Goal: Information Seeking & Learning: Learn about a topic

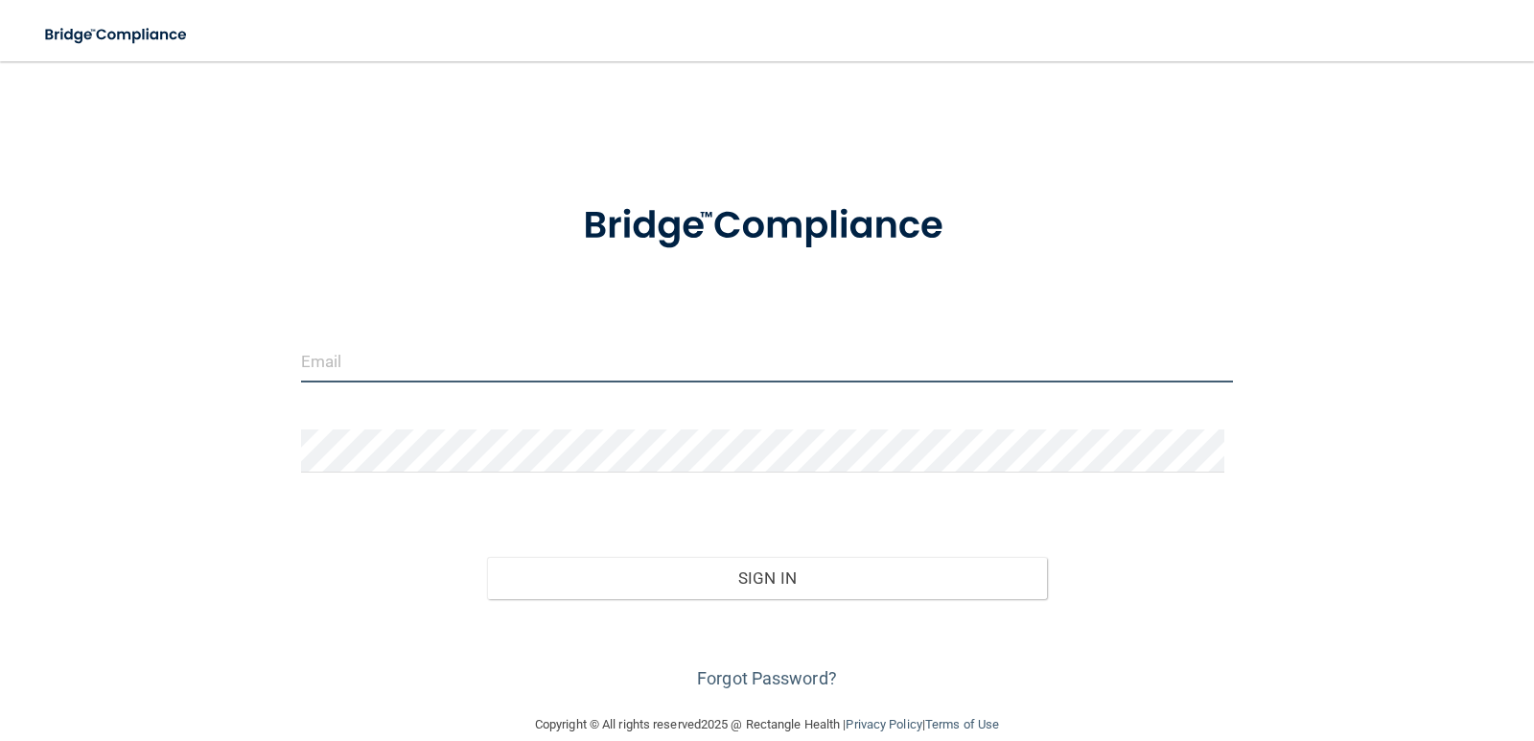
click at [384, 358] on input "email" at bounding box center [767, 360] width 933 height 43
type input "[EMAIL_ADDRESS][DOMAIN_NAME]"
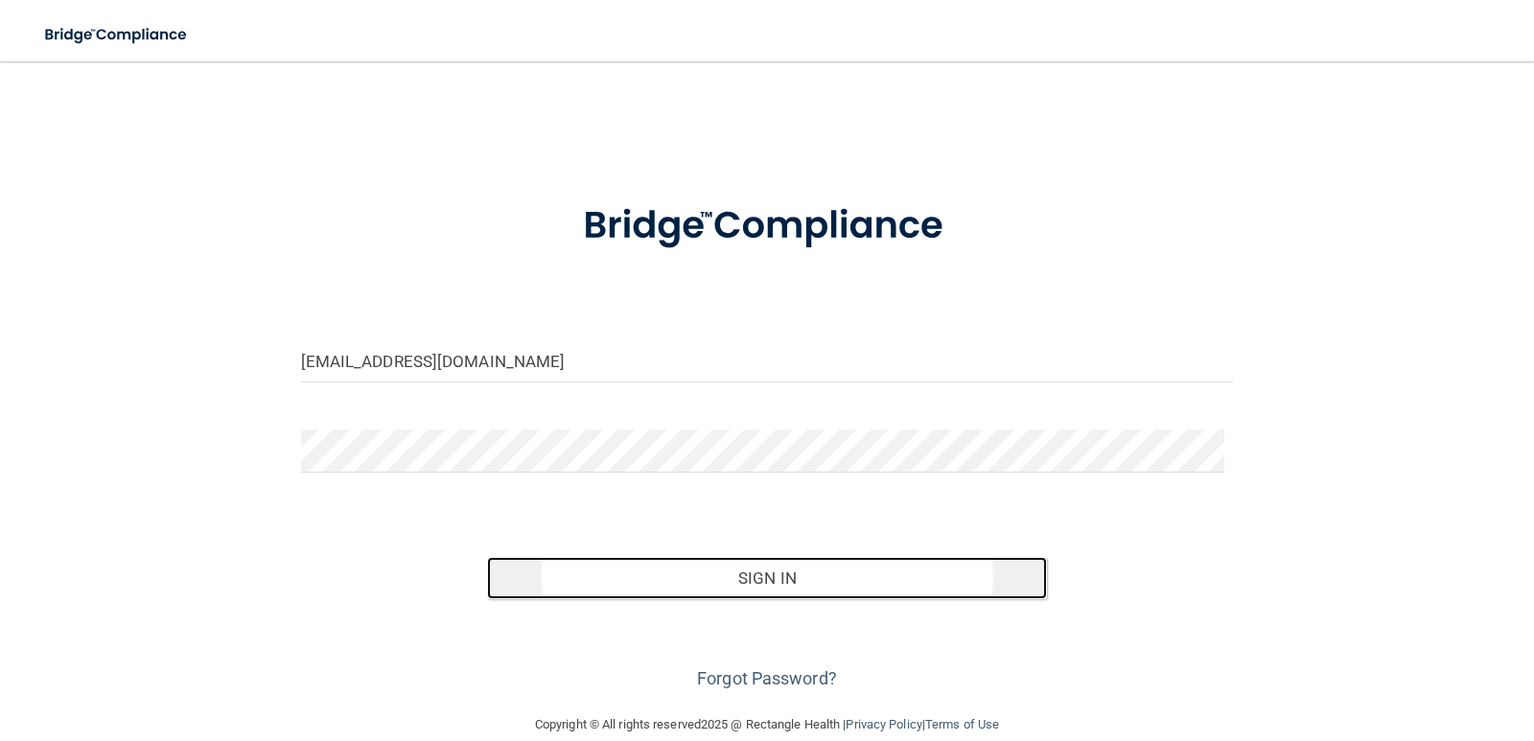
click at [535, 580] on button "Sign In" at bounding box center [767, 578] width 560 height 42
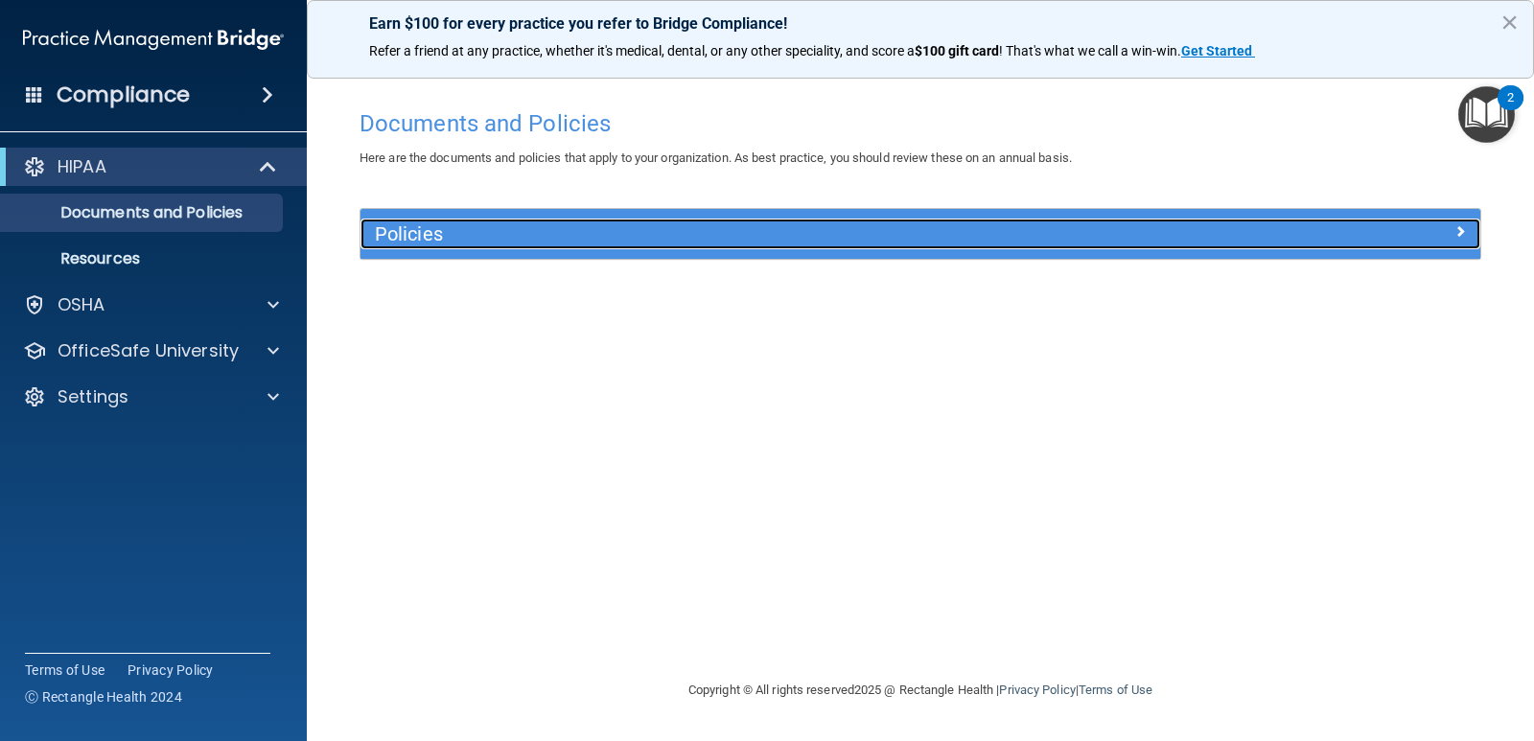
click at [515, 238] on h5 "Policies" at bounding box center [780, 233] width 811 height 21
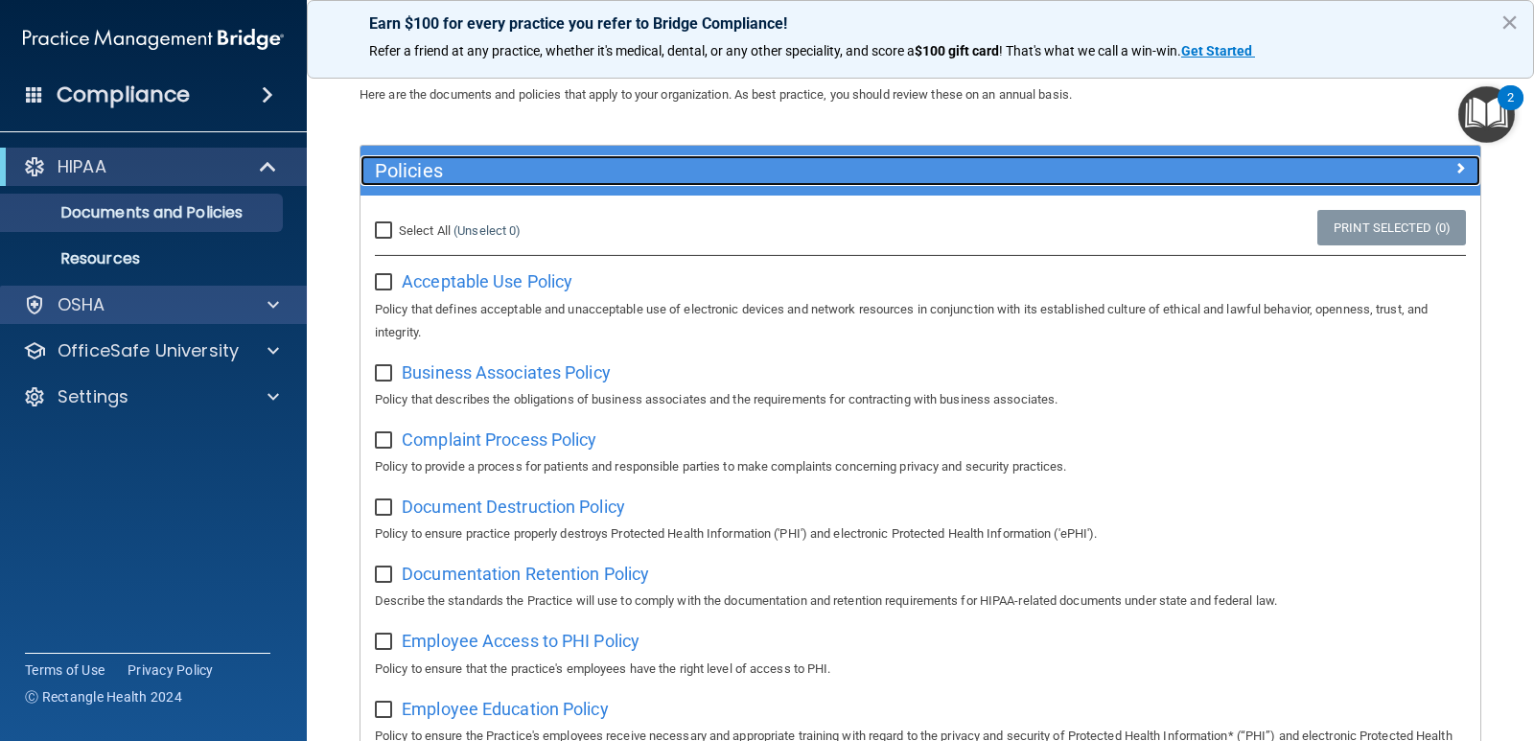
scroll to position [96, 0]
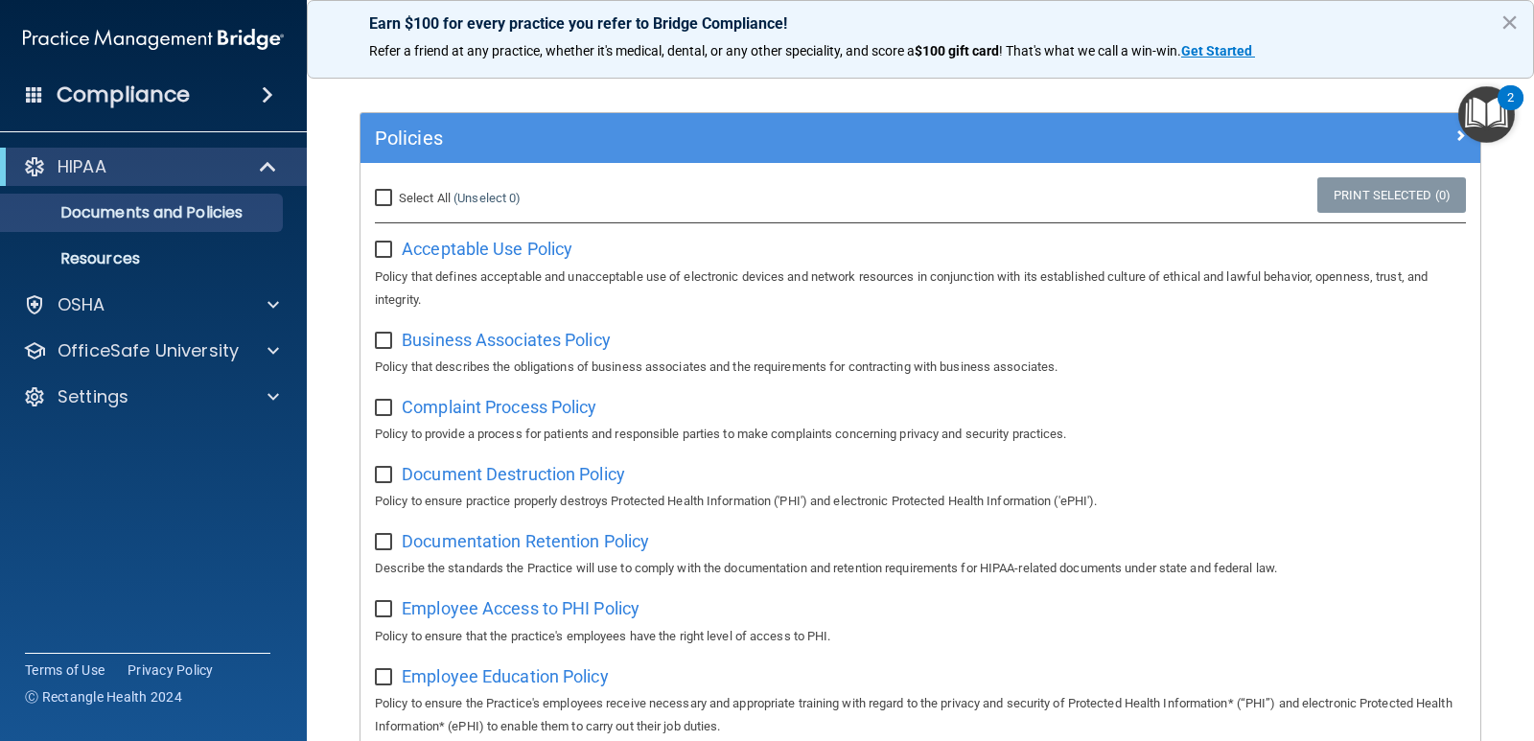
click at [384, 201] on input "Select All (Unselect 0) Unselect All" at bounding box center [386, 198] width 22 height 15
checkbox input "true"
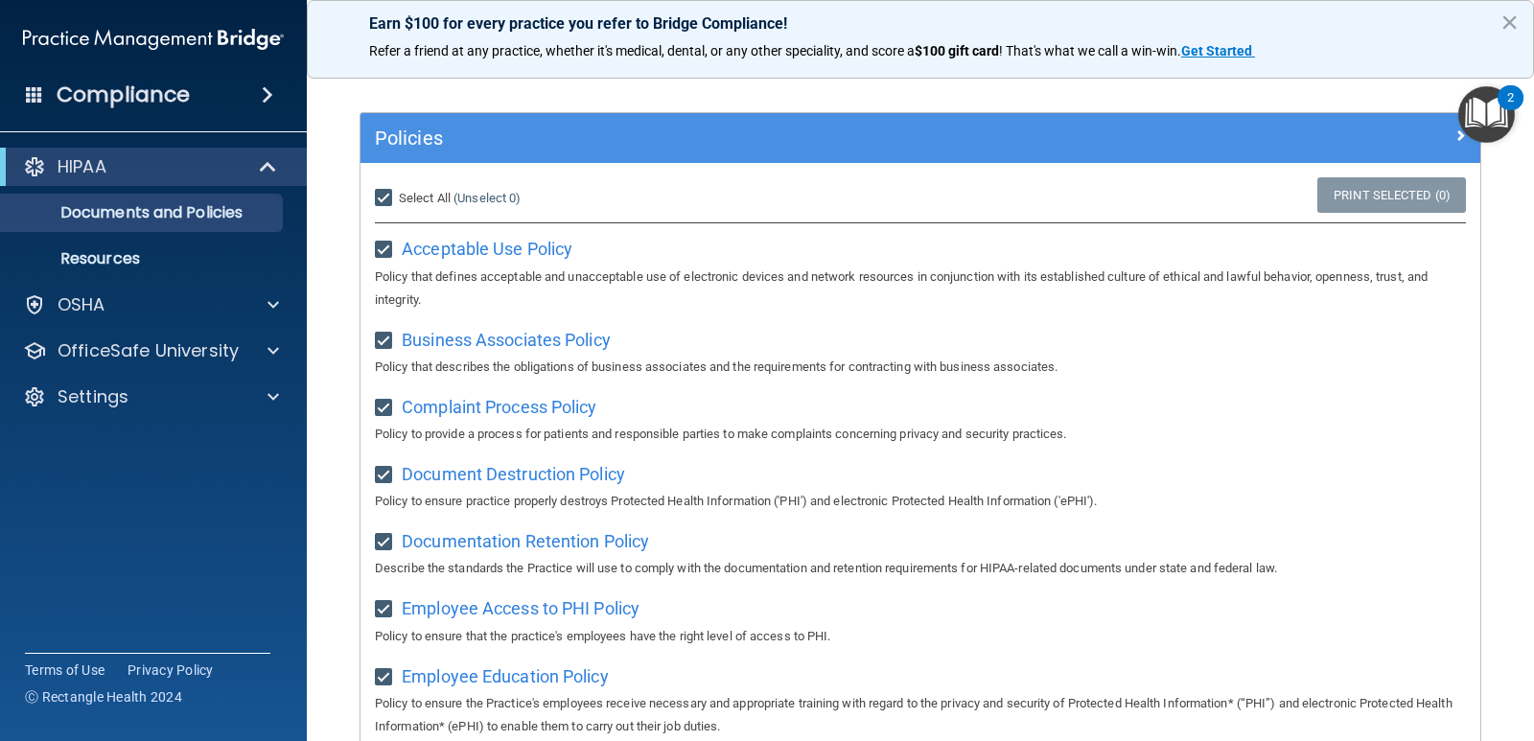
checkbox input "true"
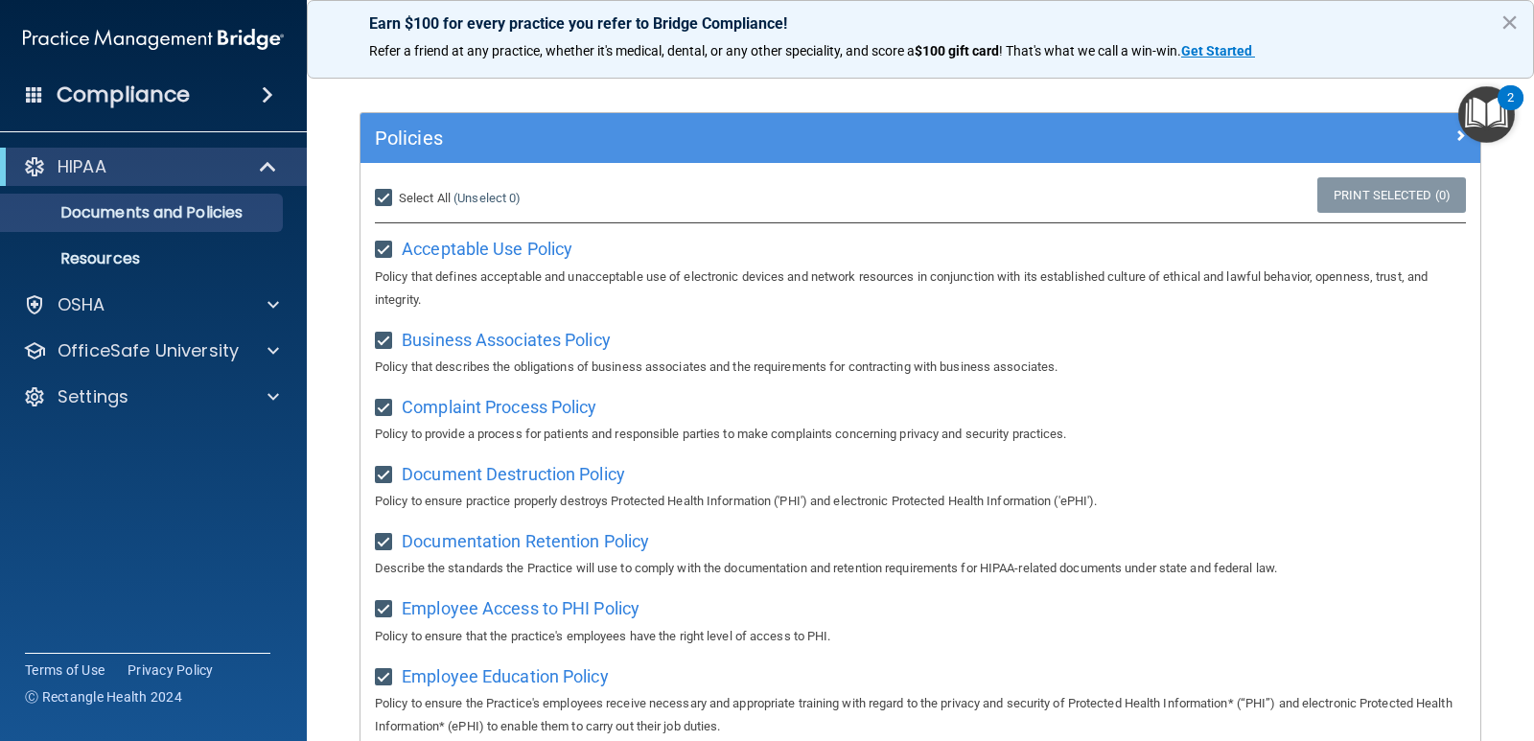
checkbox input "true"
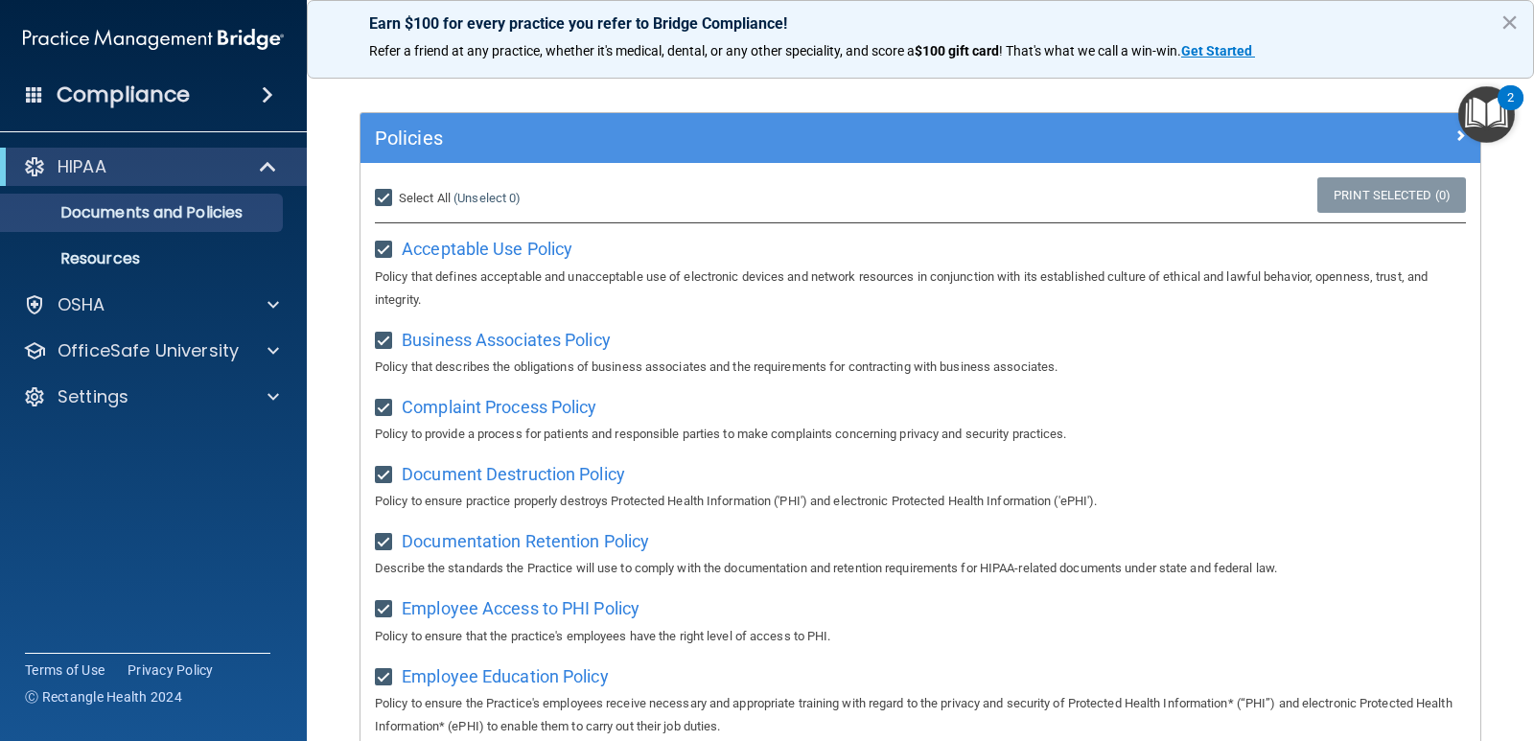
checkbox input "true"
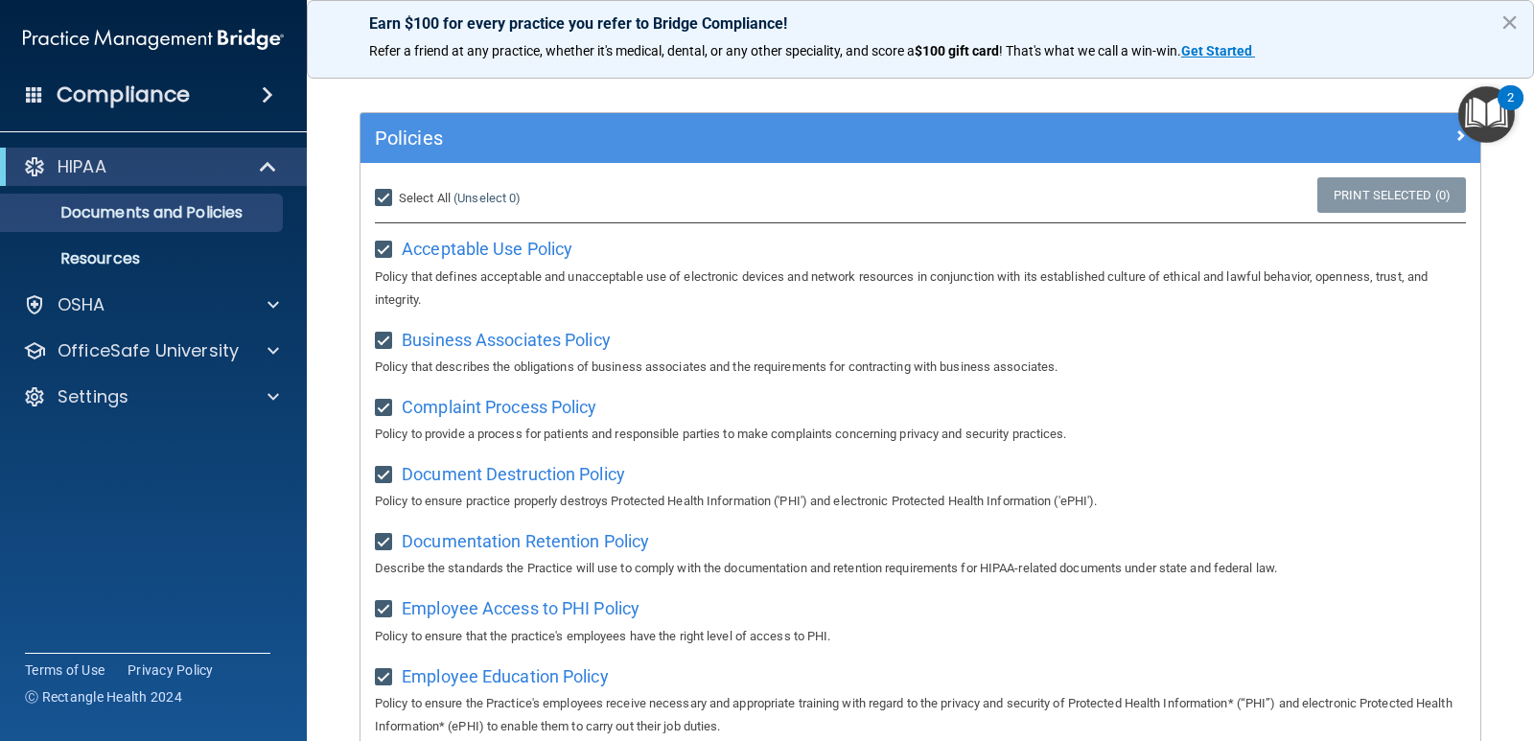
checkbox input "true"
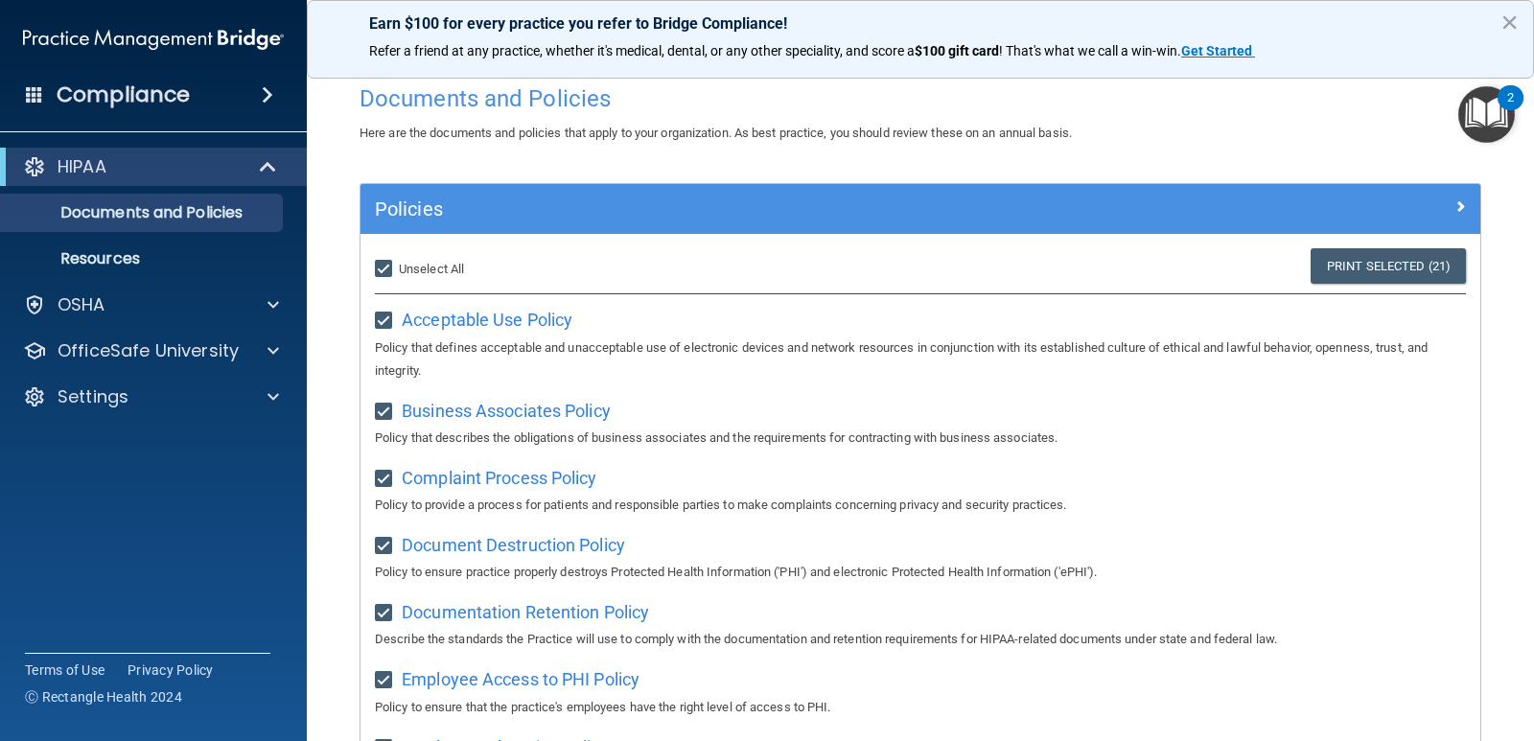
scroll to position [0, 0]
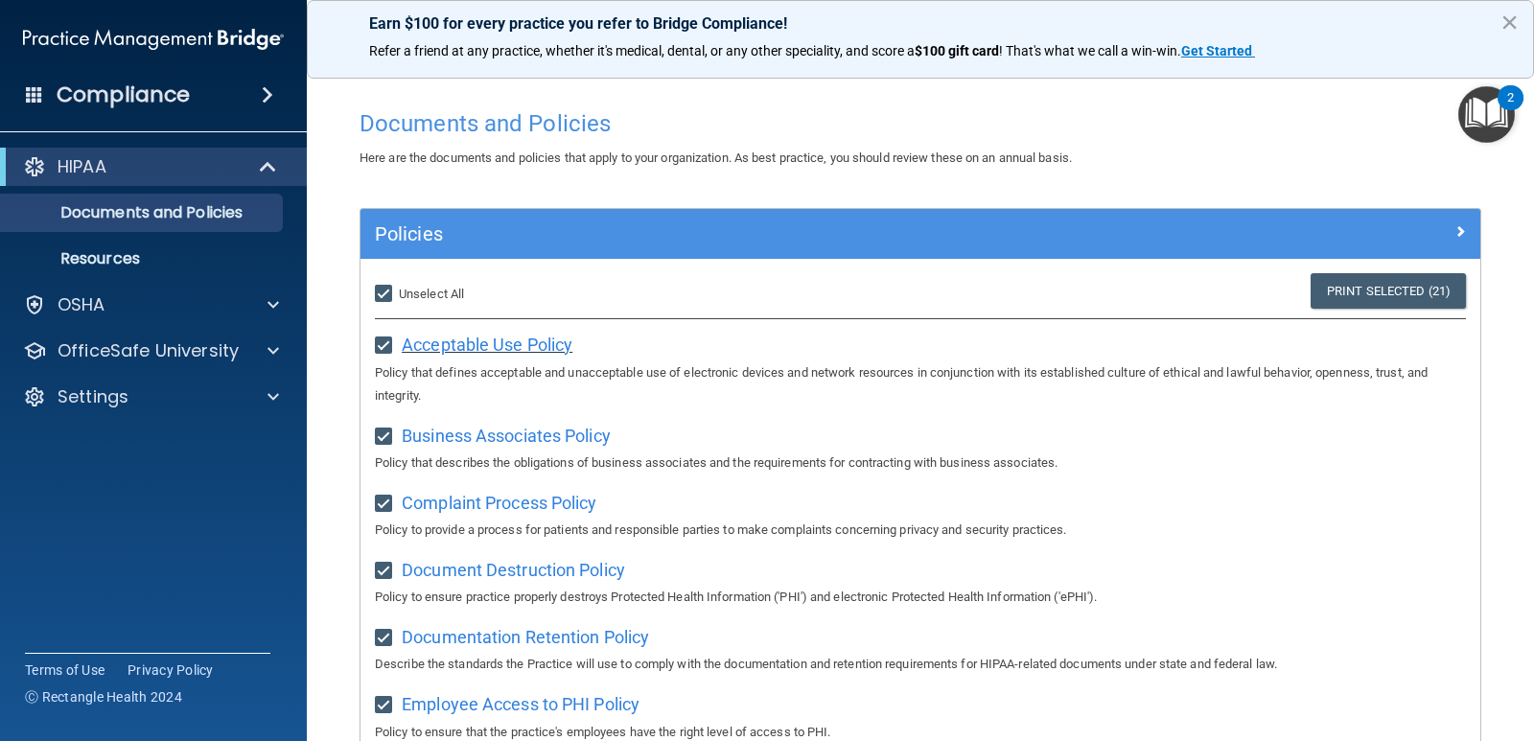
click at [508, 346] on span "Acceptable Use Policy" at bounding box center [487, 345] width 171 height 20
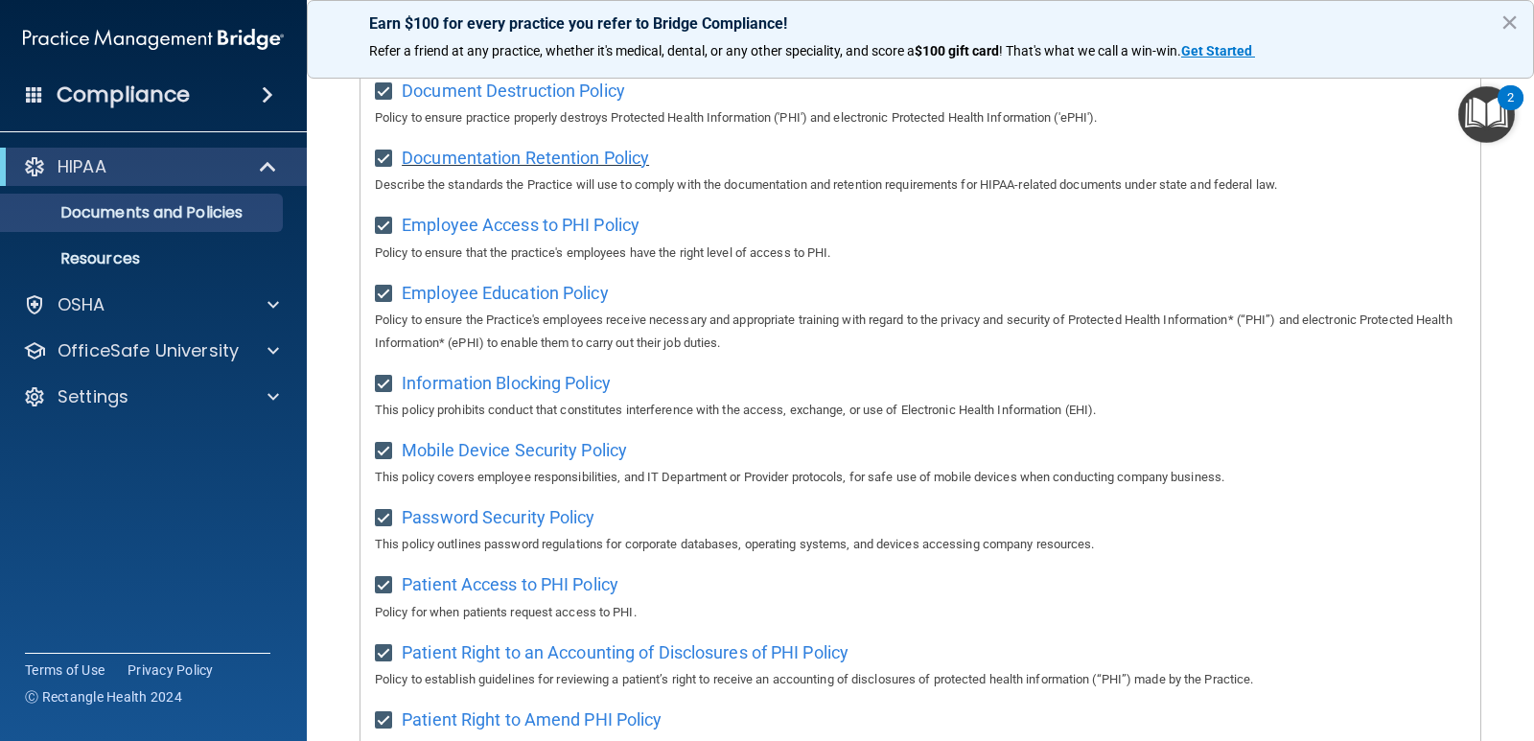
scroll to position [575, 0]
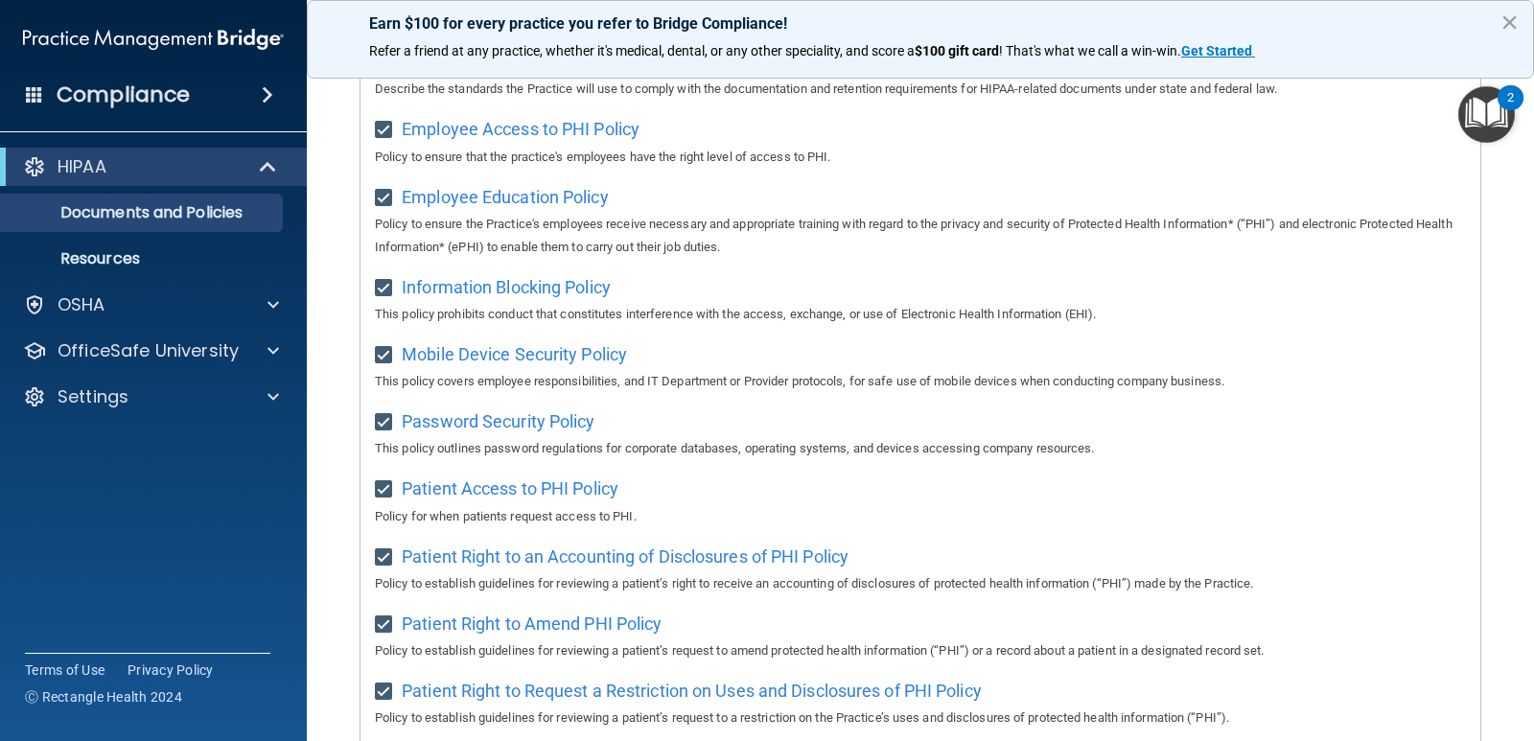
click at [546, 359] on span "Mobile Device Security Policy" at bounding box center [514, 354] width 225 height 20
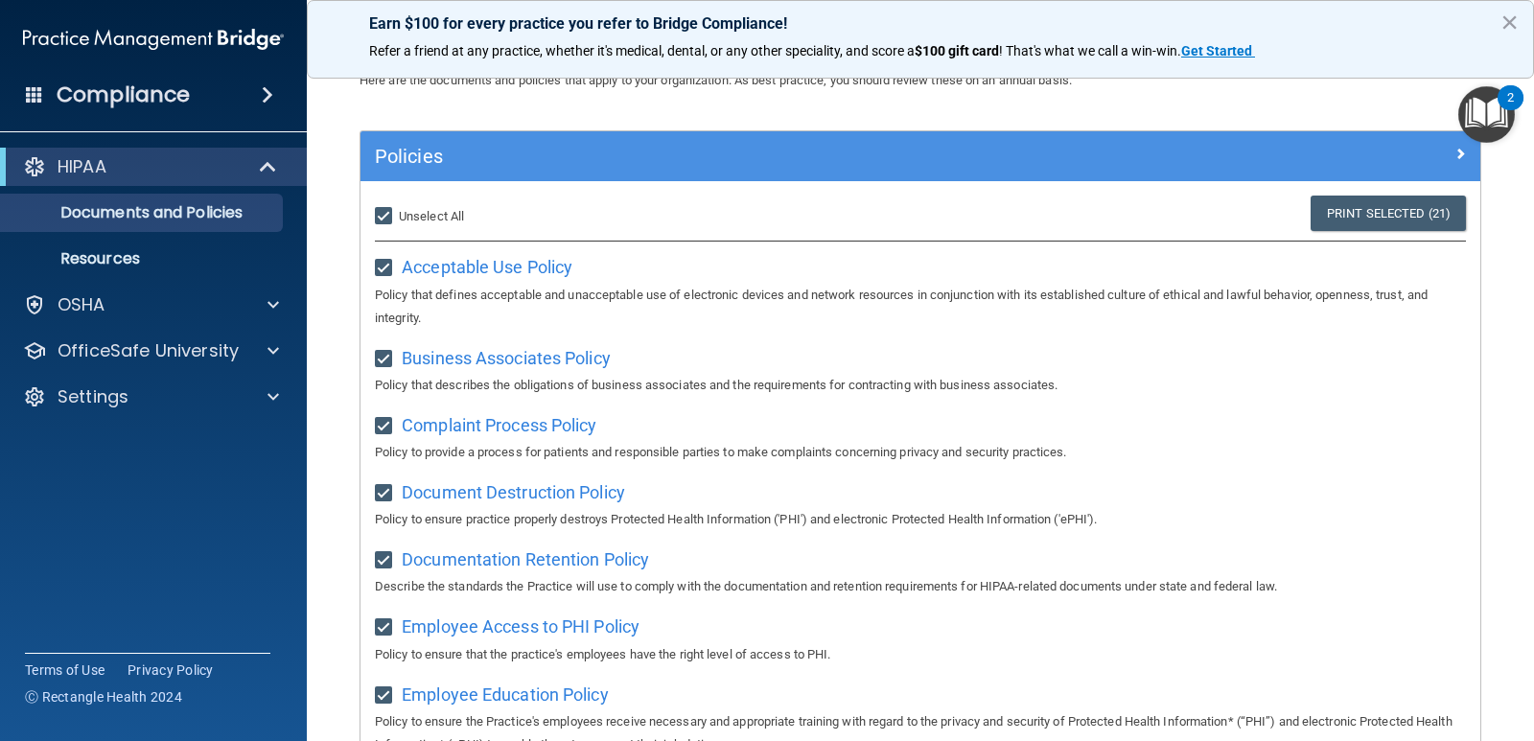
scroll to position [0, 0]
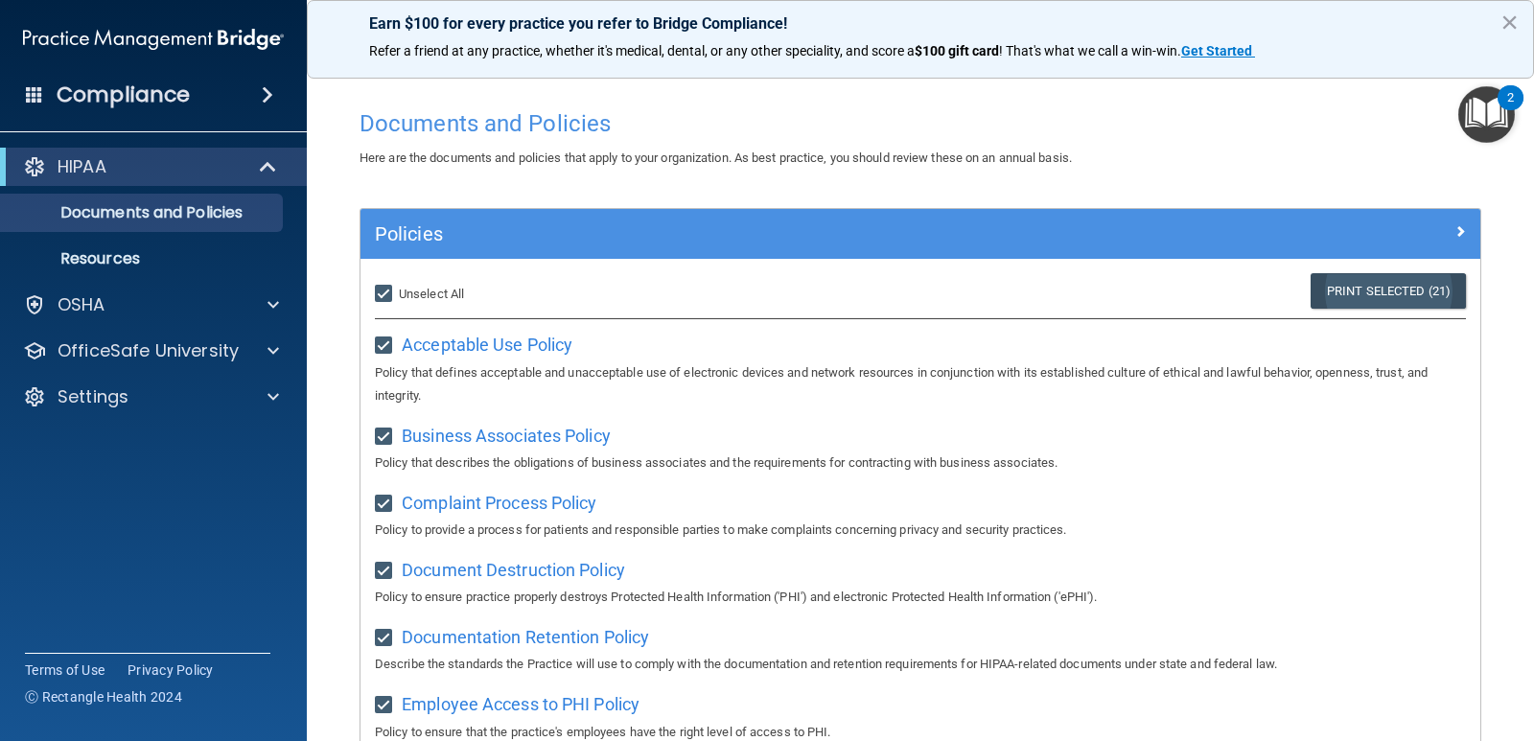
click at [1328, 309] on link "Print Selected (21)" at bounding box center [1388, 290] width 155 height 35
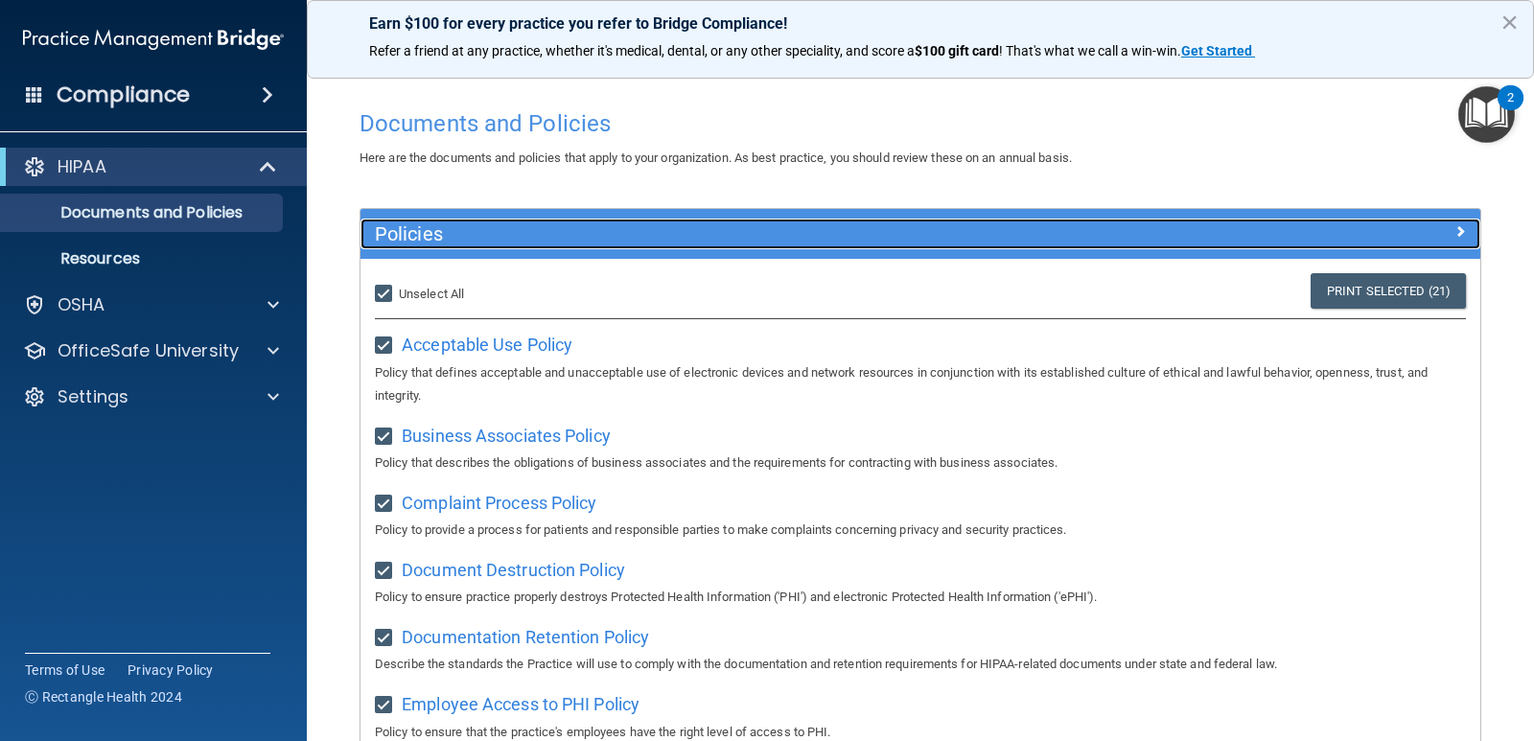
click at [879, 224] on h5 "Policies" at bounding box center [780, 233] width 811 height 21
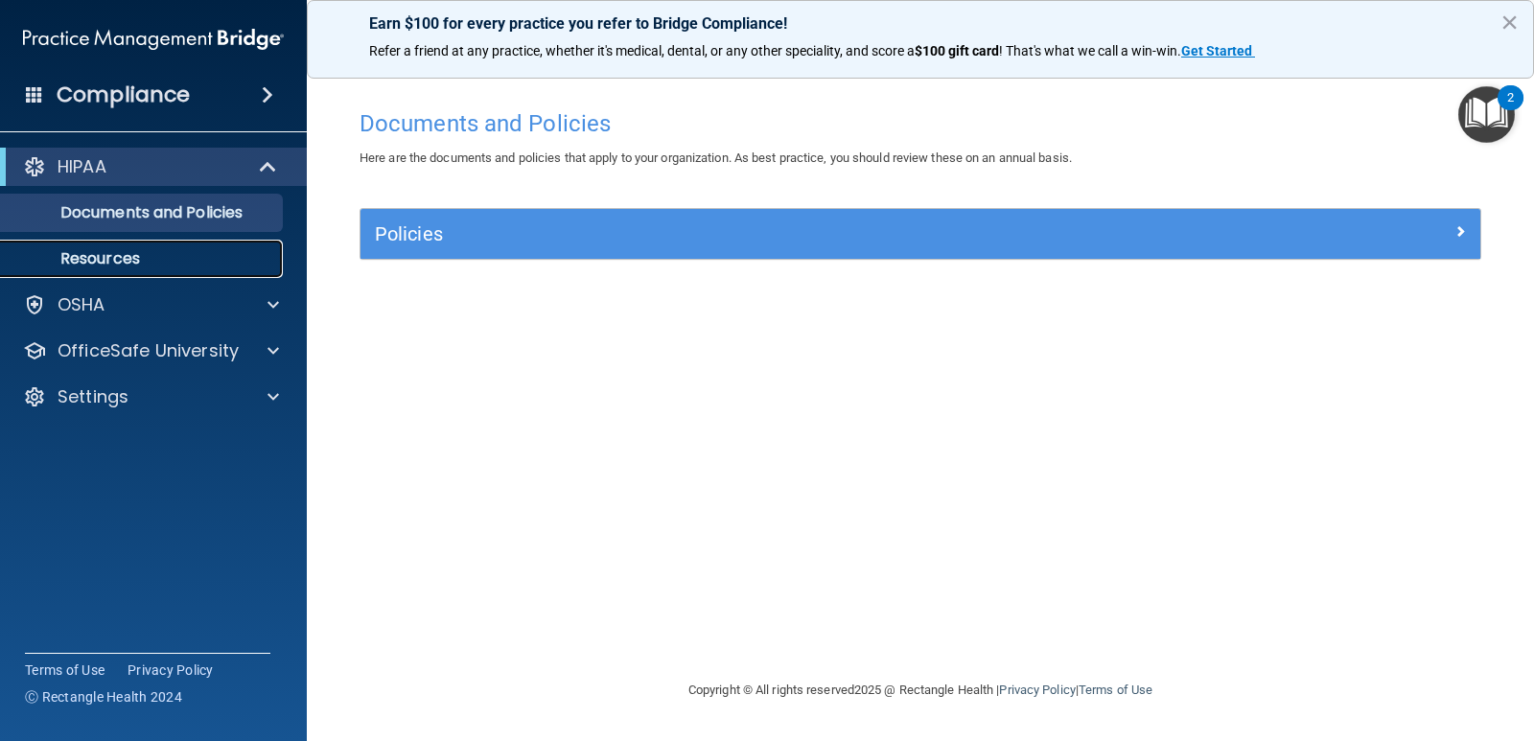
click at [134, 268] on p "Resources" at bounding box center [143, 258] width 262 height 19
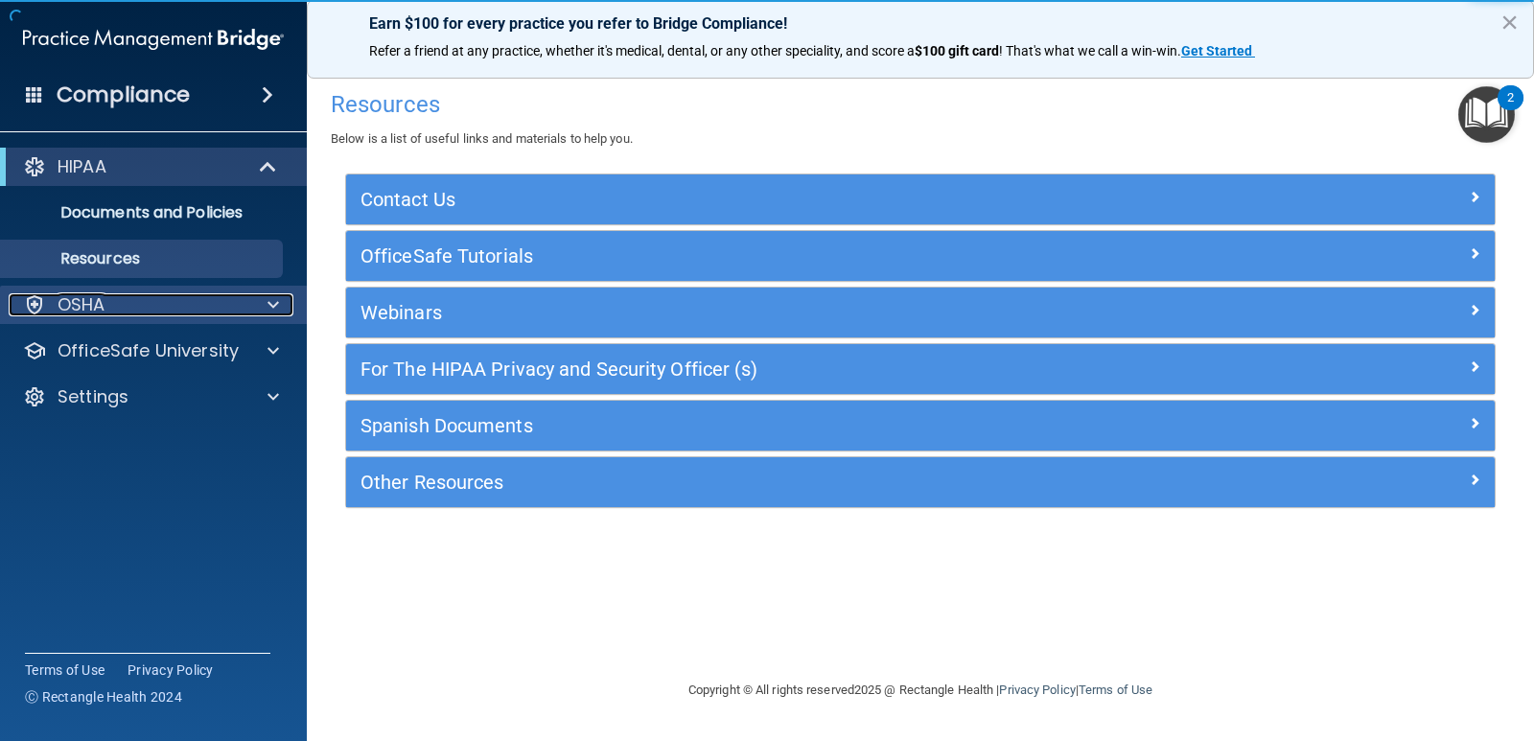
click at [119, 299] on div "OSHA" at bounding box center [128, 304] width 238 height 23
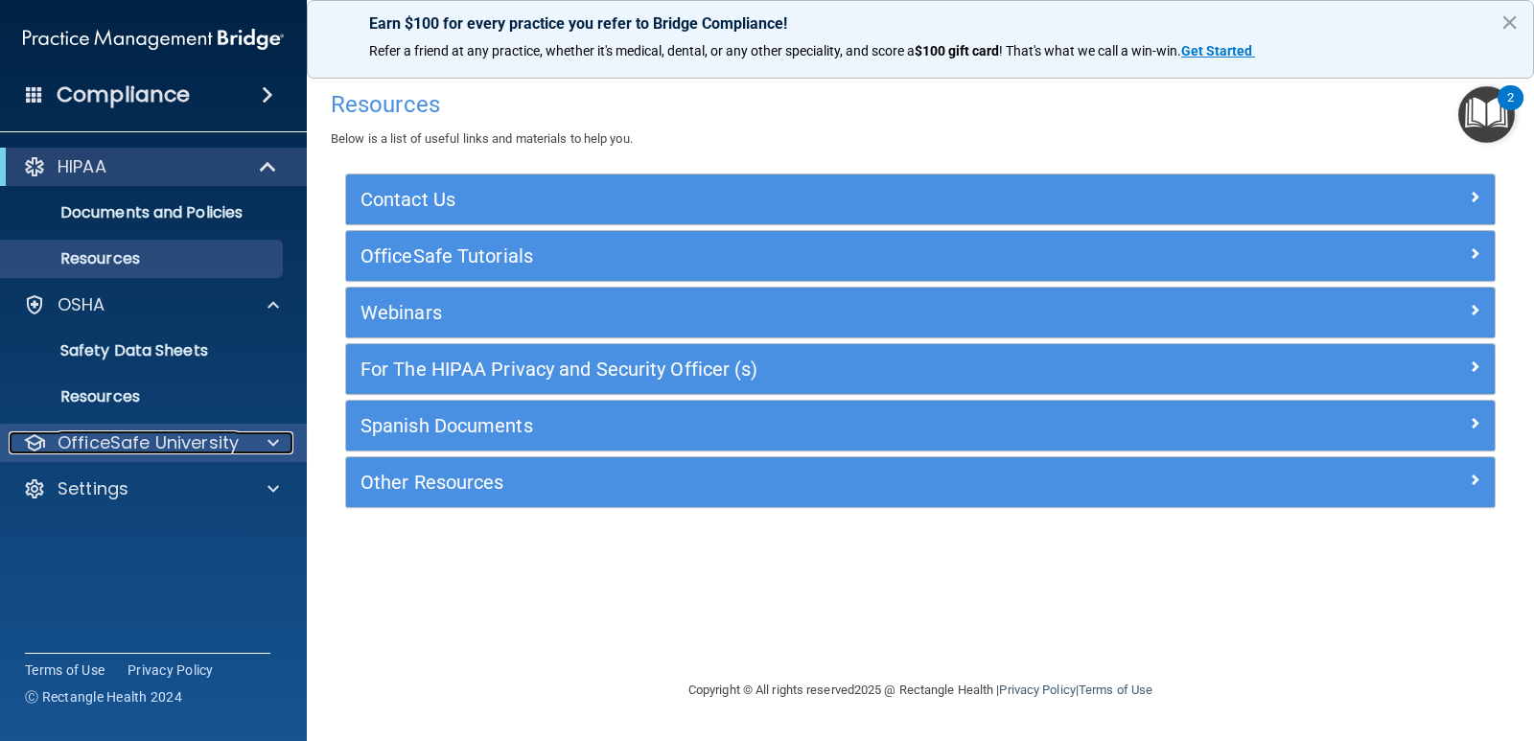
click at [161, 453] on p "OfficeSafe University" at bounding box center [148, 442] width 181 height 23
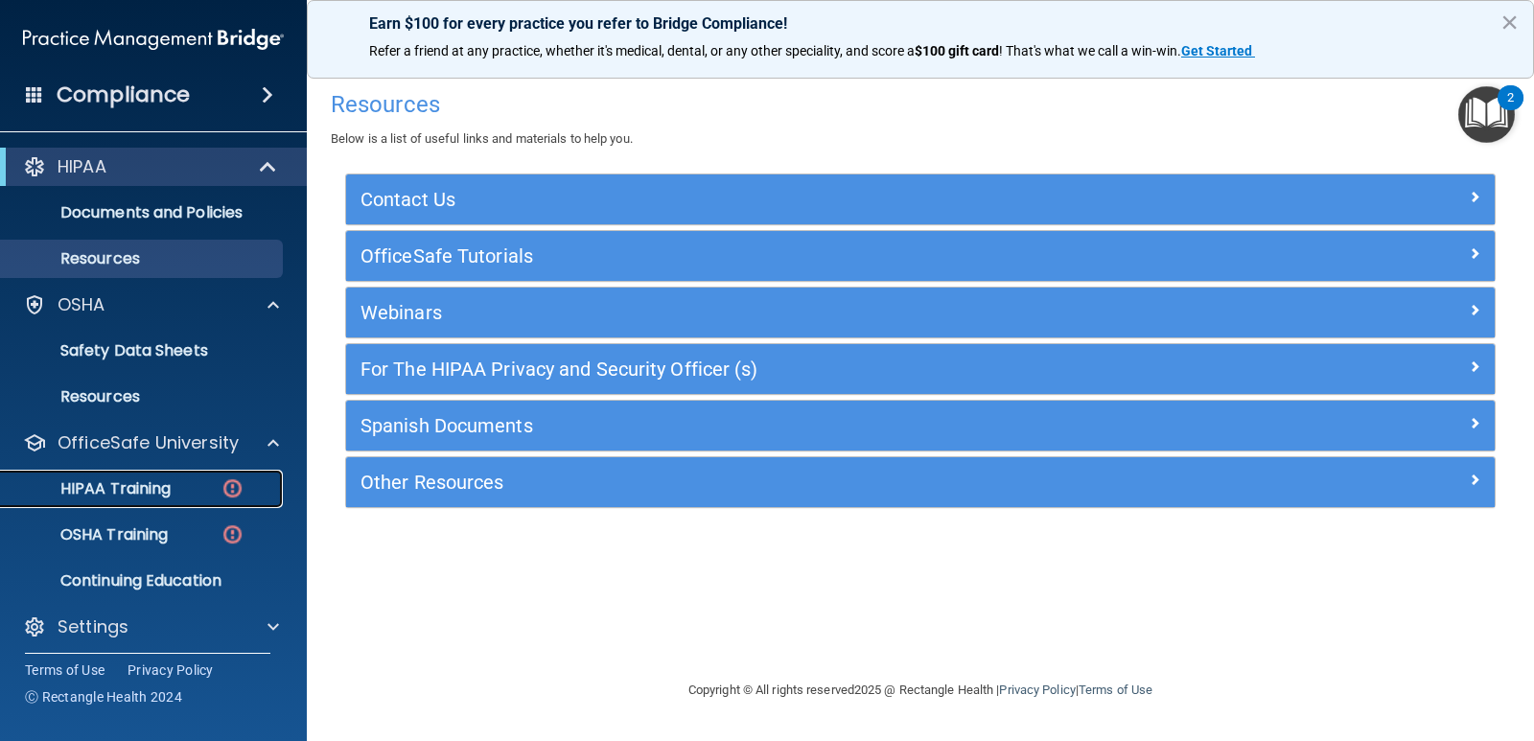
click at [169, 488] on p "HIPAA Training" at bounding box center [91, 488] width 158 height 19
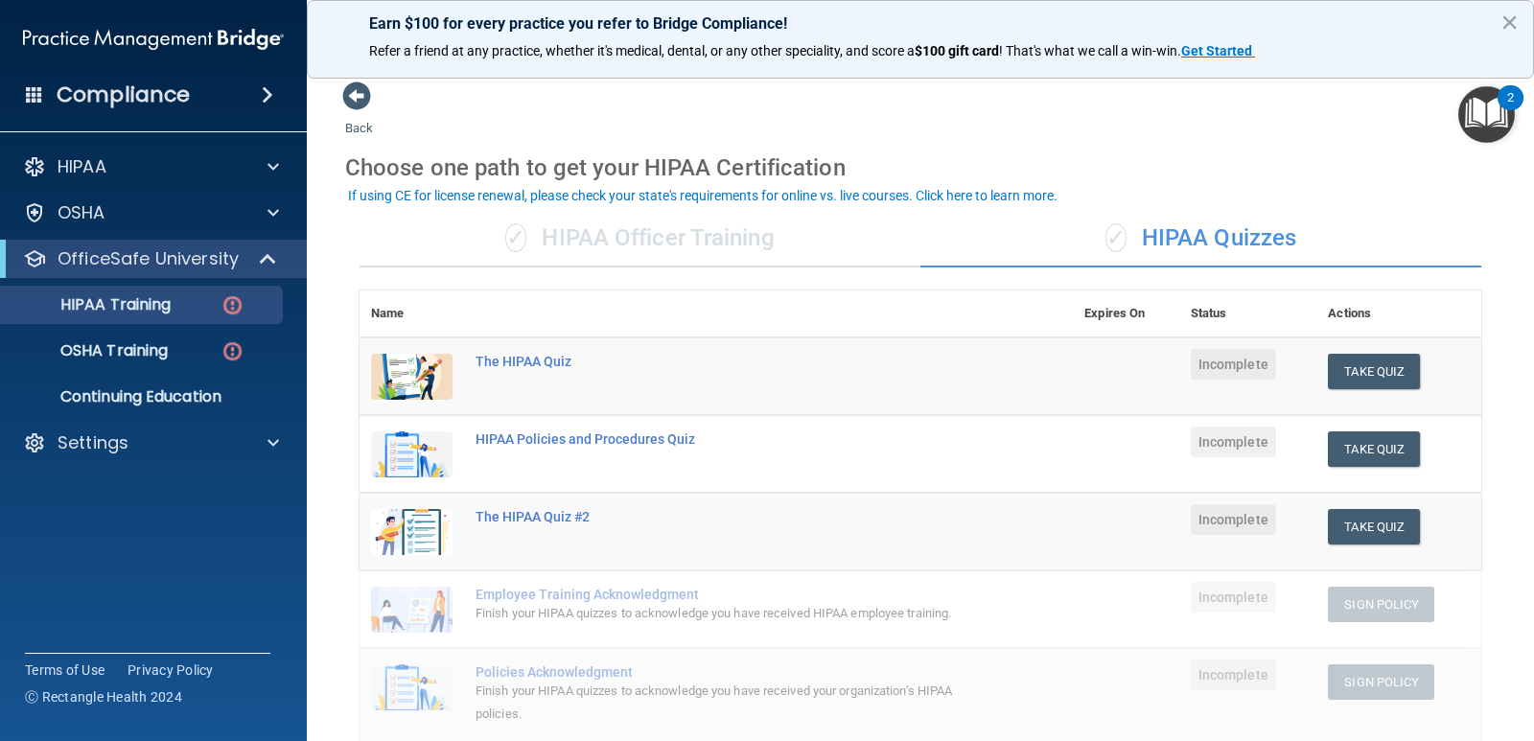
click at [572, 244] on div "✓ HIPAA Officer Training" at bounding box center [640, 239] width 561 height 58
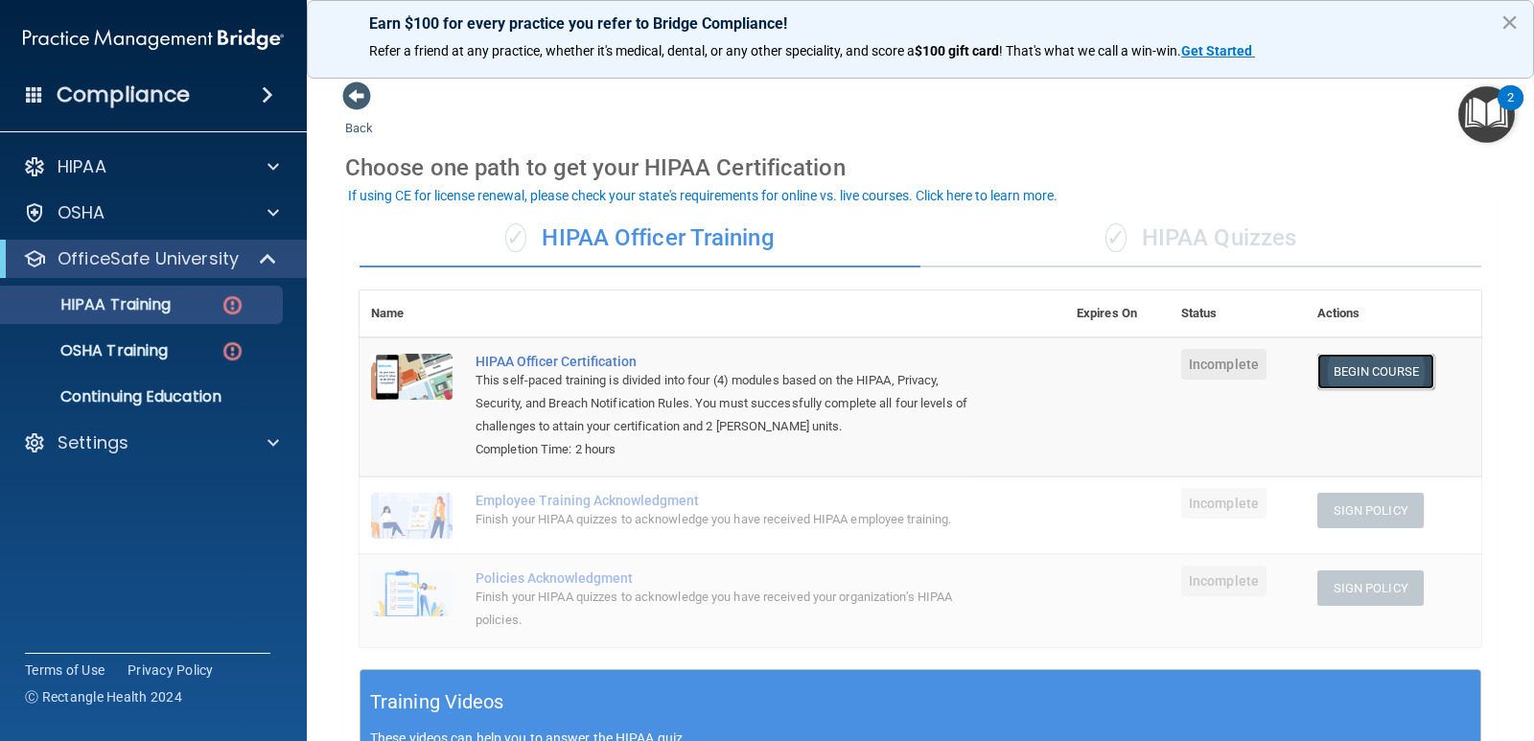
click at [1317, 361] on link "Begin Course" at bounding box center [1375, 371] width 117 height 35
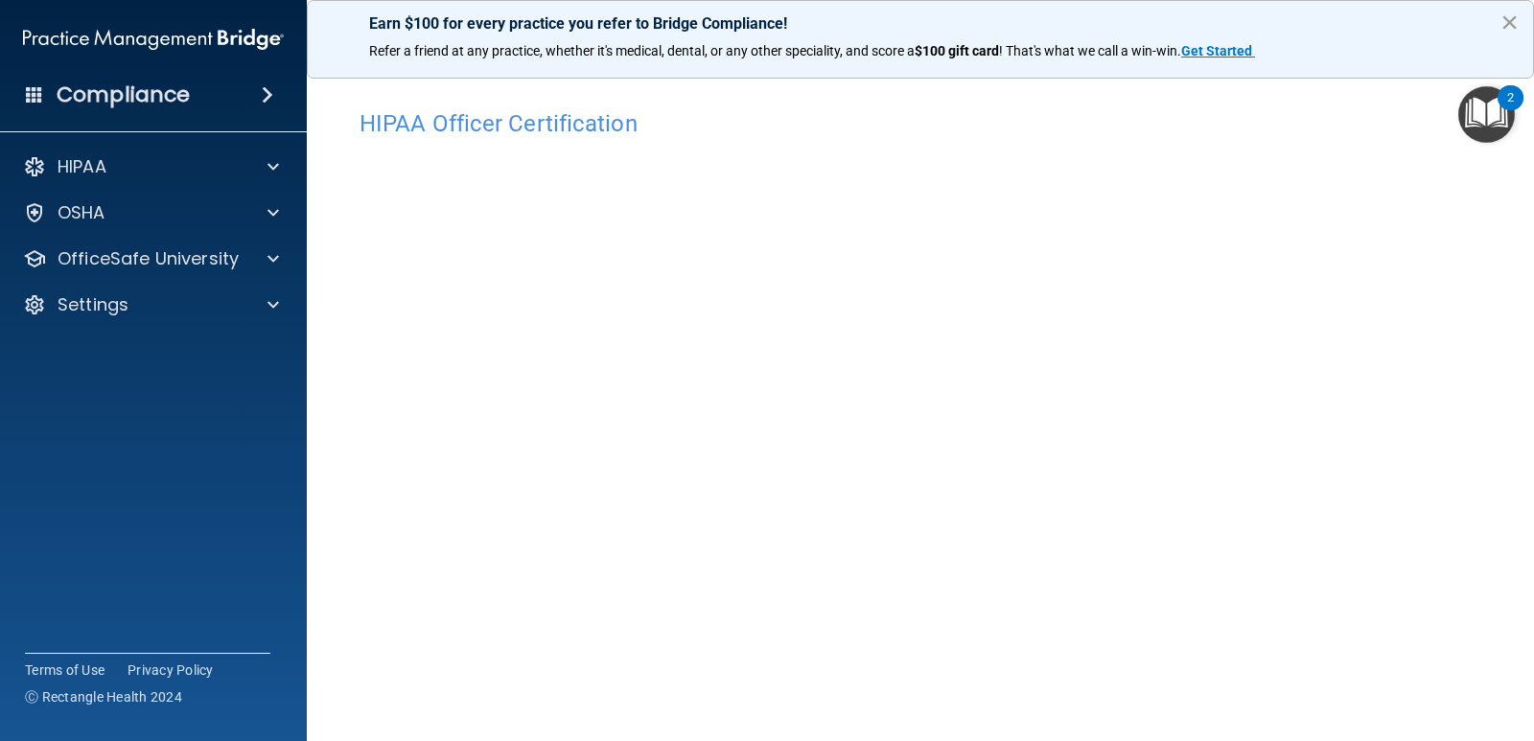
click at [1509, 18] on button "×" at bounding box center [1510, 22] width 18 height 31
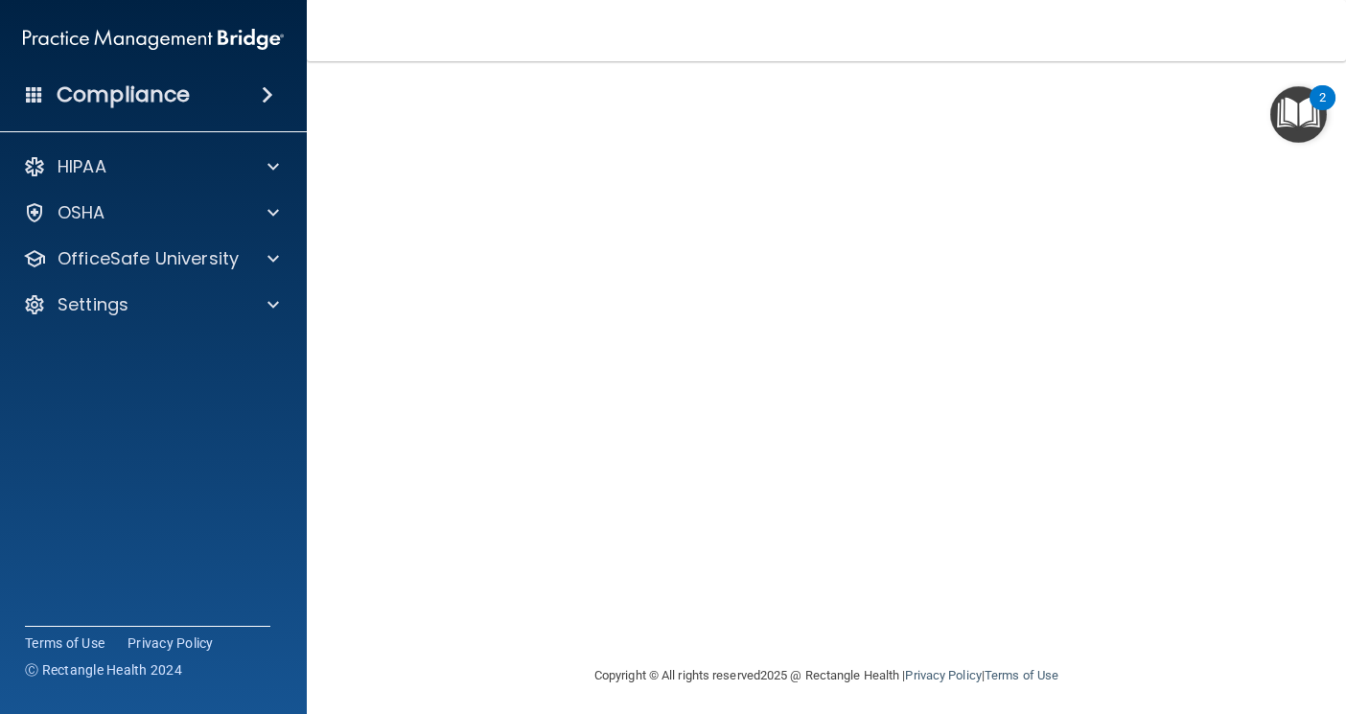
scroll to position [140, 0]
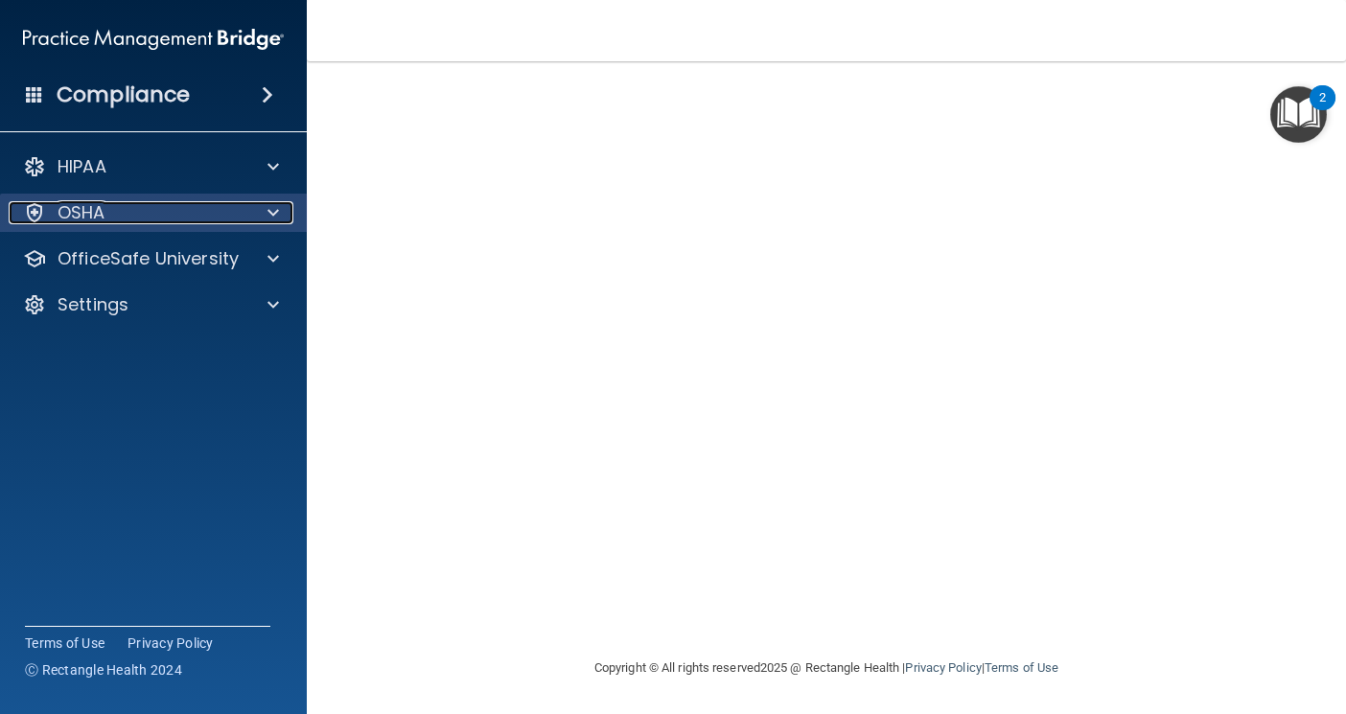
click at [257, 208] on div at bounding box center [270, 212] width 48 height 23
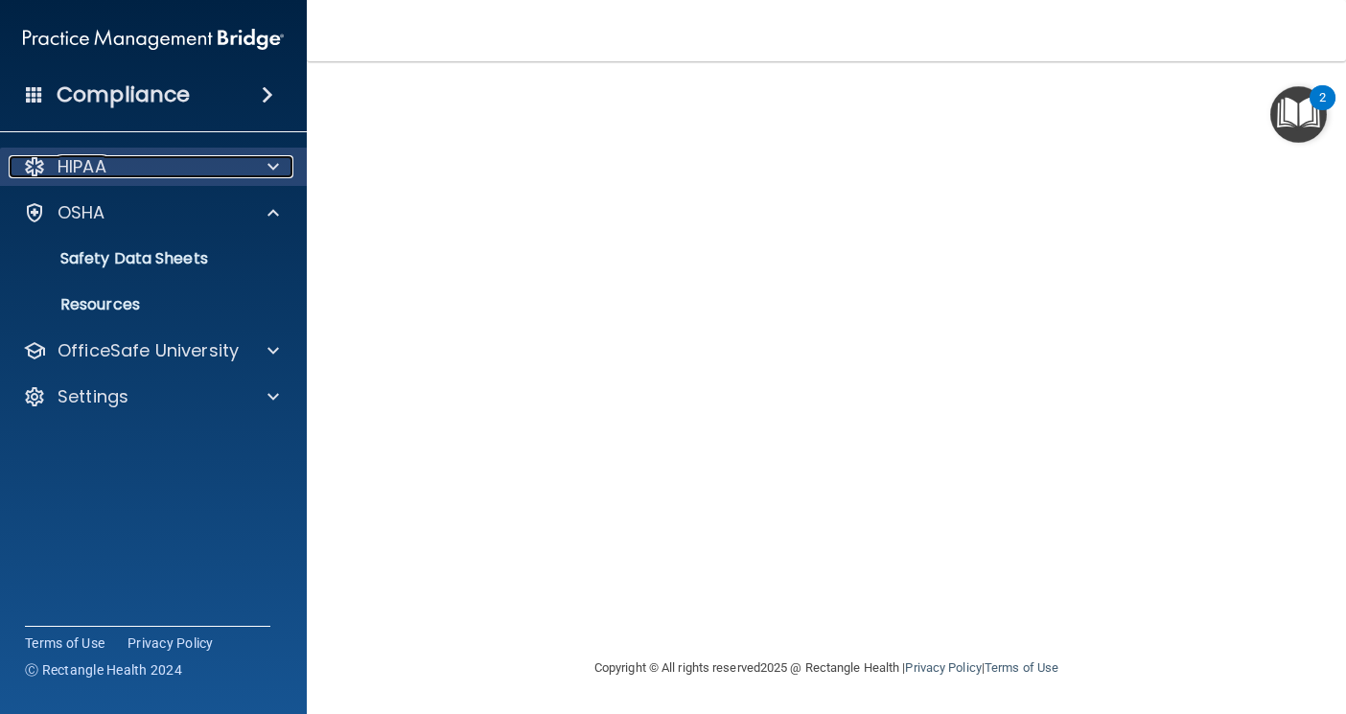
click at [275, 164] on span at bounding box center [274, 166] width 12 height 23
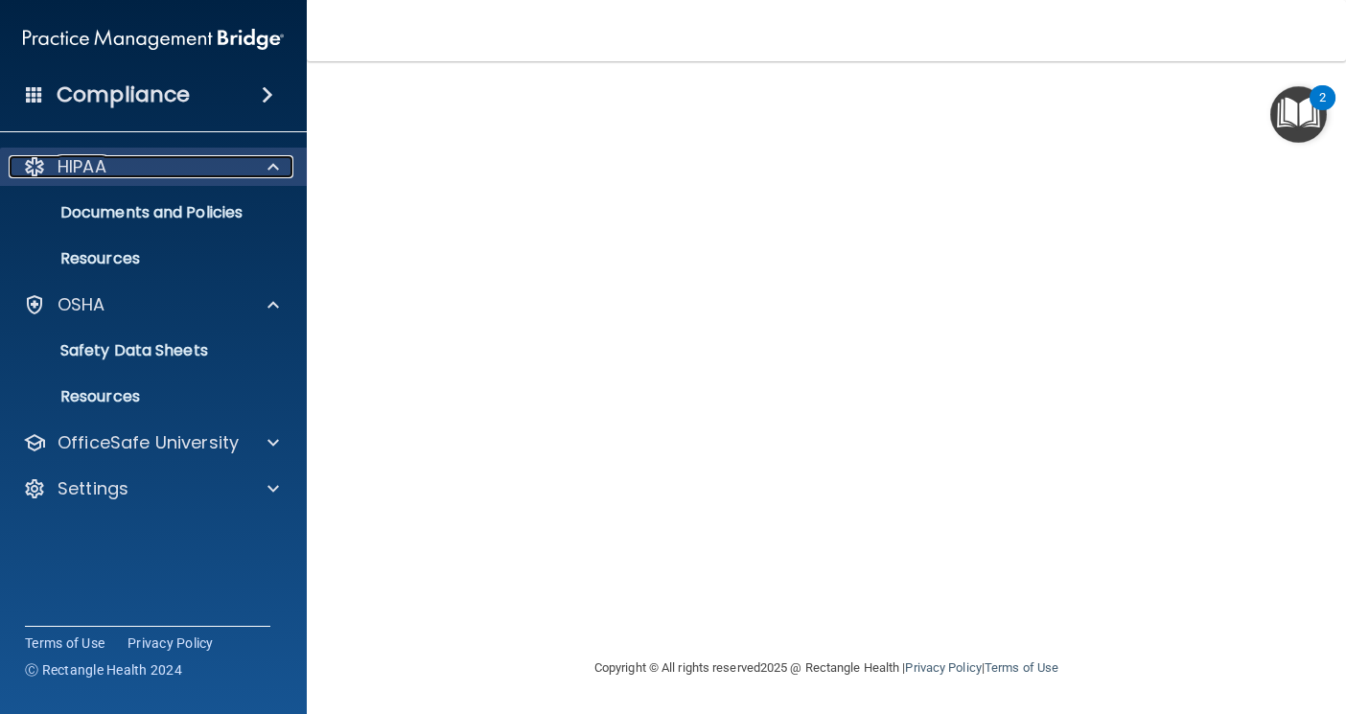
click at [275, 164] on span at bounding box center [274, 166] width 12 height 23
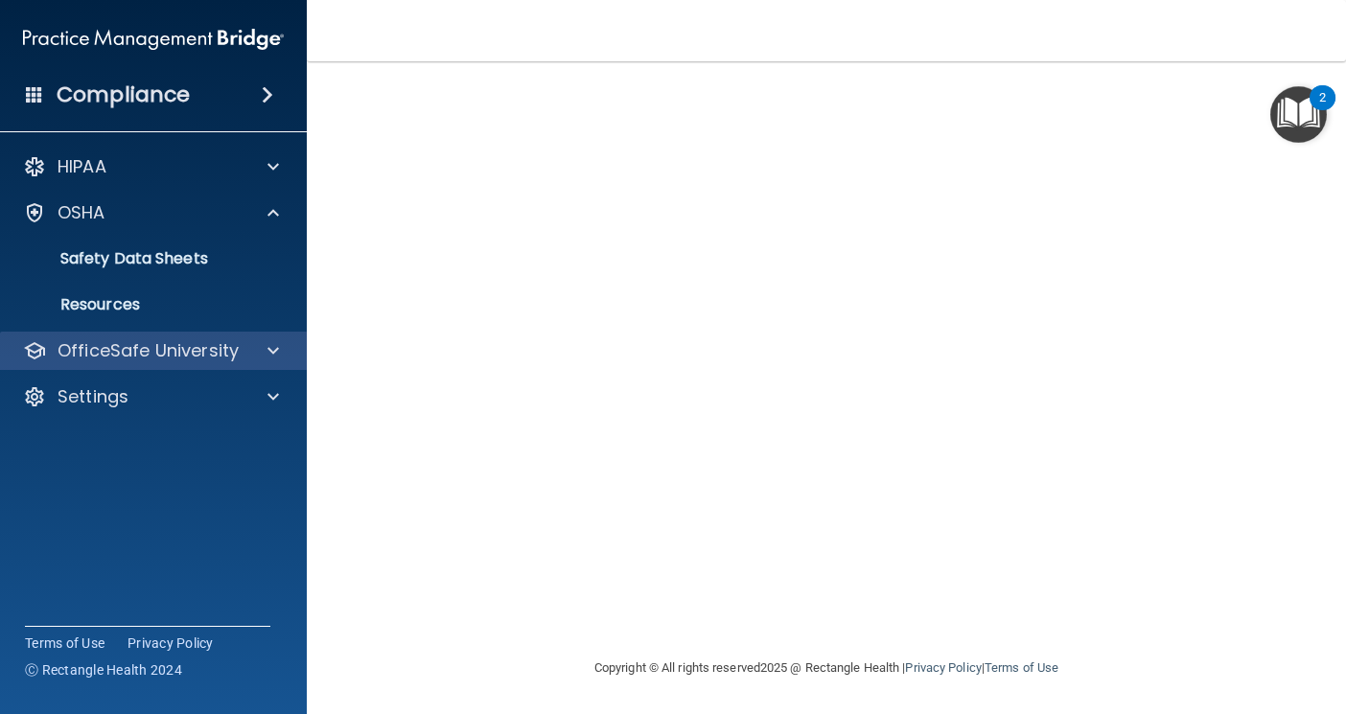
click at [268, 339] on div "OfficeSafe University" at bounding box center [154, 351] width 308 height 38
click at [270, 351] on span at bounding box center [274, 350] width 12 height 23
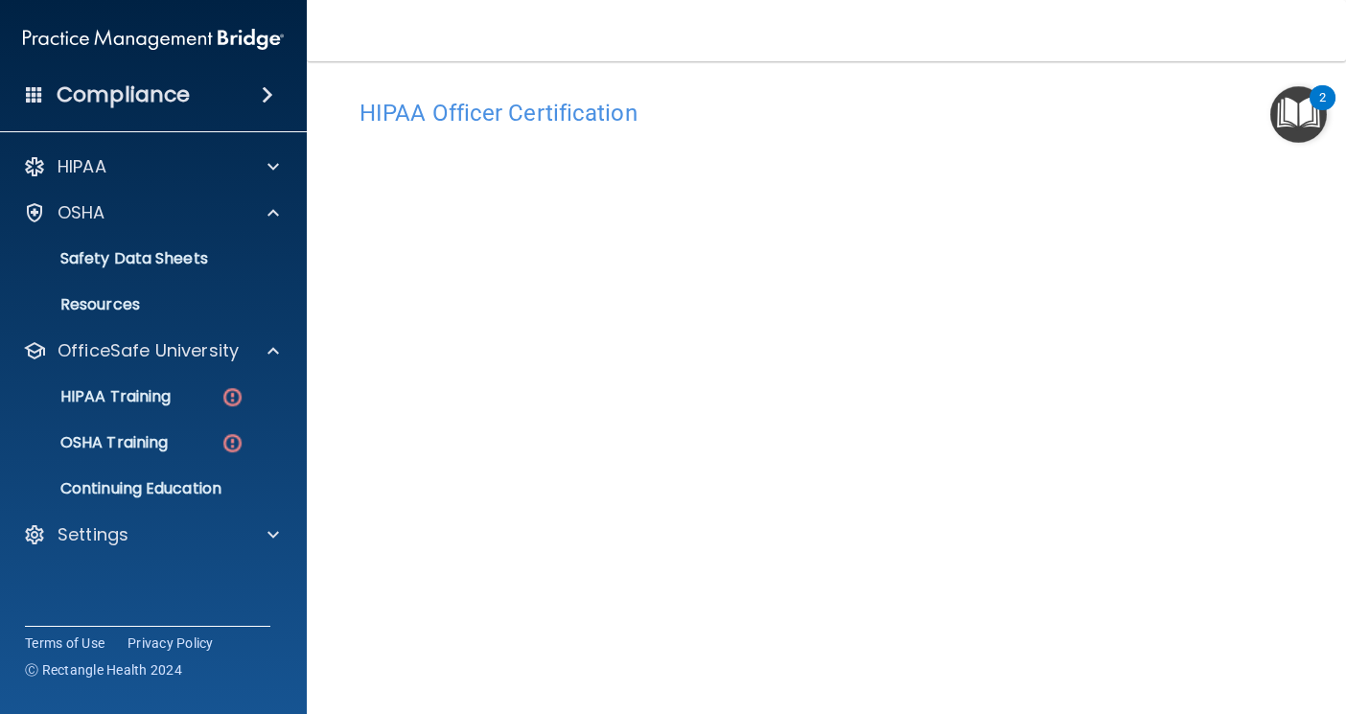
scroll to position [0, 0]
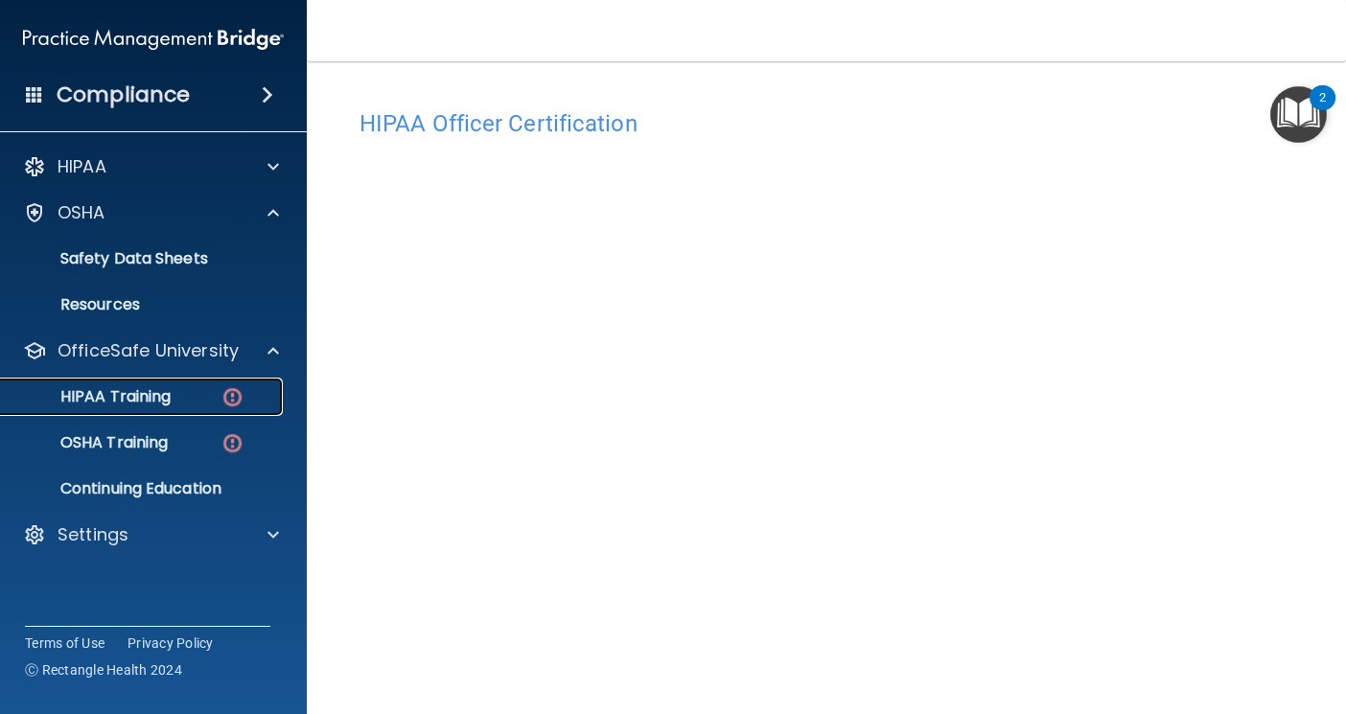
click at [134, 392] on p "HIPAA Training" at bounding box center [91, 396] width 158 height 19
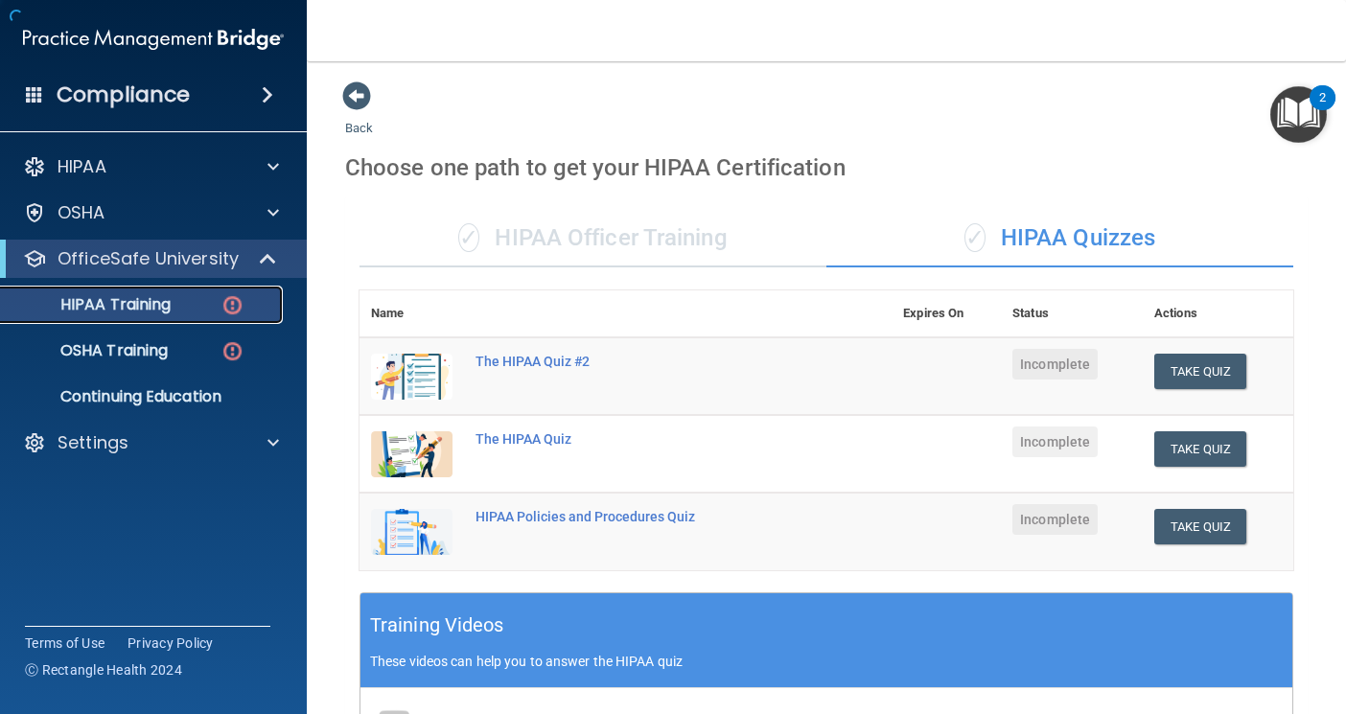
click at [156, 307] on p "HIPAA Training" at bounding box center [91, 304] width 158 height 19
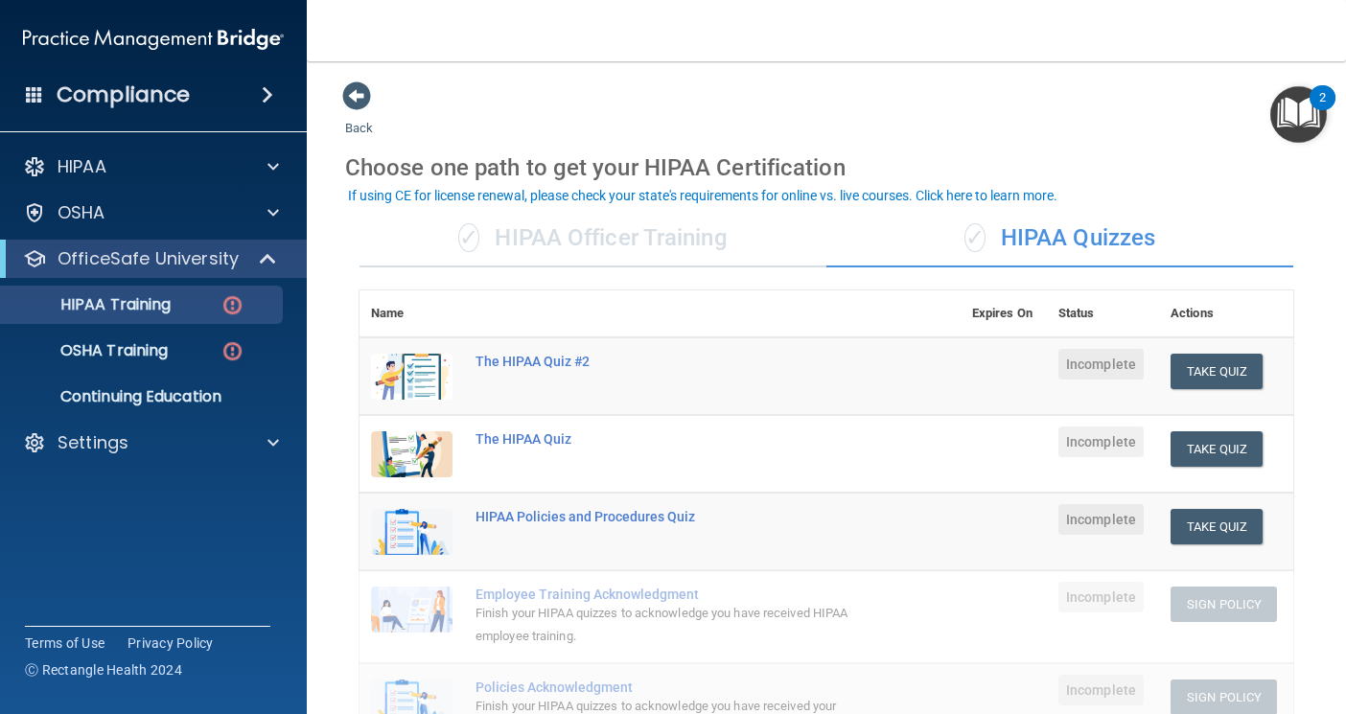
click at [649, 222] on div "✓ HIPAA Officer Training" at bounding box center [593, 239] width 467 height 58
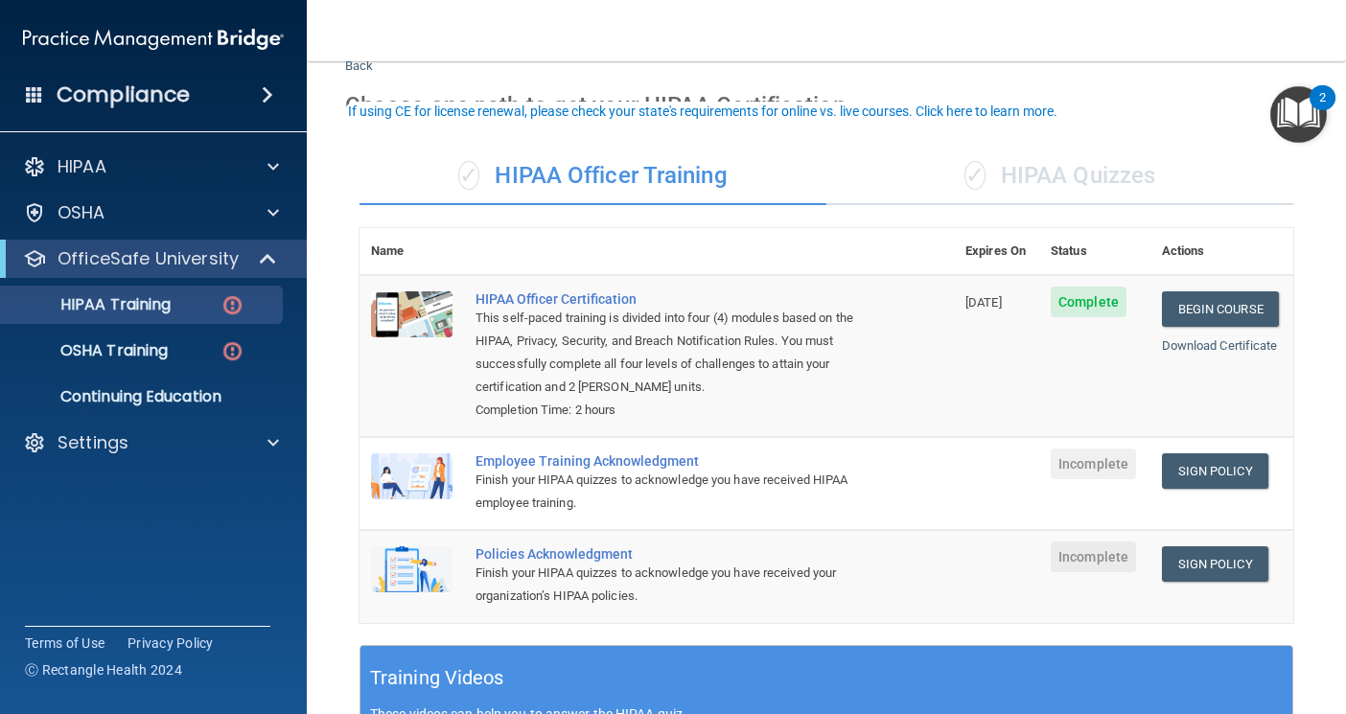
scroll to position [96, 0]
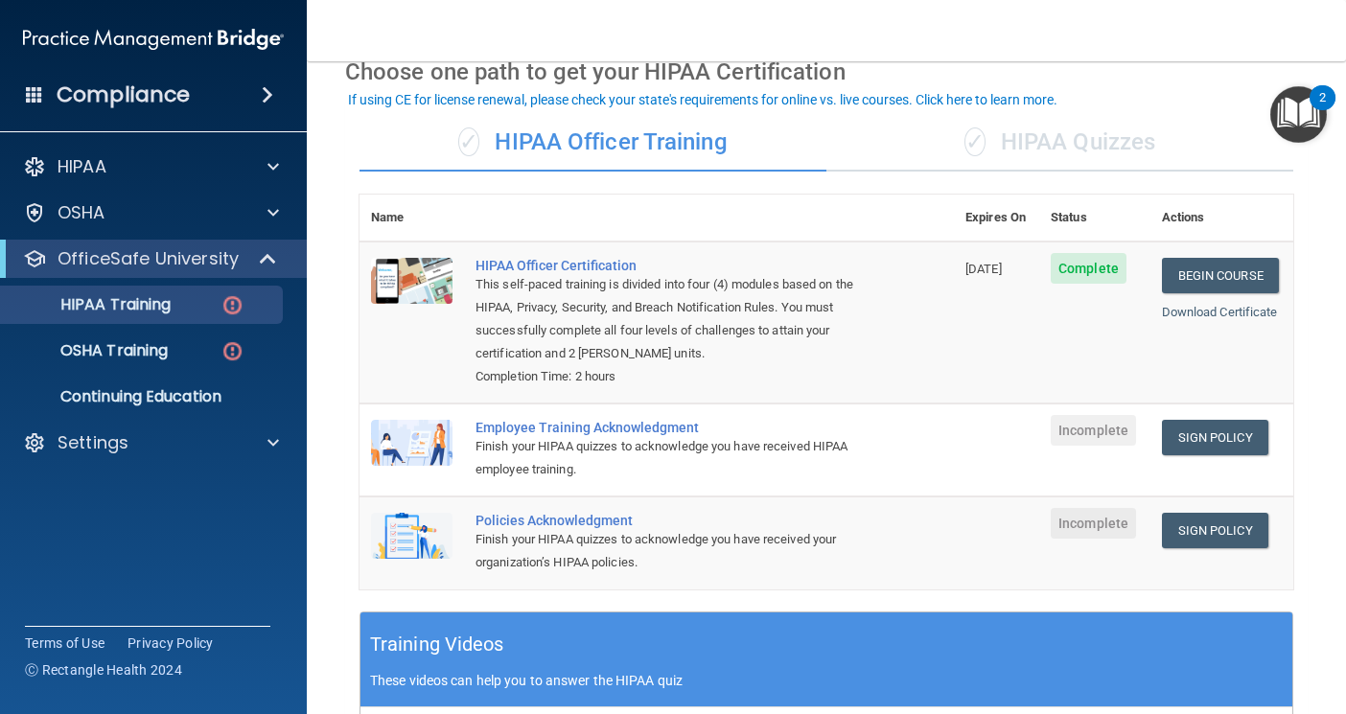
click at [996, 132] on div "✓ HIPAA Quizzes" at bounding box center [1059, 143] width 467 height 58
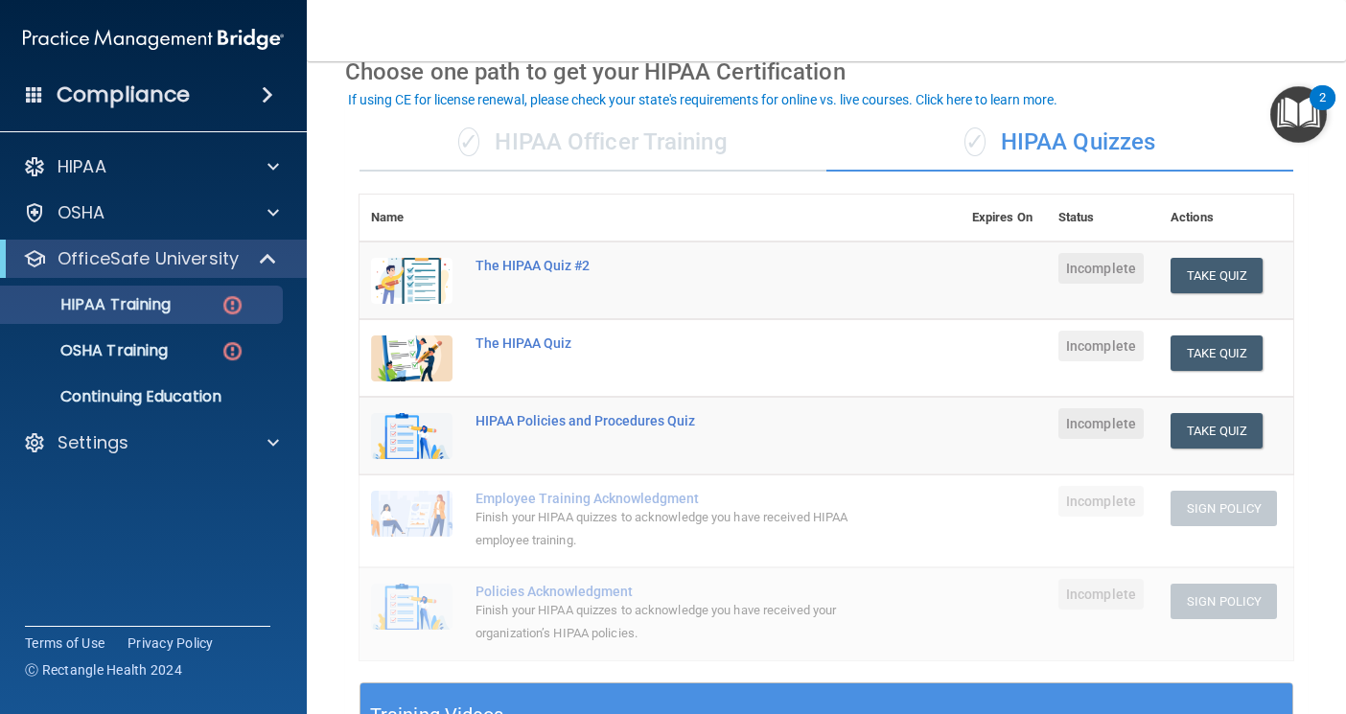
click at [685, 130] on div "✓ HIPAA Officer Training" at bounding box center [593, 143] width 467 height 58
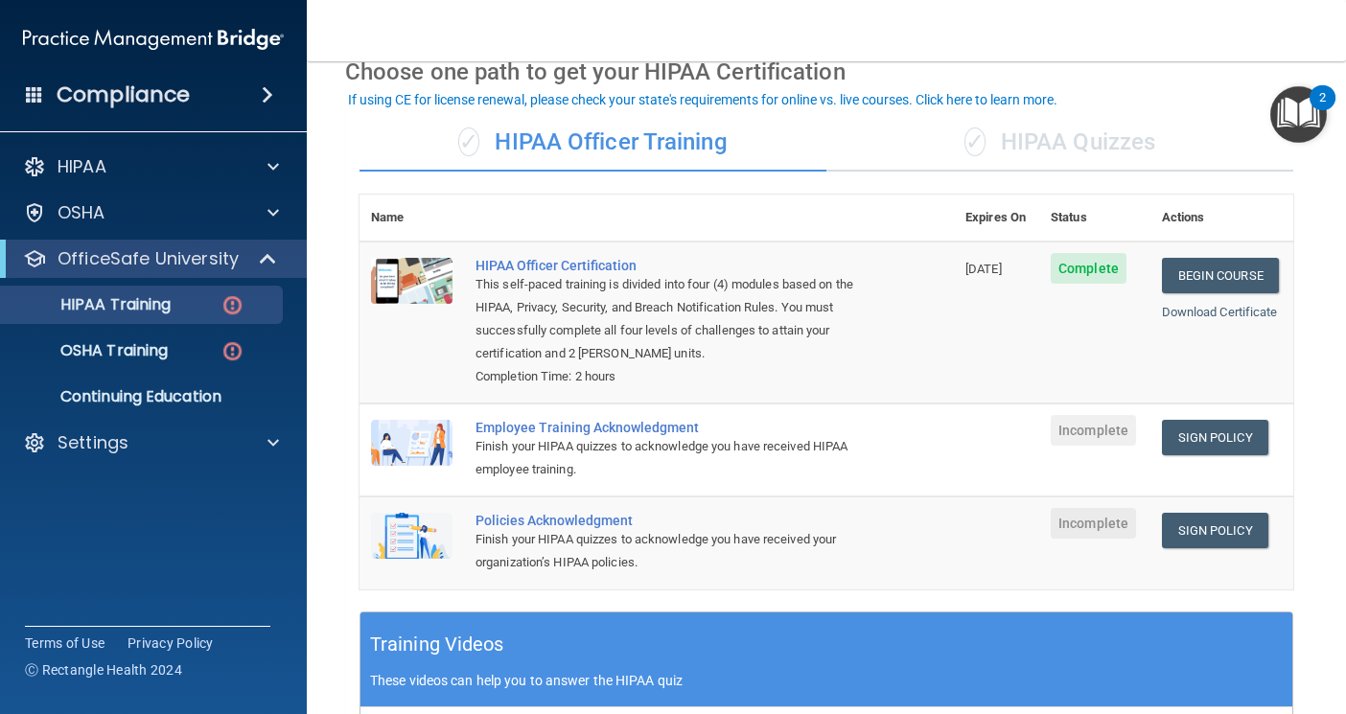
click at [966, 148] on span "✓" at bounding box center [975, 142] width 21 height 29
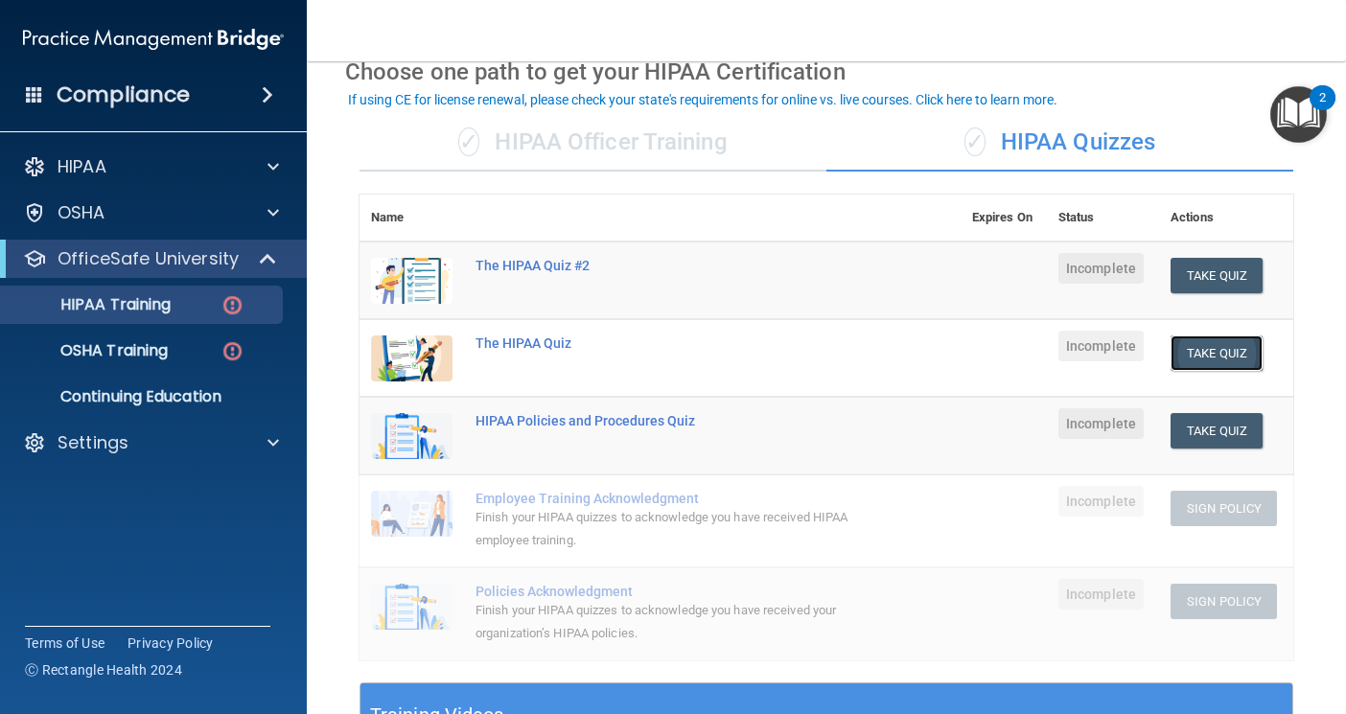
click at [1203, 362] on button "Take Quiz" at bounding box center [1217, 353] width 92 height 35
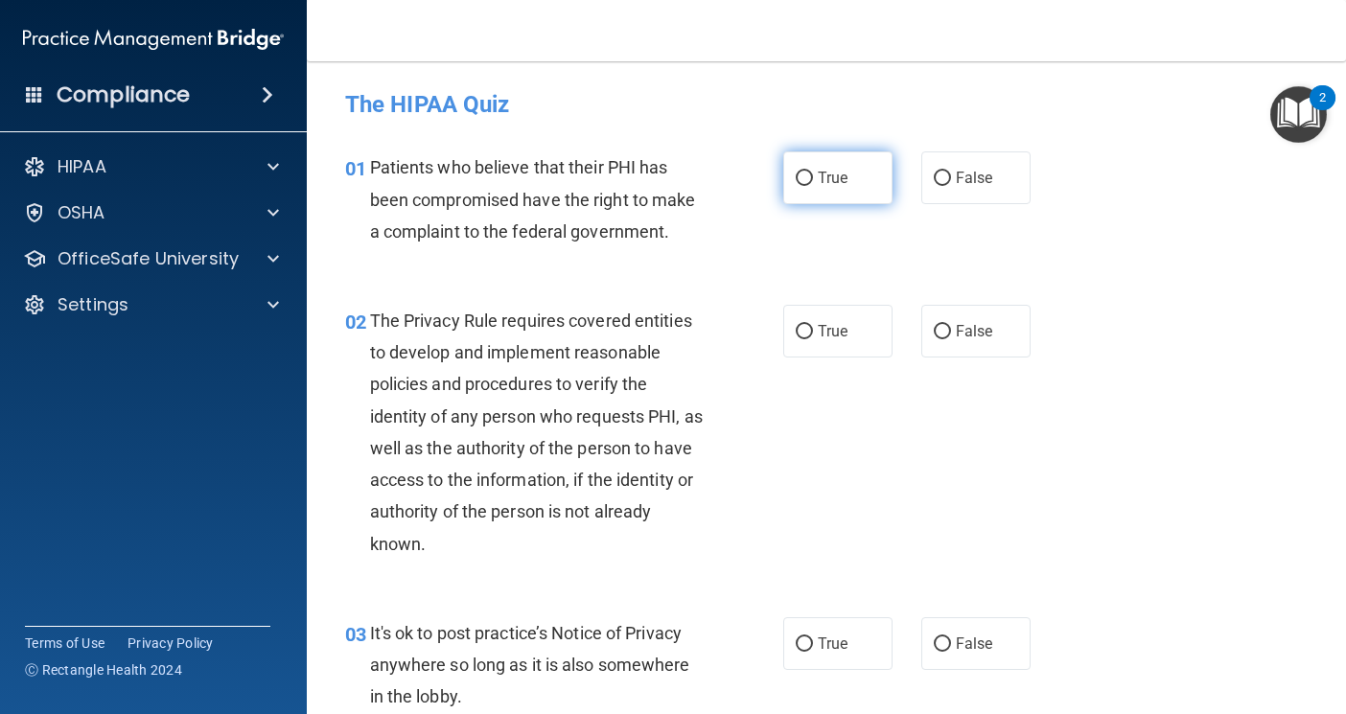
click at [795, 167] on label "True" at bounding box center [837, 177] width 109 height 53
click at [796, 172] on input "True" at bounding box center [804, 179] width 17 height 14
radio input "true"
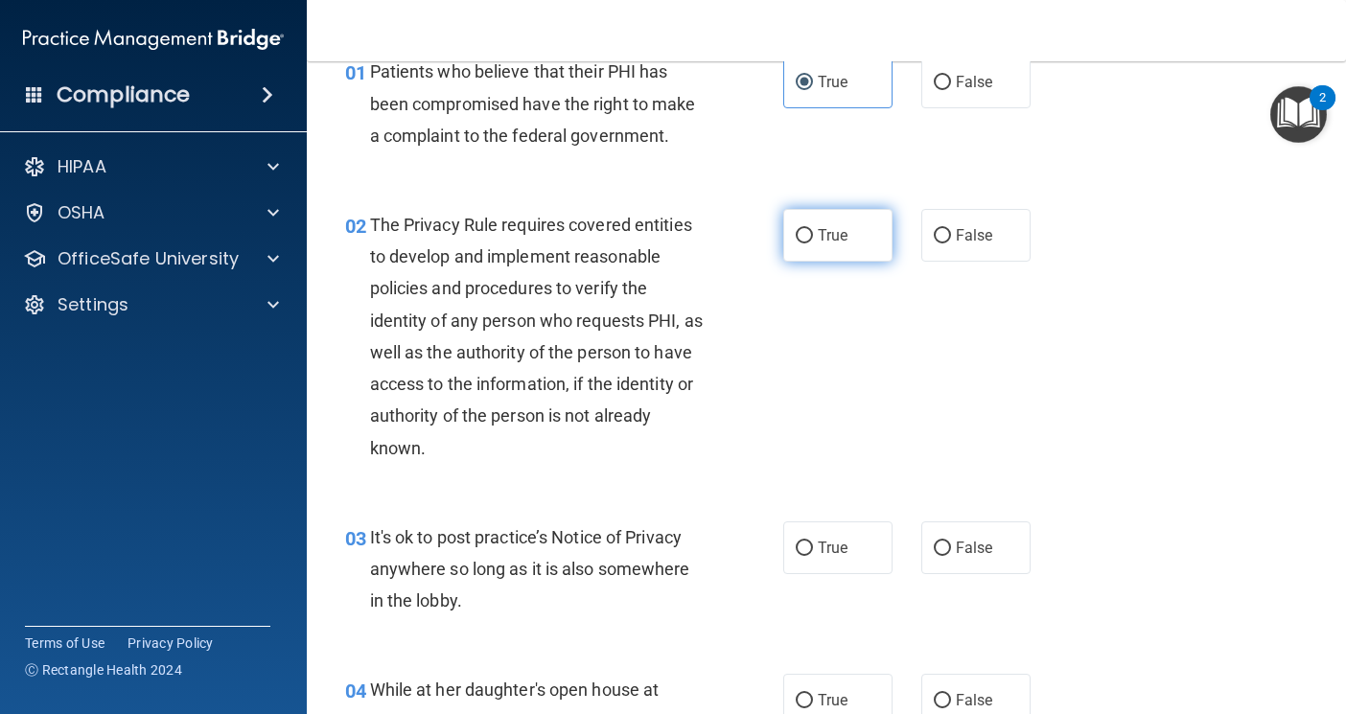
click at [818, 232] on span "True" at bounding box center [833, 235] width 30 height 18
click at [811, 232] on input "True" at bounding box center [804, 236] width 17 height 14
radio input "true"
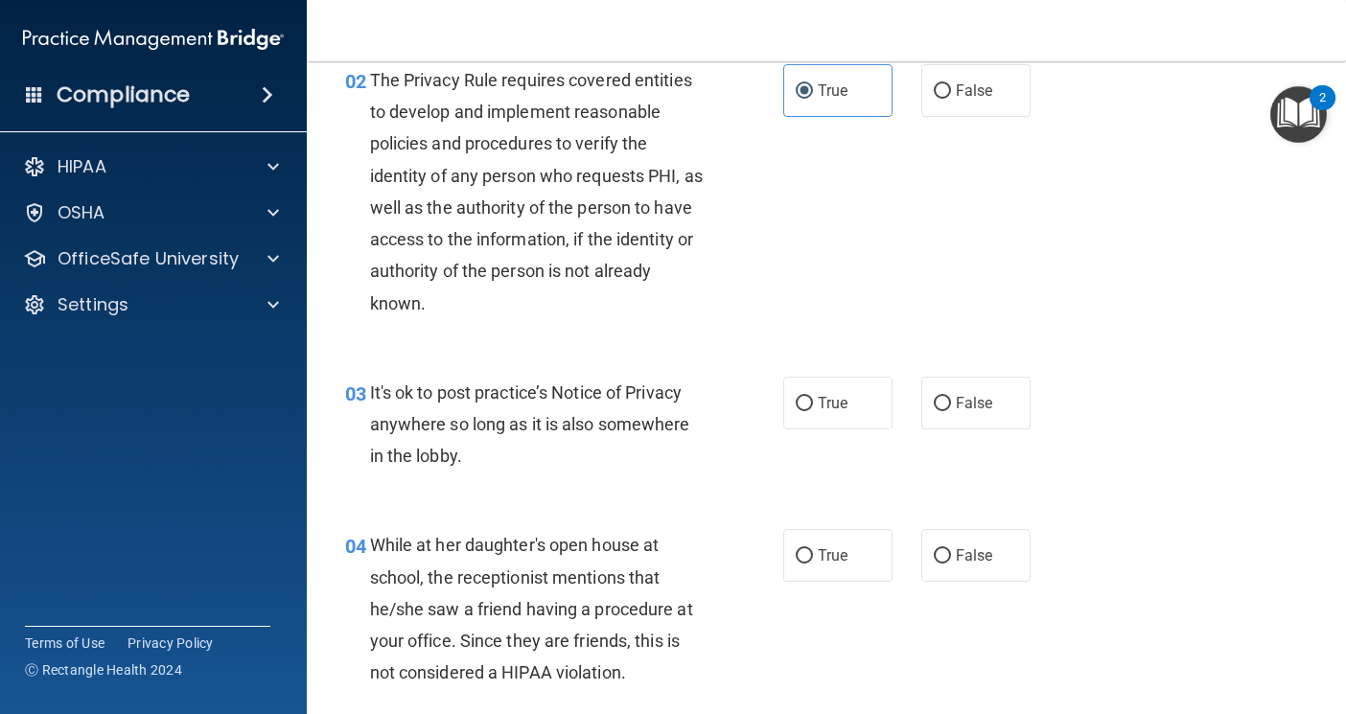
scroll to position [288, 0]
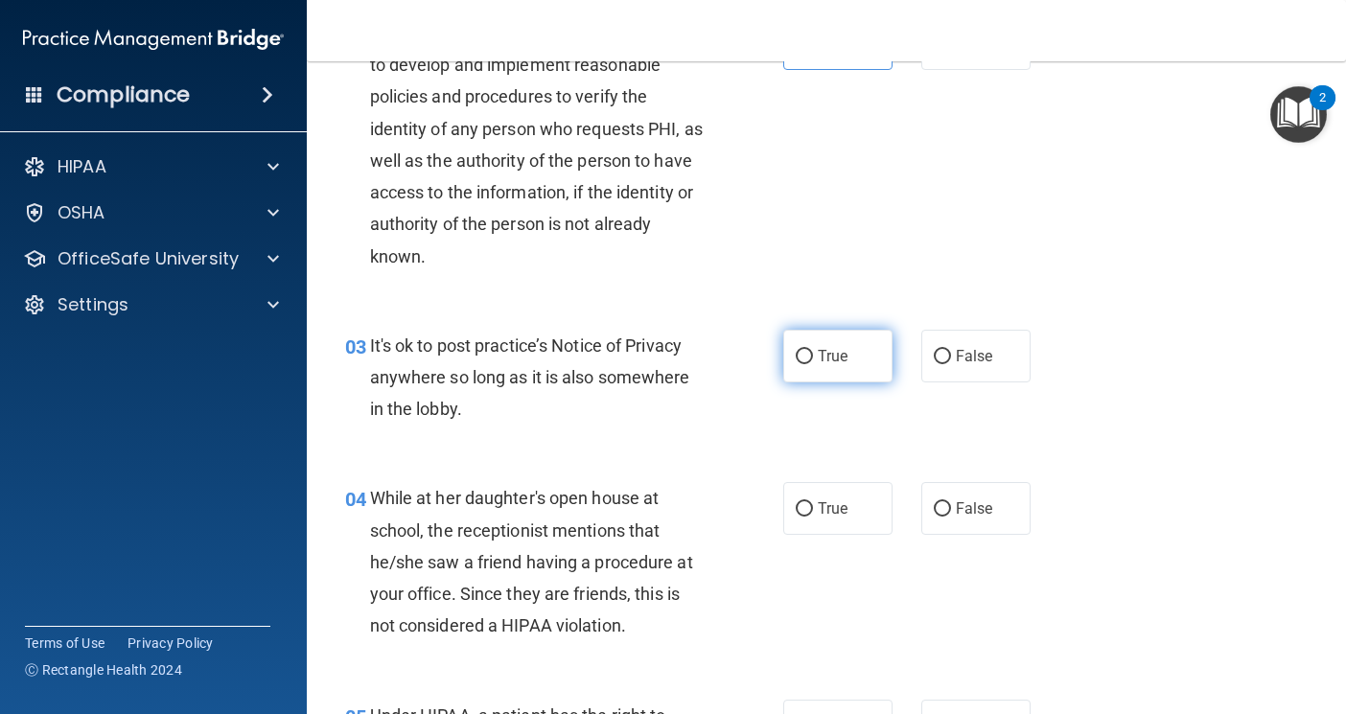
click at [818, 361] on span "True" at bounding box center [833, 356] width 30 height 18
click at [813, 361] on input "True" at bounding box center [804, 357] width 17 height 14
radio input "true"
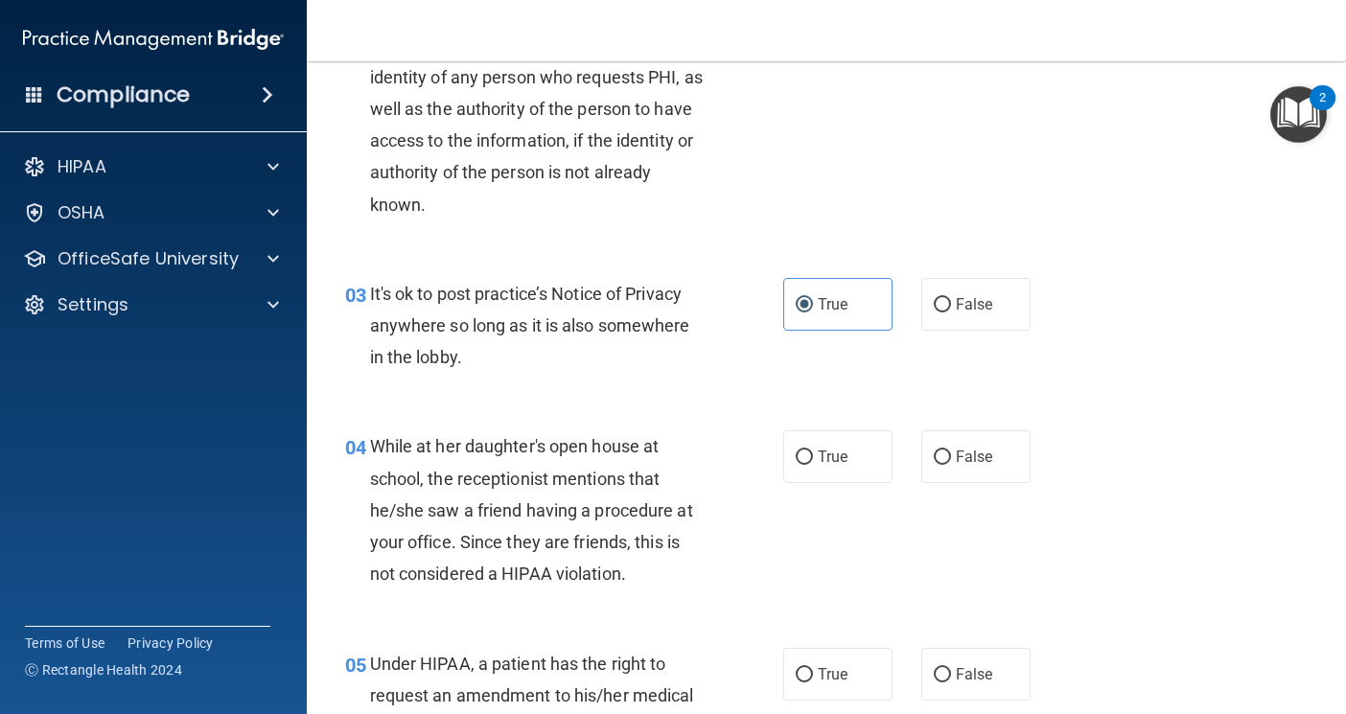
scroll to position [384, 0]
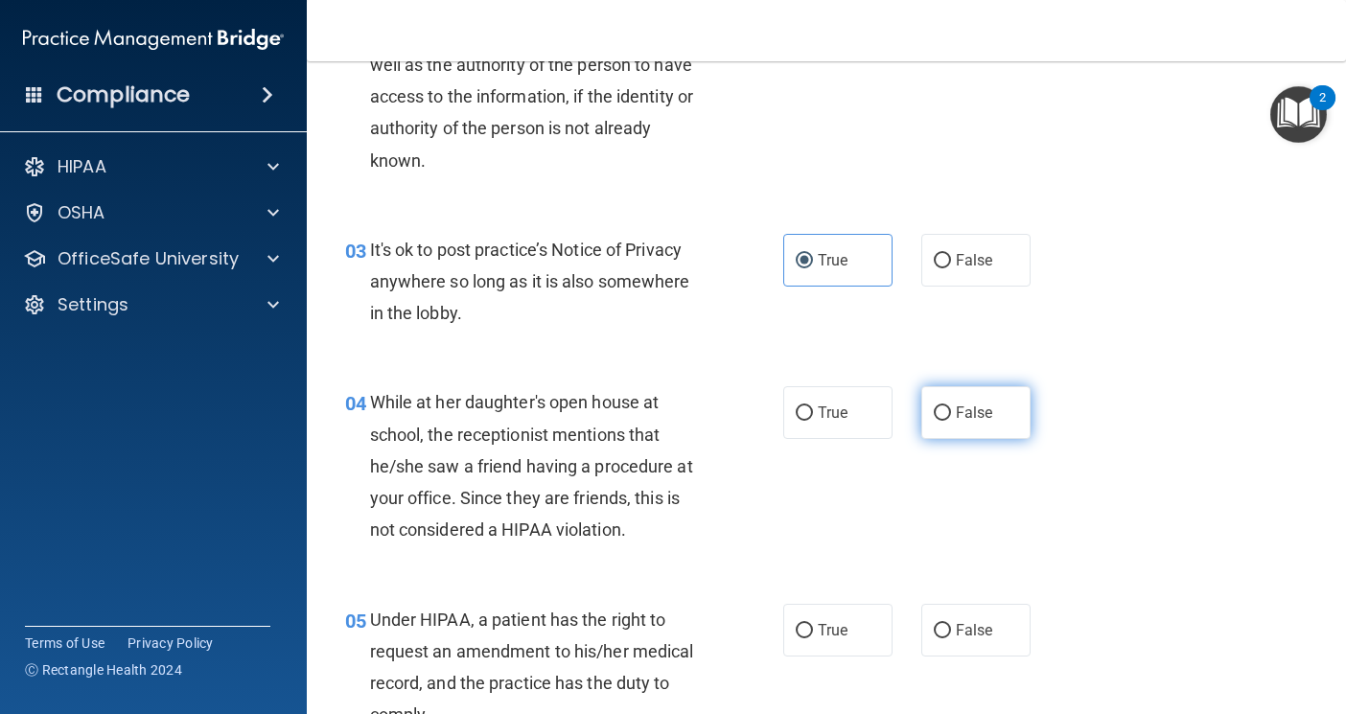
click at [963, 430] on label "False" at bounding box center [975, 412] width 109 height 53
click at [951, 421] on input "False" at bounding box center [942, 414] width 17 height 14
radio input "true"
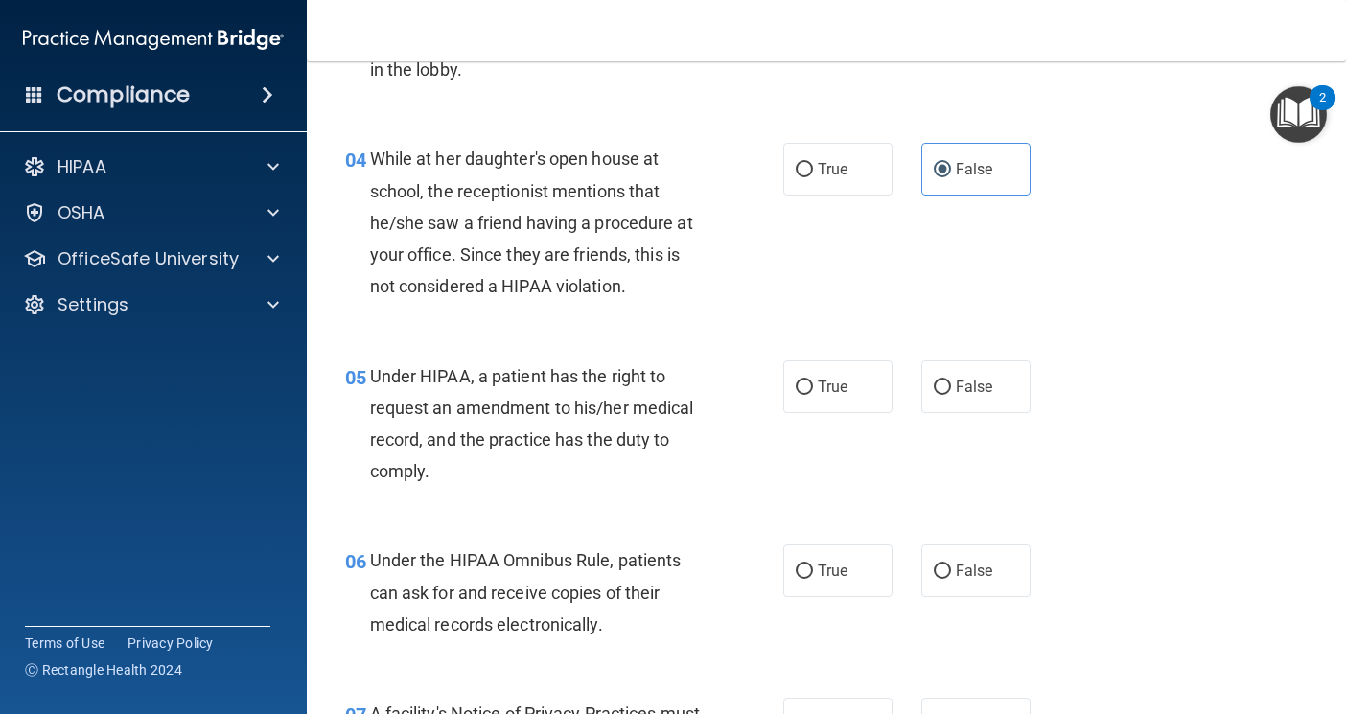
scroll to position [671, 0]
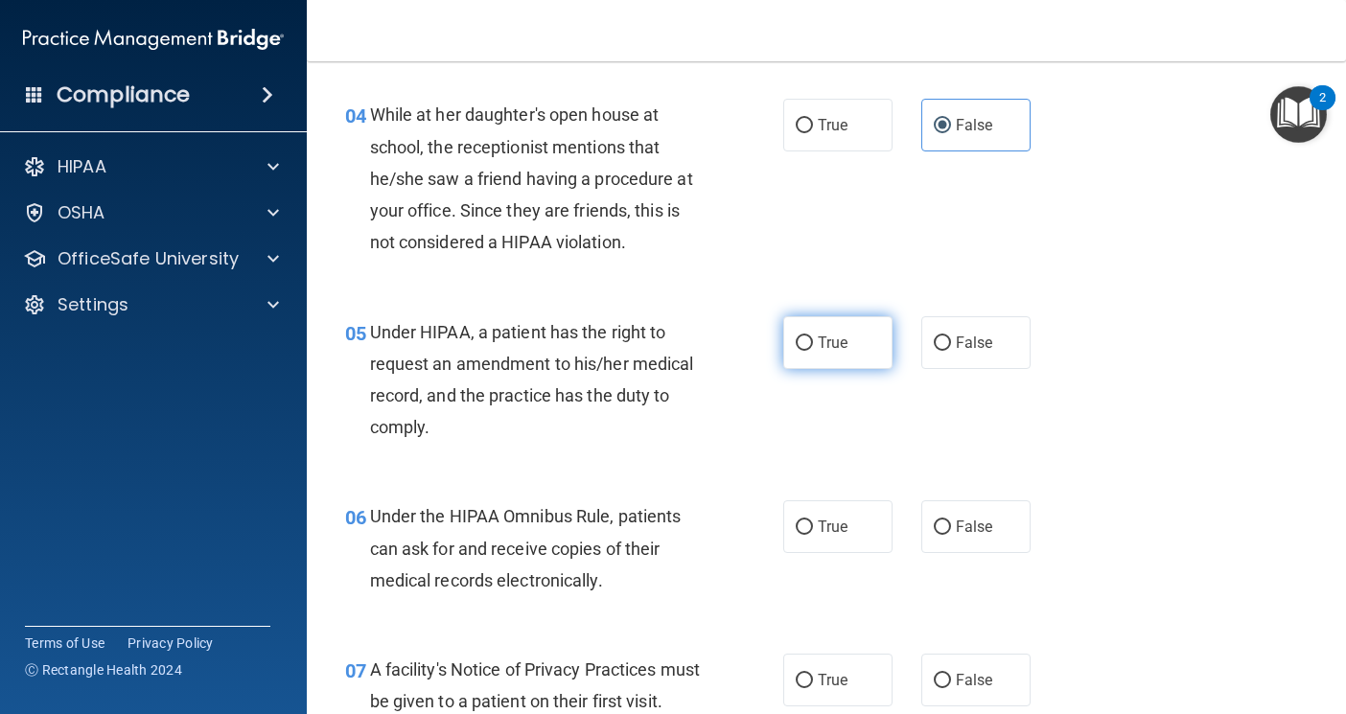
click at [826, 338] on span "True" at bounding box center [833, 343] width 30 height 18
click at [813, 338] on input "True" at bounding box center [804, 344] width 17 height 14
radio input "true"
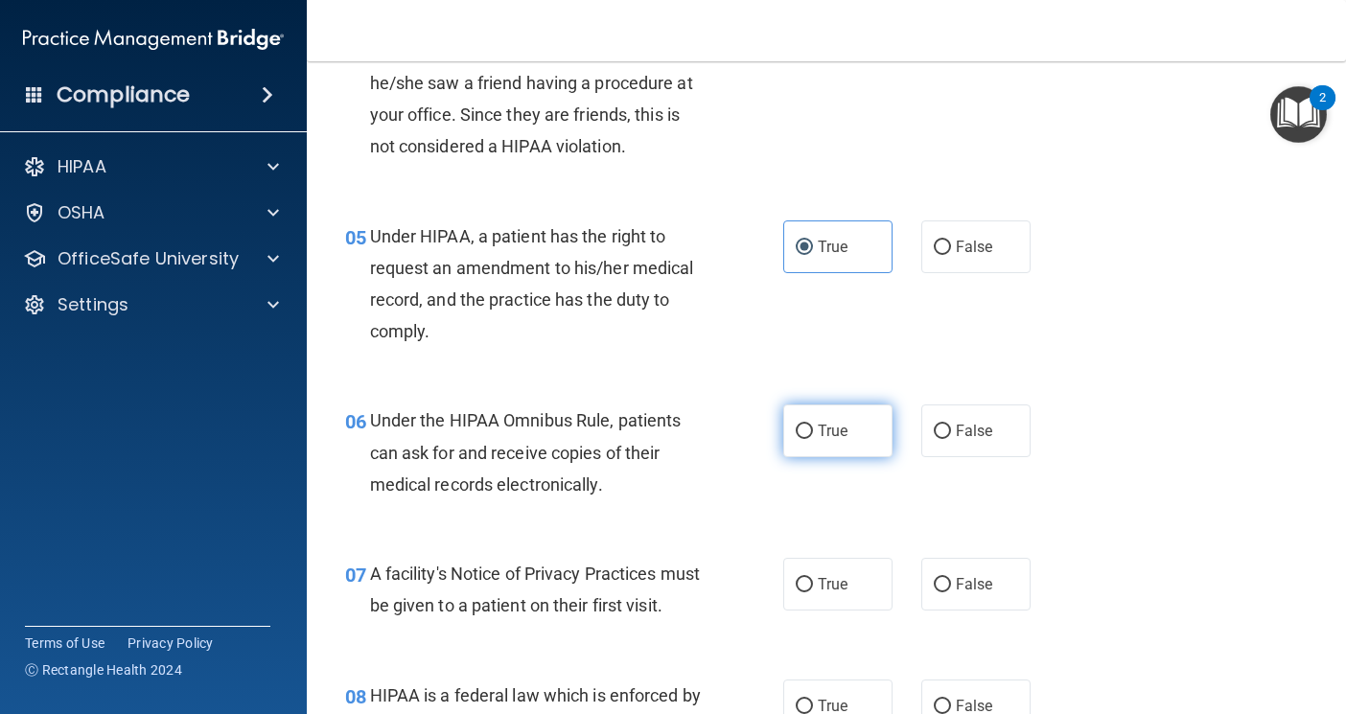
scroll to position [863, 0]
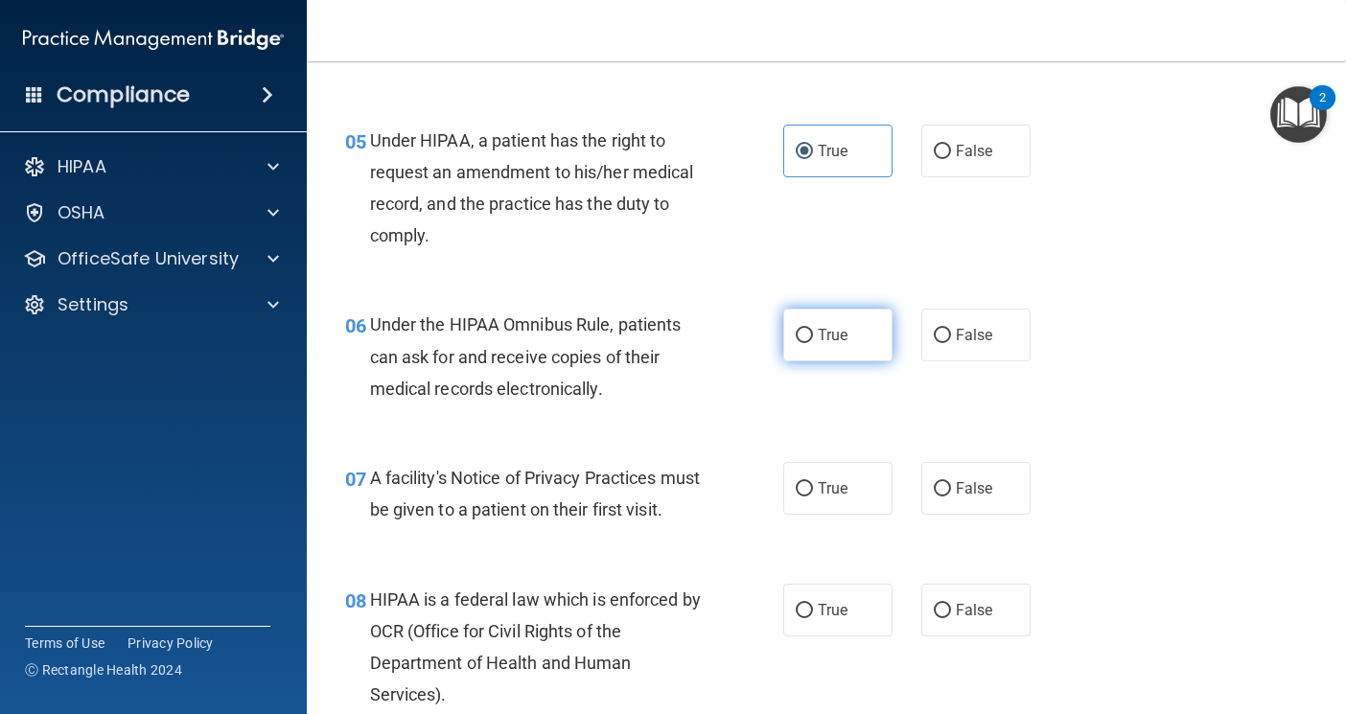
click at [848, 329] on label "True" at bounding box center [837, 335] width 109 height 53
click at [813, 329] on input "True" at bounding box center [804, 336] width 17 height 14
radio input "true"
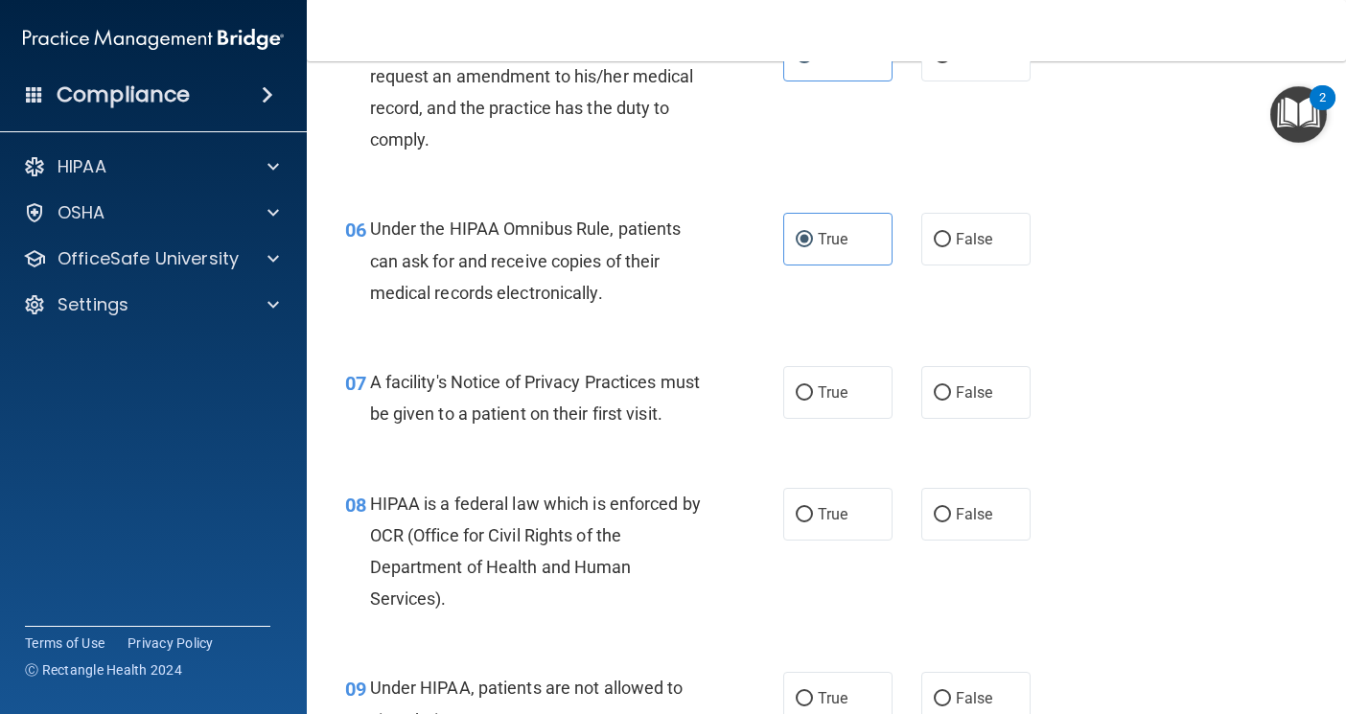
scroll to position [1055, 0]
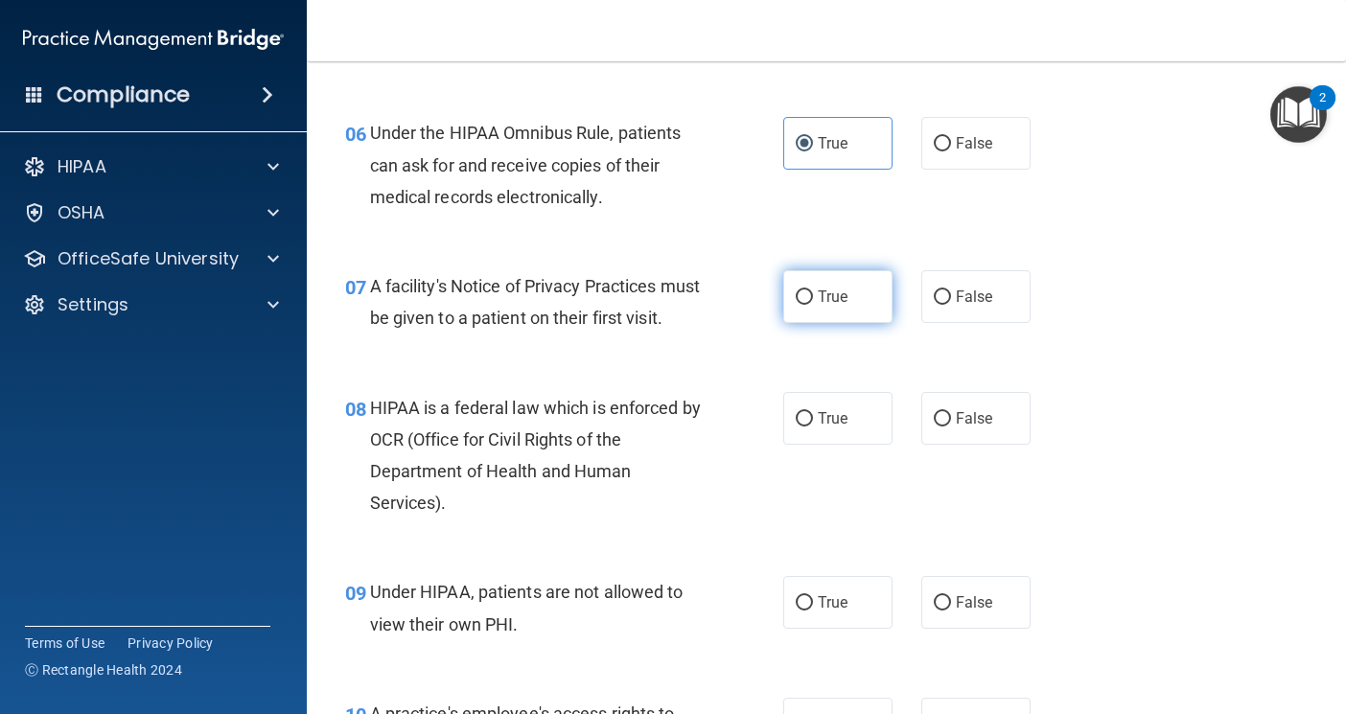
click at [823, 310] on label "True" at bounding box center [837, 296] width 109 height 53
click at [813, 305] on input "True" at bounding box center [804, 298] width 17 height 14
radio input "true"
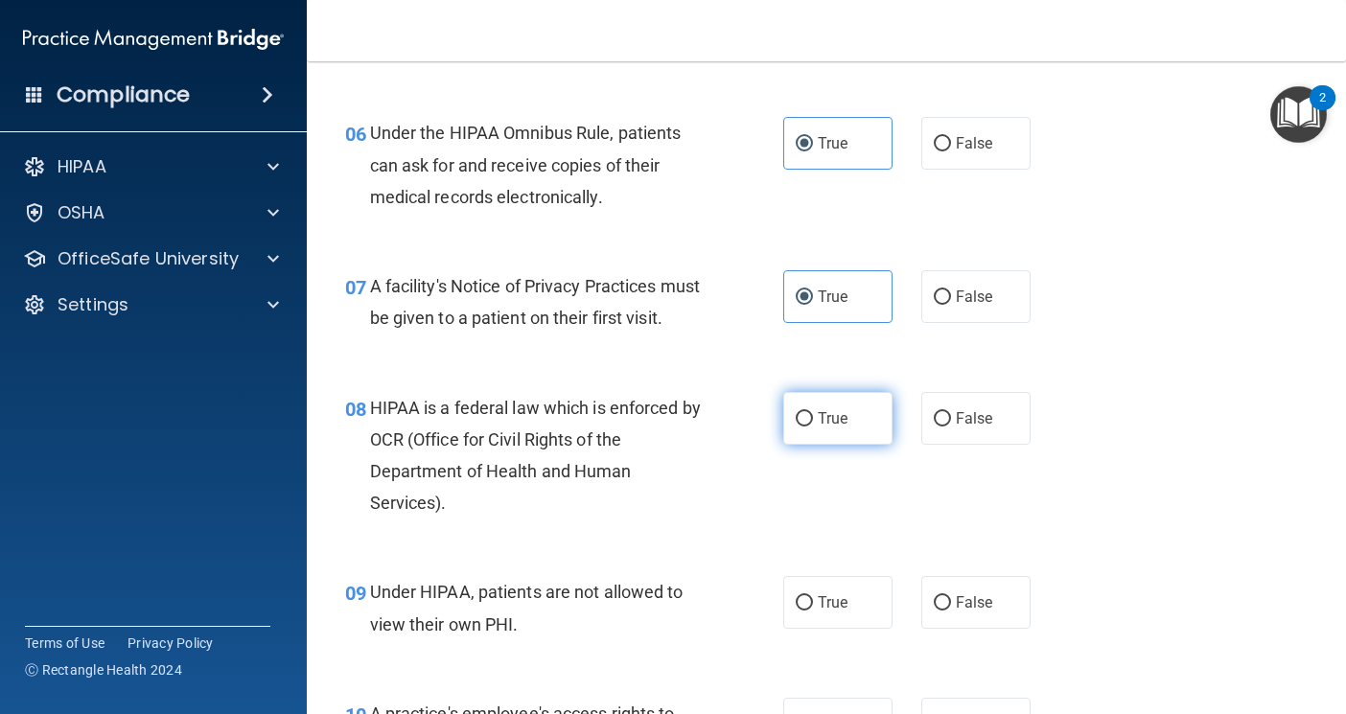
scroll to position [1151, 0]
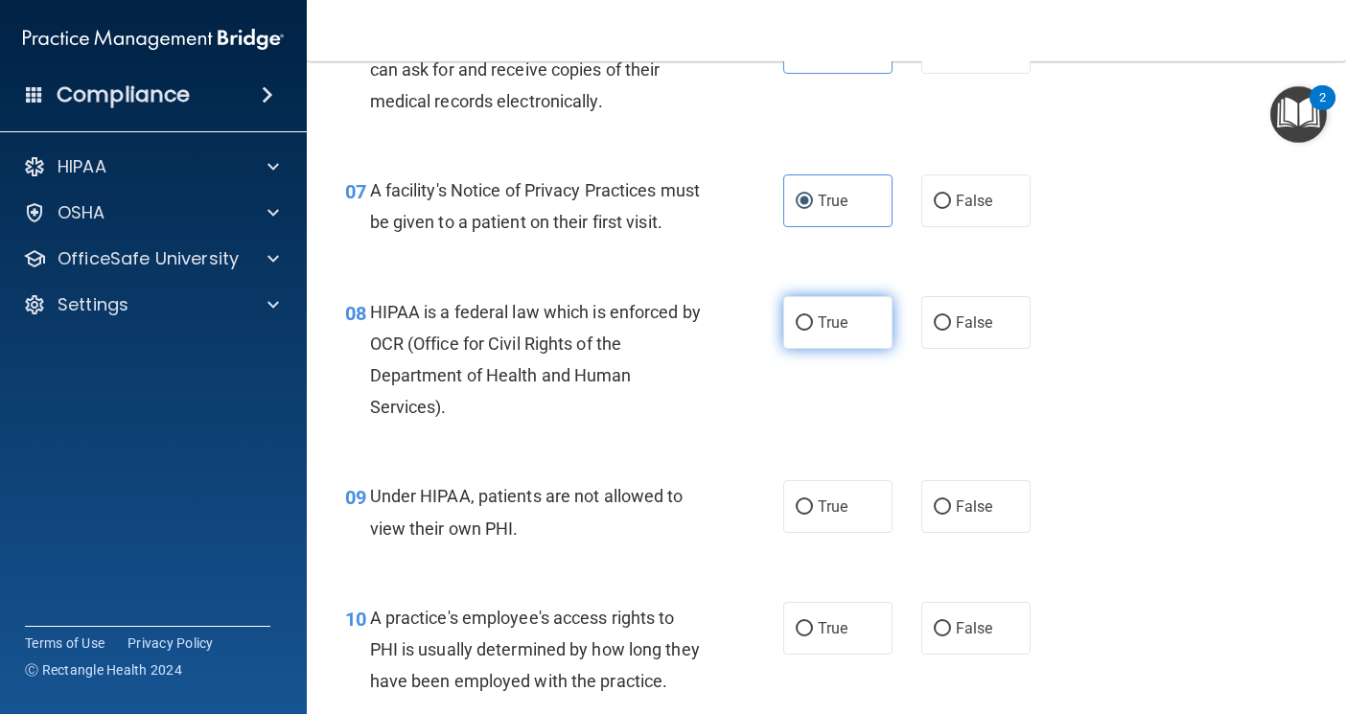
click at [826, 332] on span "True" at bounding box center [833, 323] width 30 height 18
click at [813, 331] on input "True" at bounding box center [804, 323] width 17 height 14
radio input "true"
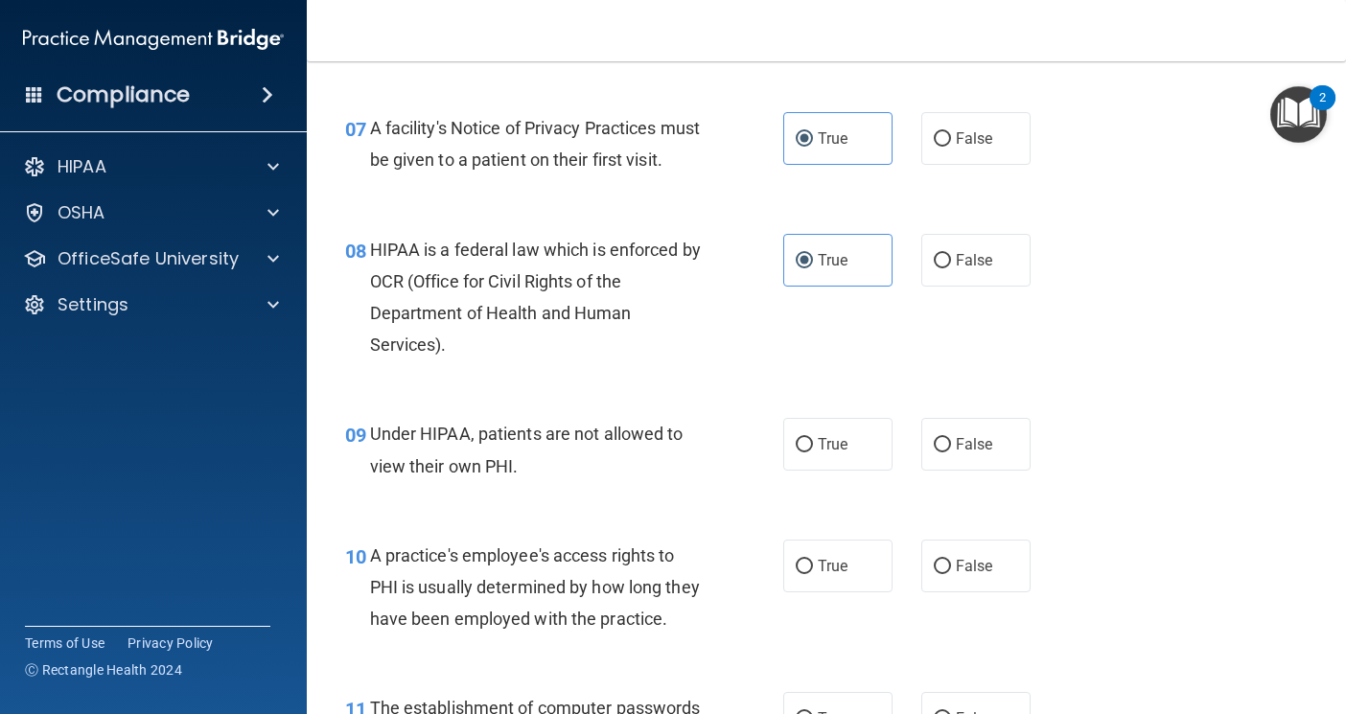
scroll to position [1246, 0]
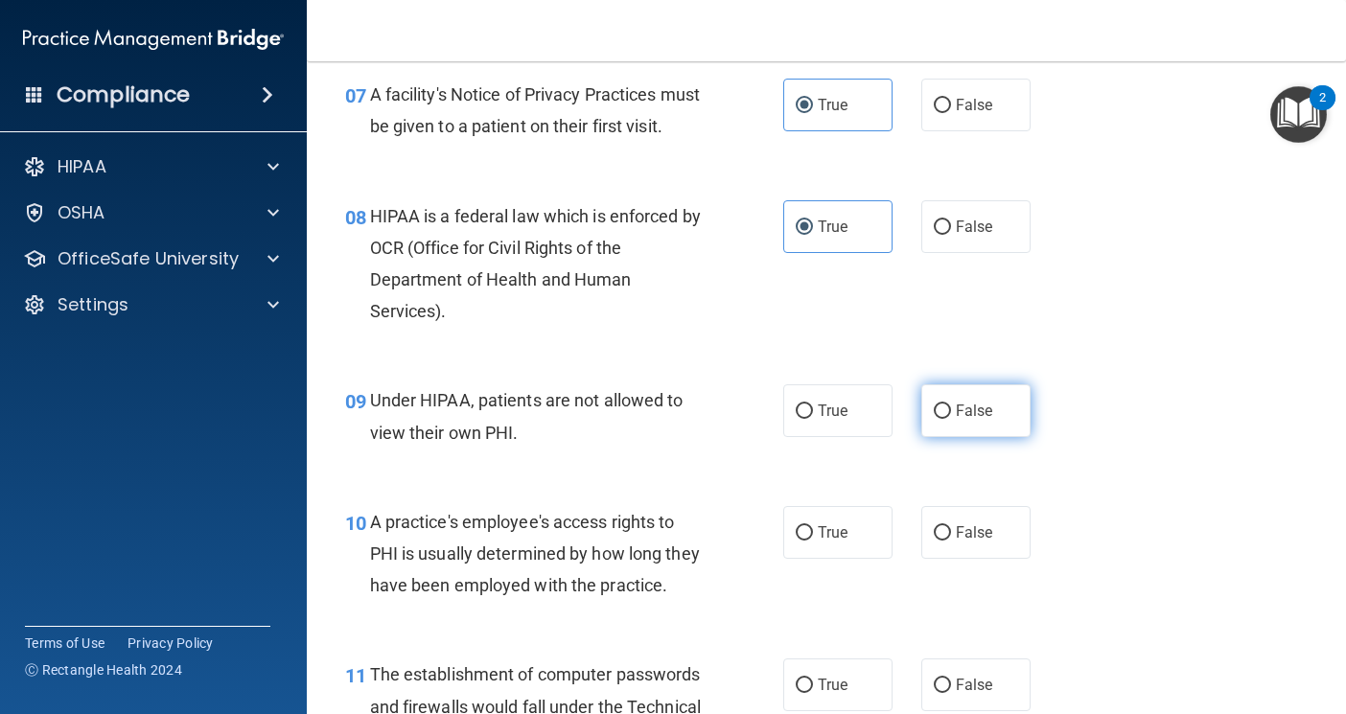
click at [934, 419] on input "False" at bounding box center [942, 412] width 17 height 14
radio input "true"
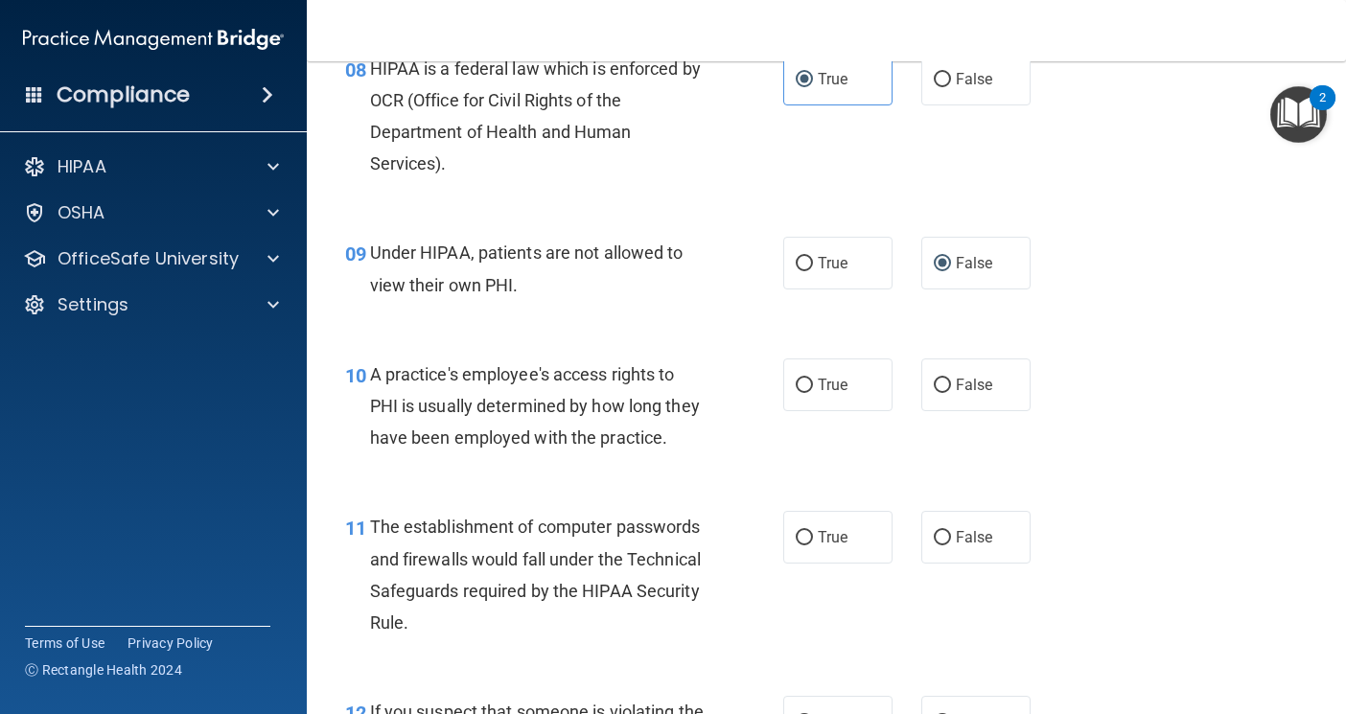
scroll to position [1438, 0]
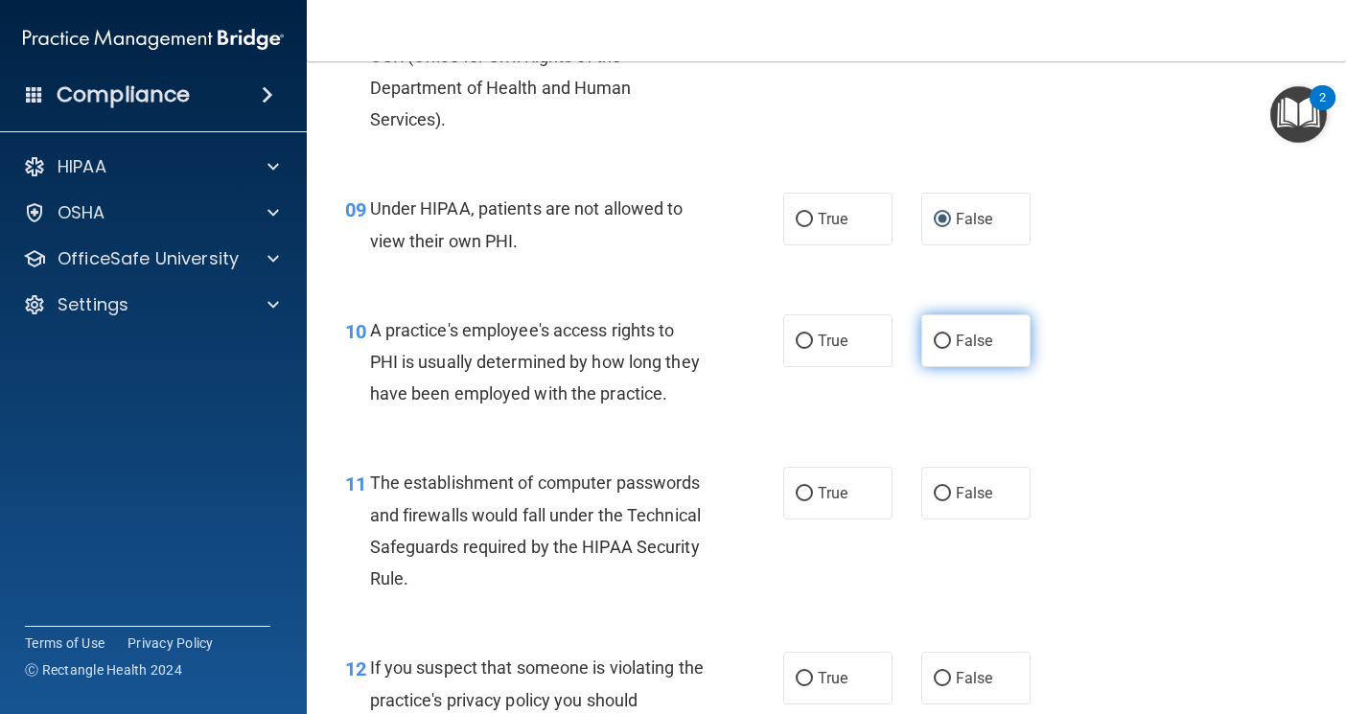
click at [942, 356] on label "False" at bounding box center [975, 340] width 109 height 53
click at [942, 349] on input "False" at bounding box center [942, 342] width 17 height 14
radio input "true"
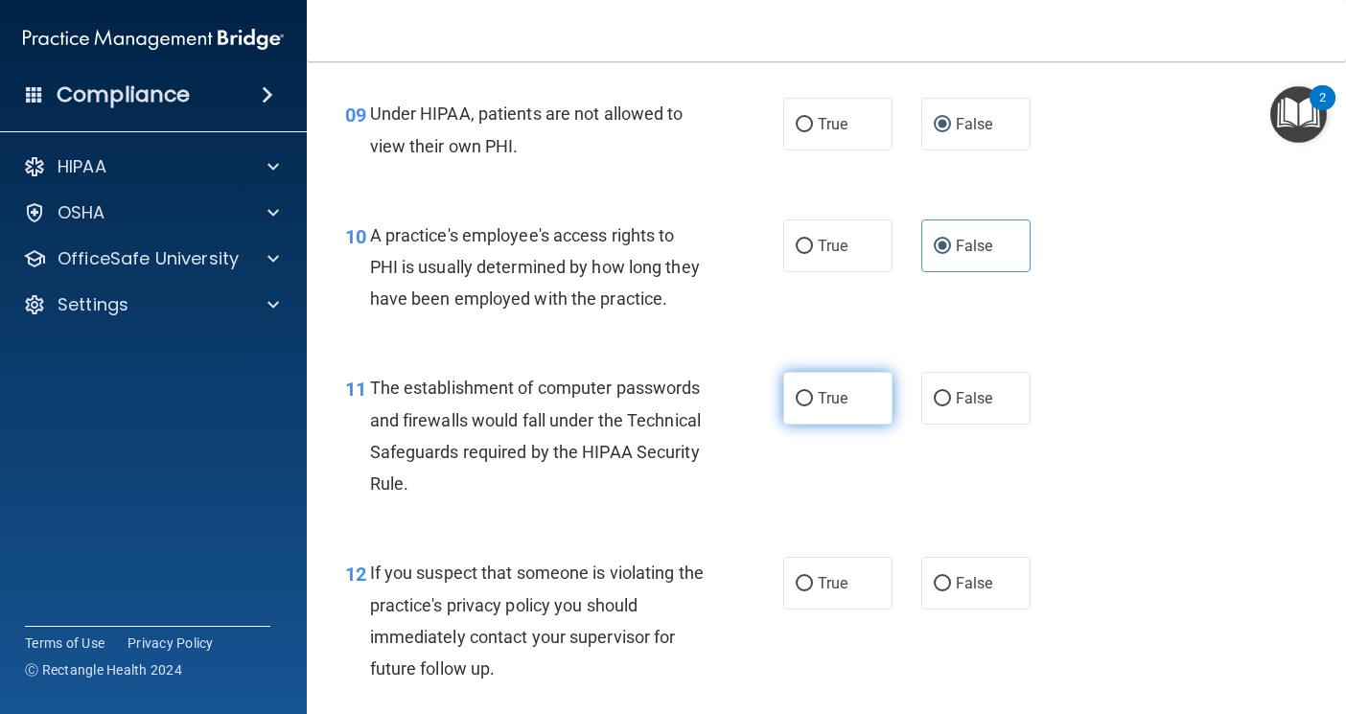
scroll to position [1534, 0]
click at [810, 424] on label "True" at bounding box center [837, 397] width 109 height 53
click at [810, 406] on input "True" at bounding box center [804, 398] width 17 height 14
radio input "true"
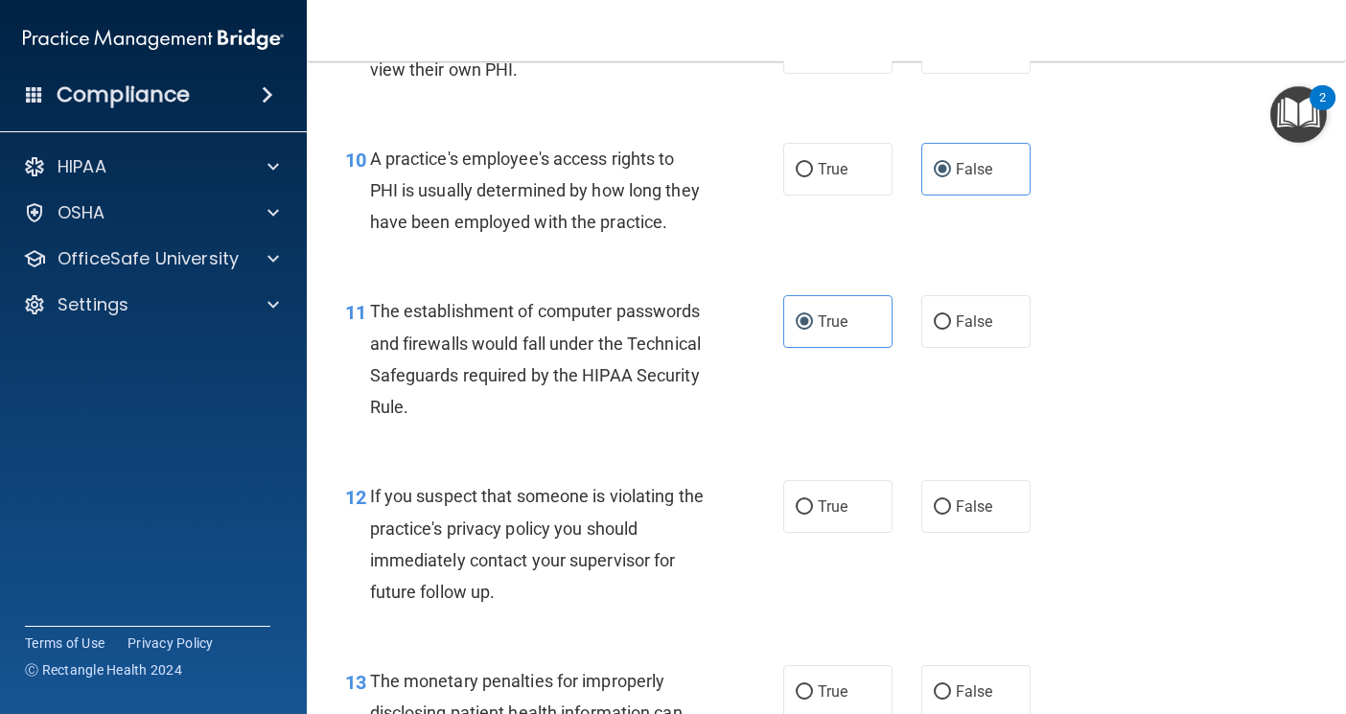
scroll to position [1726, 0]
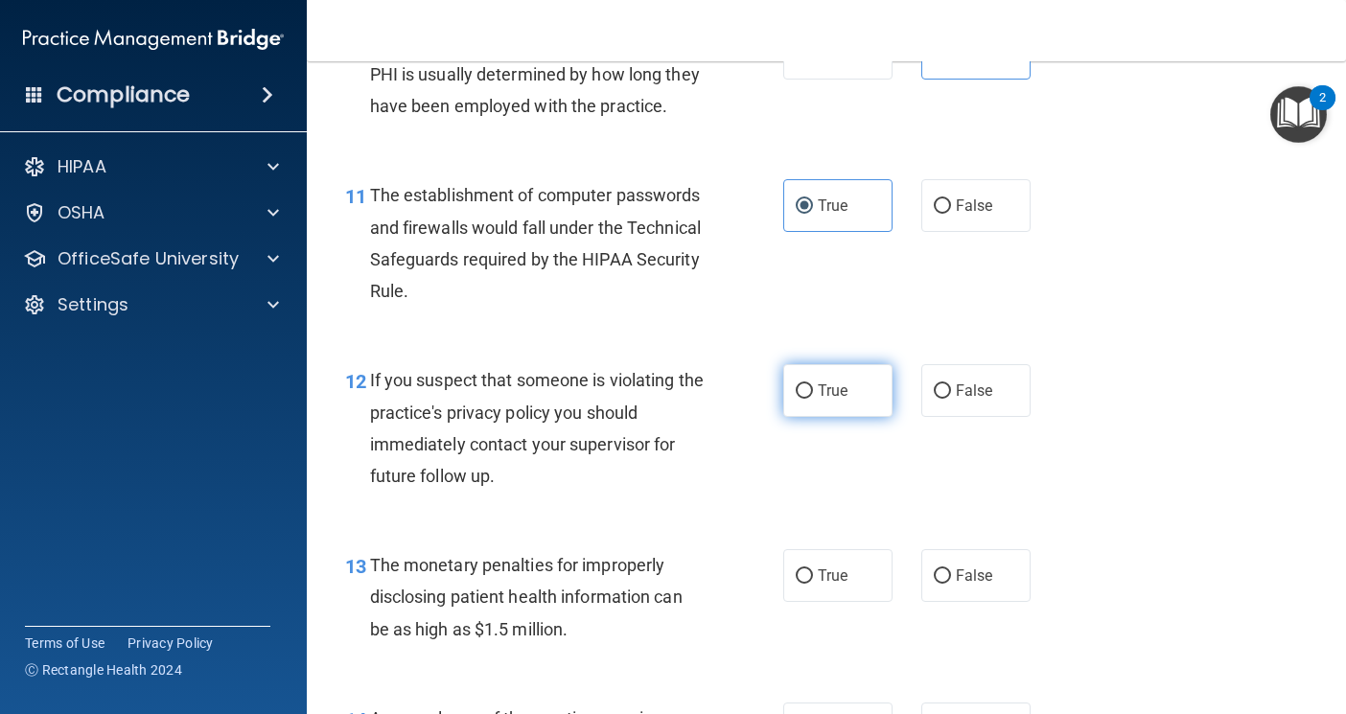
click at [853, 417] on label "True" at bounding box center [837, 390] width 109 height 53
click at [813, 399] on input "True" at bounding box center [804, 391] width 17 height 14
radio input "true"
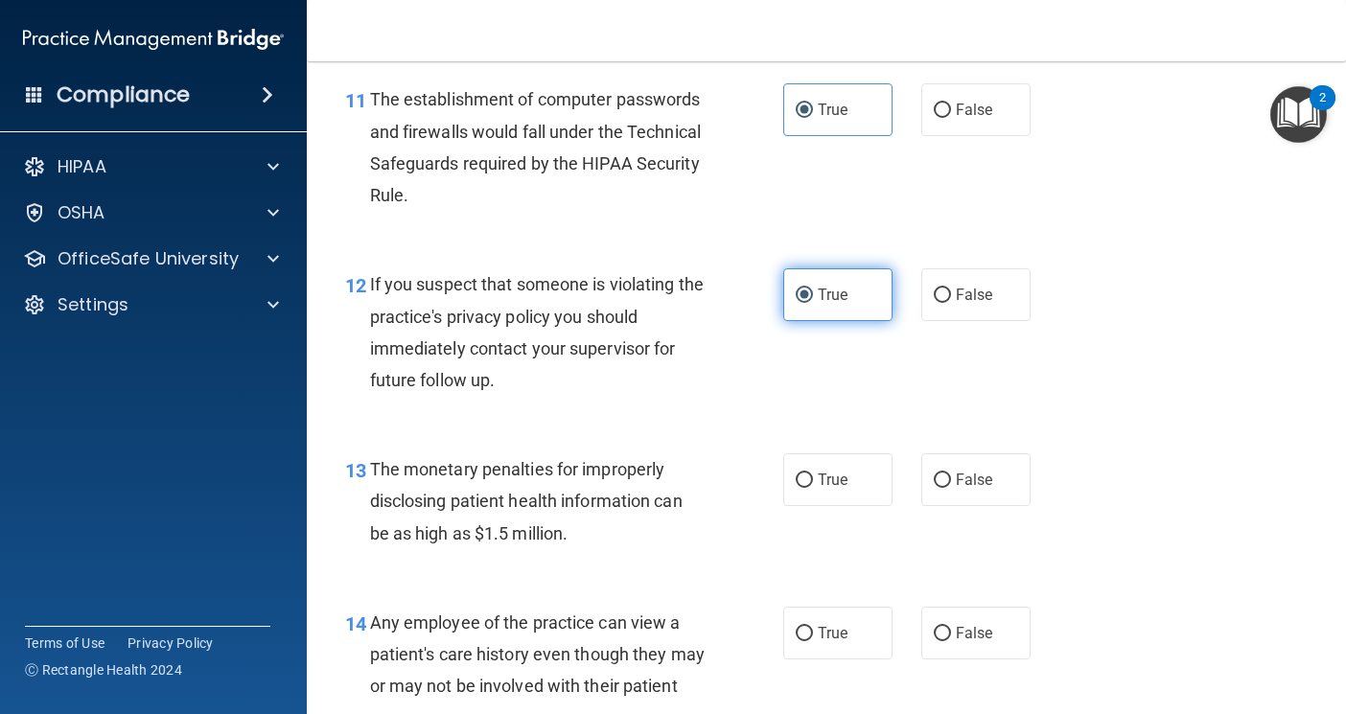
scroll to position [1918, 0]
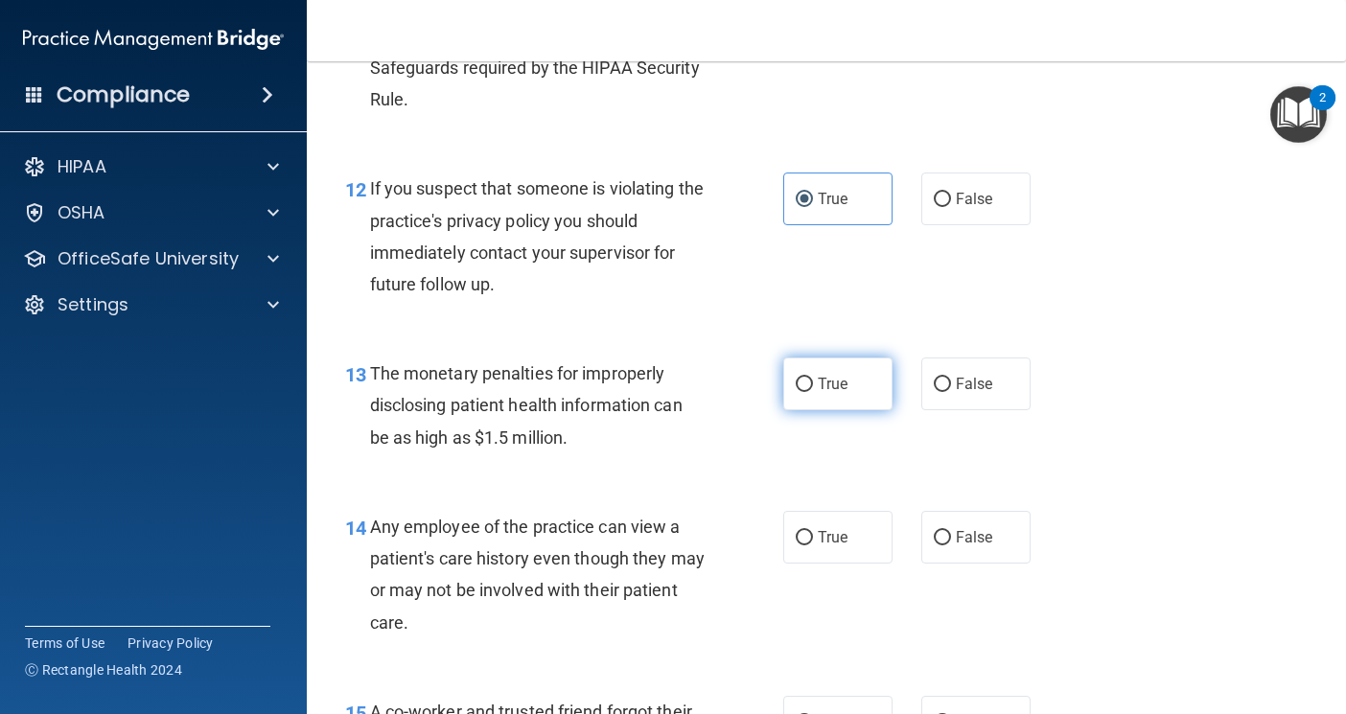
click at [839, 410] on label "True" at bounding box center [837, 384] width 109 height 53
click at [813, 392] on input "True" at bounding box center [804, 385] width 17 height 14
radio input "true"
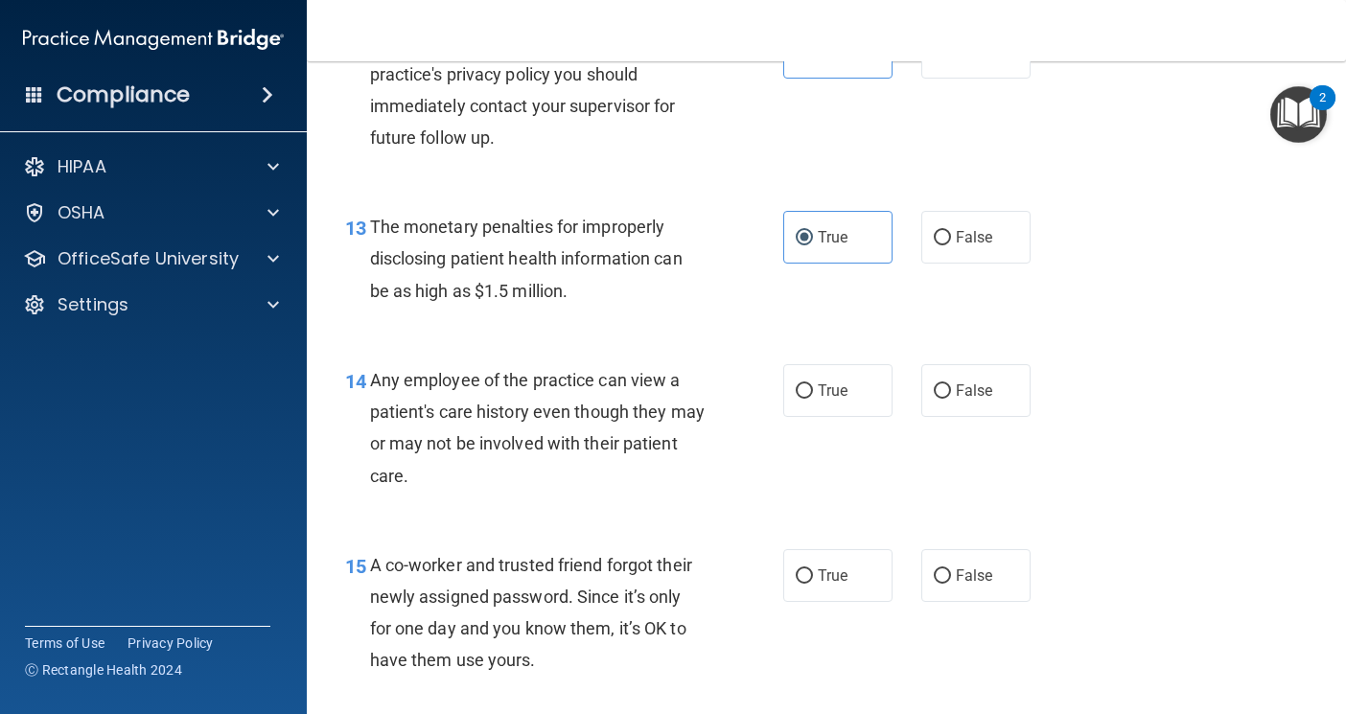
scroll to position [2109, 0]
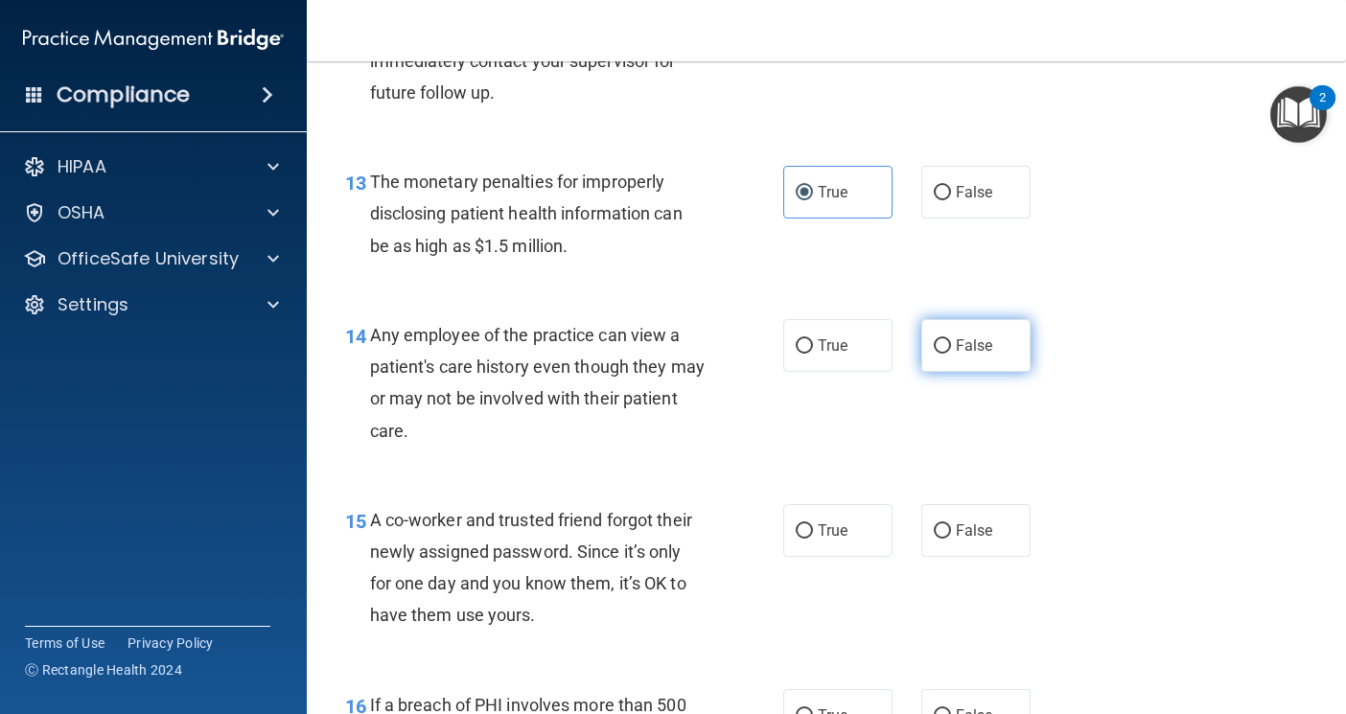
click at [962, 355] on span "False" at bounding box center [974, 346] width 37 height 18
click at [951, 354] on input "False" at bounding box center [942, 346] width 17 height 14
radio input "true"
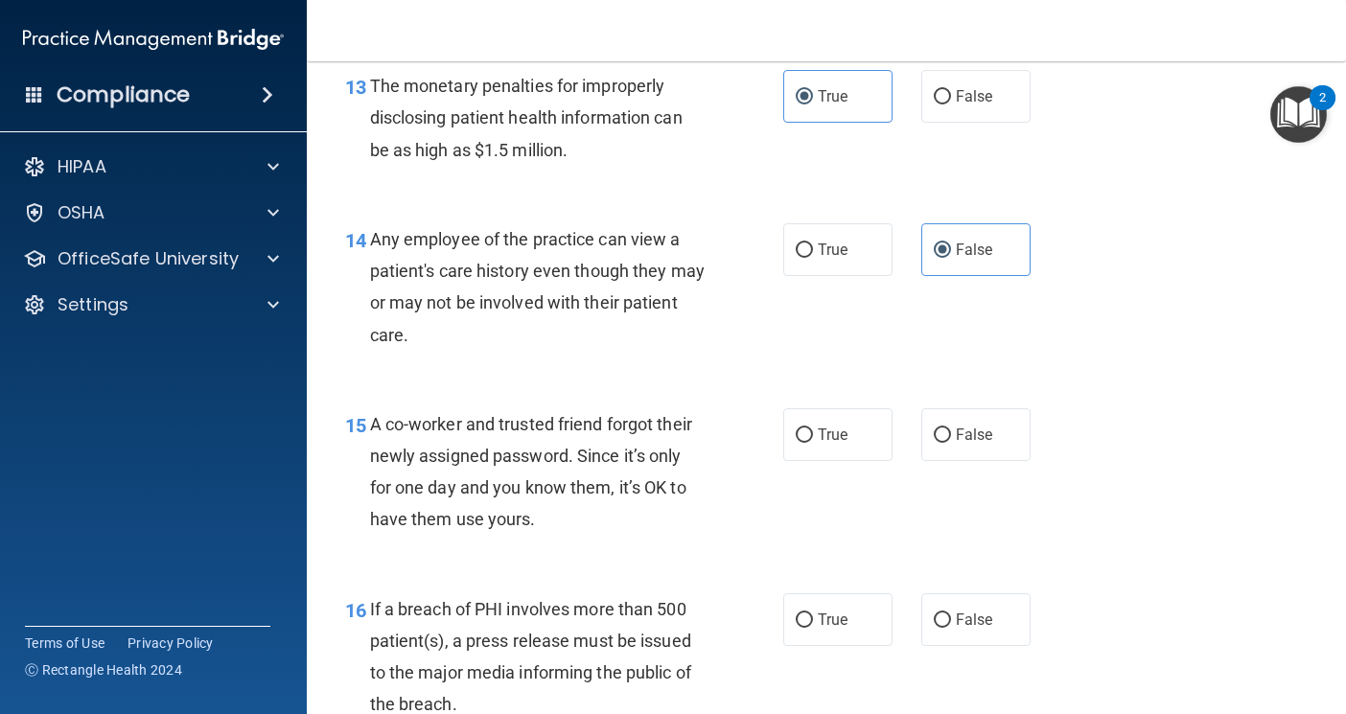
scroll to position [2301, 0]
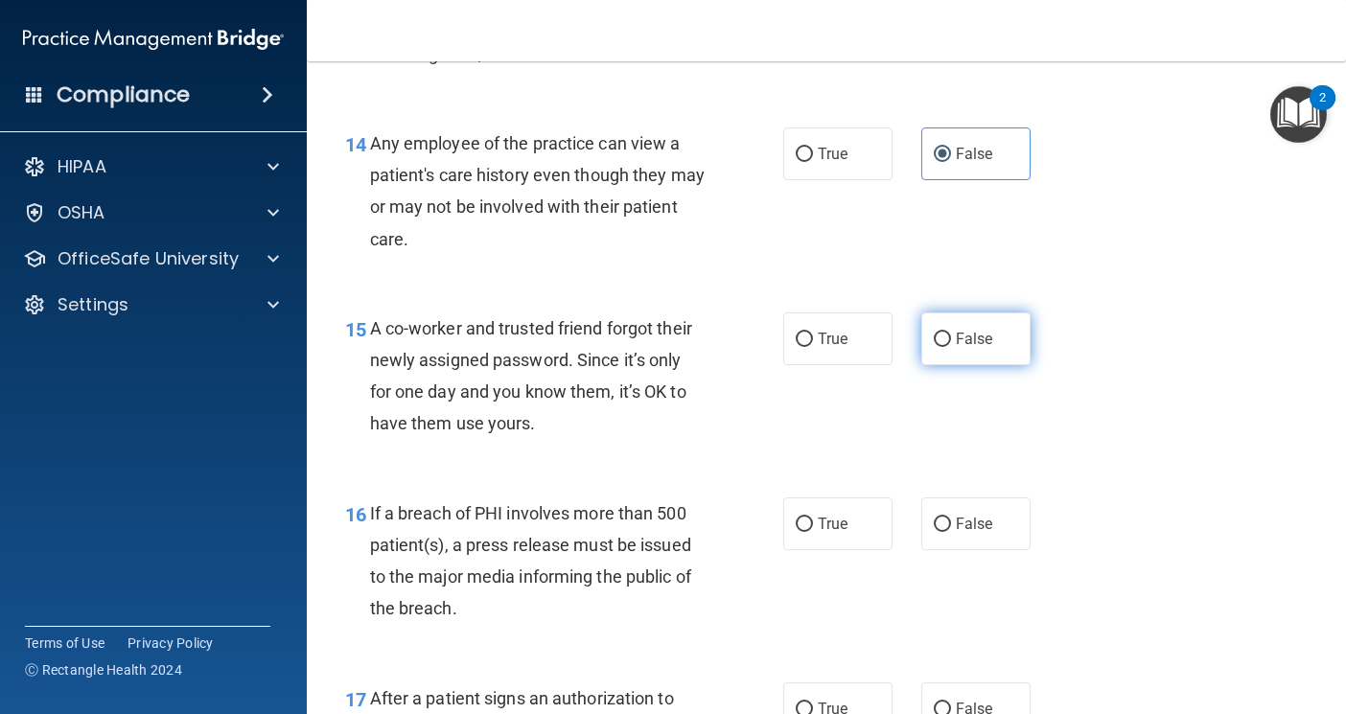
click at [987, 365] on label "False" at bounding box center [975, 339] width 109 height 53
click at [951, 347] on input "False" at bounding box center [942, 340] width 17 height 14
radio input "true"
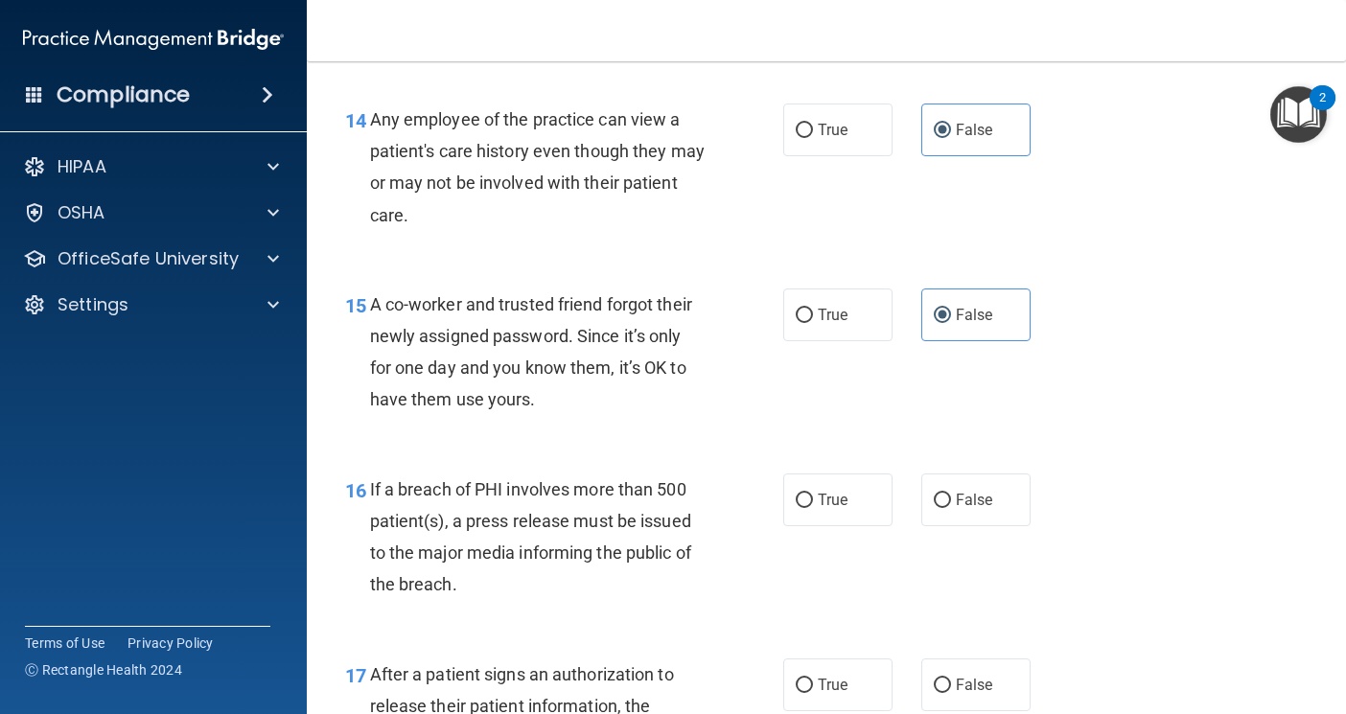
scroll to position [2397, 0]
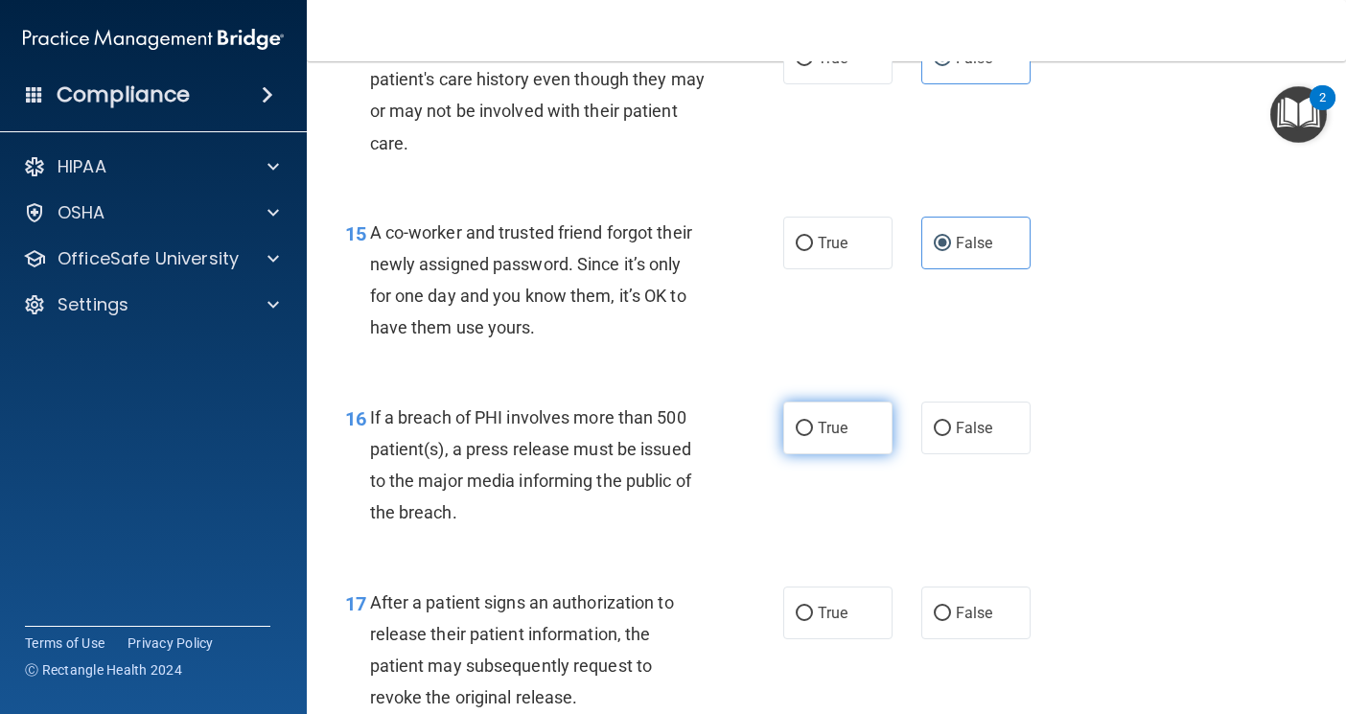
click at [839, 437] on span "True" at bounding box center [833, 428] width 30 height 18
click at [813, 436] on input "True" at bounding box center [804, 429] width 17 height 14
radio input "true"
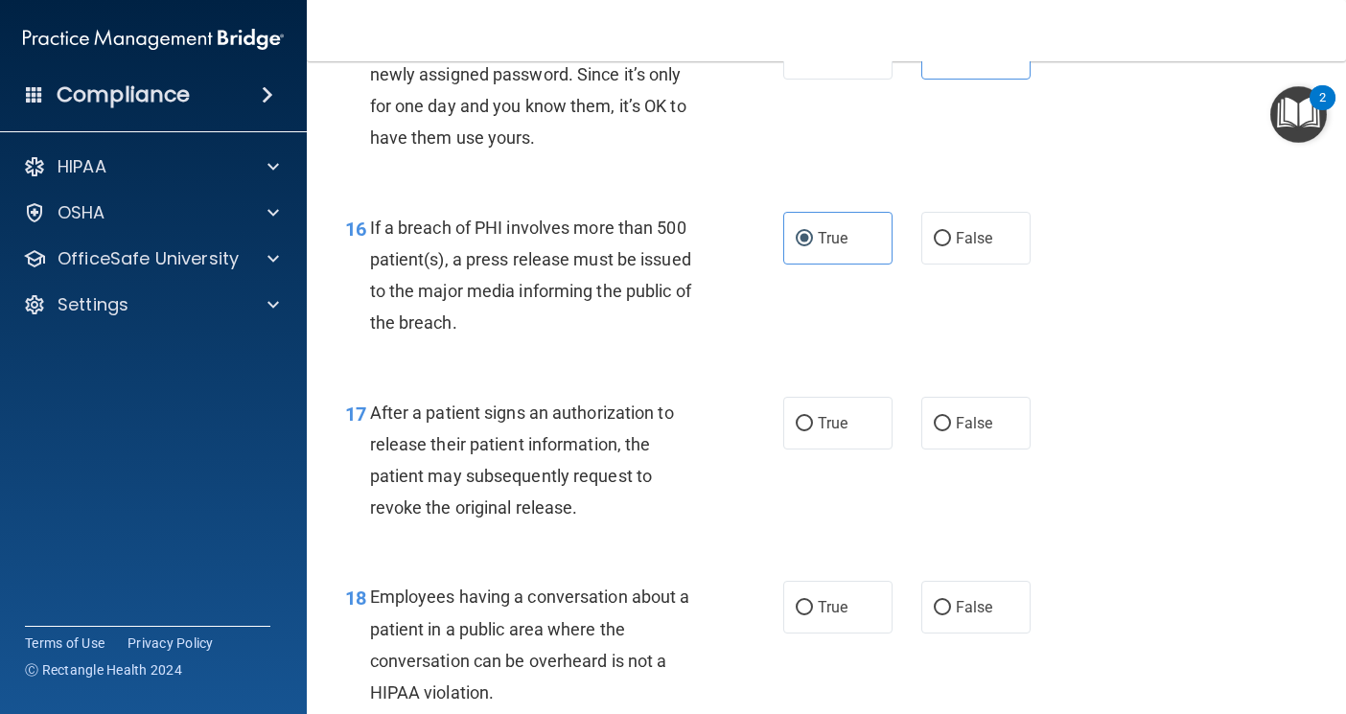
scroll to position [2589, 0]
click at [796, 371] on div "16 If a breach of PHI involves more than 500 patient(s), a press release must b…" at bounding box center [826, 278] width 991 height 185
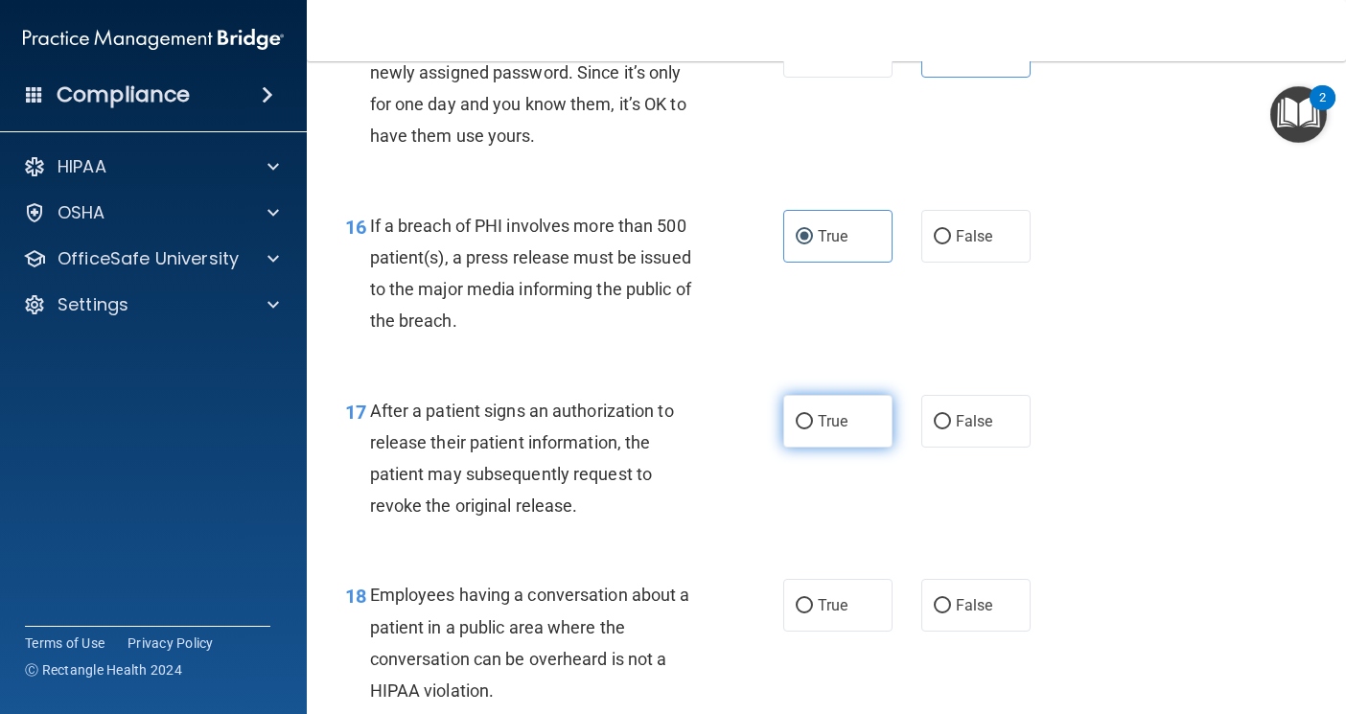
click at [823, 448] on label "True" at bounding box center [837, 421] width 109 height 53
click at [813, 430] on input "True" at bounding box center [804, 422] width 17 height 14
radio input "true"
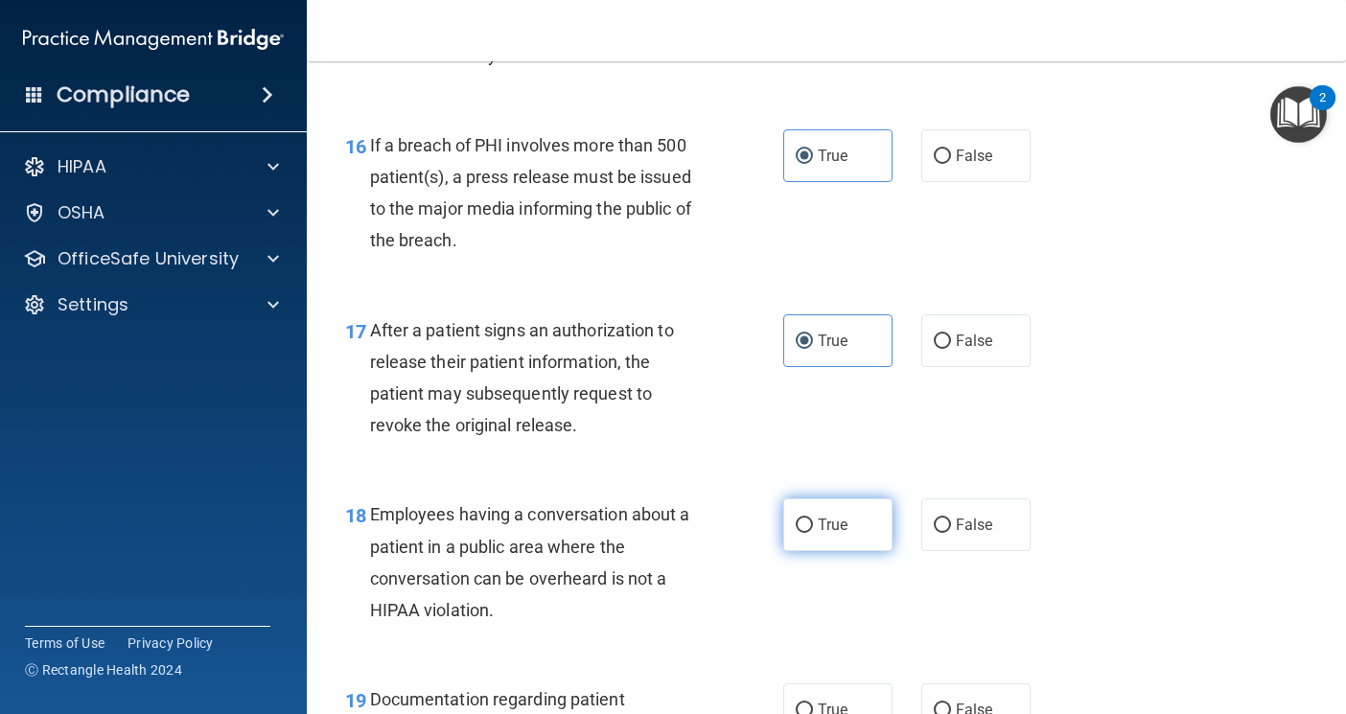
scroll to position [2781, 0]
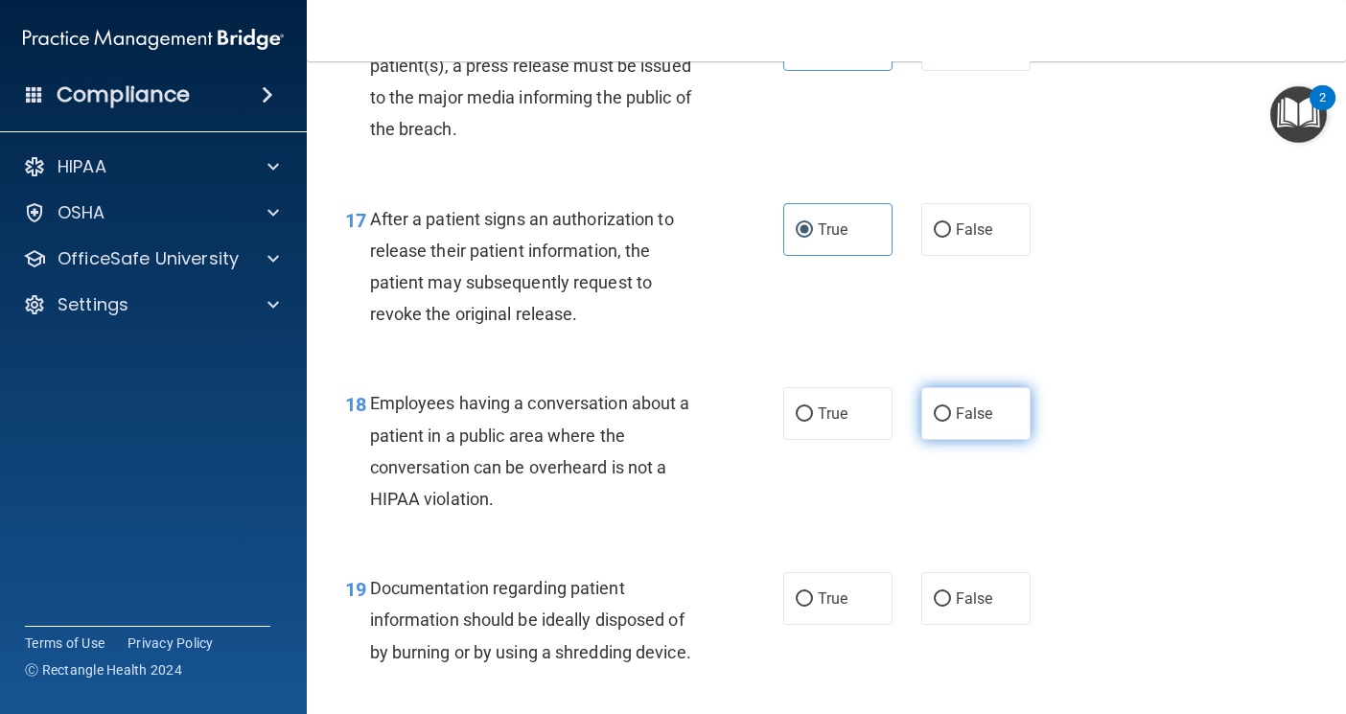
click at [921, 440] on label "False" at bounding box center [975, 413] width 109 height 53
click at [934, 422] on input "False" at bounding box center [942, 414] width 17 height 14
radio input "true"
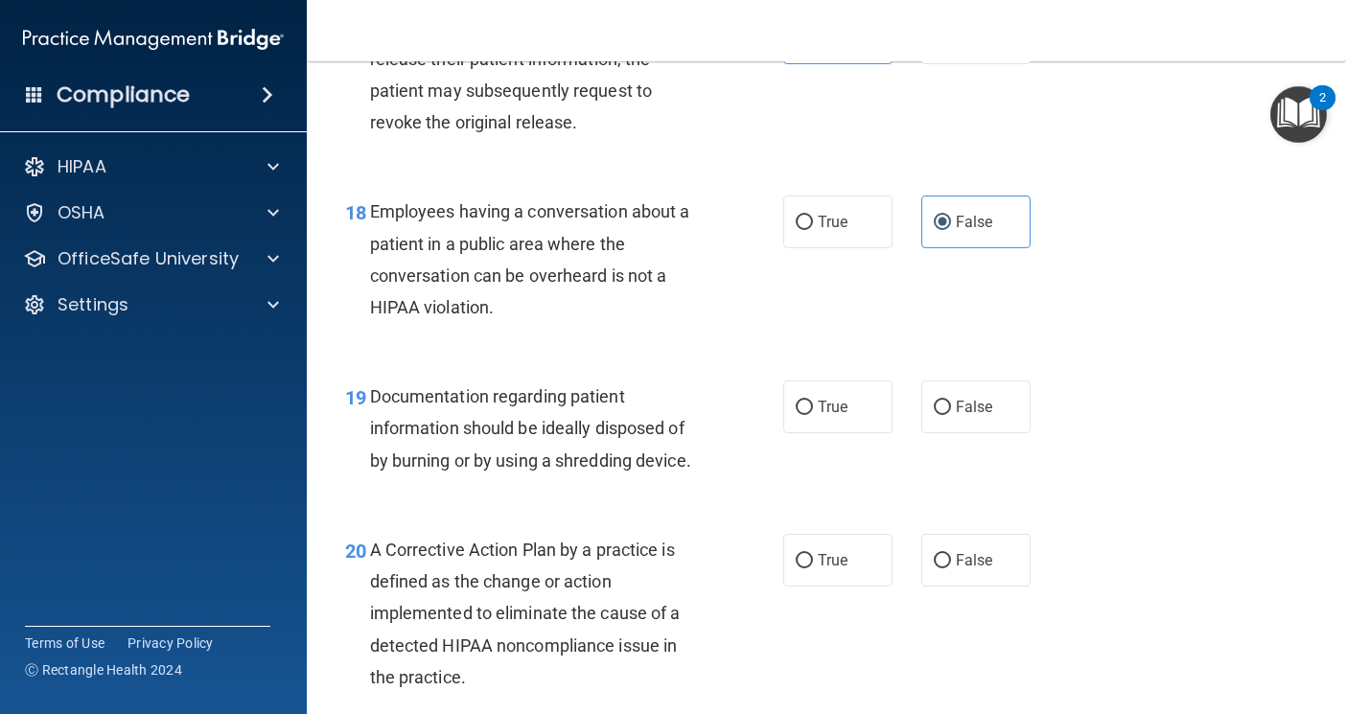
scroll to position [3068, 0]
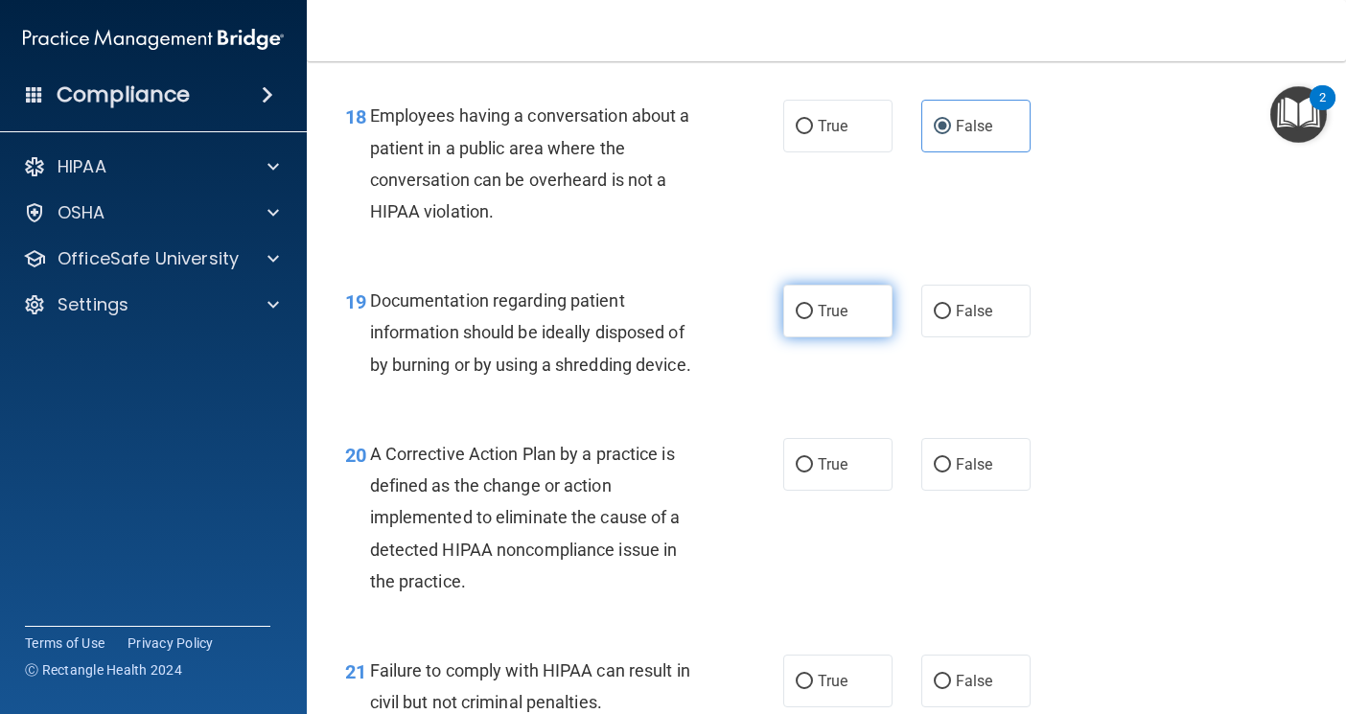
click at [847, 338] on label "True" at bounding box center [837, 311] width 109 height 53
click at [813, 319] on input "True" at bounding box center [804, 312] width 17 height 14
radio input "true"
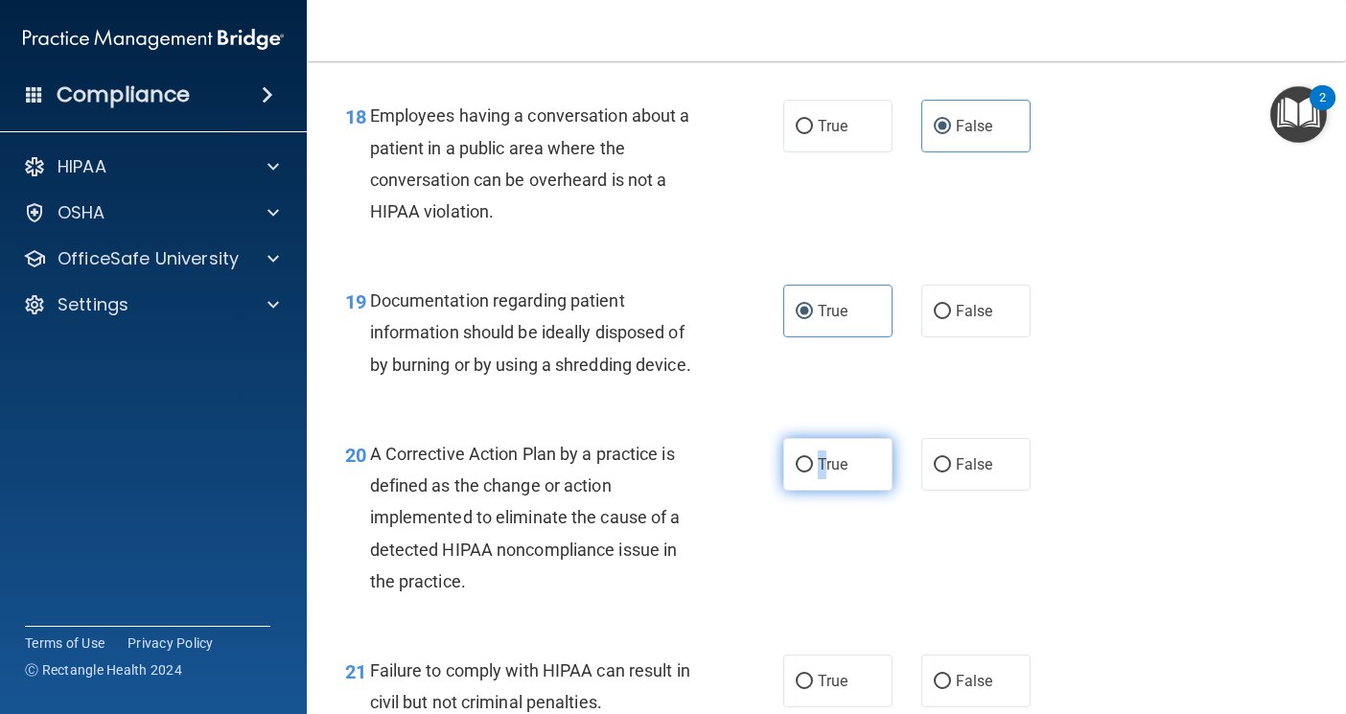
click at [818, 474] on span "True" at bounding box center [833, 464] width 30 height 18
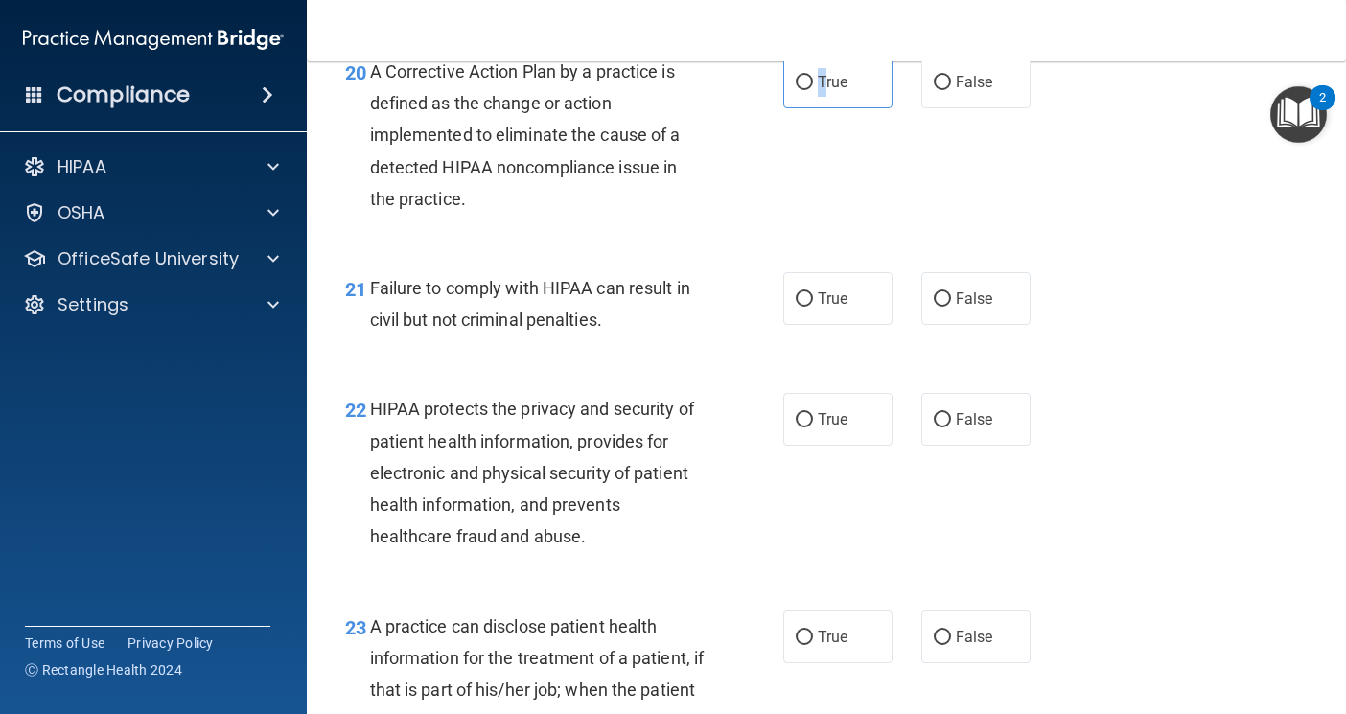
scroll to position [3452, 0]
click at [798, 89] on input "True" at bounding box center [804, 82] width 17 height 14
radio input "true"
click at [904, 324] on div "True False" at bounding box center [914, 297] width 263 height 53
click at [942, 306] on input "False" at bounding box center [942, 298] width 17 height 14
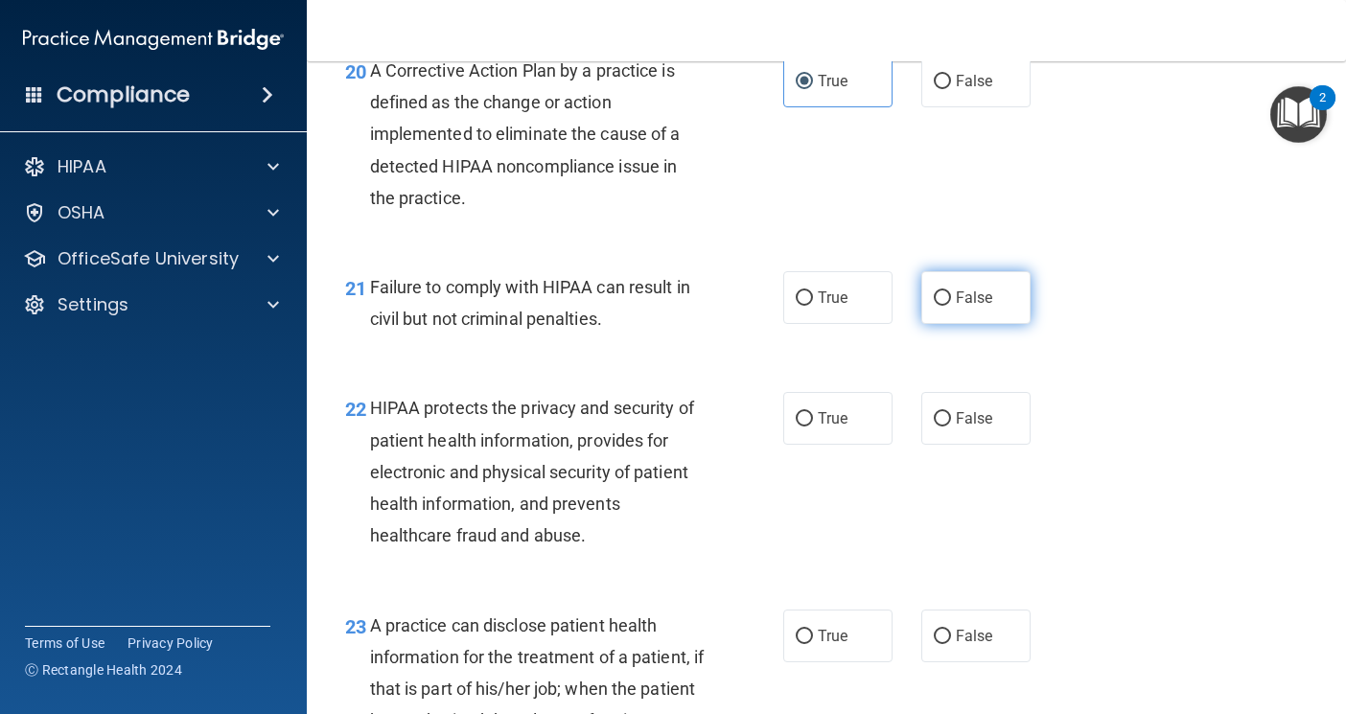
radio input "true"
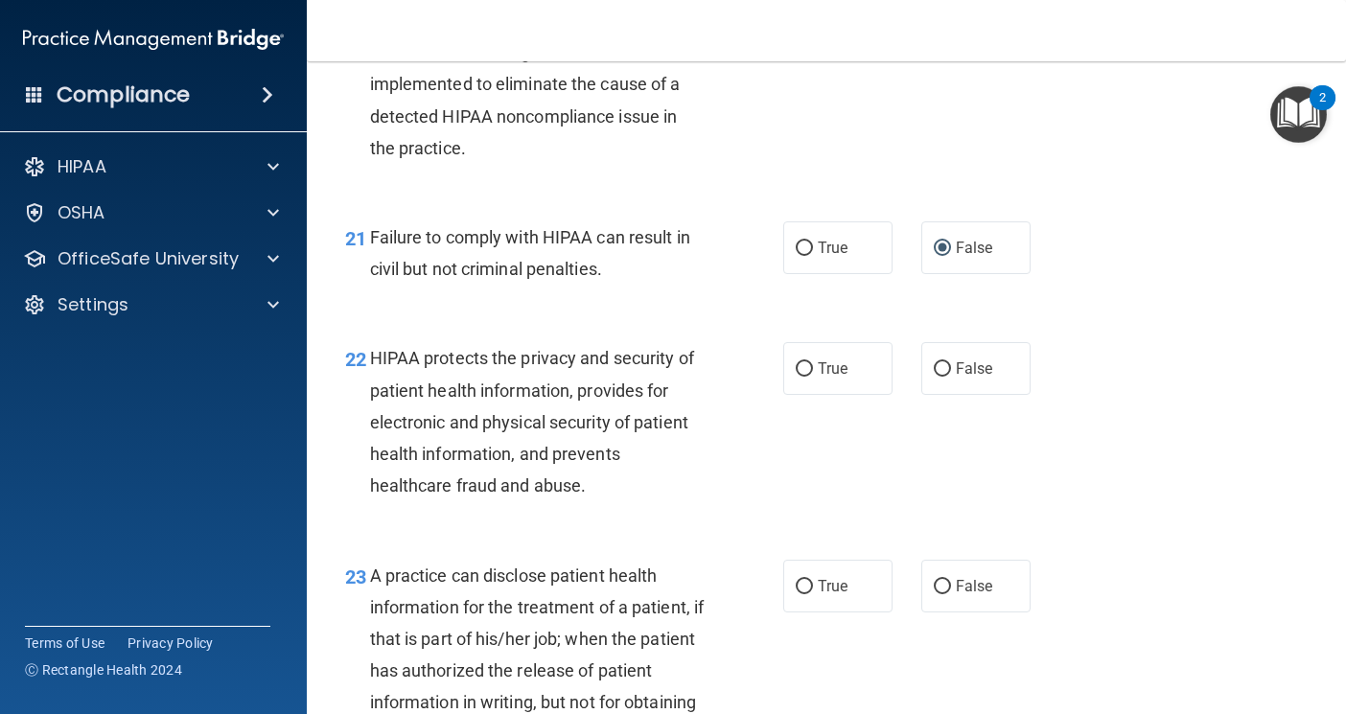
scroll to position [3548, 0]
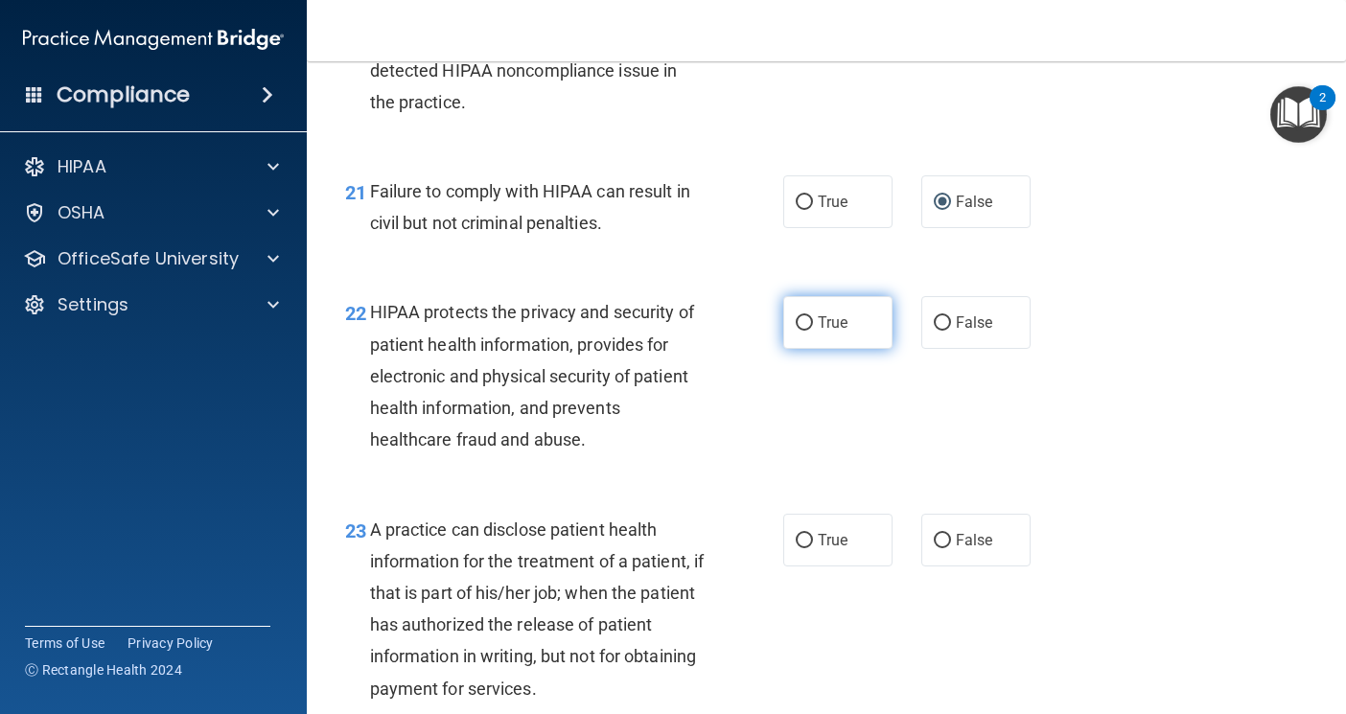
click at [783, 349] on label "True" at bounding box center [837, 322] width 109 height 53
click at [796, 331] on input "True" at bounding box center [804, 323] width 17 height 14
radio input "true"
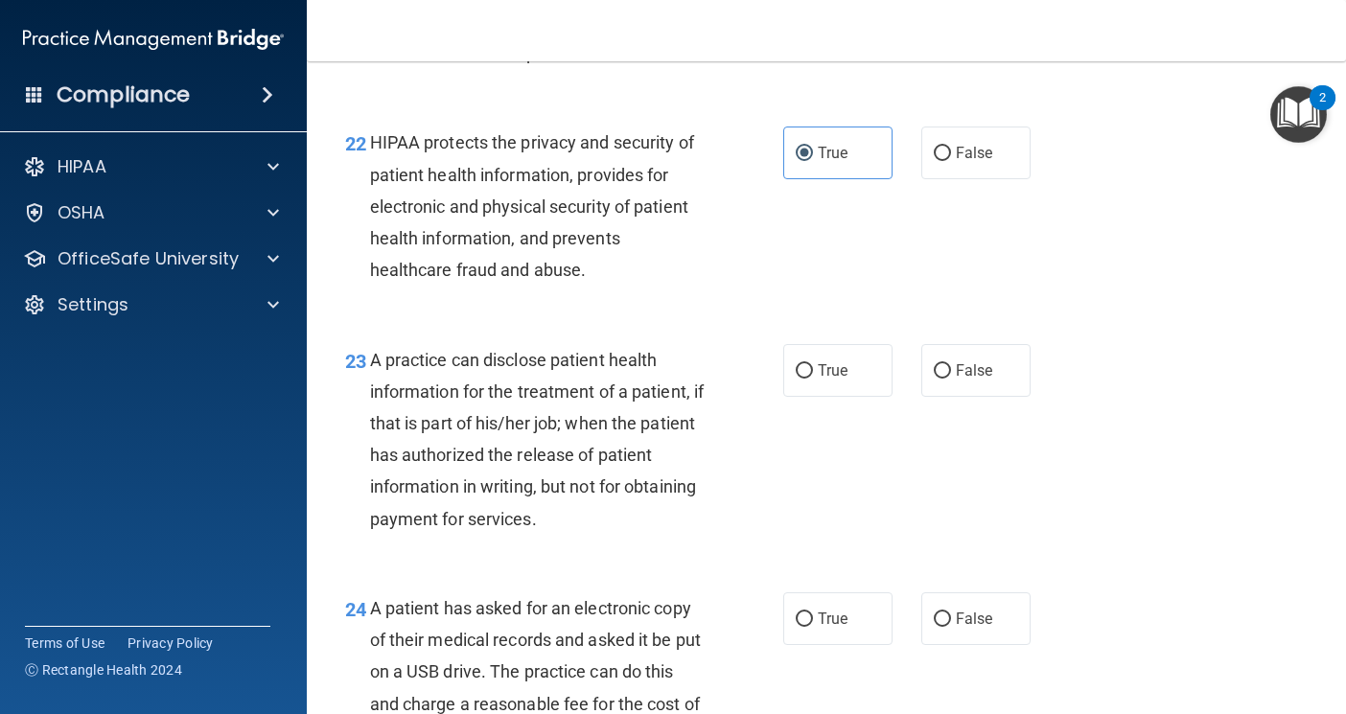
scroll to position [3739, 0]
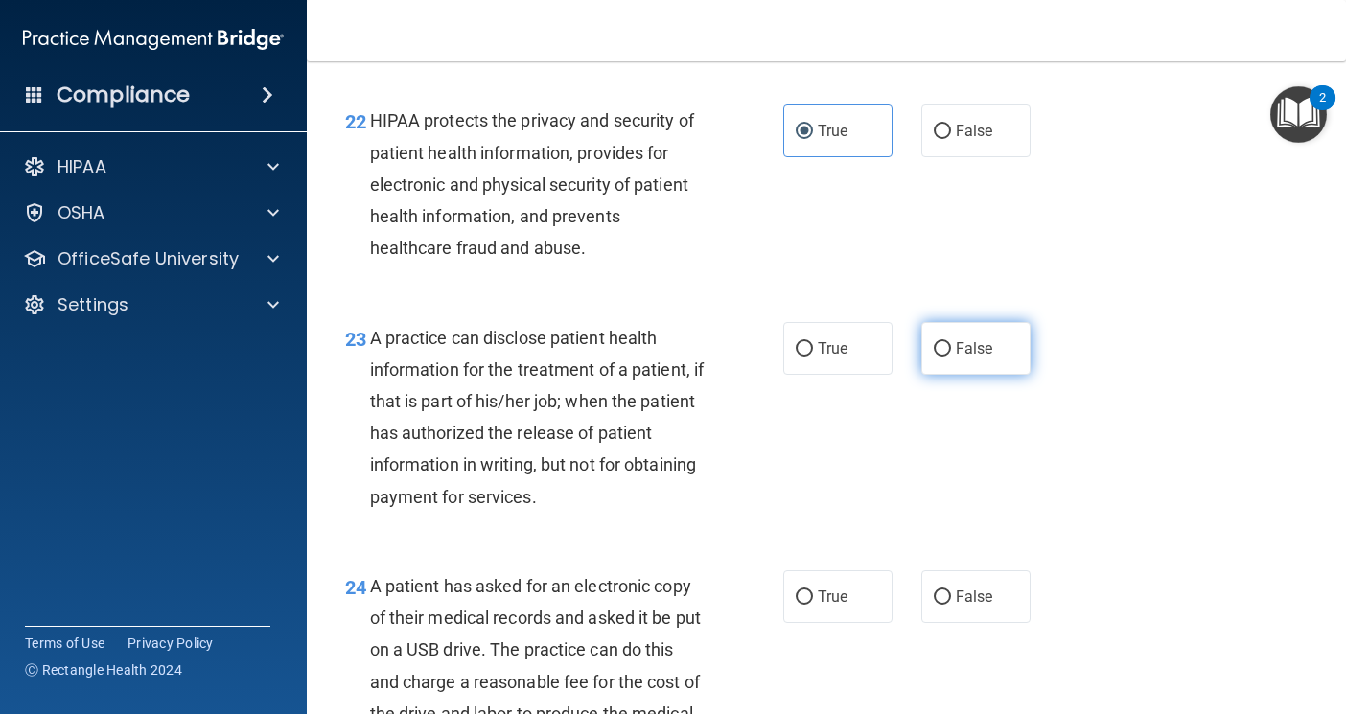
click at [925, 375] on label "False" at bounding box center [975, 348] width 109 height 53
click at [934, 357] on input "False" at bounding box center [942, 349] width 17 height 14
radio input "true"
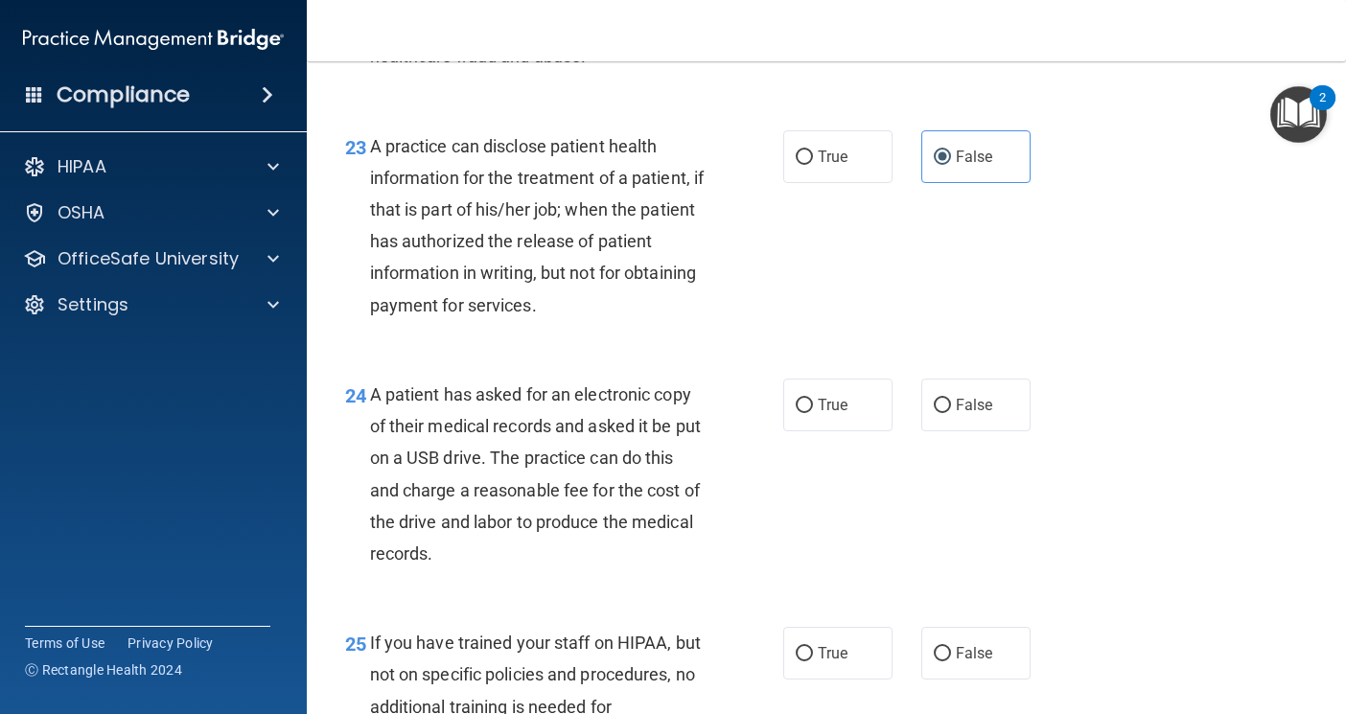
scroll to position [4027, 0]
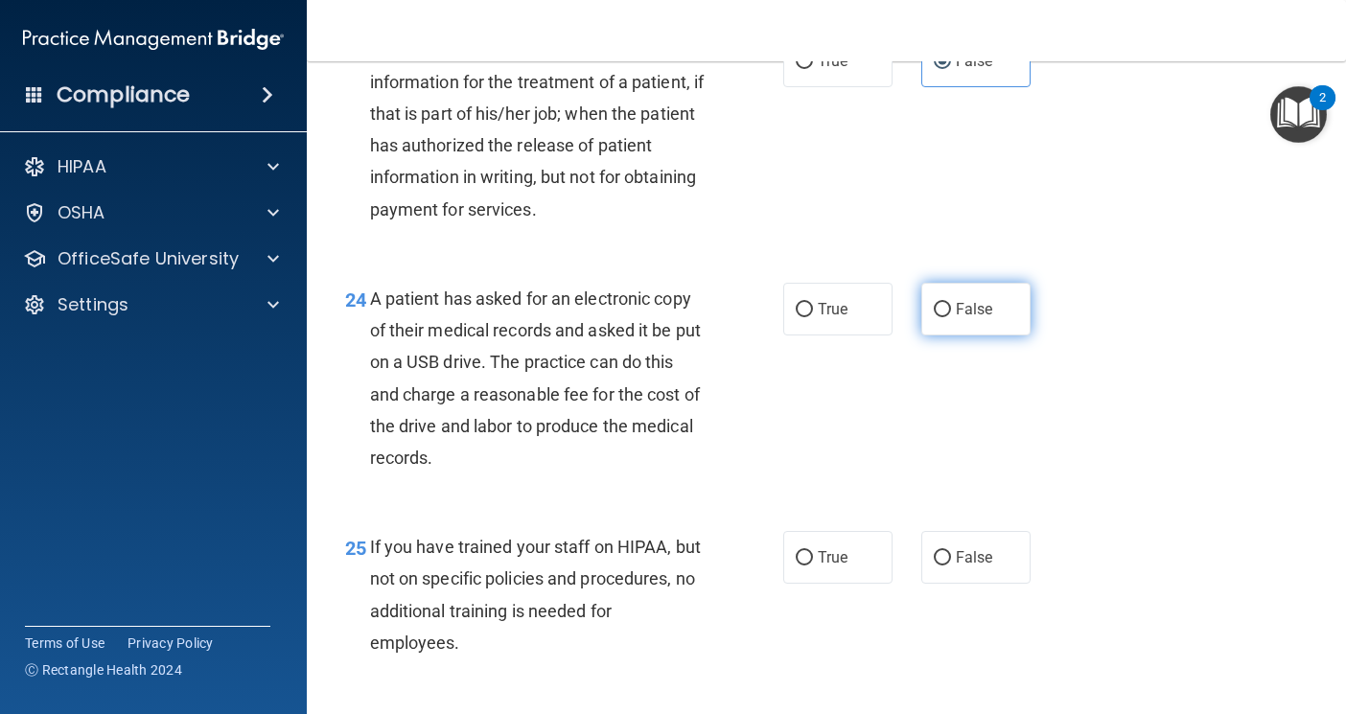
click at [951, 336] on label "False" at bounding box center [975, 309] width 109 height 53
click at [951, 317] on input "False" at bounding box center [942, 310] width 17 height 14
radio input "true"
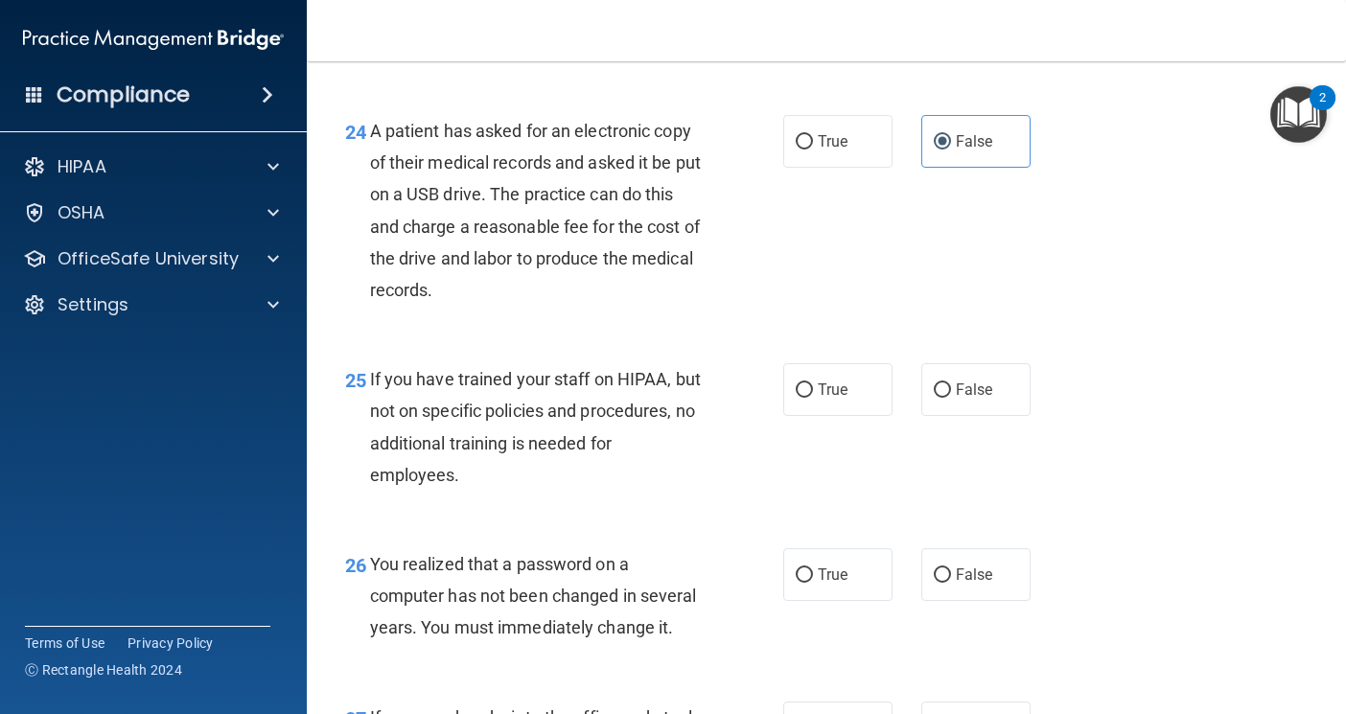
scroll to position [4219, 0]
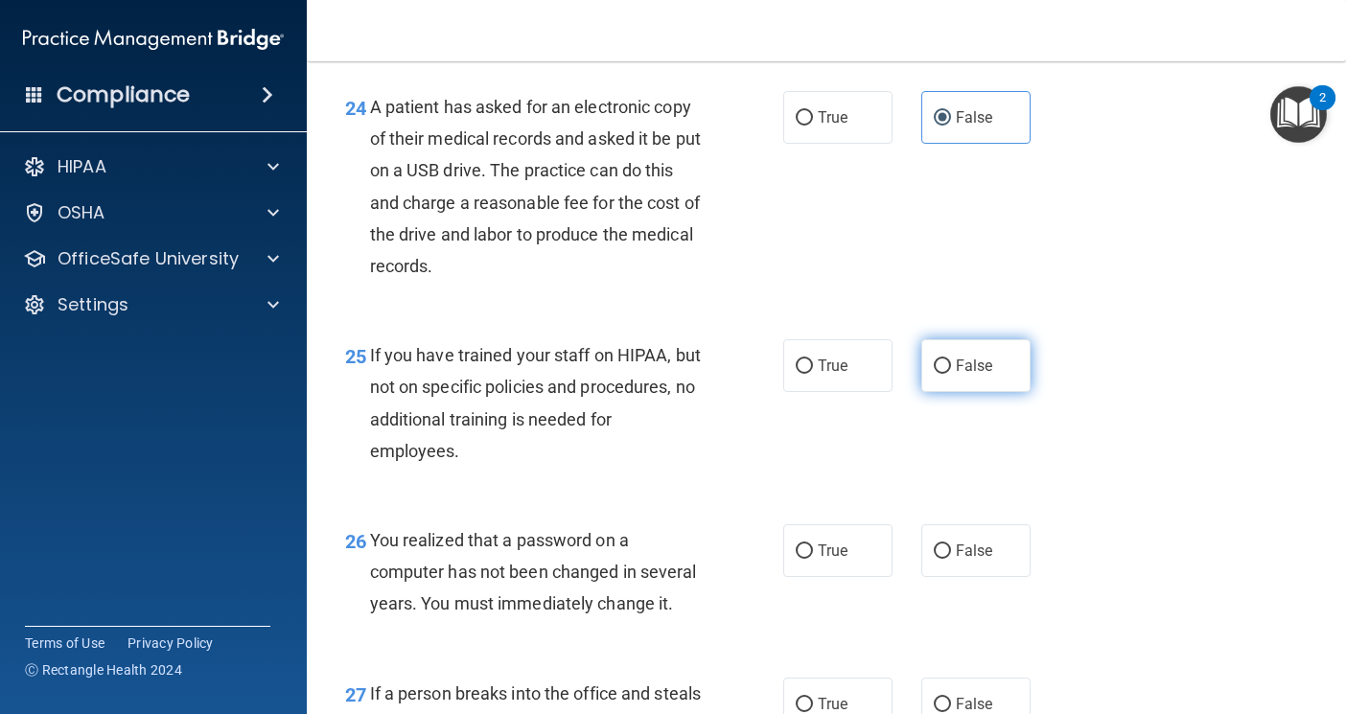
click at [934, 374] on input "False" at bounding box center [942, 367] width 17 height 14
radio input "true"
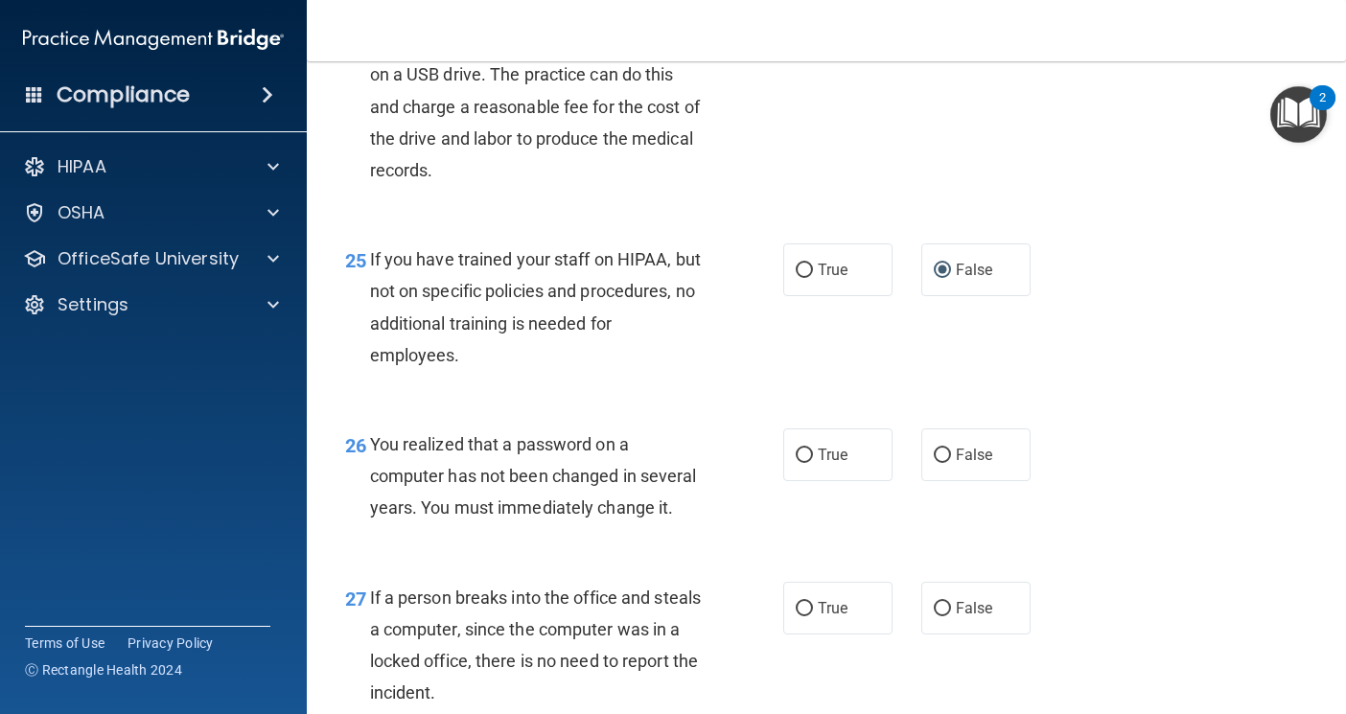
scroll to position [4411, 0]
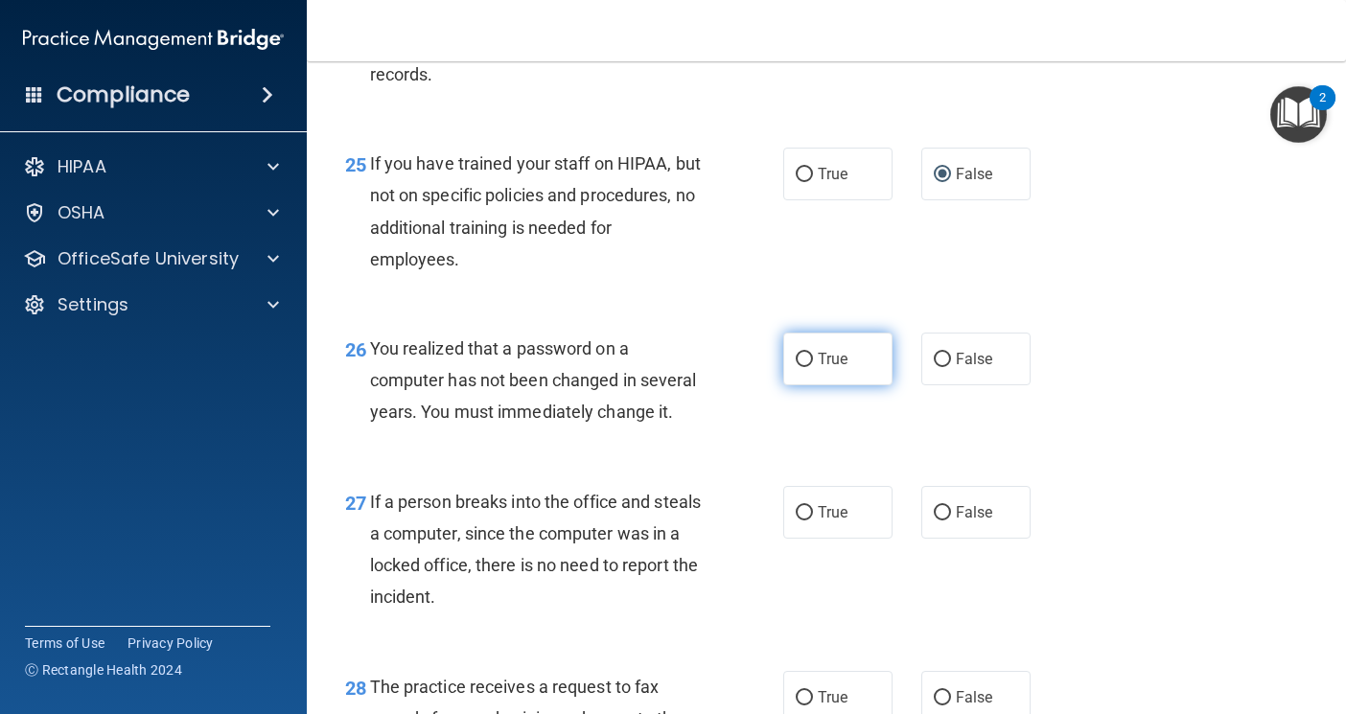
click at [804, 367] on input "True" at bounding box center [804, 360] width 17 height 14
radio input "true"
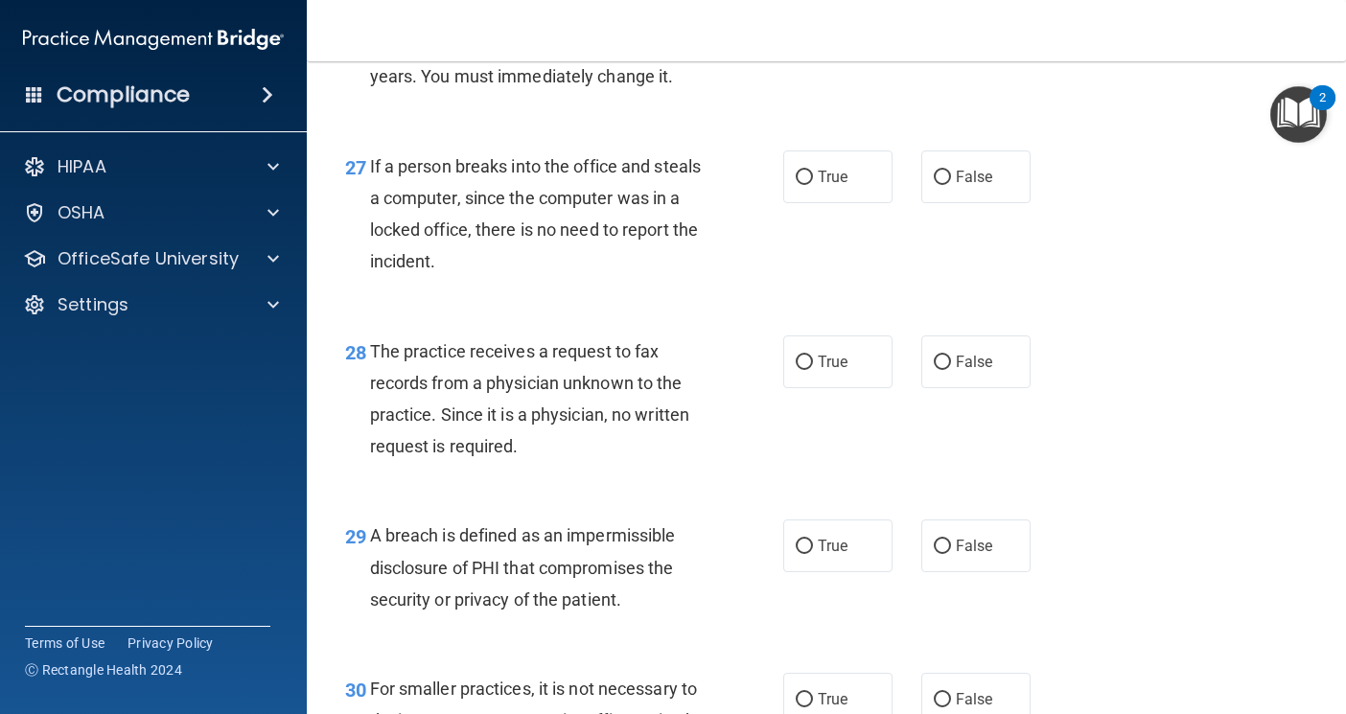
scroll to position [4794, 0]
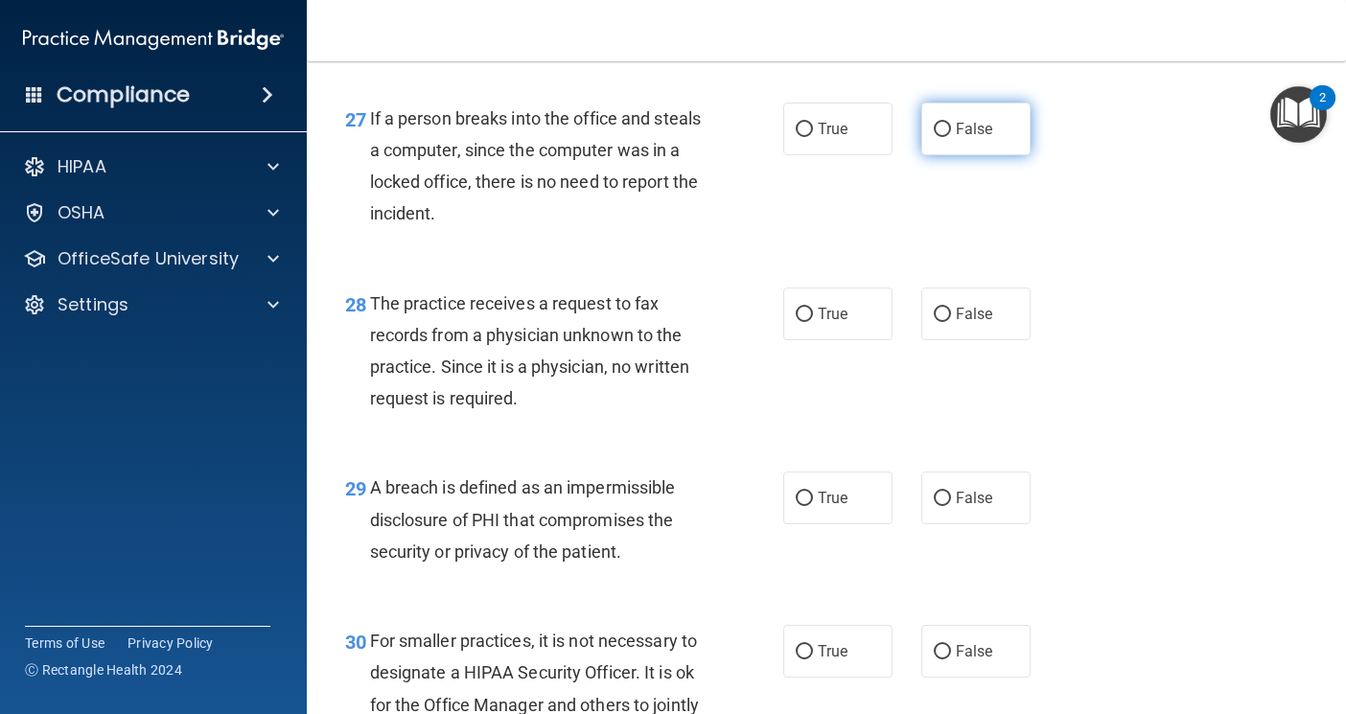
click at [943, 155] on label "False" at bounding box center [975, 129] width 109 height 53
click at [943, 137] on input "False" at bounding box center [942, 130] width 17 height 14
radio input "true"
click at [955, 340] on label "False" at bounding box center [975, 314] width 109 height 53
click at [951, 322] on input "False" at bounding box center [942, 315] width 17 height 14
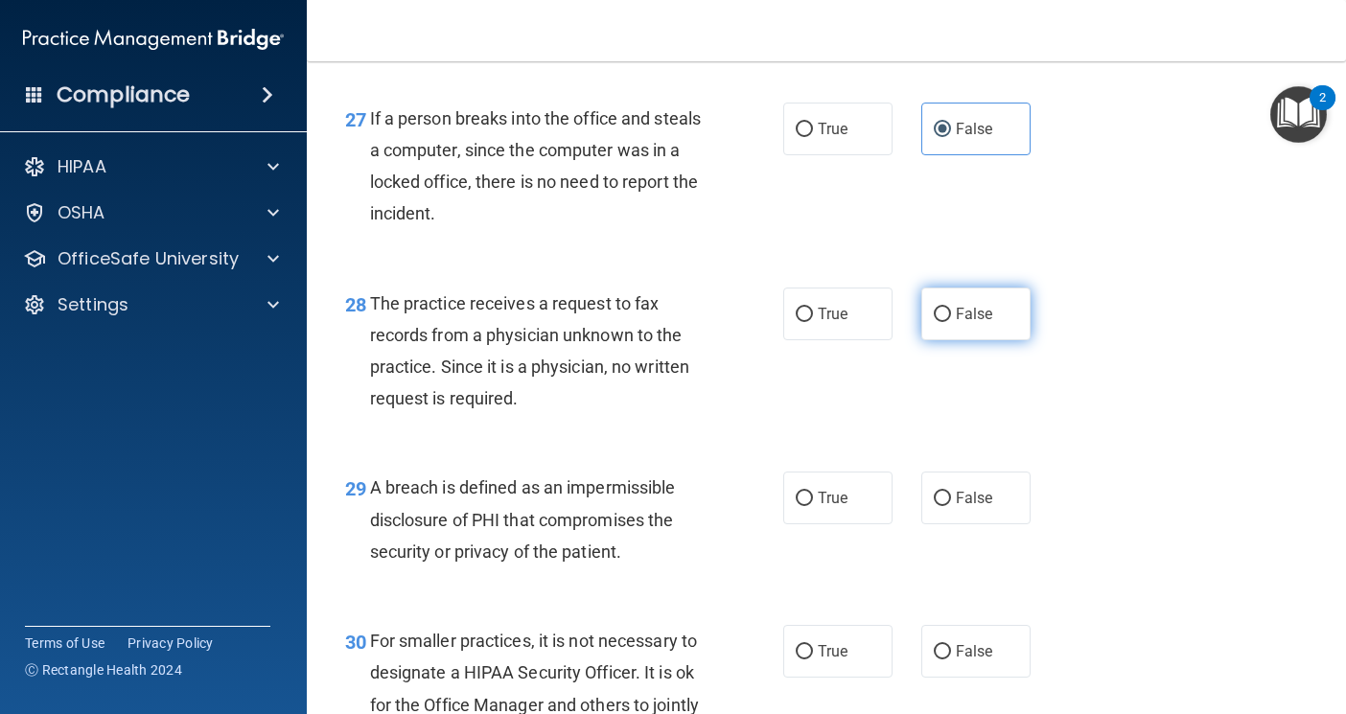
radio input "true"
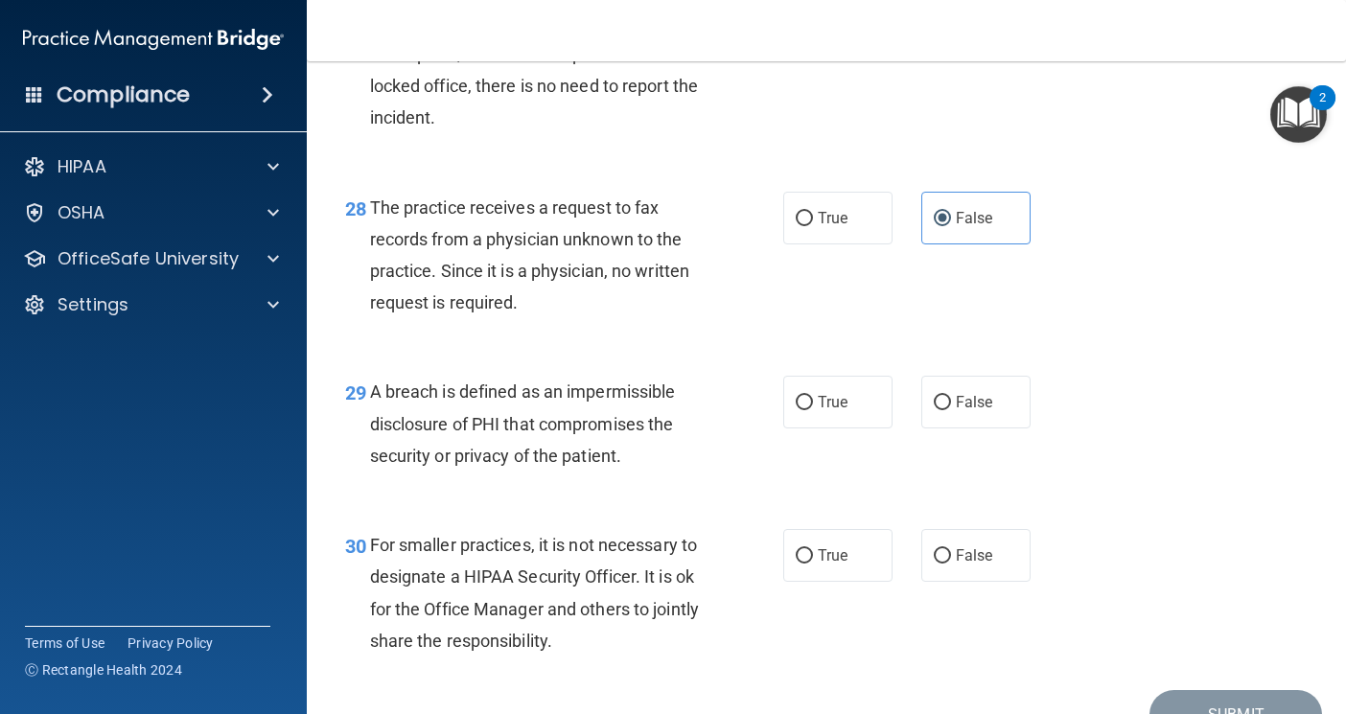
scroll to position [4986, 0]
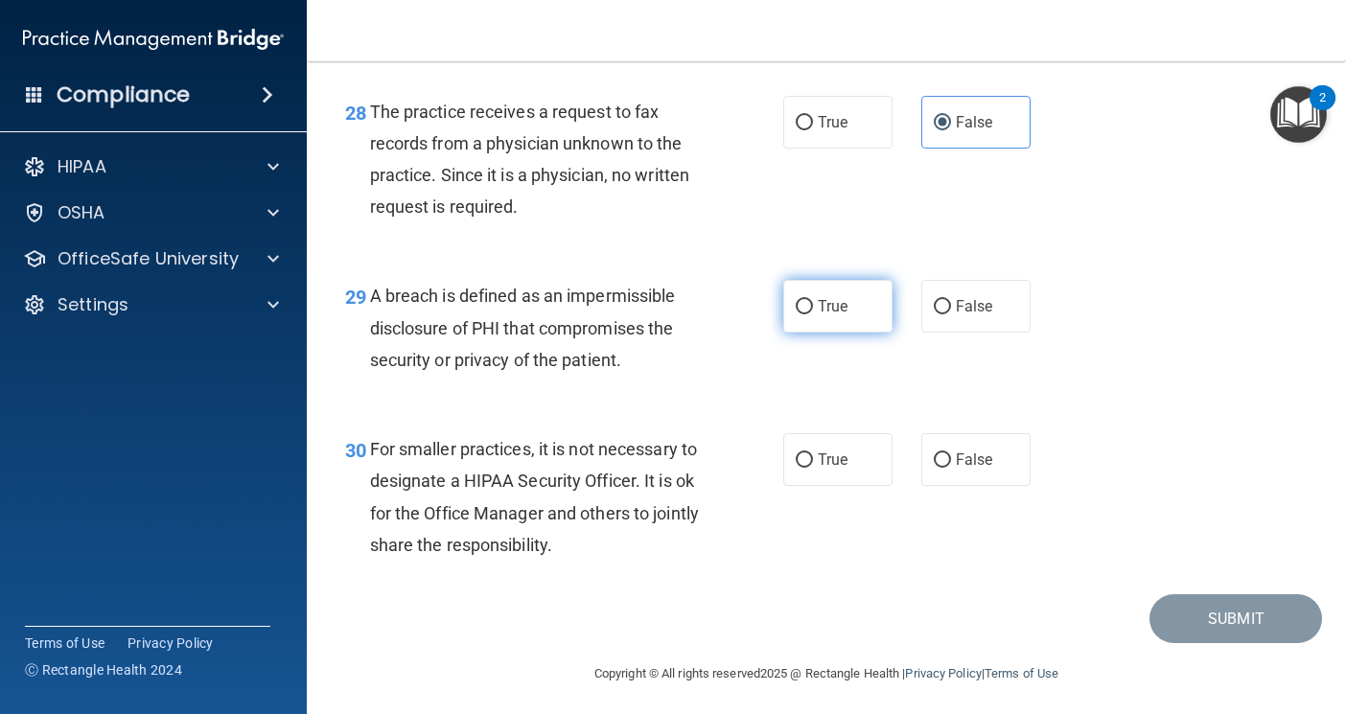
click at [866, 333] on label "True" at bounding box center [837, 306] width 109 height 53
click at [813, 314] on input "True" at bounding box center [804, 307] width 17 height 14
radio input "true"
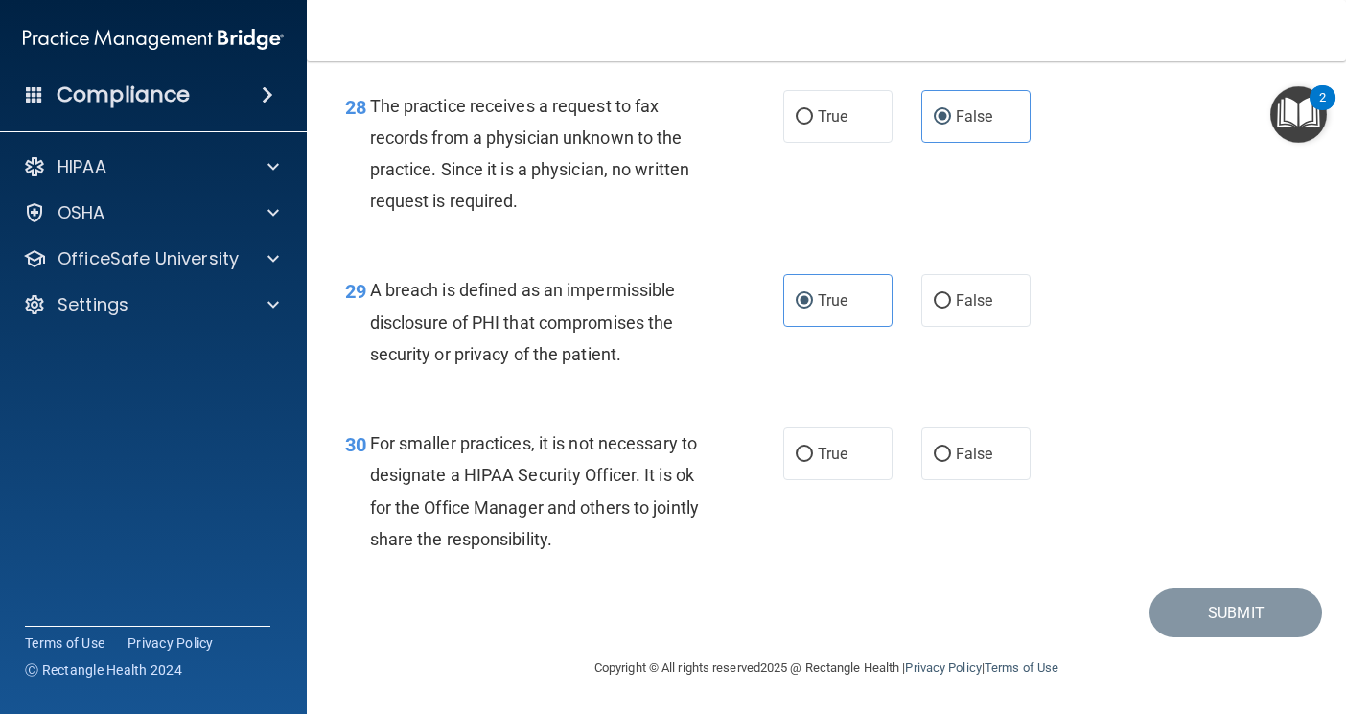
scroll to position [5055, 0]
click at [956, 448] on span "False" at bounding box center [974, 454] width 37 height 18
click at [951, 448] on input "False" at bounding box center [942, 455] width 17 height 14
radio input "true"
click at [1169, 624] on button "Submit" at bounding box center [1236, 613] width 173 height 49
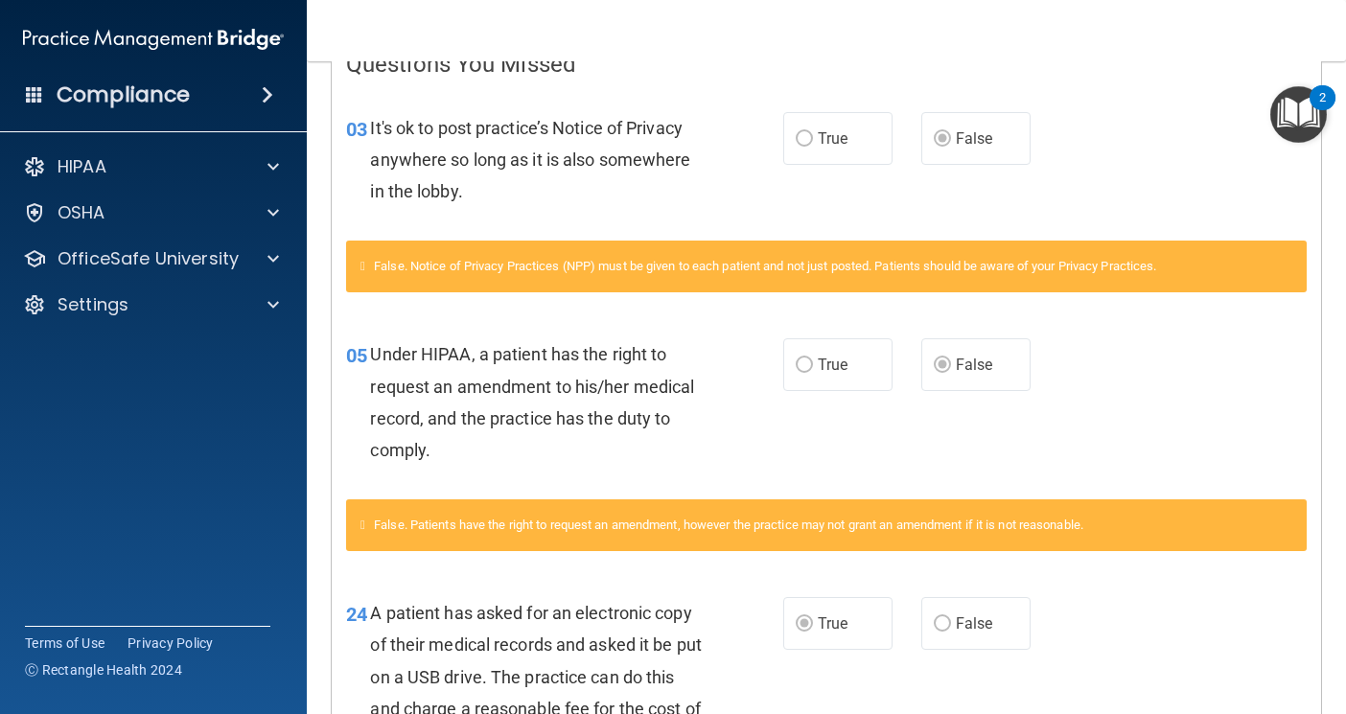
scroll to position [384, 0]
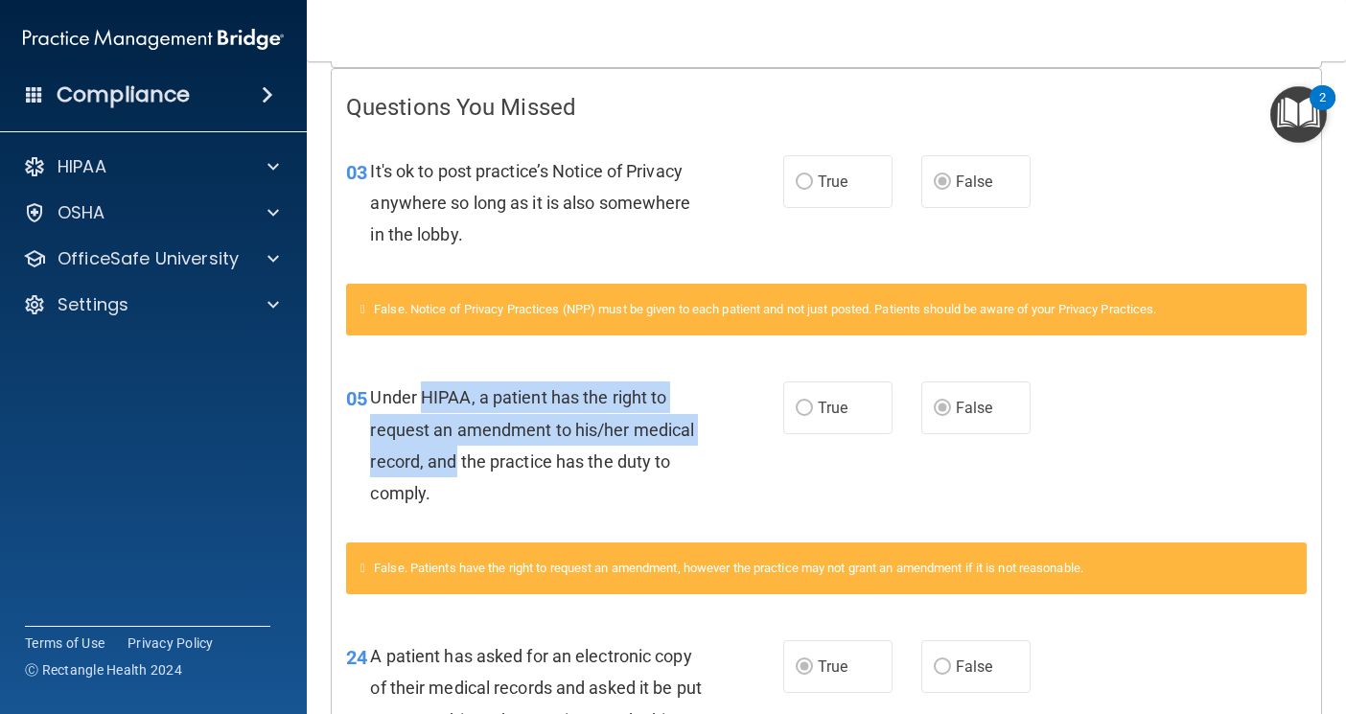
drag, startPoint x: 426, startPoint y: 397, endPoint x: 458, endPoint y: 456, distance: 67.8
click at [458, 456] on span "Under HIPAA, a patient has the right to request an amendment to his/her medical…" at bounding box center [532, 445] width 324 height 116
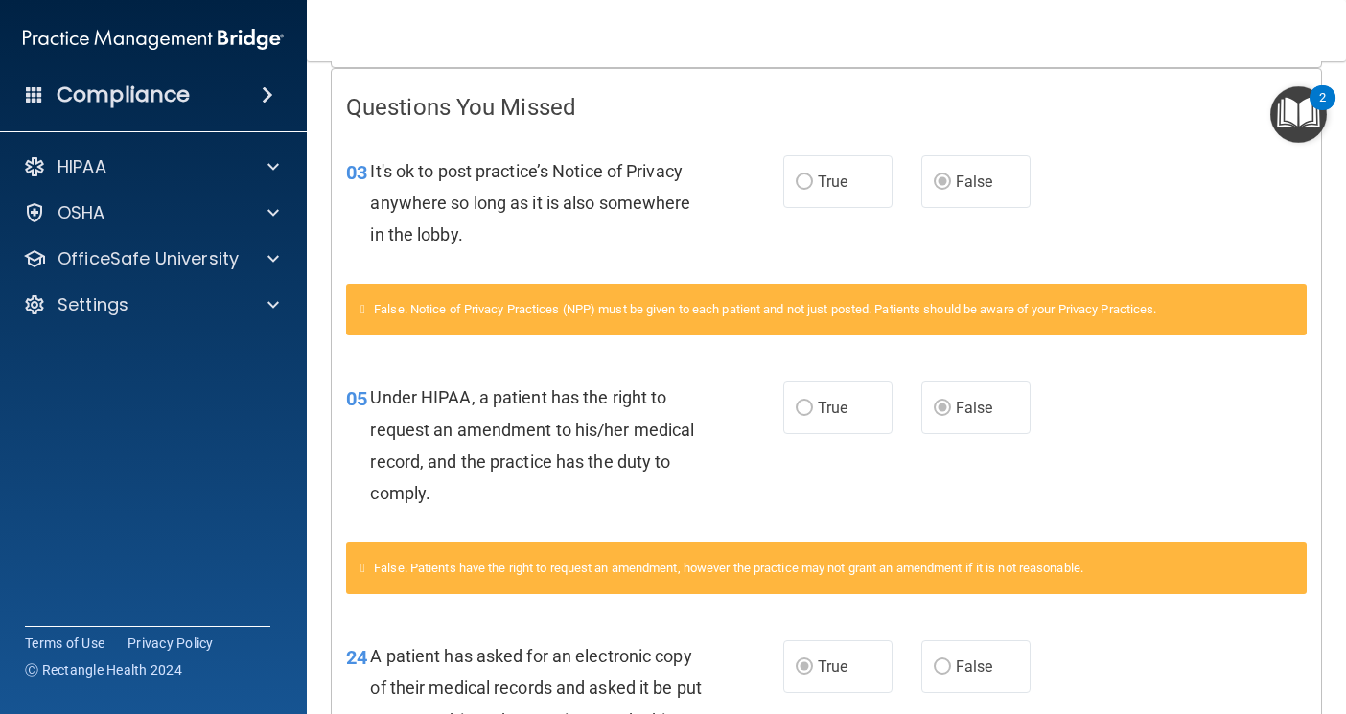
click at [486, 453] on span "Under HIPAA, a patient has the right to request an amendment to his/her medical…" at bounding box center [532, 445] width 324 height 116
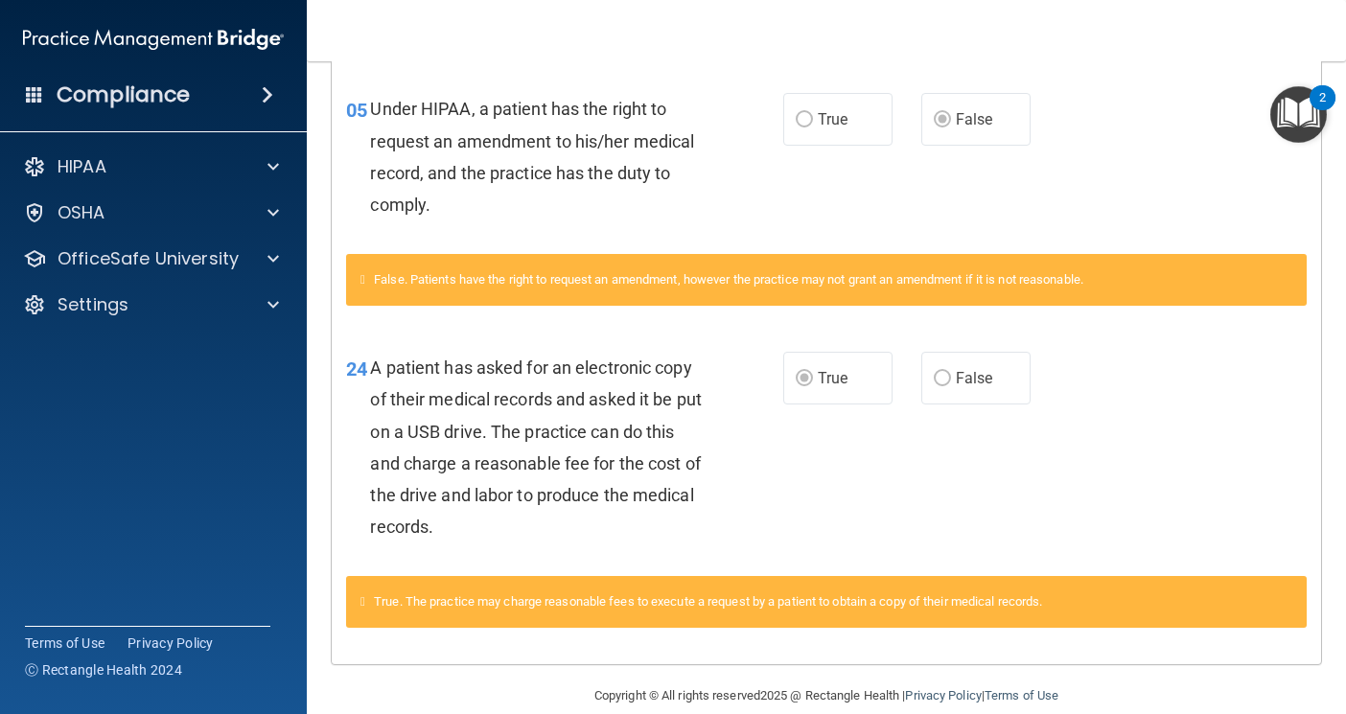
scroll to position [700, 0]
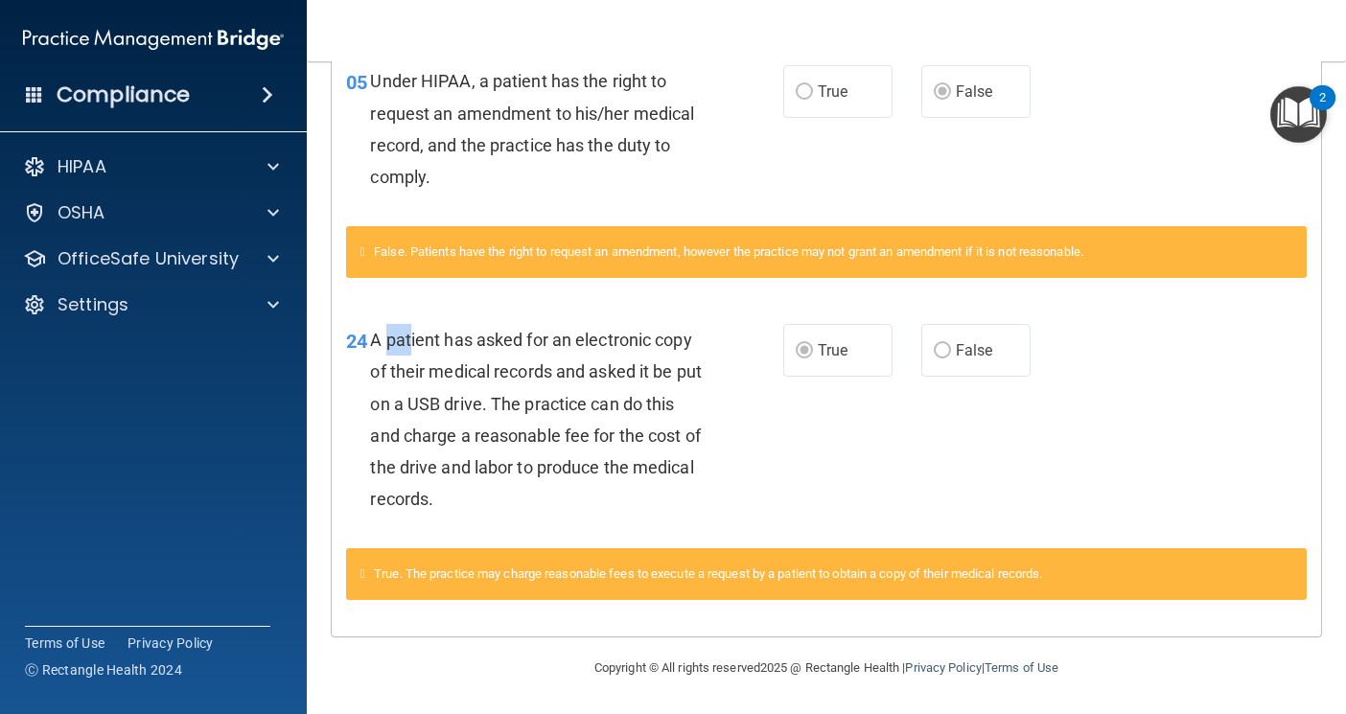
drag, startPoint x: 389, startPoint y: 331, endPoint x: 524, endPoint y: 366, distance: 139.8
click at [483, 356] on div "A patient has asked for an electronic copy of their medical records and asked i…" at bounding box center [545, 419] width 350 height 191
drag, startPoint x: 617, startPoint y: 384, endPoint x: 662, endPoint y: 340, distance: 62.4
click at [659, 347] on div "A patient has asked for an electronic copy of their medical records and asked i…" at bounding box center [545, 419] width 350 height 191
click at [592, 357] on div "A patient has asked for an electronic copy of their medical records and asked i…" at bounding box center [545, 419] width 350 height 191
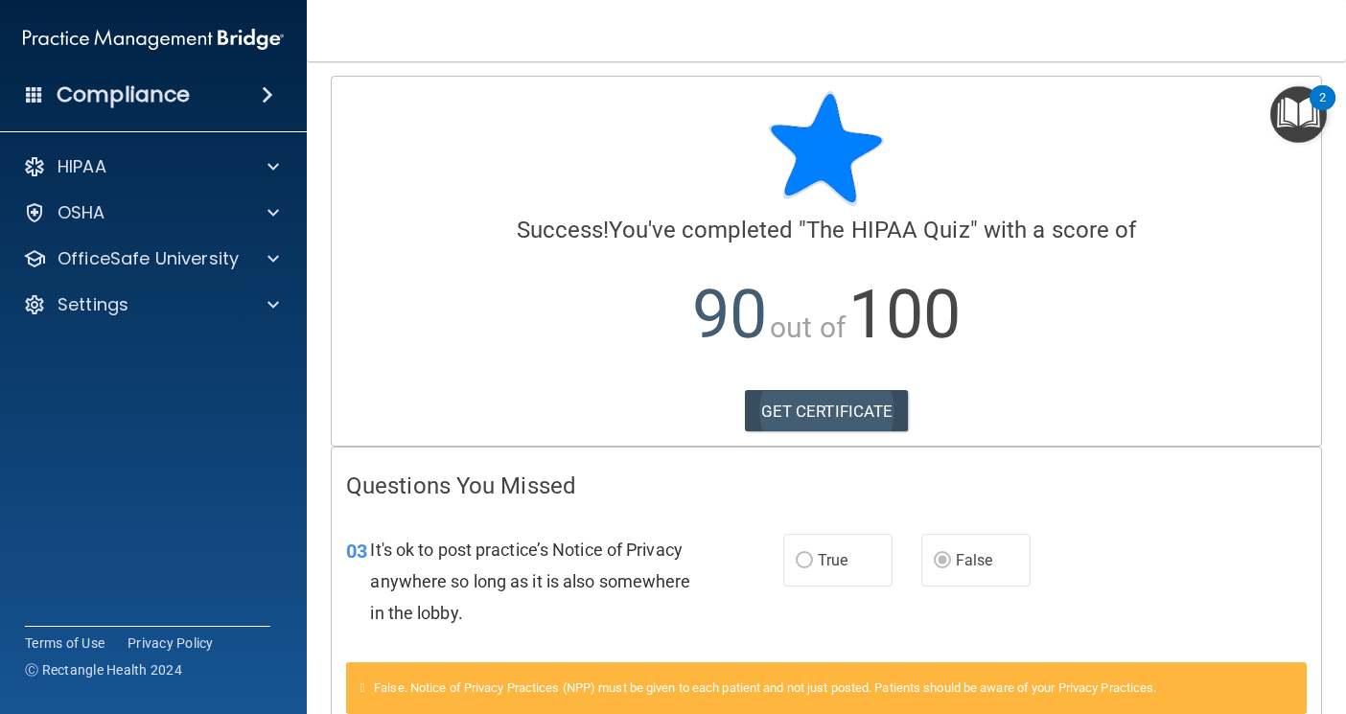
scroll to position [0, 0]
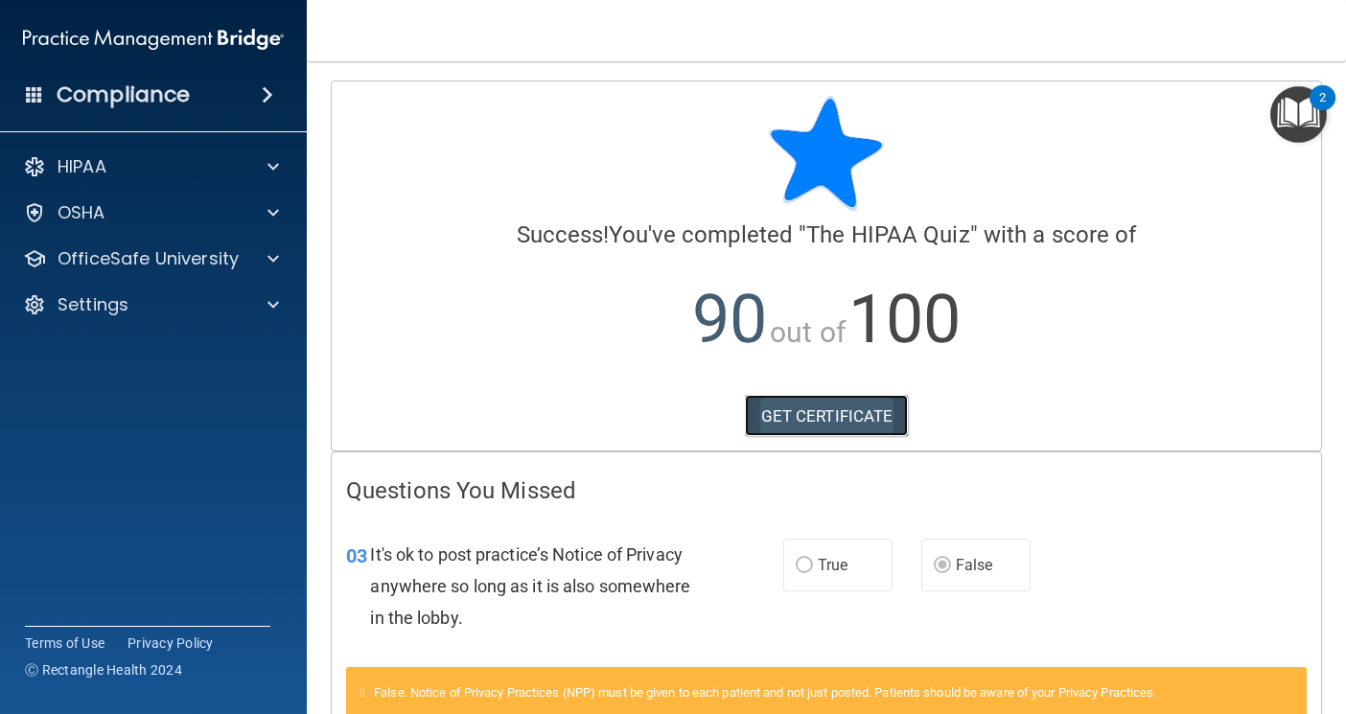
click at [808, 412] on link "GET CERTIFICATE" at bounding box center [827, 416] width 164 height 42
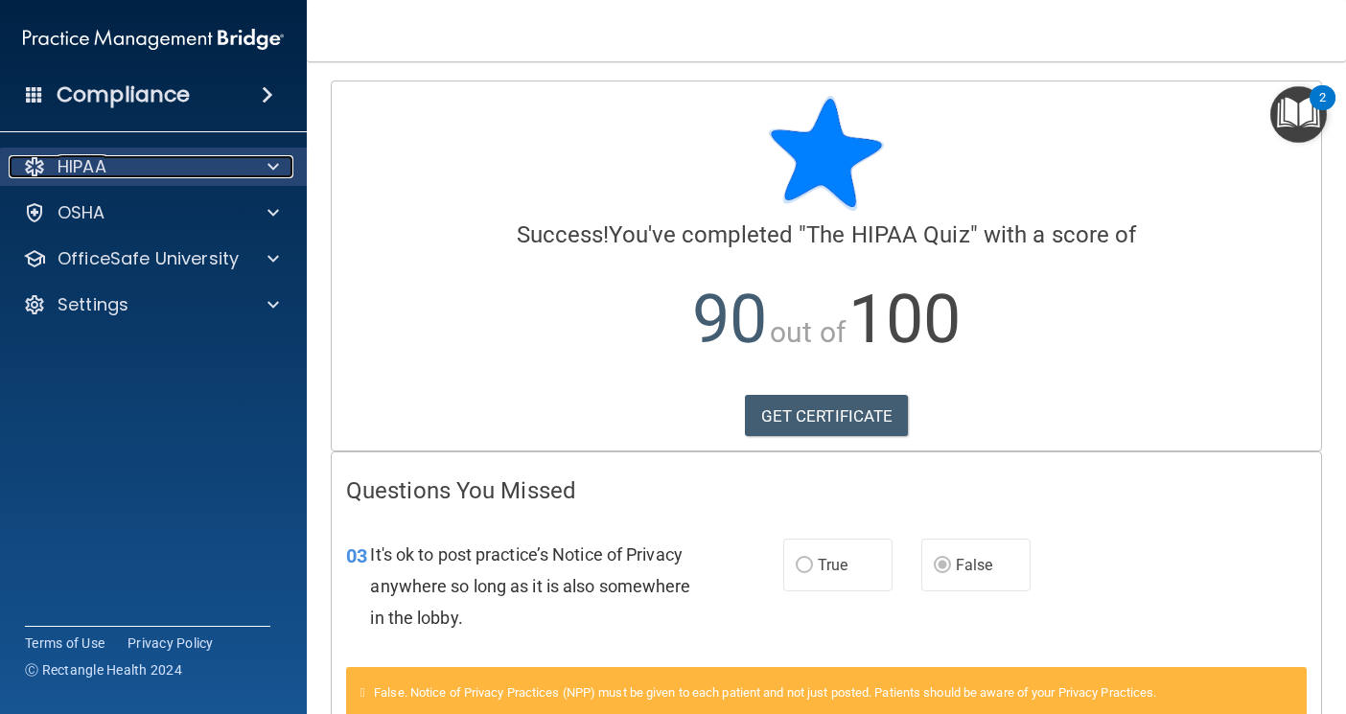
click at [265, 161] on div at bounding box center [270, 166] width 48 height 23
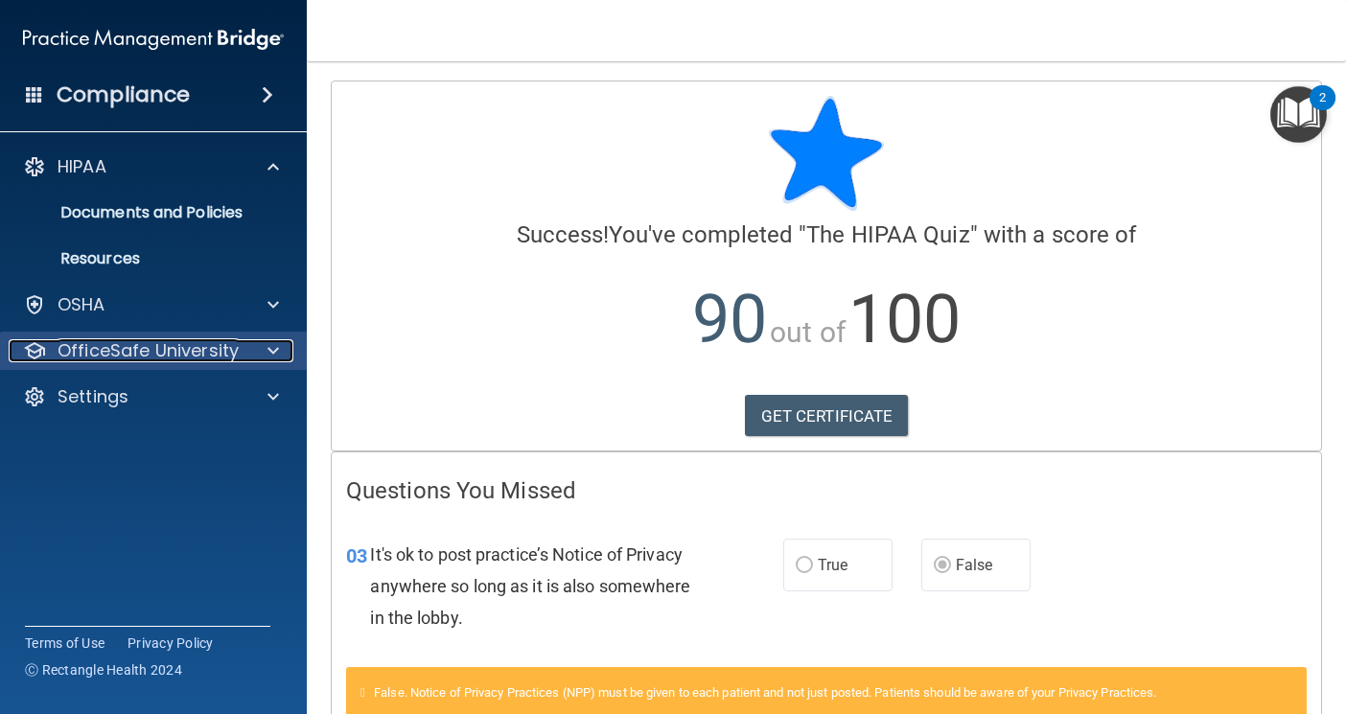
click at [276, 361] on span at bounding box center [274, 350] width 12 height 23
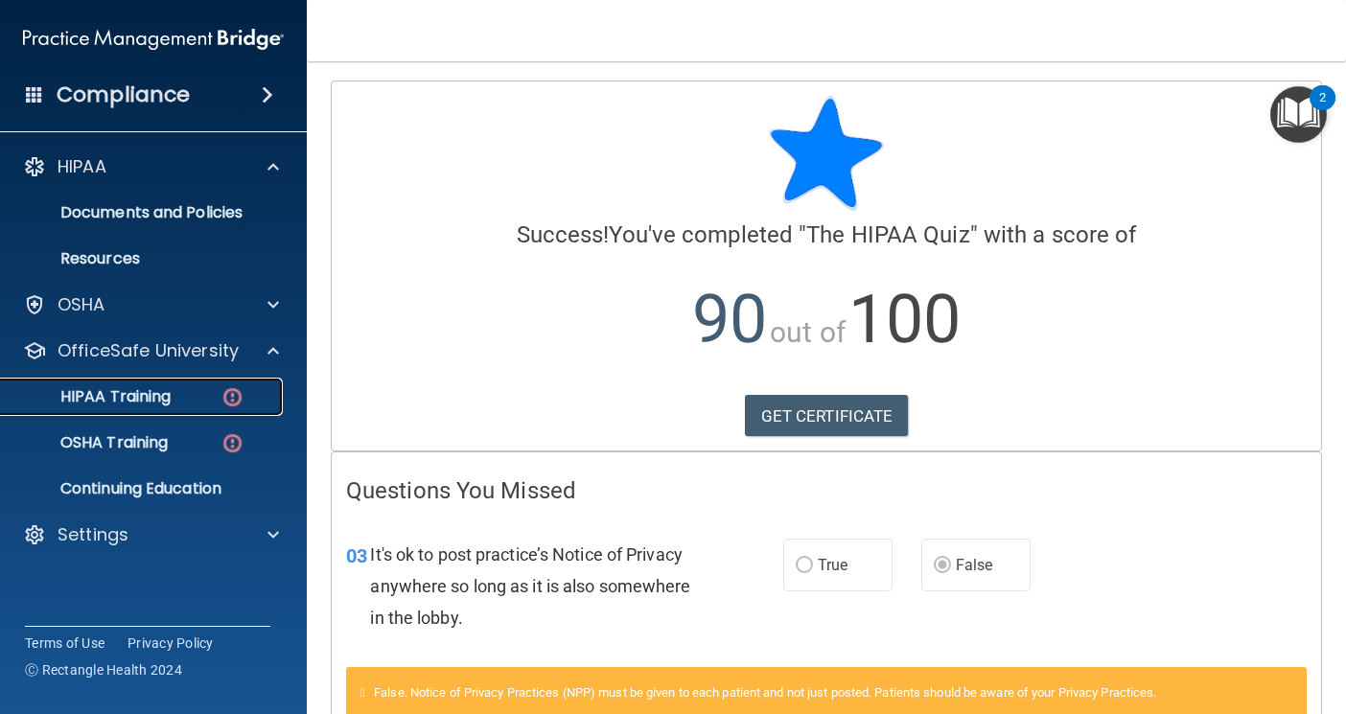
click at [244, 392] on div "HIPAA Training" at bounding box center [143, 396] width 262 height 19
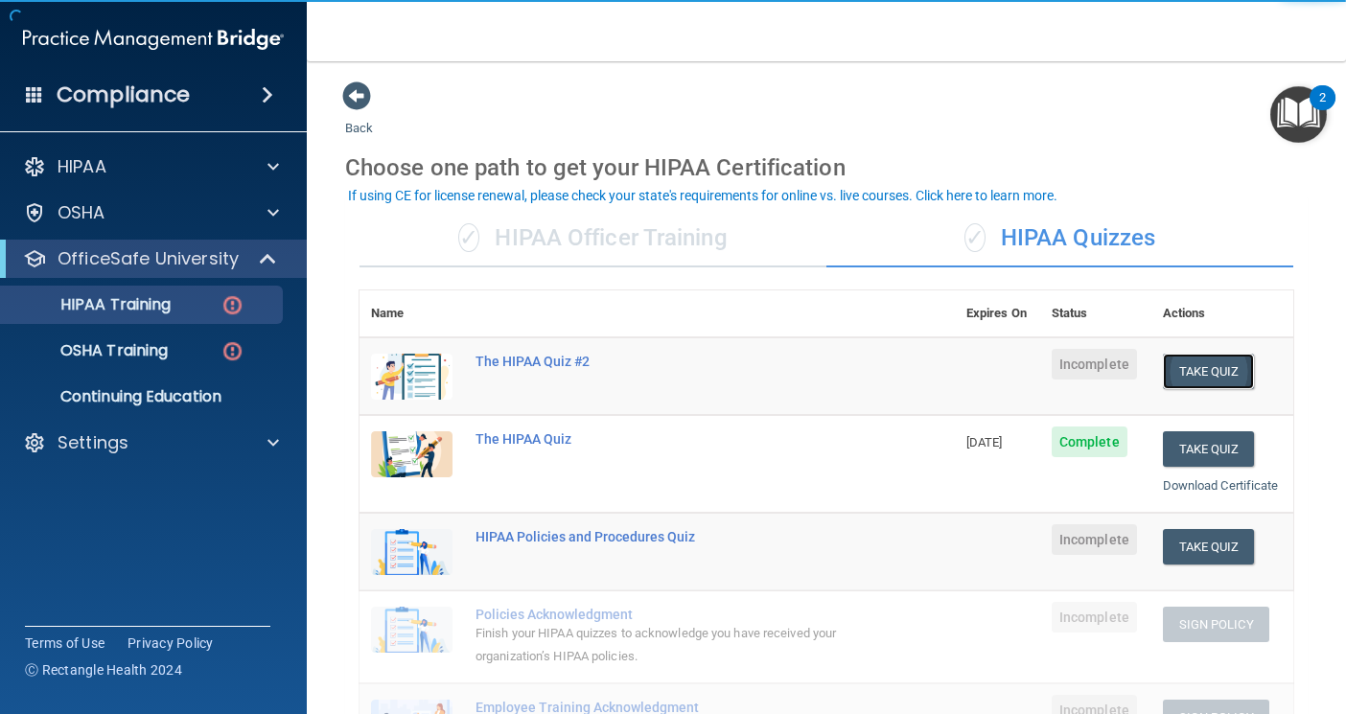
click at [1173, 367] on button "Take Quiz" at bounding box center [1209, 371] width 92 height 35
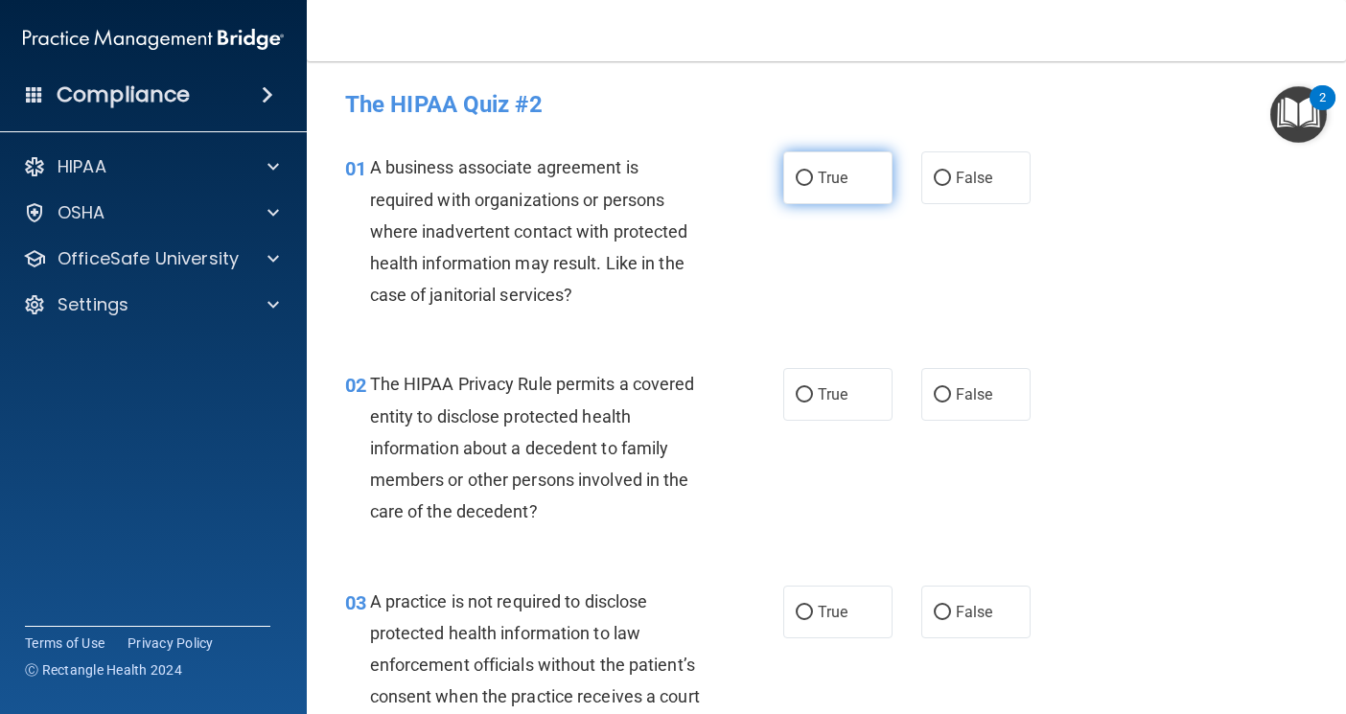
click at [796, 173] on input "True" at bounding box center [804, 179] width 17 height 14
radio input "true"
click at [924, 190] on label "False" at bounding box center [975, 177] width 109 height 53
click at [934, 186] on input "False" at bounding box center [942, 179] width 17 height 14
radio input "true"
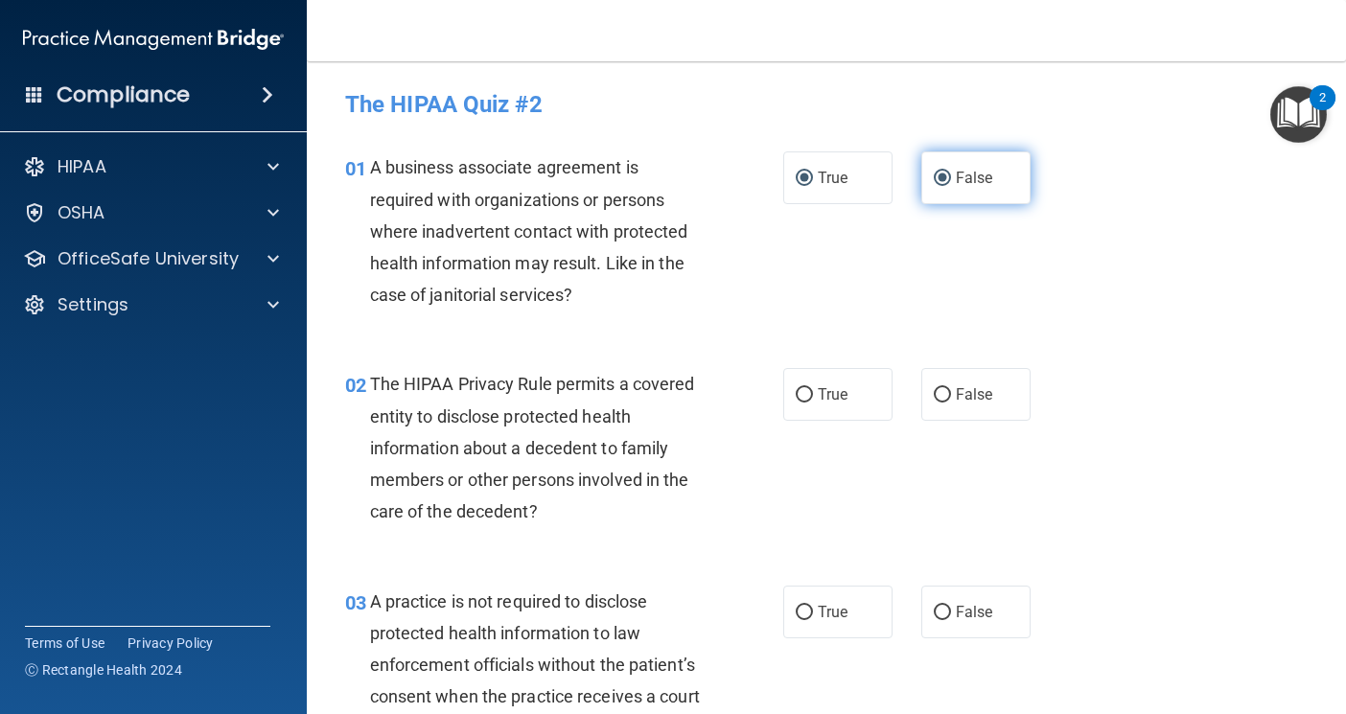
radio input "false"
click at [826, 395] on span "True" at bounding box center [833, 394] width 30 height 18
click at [813, 395] on input "True" at bounding box center [804, 395] width 17 height 14
radio input "true"
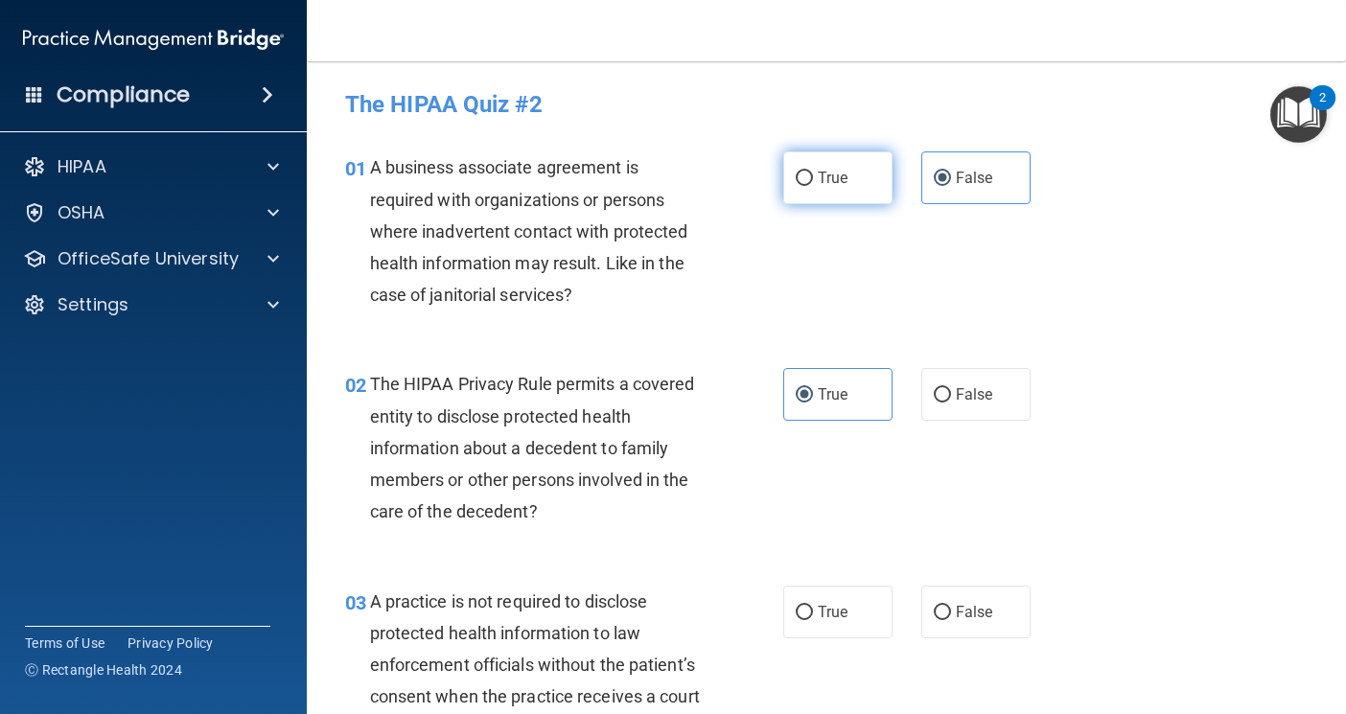
click at [784, 186] on label "True" at bounding box center [837, 177] width 109 height 53
click at [796, 186] on input "True" at bounding box center [804, 179] width 17 height 14
radio input "true"
radio input "false"
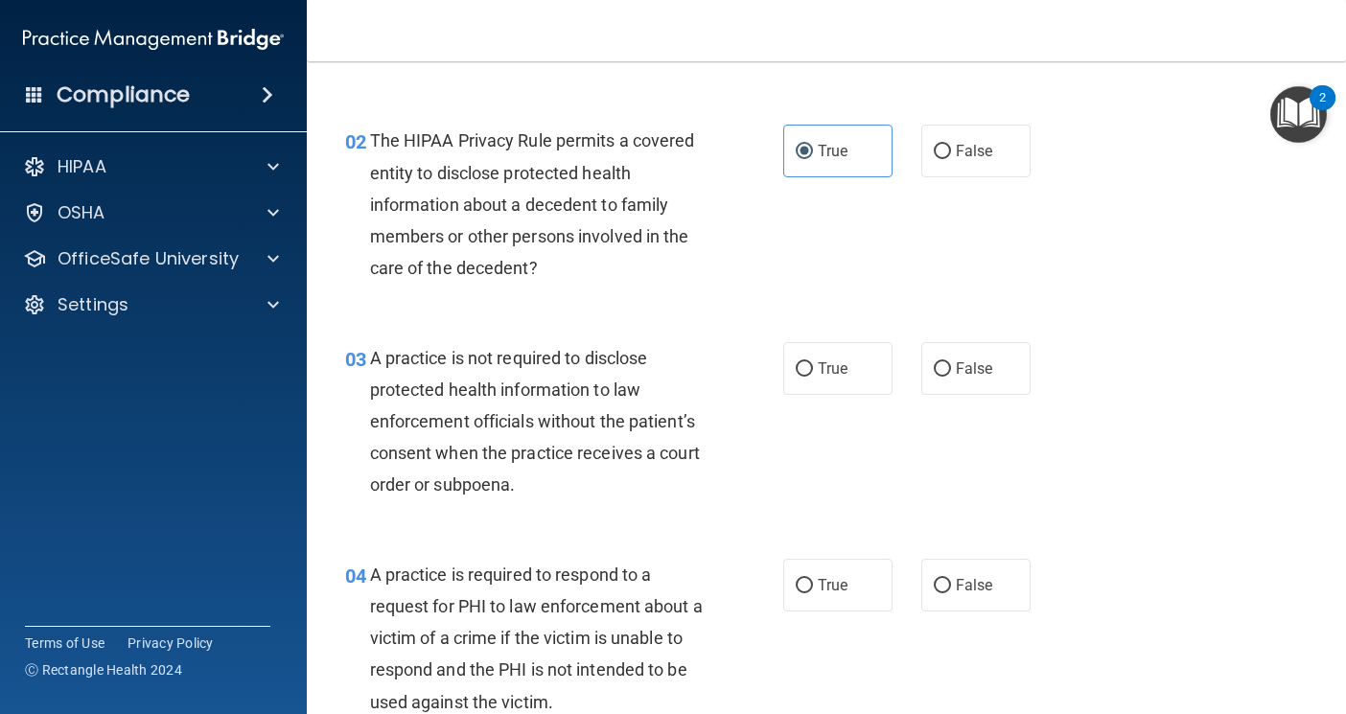
scroll to position [384, 0]
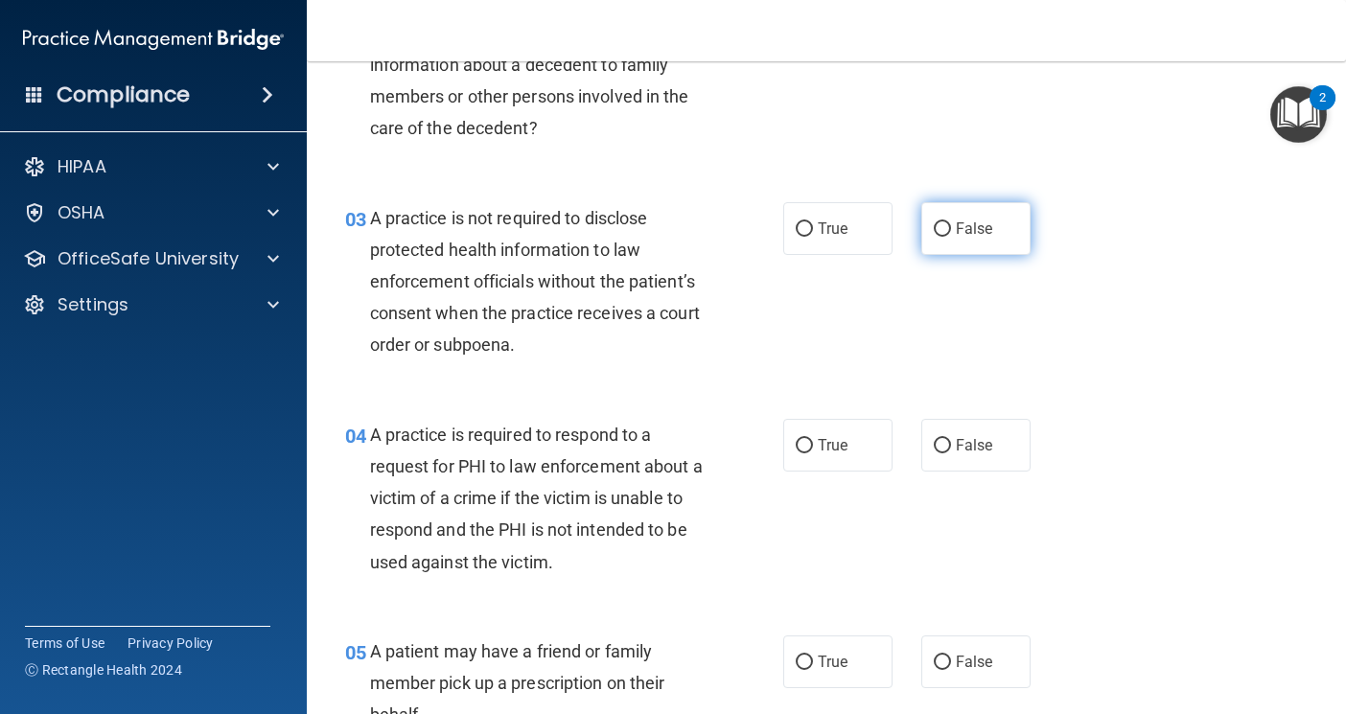
click at [921, 249] on label "False" at bounding box center [975, 228] width 109 height 53
click at [934, 237] on input "False" at bounding box center [942, 229] width 17 height 14
radio input "true"
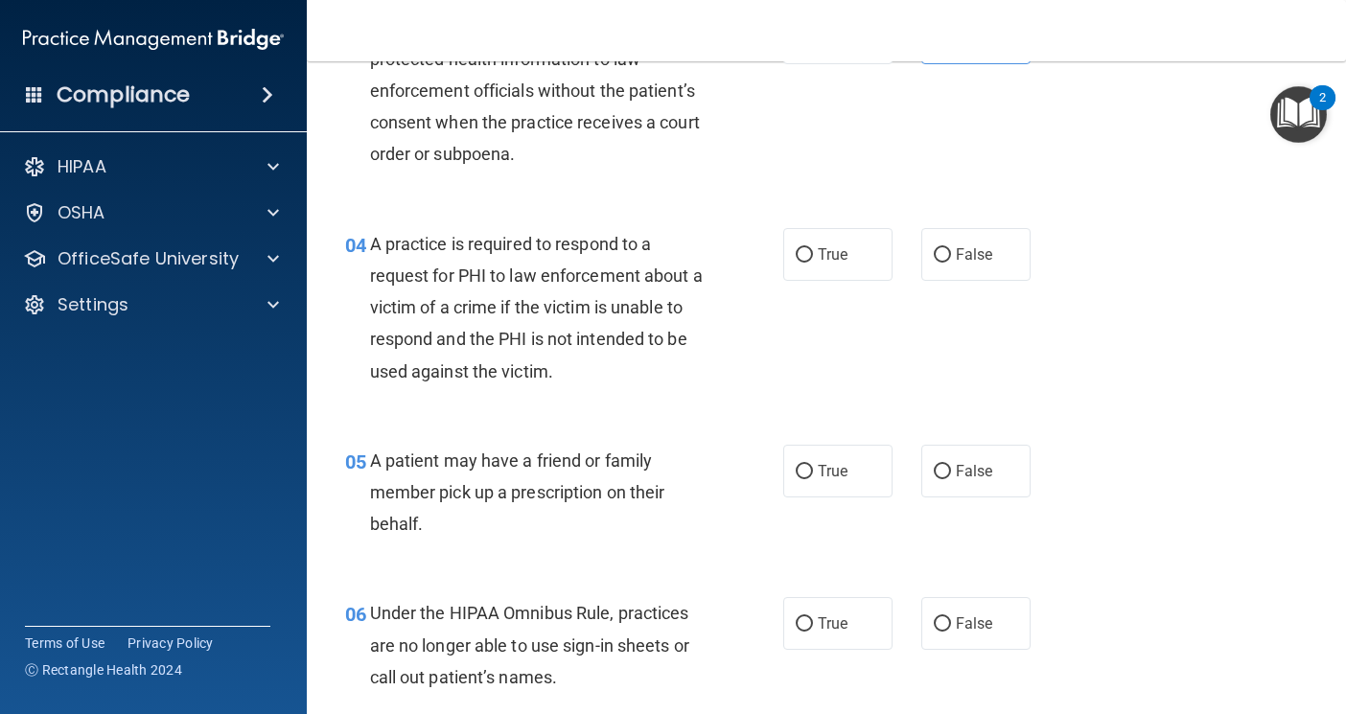
scroll to position [575, 0]
click at [801, 247] on input "True" at bounding box center [804, 254] width 17 height 14
radio input "true"
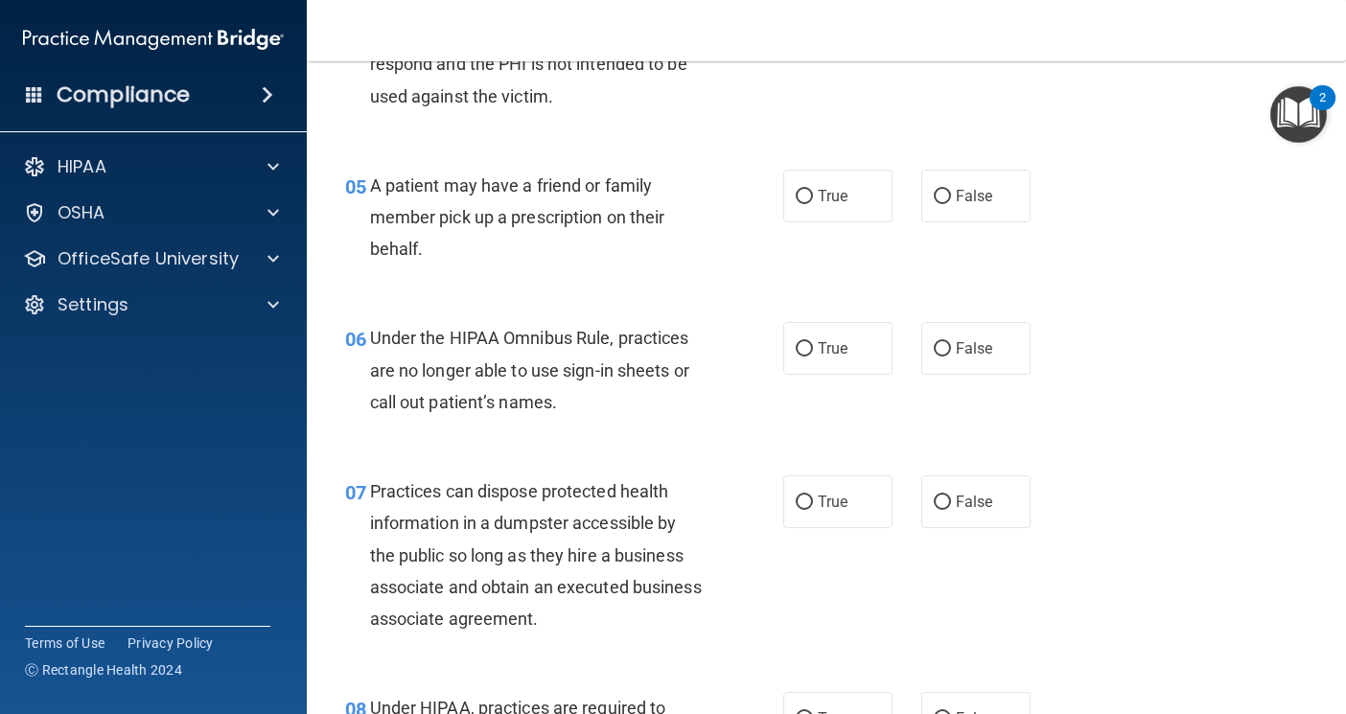
scroll to position [863, 0]
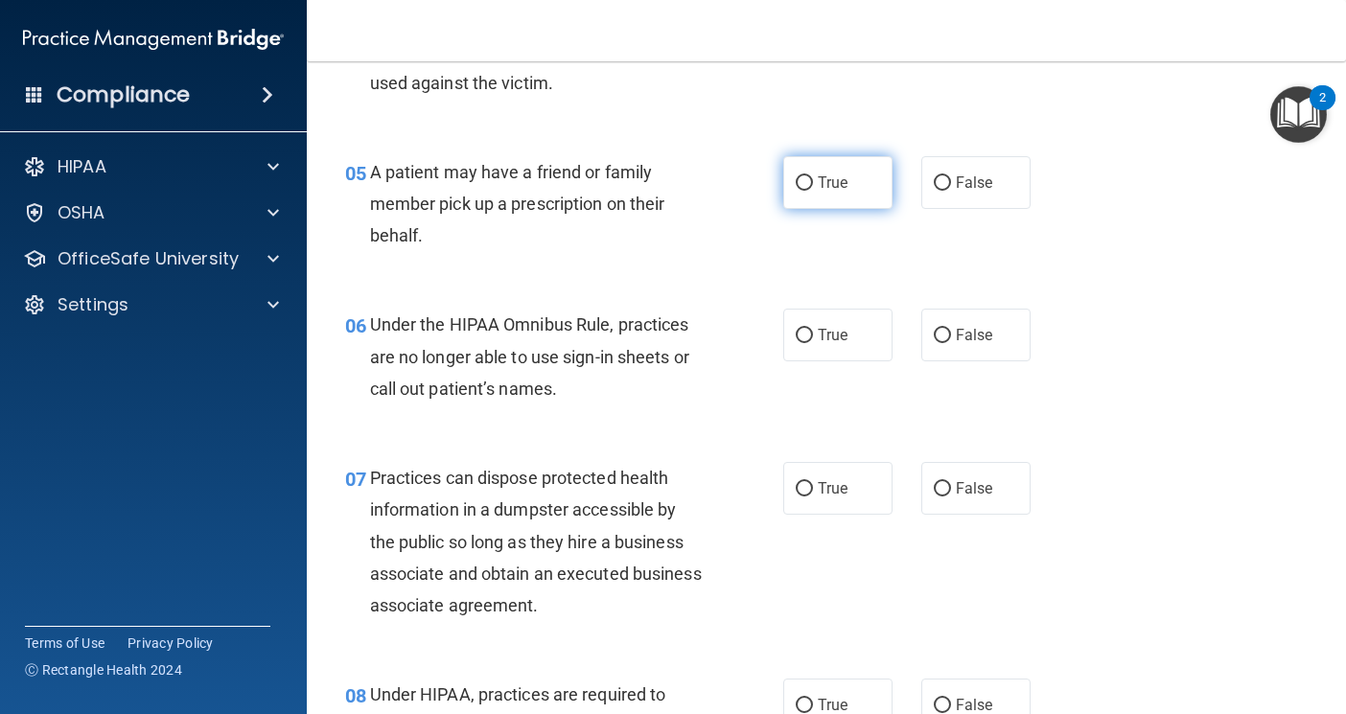
click at [869, 191] on label "True" at bounding box center [837, 182] width 109 height 53
click at [813, 191] on input "True" at bounding box center [804, 183] width 17 height 14
radio input "true"
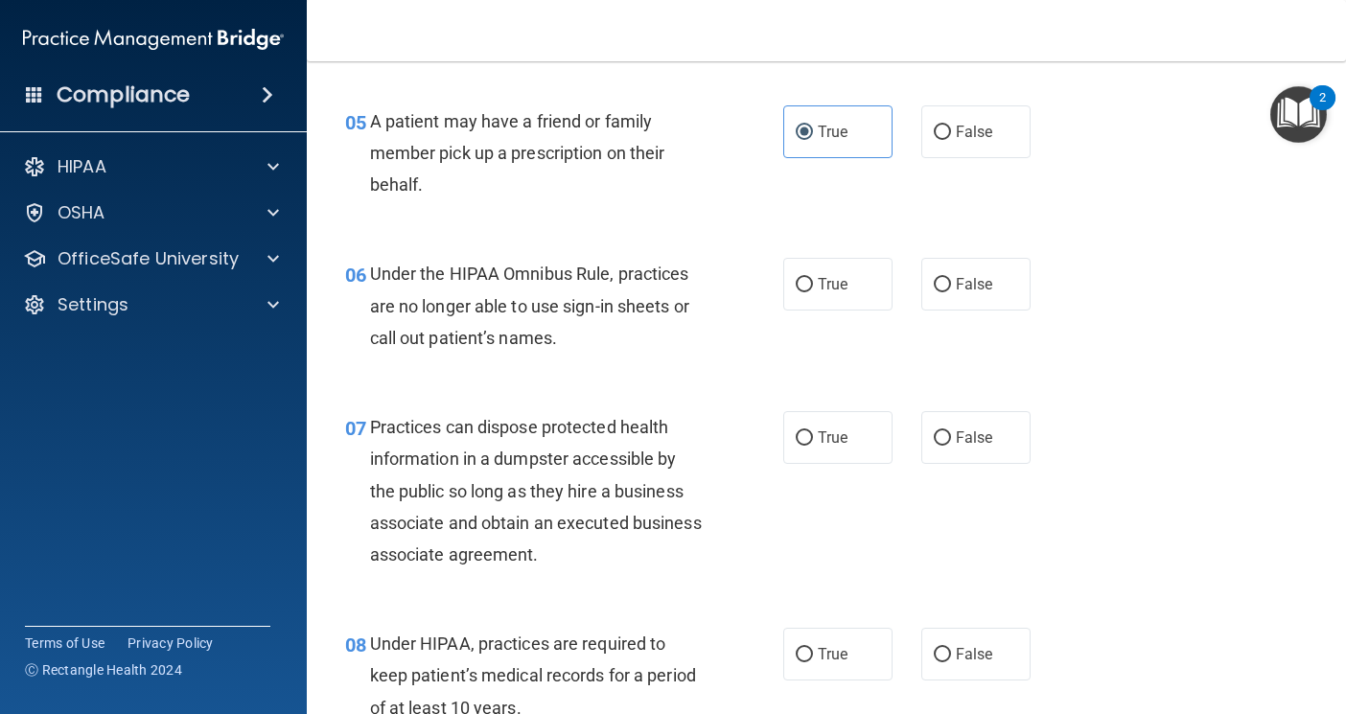
scroll to position [959, 0]
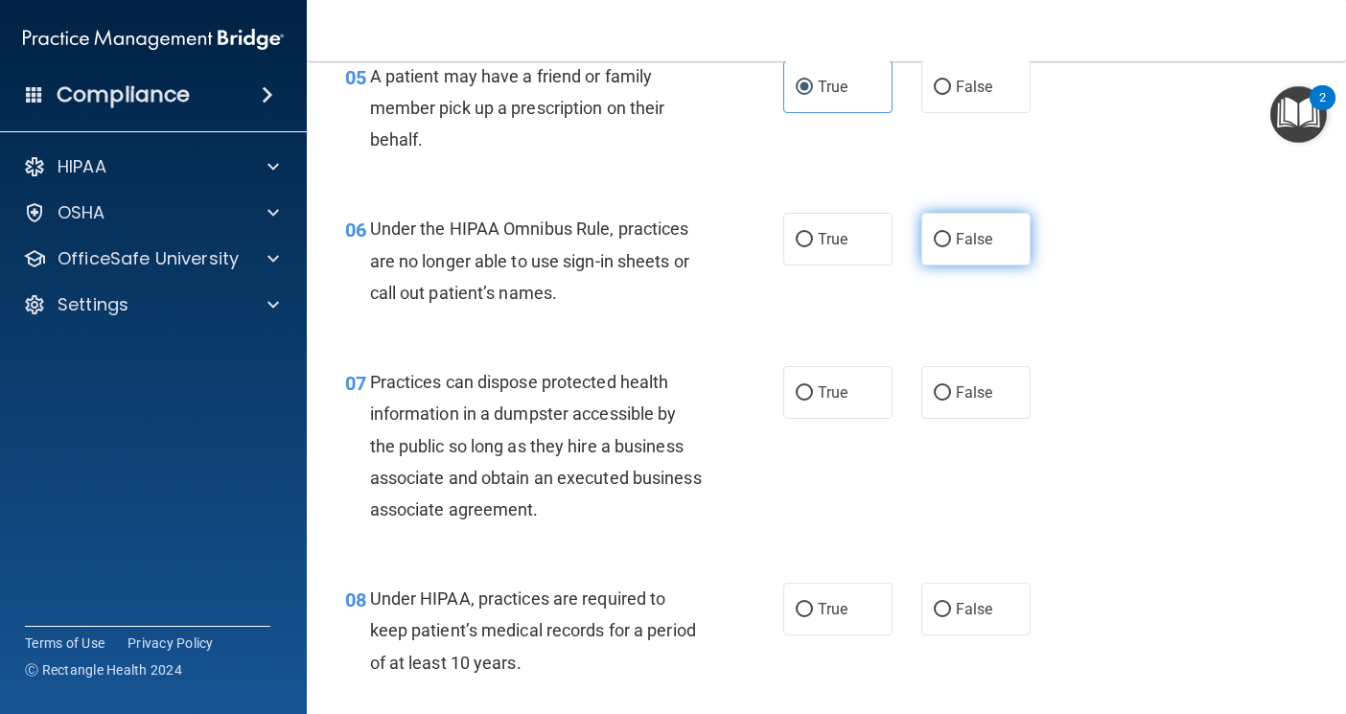
click at [962, 239] on span "False" at bounding box center [974, 239] width 37 height 18
click at [951, 239] on input "False" at bounding box center [942, 240] width 17 height 14
radio input "true"
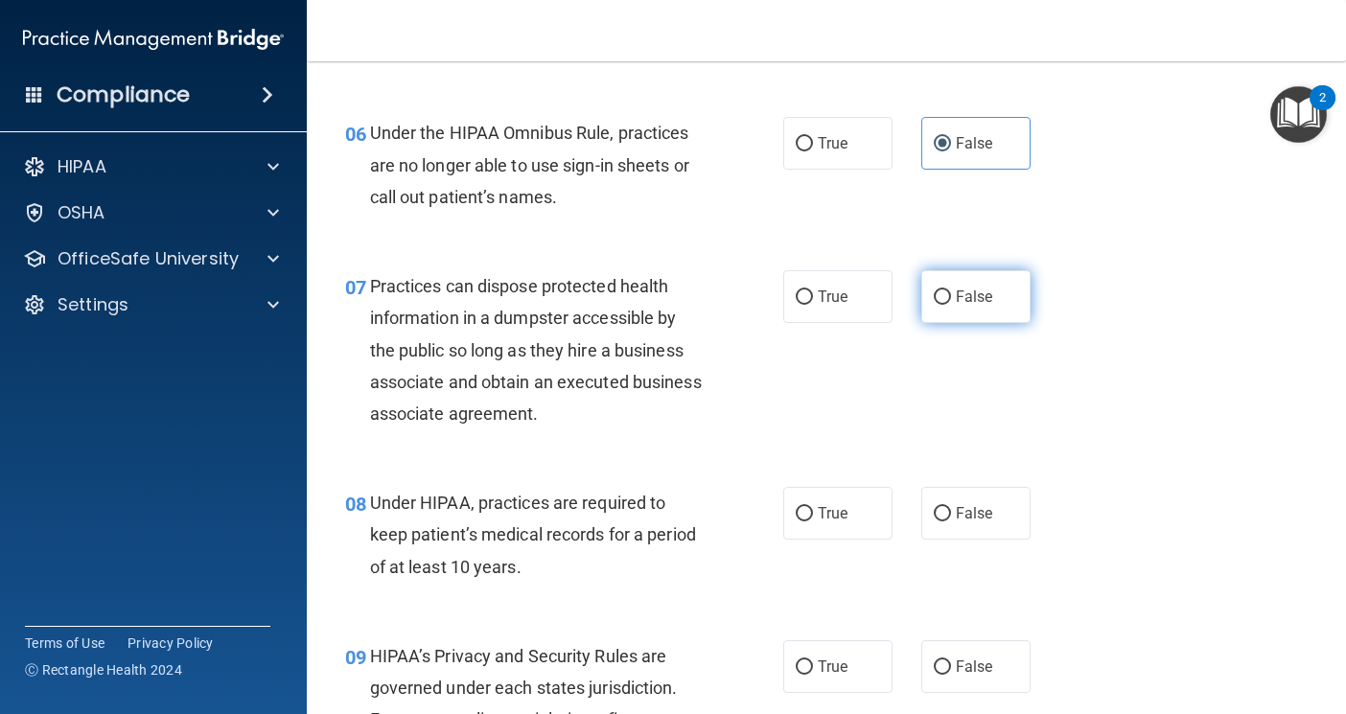
click at [936, 314] on label "False" at bounding box center [975, 296] width 109 height 53
click at [936, 305] on input "False" at bounding box center [942, 298] width 17 height 14
radio input "true"
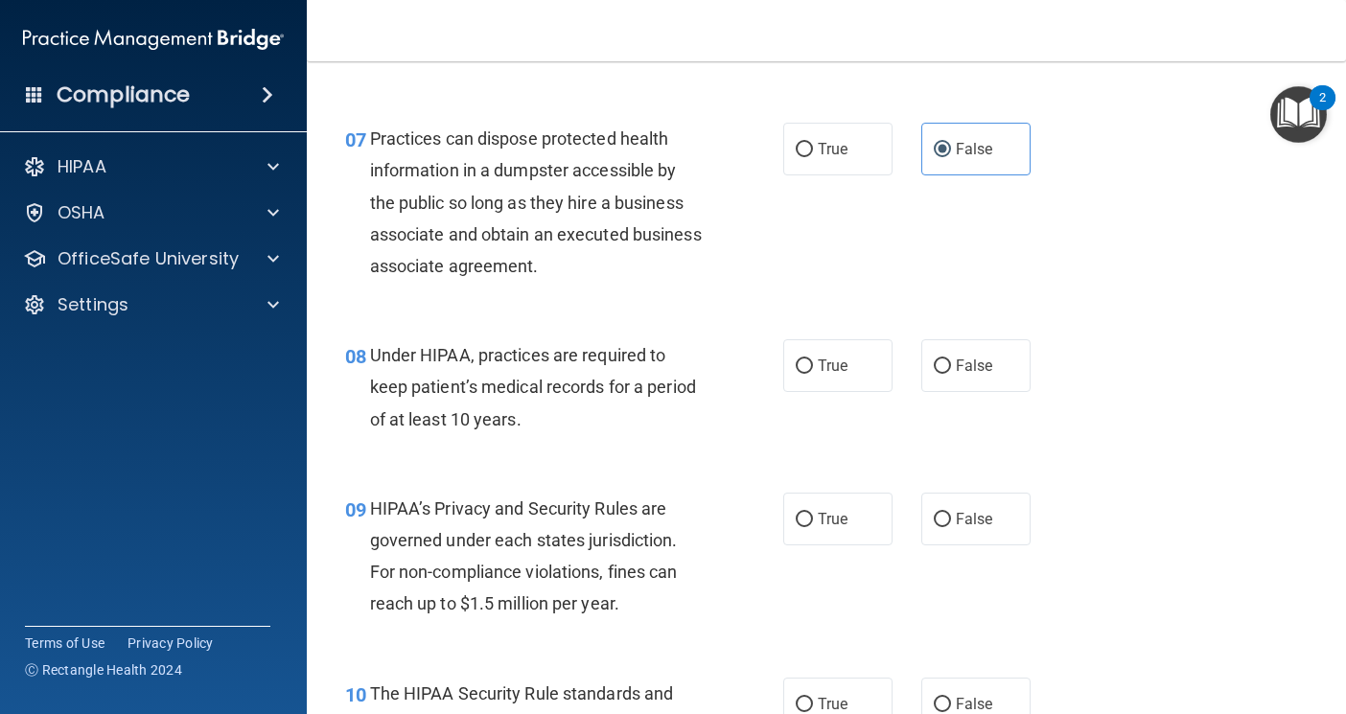
scroll to position [1246, 0]
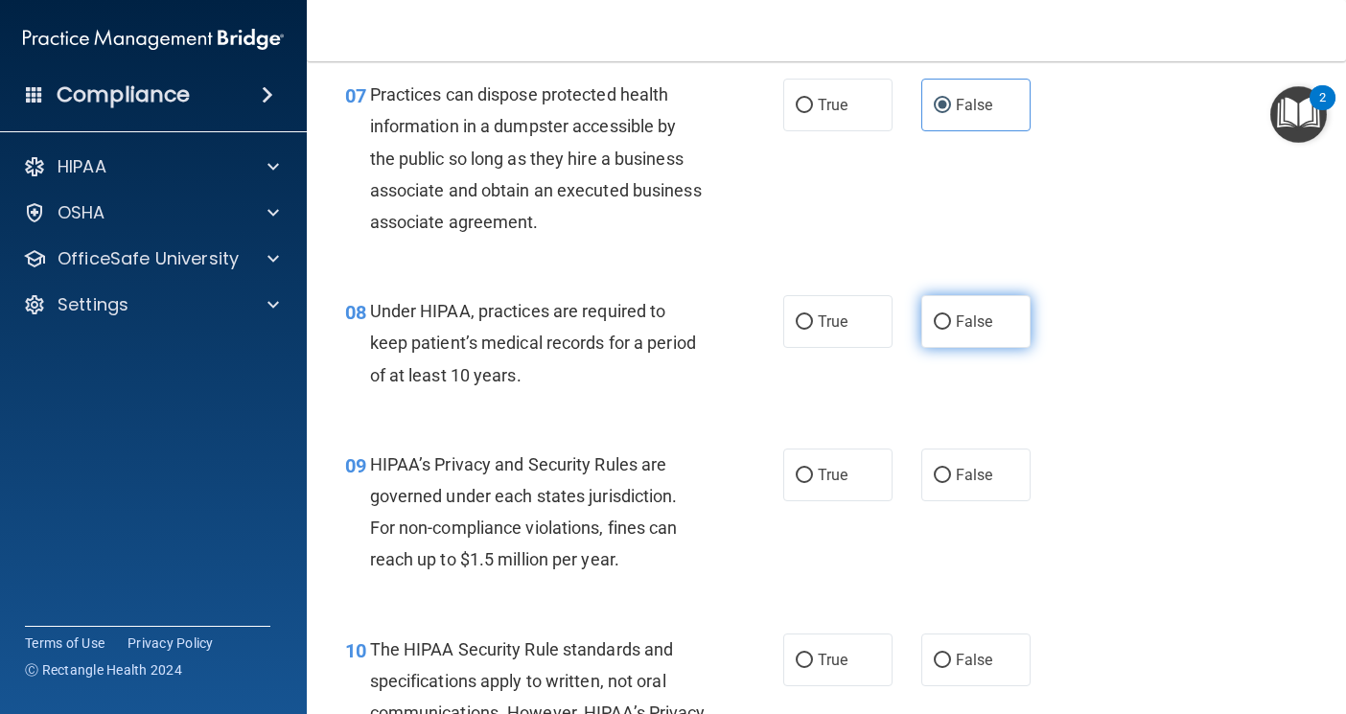
click at [934, 329] on input "False" at bounding box center [942, 322] width 17 height 14
radio input "true"
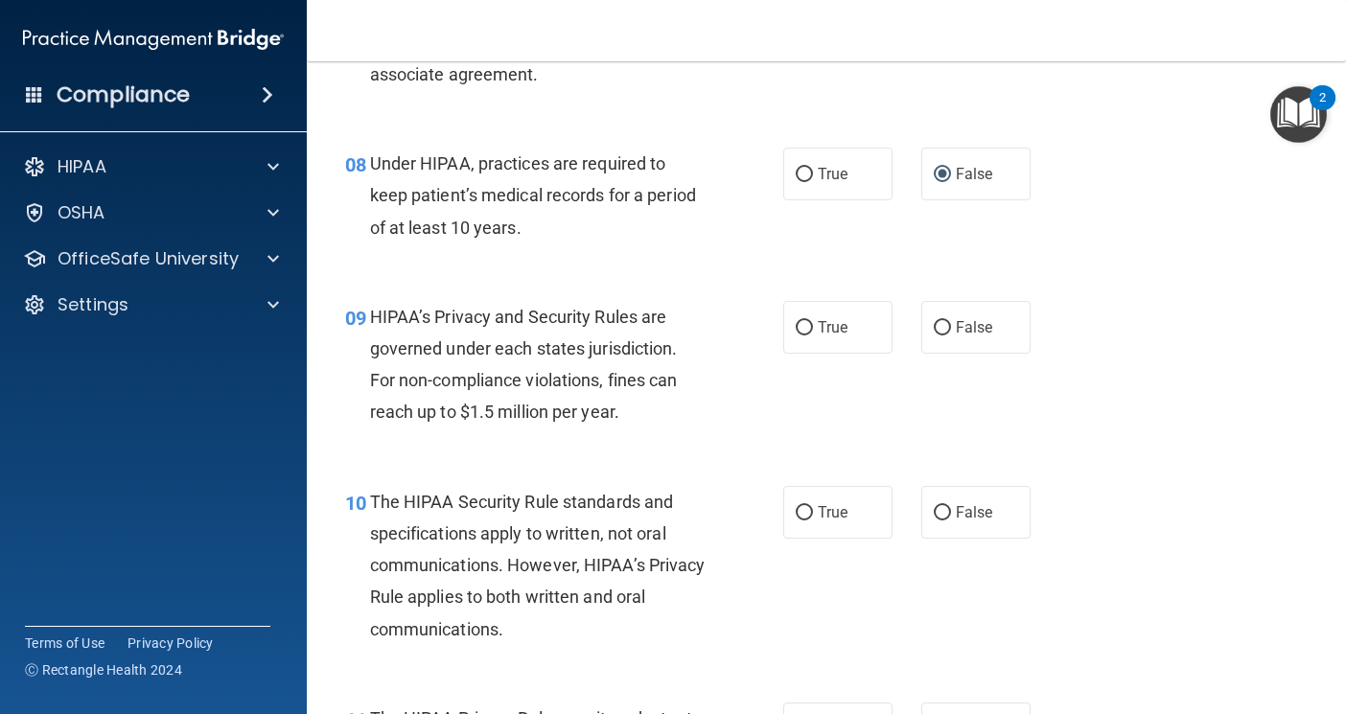
scroll to position [1438, 0]
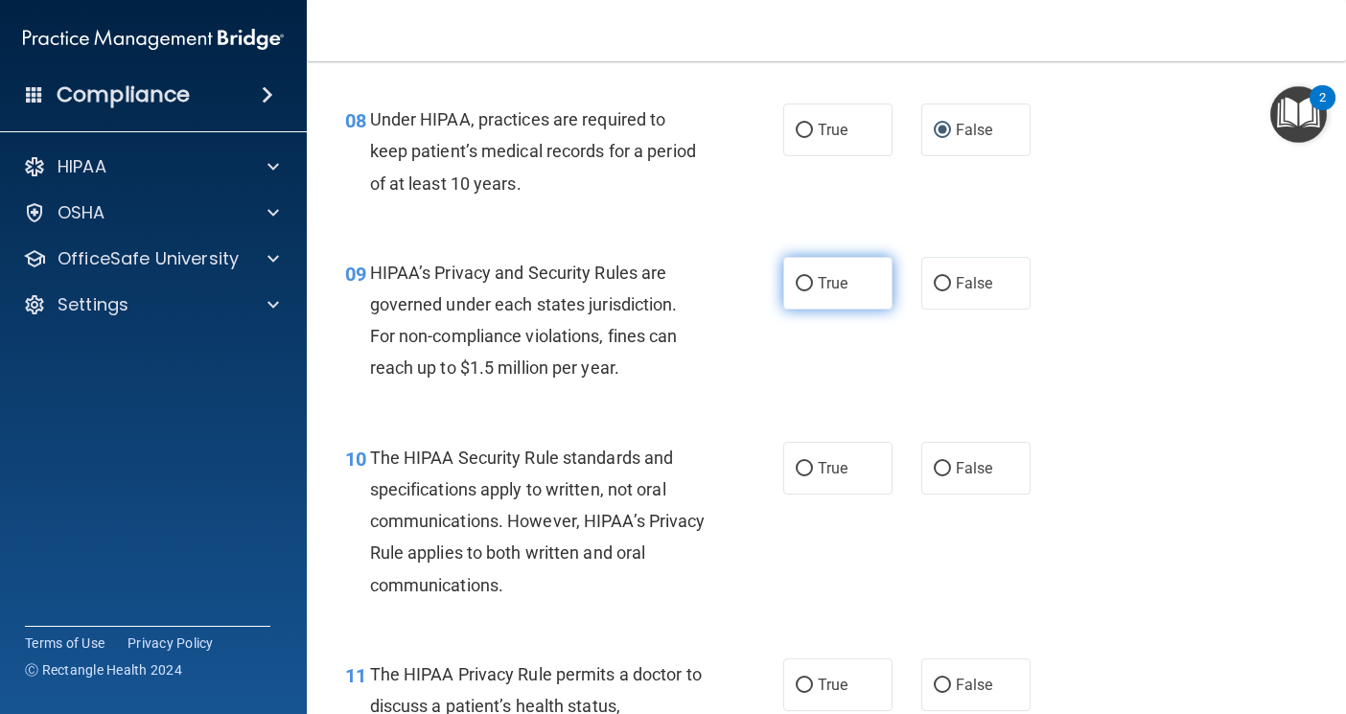
click at [806, 302] on label "True" at bounding box center [837, 283] width 109 height 53
click at [806, 291] on input "True" at bounding box center [804, 284] width 17 height 14
radio input "true"
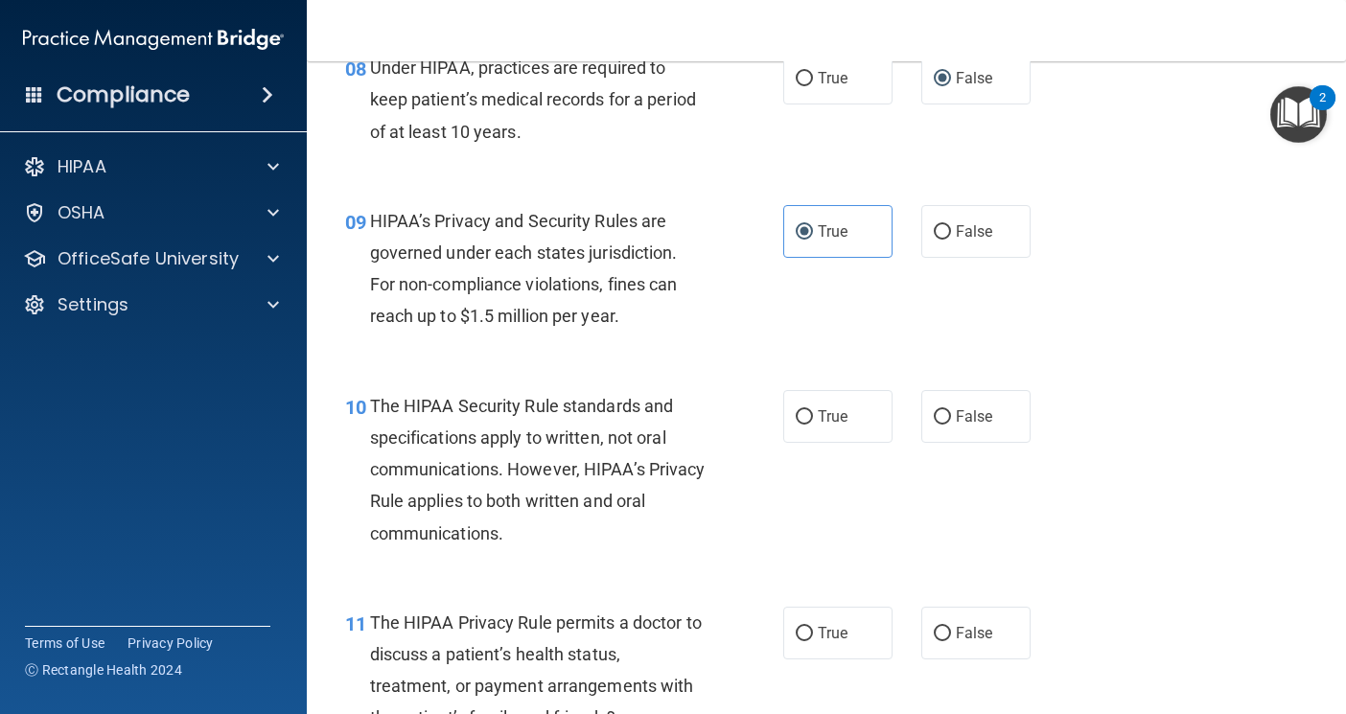
scroll to position [1534, 0]
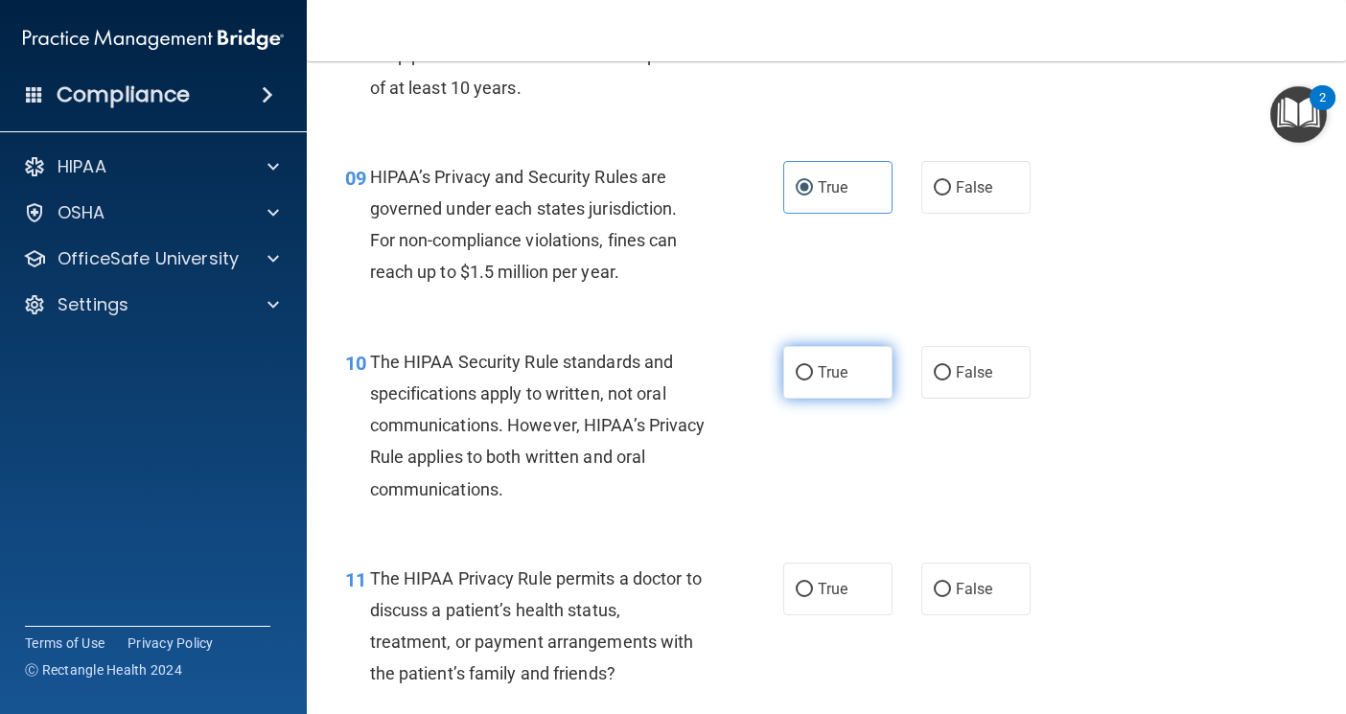
click at [877, 375] on label "True" at bounding box center [837, 372] width 109 height 53
click at [813, 375] on input "True" at bounding box center [804, 373] width 17 height 14
radio input "true"
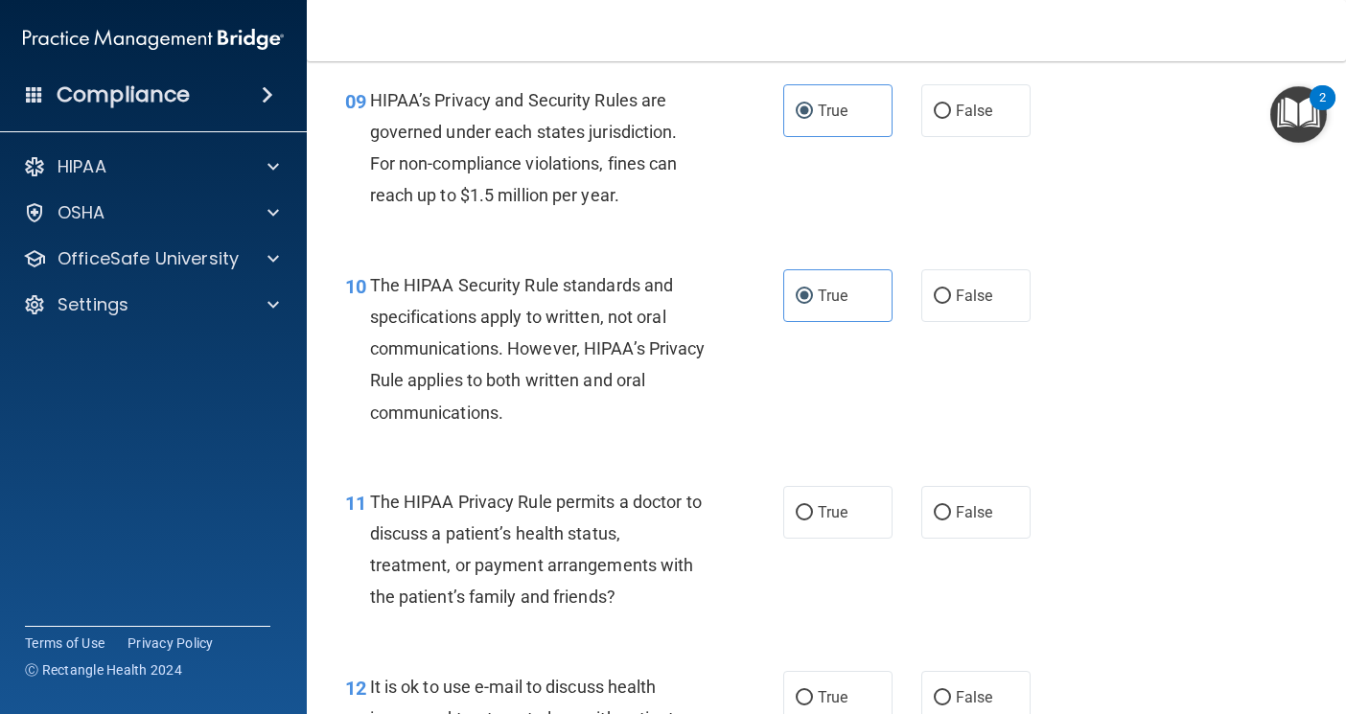
scroll to position [1726, 0]
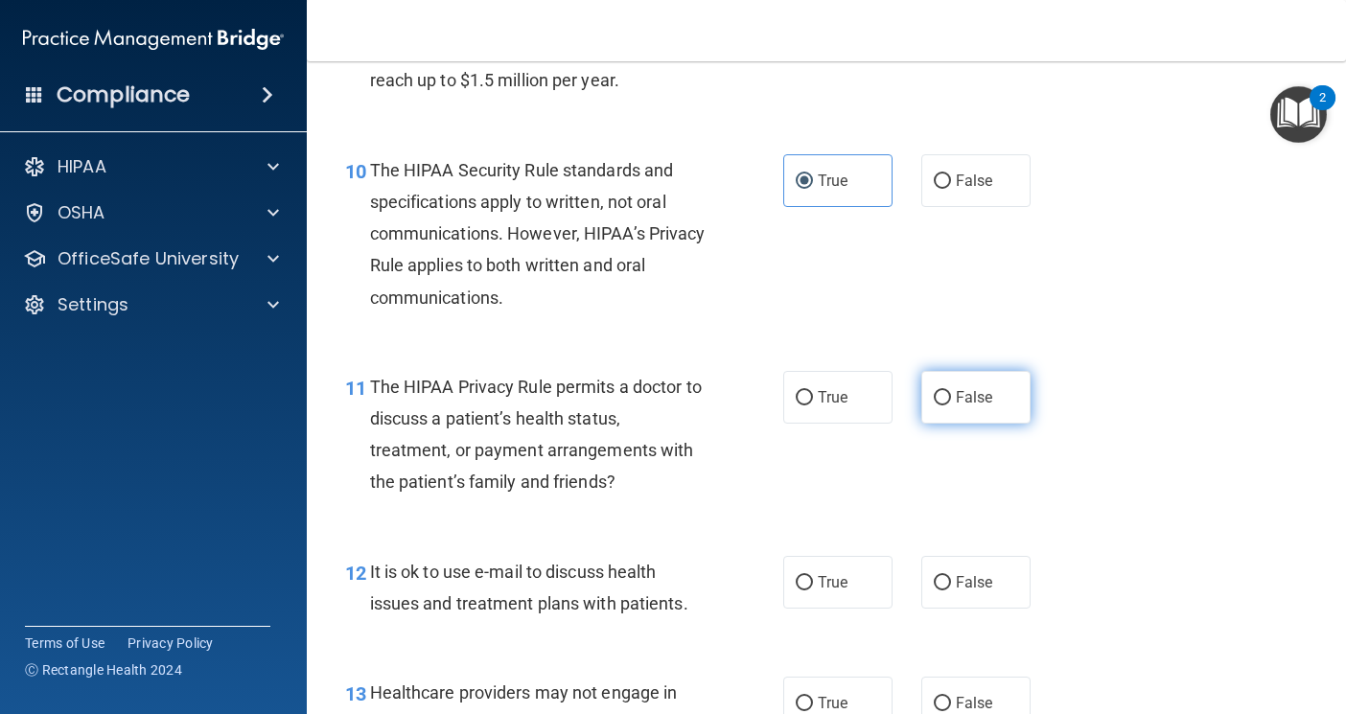
click at [921, 396] on label "False" at bounding box center [975, 397] width 109 height 53
click at [934, 396] on input "False" at bounding box center [942, 398] width 17 height 14
radio input "true"
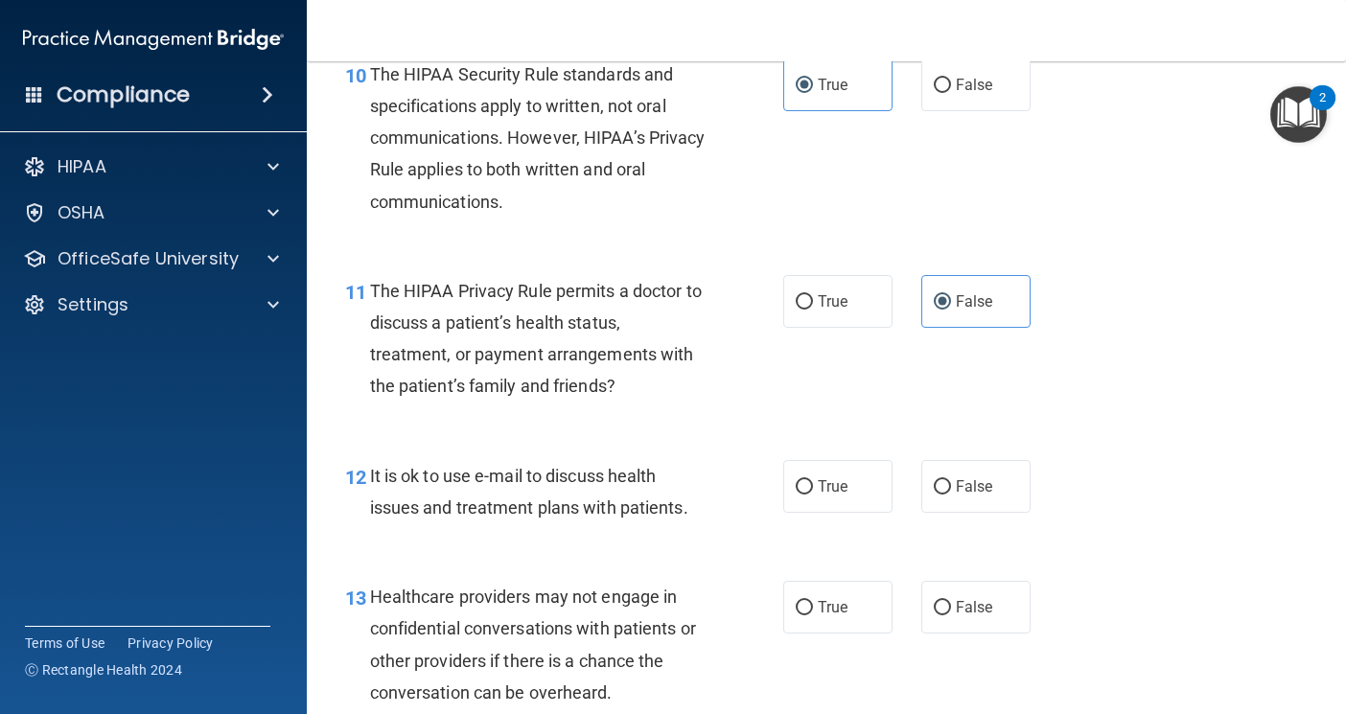
scroll to position [1918, 0]
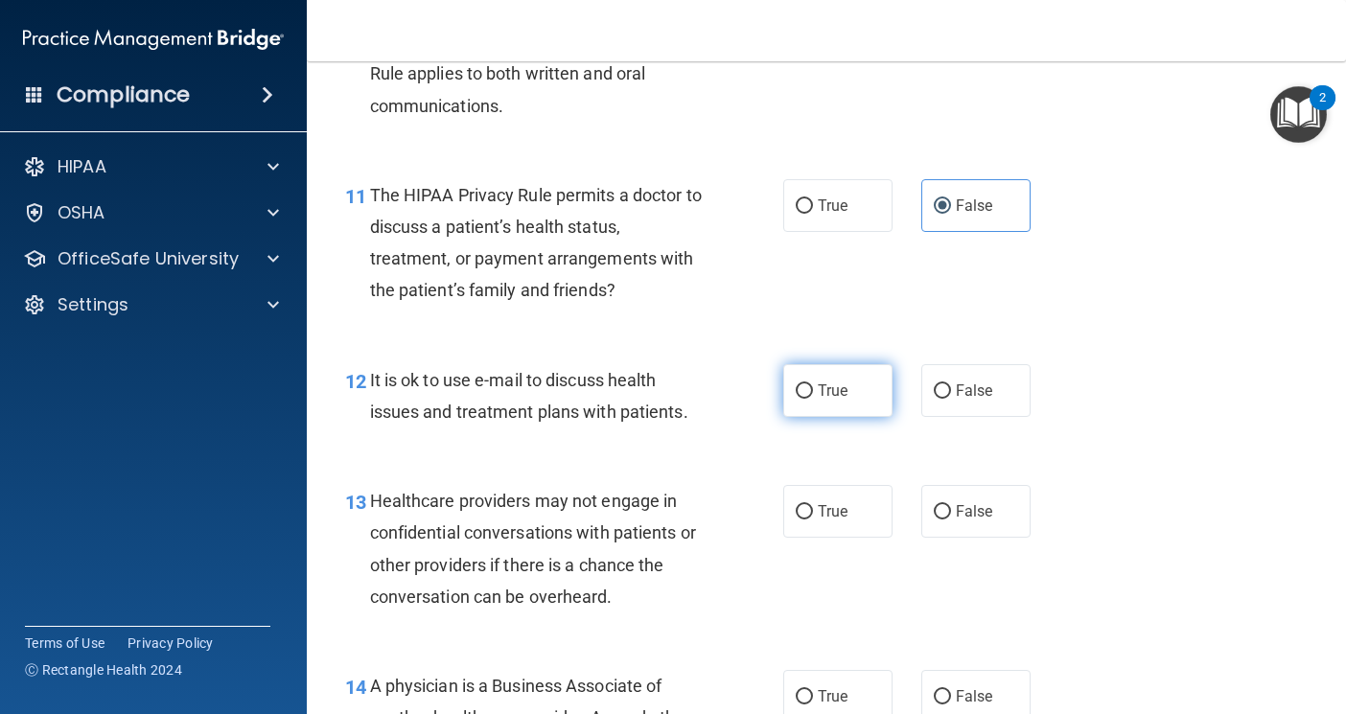
click at [874, 392] on label "True" at bounding box center [837, 390] width 109 height 53
click at [813, 392] on input "True" at bounding box center [804, 391] width 17 height 14
radio input "true"
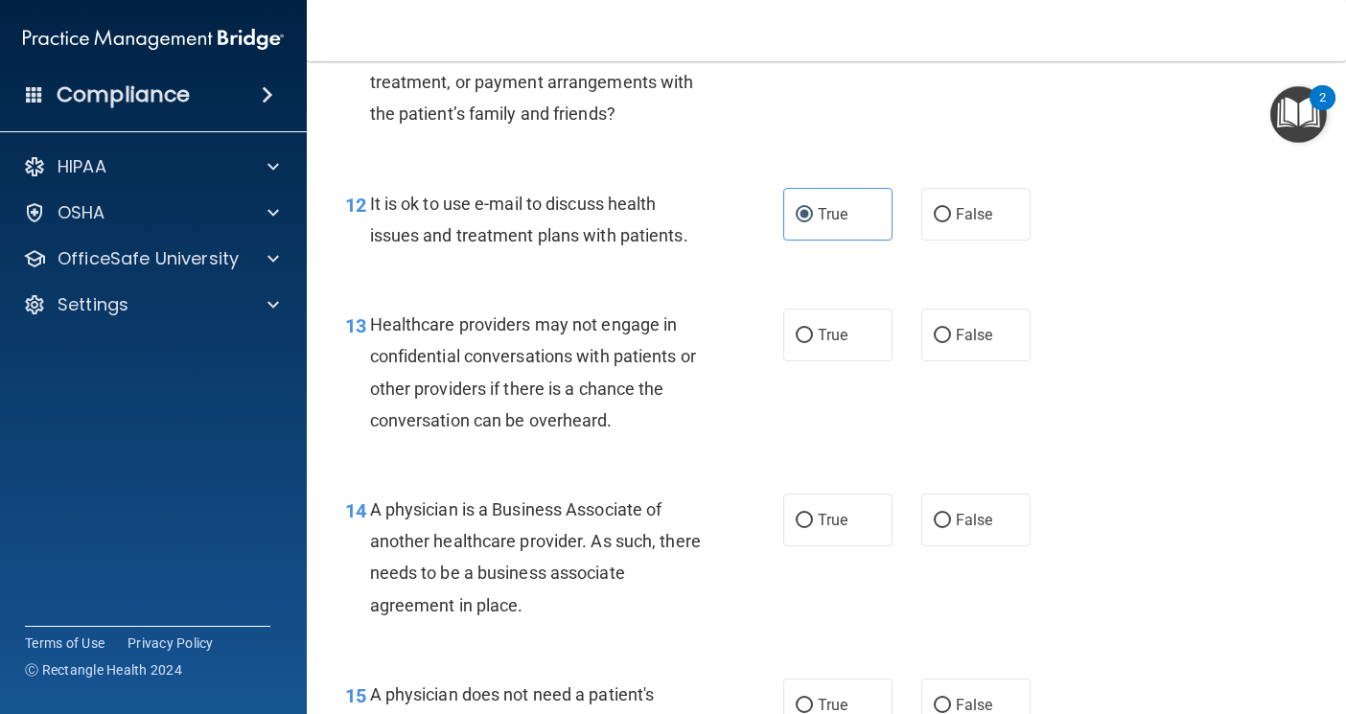
scroll to position [2109, 0]
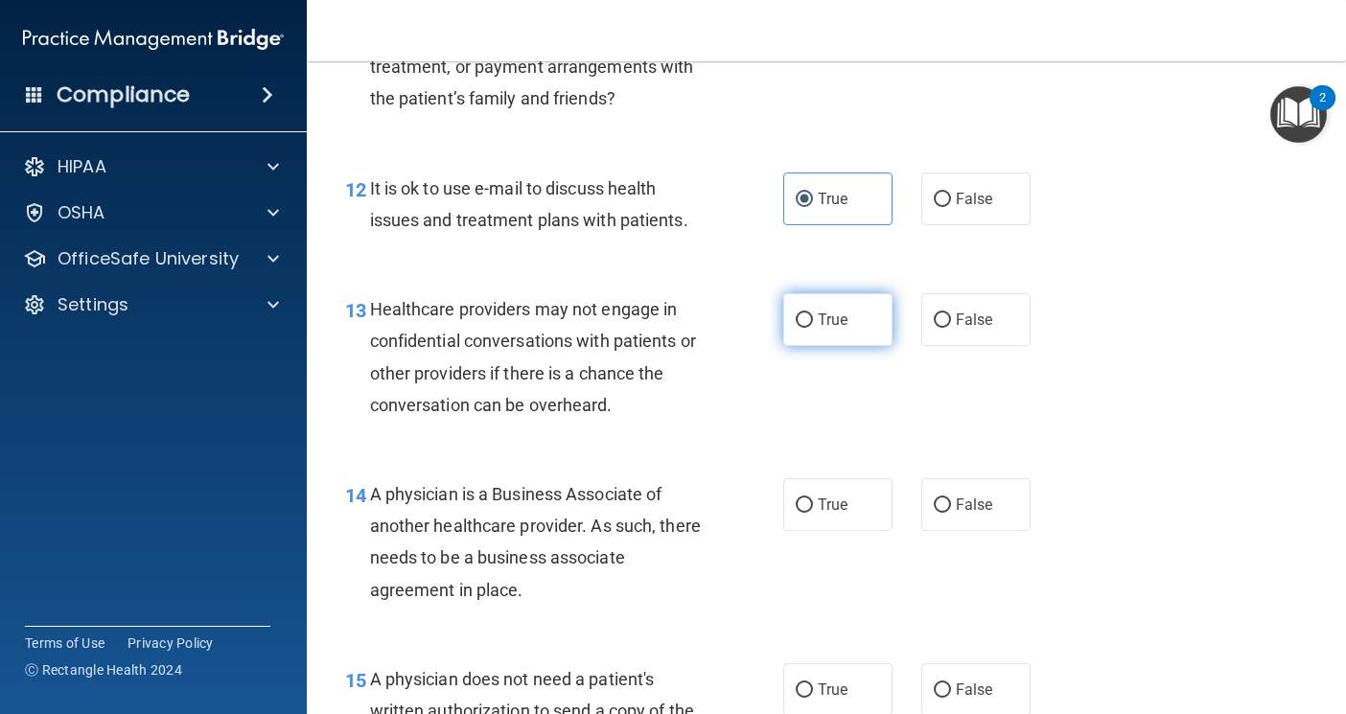
click at [812, 335] on label "True" at bounding box center [837, 319] width 109 height 53
click at [812, 328] on input "True" at bounding box center [804, 321] width 17 height 14
radio input "true"
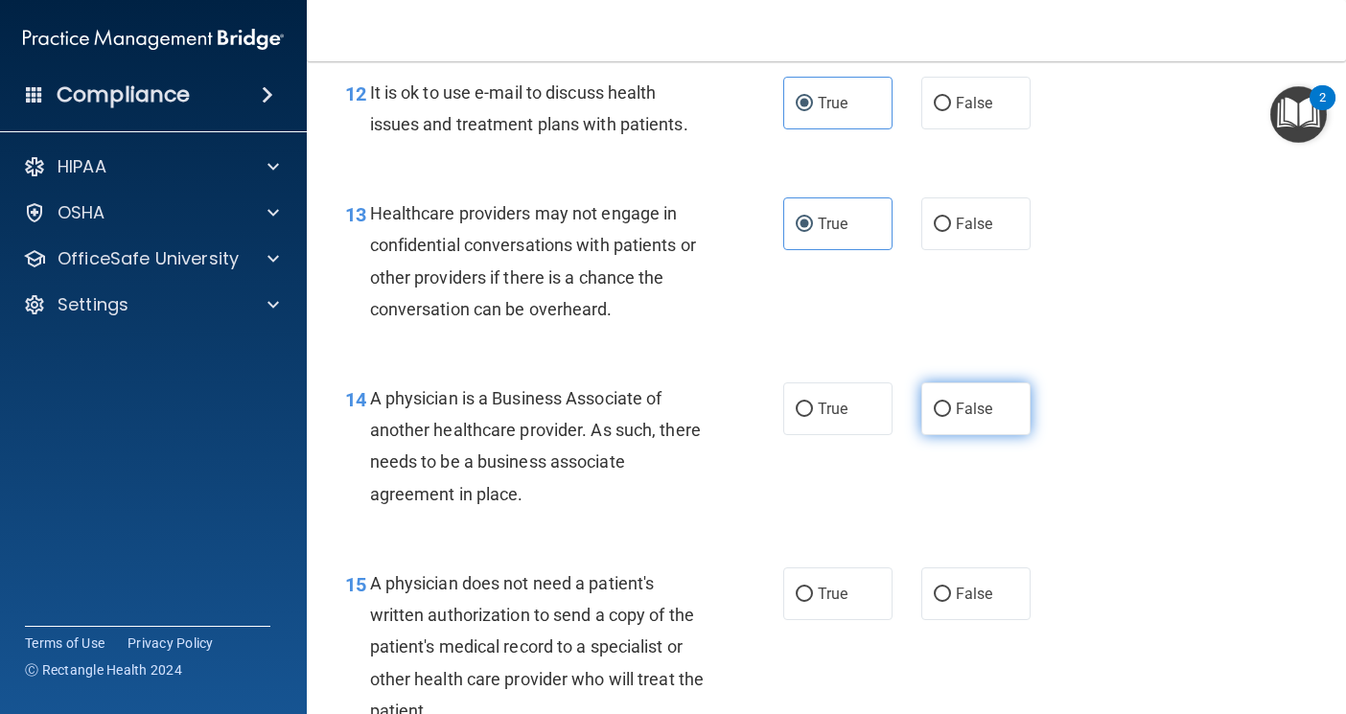
scroll to position [2301, 0]
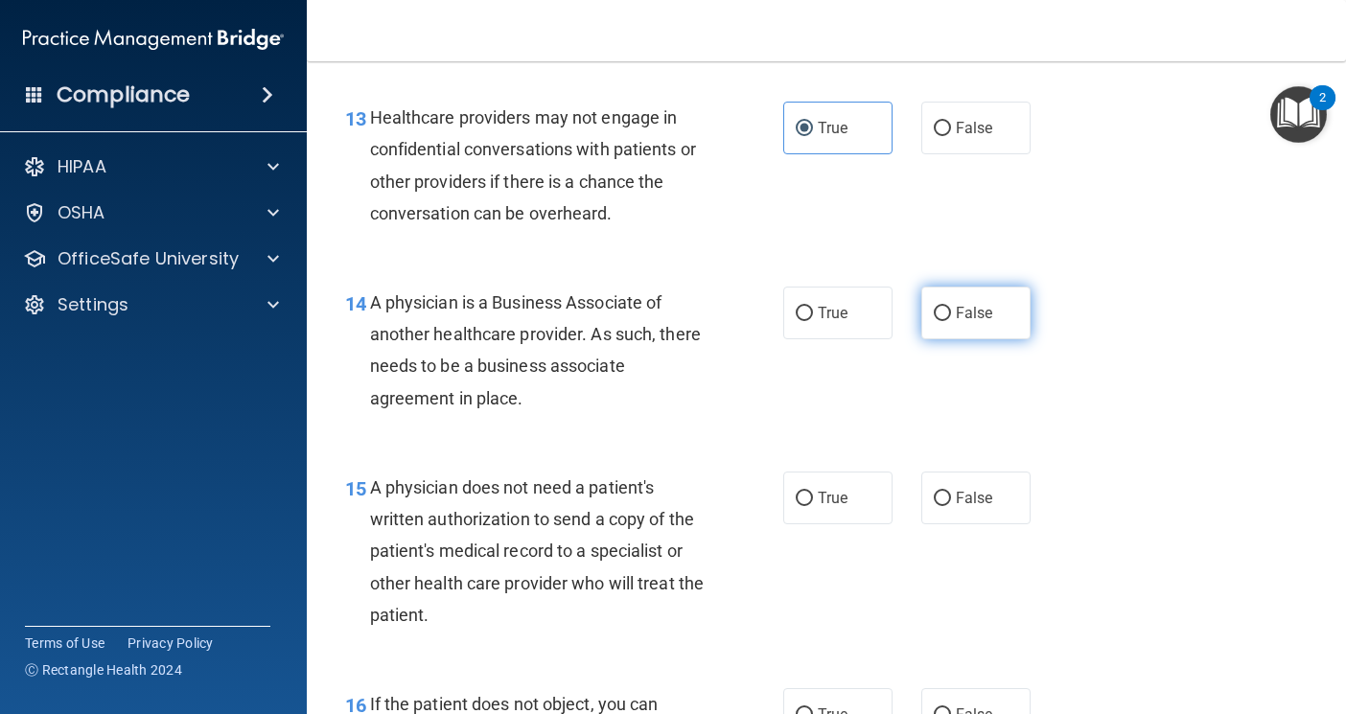
click at [934, 315] on input "False" at bounding box center [942, 314] width 17 height 14
radio input "true"
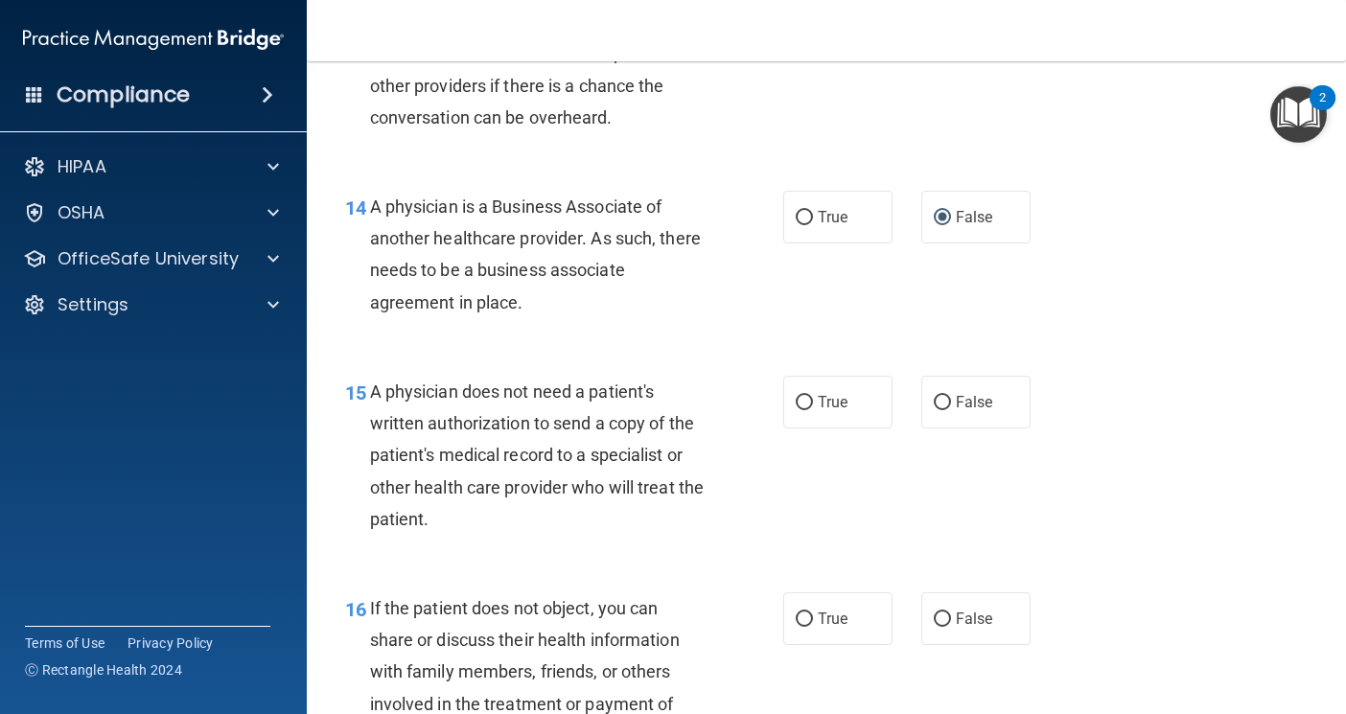
scroll to position [2493, 0]
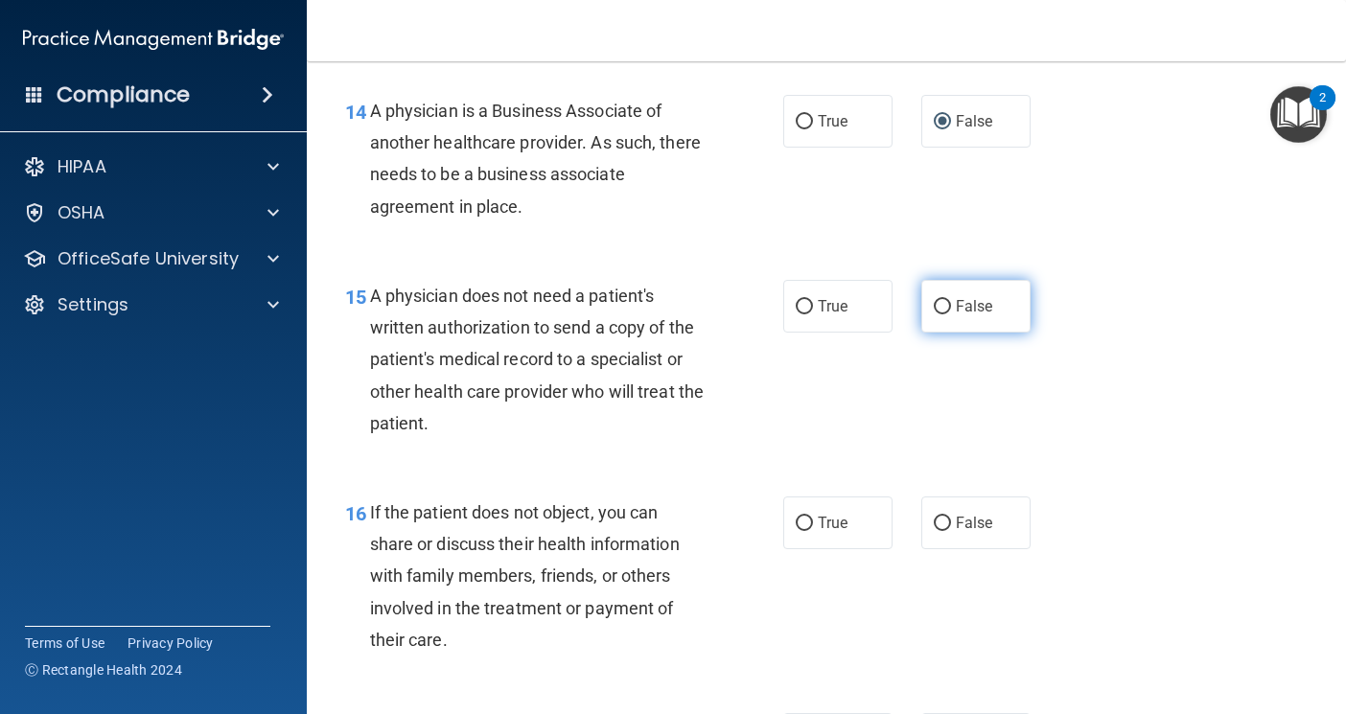
click at [956, 307] on span "False" at bounding box center [974, 306] width 37 height 18
click at [951, 307] on input "False" at bounding box center [942, 307] width 17 height 14
radio input "true"
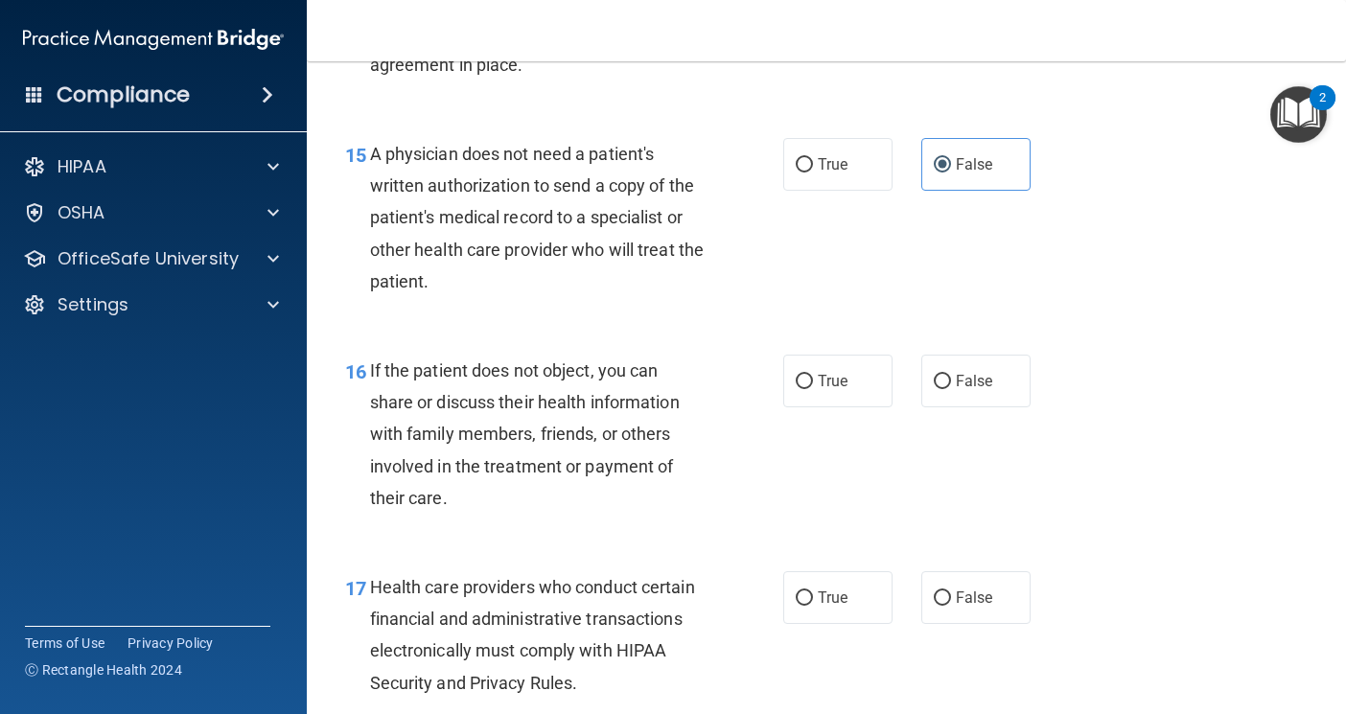
scroll to position [2685, 0]
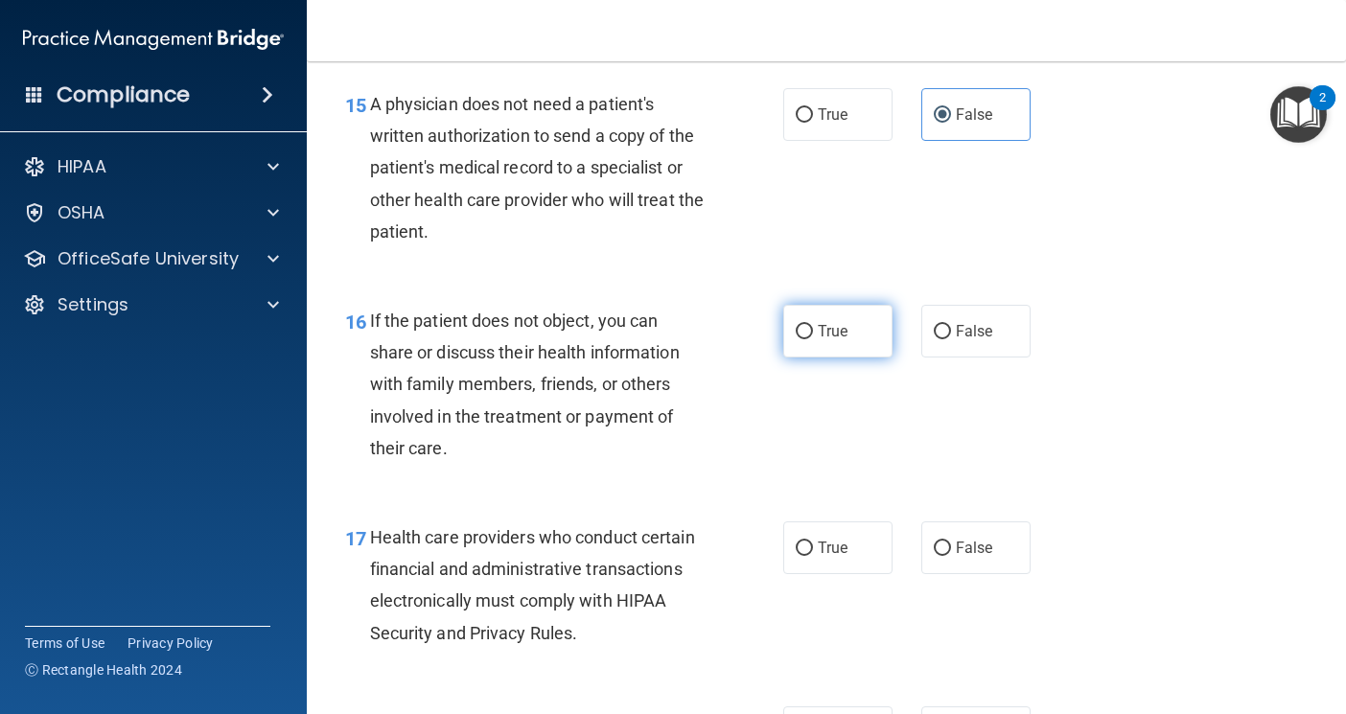
click at [796, 335] on input "True" at bounding box center [804, 332] width 17 height 14
radio input "true"
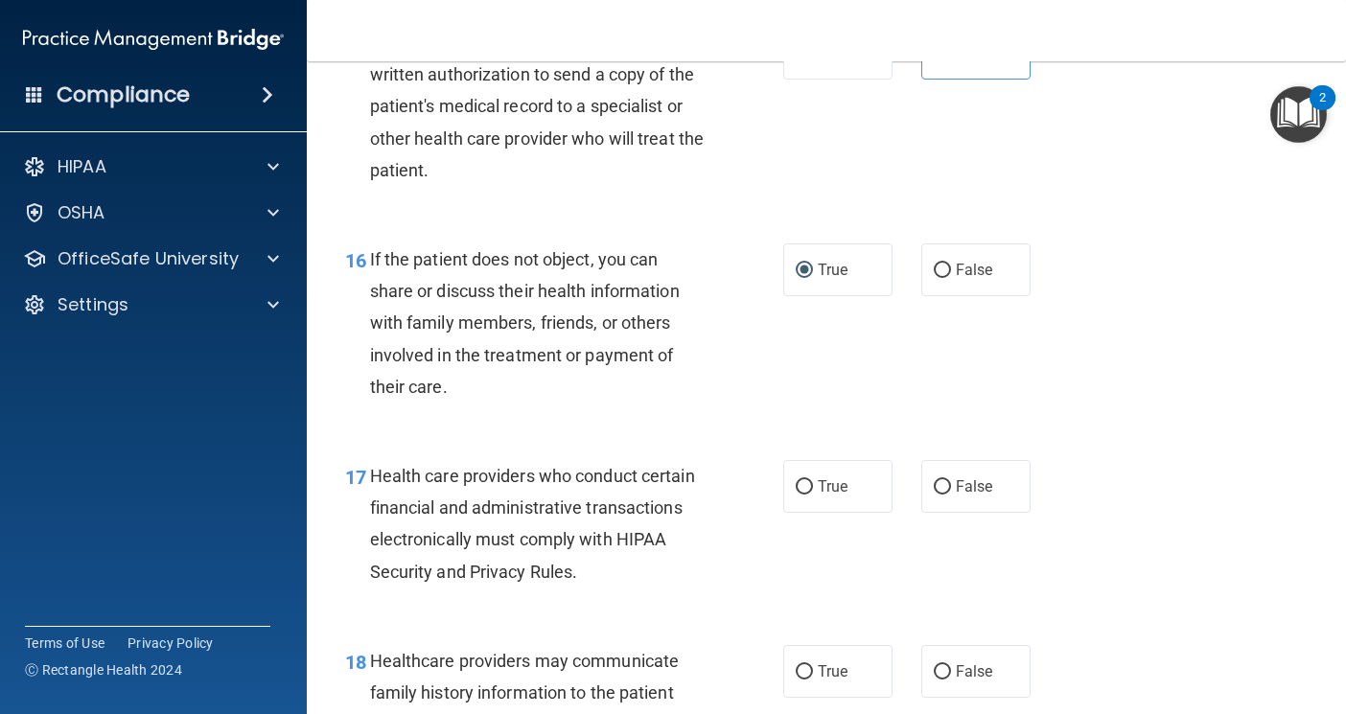
scroll to position [2876, 0]
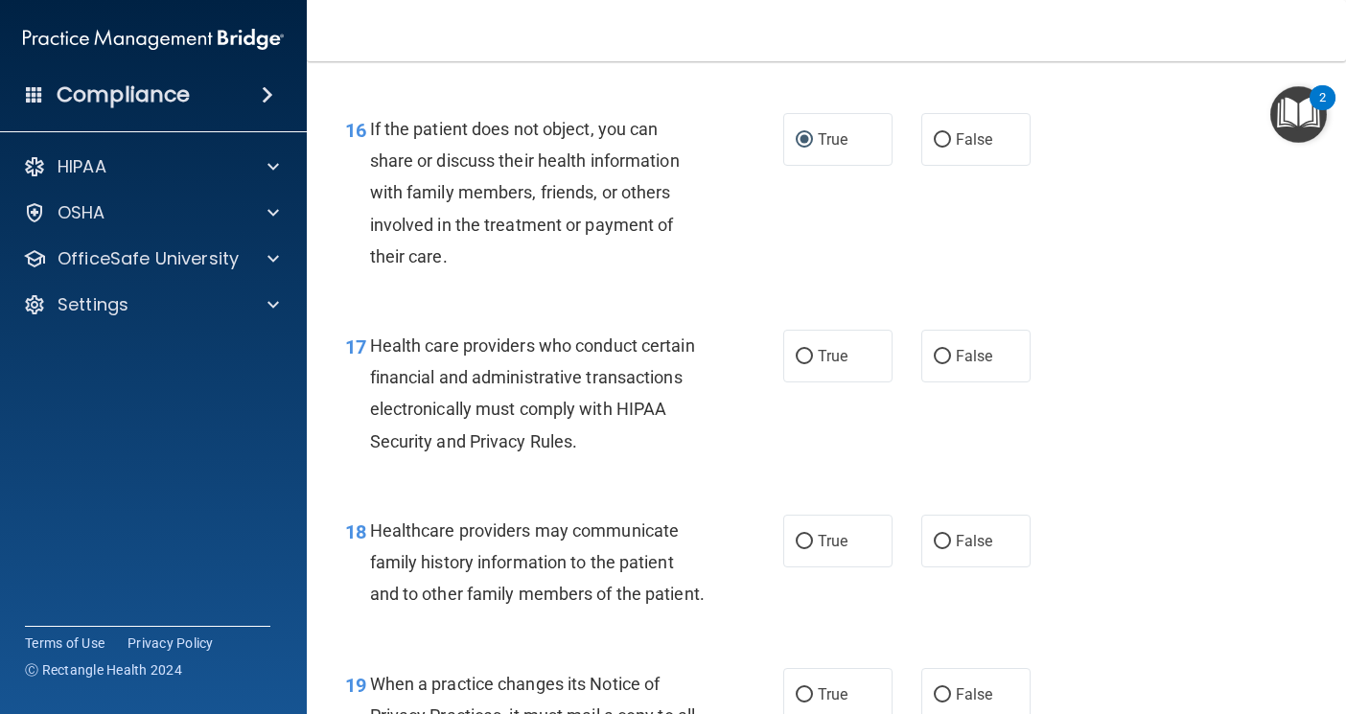
click at [769, 348] on div "17 Health care providers who conduct certain financial and administrative trans…" at bounding box center [564, 398] width 496 height 137
click at [783, 361] on label "True" at bounding box center [837, 356] width 109 height 53
click at [796, 361] on input "True" at bounding box center [804, 357] width 17 height 14
radio input "true"
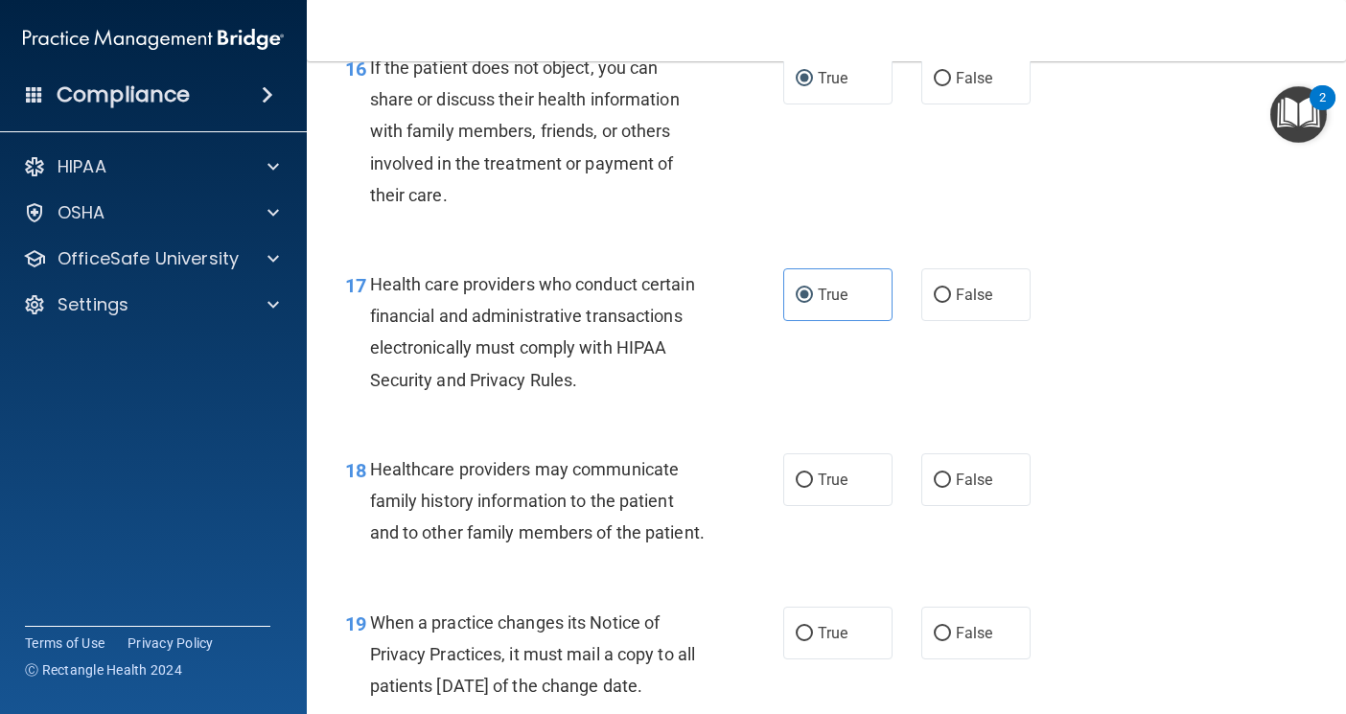
scroll to position [3068, 0]
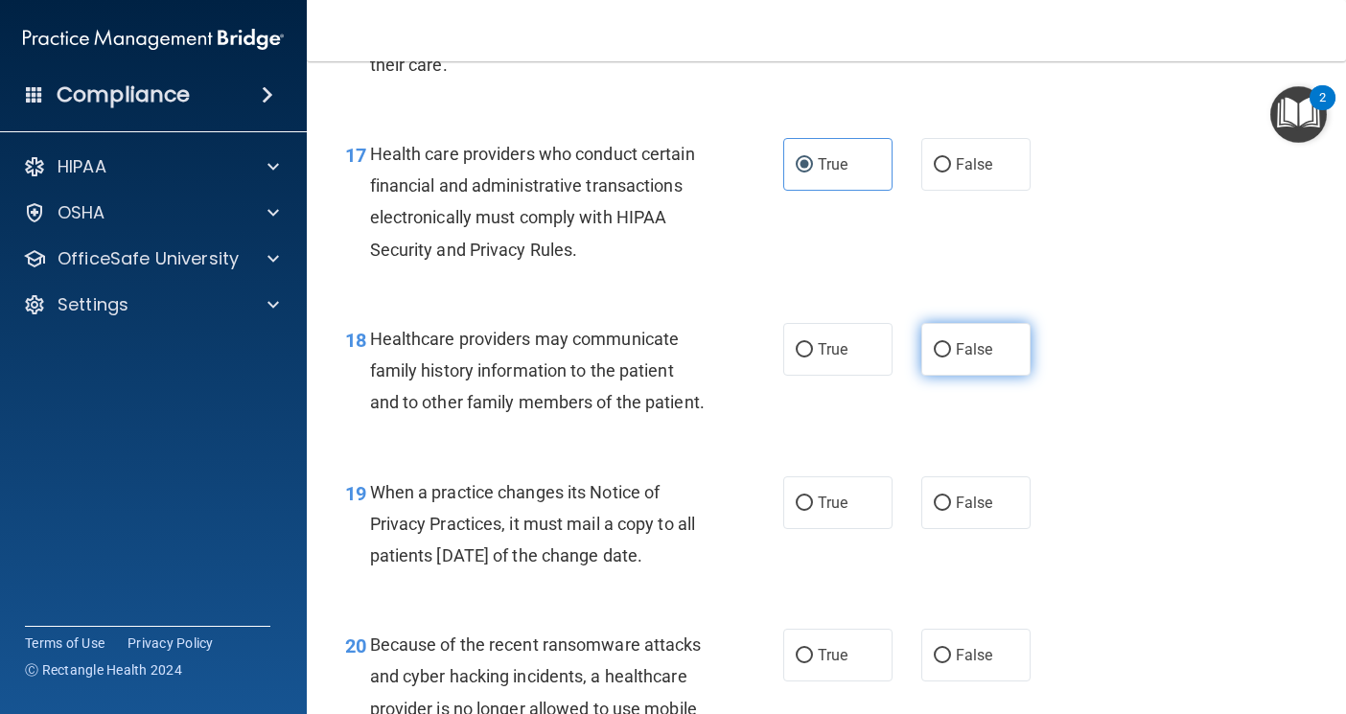
click at [934, 349] on input "False" at bounding box center [942, 350] width 17 height 14
radio input "true"
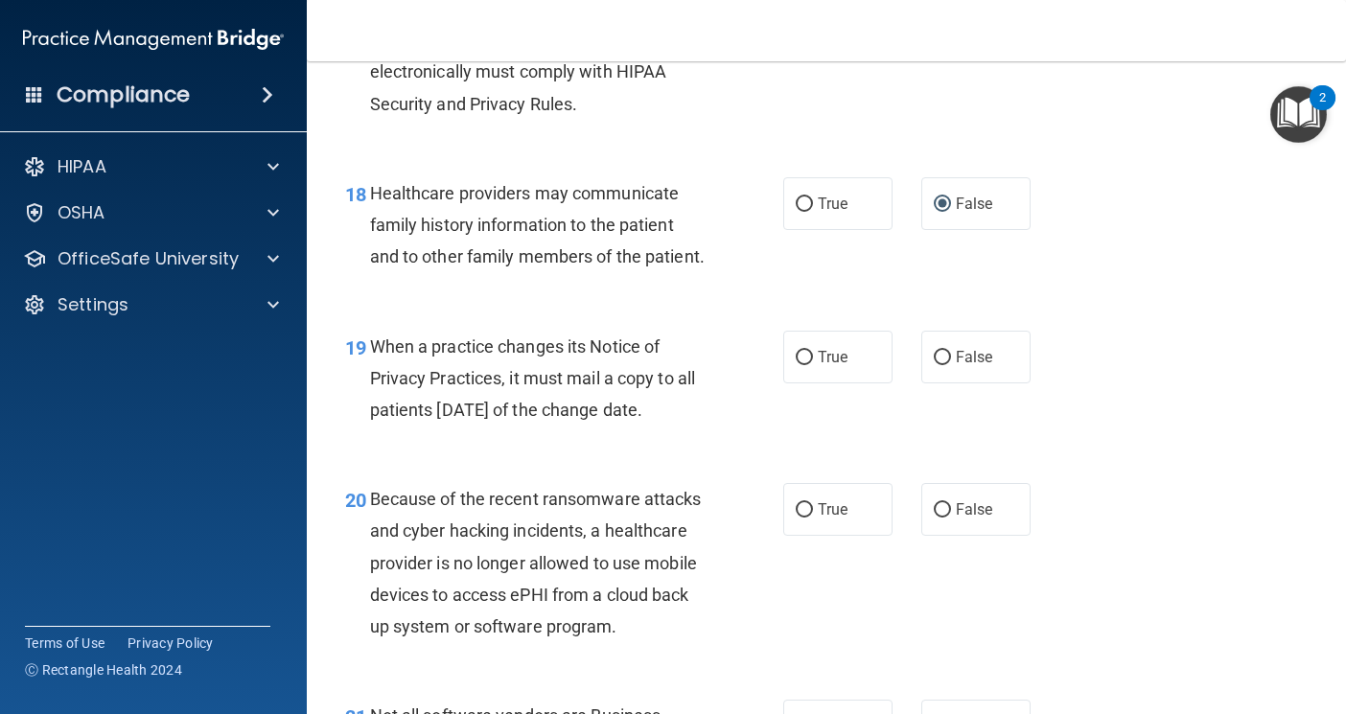
scroll to position [3260, 0]
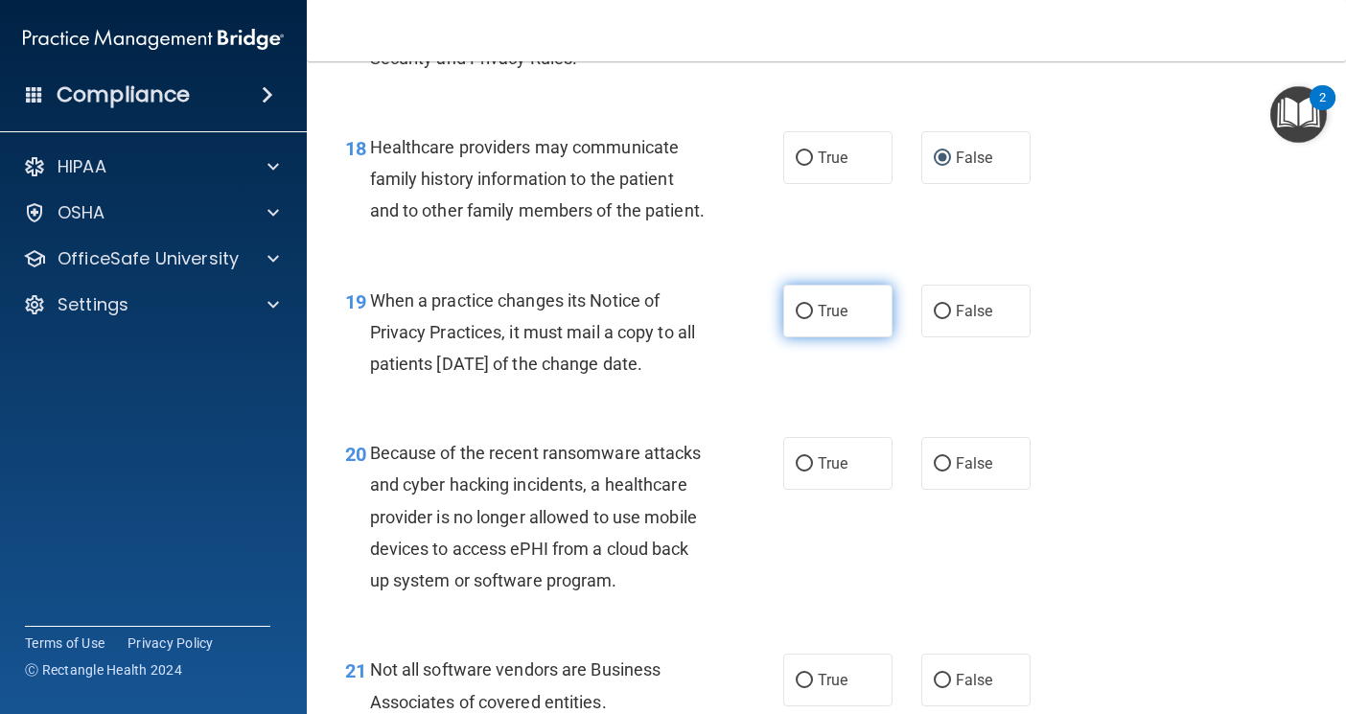
click at [810, 338] on label "True" at bounding box center [837, 311] width 109 height 53
click at [810, 319] on input "True" at bounding box center [804, 312] width 17 height 14
radio input "true"
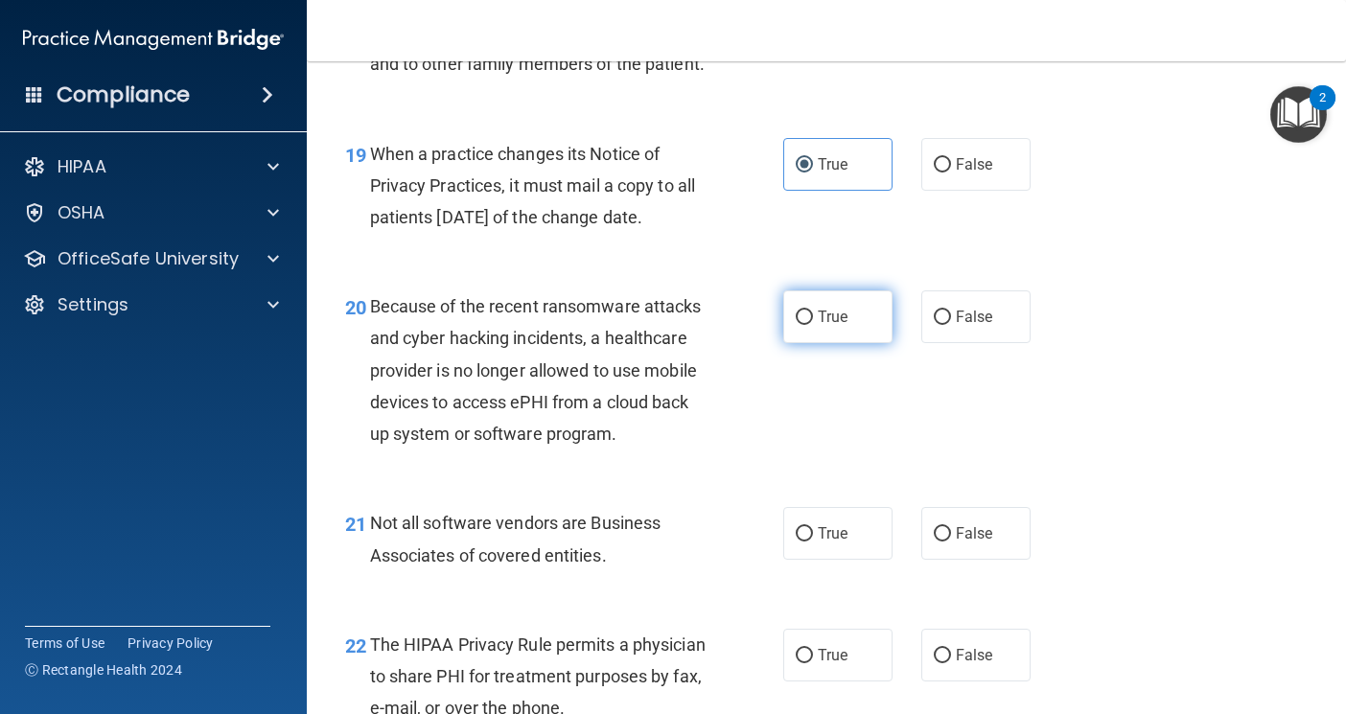
scroll to position [3452, 0]
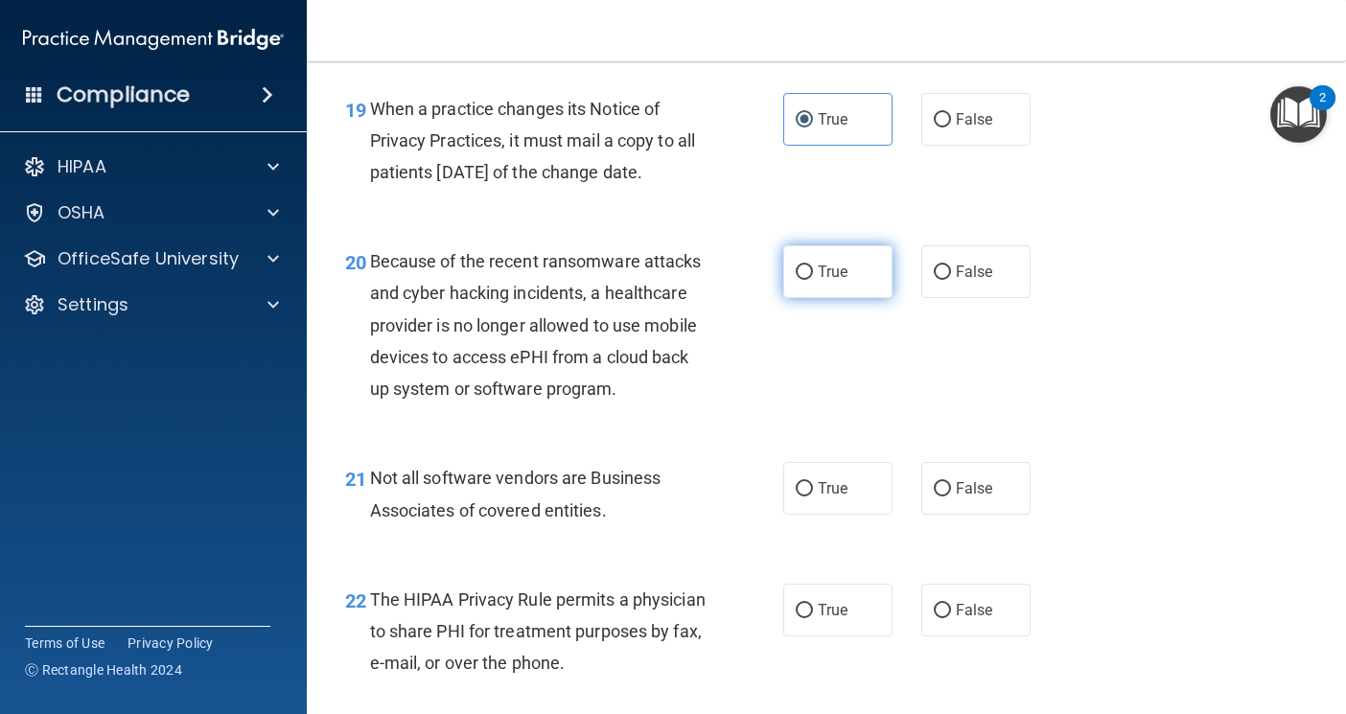
click at [840, 281] on span "True" at bounding box center [833, 272] width 30 height 18
click at [813, 280] on input "True" at bounding box center [804, 273] width 17 height 14
radio input "true"
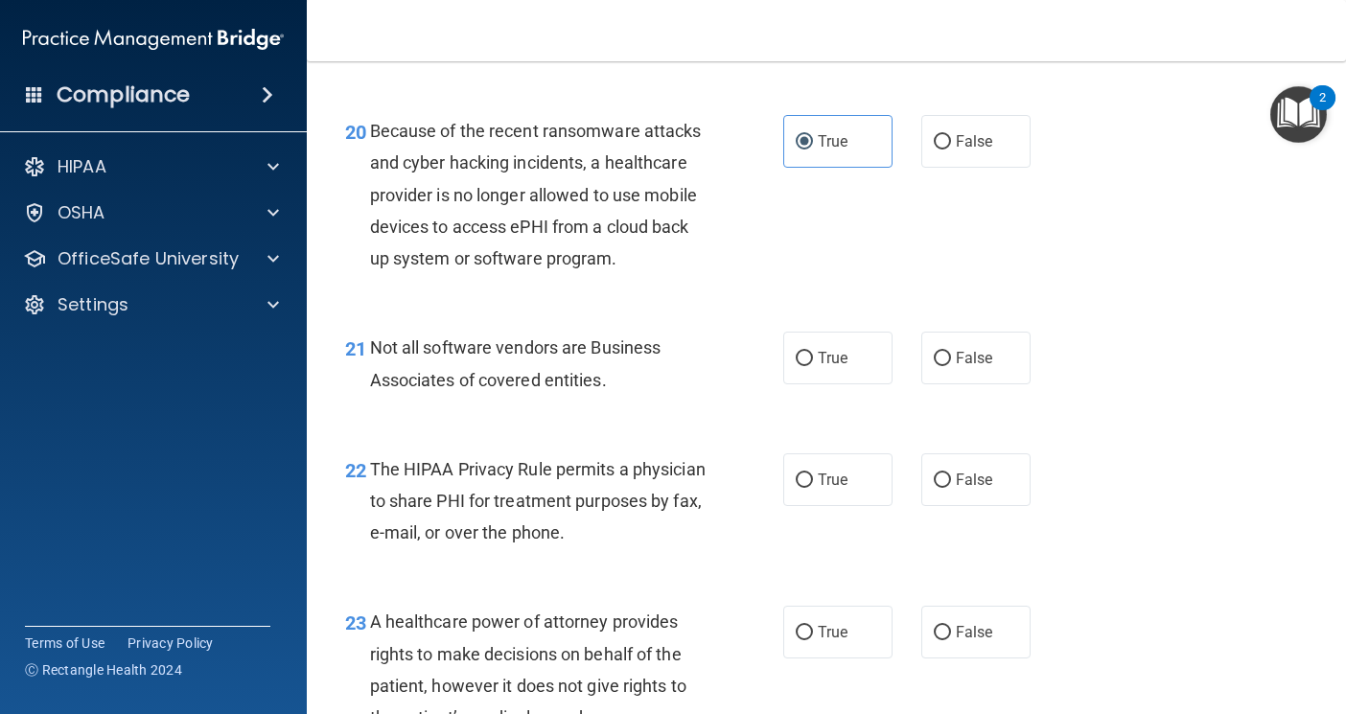
scroll to position [3643, 0]
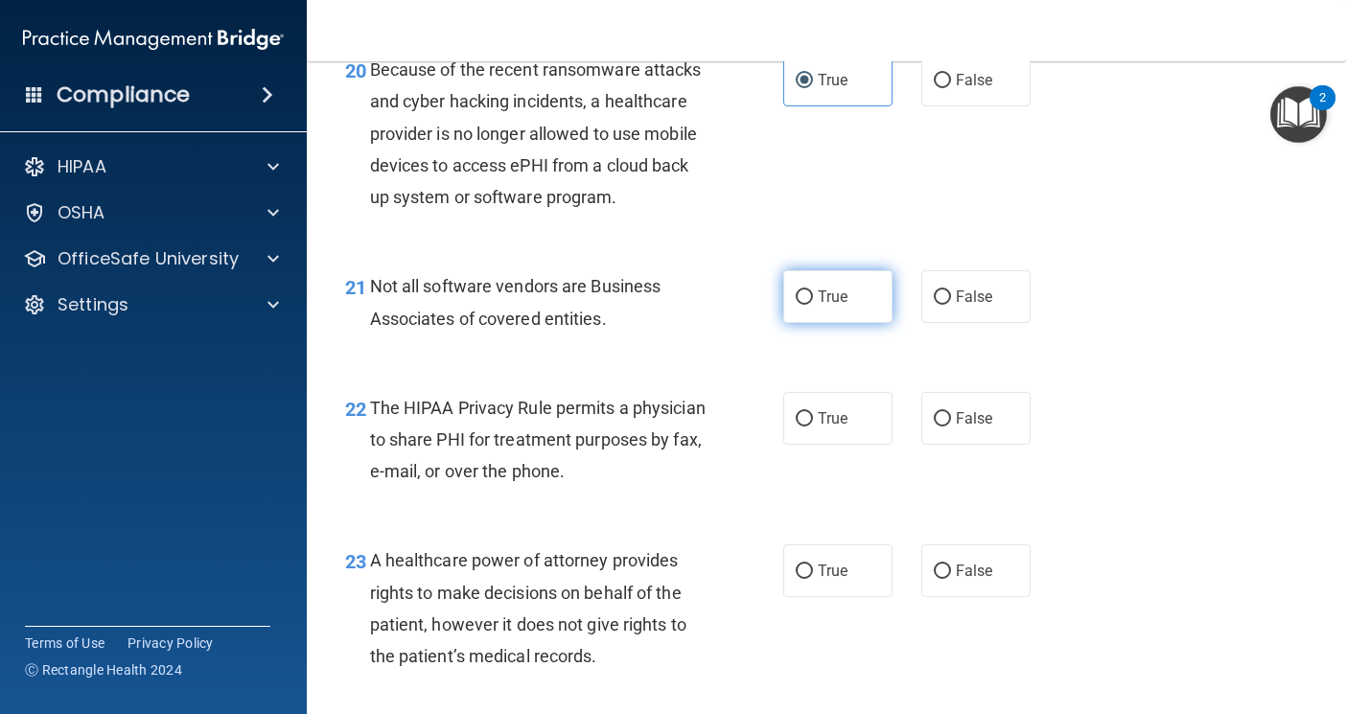
click at [845, 323] on label "True" at bounding box center [837, 296] width 109 height 53
click at [813, 305] on input "True" at bounding box center [804, 298] width 17 height 14
radio input "true"
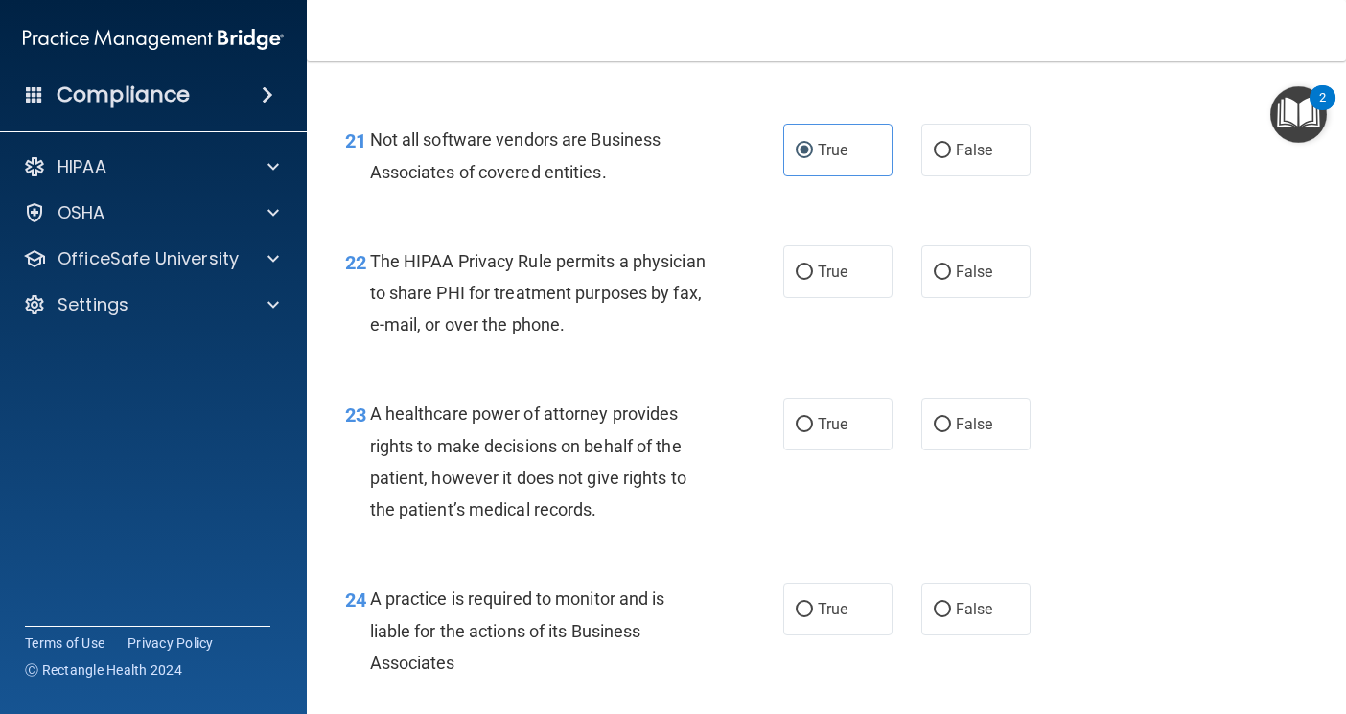
scroll to position [3835, 0]
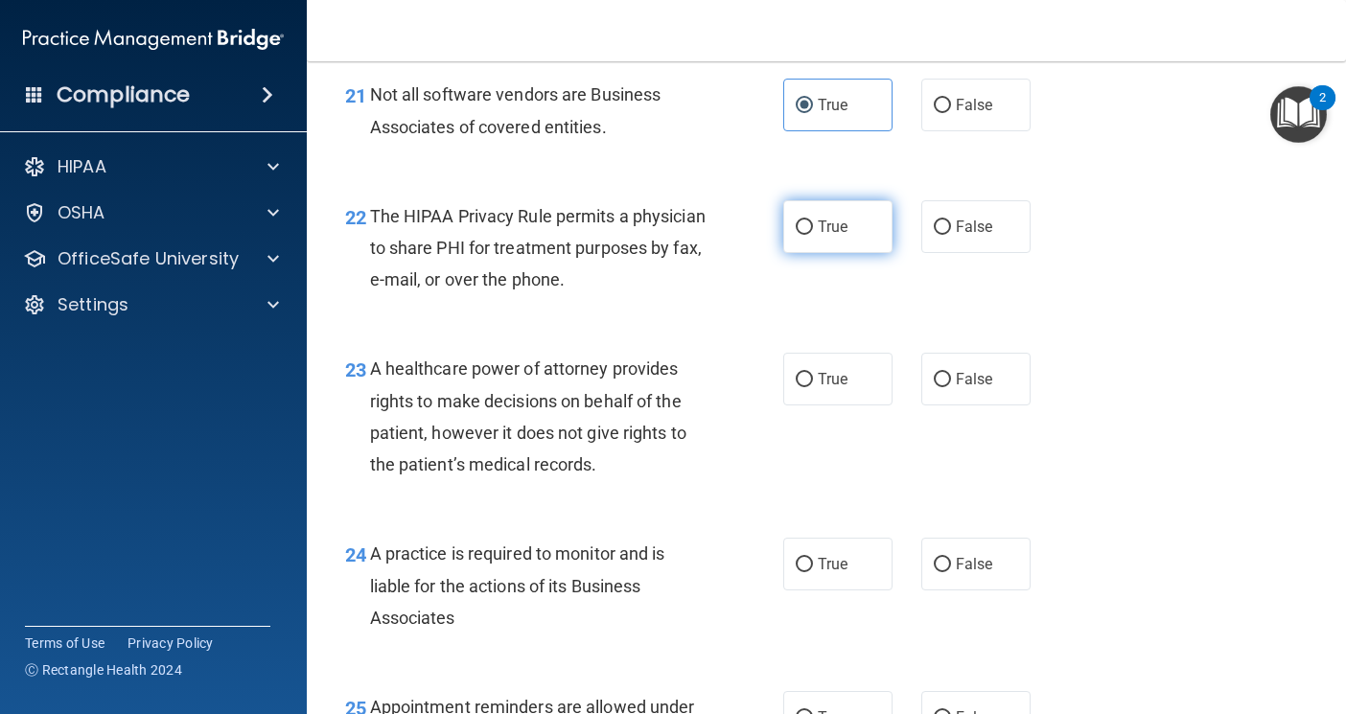
click at [828, 236] on span "True" at bounding box center [833, 227] width 30 height 18
click at [813, 235] on input "True" at bounding box center [804, 228] width 17 height 14
radio input "true"
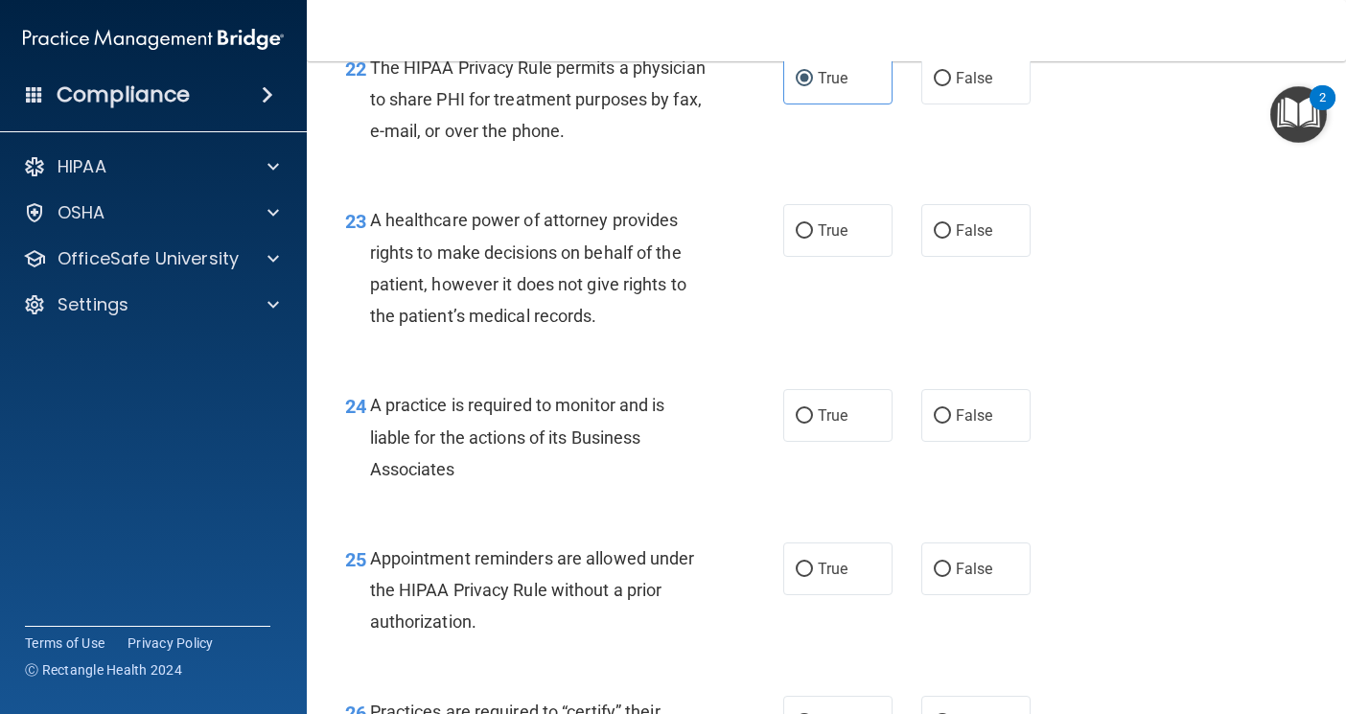
scroll to position [4027, 0]
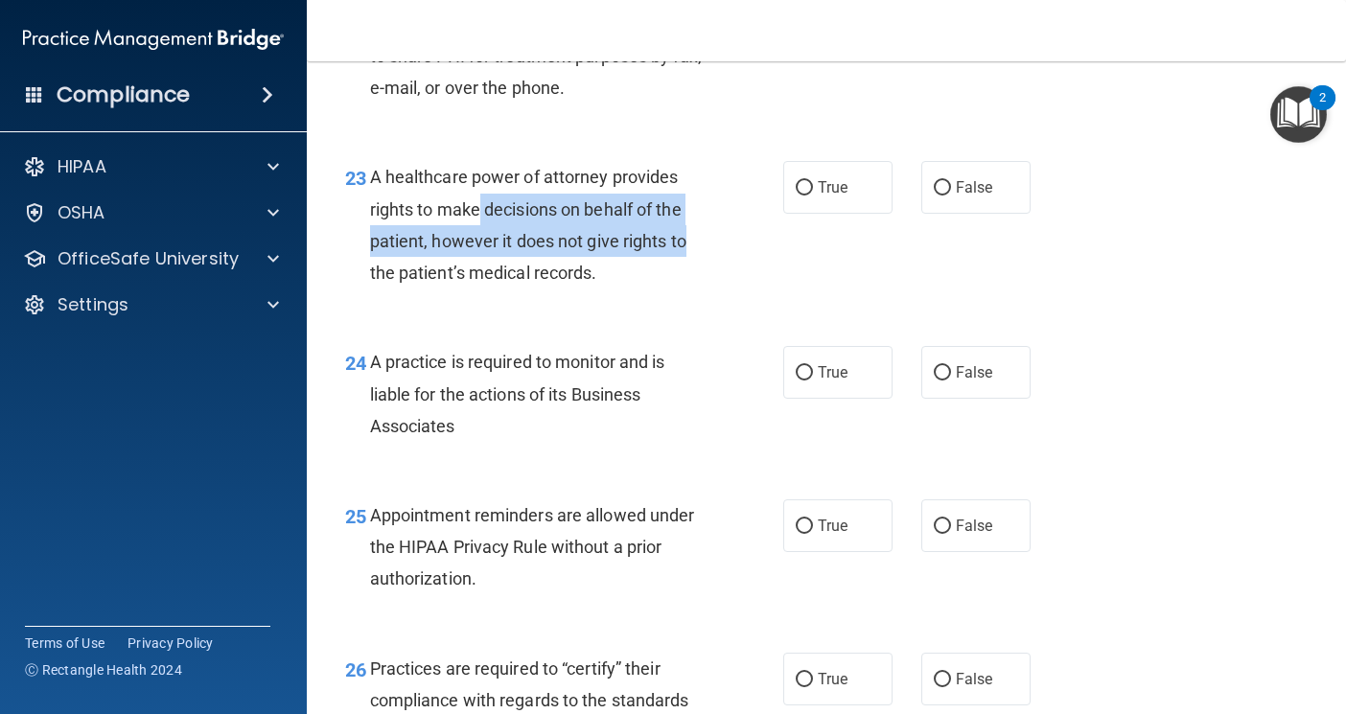
drag, startPoint x: 478, startPoint y: 306, endPoint x: 721, endPoint y: 338, distance: 244.8
click at [721, 298] on div "23 A healthcare power of attorney provides rights to make decisions on behalf o…" at bounding box center [564, 229] width 496 height 137
click at [801, 196] on input "True" at bounding box center [804, 188] width 17 height 14
radio input "true"
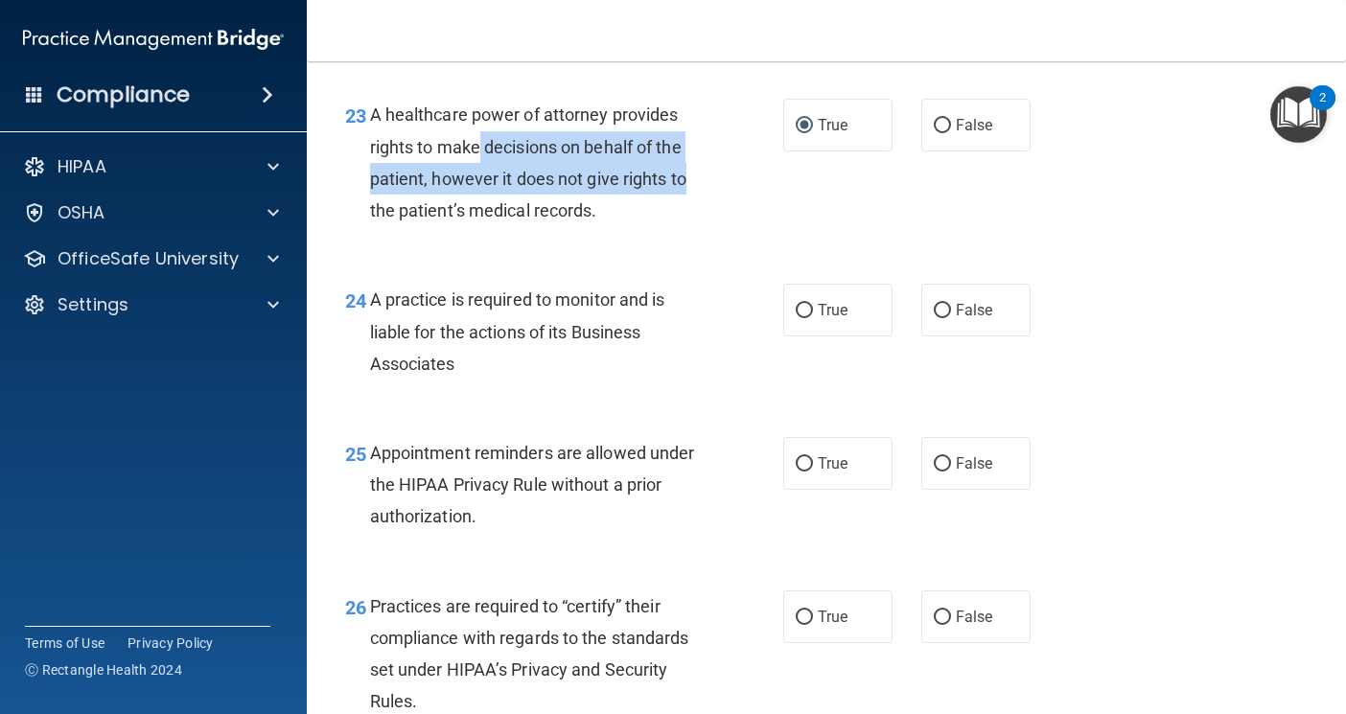
scroll to position [4123, 0]
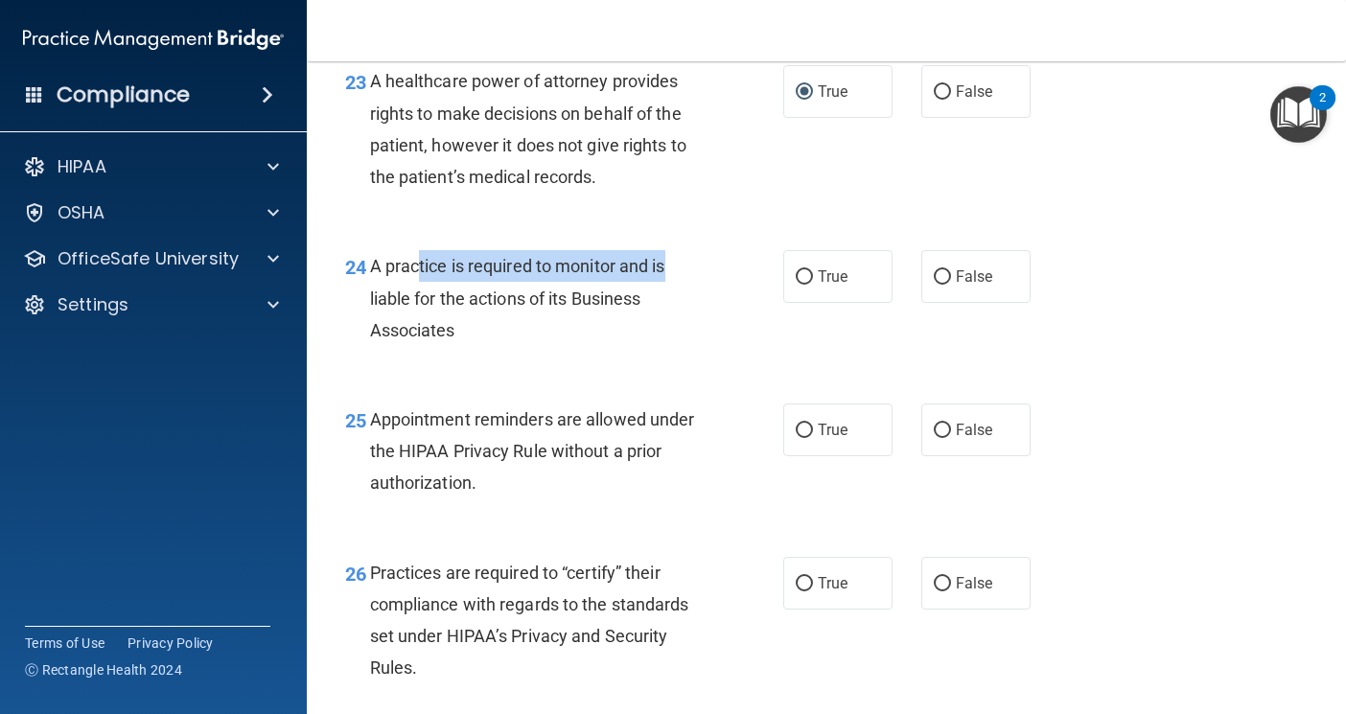
drag, startPoint x: 455, startPoint y: 366, endPoint x: 680, endPoint y: 358, distance: 224.5
click at [680, 346] on div "A practice is required to monitor and is liable for the actions of its Business…" at bounding box center [545, 298] width 350 height 96
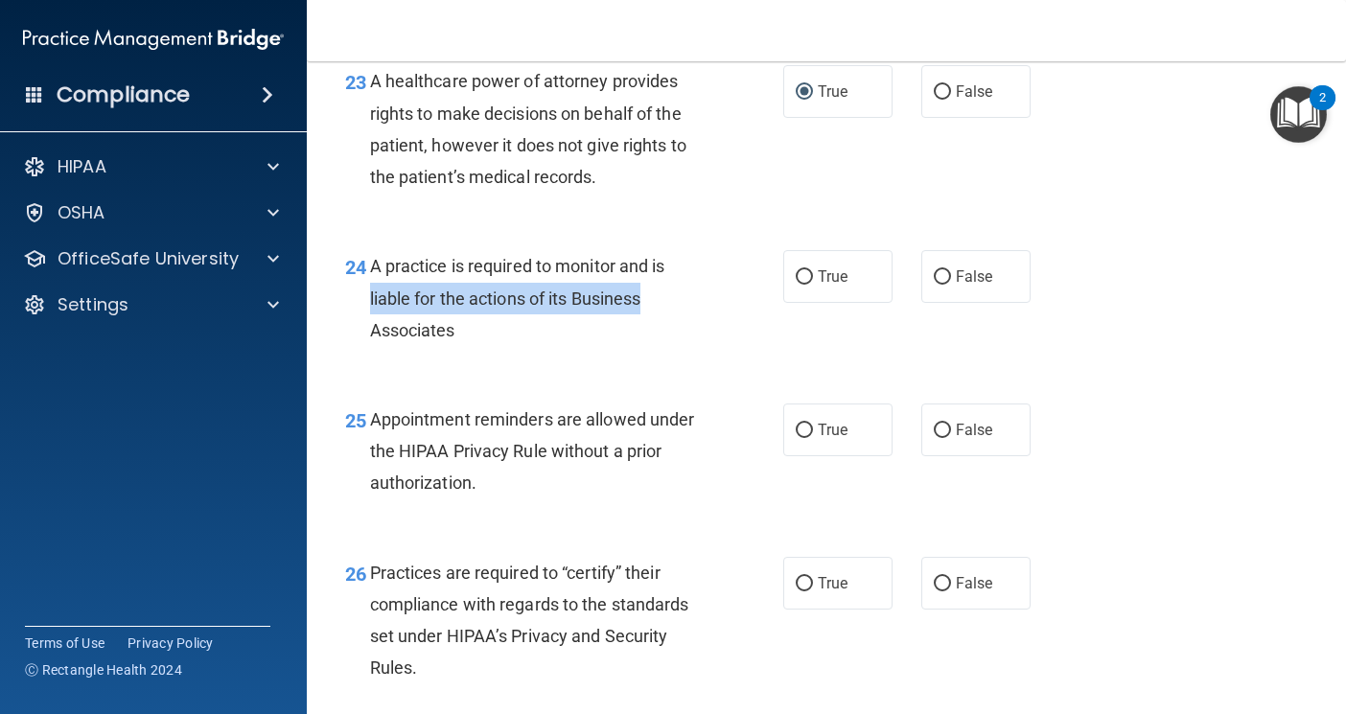
drag, startPoint x: 371, startPoint y: 402, endPoint x: 669, endPoint y: 401, distance: 298.2
click at [669, 346] on div "A practice is required to monitor and is liable for the actions of its Business…" at bounding box center [545, 298] width 350 height 96
click at [435, 339] on span "A practice is required to monitor and is liable for the actions of its Business…" at bounding box center [517, 297] width 295 height 83
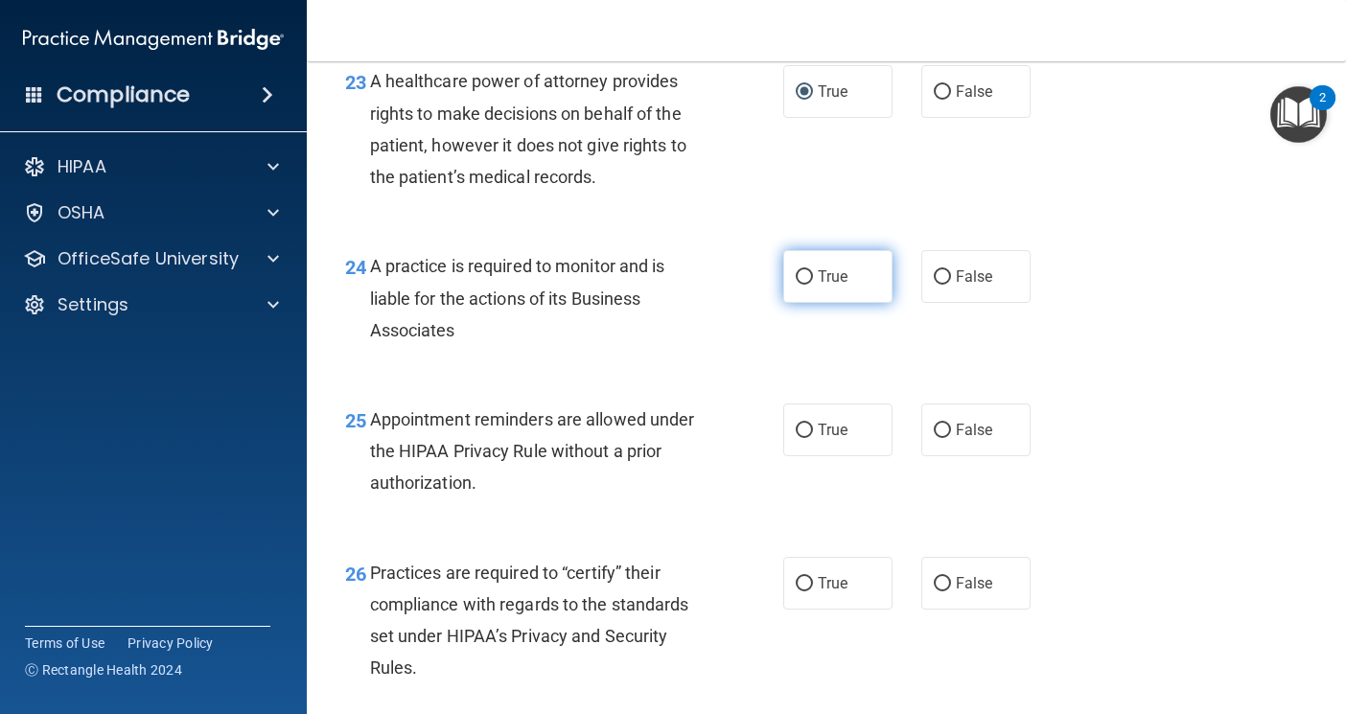
click at [833, 286] on span "True" at bounding box center [833, 277] width 30 height 18
click at [813, 285] on input "True" at bounding box center [804, 277] width 17 height 14
radio input "true"
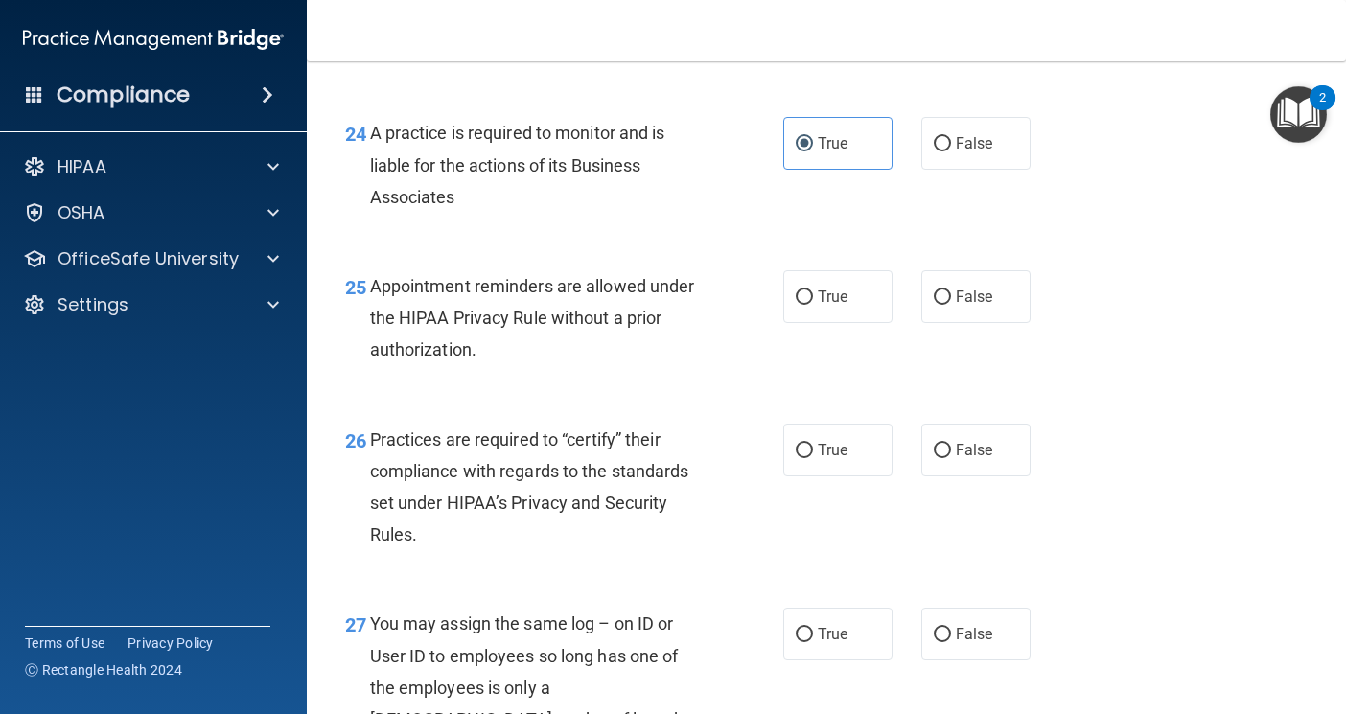
scroll to position [4315, 0]
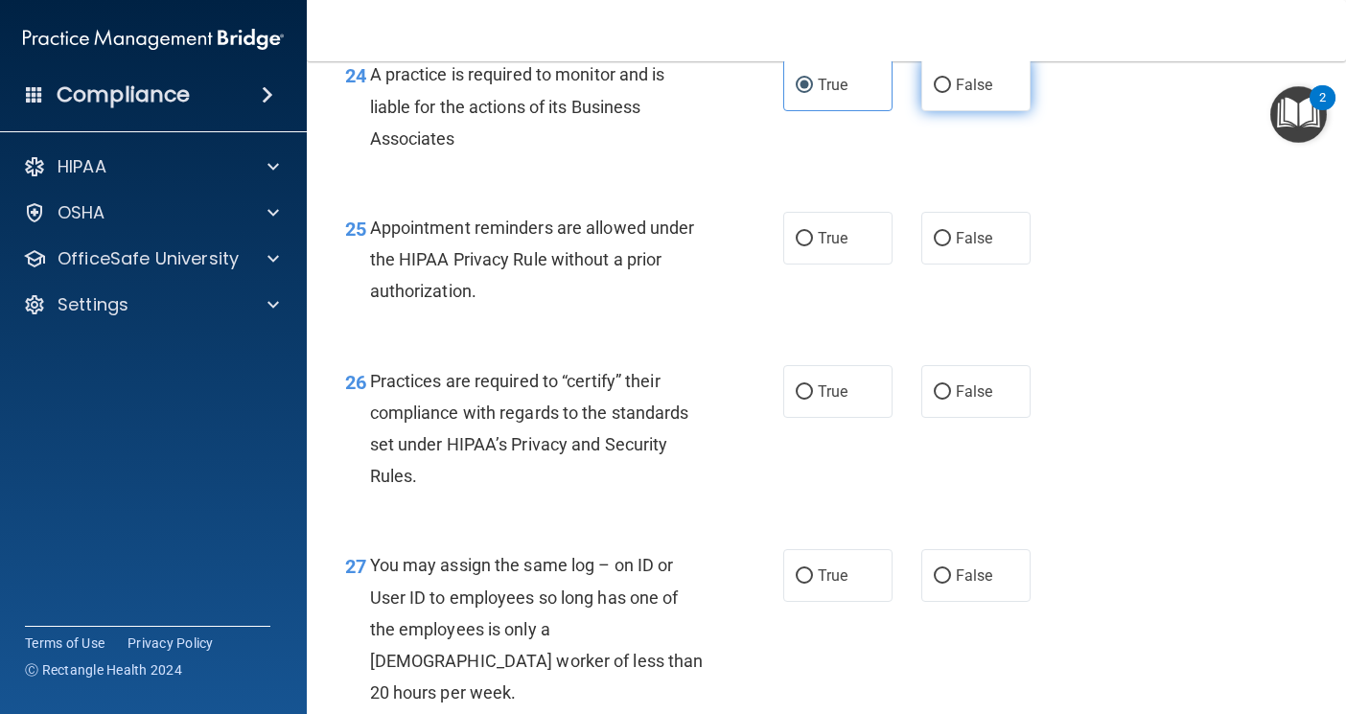
click at [960, 94] on span "False" at bounding box center [974, 85] width 37 height 18
click at [951, 93] on input "False" at bounding box center [942, 86] width 17 height 14
radio input "true"
radio input "false"
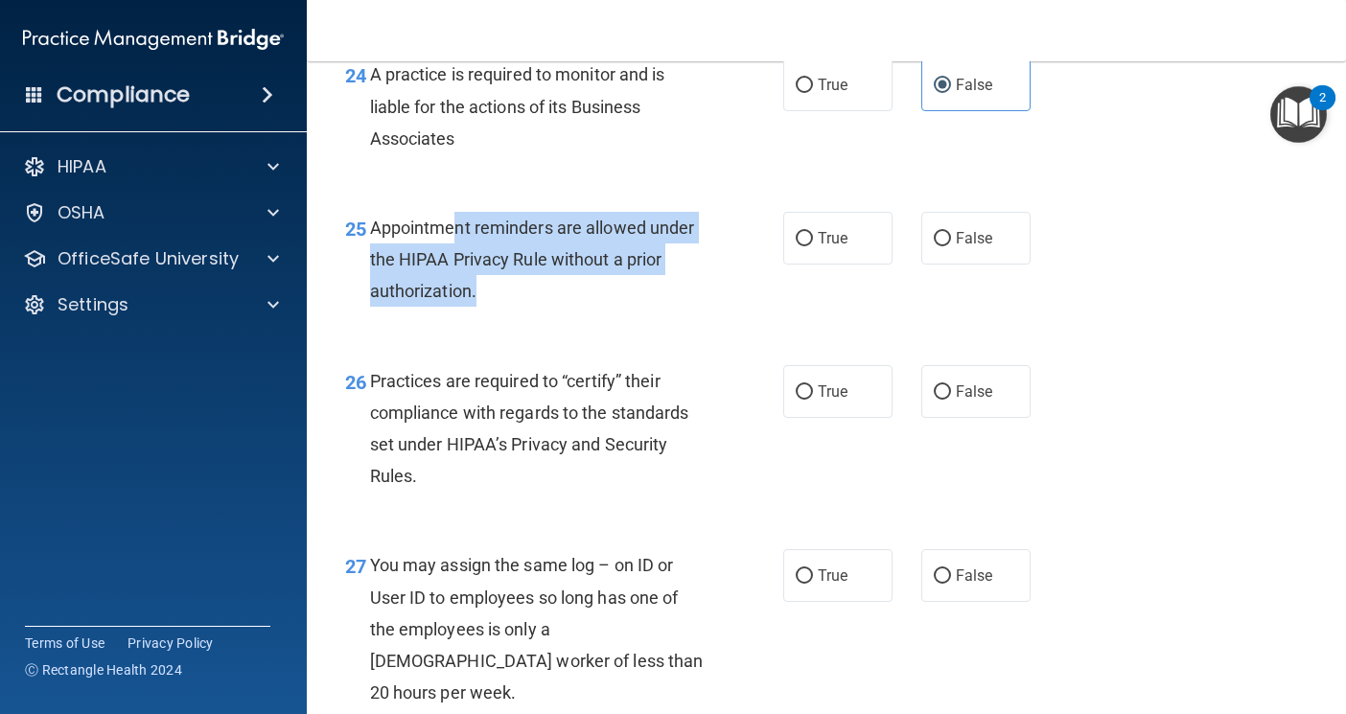
drag, startPoint x: 520, startPoint y: 338, endPoint x: 700, endPoint y: 388, distance: 187.0
click at [700, 308] on div "Appointment reminders are allowed under the HIPAA Privacy Rule without a prior …" at bounding box center [545, 260] width 350 height 96
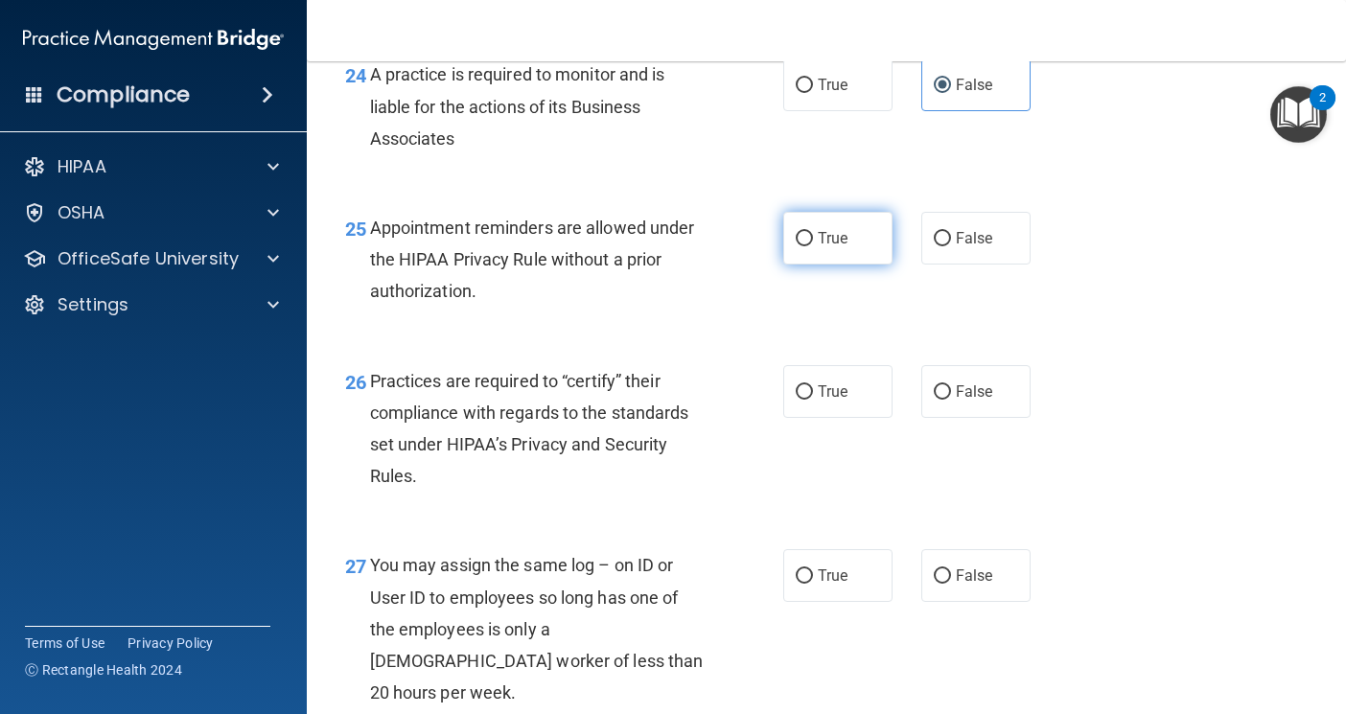
click at [836, 247] on span "True" at bounding box center [833, 238] width 30 height 18
click at [813, 246] on input "True" at bounding box center [804, 239] width 17 height 14
radio input "true"
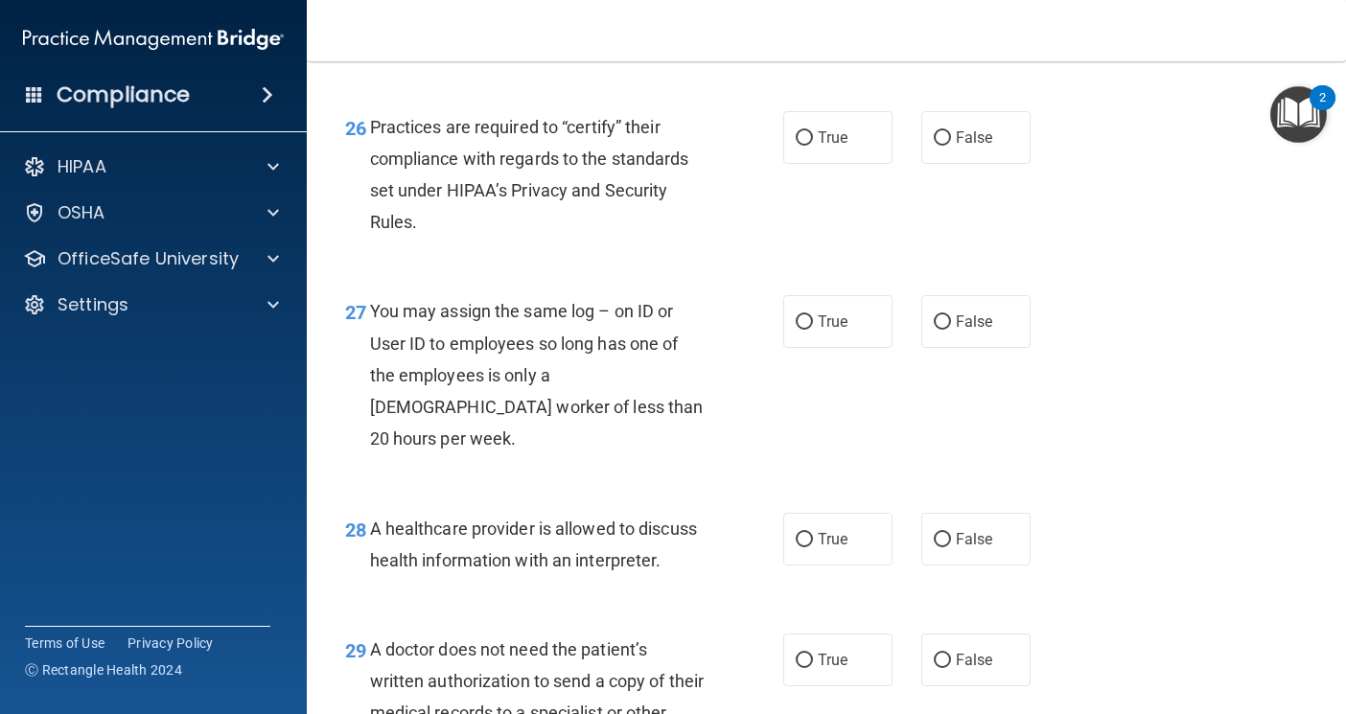
scroll to position [4698, 0]
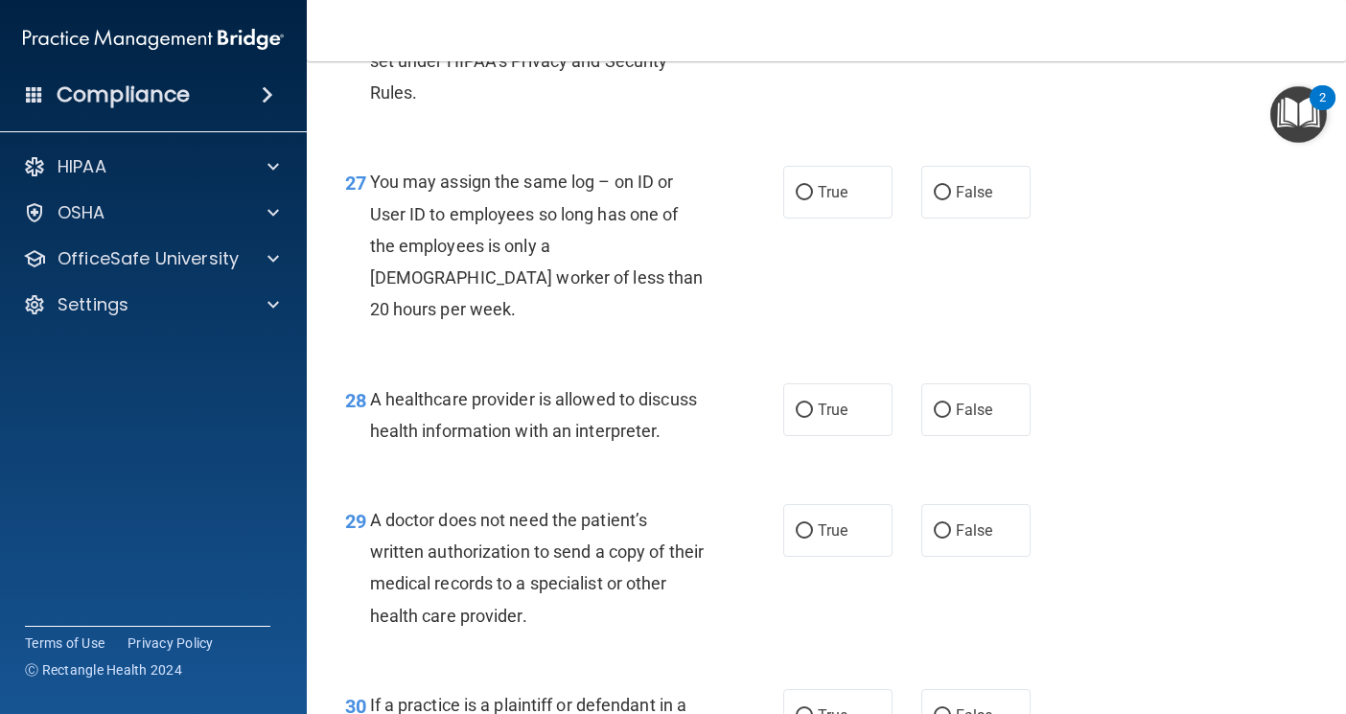
click at [794, 35] on label "True" at bounding box center [837, 8] width 109 height 53
click at [796, 16] on input "True" at bounding box center [804, 9] width 17 height 14
radio input "true"
click at [956, 201] on span "False" at bounding box center [974, 192] width 37 height 18
click at [947, 200] on input "False" at bounding box center [942, 193] width 17 height 14
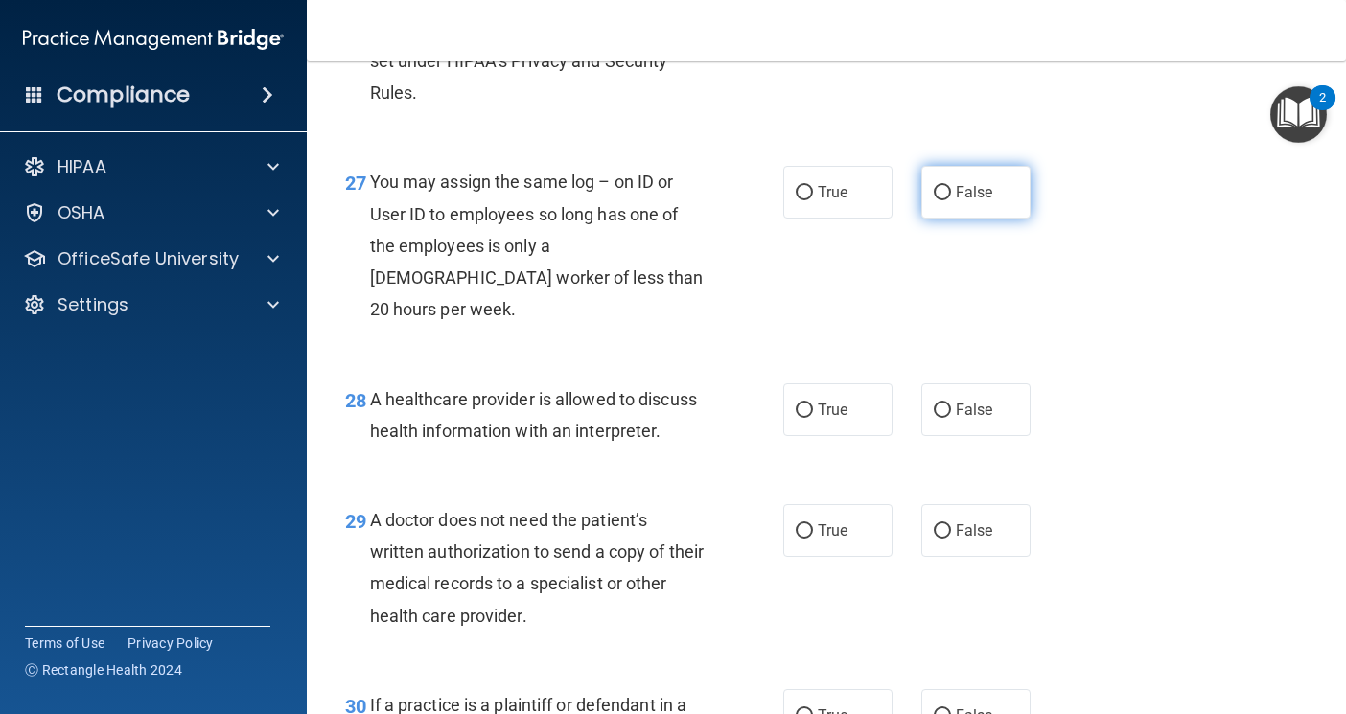
radio input "true"
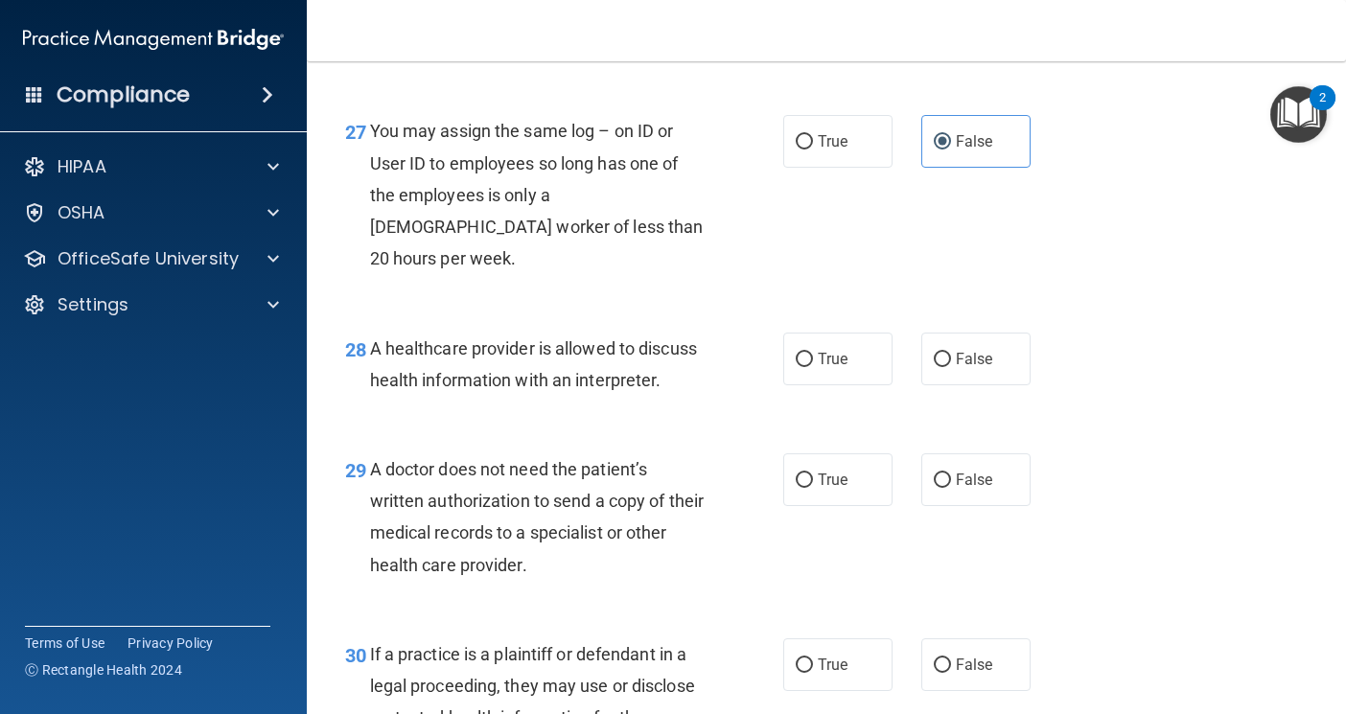
scroll to position [4794, 0]
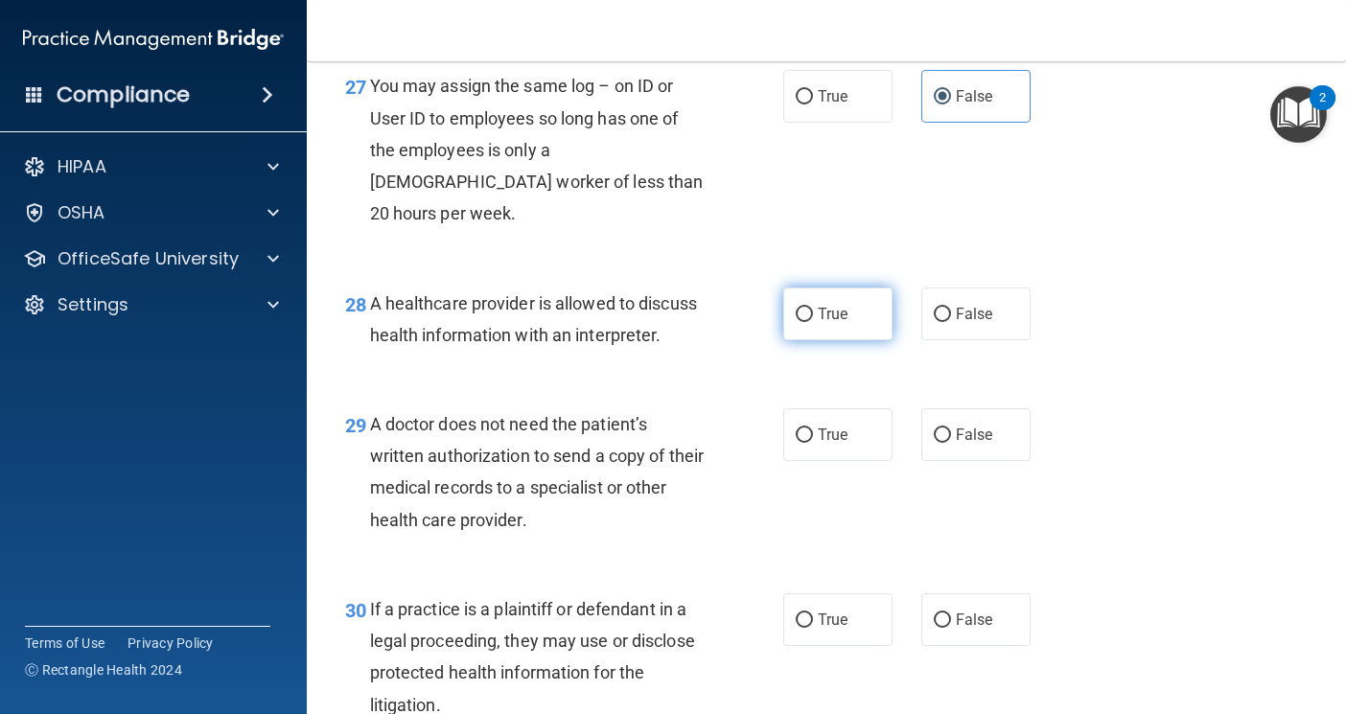
click at [818, 323] on span "True" at bounding box center [833, 314] width 30 height 18
click at [811, 322] on input "True" at bounding box center [804, 315] width 17 height 14
radio input "true"
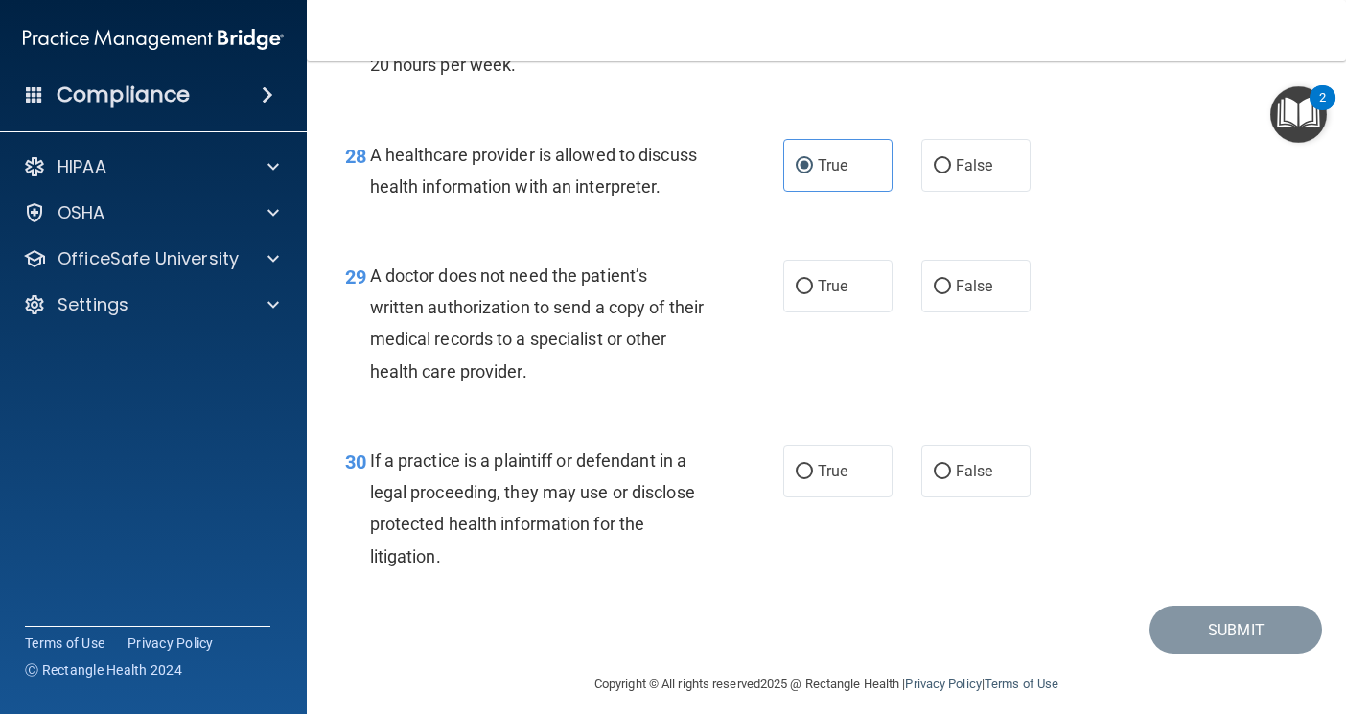
scroll to position [4986, 0]
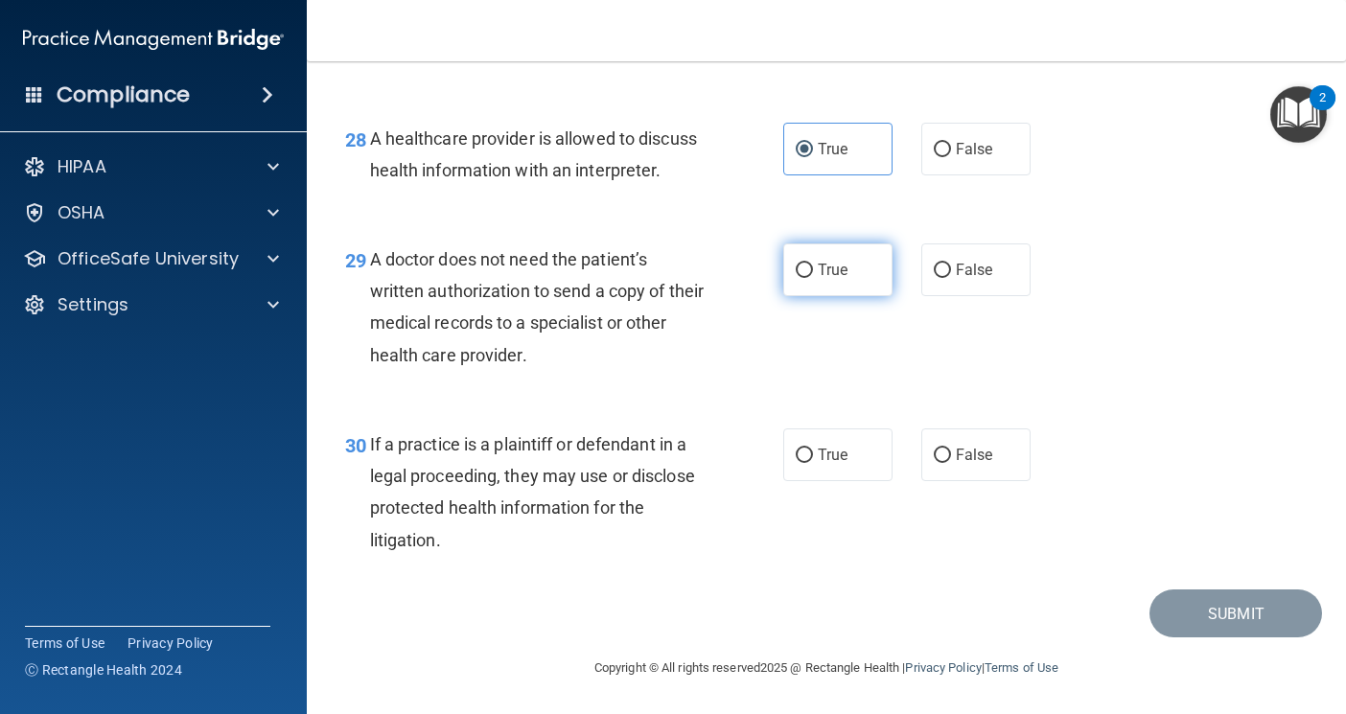
click at [819, 279] on span "True" at bounding box center [833, 270] width 30 height 18
click at [813, 278] on input "True" at bounding box center [804, 271] width 17 height 14
radio input "true"
click at [820, 459] on span "True" at bounding box center [833, 455] width 30 height 18
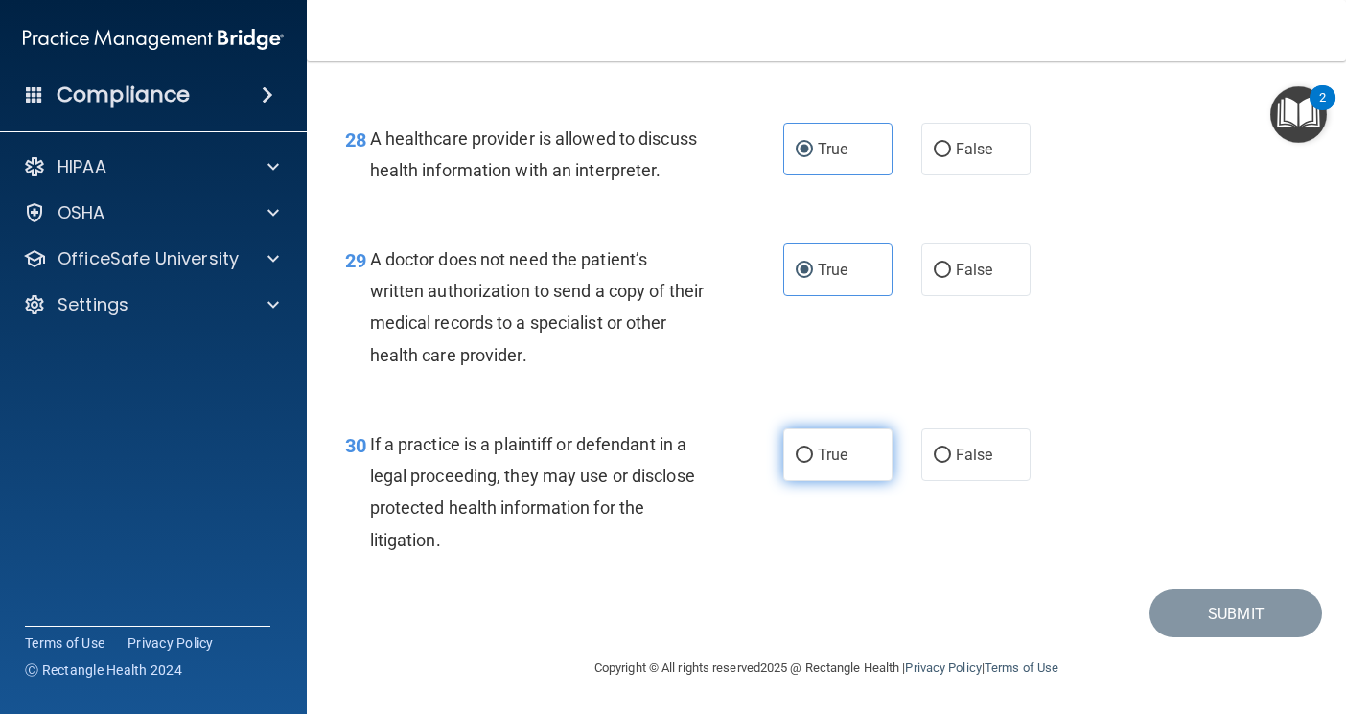
click at [813, 459] on input "True" at bounding box center [804, 456] width 17 height 14
radio input "true"
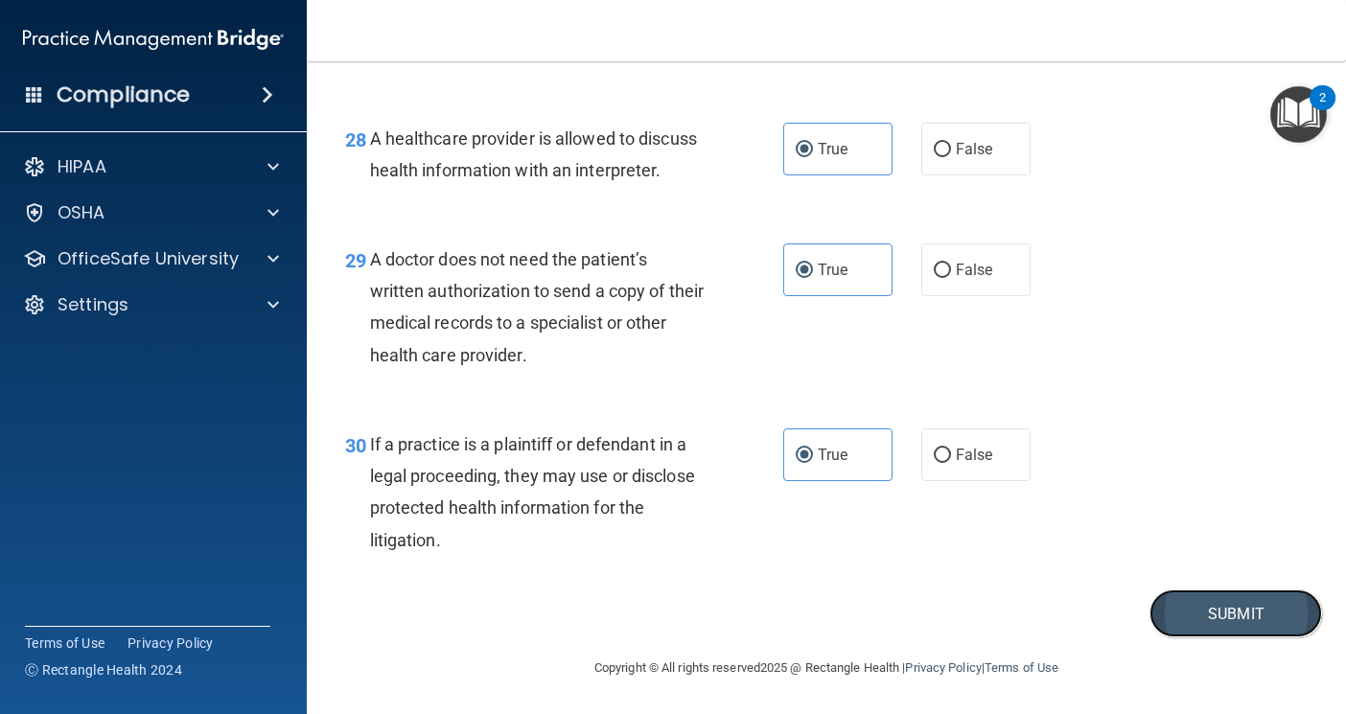
click at [1195, 625] on button "Submit" at bounding box center [1236, 614] width 173 height 49
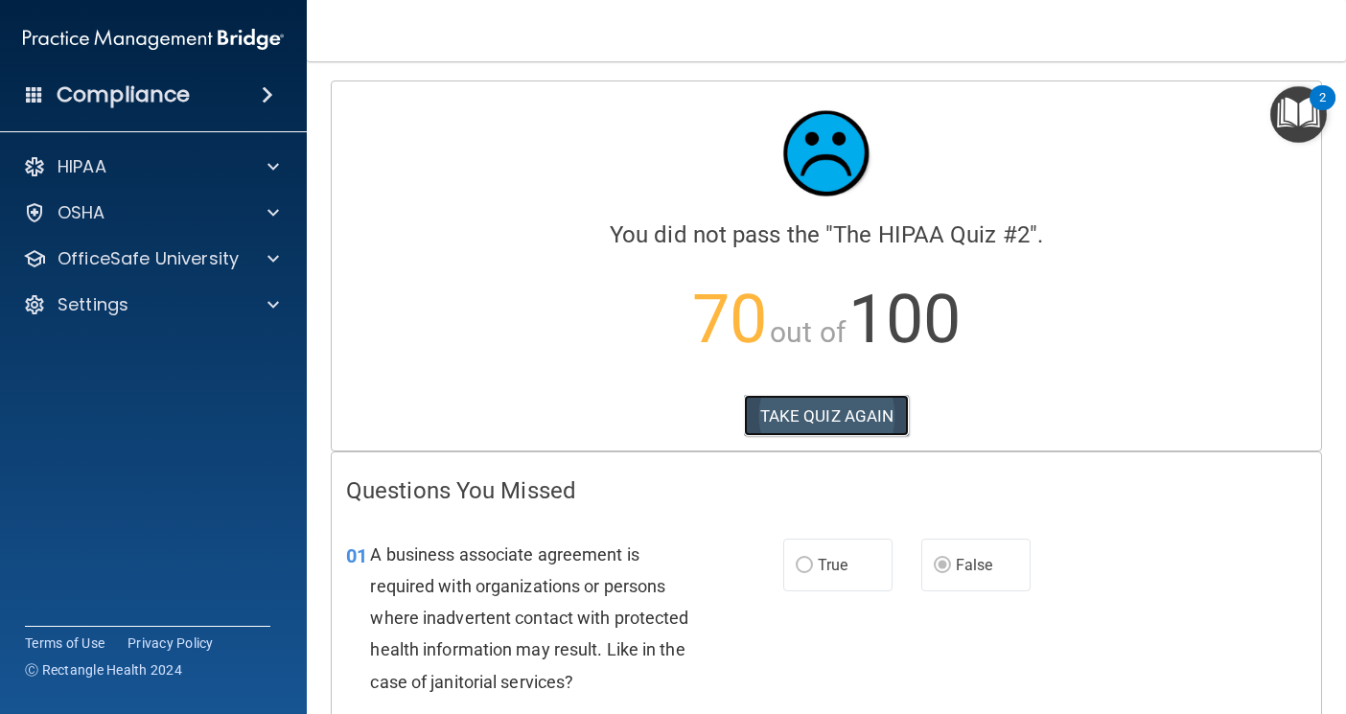
click at [860, 408] on button "TAKE QUIZ AGAIN" at bounding box center [827, 416] width 166 height 42
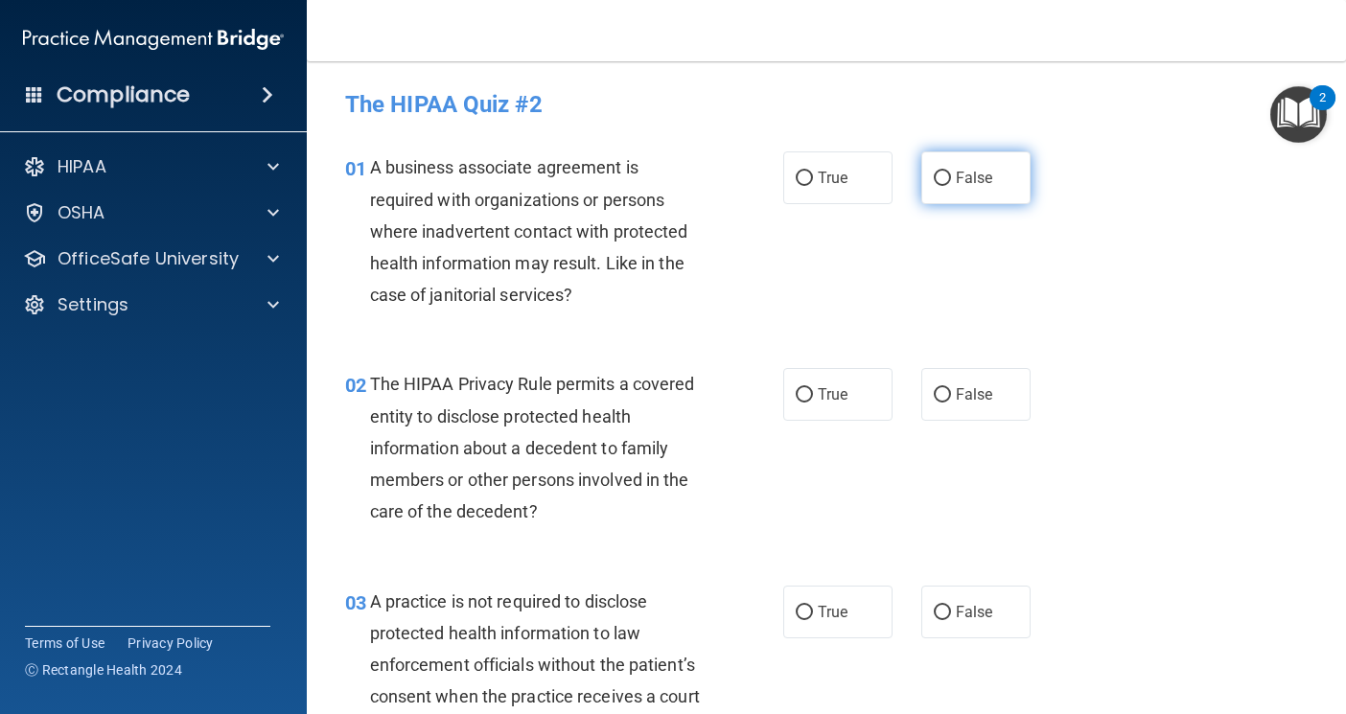
click at [923, 163] on label "False" at bounding box center [975, 177] width 109 height 53
click at [934, 172] on input "False" at bounding box center [942, 179] width 17 height 14
radio input "true"
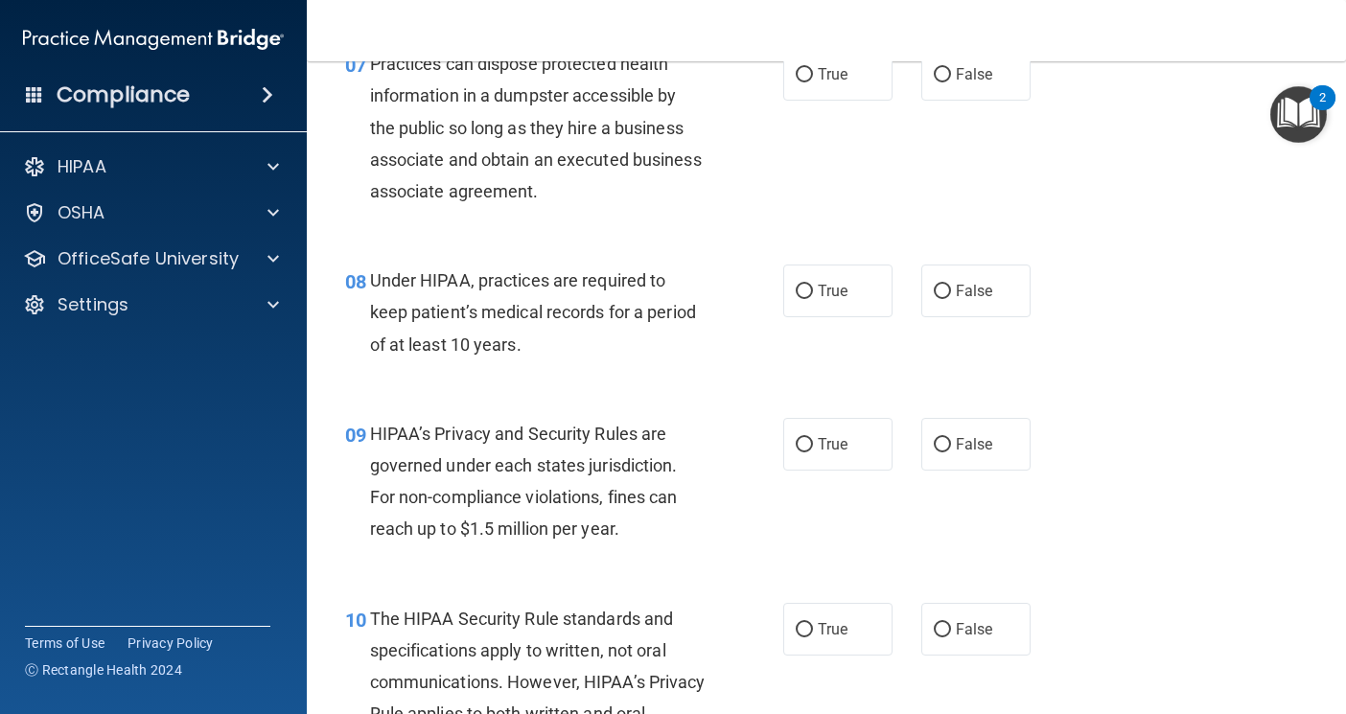
scroll to position [1342, 0]
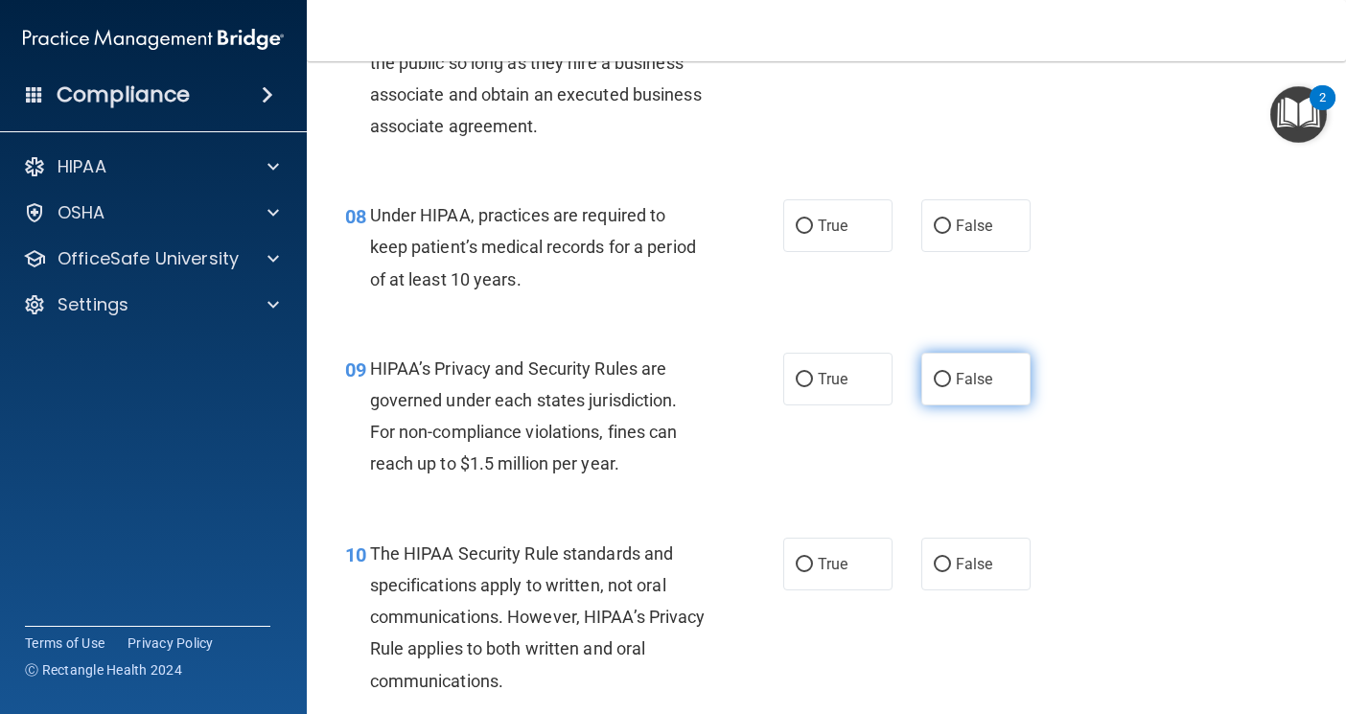
click at [940, 384] on input "False" at bounding box center [942, 380] width 17 height 14
radio input "true"
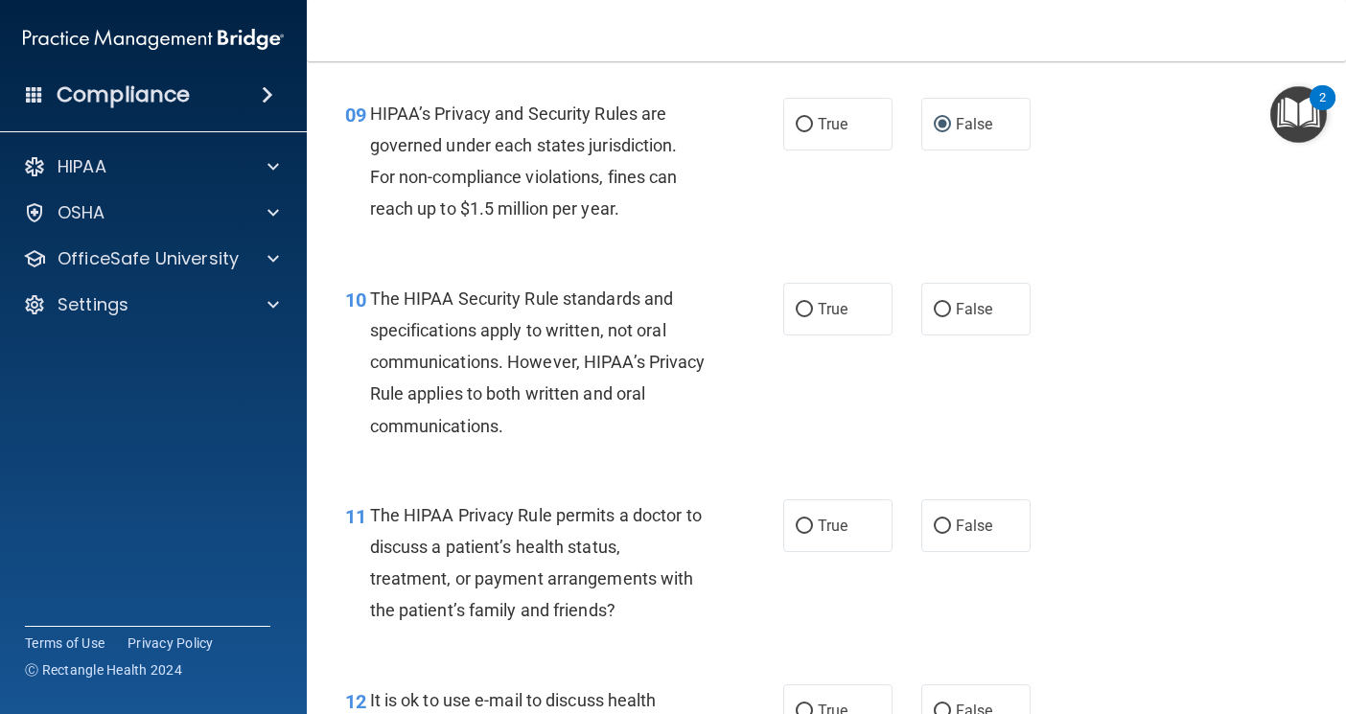
scroll to position [1630, 0]
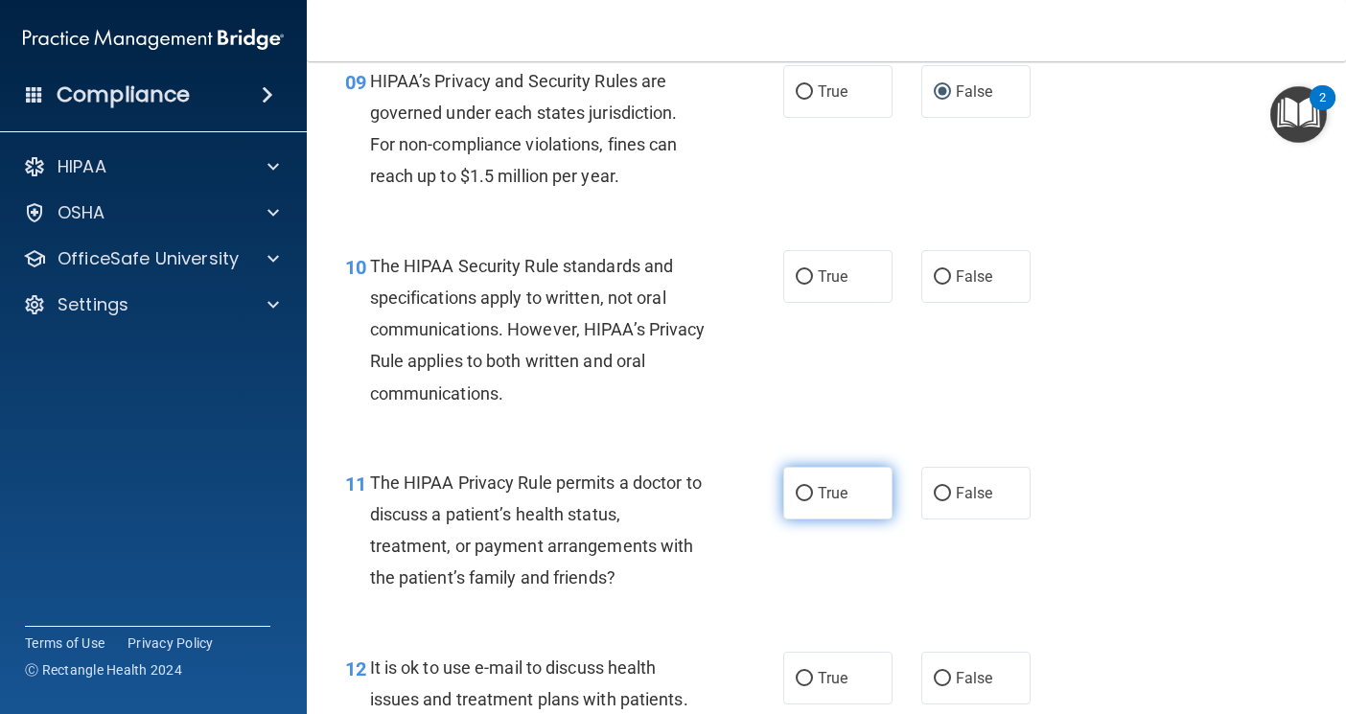
click at [810, 496] on label "True" at bounding box center [837, 493] width 109 height 53
click at [810, 496] on input "True" at bounding box center [804, 494] width 17 height 14
radio input "true"
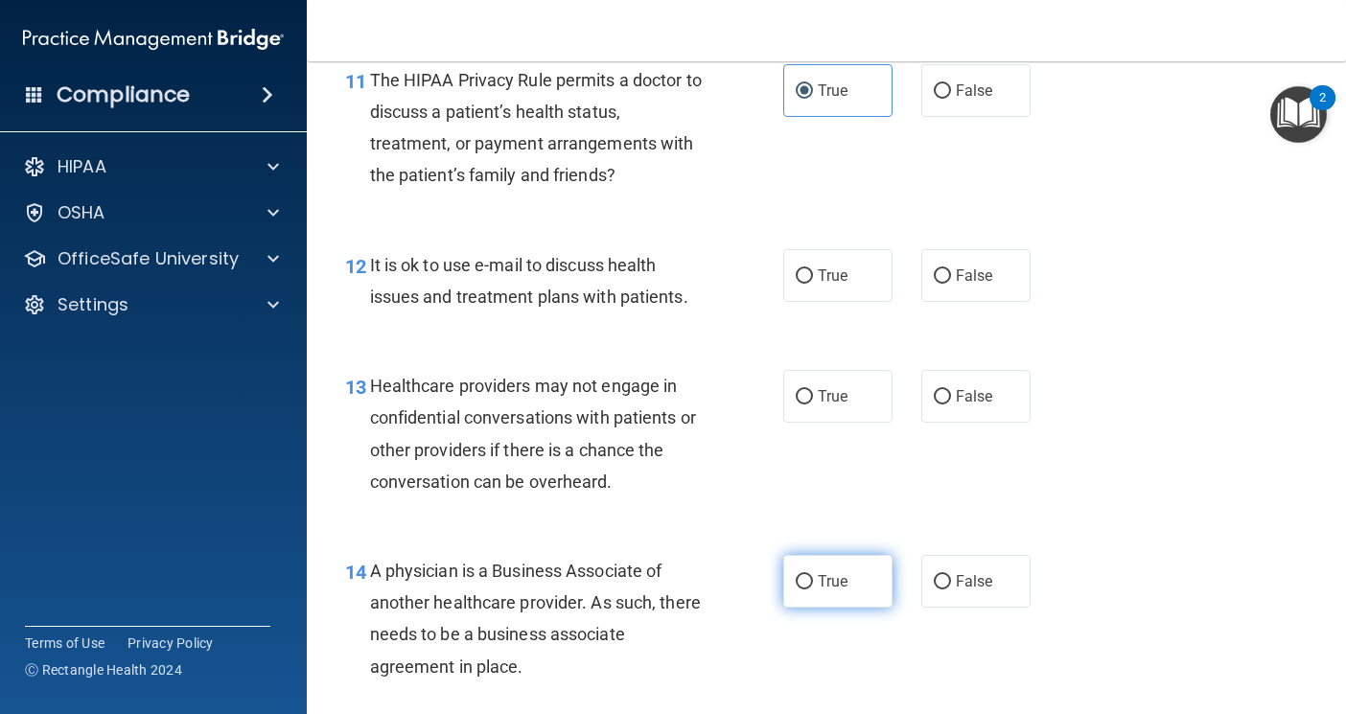
scroll to position [2109, 0]
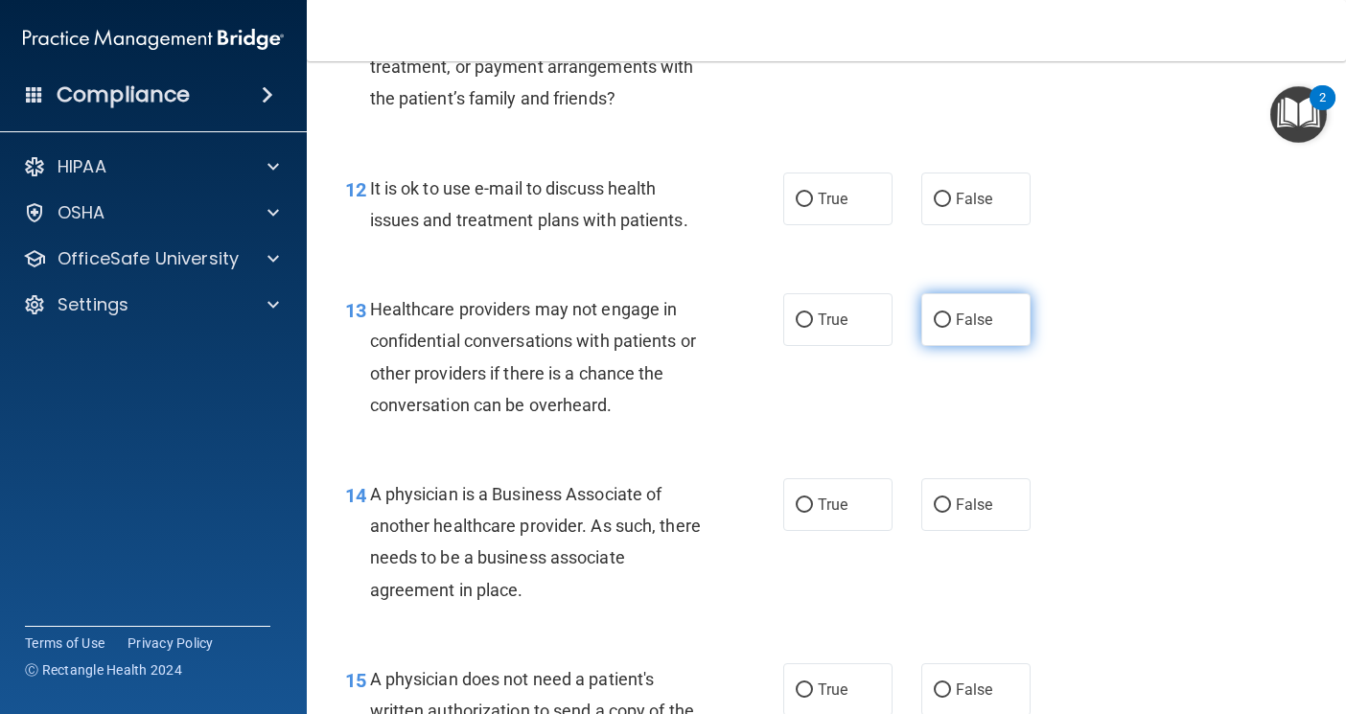
click at [937, 321] on input "False" at bounding box center [942, 321] width 17 height 14
radio input "true"
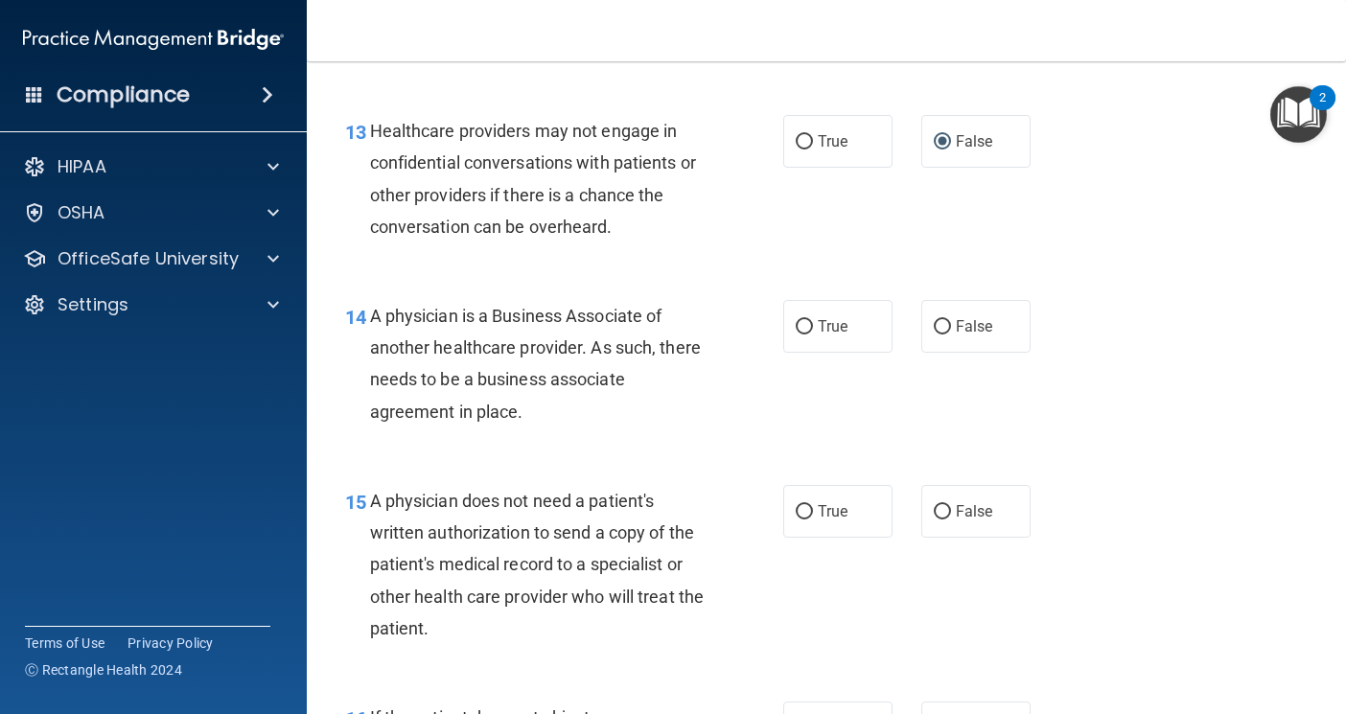
scroll to position [2397, 0]
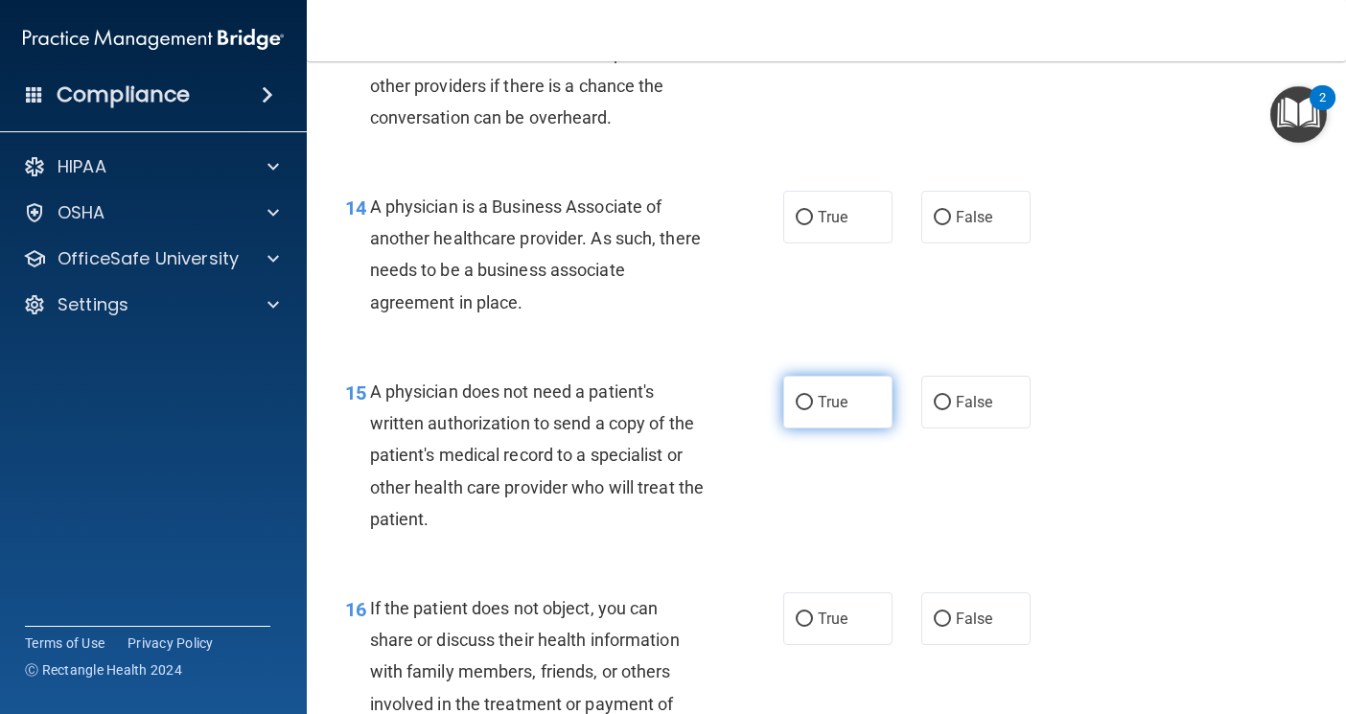
click at [799, 388] on label "True" at bounding box center [837, 402] width 109 height 53
click at [799, 396] on input "True" at bounding box center [804, 403] width 17 height 14
radio input "true"
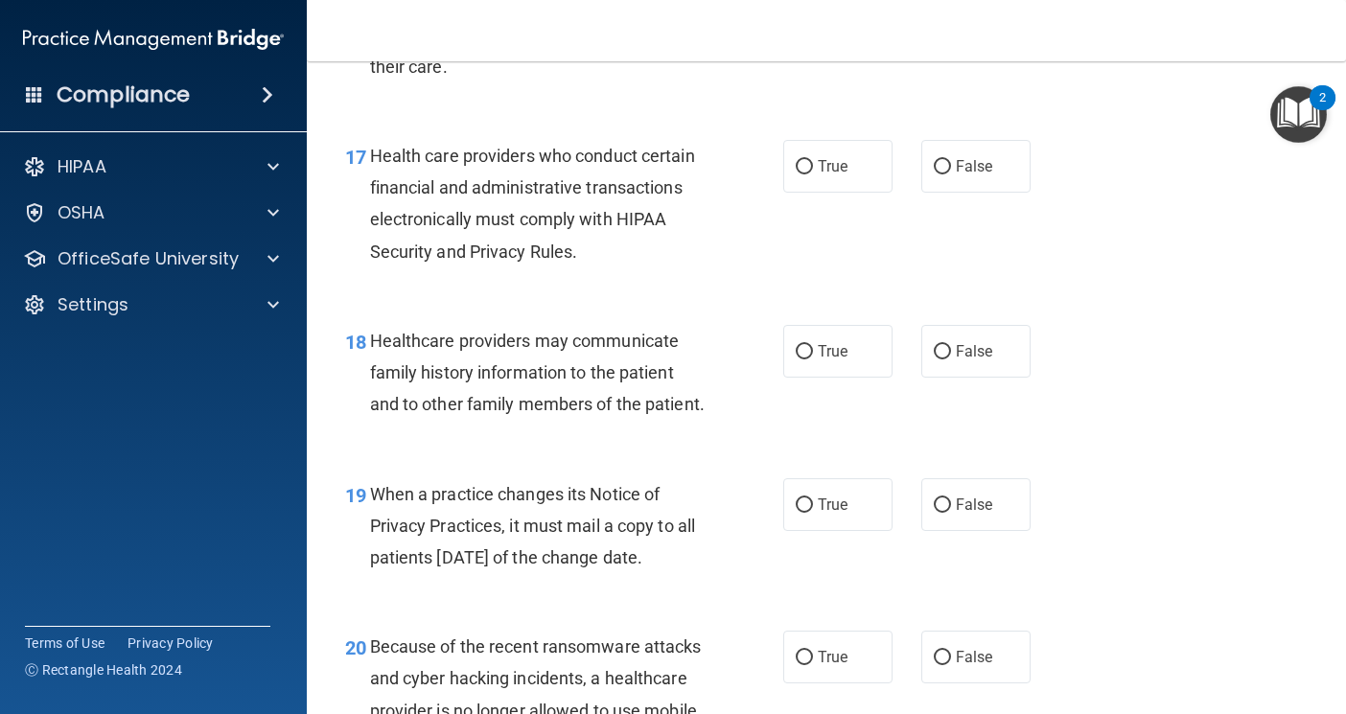
scroll to position [3068, 0]
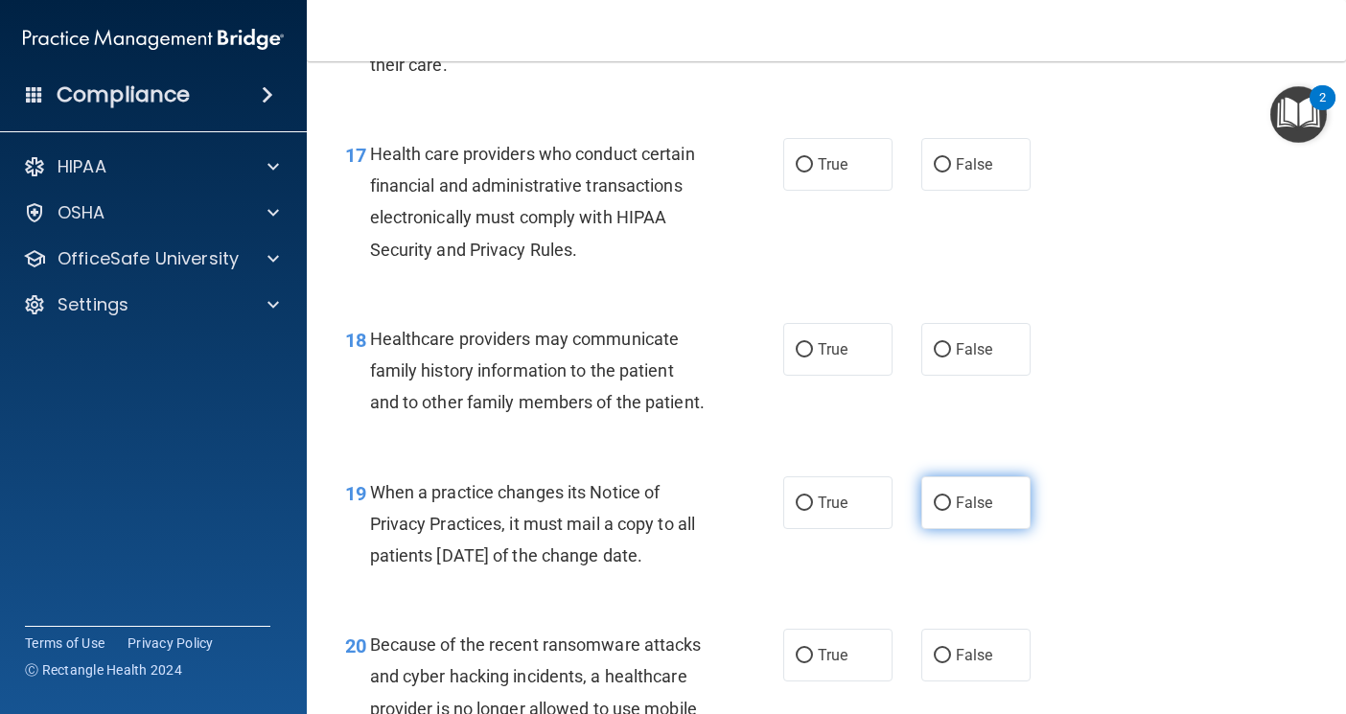
click at [954, 529] on label "False" at bounding box center [975, 503] width 109 height 53
click at [951, 511] on input "False" at bounding box center [942, 504] width 17 height 14
radio input "true"
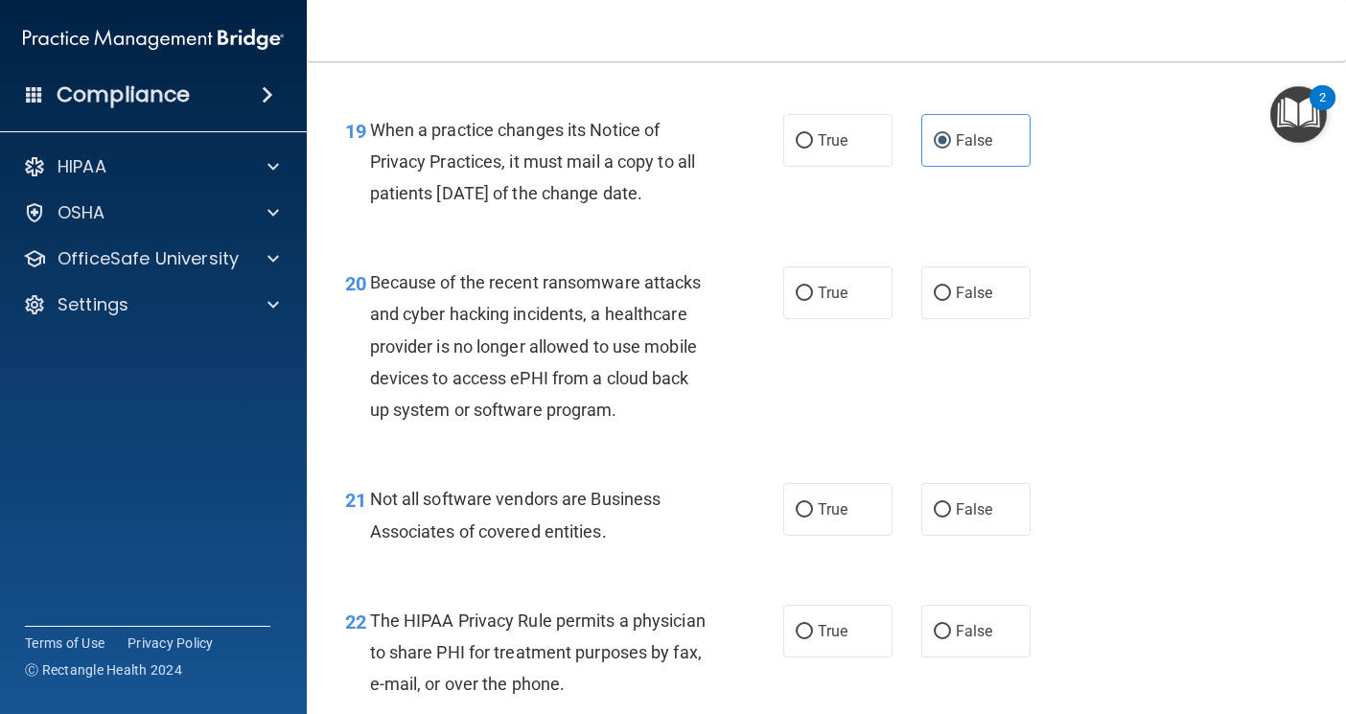
scroll to position [3548, 0]
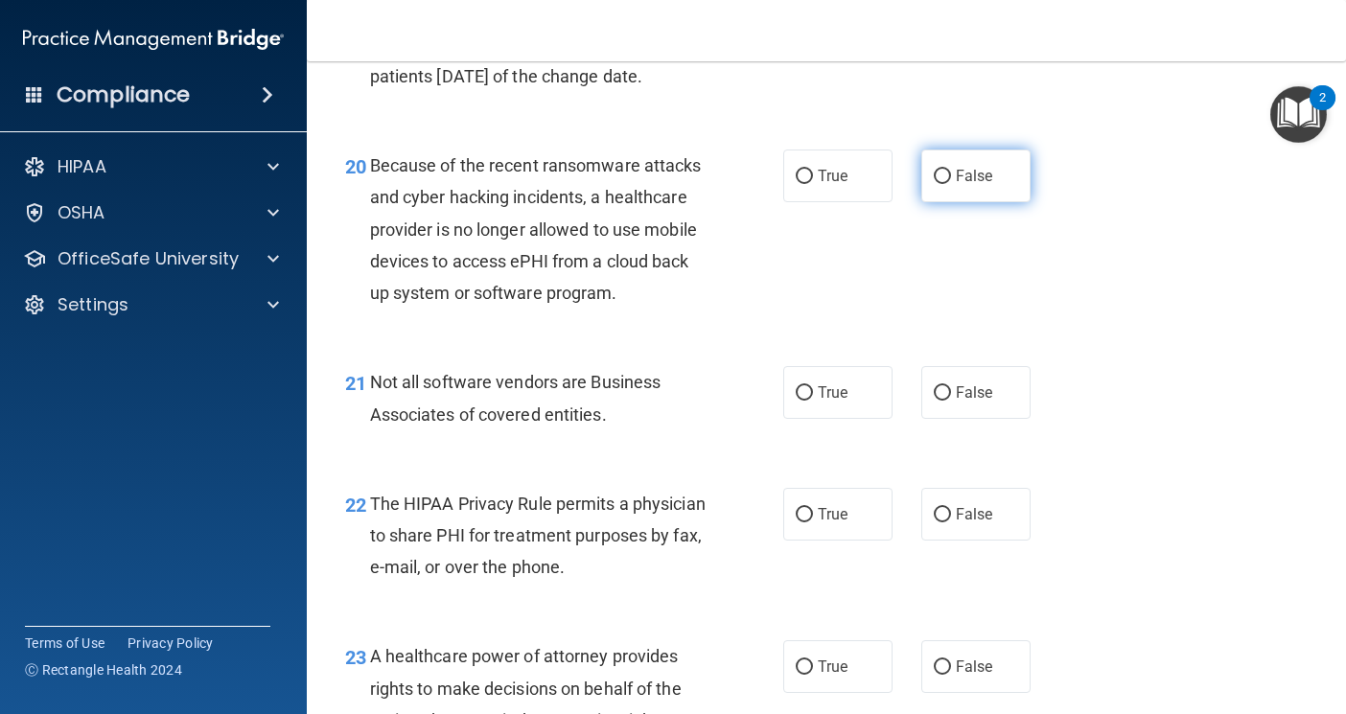
click at [967, 202] on label "False" at bounding box center [975, 176] width 109 height 53
click at [951, 184] on input "False" at bounding box center [942, 177] width 17 height 14
radio input "true"
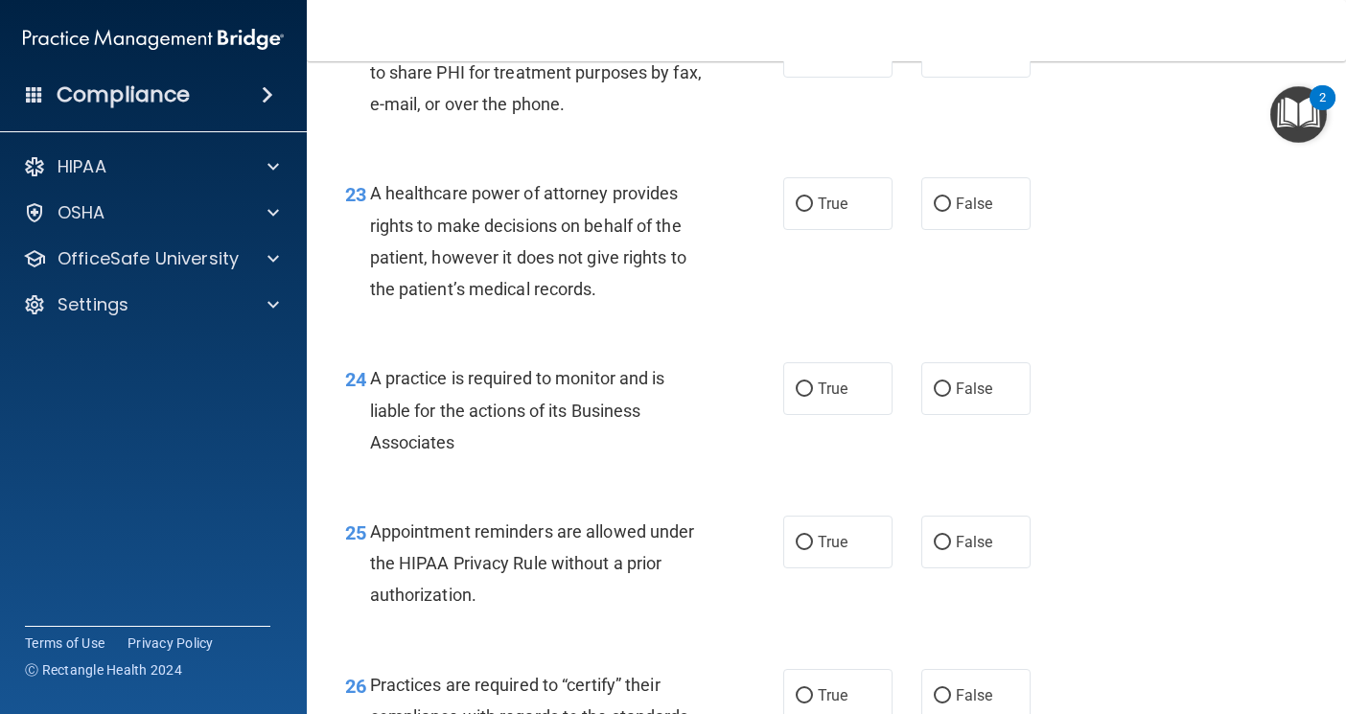
scroll to position [4027, 0]
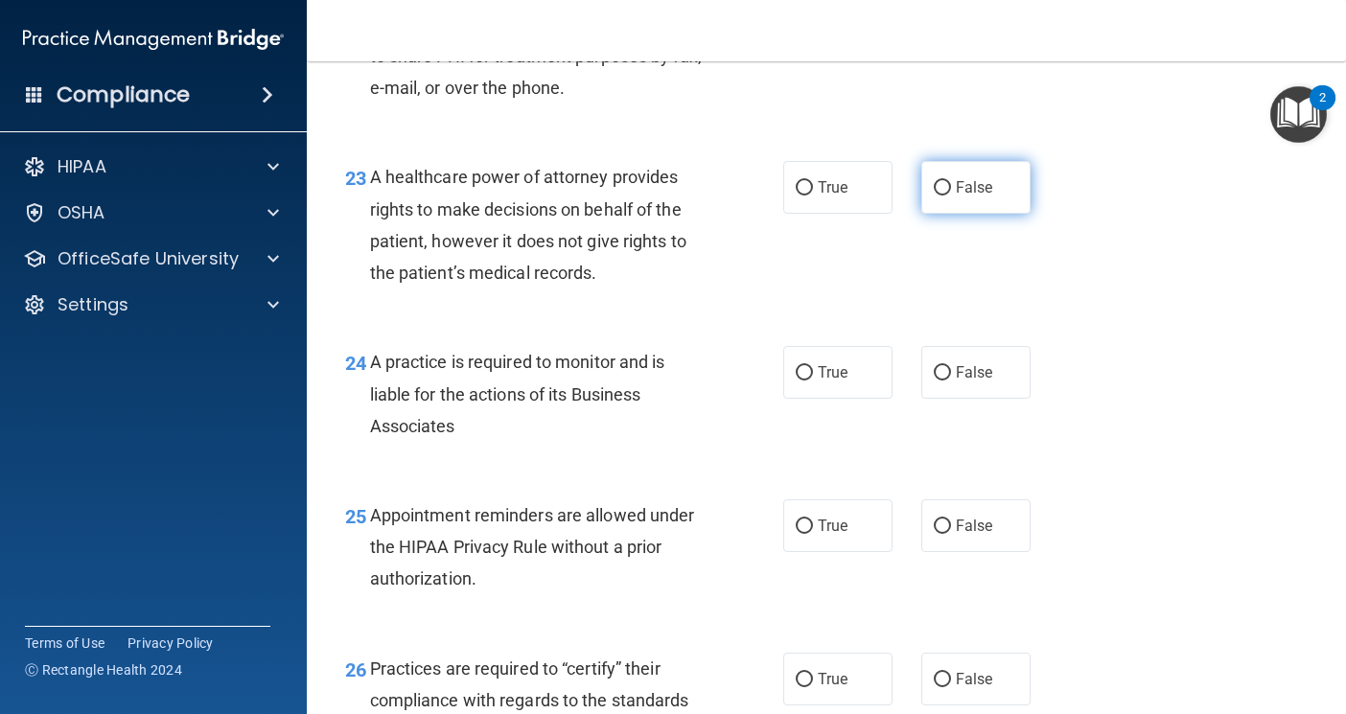
click at [939, 196] on input "False" at bounding box center [942, 188] width 17 height 14
radio input "true"
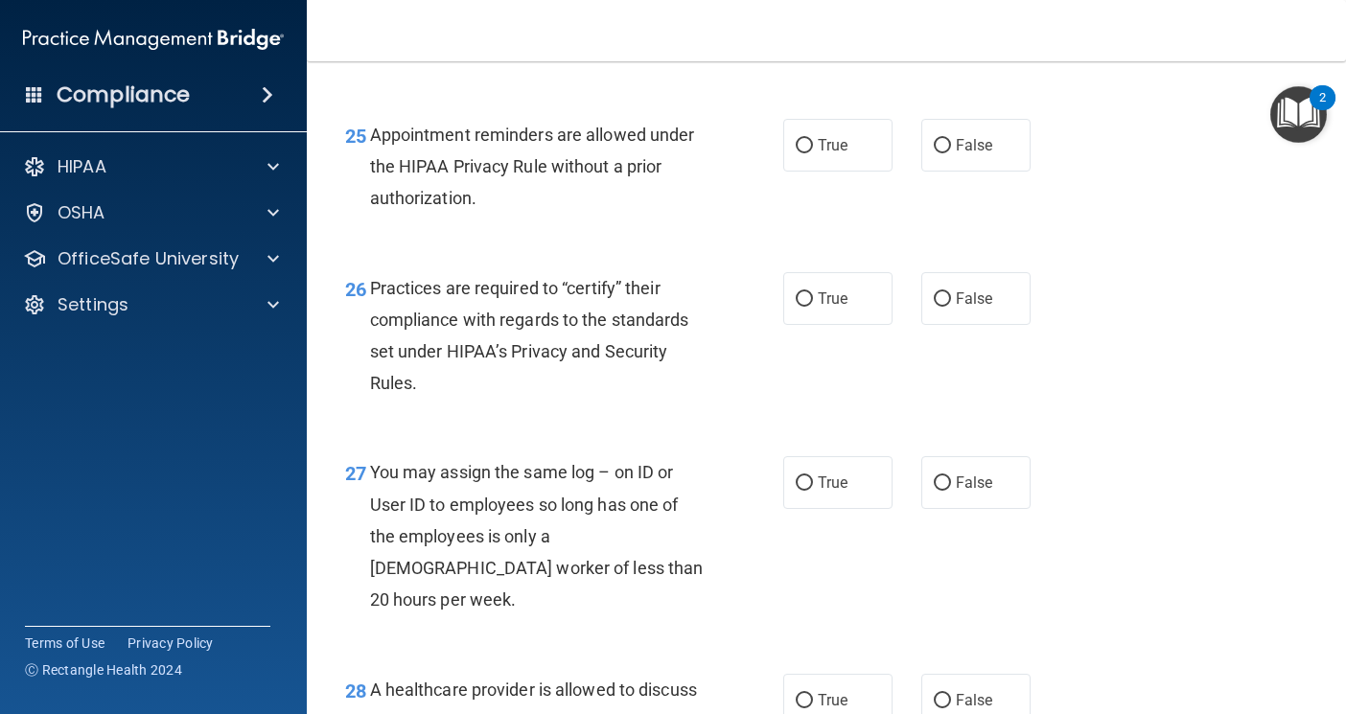
scroll to position [4411, 0]
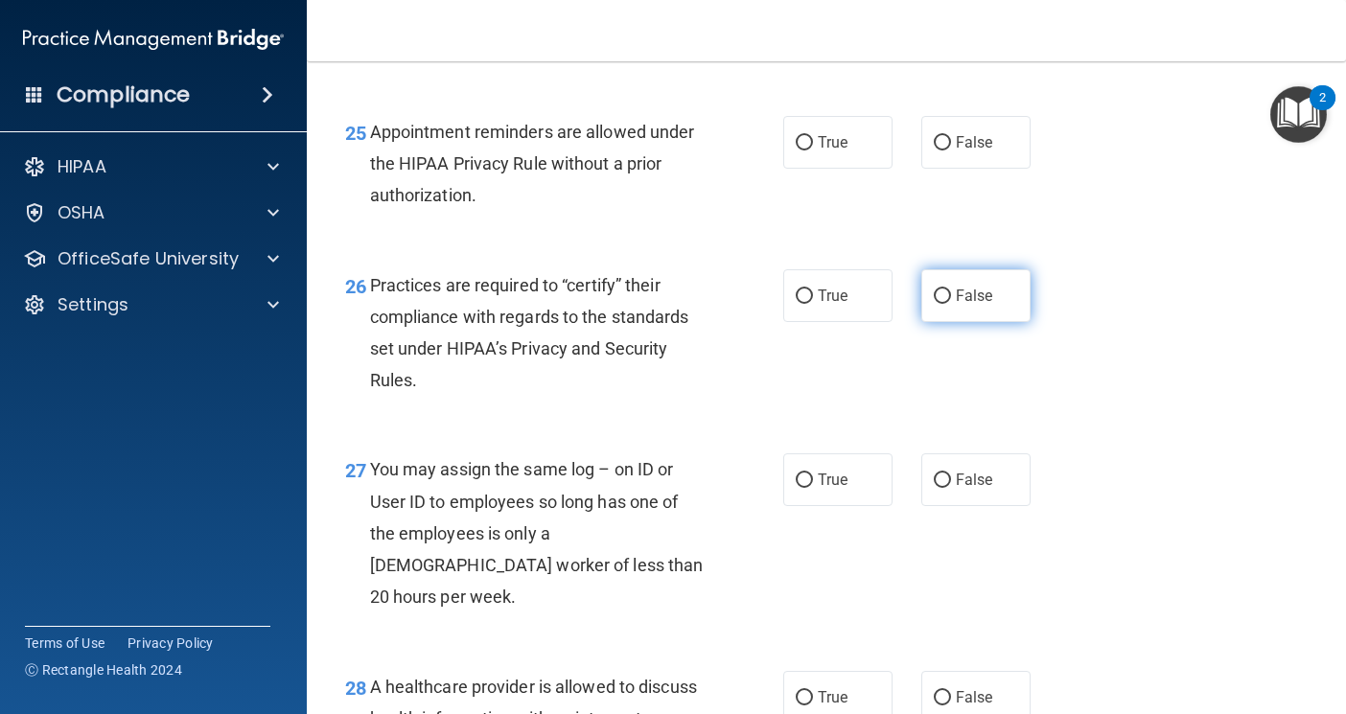
click at [933, 322] on label "False" at bounding box center [975, 295] width 109 height 53
click at [934, 304] on input "False" at bounding box center [942, 297] width 17 height 14
radio input "true"
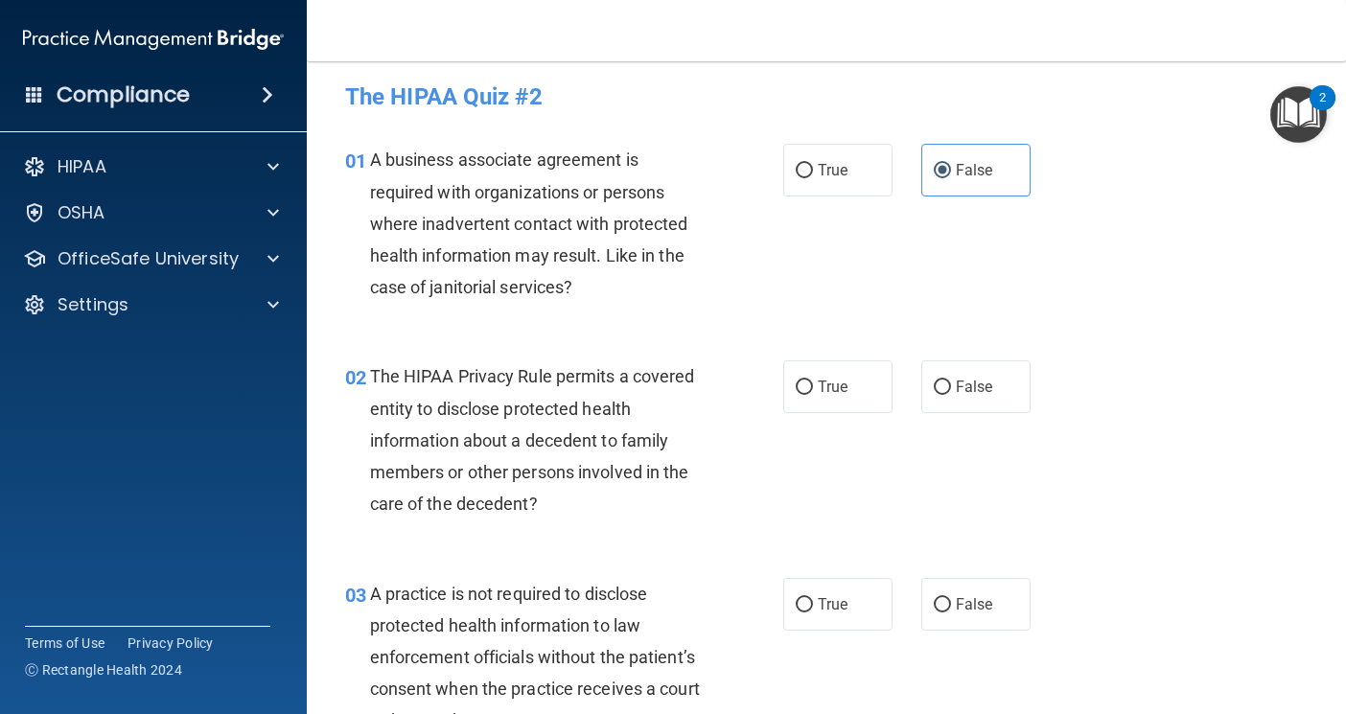
scroll to position [0, 0]
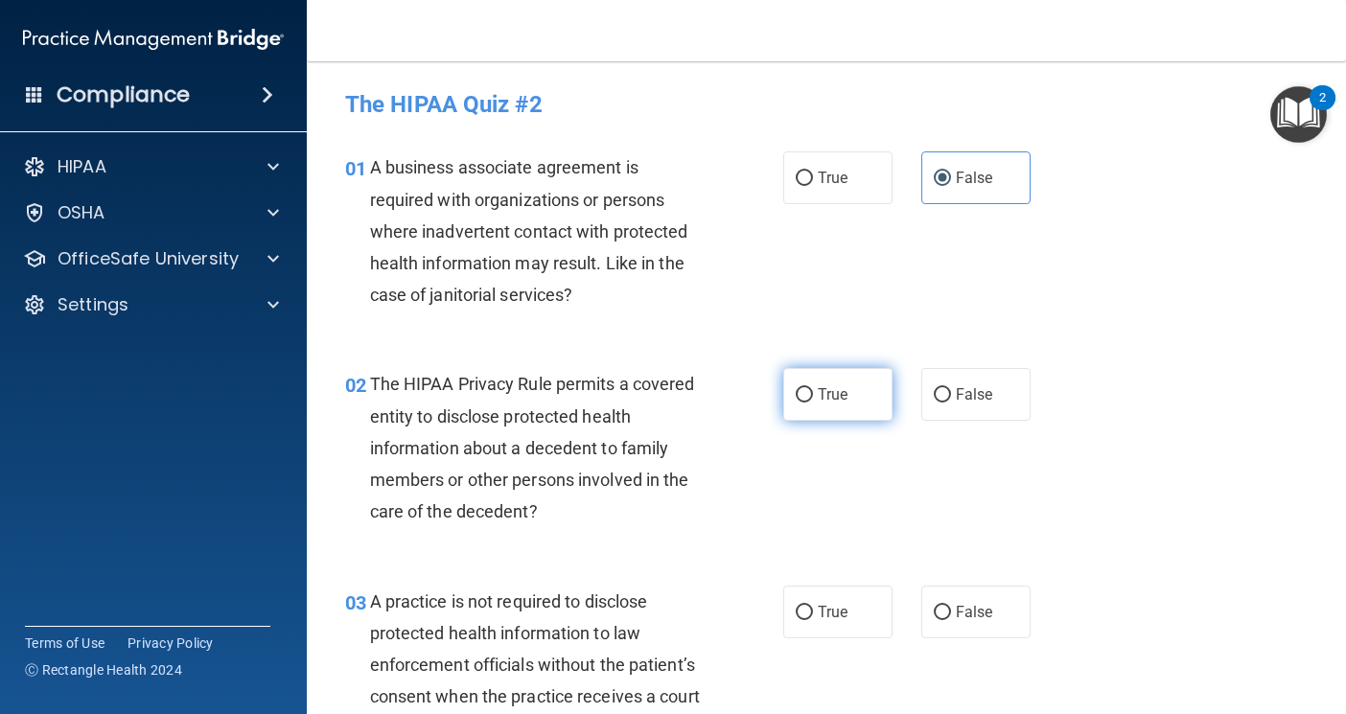
click at [809, 404] on label "True" at bounding box center [837, 394] width 109 height 53
click at [809, 403] on input "True" at bounding box center [804, 395] width 17 height 14
radio input "true"
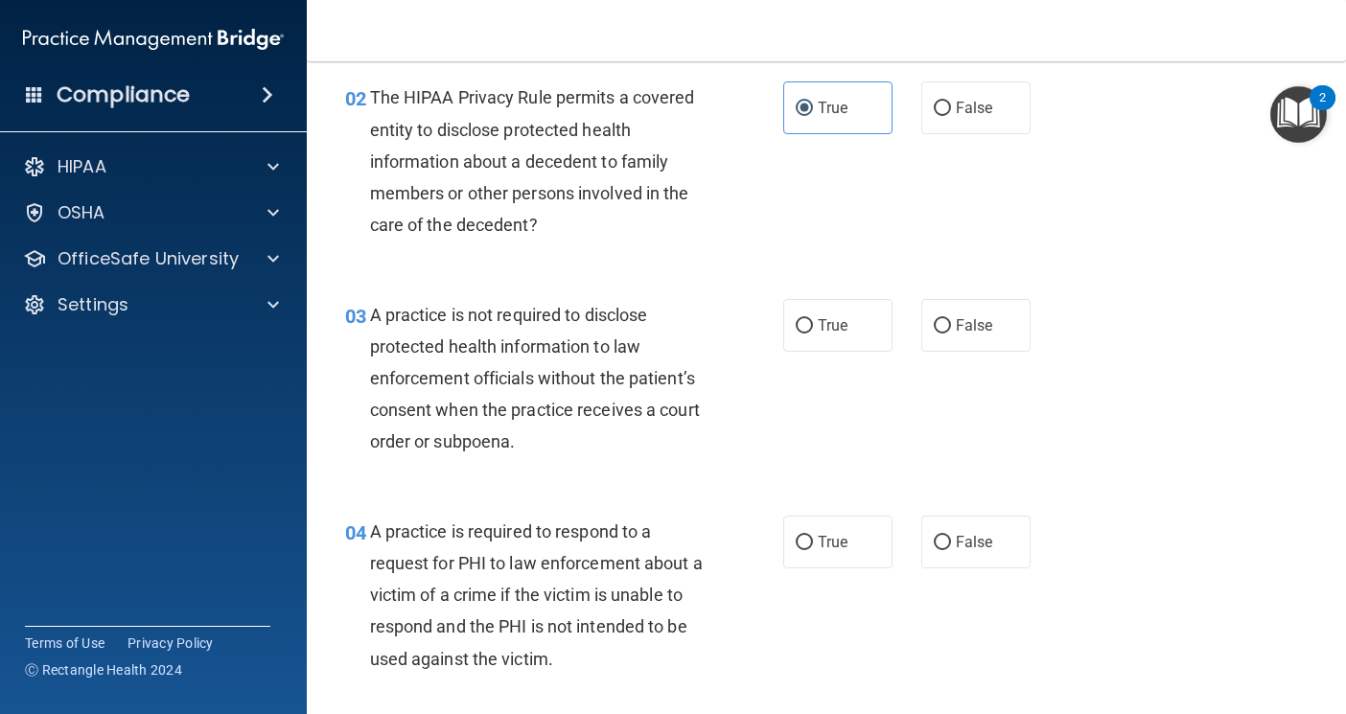
scroll to position [288, 0]
click at [825, 340] on label "True" at bounding box center [837, 324] width 109 height 53
click at [813, 333] on input "True" at bounding box center [804, 325] width 17 height 14
radio input "true"
click at [970, 354] on div "03 A practice is not required to disclose protected health information to law e…" at bounding box center [826, 382] width 991 height 217
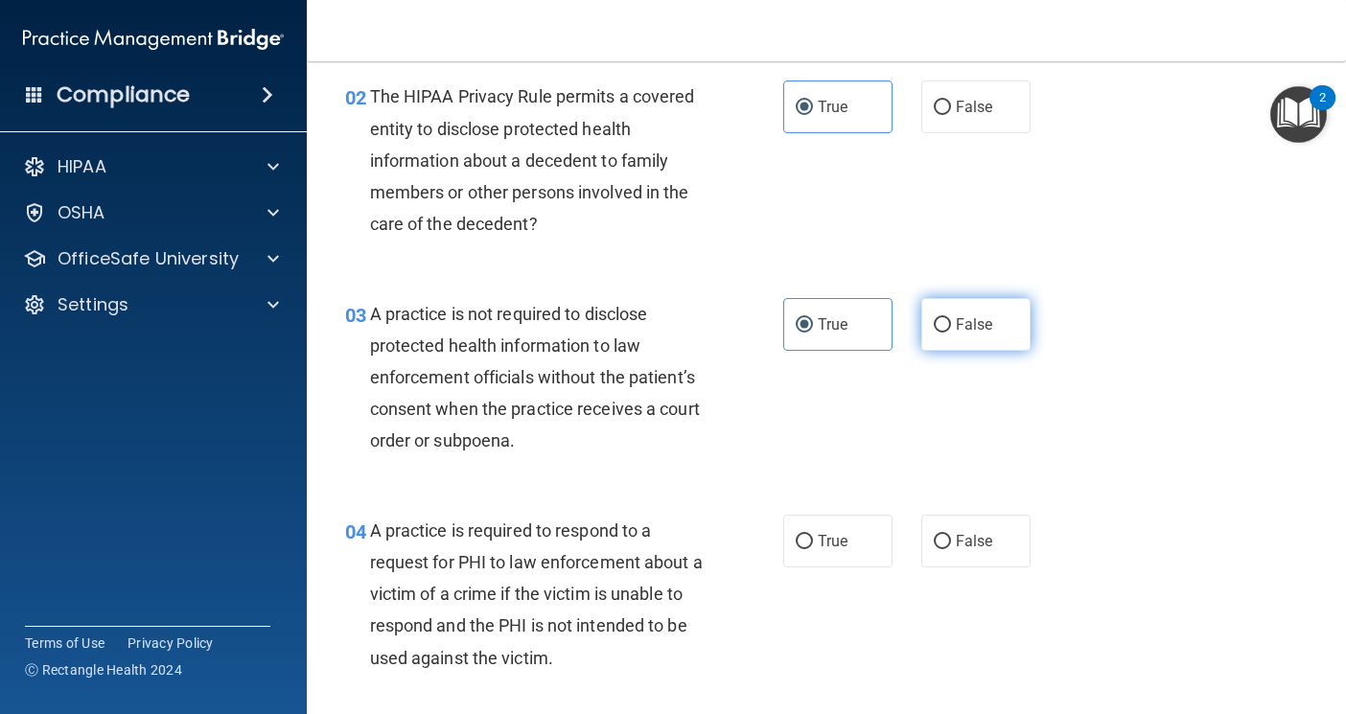
click at [967, 344] on label "False" at bounding box center [975, 324] width 109 height 53
click at [951, 333] on input "False" at bounding box center [942, 325] width 17 height 14
radio input "true"
radio input "false"
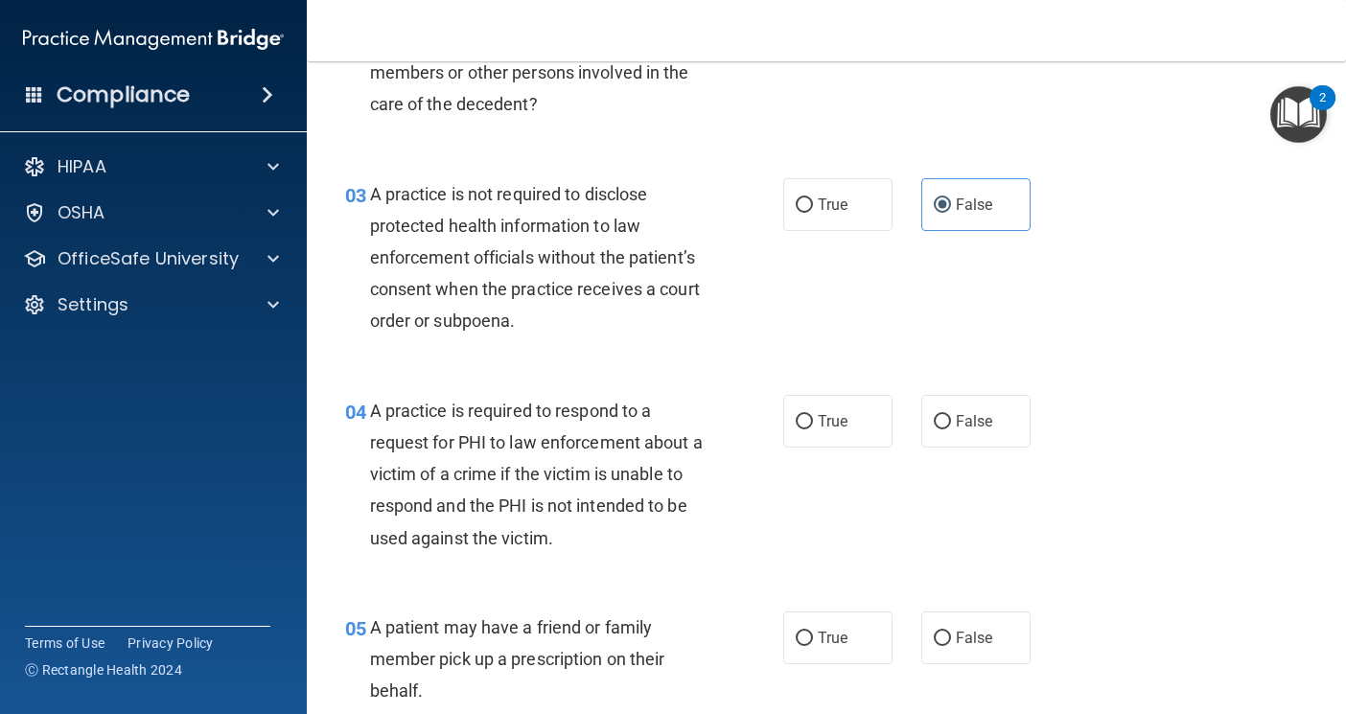
scroll to position [671, 0]
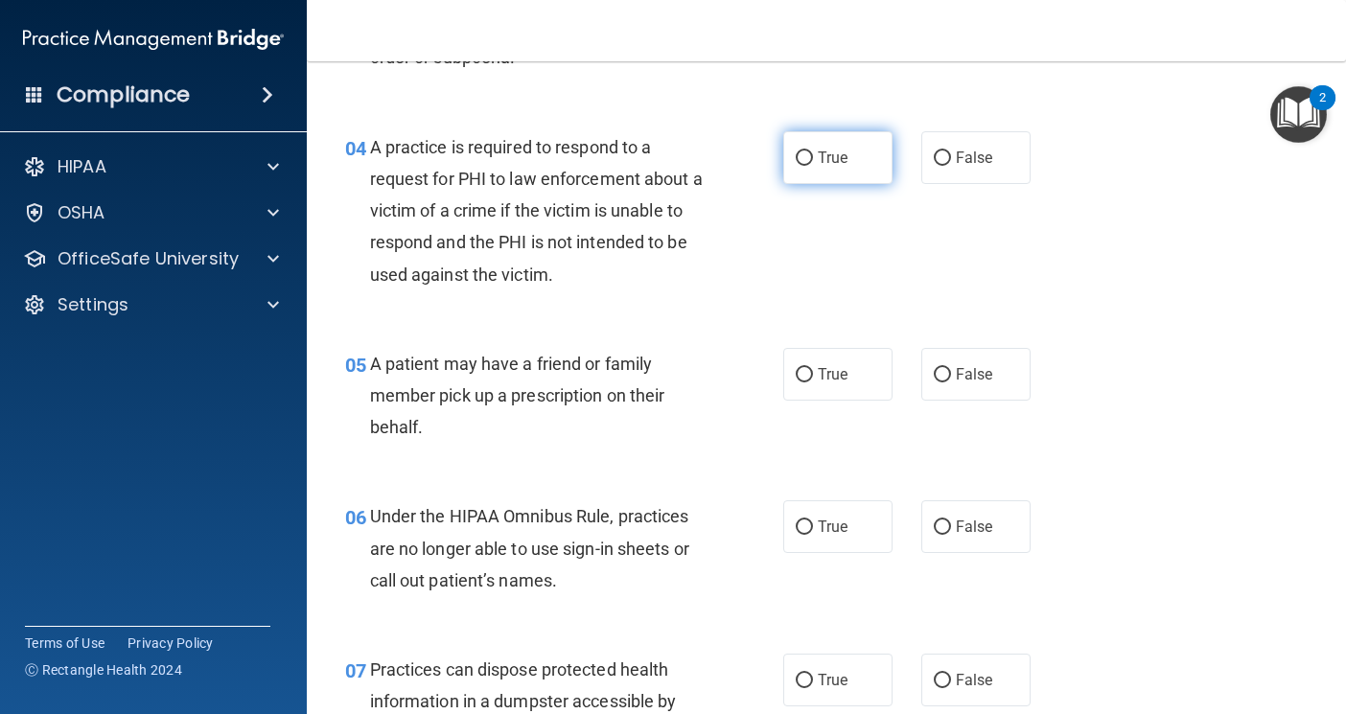
click at [823, 170] on label "True" at bounding box center [837, 157] width 109 height 53
click at [813, 166] on input "True" at bounding box center [804, 158] width 17 height 14
radio input "true"
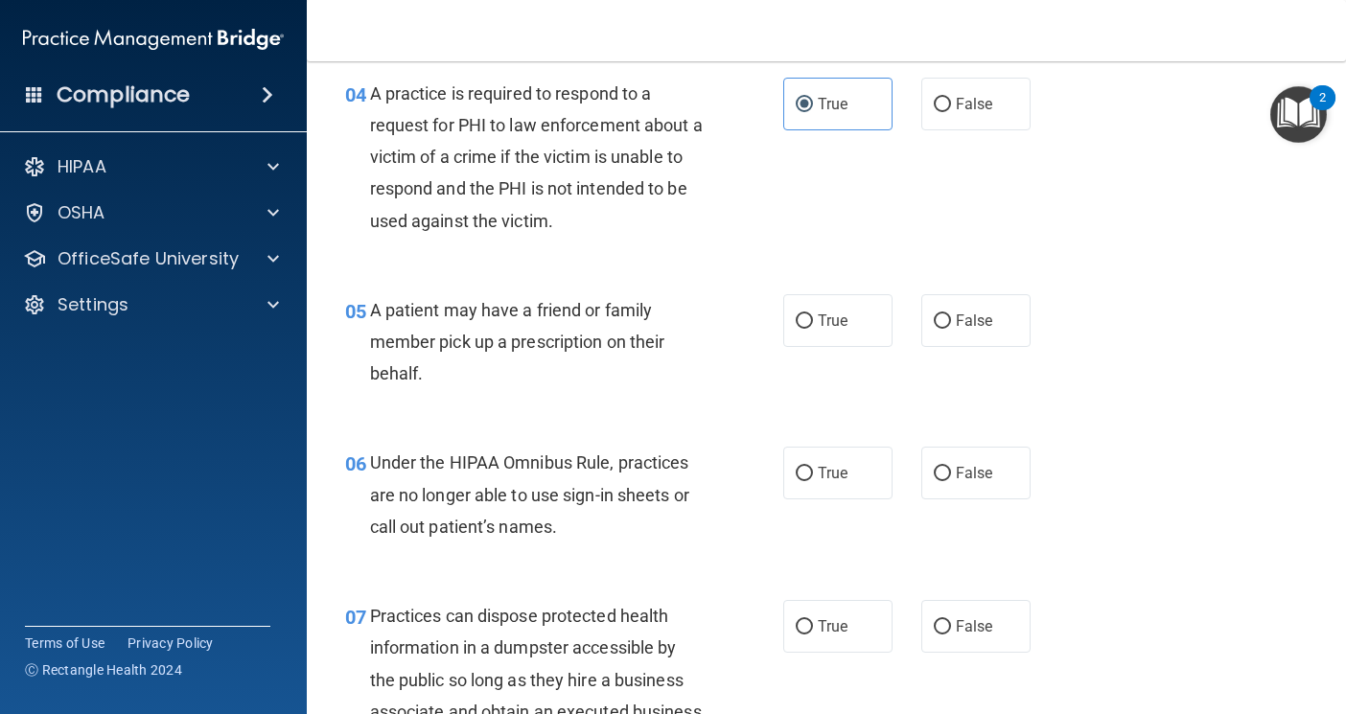
scroll to position [767, 0]
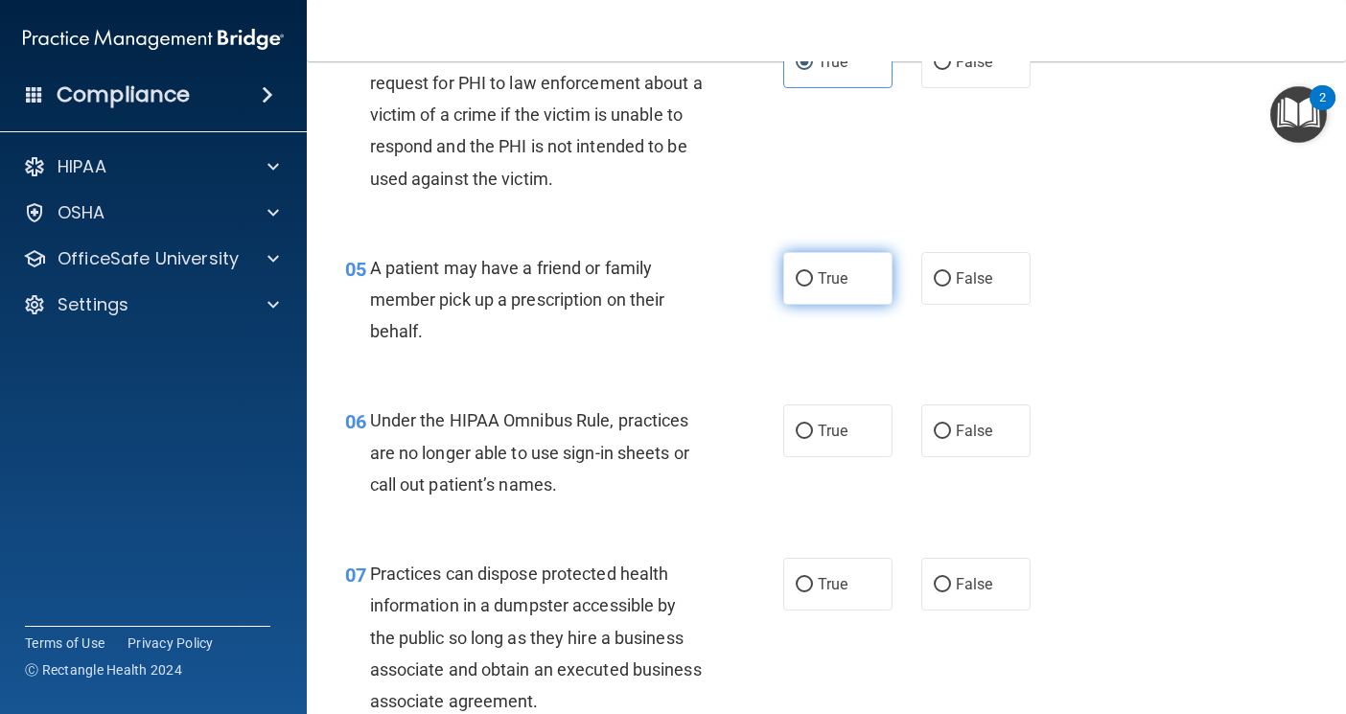
click at [789, 263] on label "True" at bounding box center [837, 278] width 109 height 53
click at [796, 272] on input "True" at bounding box center [804, 279] width 17 height 14
radio input "true"
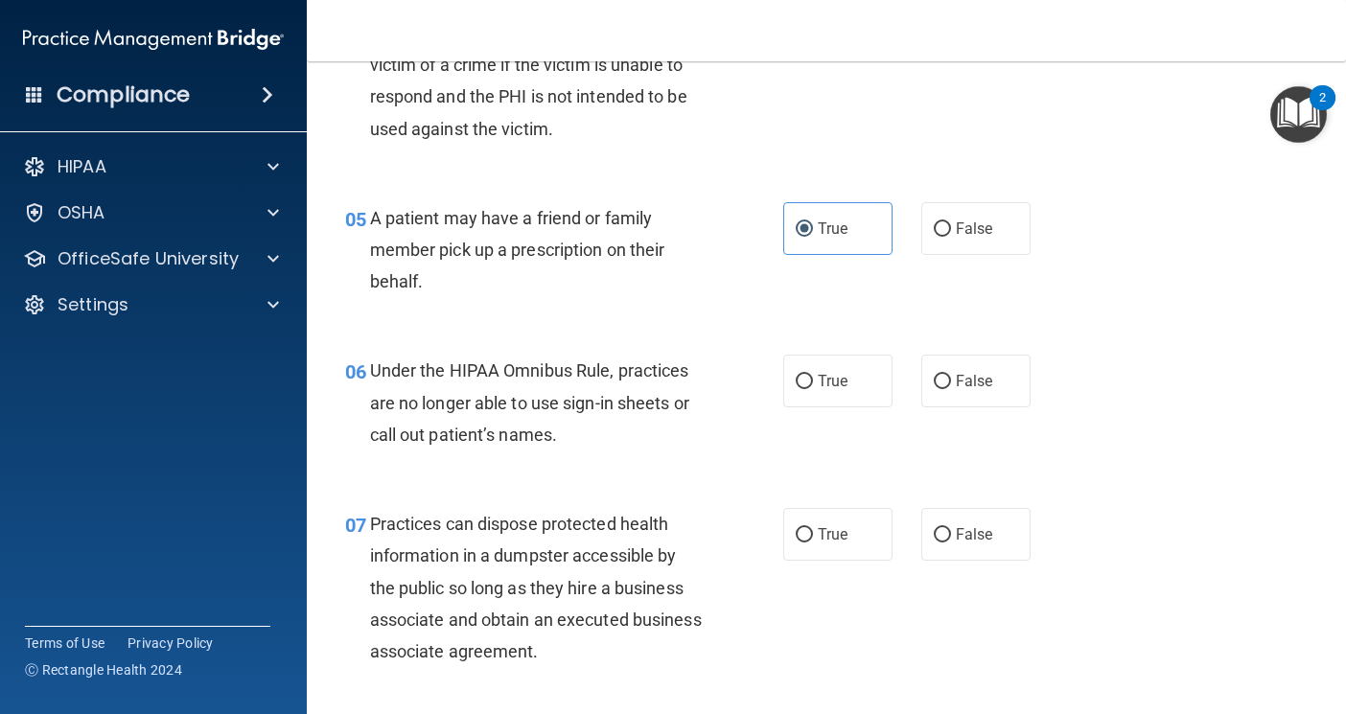
scroll to position [863, 0]
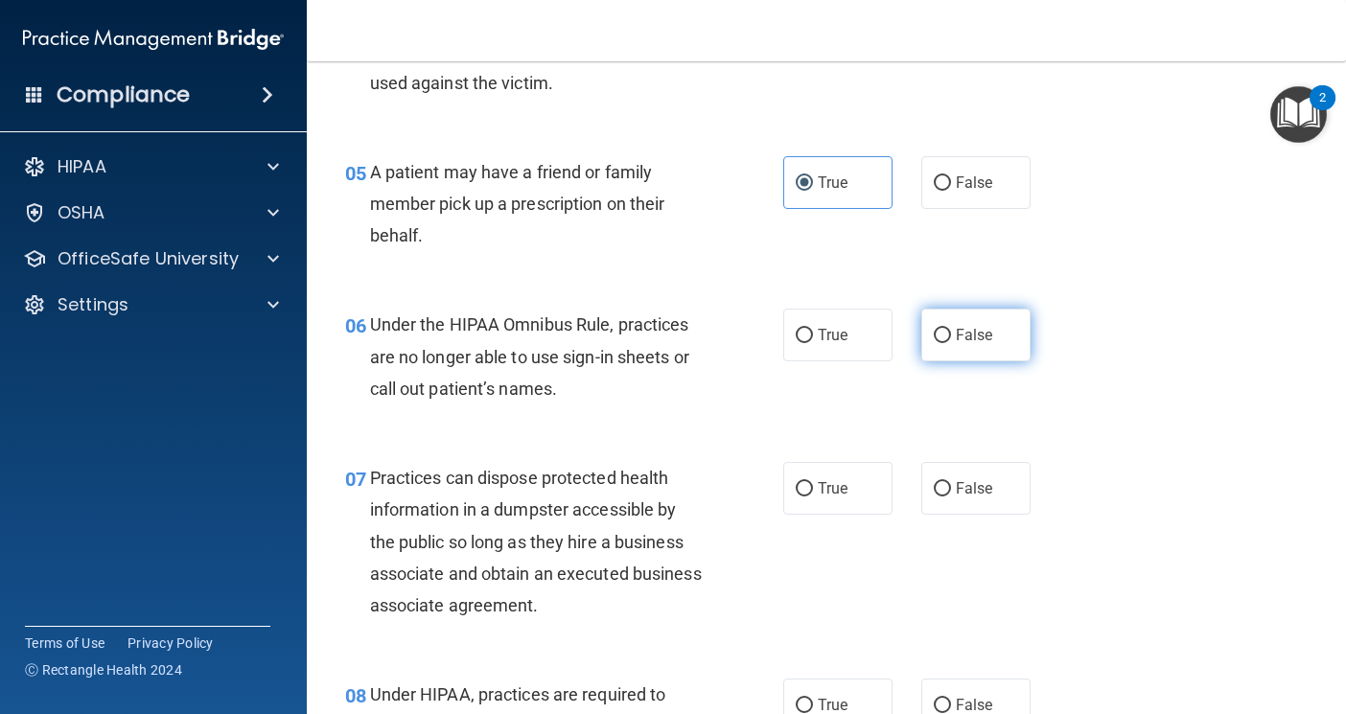
click at [984, 342] on label "False" at bounding box center [975, 335] width 109 height 53
click at [951, 342] on input "False" at bounding box center [942, 336] width 17 height 14
radio input "true"
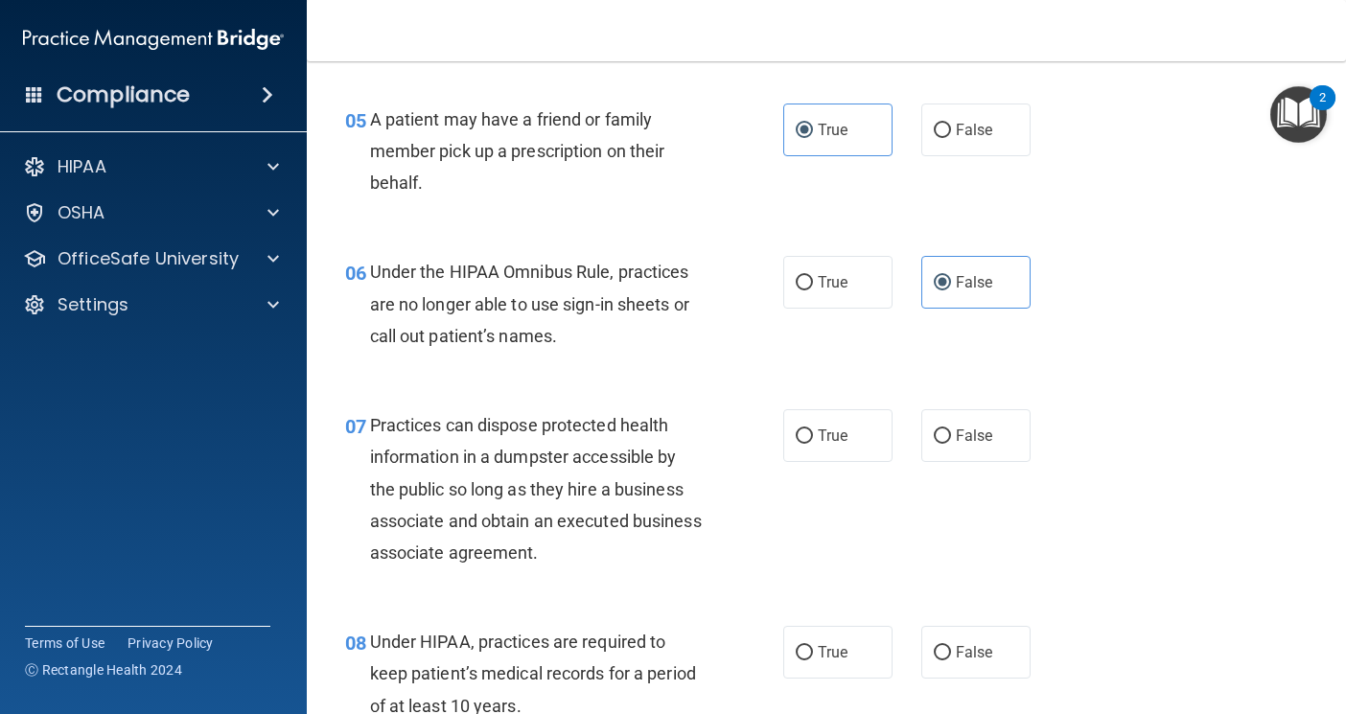
scroll to position [959, 0]
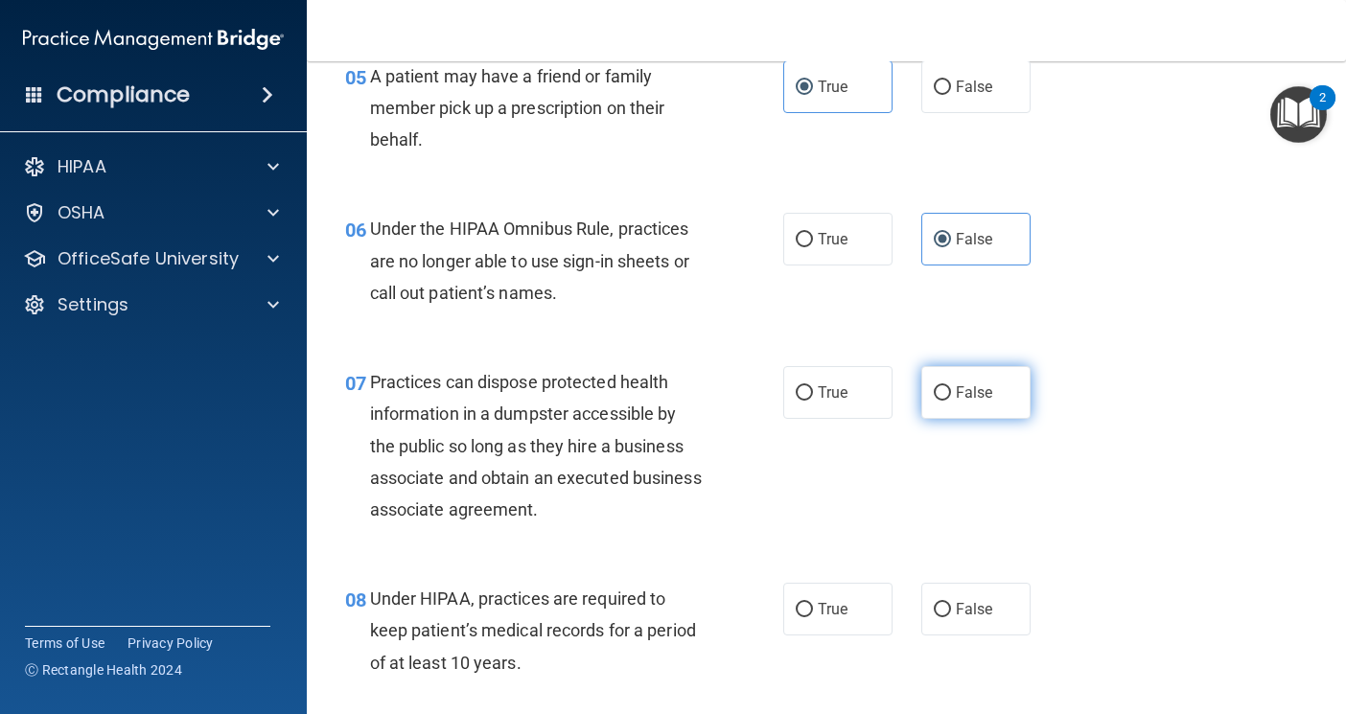
click at [921, 405] on label "False" at bounding box center [975, 392] width 109 height 53
click at [934, 401] on input "False" at bounding box center [942, 393] width 17 height 14
radio input "true"
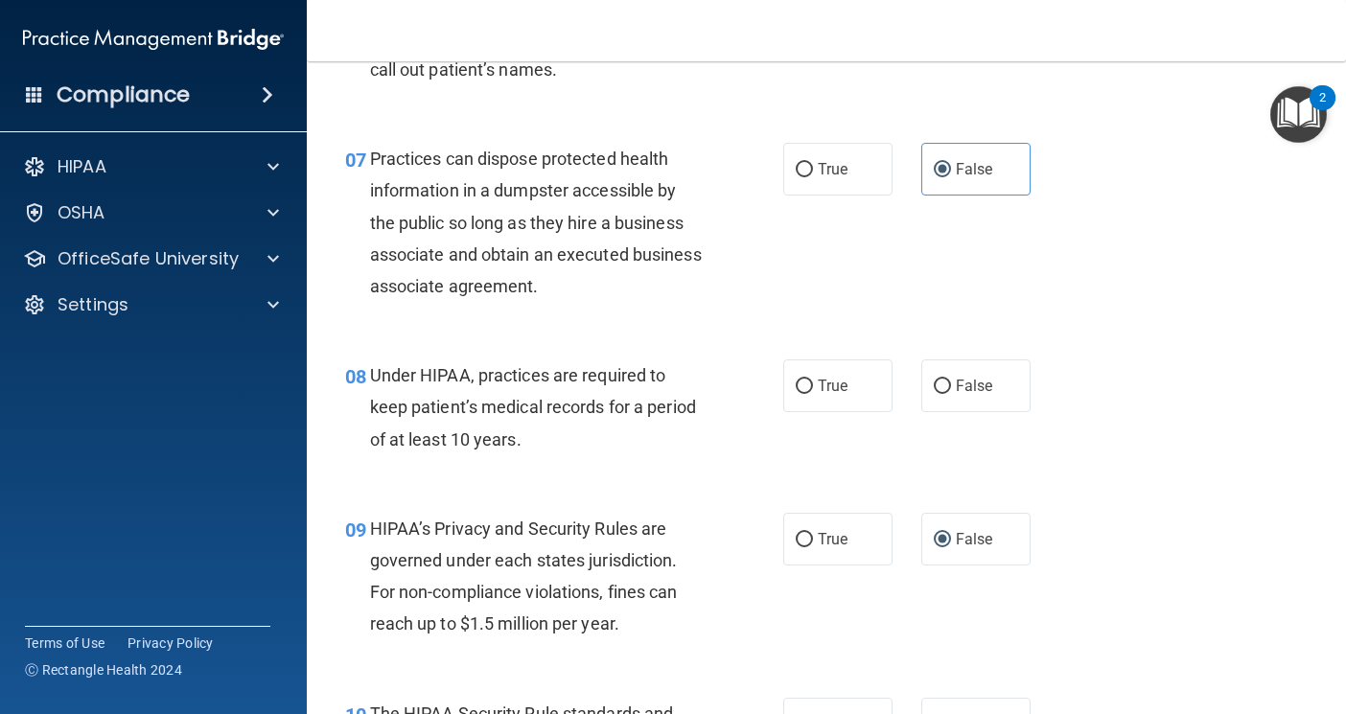
scroll to position [1246, 0]
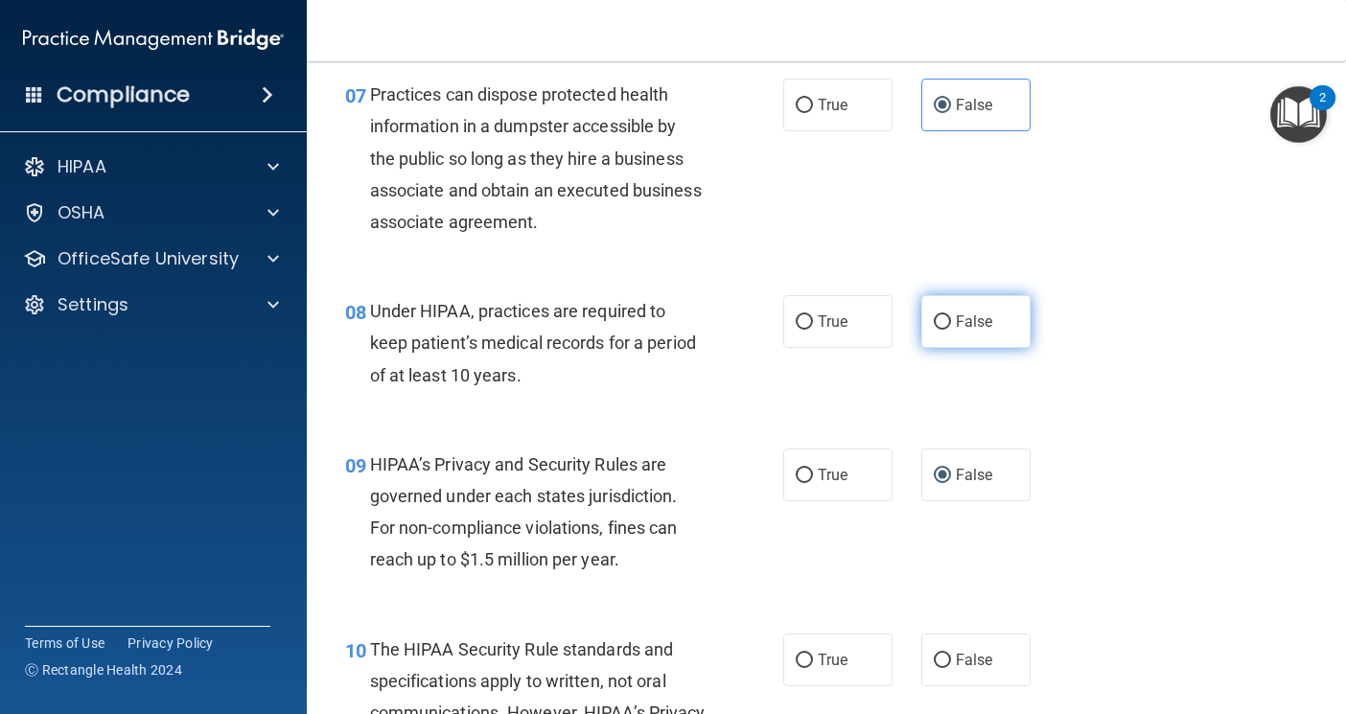
click at [957, 327] on span "False" at bounding box center [974, 322] width 37 height 18
click at [951, 327] on input "False" at bounding box center [942, 322] width 17 height 14
radio input "true"
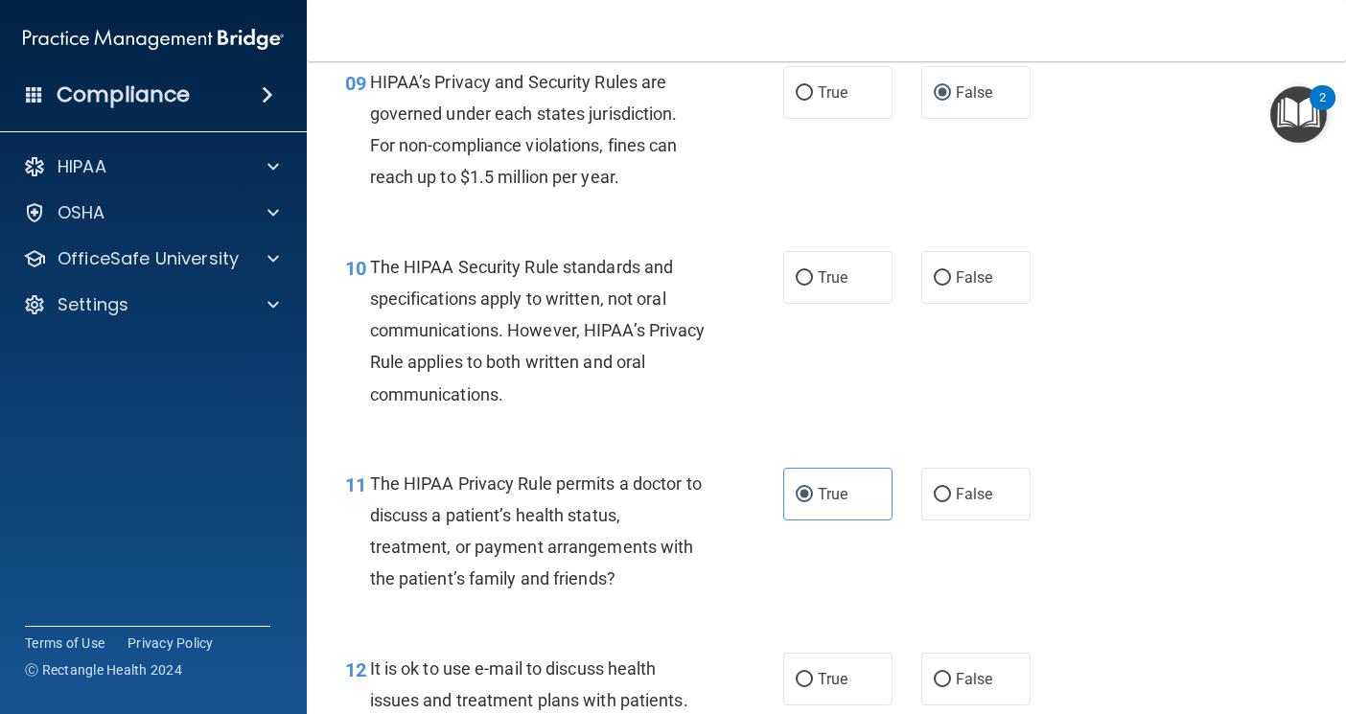
scroll to position [1630, 0]
click at [814, 291] on label "True" at bounding box center [837, 276] width 109 height 53
click at [813, 285] on input "True" at bounding box center [804, 277] width 17 height 14
radio input "true"
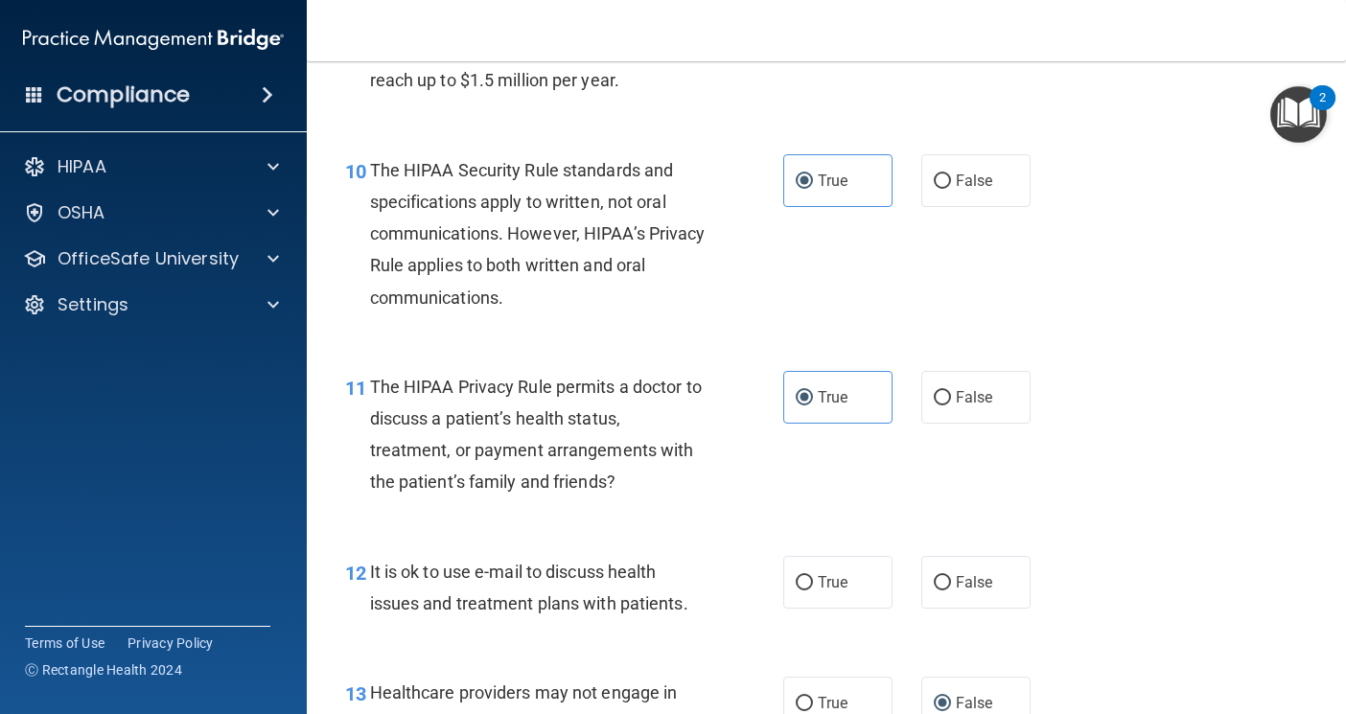
scroll to position [1822, 0]
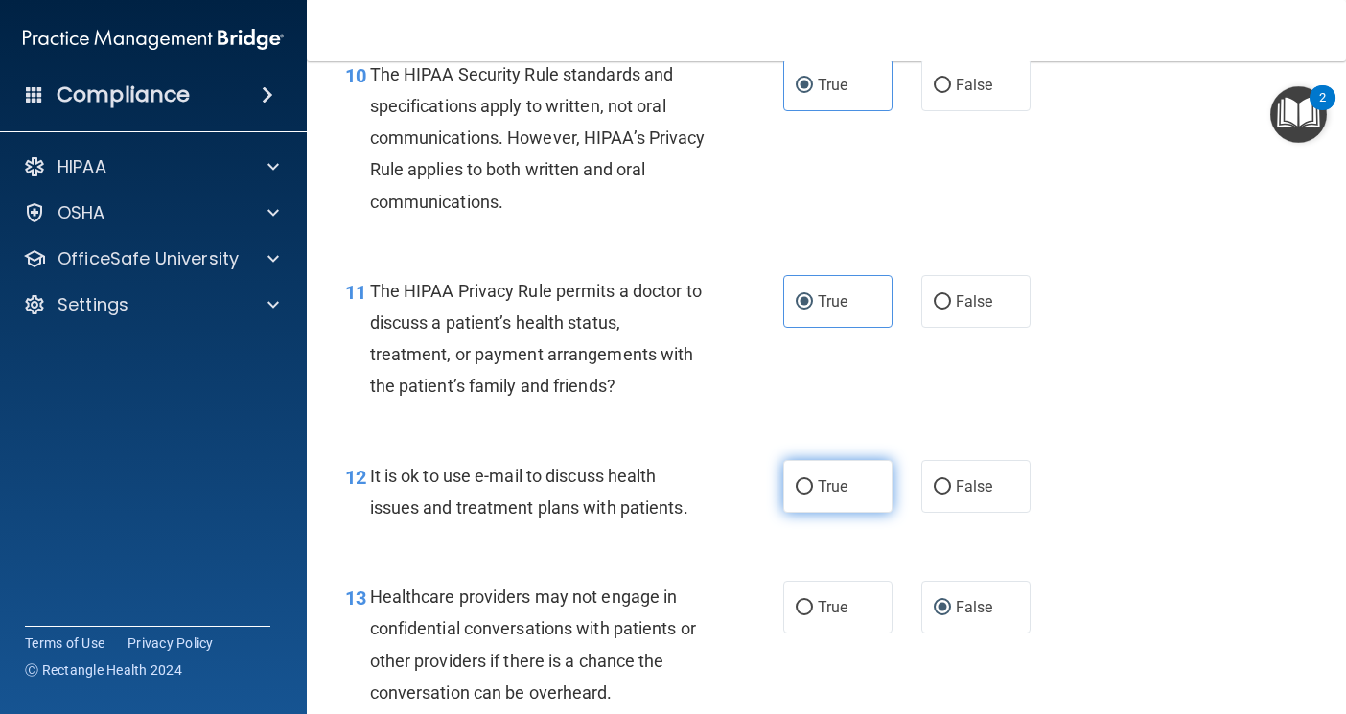
click at [818, 487] on span "True" at bounding box center [833, 486] width 30 height 18
click at [813, 487] on input "True" at bounding box center [804, 487] width 17 height 14
radio input "true"
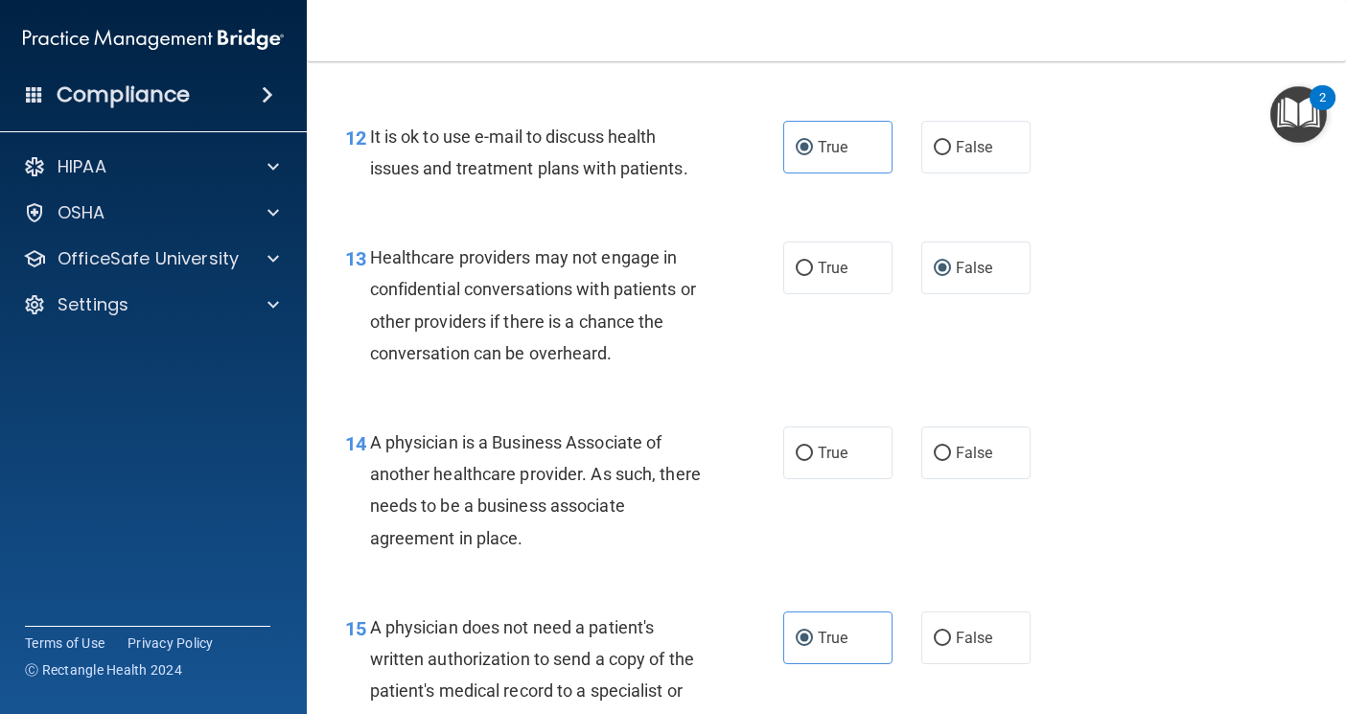
scroll to position [2205, 0]
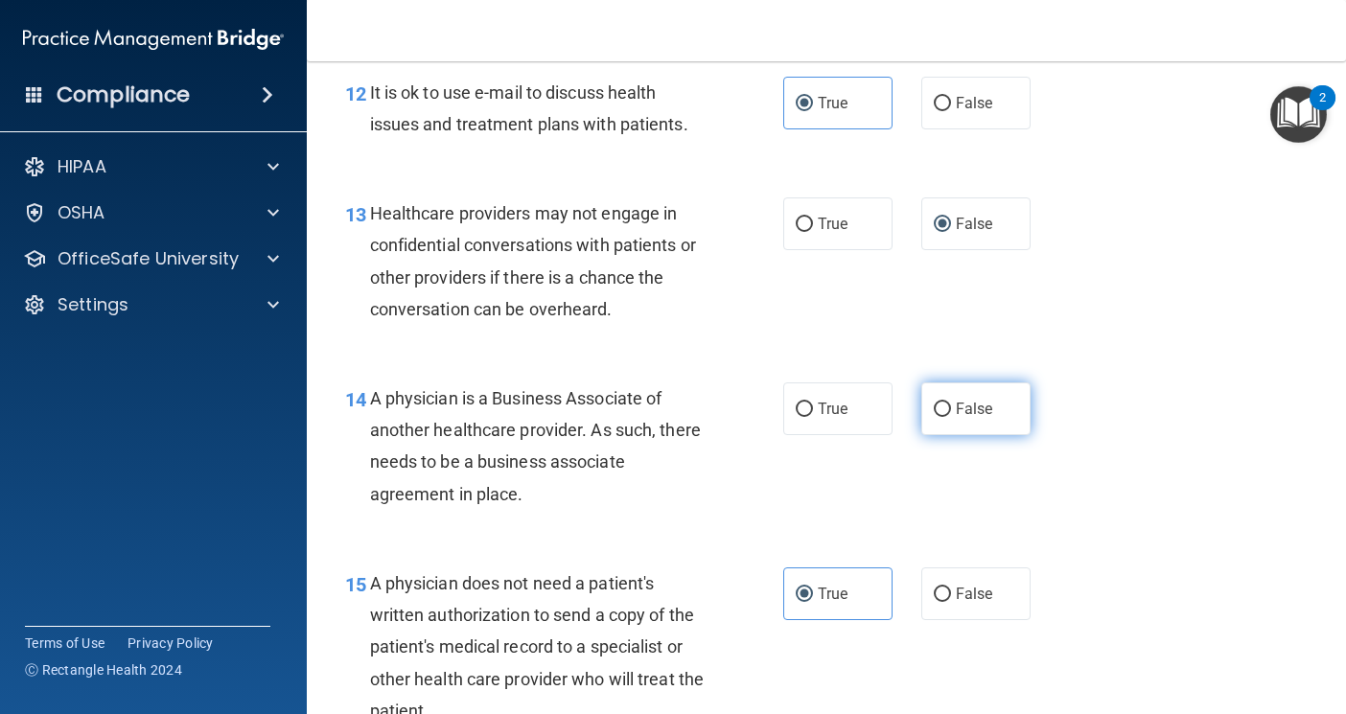
click at [999, 397] on label "False" at bounding box center [975, 409] width 109 height 53
click at [951, 403] on input "False" at bounding box center [942, 410] width 17 height 14
radio input "true"
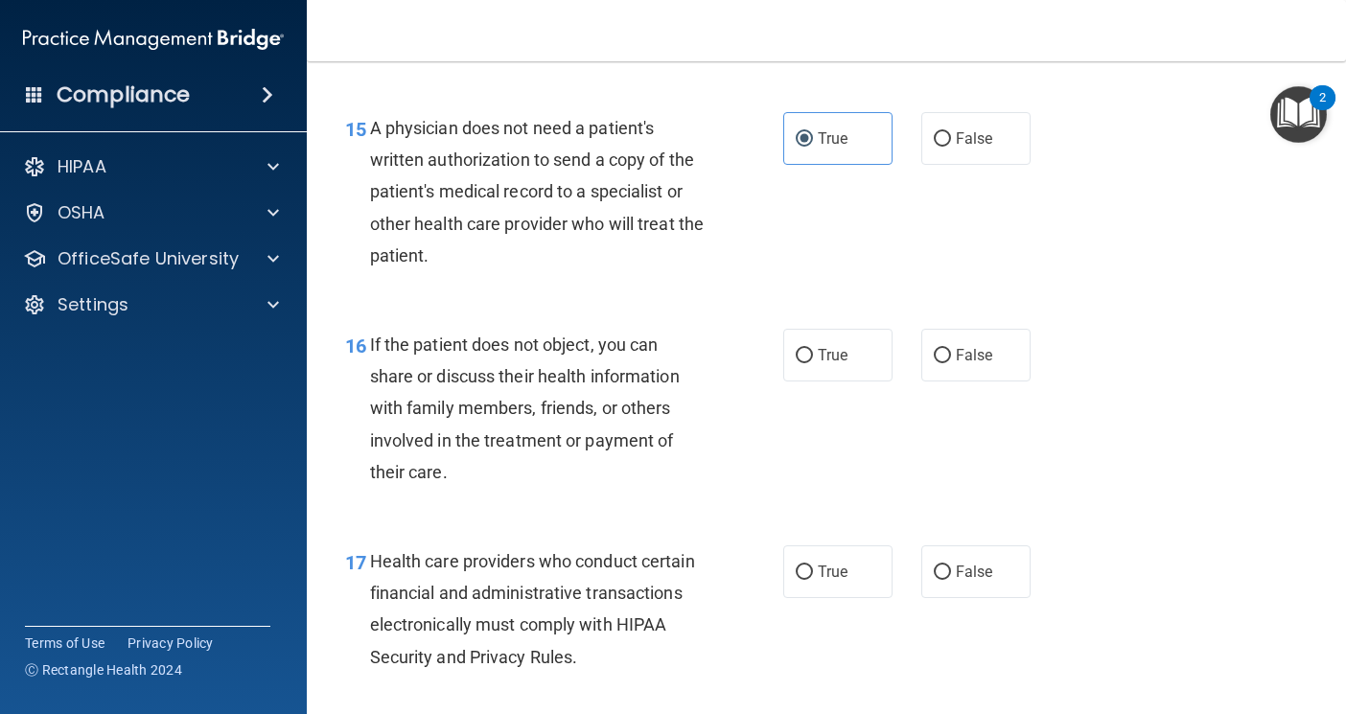
scroll to position [2685, 0]
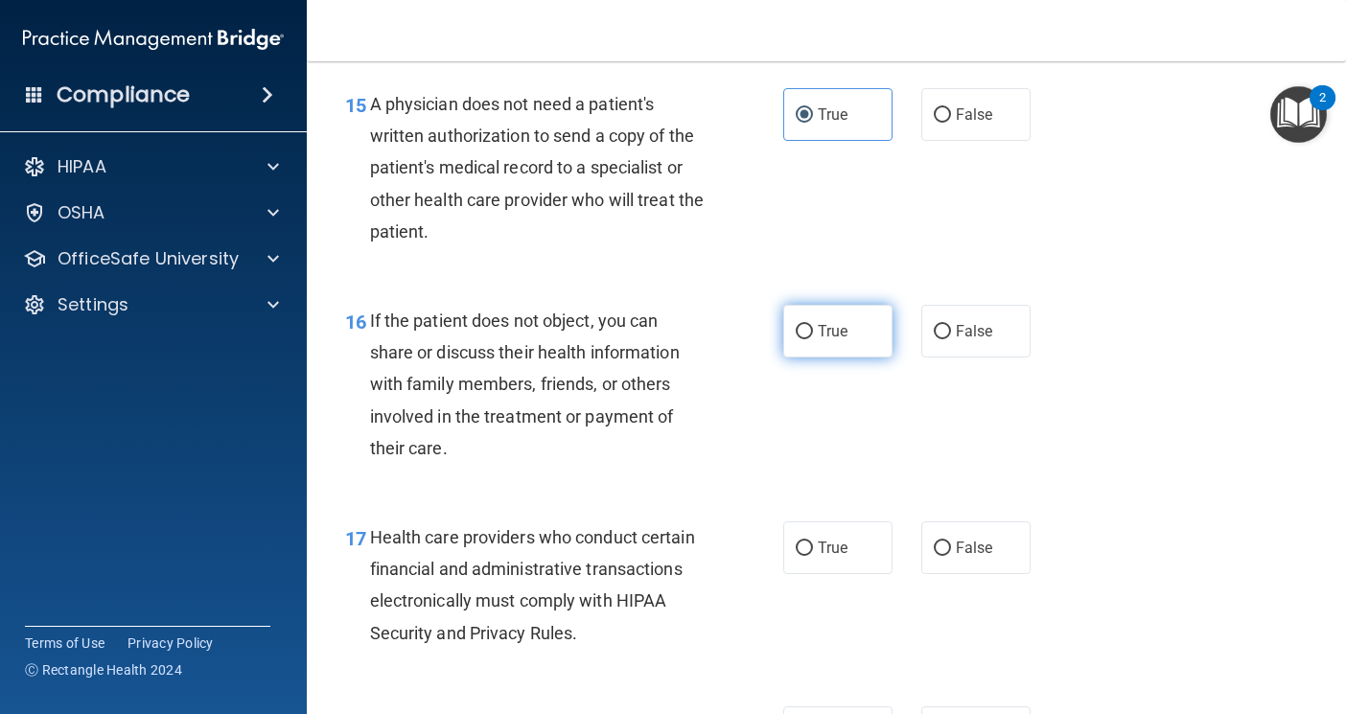
click at [862, 344] on label "True" at bounding box center [837, 331] width 109 height 53
click at [813, 339] on input "True" at bounding box center [804, 332] width 17 height 14
radio input "true"
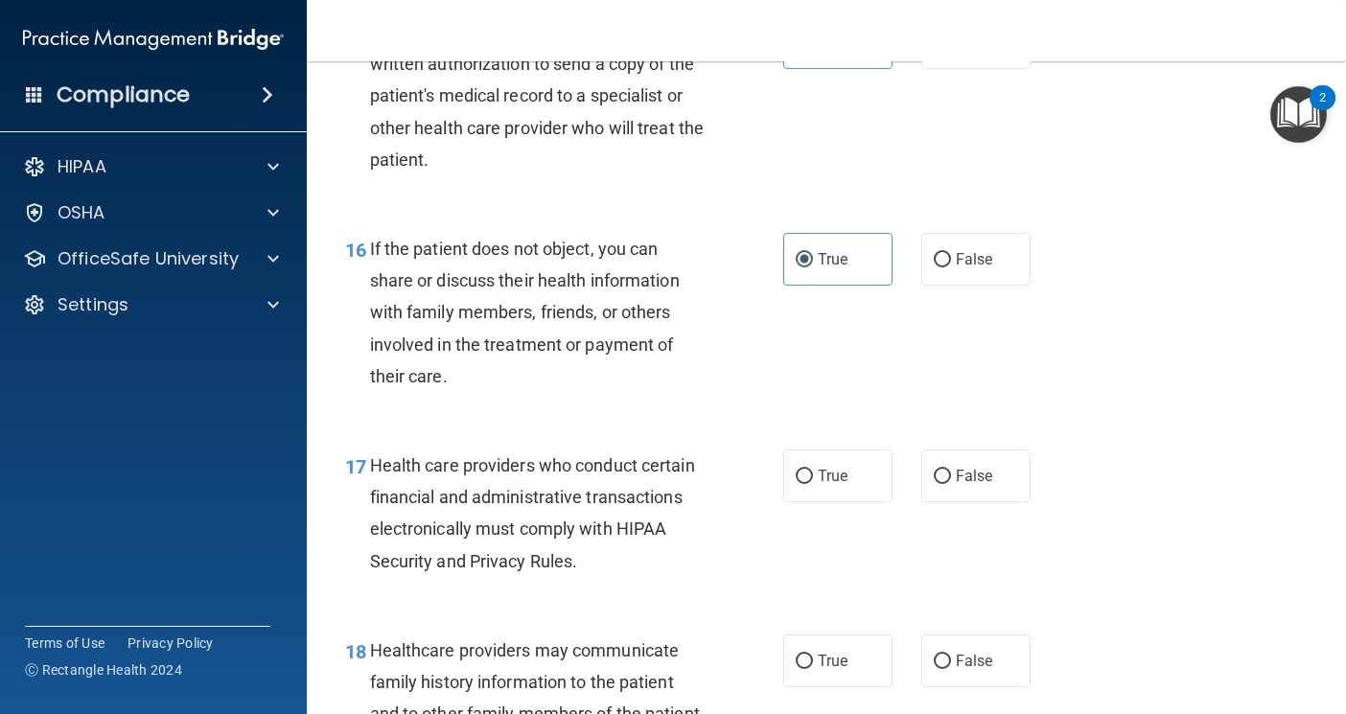
scroll to position [2972, 0]
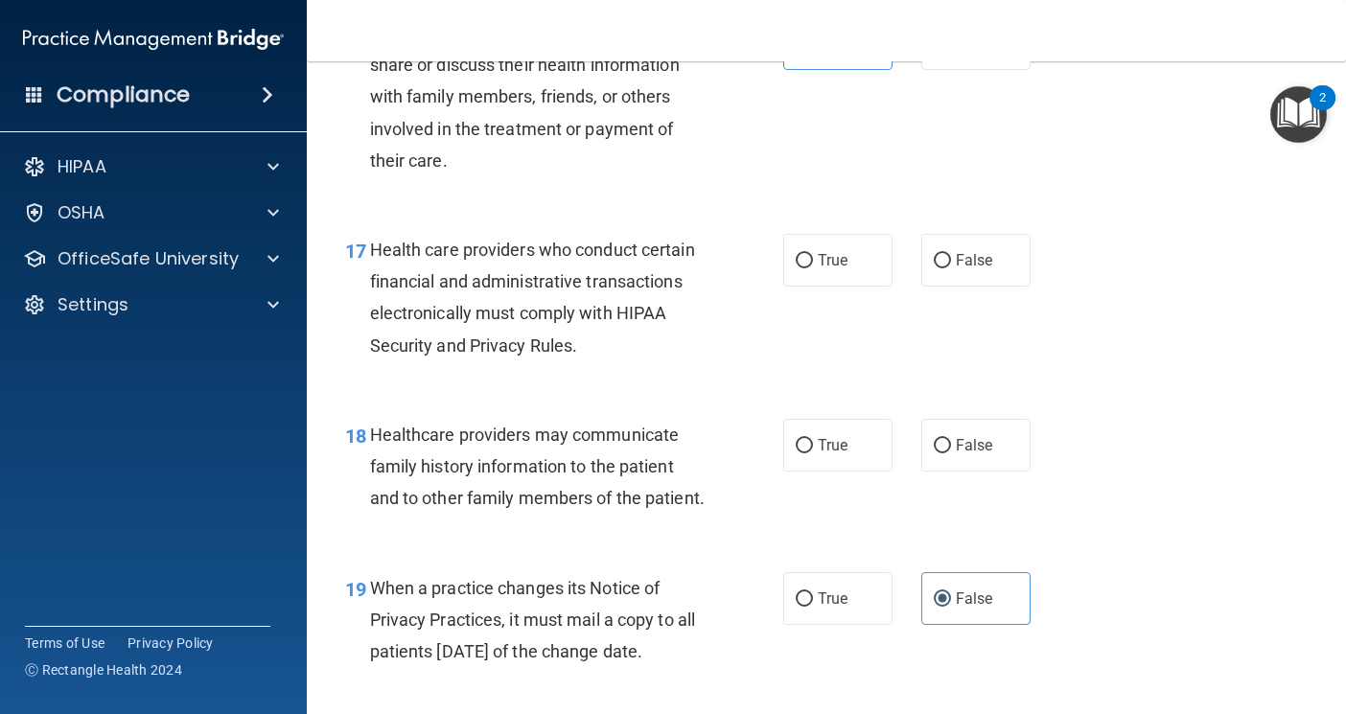
click at [775, 252] on div "17 Health care providers who conduct certain financial and administrative trans…" at bounding box center [564, 302] width 496 height 137
click at [800, 260] on input "True" at bounding box center [804, 261] width 17 height 14
radio input "true"
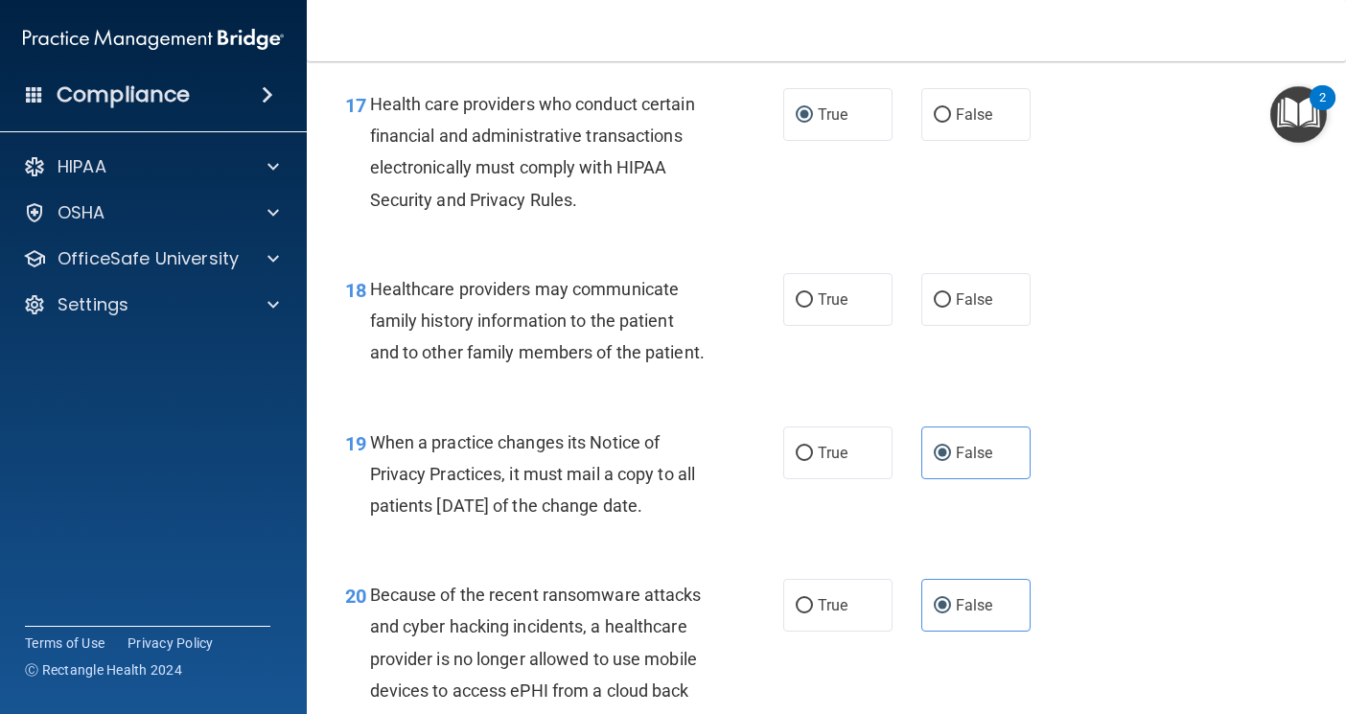
scroll to position [3164, 0]
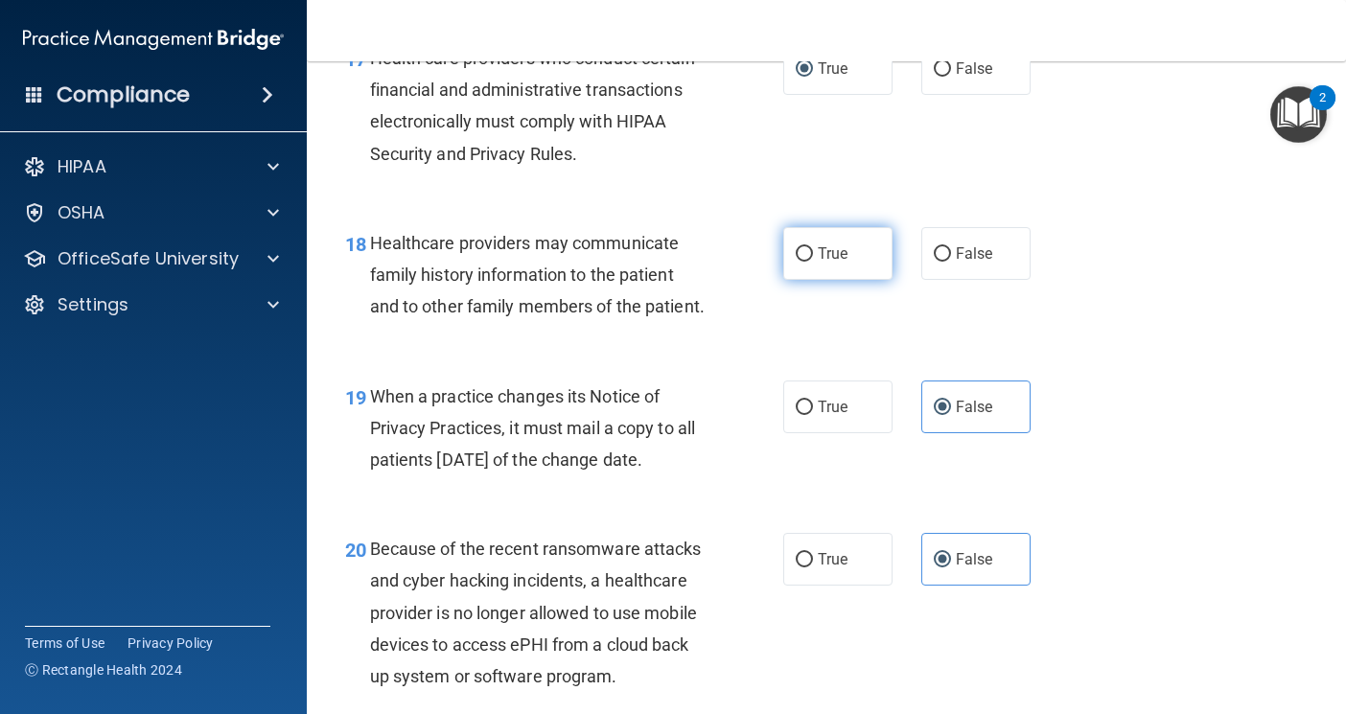
click at [810, 249] on label "True" at bounding box center [837, 253] width 109 height 53
click at [810, 249] on input "True" at bounding box center [804, 254] width 17 height 14
radio input "true"
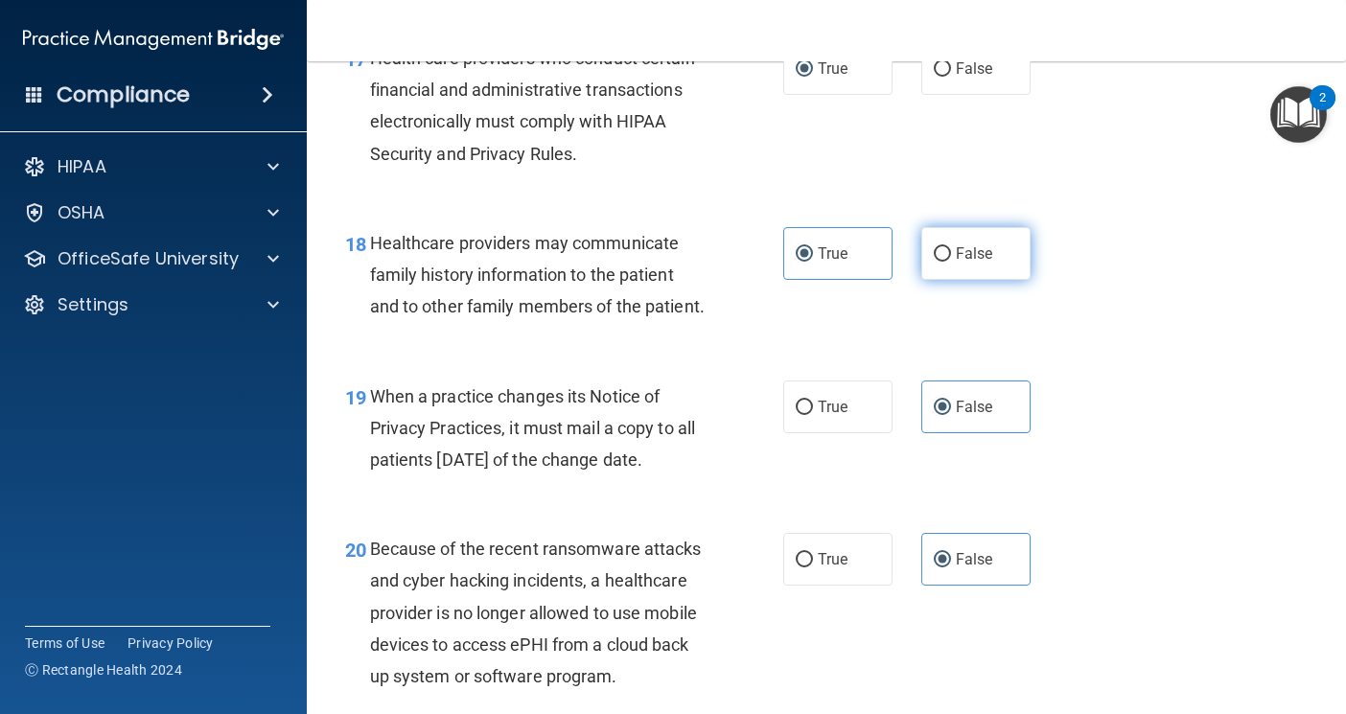
click at [923, 256] on label "False" at bounding box center [975, 253] width 109 height 53
click at [934, 256] on input "False" at bounding box center [942, 254] width 17 height 14
radio input "true"
radio input "false"
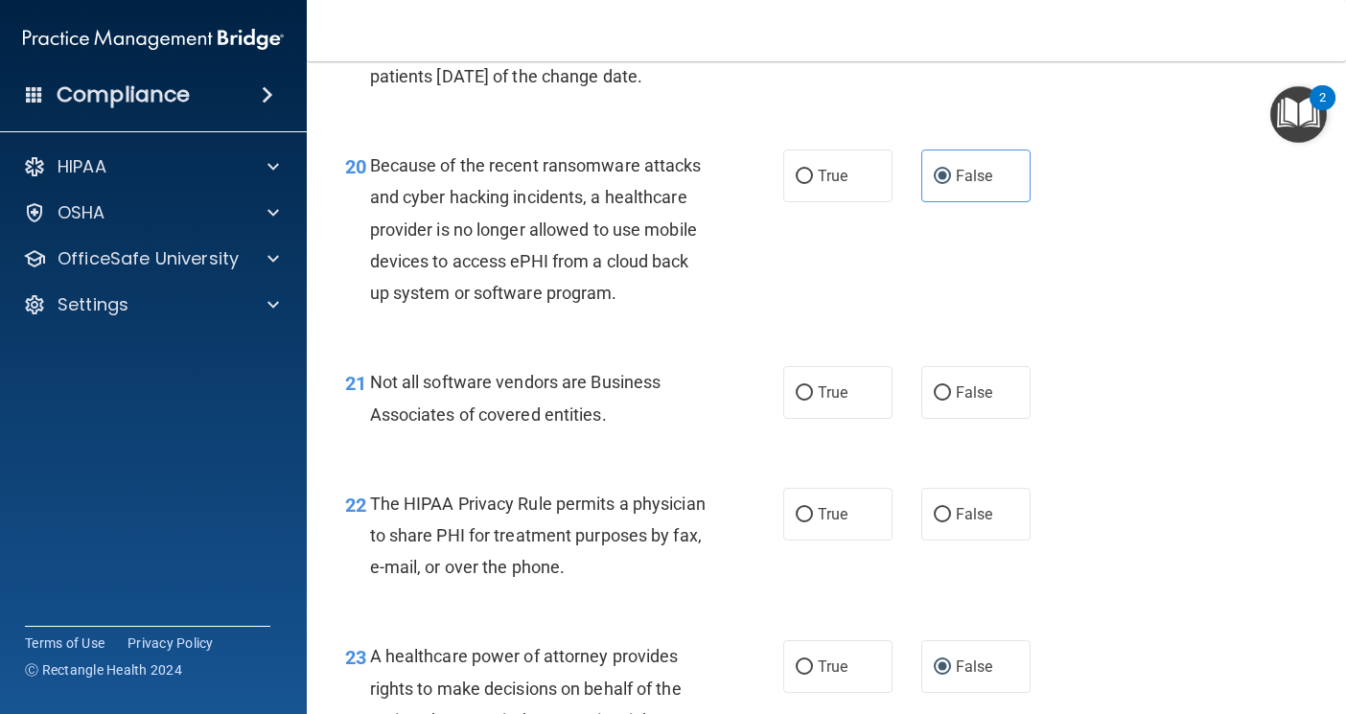
scroll to position [3643, 0]
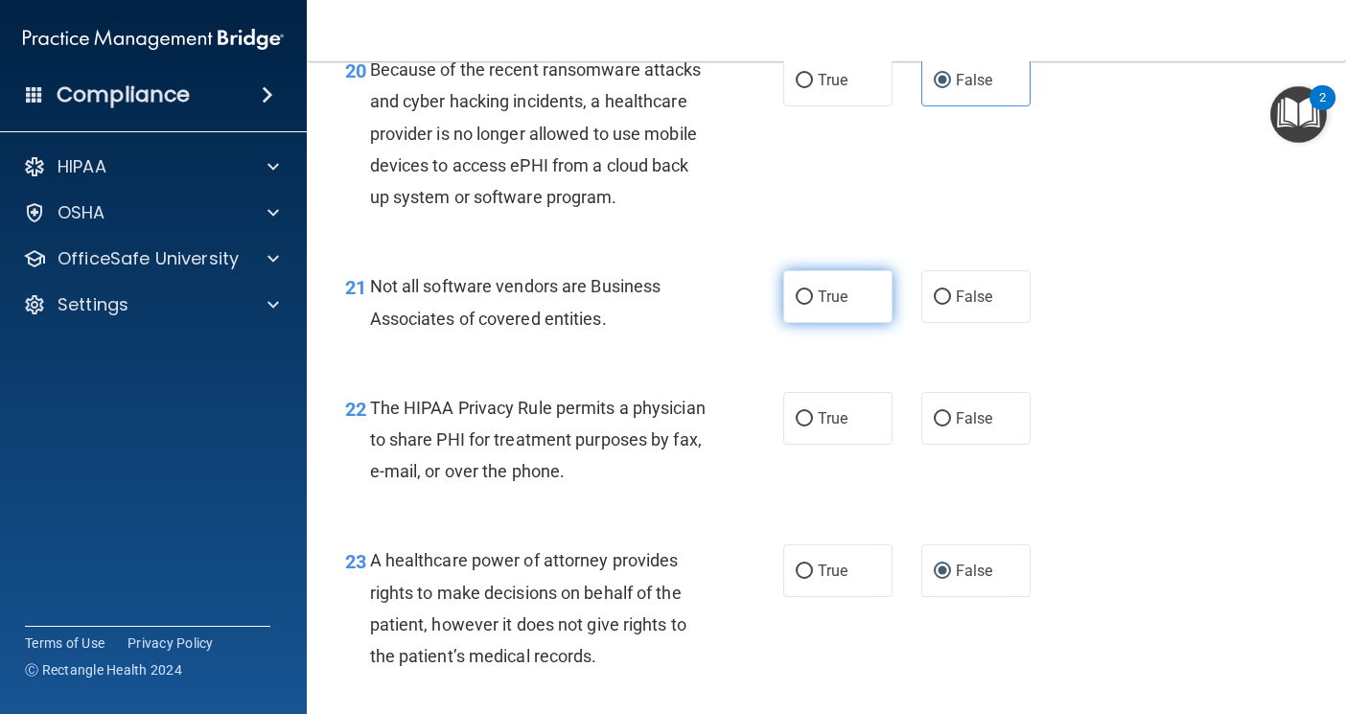
click at [849, 323] on label "True" at bounding box center [837, 296] width 109 height 53
click at [813, 305] on input "True" at bounding box center [804, 298] width 17 height 14
radio input "true"
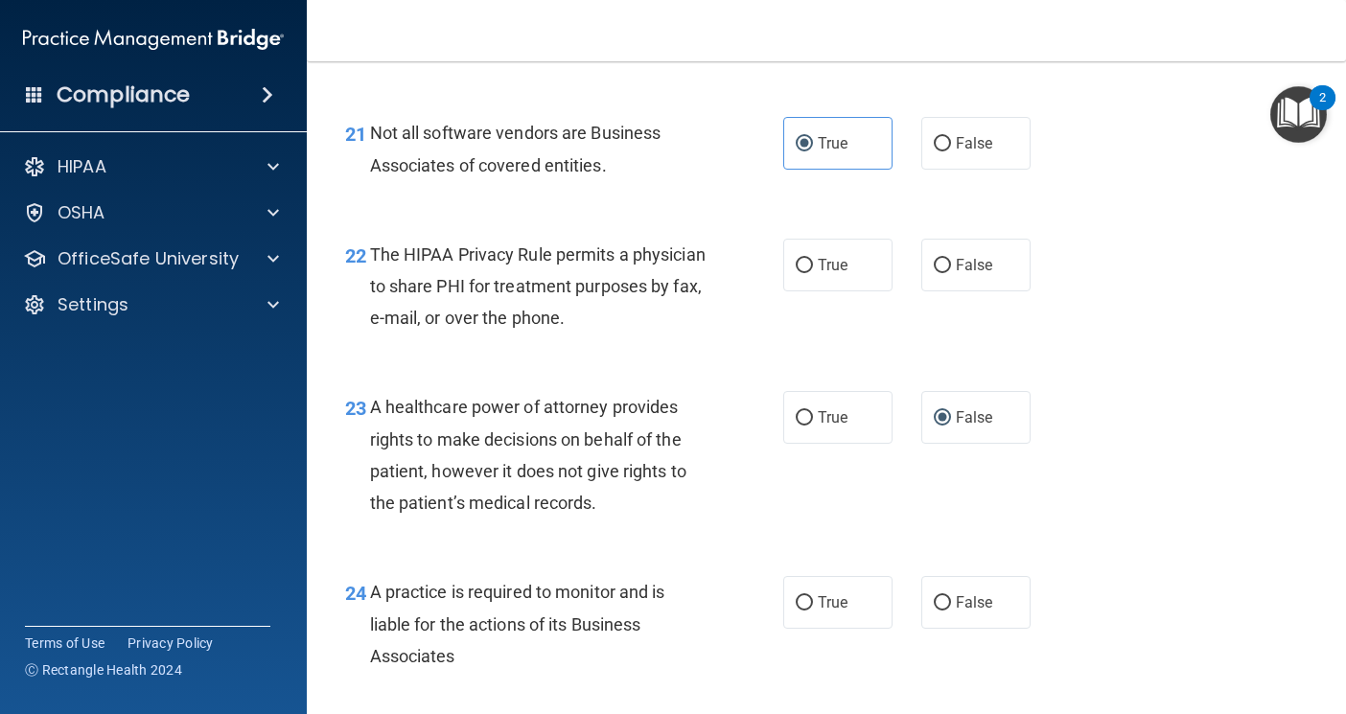
scroll to position [3835, 0]
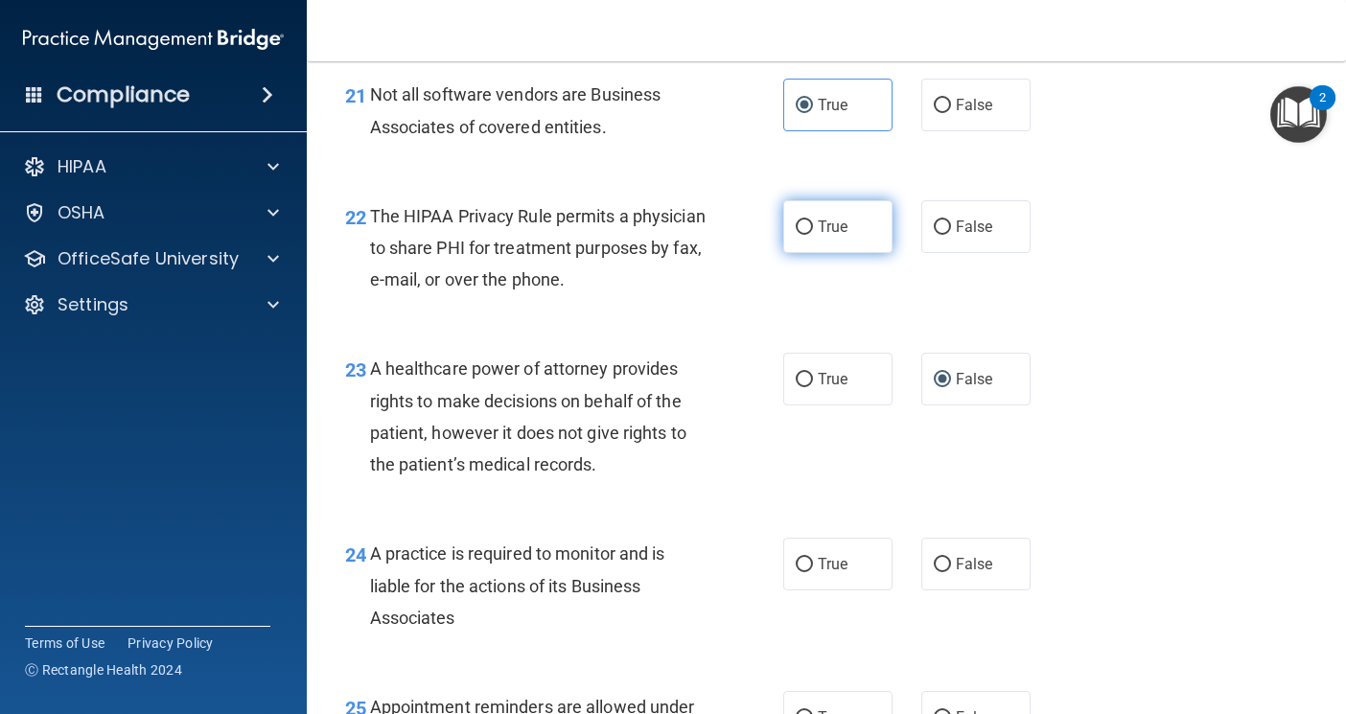
click at [810, 253] on label "True" at bounding box center [837, 226] width 109 height 53
click at [810, 235] on input "True" at bounding box center [804, 228] width 17 height 14
radio input "true"
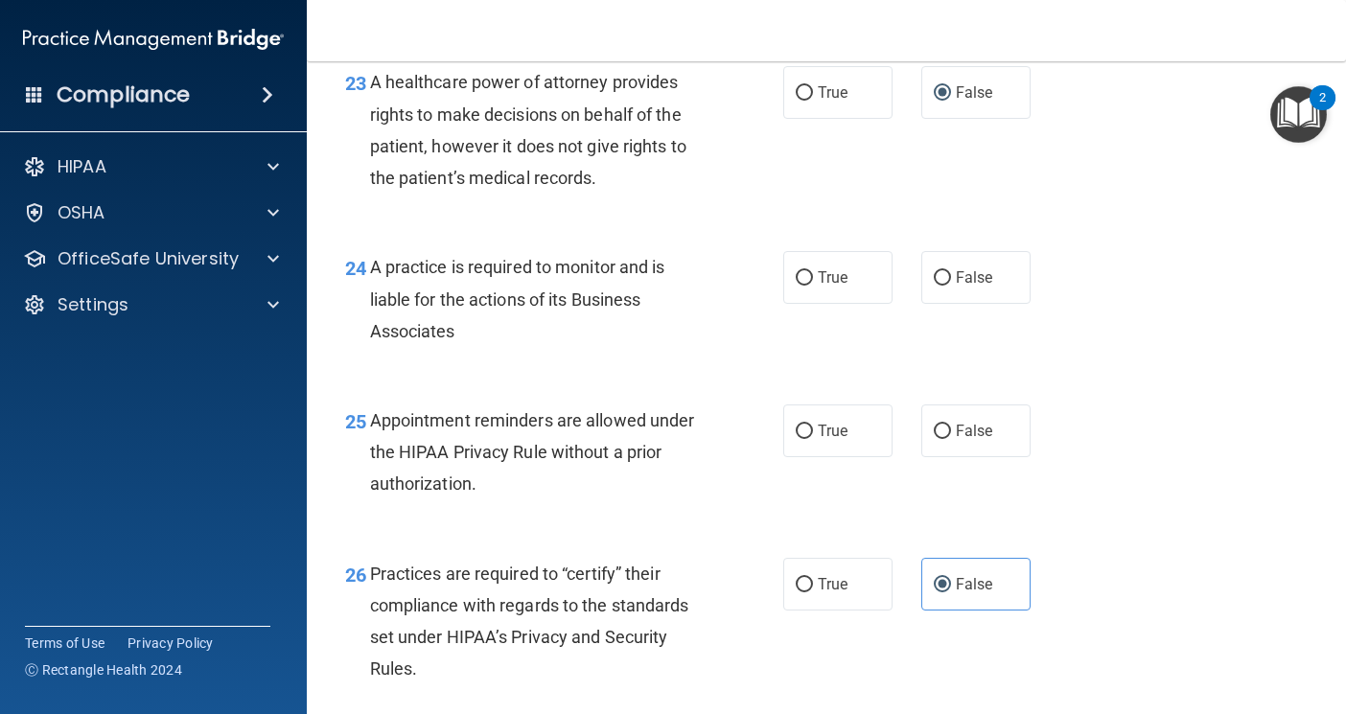
scroll to position [4123, 0]
click at [783, 303] on label "True" at bounding box center [837, 276] width 109 height 53
click at [796, 285] on input "True" at bounding box center [804, 277] width 17 height 14
radio input "true"
click at [937, 285] on input "False" at bounding box center [942, 277] width 17 height 14
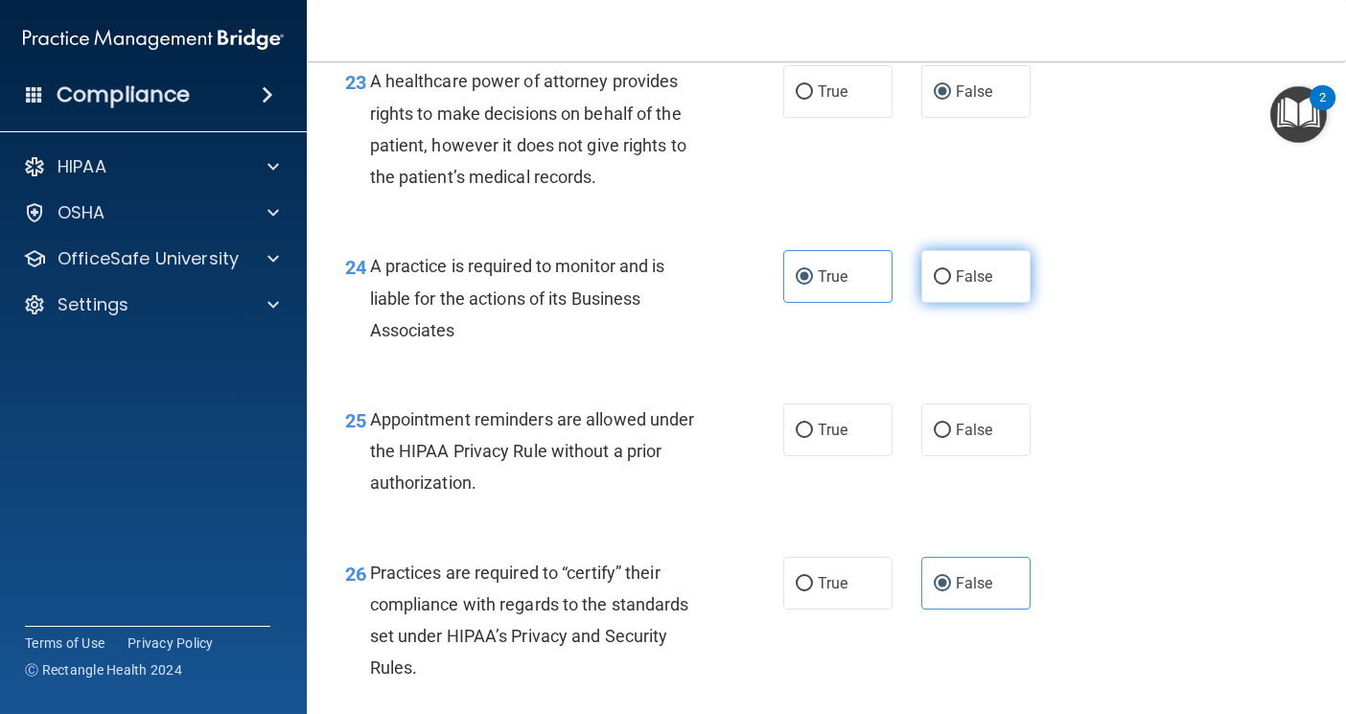
radio input "true"
radio input "false"
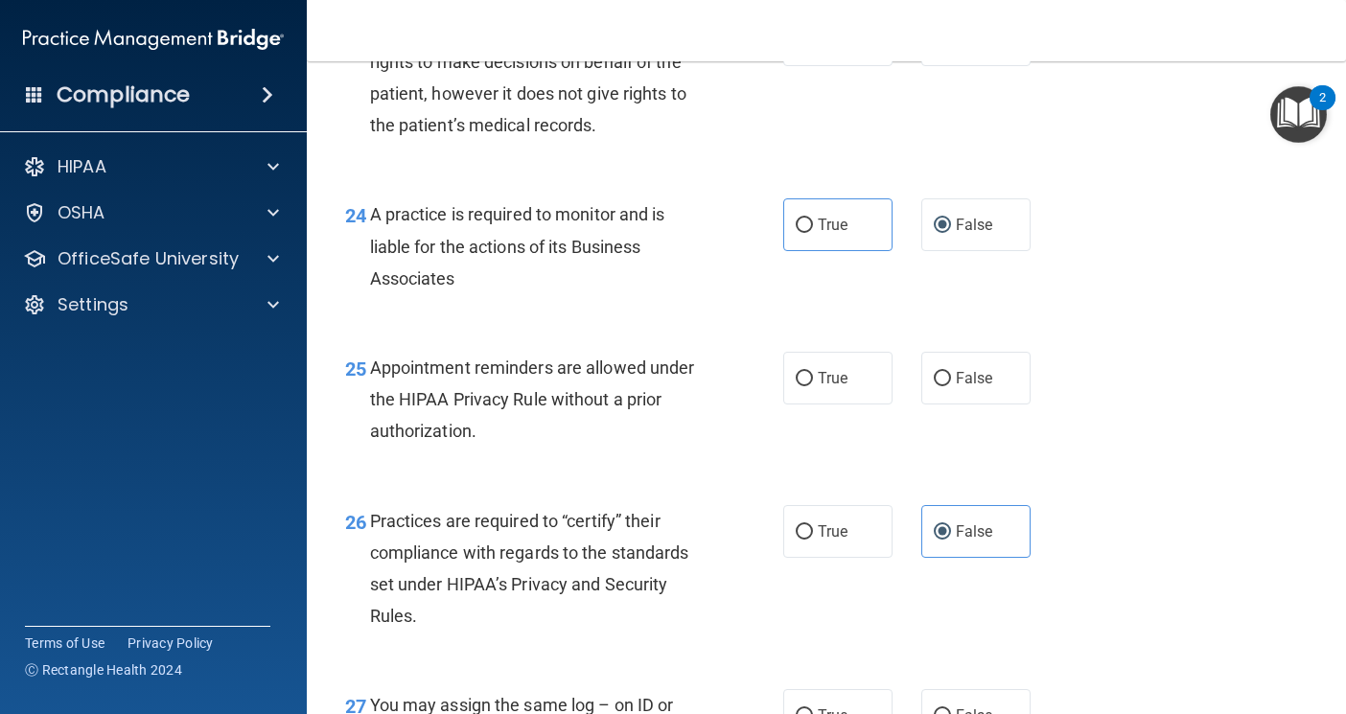
scroll to position [4219, 0]
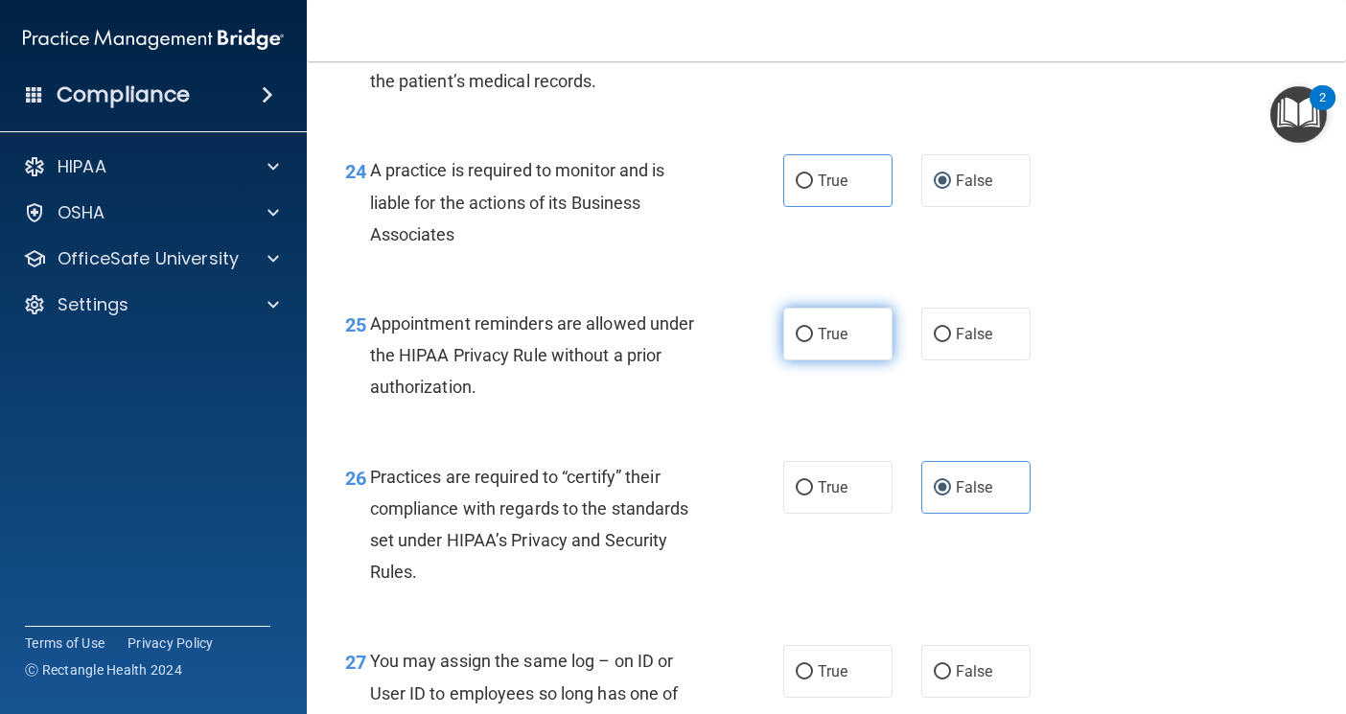
click at [859, 361] on label "True" at bounding box center [837, 334] width 109 height 53
click at [813, 342] on input "True" at bounding box center [804, 335] width 17 height 14
radio input "true"
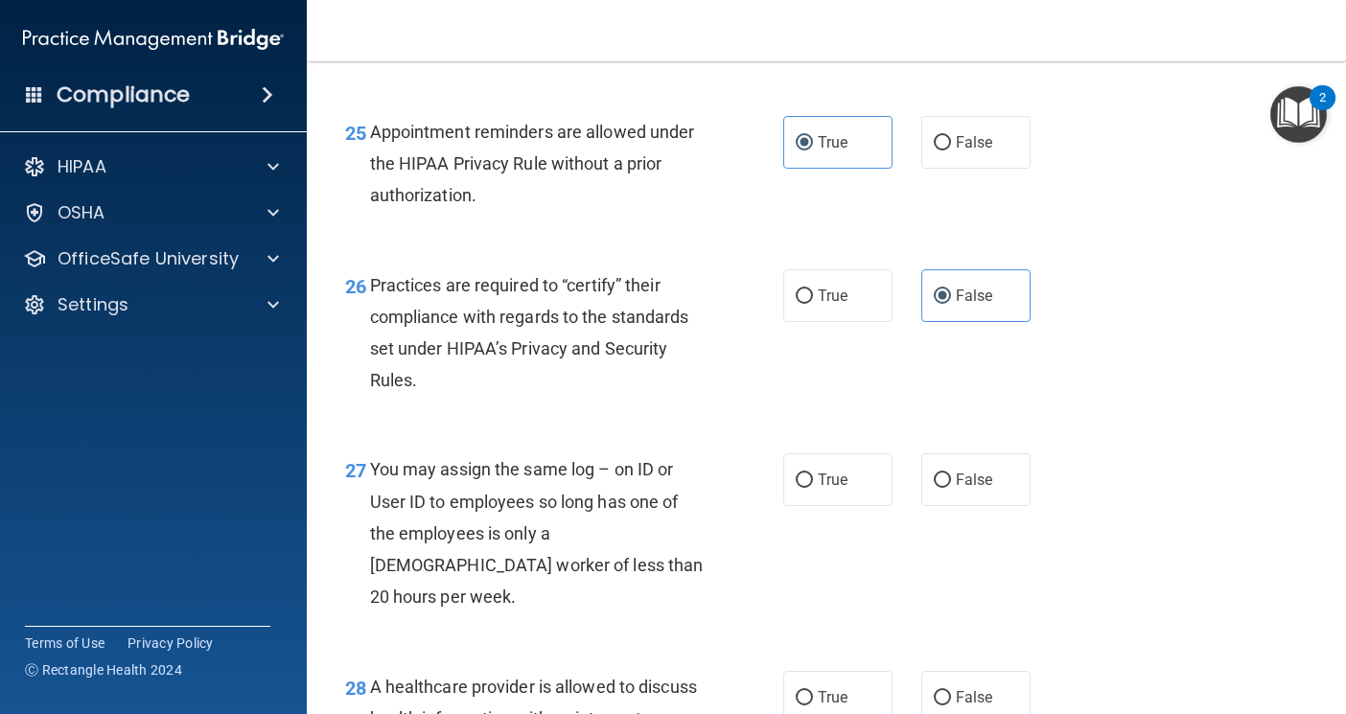
scroll to position [4506, 0]
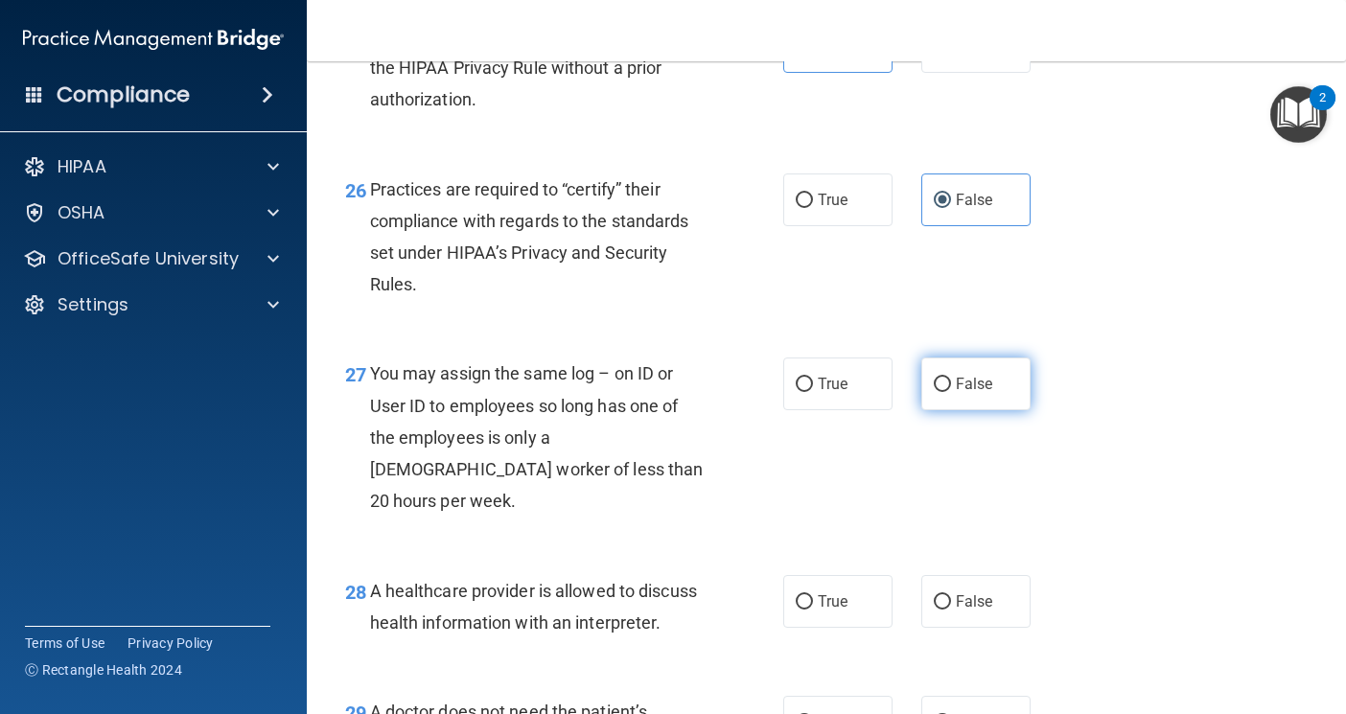
click at [1003, 410] on label "False" at bounding box center [975, 384] width 109 height 53
click at [951, 392] on input "False" at bounding box center [942, 385] width 17 height 14
radio input "true"
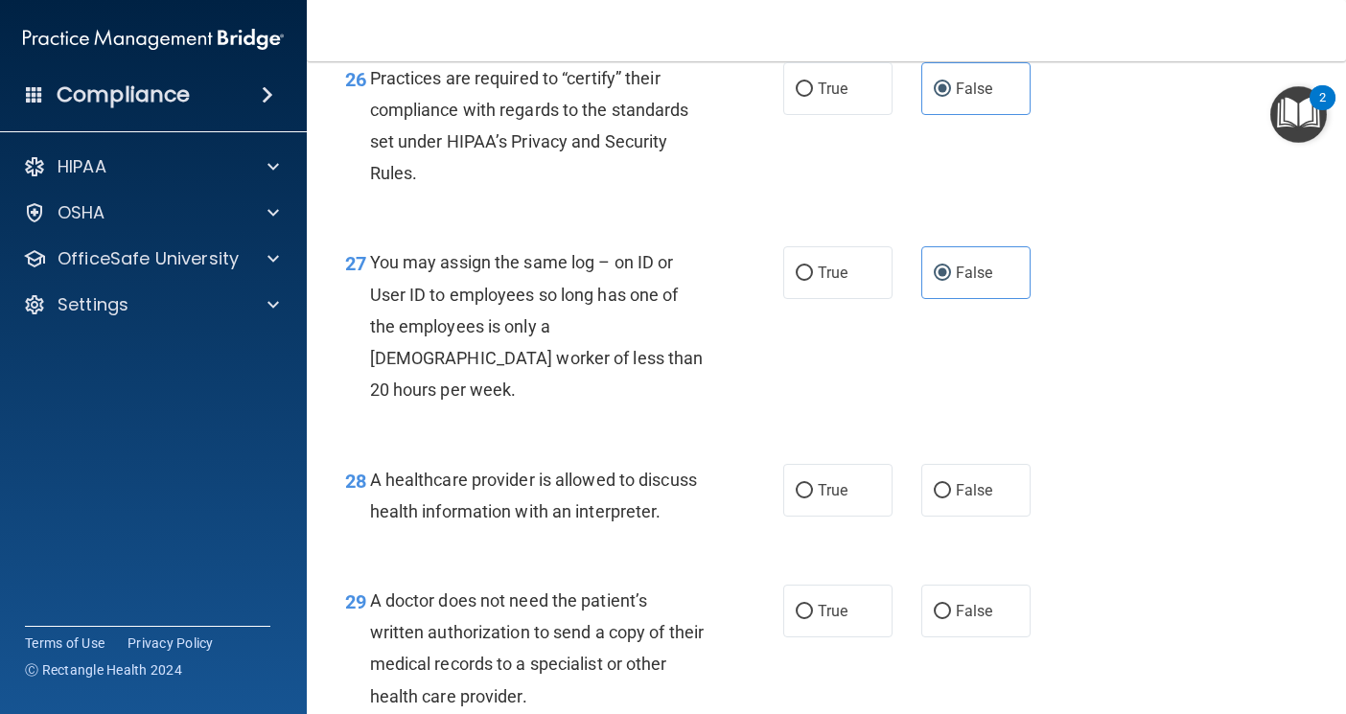
scroll to position [4794, 0]
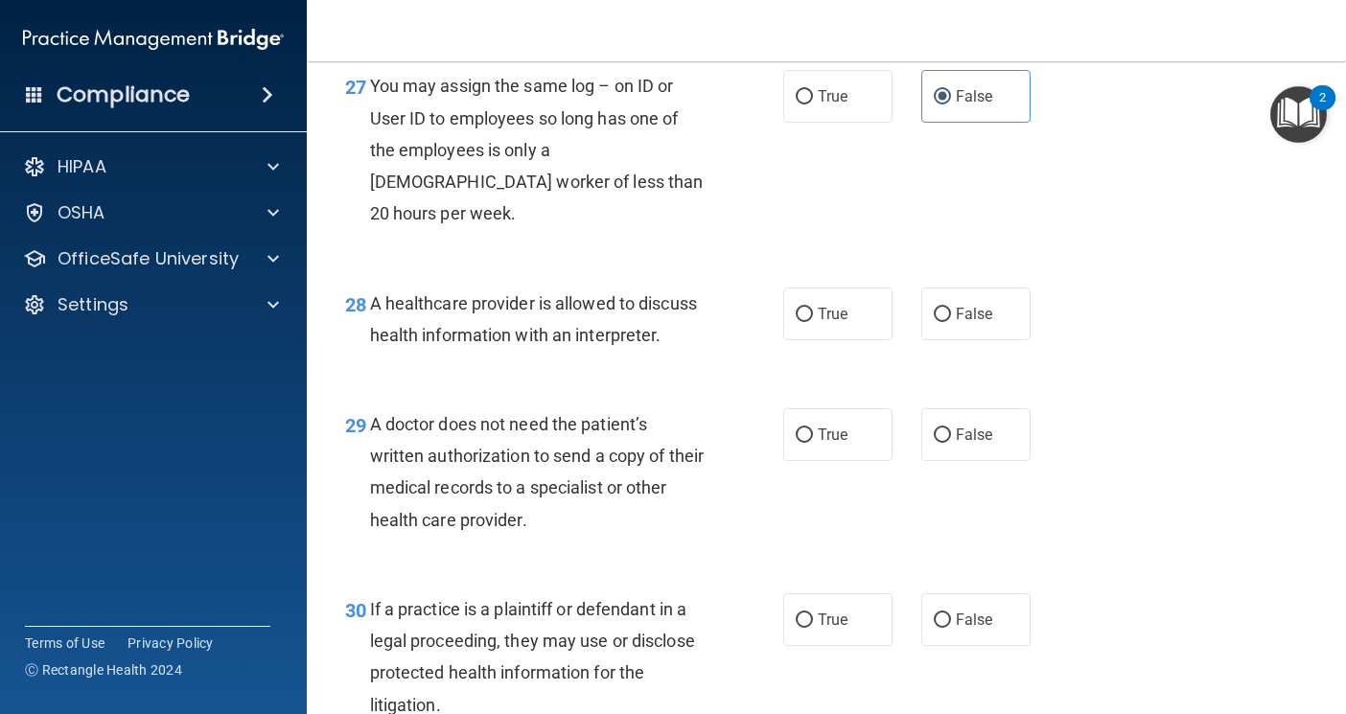
click at [877, 384] on div "28 A healthcare provider is allowed to discuss health information with an inter…" at bounding box center [826, 324] width 991 height 121
click at [865, 340] on label "True" at bounding box center [837, 314] width 109 height 53
click at [813, 322] on input "True" at bounding box center [804, 315] width 17 height 14
radio input "true"
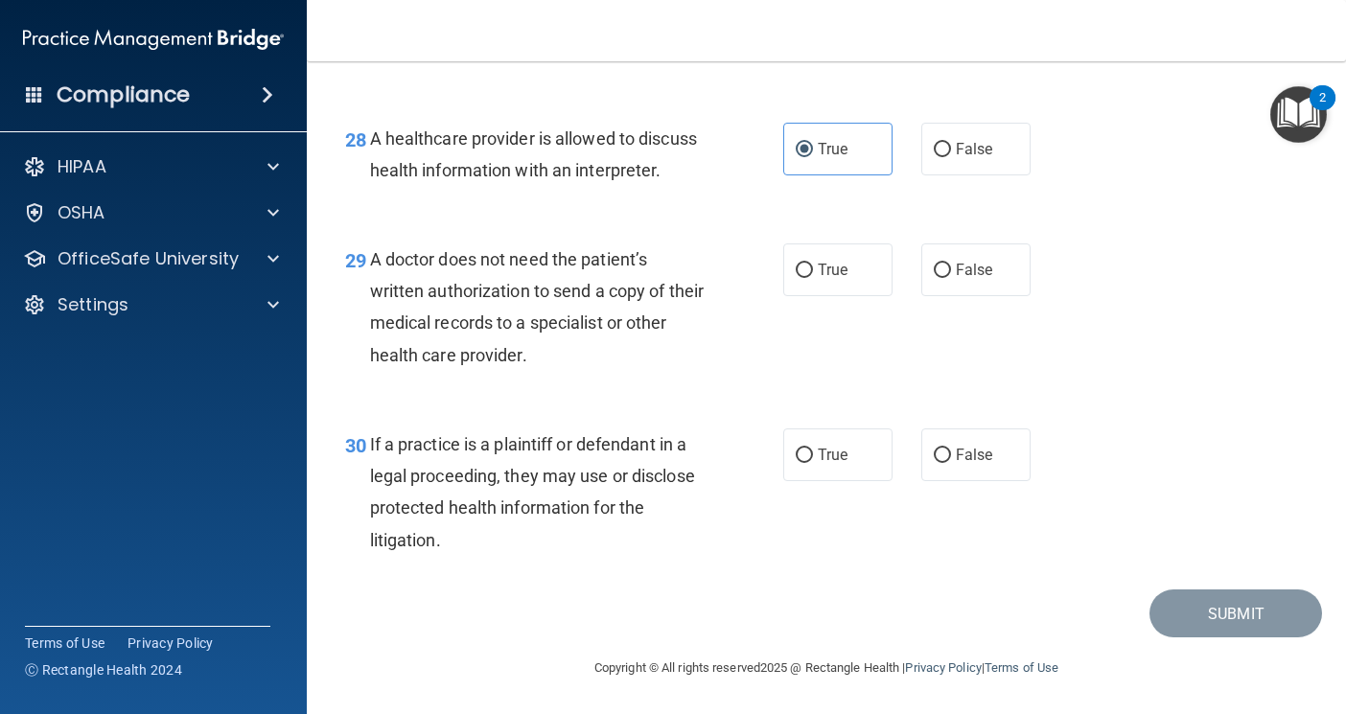
scroll to position [4986, 0]
click at [869, 296] on label "True" at bounding box center [837, 270] width 109 height 53
click at [813, 278] on input "True" at bounding box center [804, 271] width 17 height 14
radio input "true"
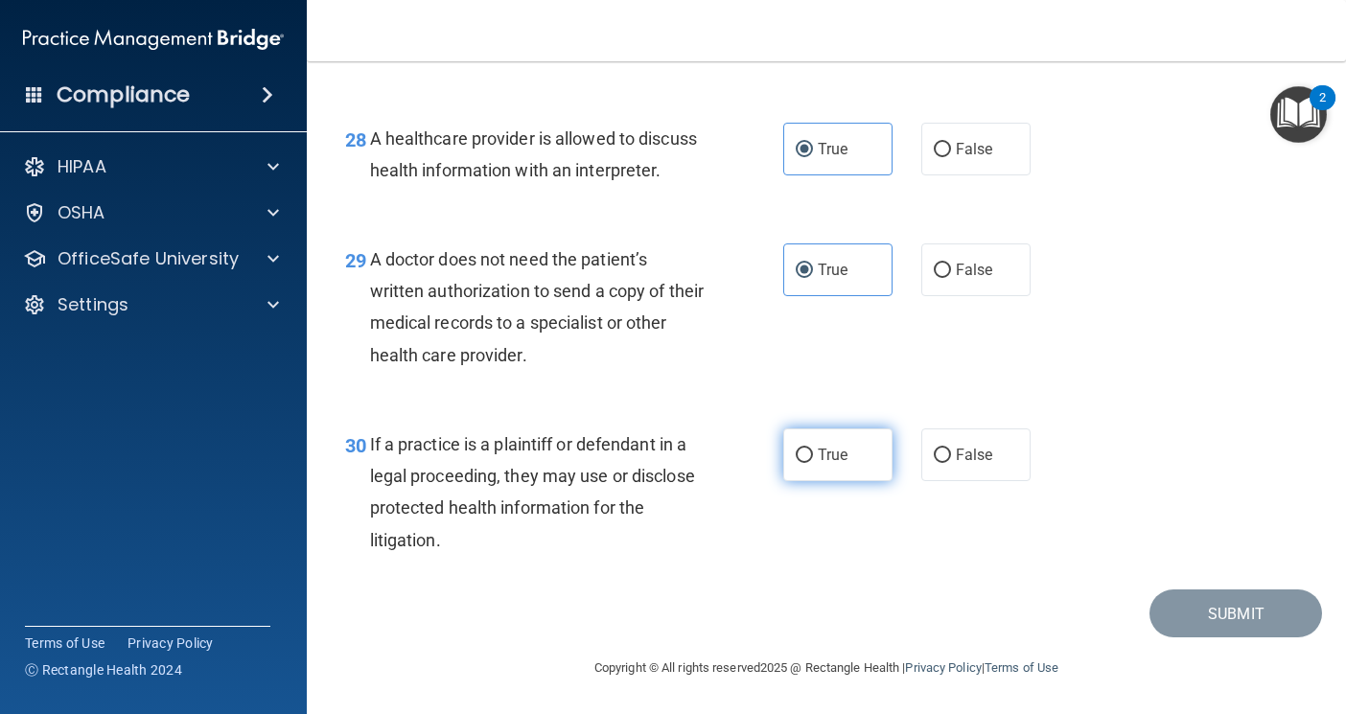
click at [828, 467] on label "True" at bounding box center [837, 455] width 109 height 53
click at [813, 463] on input "True" at bounding box center [804, 456] width 17 height 14
radio input "true"
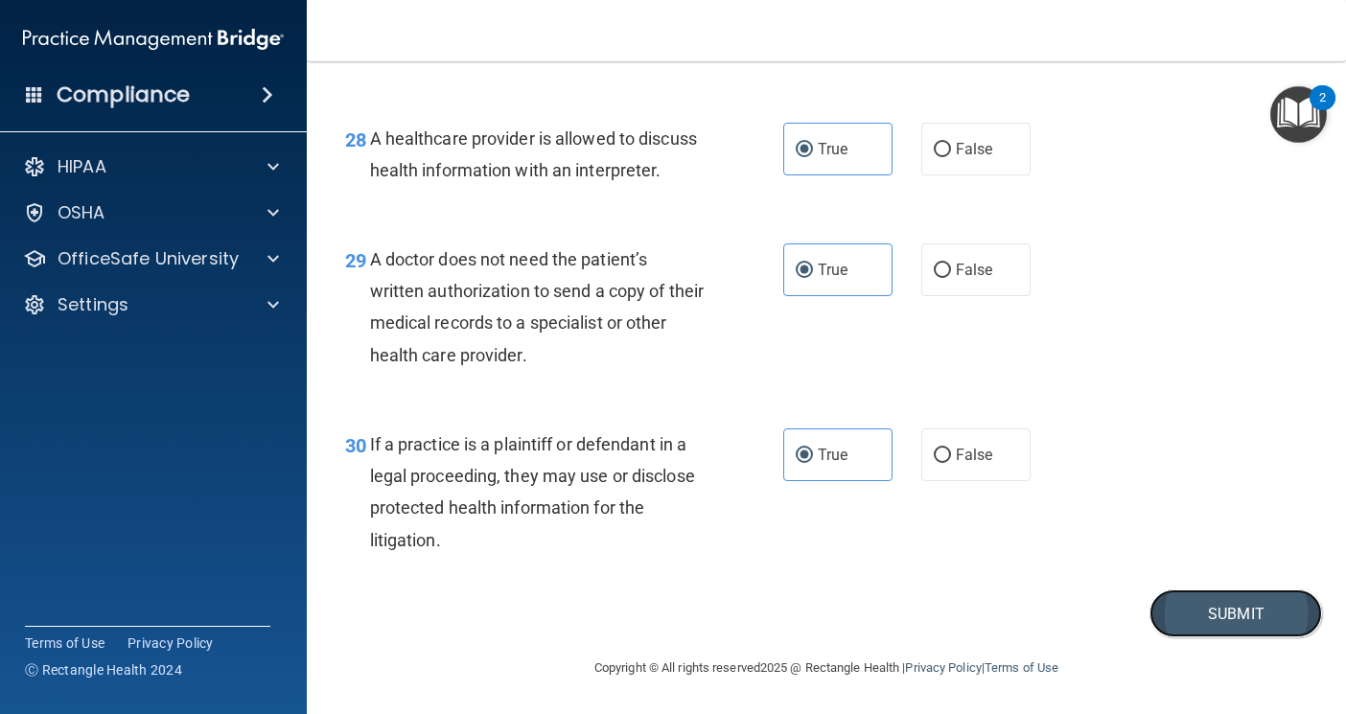
click at [1247, 621] on button "Submit" at bounding box center [1236, 614] width 173 height 49
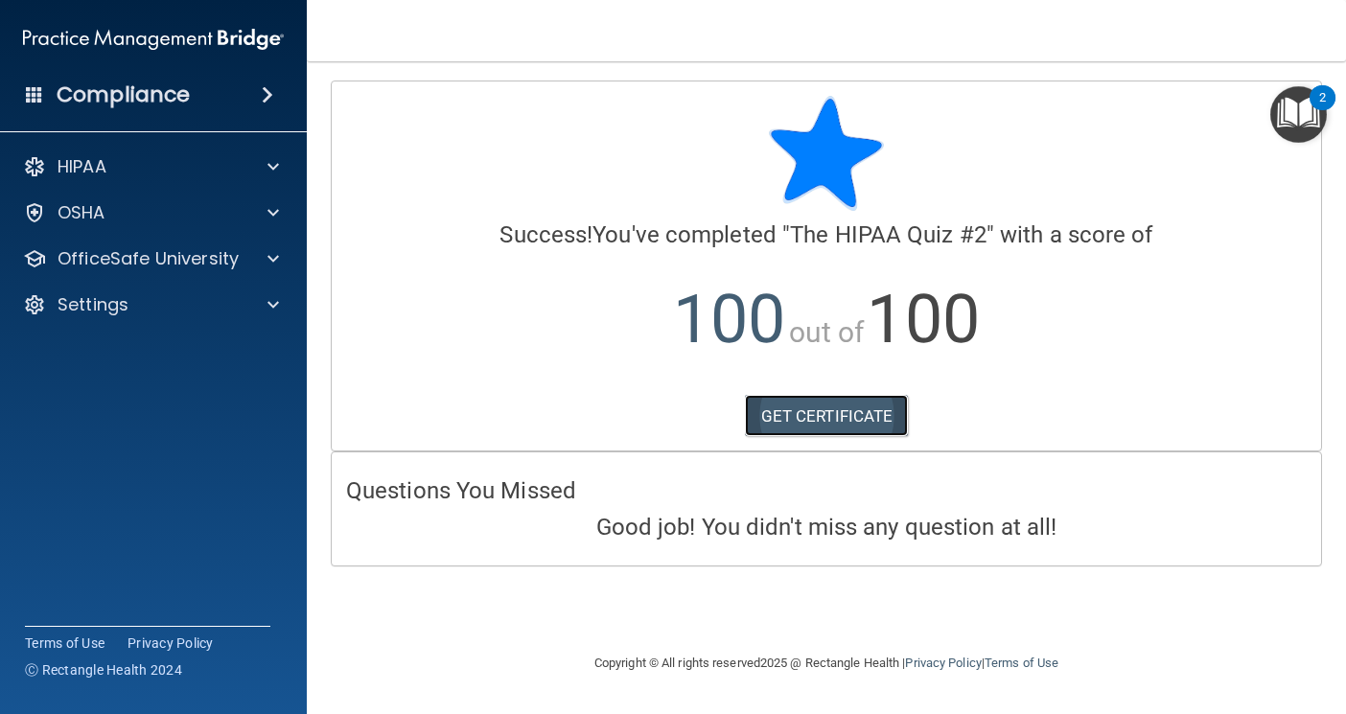
click at [868, 416] on link "GET CERTIFICATE" at bounding box center [827, 416] width 164 height 42
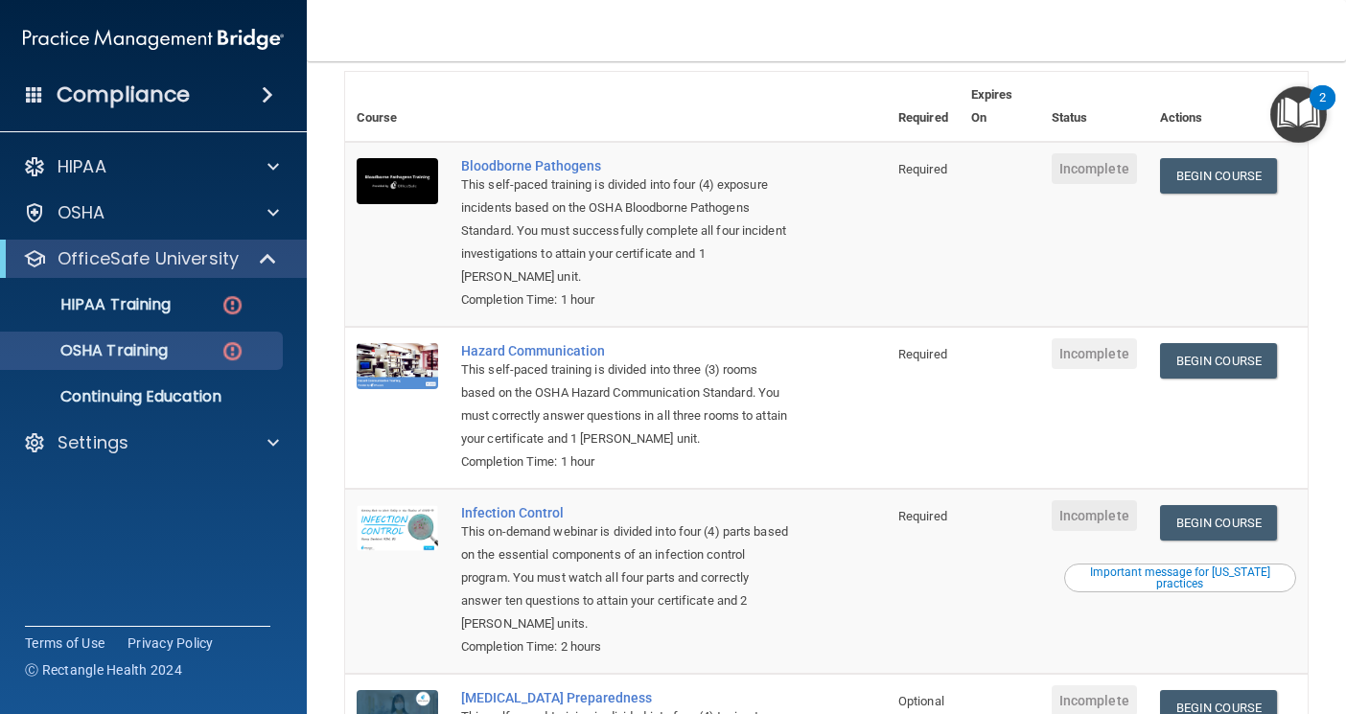
scroll to position [87, 0]
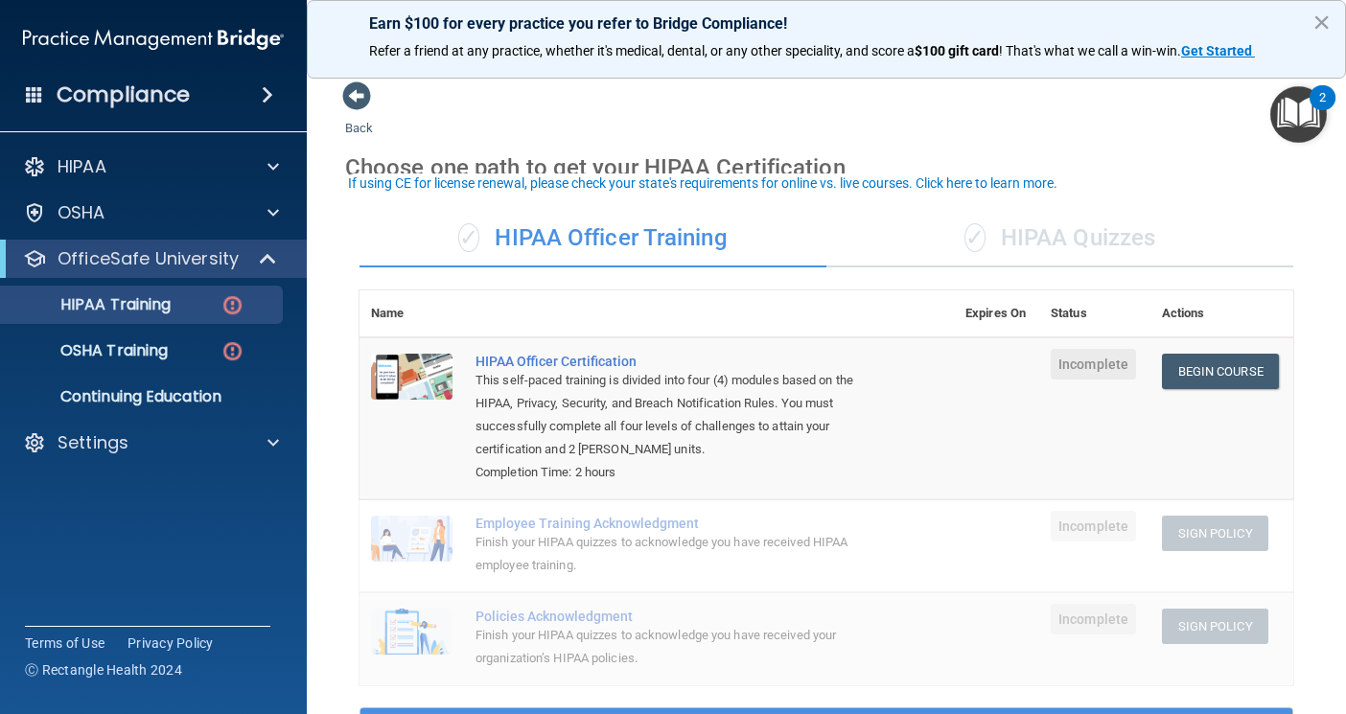
scroll to position [96, 0]
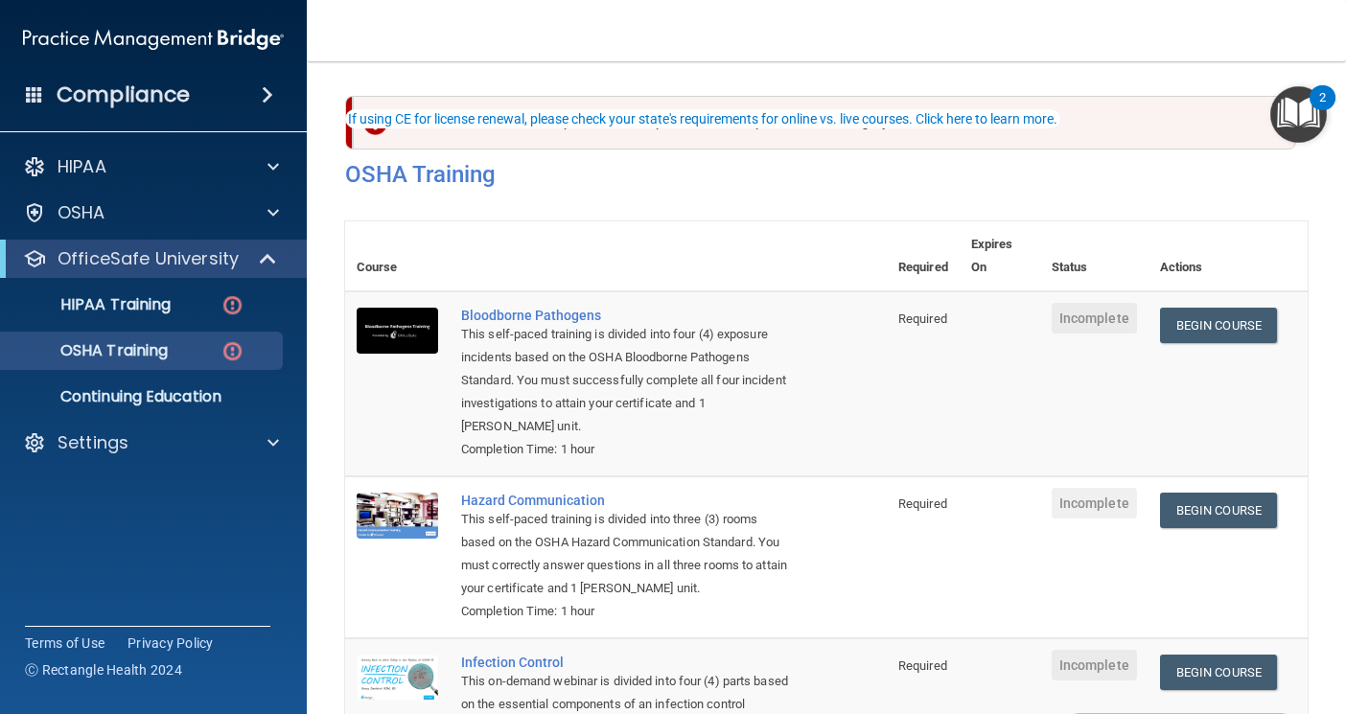
scroll to position [87, 0]
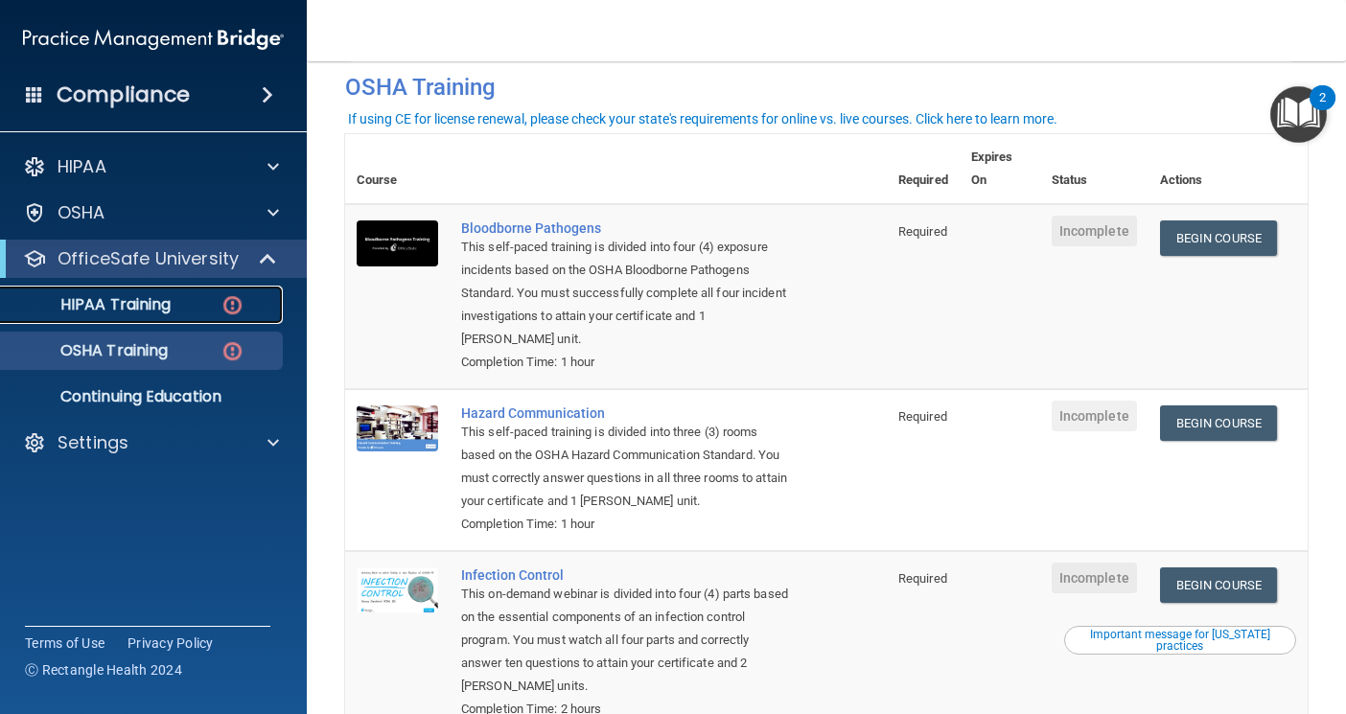
click at [208, 317] on link "HIPAA Training" at bounding box center [132, 305] width 302 height 38
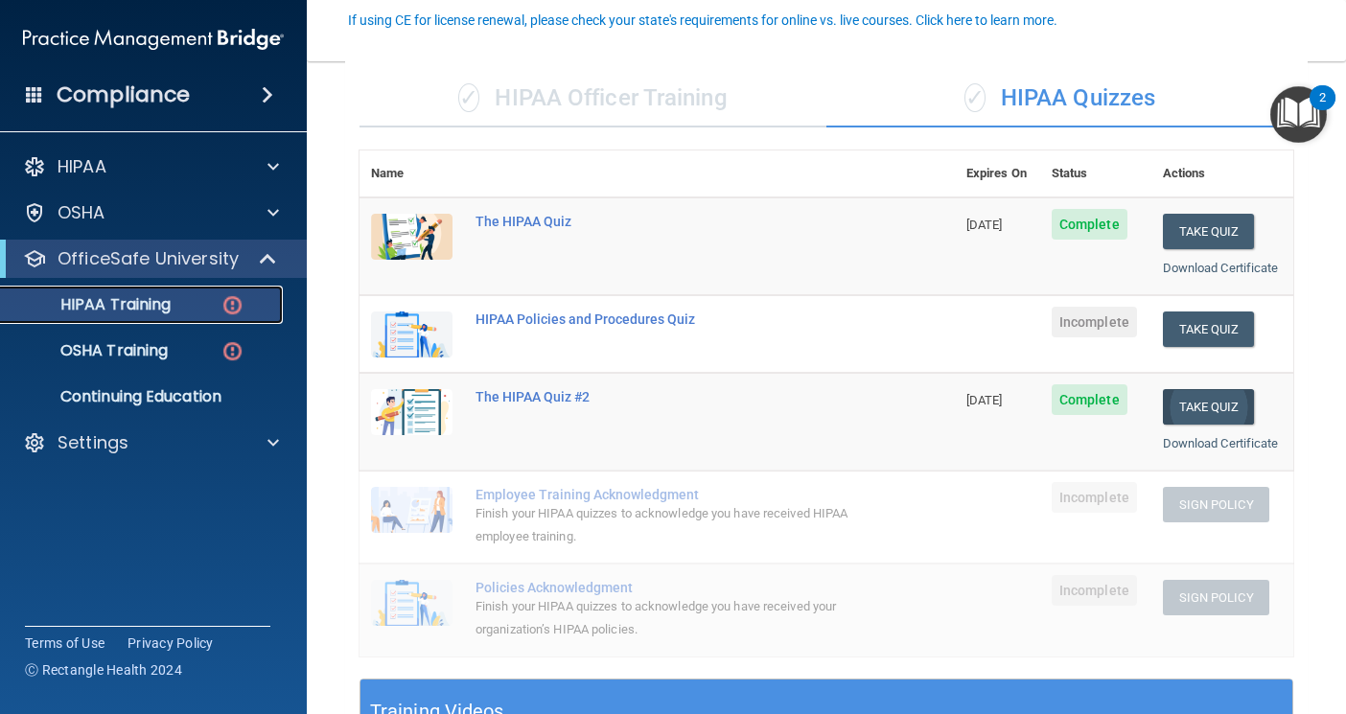
scroll to position [183, 0]
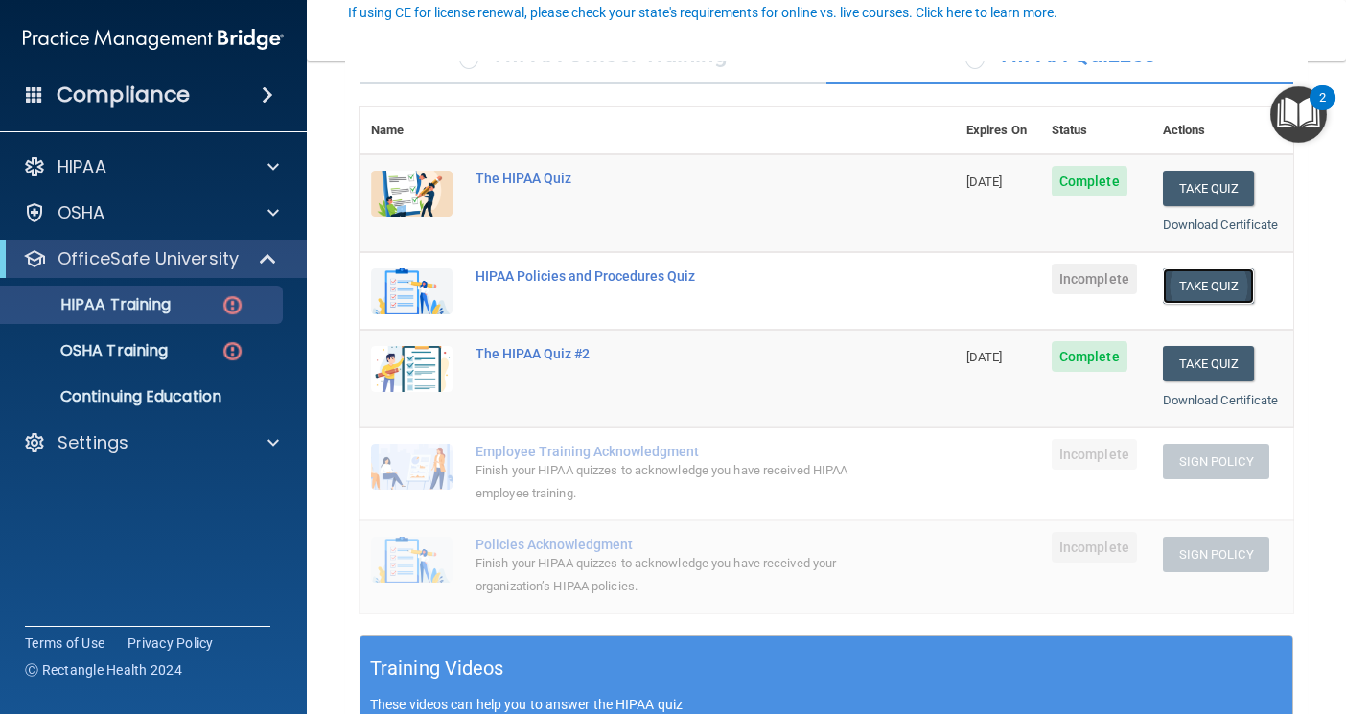
click at [1201, 300] on button "Take Quiz" at bounding box center [1209, 285] width 92 height 35
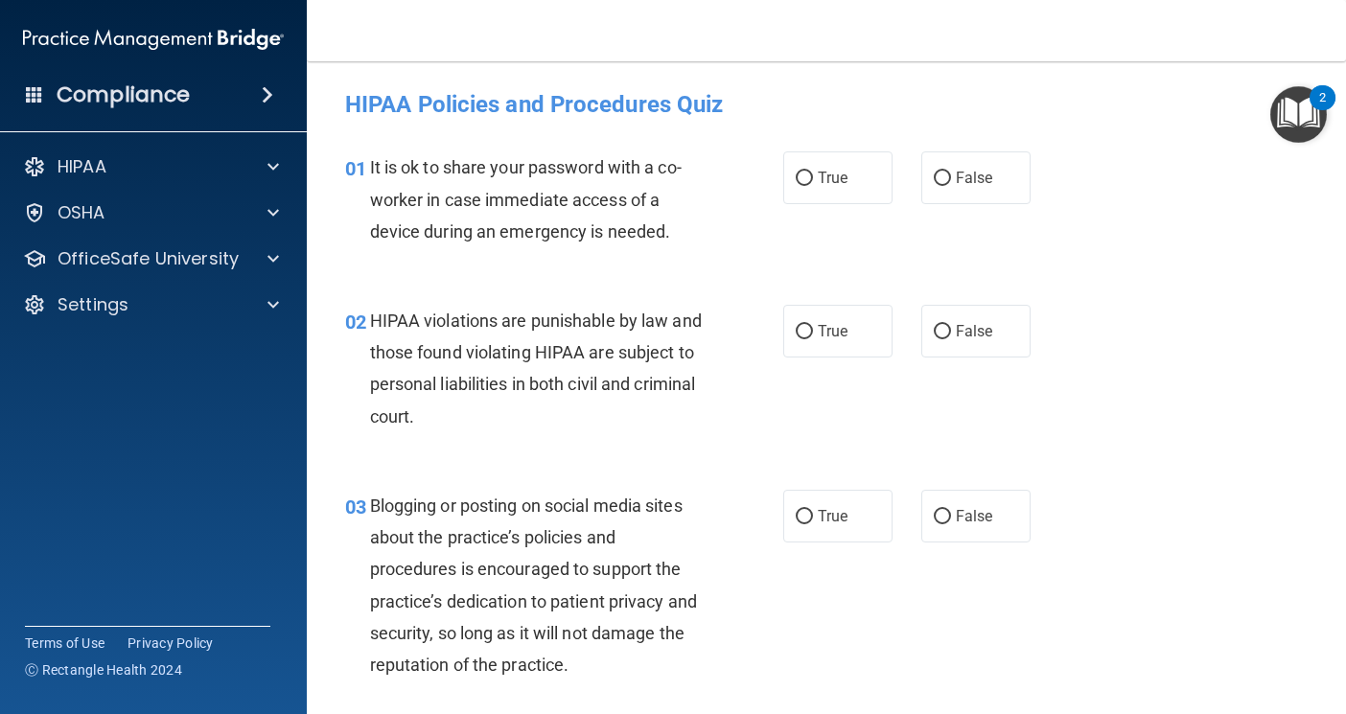
click at [371, 168] on span "It is ok to share your password with a co-worker in case immediate access of a …" at bounding box center [526, 198] width 312 height 83
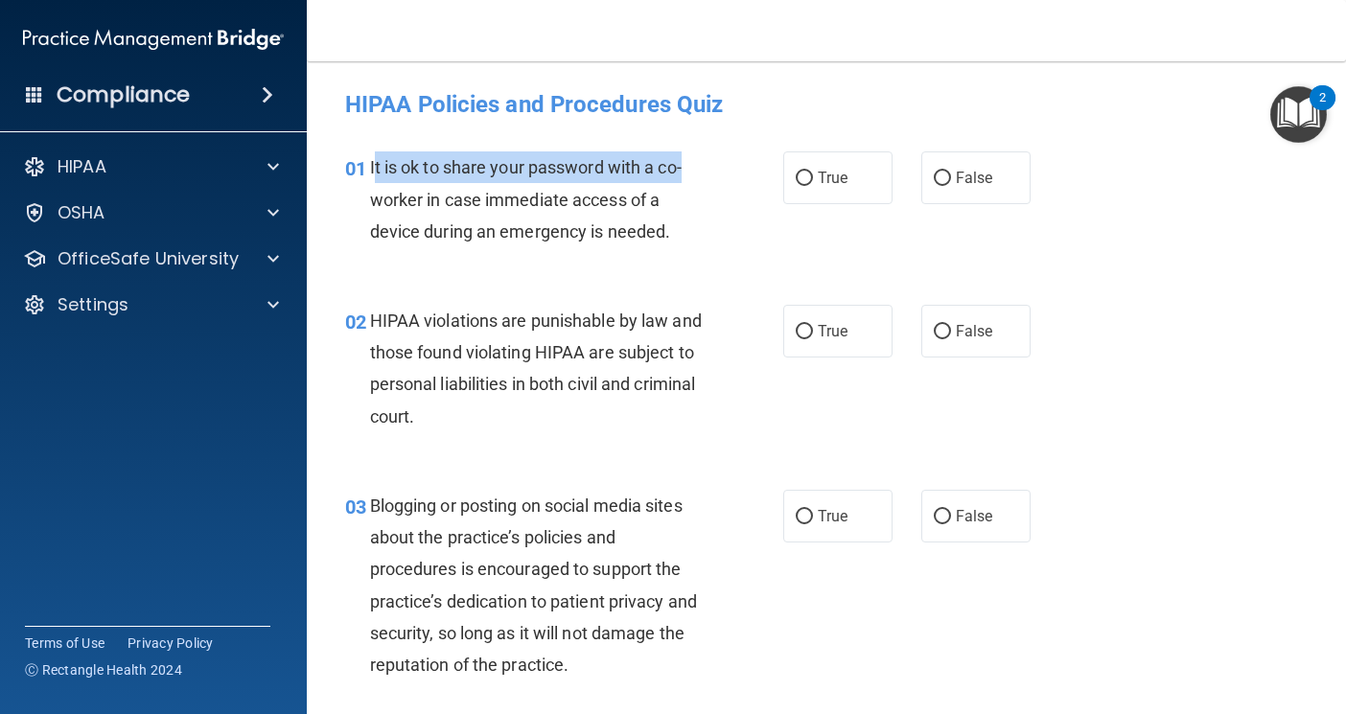
drag, startPoint x: 372, startPoint y: 168, endPoint x: 698, endPoint y: 168, distance: 326.0
click at [718, 173] on div "01 It is ok to share your password with a co-worker in case immediate access of…" at bounding box center [564, 203] width 496 height 105
click at [416, 165] on span "It is ok to share your password with a co-worker in case immediate access of a …" at bounding box center [526, 198] width 312 height 83
drag, startPoint x: 367, startPoint y: 164, endPoint x: 500, endPoint y: 193, distance: 136.3
click at [464, 183] on div "01 It is ok to share your password with a co-worker in case immediate access of…" at bounding box center [564, 203] width 496 height 105
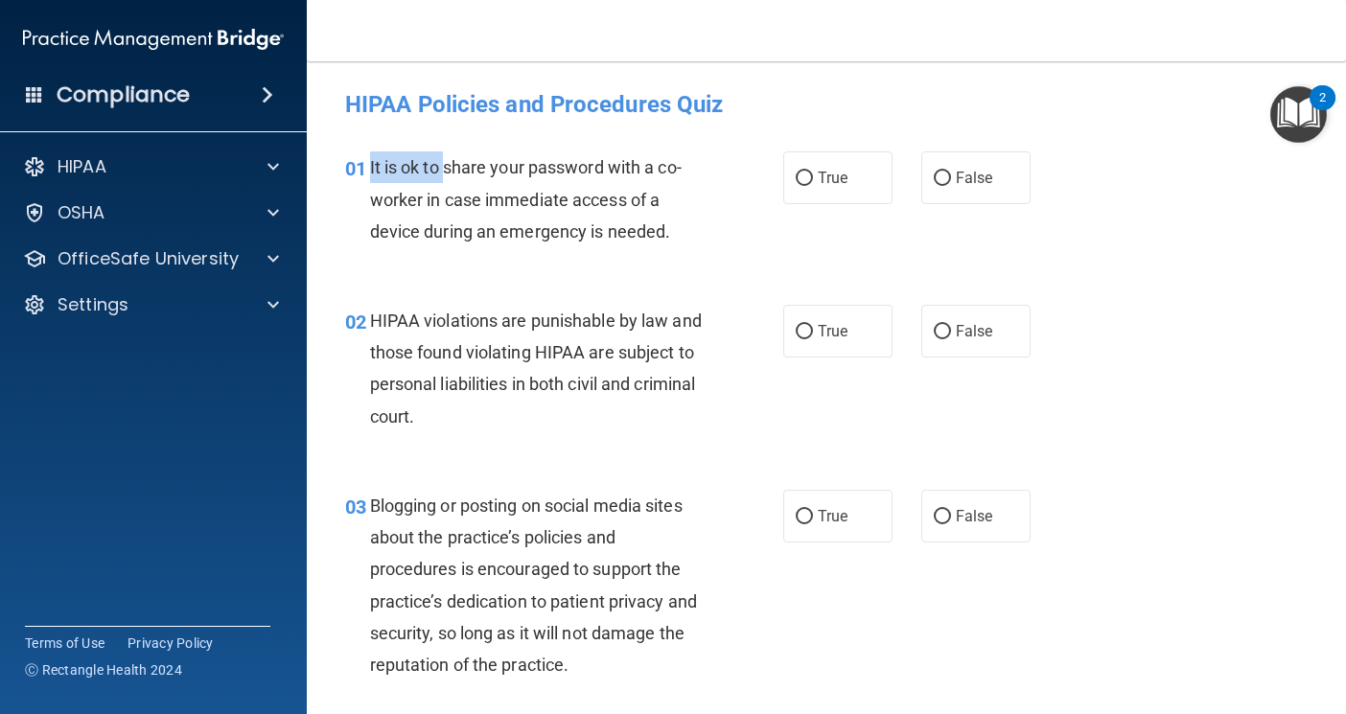
click at [482, 189] on div "It is ok to share your password with a co-worker in case immediate access of a …" at bounding box center [545, 199] width 350 height 96
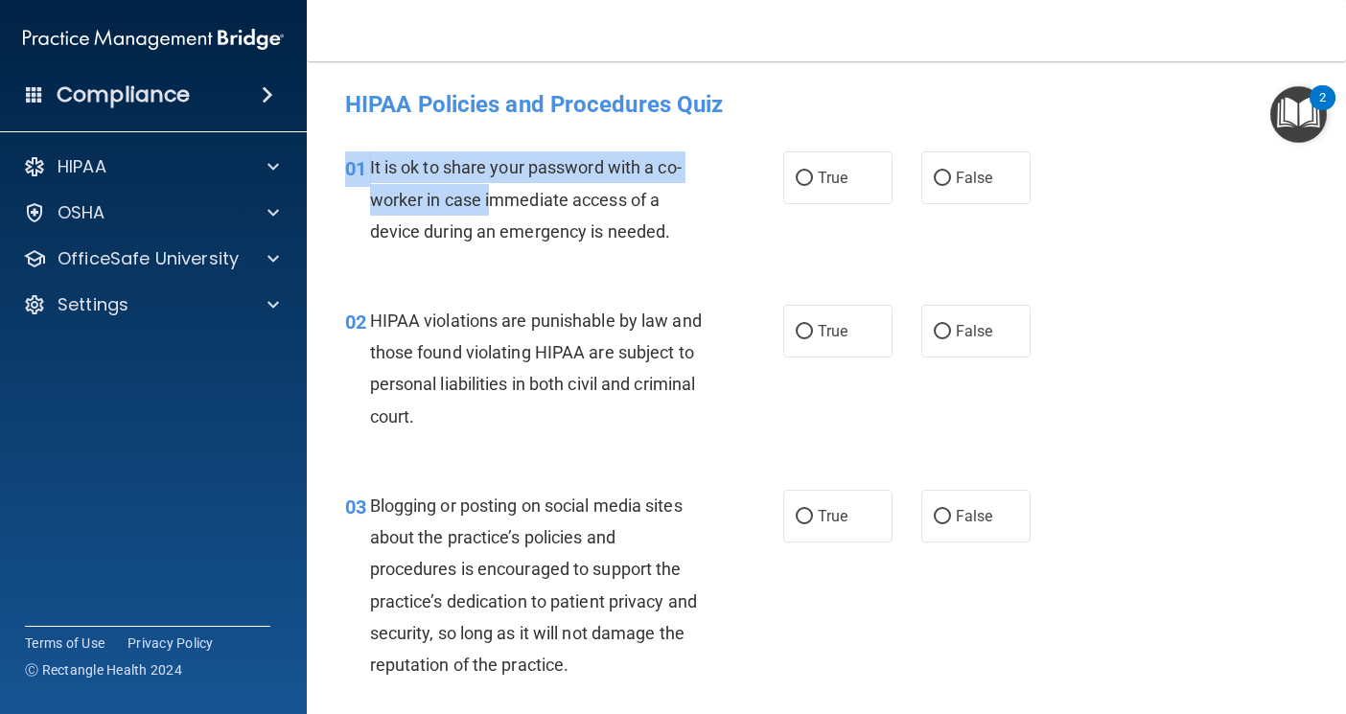
drag, startPoint x: 500, startPoint y: 193, endPoint x: 376, endPoint y: 139, distance: 135.7
click at [376, 139] on div "01 It is ok to share your password with a co-worker in case immediate access of…" at bounding box center [826, 204] width 991 height 153
click at [390, 169] on span "It is ok to share your password with a co-worker in case immediate access of a …" at bounding box center [526, 198] width 312 height 83
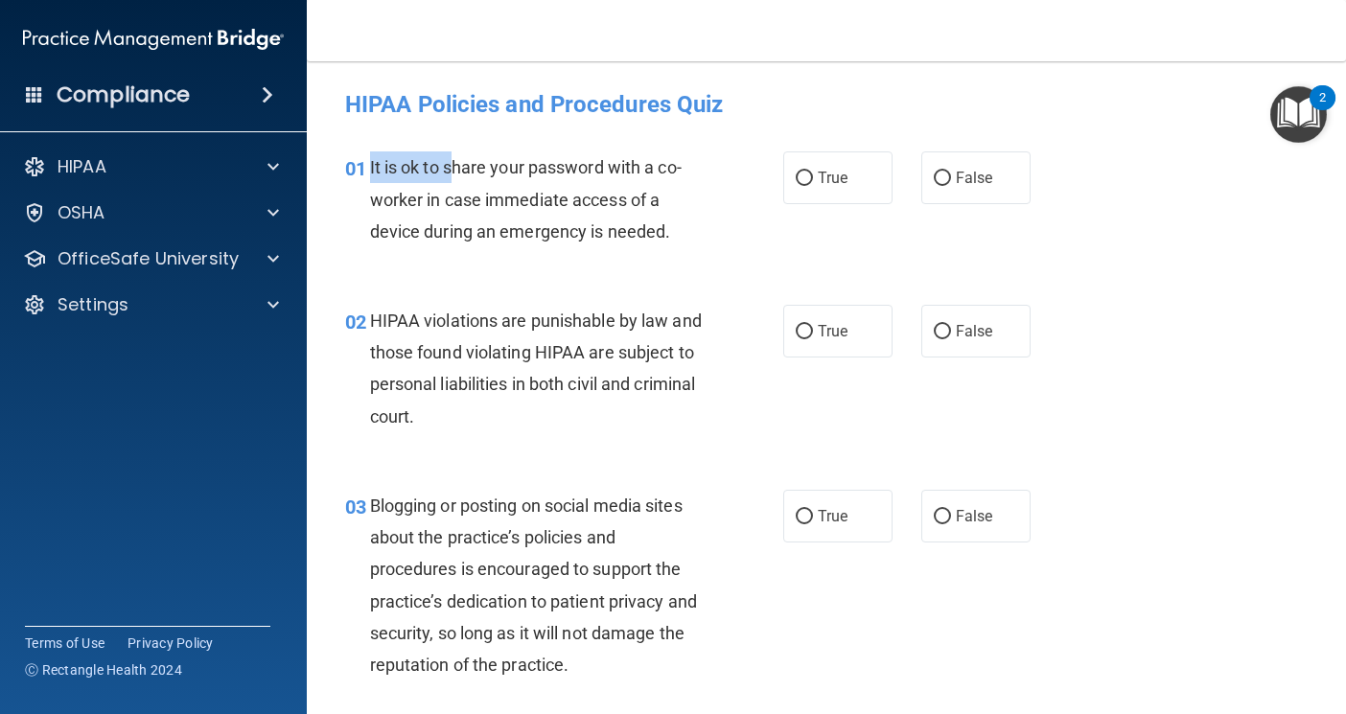
drag, startPoint x: 370, startPoint y: 164, endPoint x: 461, endPoint y: 177, distance: 92.1
click at [458, 177] on span "It is ok to share your password with a co-worker in case immediate access of a …" at bounding box center [526, 198] width 312 height 83
click at [474, 175] on span "It is ok to share your password with a co-worker in case immediate access of a …" at bounding box center [526, 198] width 312 height 83
click at [972, 163] on label "False" at bounding box center [975, 177] width 109 height 53
click at [951, 172] on input "False" at bounding box center [942, 179] width 17 height 14
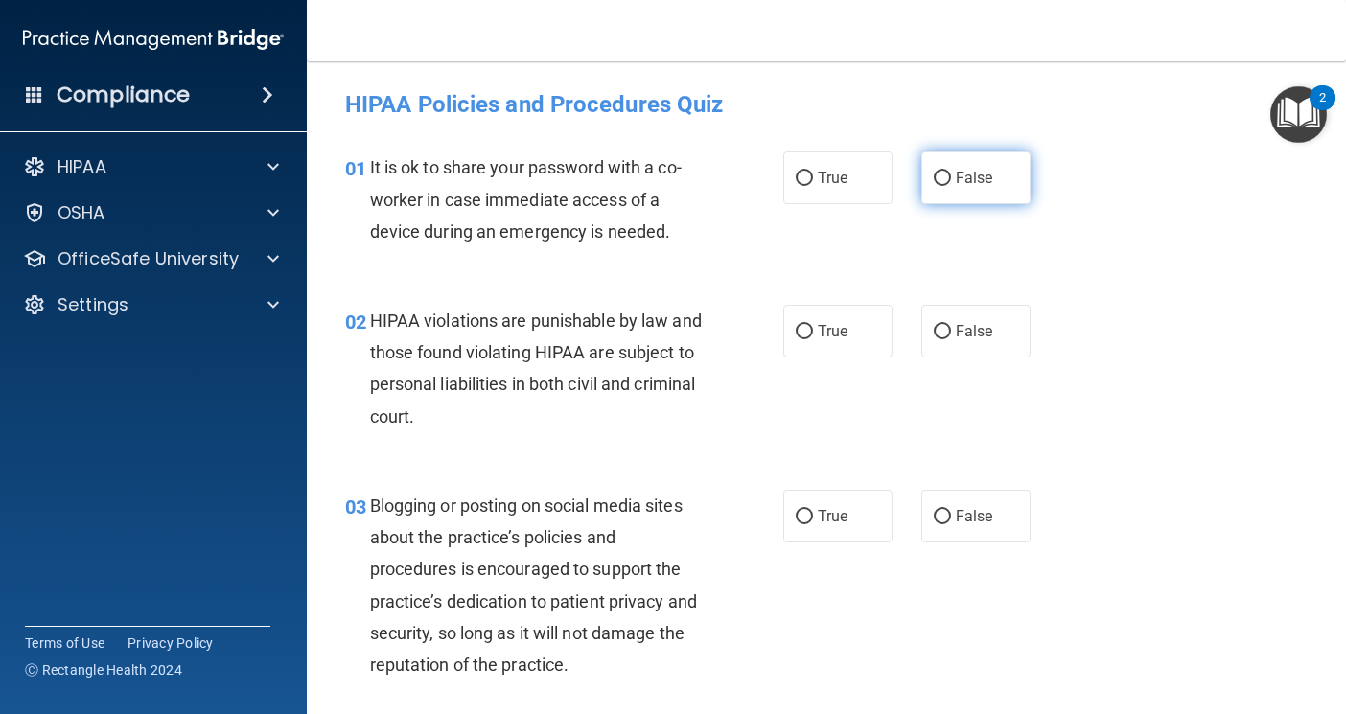
radio input "true"
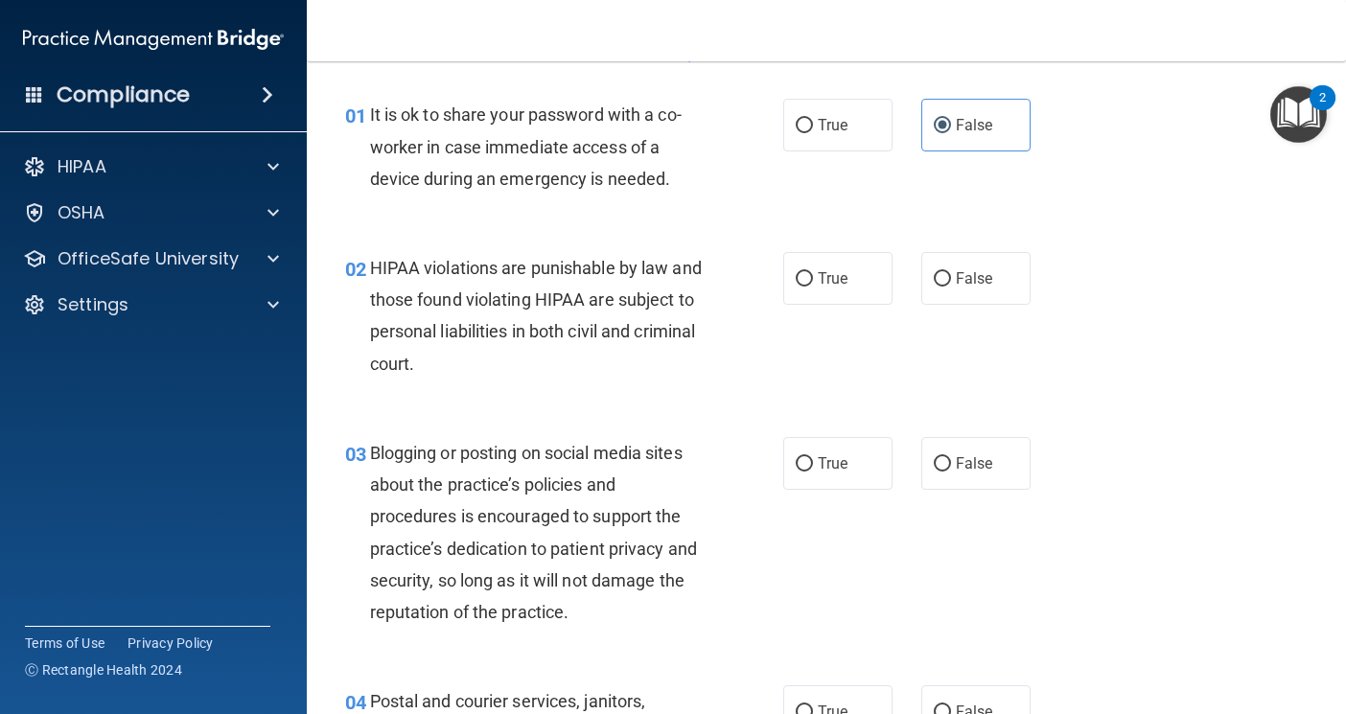
scroll to position [96, 0]
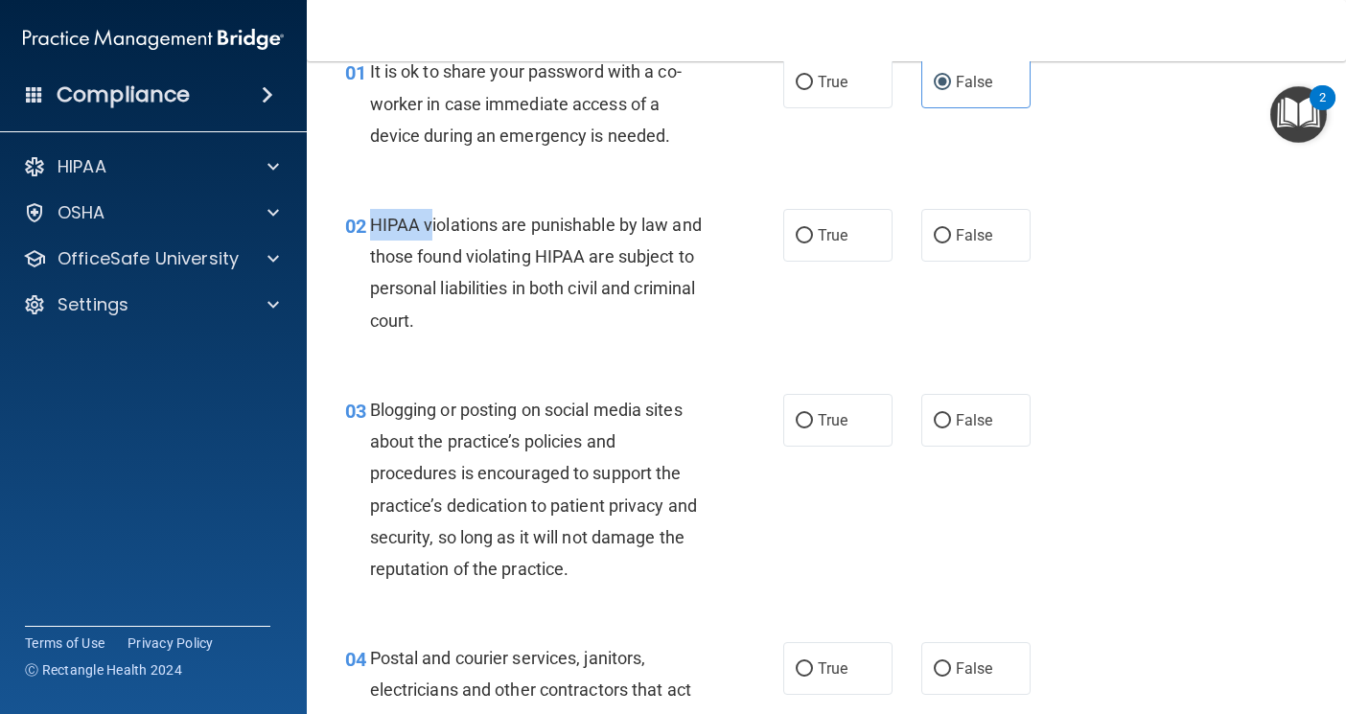
drag, startPoint x: 367, startPoint y: 223, endPoint x: 430, endPoint y: 229, distance: 62.6
click at [430, 229] on div "02 HIPAA violations are punishable by law and those found violating HIPAA are s…" at bounding box center [564, 277] width 496 height 137
click at [463, 237] on div "HIPAA violations are punishable by law and those found violating HIPAA are subj…" at bounding box center [545, 273] width 350 height 128
drag, startPoint x: 452, startPoint y: 223, endPoint x: 594, endPoint y: 232, distance: 143.1
click at [594, 232] on span "HIPAA violations are punishable by law and those found violating HIPAA are subj…" at bounding box center [536, 273] width 332 height 116
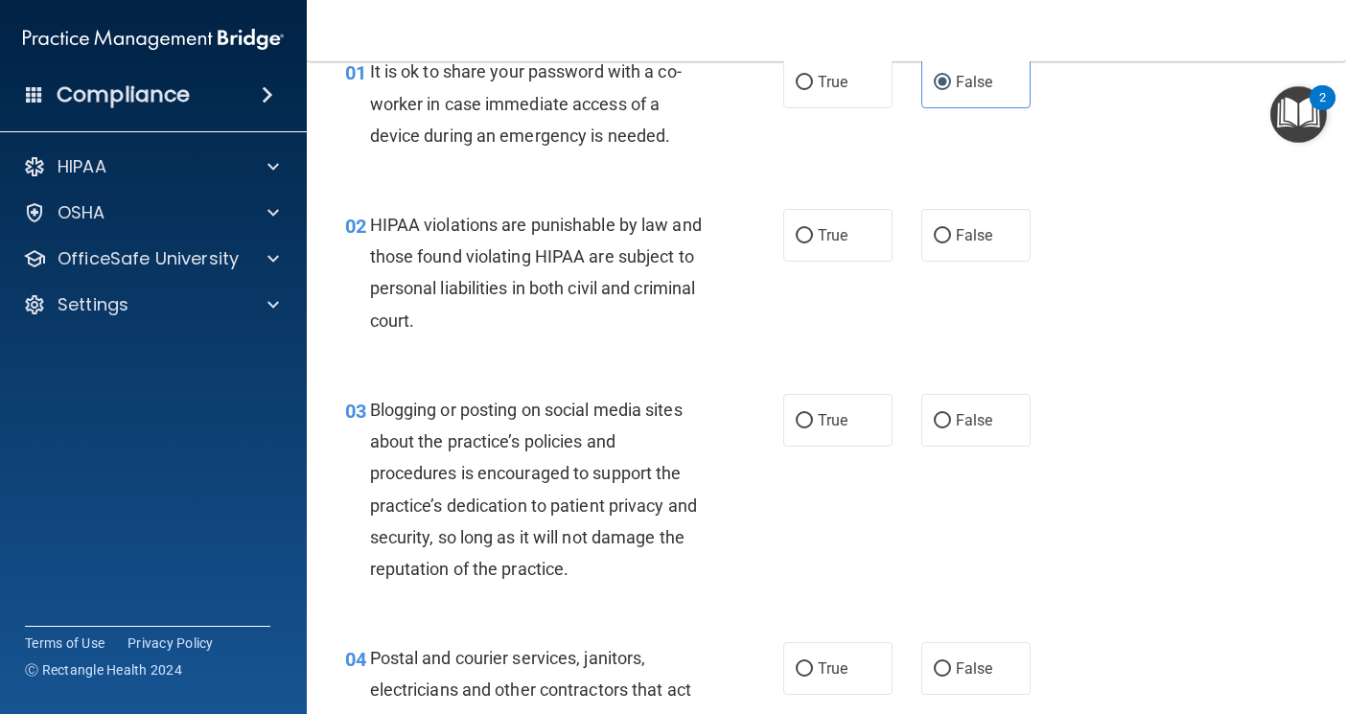
click at [407, 228] on span "HIPAA violations are punishable by law and those found violating HIPAA are subj…" at bounding box center [536, 273] width 332 height 116
drag, startPoint x: 471, startPoint y: 228, endPoint x: 496, endPoint y: 233, distance: 25.4
click at [496, 233] on span "HIPAA violations are punishable by law and those found violating HIPAA are subj…" at bounding box center [536, 273] width 332 height 116
drag, startPoint x: 424, startPoint y: 230, endPoint x: 500, endPoint y: 226, distance: 75.8
click at [500, 226] on span "HIPAA violations are punishable by law and those found violating HIPAA are subj…" at bounding box center [536, 273] width 332 height 116
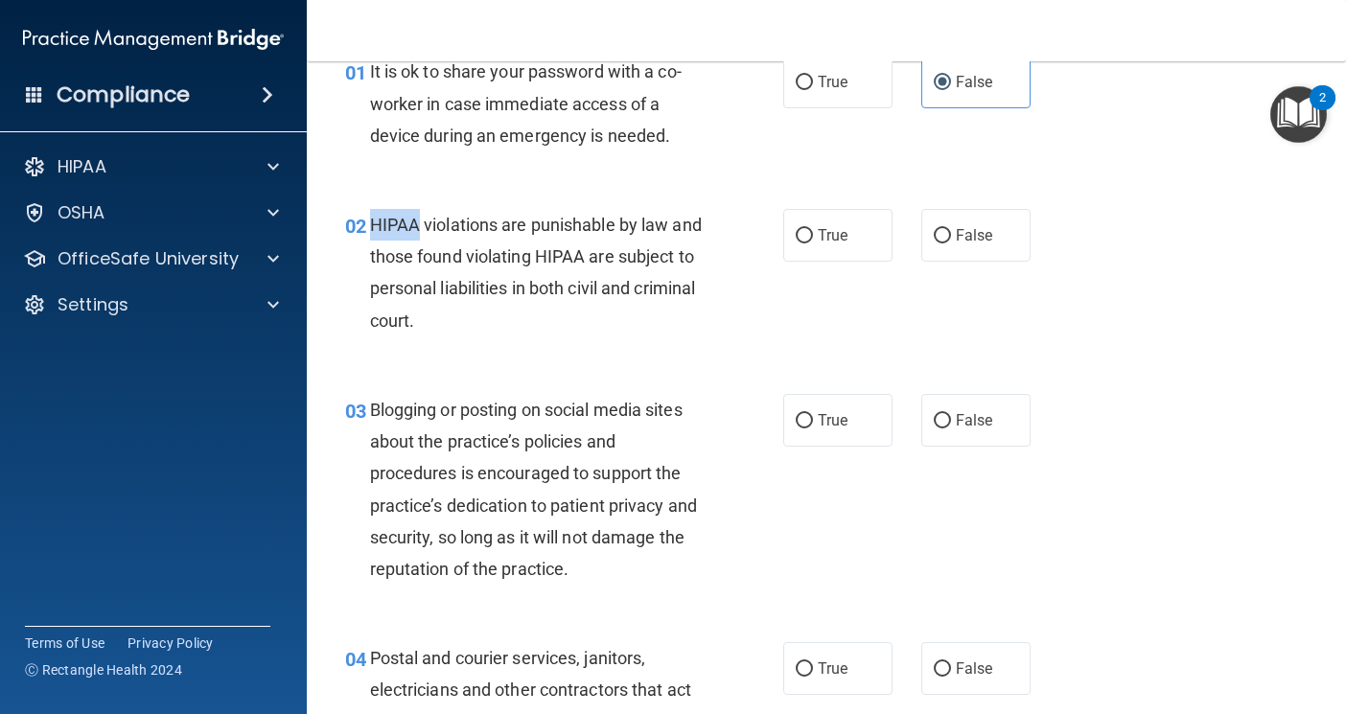
drag, startPoint x: 371, startPoint y: 223, endPoint x: 414, endPoint y: 226, distance: 43.2
click at [414, 226] on span "HIPAA violations are punishable by law and those found violating HIPAA are subj…" at bounding box center [536, 273] width 332 height 116
click at [377, 263] on span "HIPAA violations are punishable by law and those found violating HIPAA are subj…" at bounding box center [536, 273] width 332 height 116
drag, startPoint x: 372, startPoint y: 223, endPoint x: 421, endPoint y: 229, distance: 49.2
click at [421, 229] on span "HIPAA violations are punishable by law and those found violating HIPAA are subj…" at bounding box center [536, 273] width 332 height 116
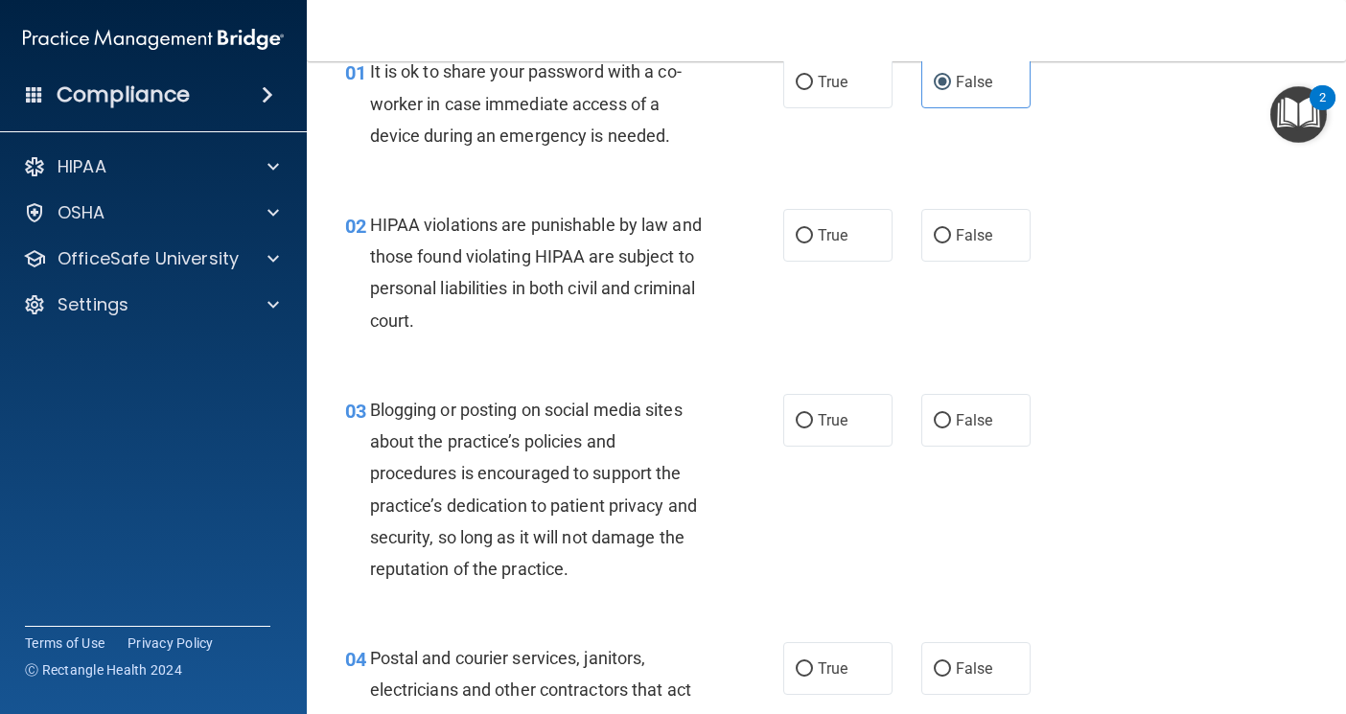
click at [456, 235] on span "HIPAA violations are punishable by law and those found violating HIPAA are subj…" at bounding box center [536, 273] width 332 height 116
drag, startPoint x: 370, startPoint y: 224, endPoint x: 416, endPoint y: 221, distance: 46.2
click at [416, 221] on span "HIPAA violations are punishable by law and those found violating HIPAA are subj…" at bounding box center [536, 273] width 332 height 116
drag, startPoint x: 431, startPoint y: 226, endPoint x: 511, endPoint y: 231, distance: 80.7
click at [512, 231] on span "HIPAA violations are punishable by law and those found violating HIPAA are subj…" at bounding box center [536, 273] width 332 height 116
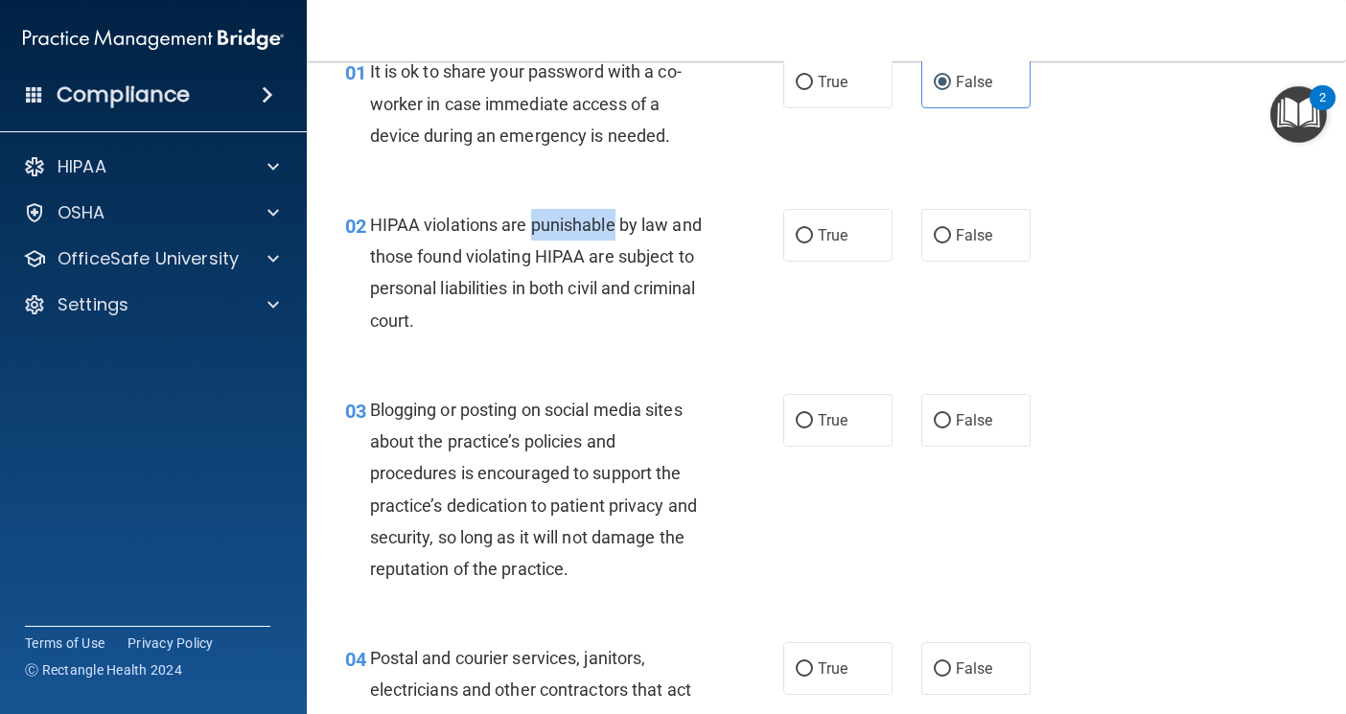
drag, startPoint x: 531, startPoint y: 226, endPoint x: 616, endPoint y: 232, distance: 84.6
click at [616, 232] on span "HIPAA violations are punishable by law and those found violating HIPAA are subj…" at bounding box center [536, 273] width 332 height 116
drag, startPoint x: 416, startPoint y: 226, endPoint x: 373, endPoint y: 231, distance: 43.4
click at [373, 231] on span "HIPAA violations are punishable by law and those found violating HIPAA are subj…" at bounding box center [536, 273] width 332 height 116
click at [525, 272] on div "HIPAA violations are punishable by law and those found violating HIPAA are subj…" at bounding box center [545, 273] width 350 height 128
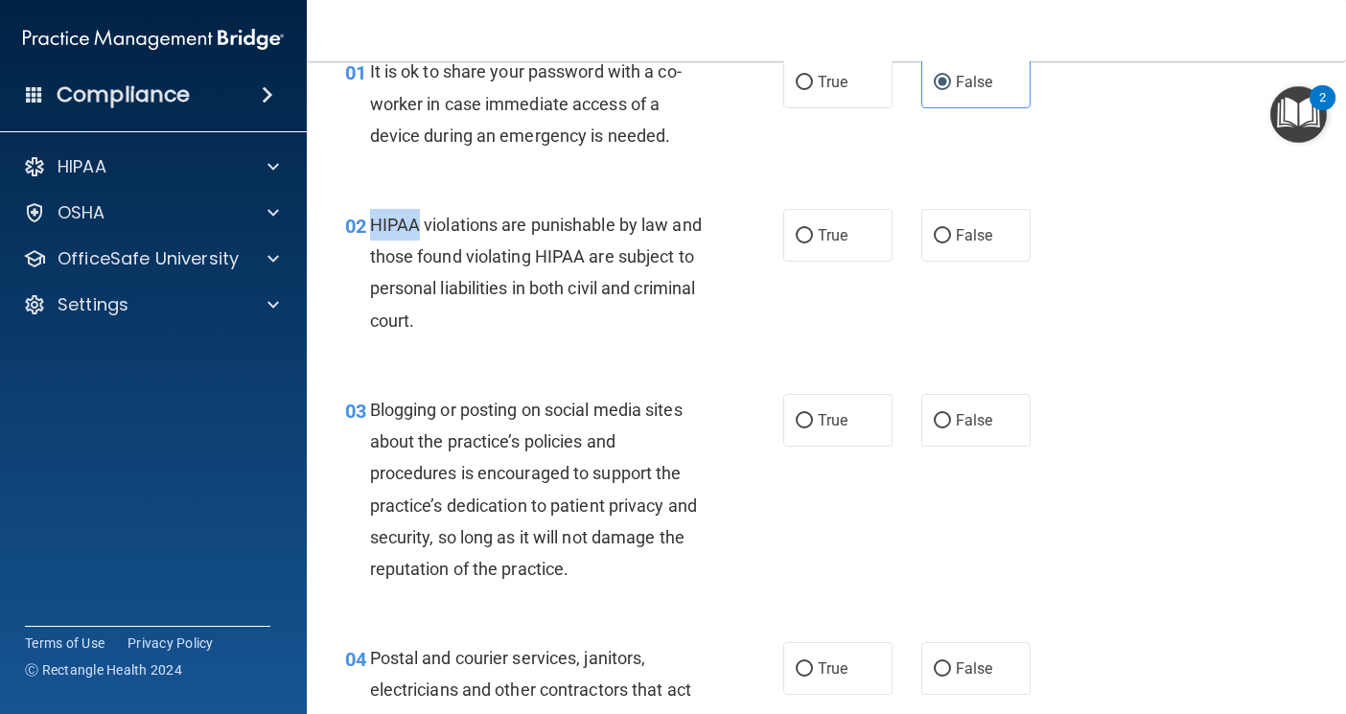
drag, startPoint x: 371, startPoint y: 224, endPoint x: 417, endPoint y: 219, distance: 46.4
click at [417, 219] on span "HIPAA violations are punishable by law and those found violating HIPAA are subj…" at bounding box center [536, 273] width 332 height 116
drag, startPoint x: 471, startPoint y: 225, endPoint x: 663, endPoint y: 236, distance: 192.1
click at [663, 236] on div "HIPAA violations are punishable by law and those found violating HIPAA are subj…" at bounding box center [545, 273] width 350 height 128
drag, startPoint x: 408, startPoint y: 256, endPoint x: 546, endPoint y: 270, distance: 137.9
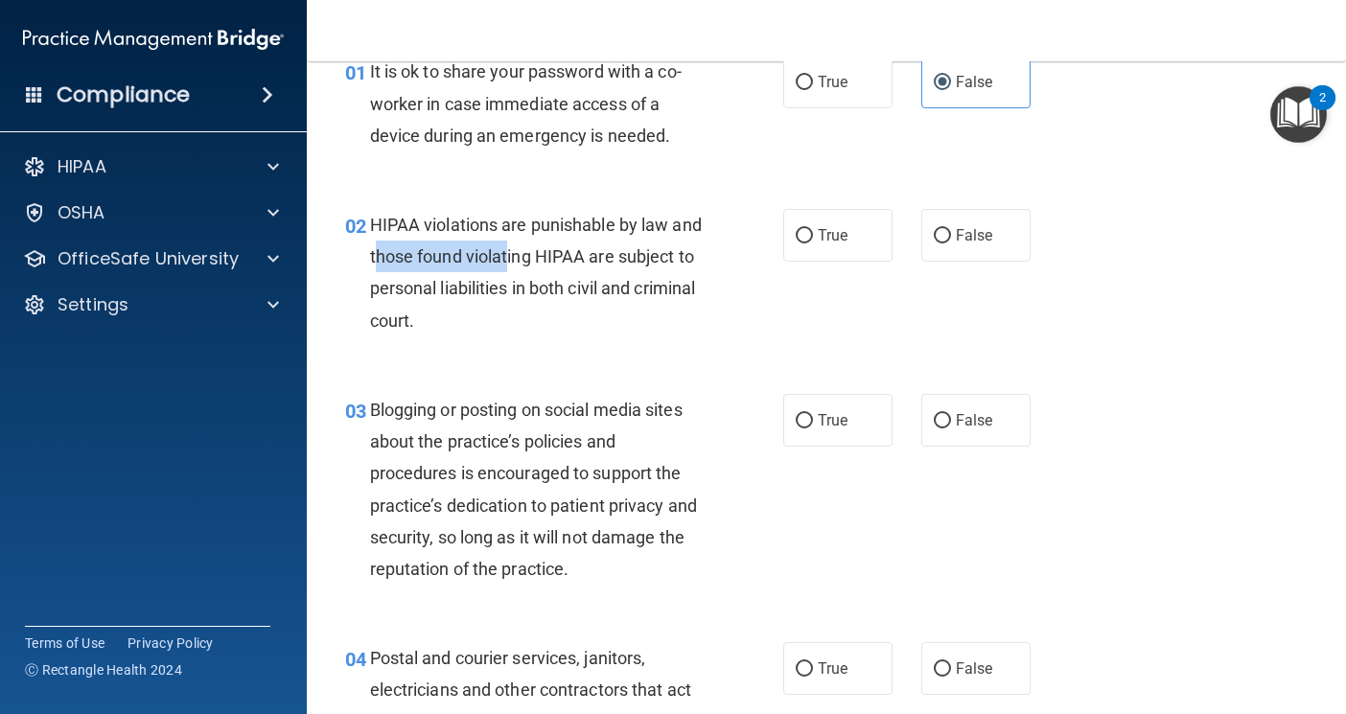
click at [546, 270] on div "HIPAA violations are punishable by law and those found violating HIPAA are subj…" at bounding box center [545, 273] width 350 height 128
click at [587, 276] on div "HIPAA violations are punishable by law and those found violating HIPAA are subj…" at bounding box center [545, 273] width 350 height 128
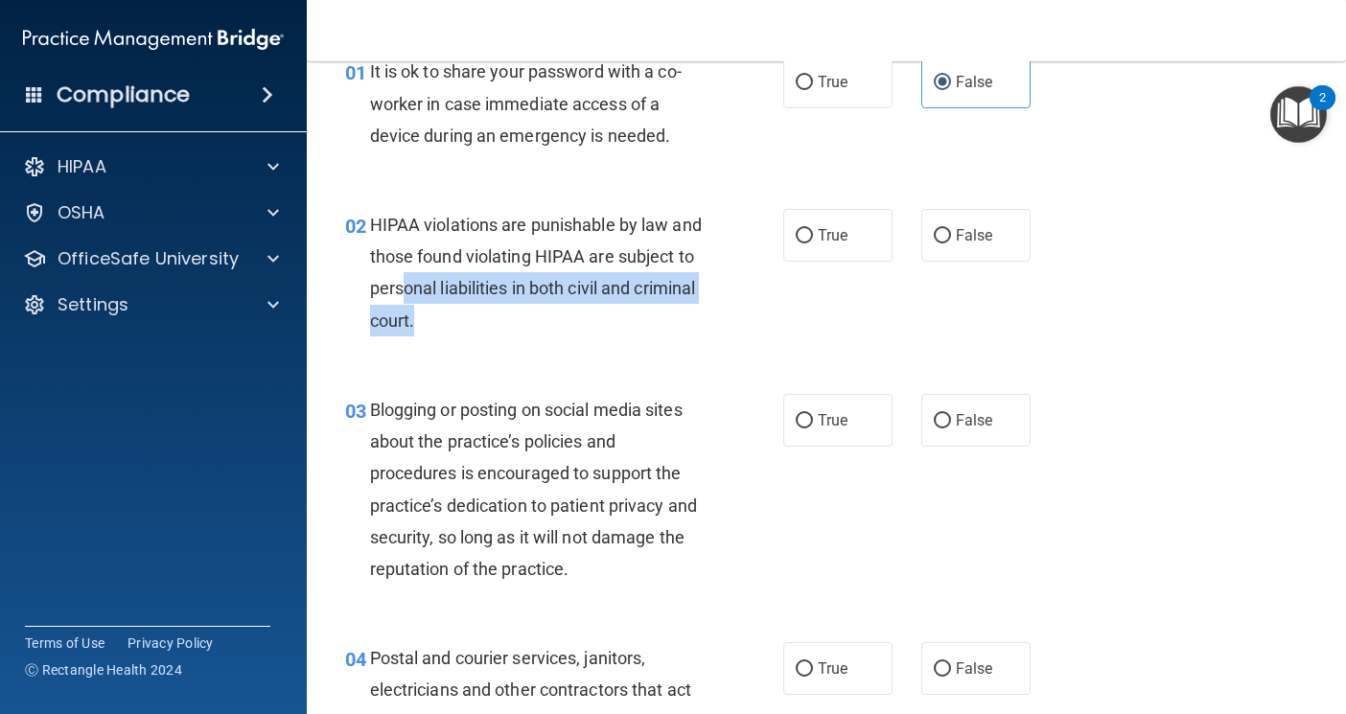
drag, startPoint x: 486, startPoint y: 282, endPoint x: 535, endPoint y: 309, distance: 55.8
click at [535, 309] on div "HIPAA violations are punishable by law and those found violating HIPAA are subj…" at bounding box center [545, 273] width 350 height 128
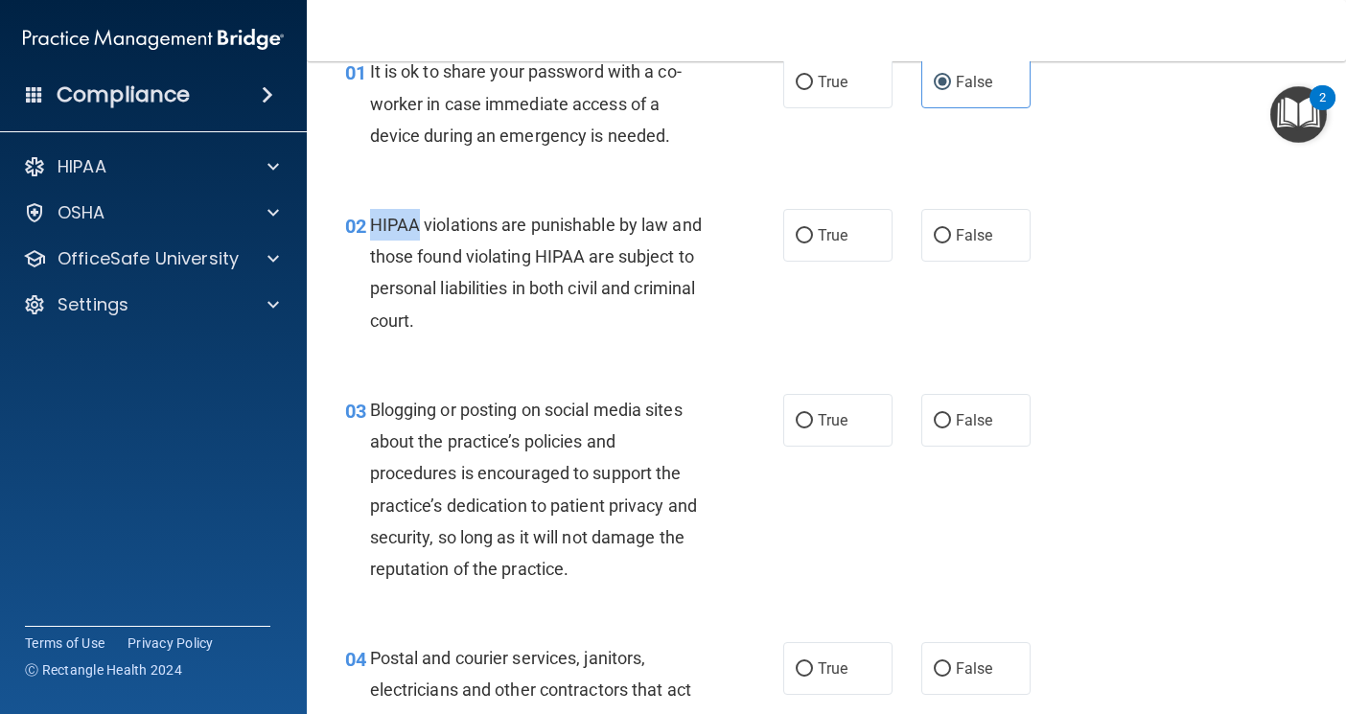
drag, startPoint x: 371, startPoint y: 225, endPoint x: 420, endPoint y: 223, distance: 48.9
click at [420, 223] on span "HIPAA violations are punishable by law and those found violating HIPAA are subj…" at bounding box center [536, 273] width 332 height 116
drag, startPoint x: 424, startPoint y: 226, endPoint x: 499, endPoint y: 232, distance: 75.0
click at [499, 232] on span "HIPAA violations are punishable by law and those found violating HIPAA are subj…" at bounding box center [536, 273] width 332 height 116
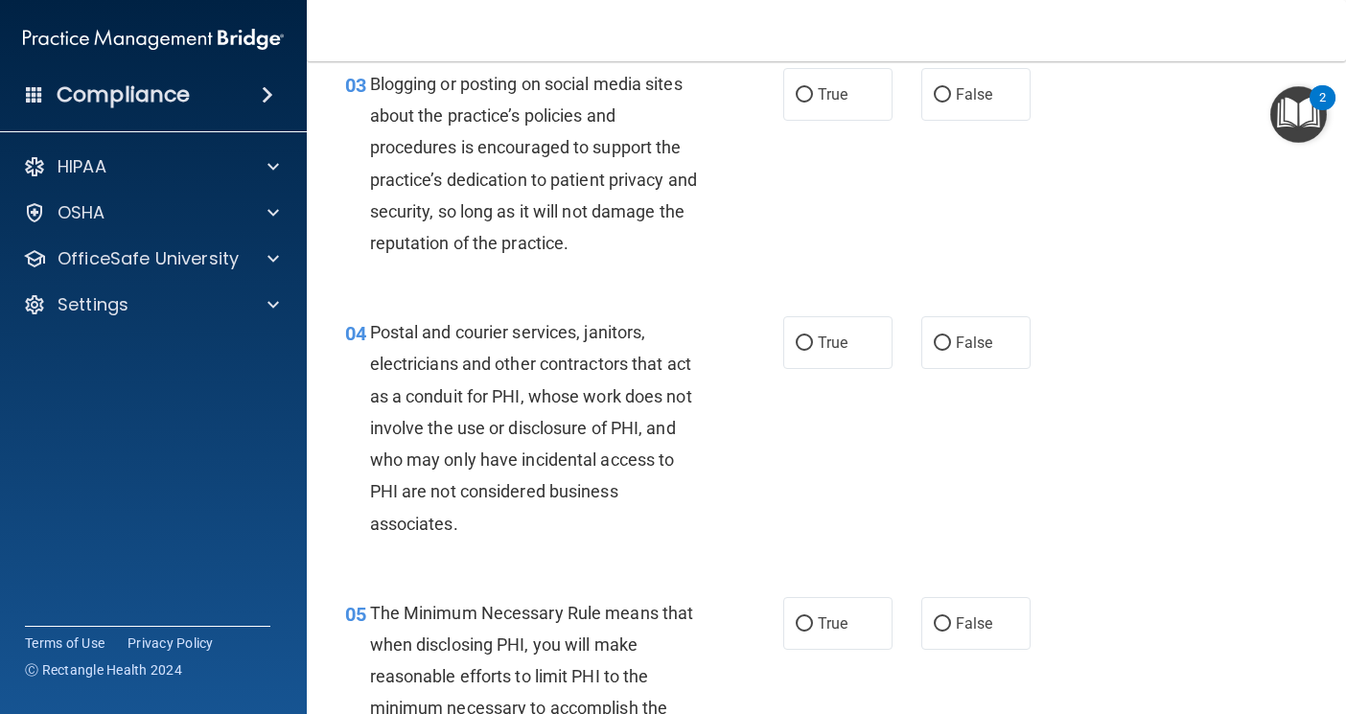
scroll to position [0, 0]
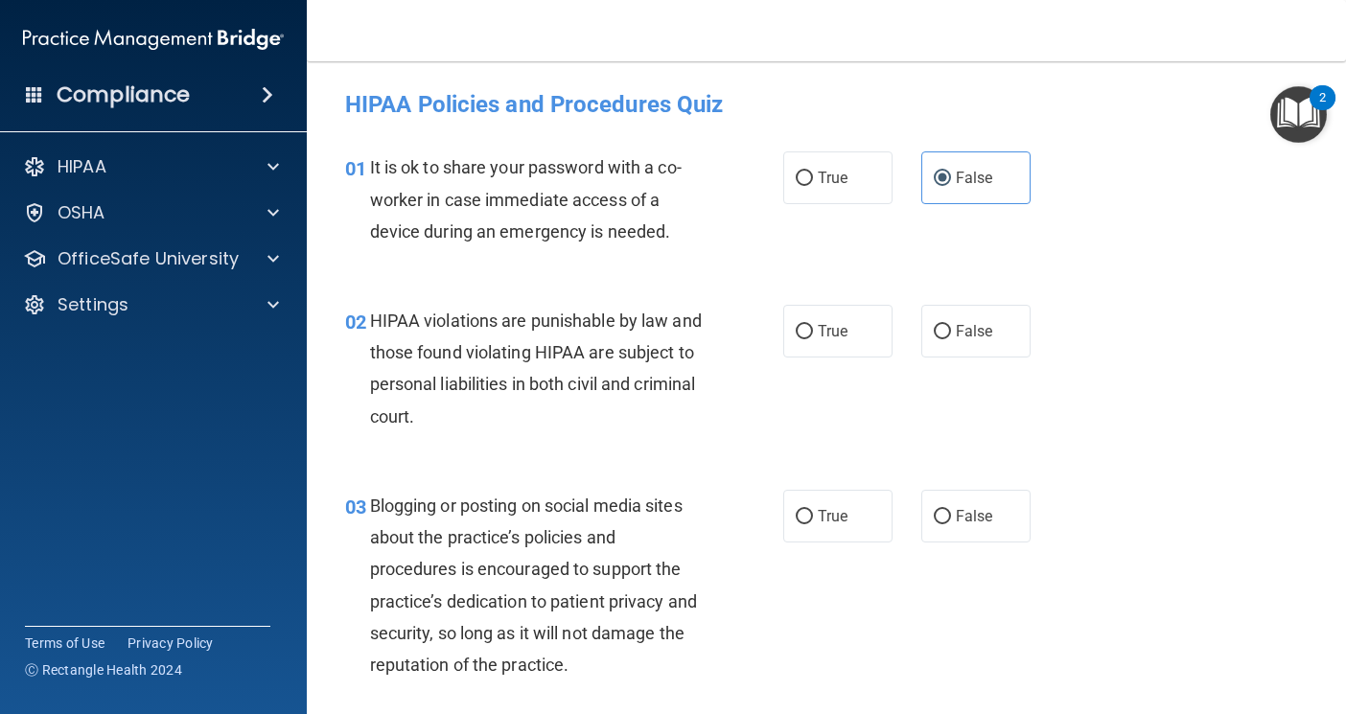
click at [540, 319] on span "HIPAA violations are punishable by law and those found violating HIPAA are subj…" at bounding box center [536, 369] width 332 height 116
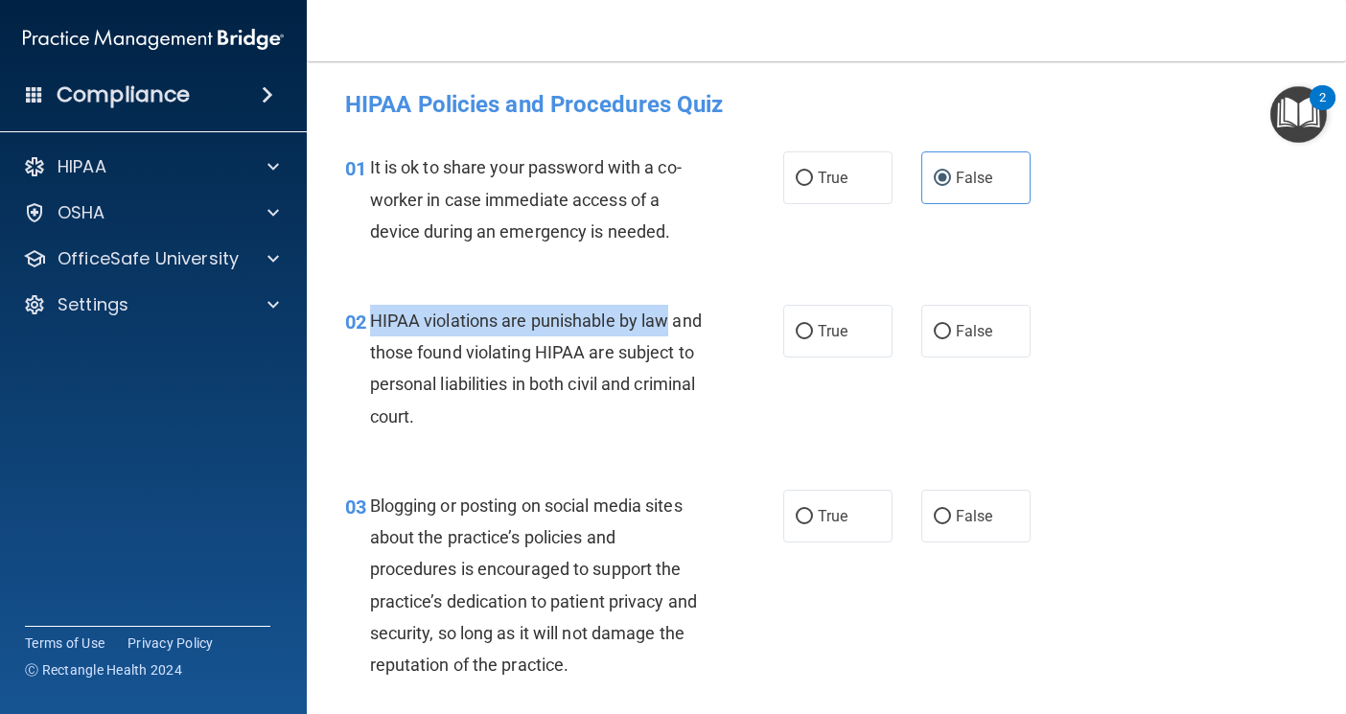
drag, startPoint x: 370, startPoint y: 320, endPoint x: 681, endPoint y: 332, distance: 310.9
click at [681, 332] on div "HIPAA violations are punishable by law and those found violating HIPAA are subj…" at bounding box center [545, 369] width 350 height 128
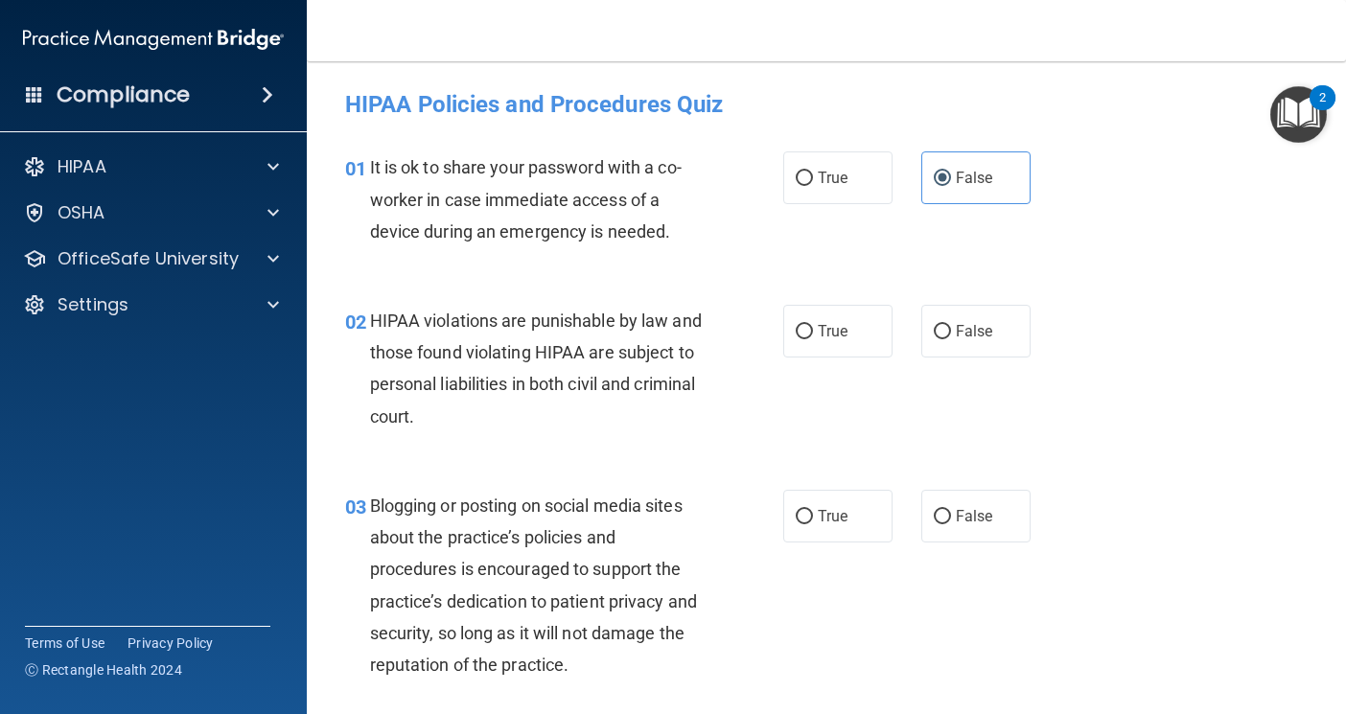
click at [463, 362] on span "HIPAA violations are punishable by law and those found violating HIPAA are subj…" at bounding box center [536, 369] width 332 height 116
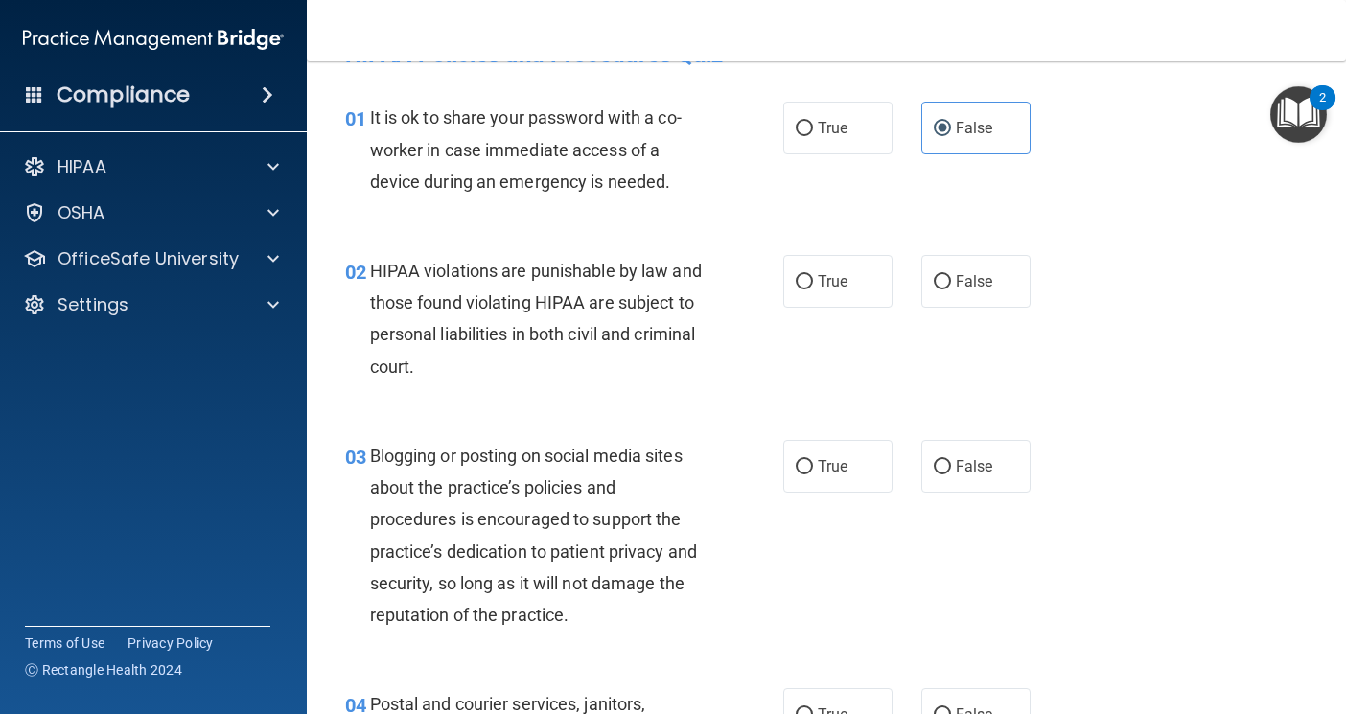
scroll to position [96, 0]
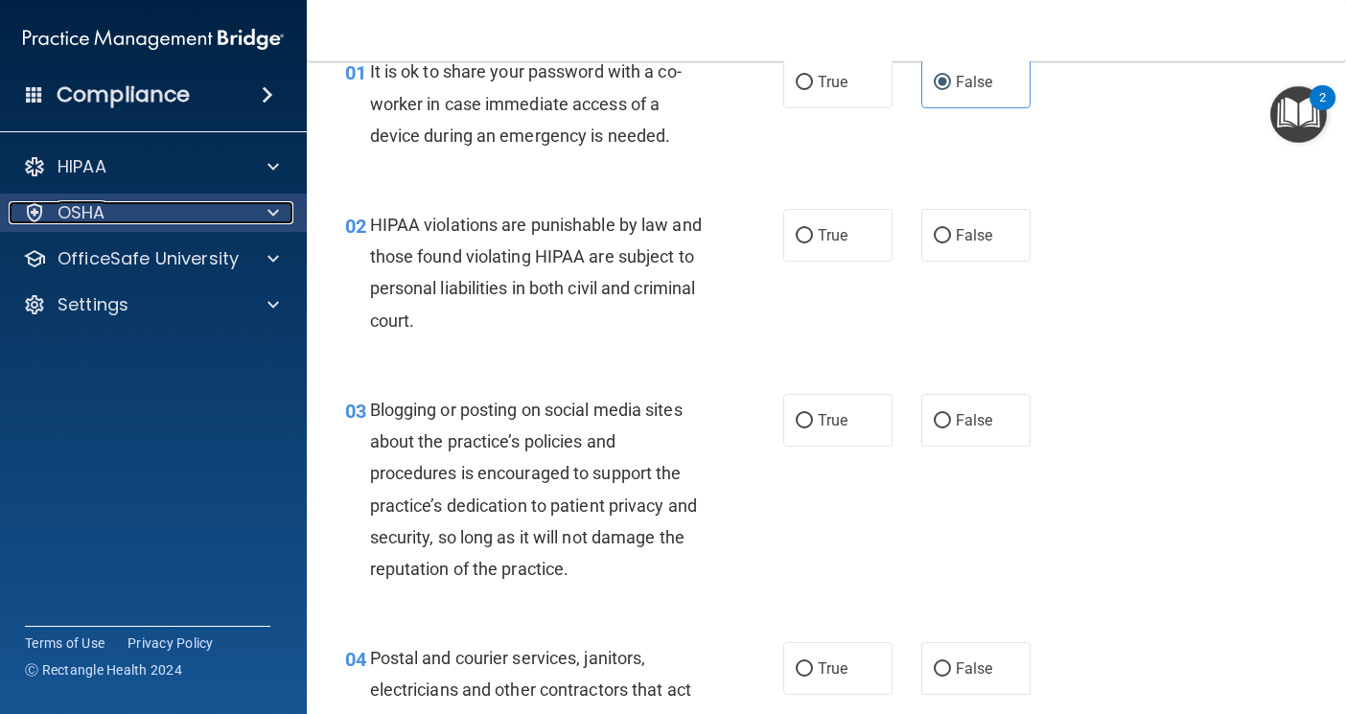
click at [264, 210] on div at bounding box center [270, 212] width 48 height 23
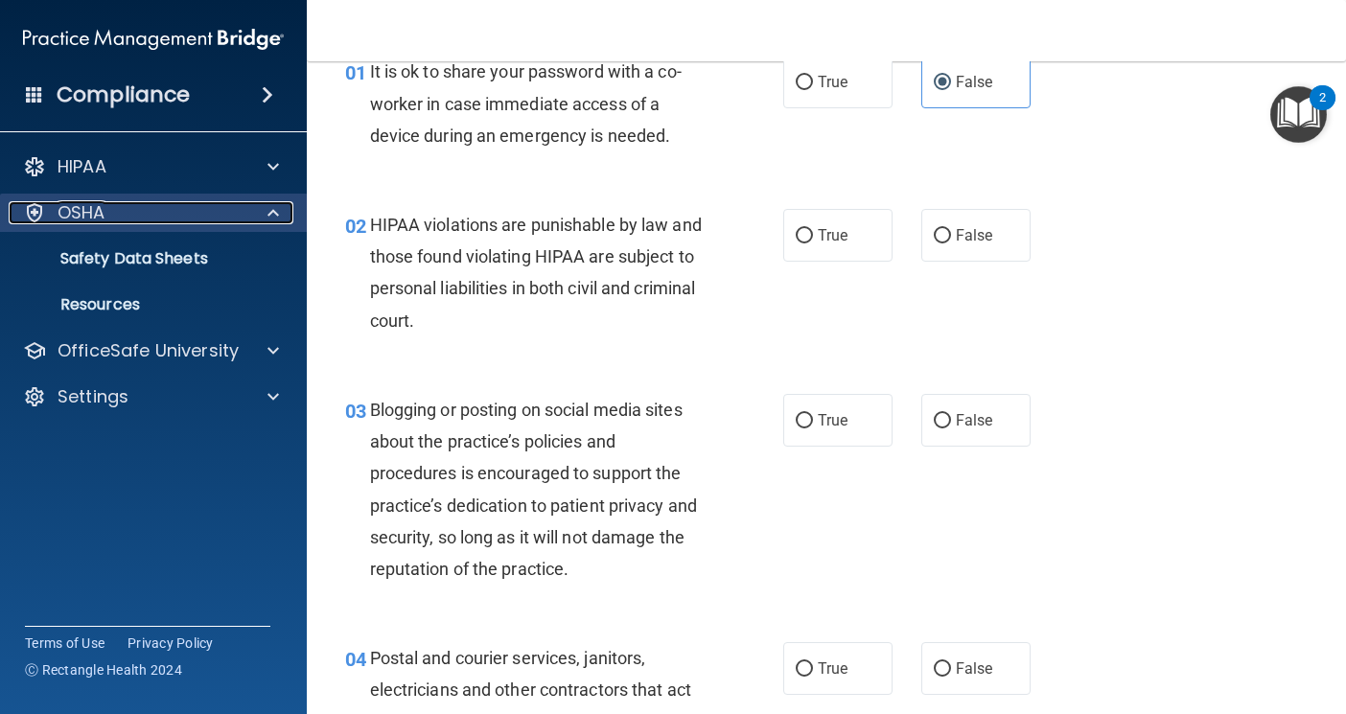
click at [264, 210] on div at bounding box center [270, 212] width 48 height 23
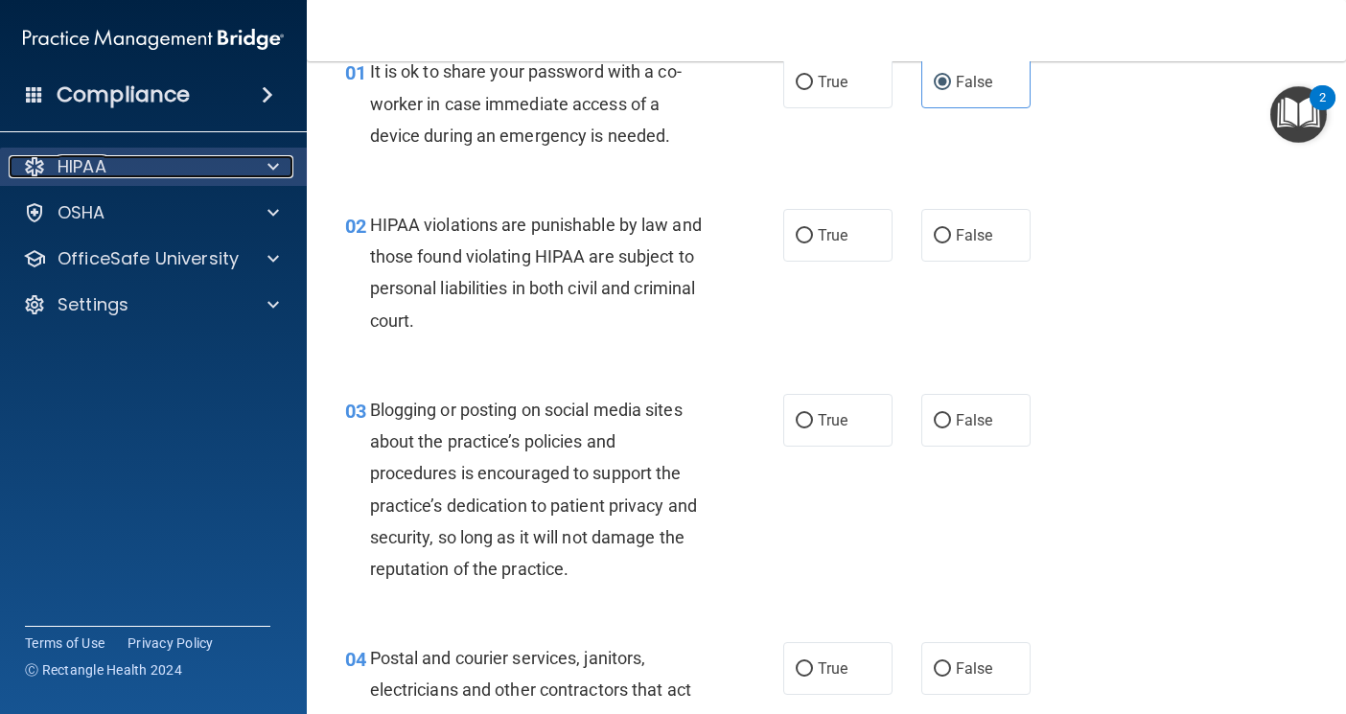
click at [276, 163] on span at bounding box center [274, 166] width 12 height 23
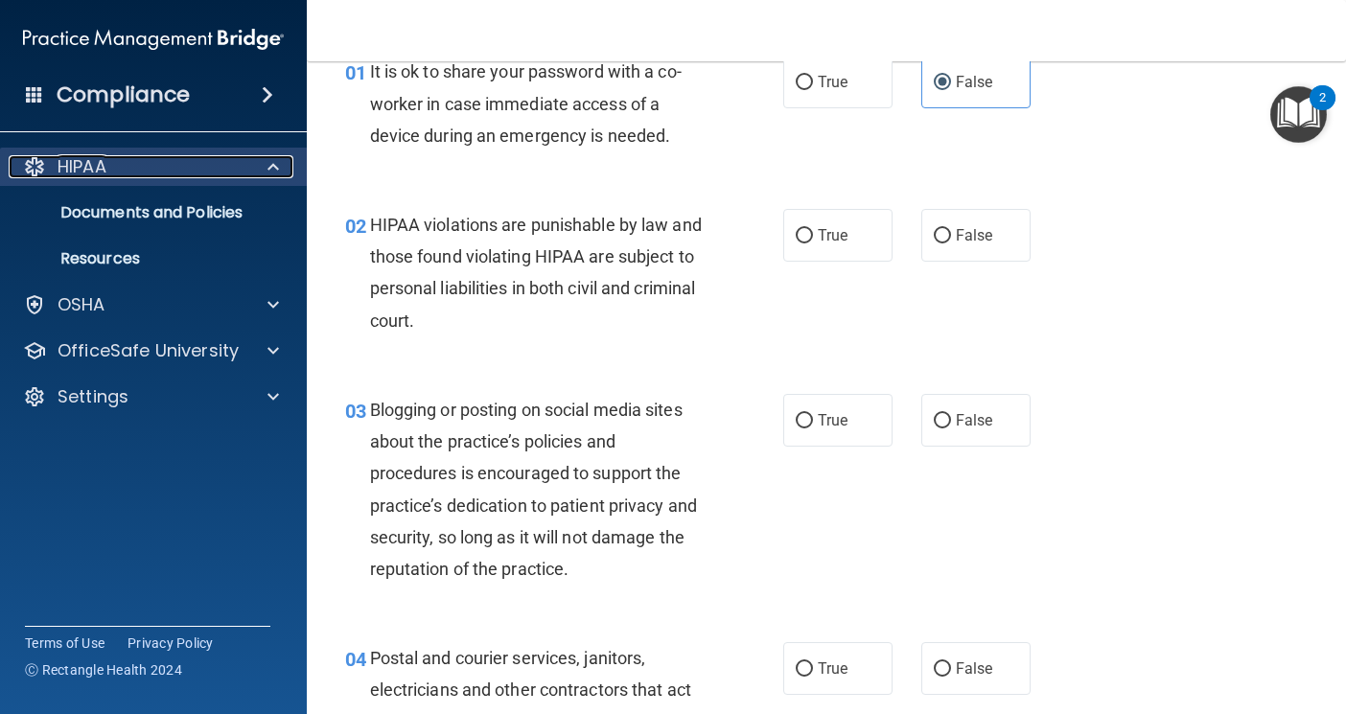
click at [276, 163] on span at bounding box center [274, 166] width 12 height 23
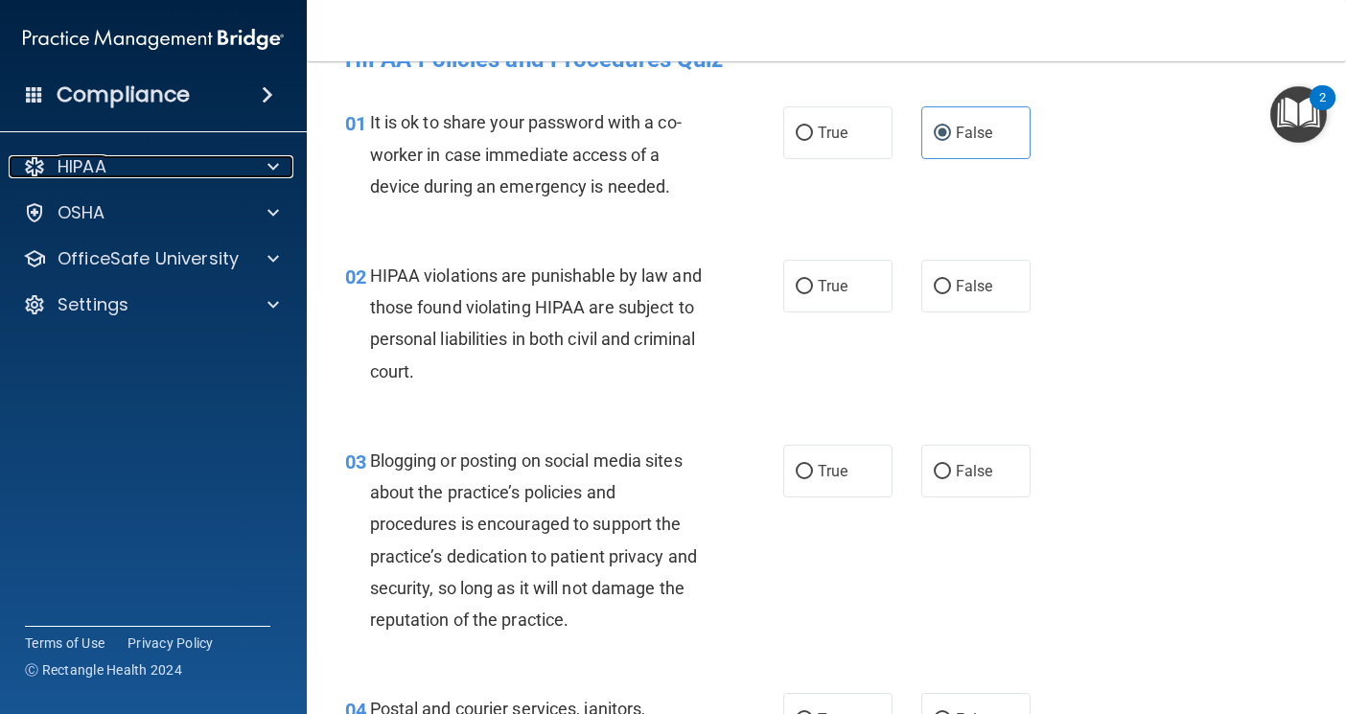
scroll to position [0, 0]
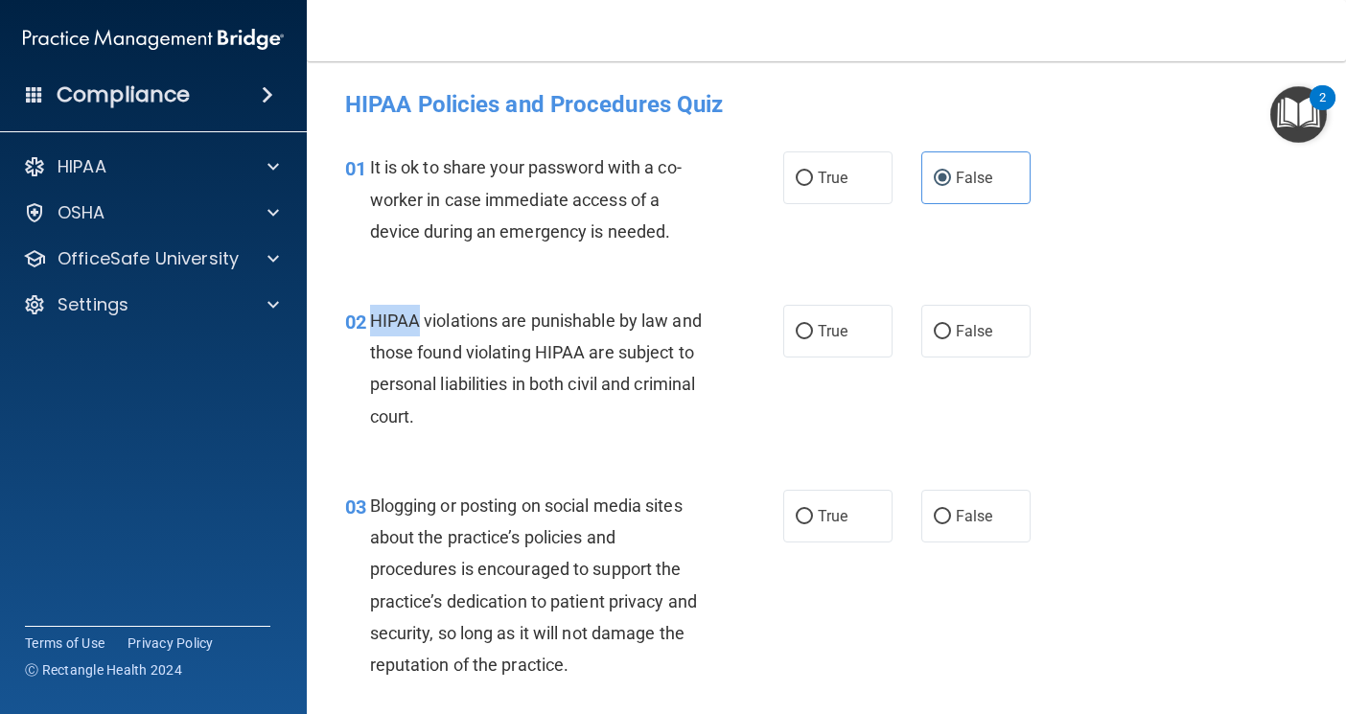
drag, startPoint x: 368, startPoint y: 317, endPoint x: 421, endPoint y: 317, distance: 52.7
click at [421, 317] on span "HIPAA violations are punishable by law and those found violating HIPAA are subj…" at bounding box center [536, 369] width 332 height 116
click at [420, 357] on span "HIPAA violations are punishable by law and those found violating HIPAA are subj…" at bounding box center [536, 369] width 332 height 116
drag, startPoint x: 371, startPoint y: 314, endPoint x: 415, endPoint y: 322, distance: 44.8
click at [415, 322] on span "HIPAA violations are punishable by law and those found violating HIPAA are subj…" at bounding box center [536, 369] width 332 height 116
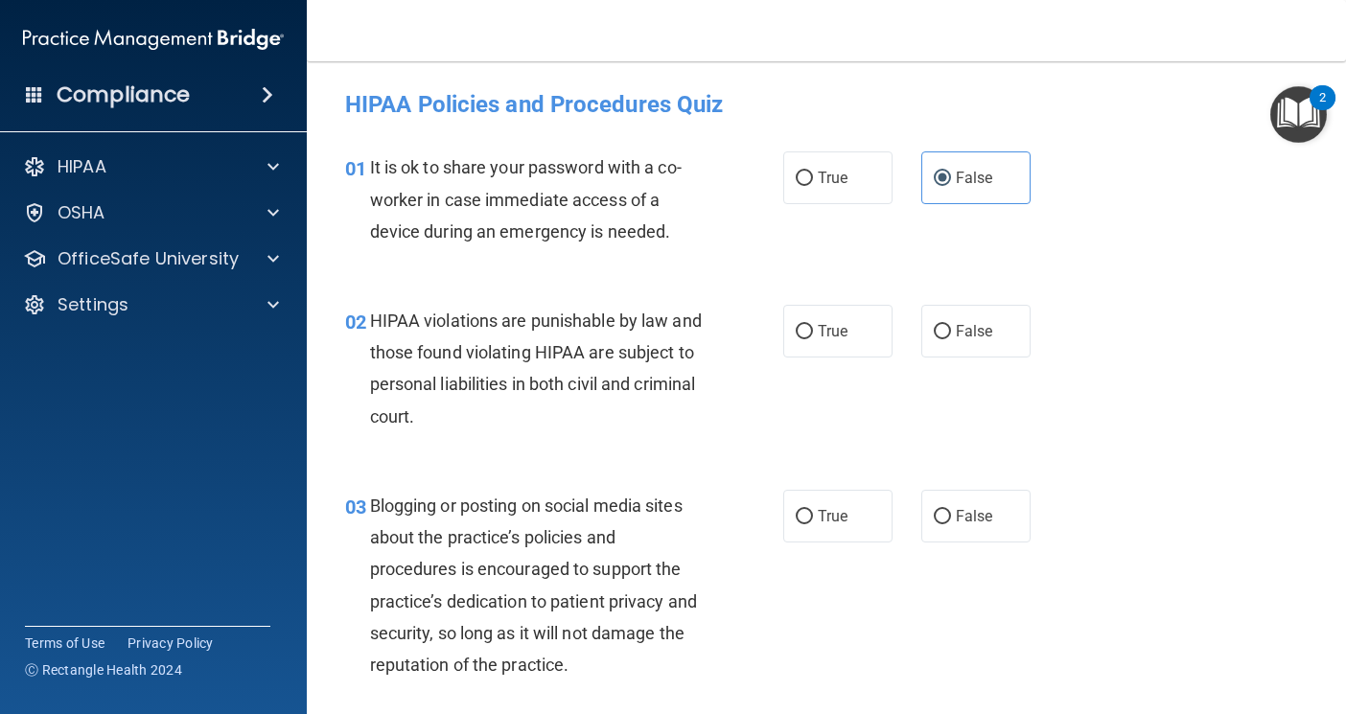
click at [463, 335] on div "HIPAA violations are punishable by law and those found violating HIPAA are subj…" at bounding box center [545, 369] width 350 height 128
drag, startPoint x: 370, startPoint y: 317, endPoint x: 421, endPoint y: 317, distance: 50.8
click at [421, 317] on span "HIPAA violations are punishable by law and those found violating HIPAA are subj…" at bounding box center [536, 369] width 332 height 116
drag, startPoint x: 424, startPoint y: 319, endPoint x: 499, endPoint y: 314, distance: 74.9
click at [499, 314] on span "HIPAA violations are punishable by law and those found violating HIPAA are subj…" at bounding box center [536, 369] width 332 height 116
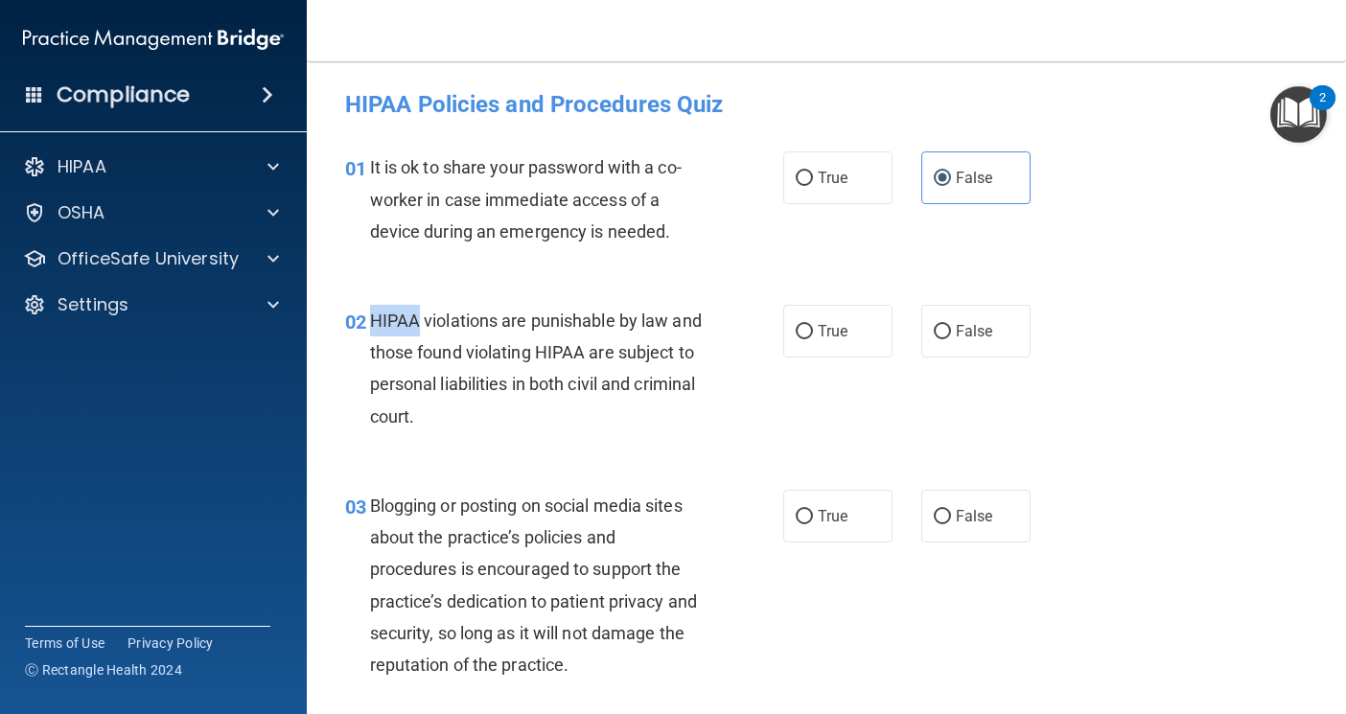
drag, startPoint x: 371, startPoint y: 318, endPoint x: 420, endPoint y: 319, distance: 48.9
click at [420, 319] on span "HIPAA violations are punishable by law and those found violating HIPAA are subj…" at bounding box center [536, 369] width 332 height 116
drag, startPoint x: 425, startPoint y: 320, endPoint x: 499, endPoint y: 322, distance: 73.9
click at [499, 322] on span "HIPAA violations are punishable by law and those found violating HIPAA are subj…" at bounding box center [536, 369] width 332 height 116
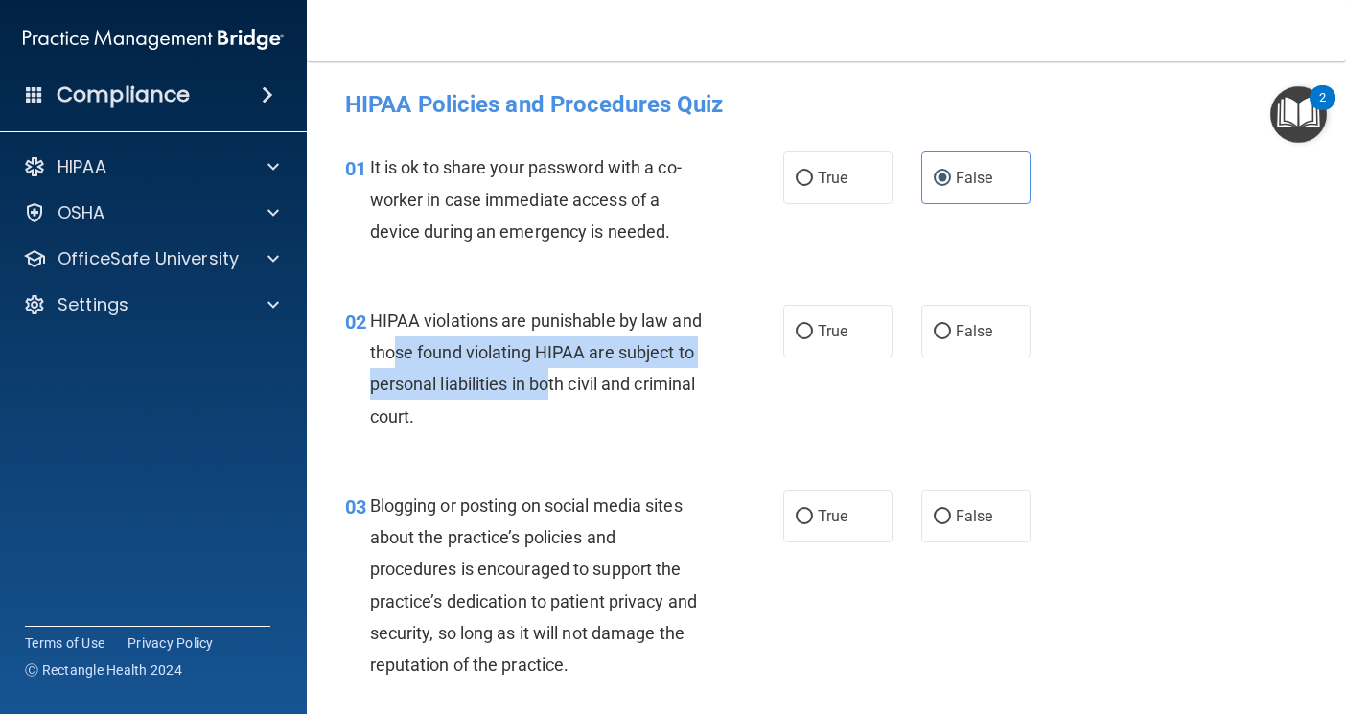
drag, startPoint x: 434, startPoint y: 359, endPoint x: 630, endPoint y: 379, distance: 196.6
click at [630, 379] on span "HIPAA violations are punishable by law and those found violating HIPAA are subj…" at bounding box center [536, 369] width 332 height 116
click at [454, 380] on span "HIPAA violations are punishable by law and those found violating HIPAA are subj…" at bounding box center [536, 369] width 332 height 116
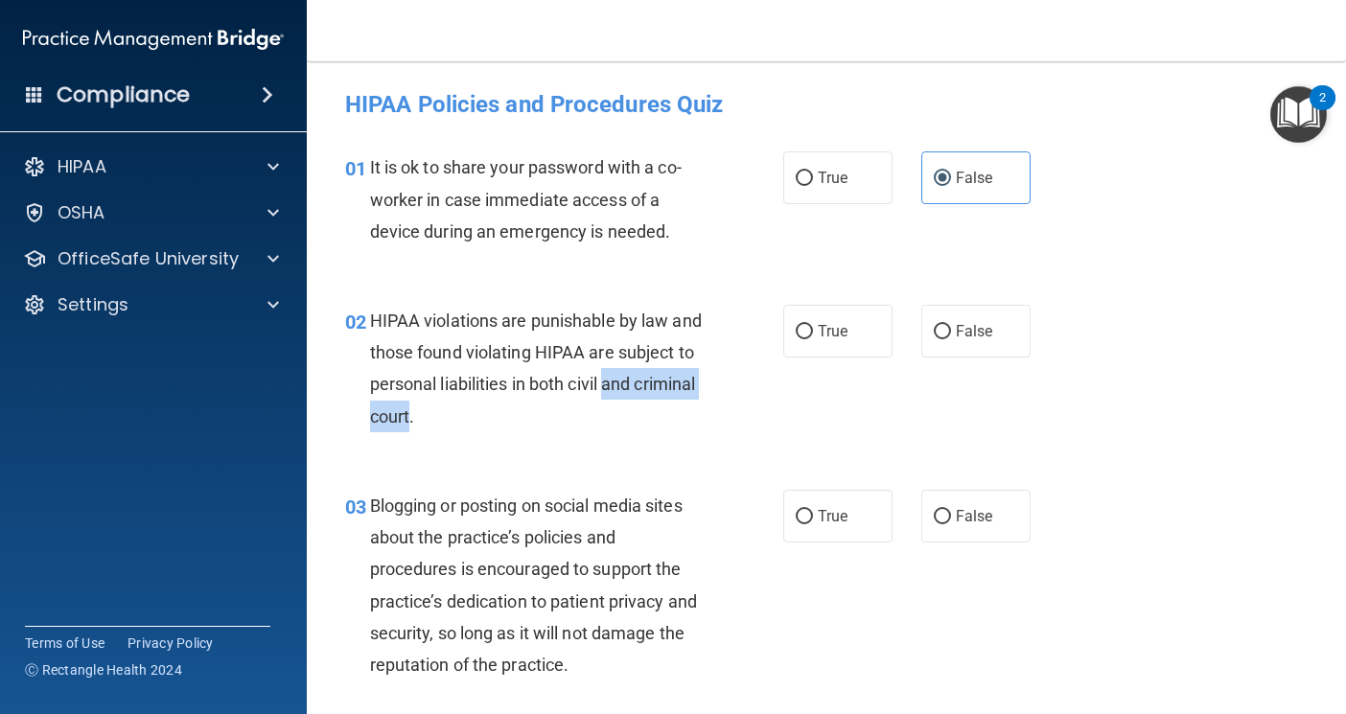
drag, startPoint x: 370, startPoint y: 419, endPoint x: 511, endPoint y: 417, distance: 141.0
click at [511, 417] on span "HIPAA violations are punishable by law and those found violating HIPAA are subj…" at bounding box center [536, 369] width 332 height 116
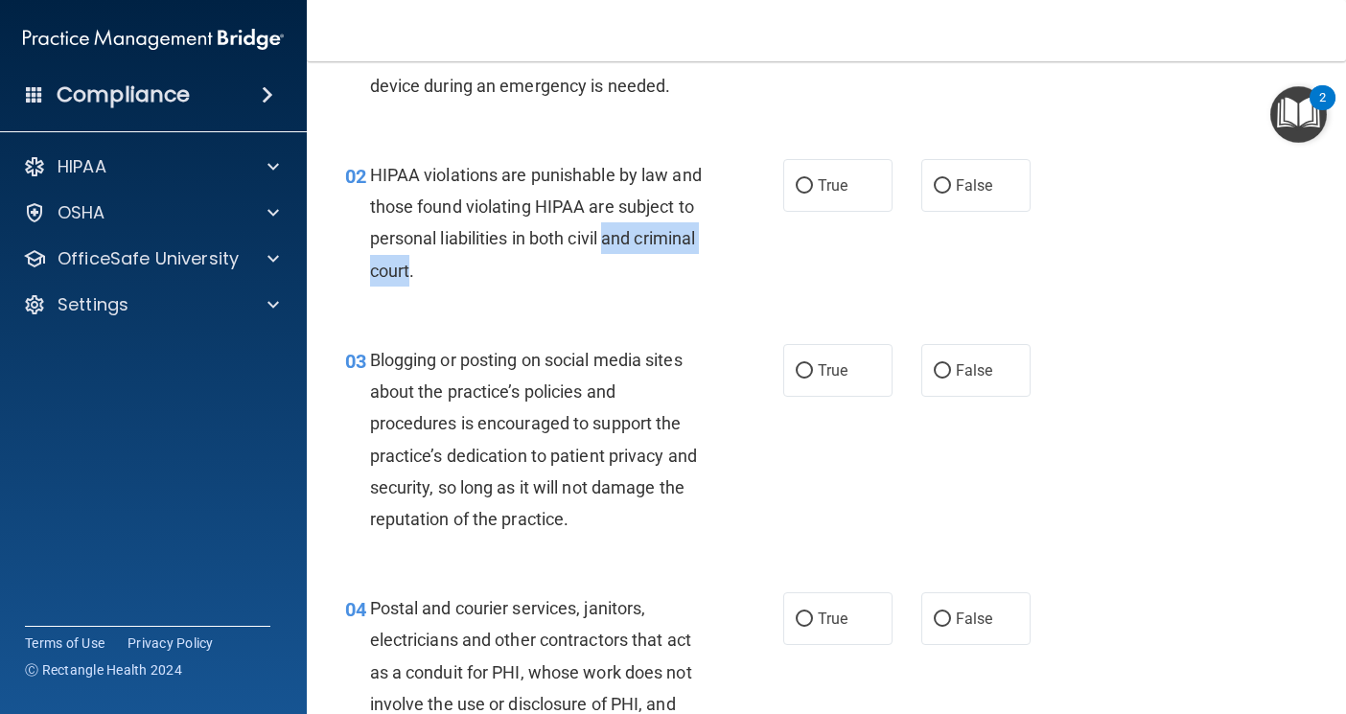
scroll to position [192, 0]
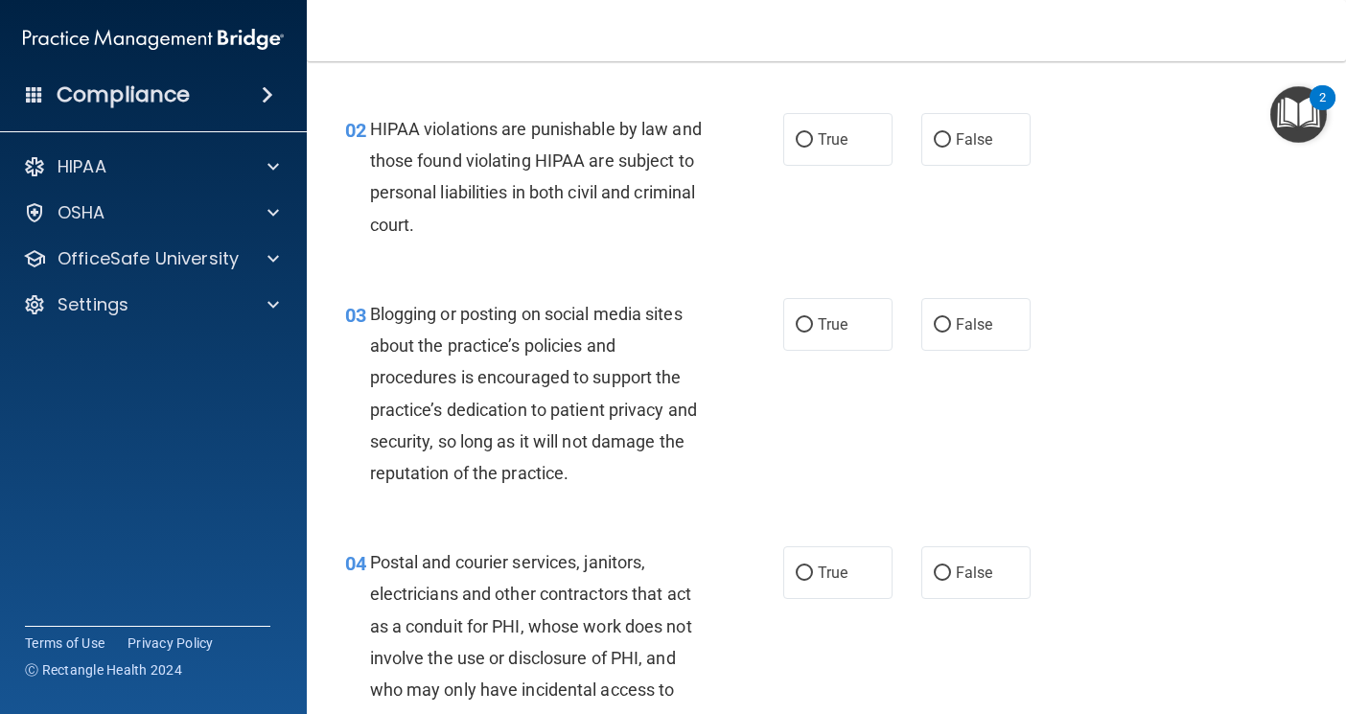
click at [548, 269] on div "02 HIPAA violations are punishable by law and those found violating HIPAA are s…" at bounding box center [826, 181] width 991 height 185
drag, startPoint x: 374, startPoint y: 127, endPoint x: 633, endPoint y: 144, distance: 259.5
click at [627, 144] on div "HIPAA violations are punishable by law and those found violating HIPAA are subj…" at bounding box center [545, 177] width 350 height 128
click at [488, 177] on div "HIPAA violations are punishable by law and those found violating HIPAA are subj…" at bounding box center [545, 177] width 350 height 128
click at [799, 115] on label "True" at bounding box center [837, 139] width 109 height 53
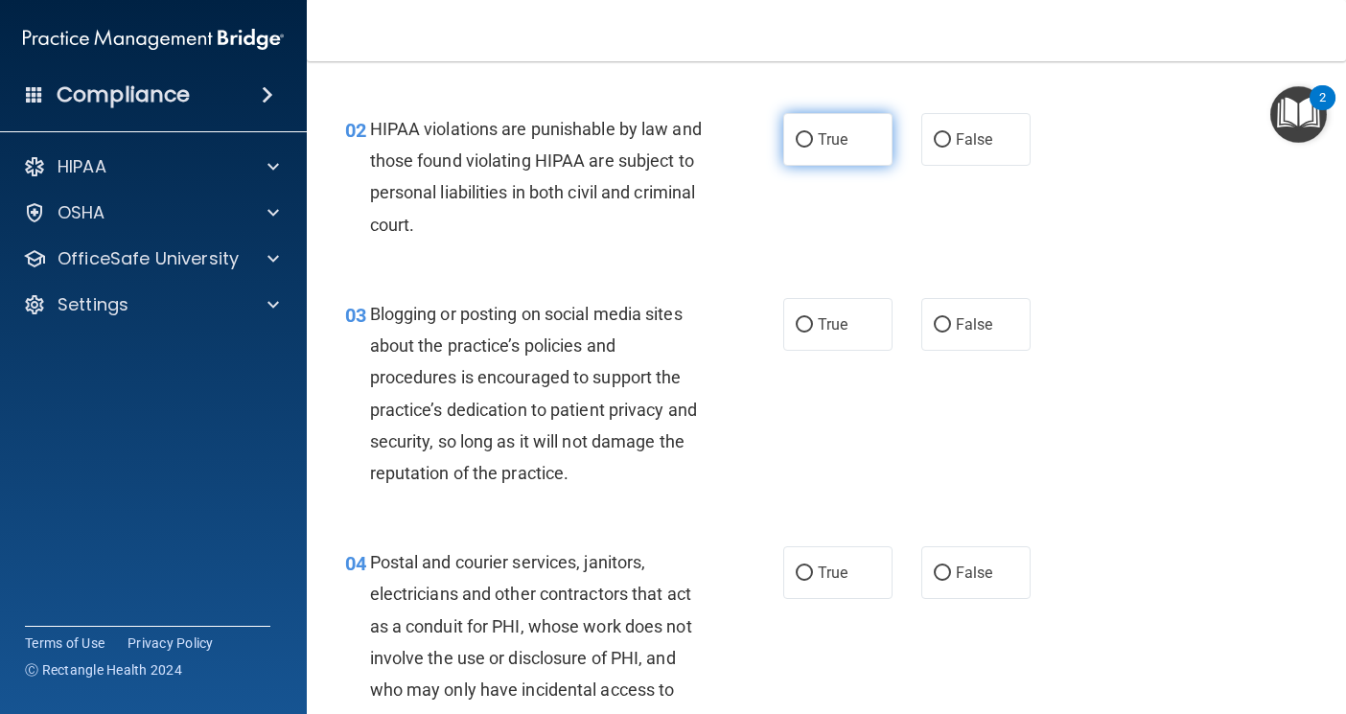
click at [799, 133] on input "True" at bounding box center [804, 140] width 17 height 14
radio input "true"
click at [796, 159] on label "True" at bounding box center [837, 139] width 109 height 53
click at [796, 148] on input "True" at bounding box center [804, 140] width 17 height 14
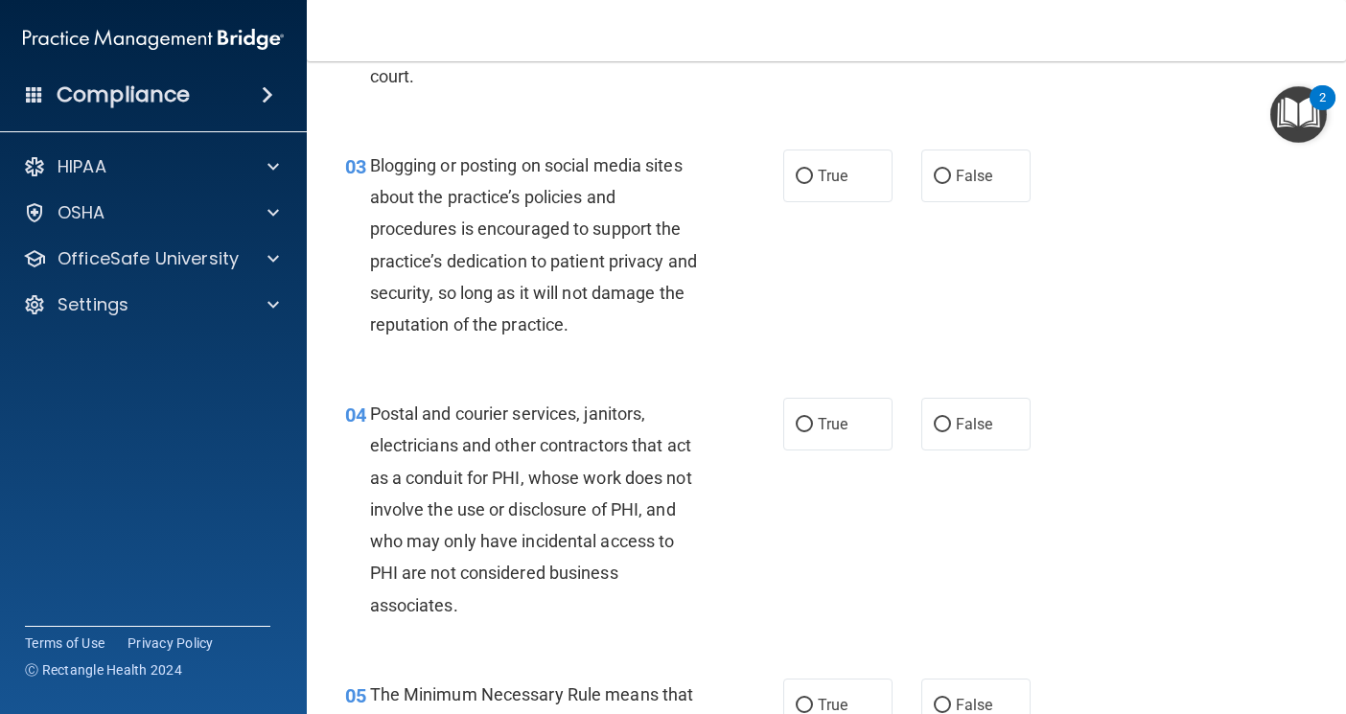
scroll to position [384, 0]
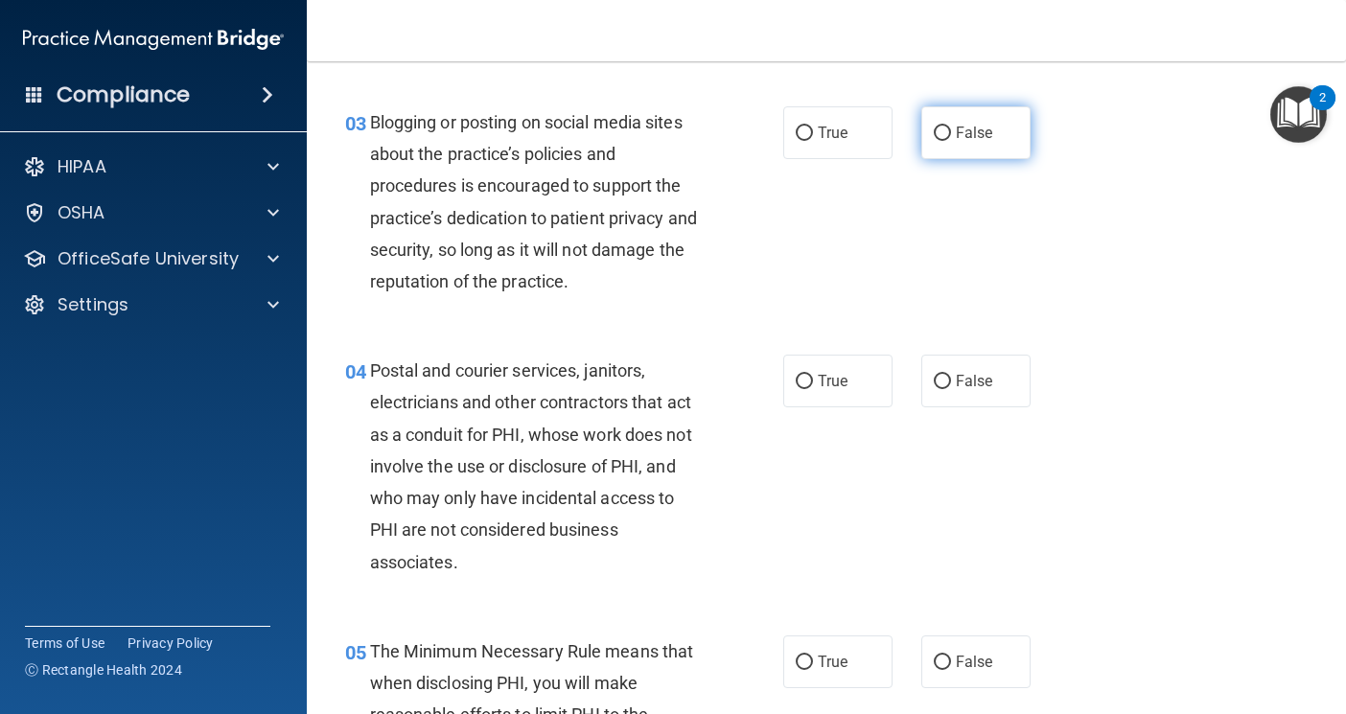
click at [956, 131] on span "False" at bounding box center [974, 133] width 37 height 18
click at [951, 131] on input "False" at bounding box center [942, 134] width 17 height 14
radio input "true"
click at [832, 141] on span "True" at bounding box center [833, 133] width 30 height 18
click at [813, 141] on input "True" at bounding box center [804, 134] width 17 height 14
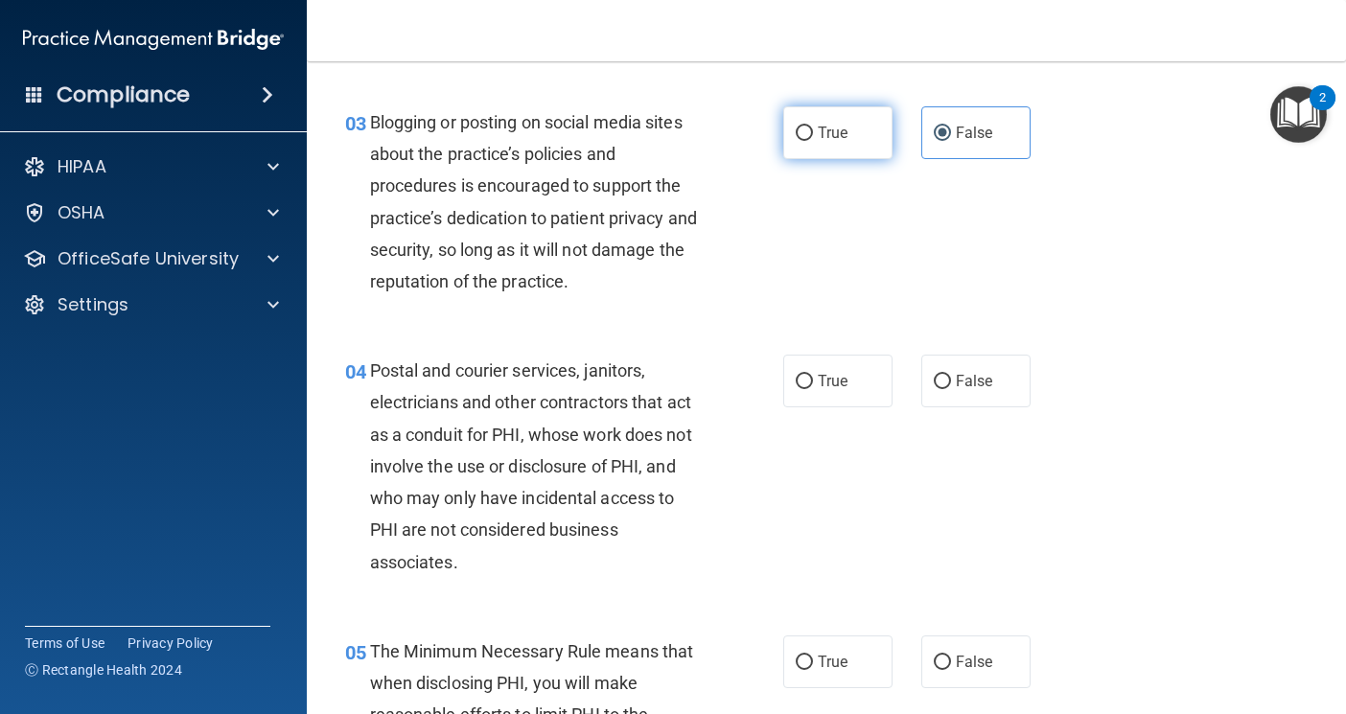
radio input "true"
radio input "false"
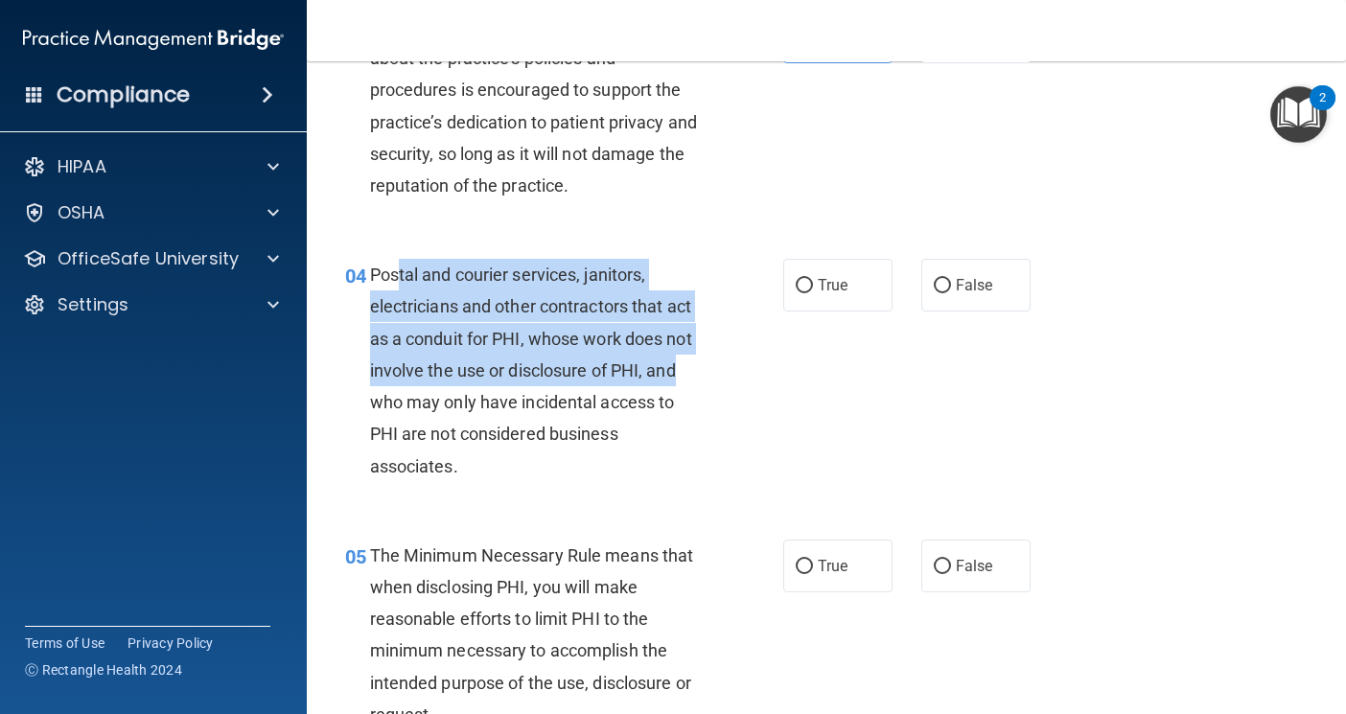
drag, startPoint x: 396, startPoint y: 280, endPoint x: 710, endPoint y: 384, distance: 331.1
click at [710, 384] on div "Postal and courier services, janitors, electricians and other contractors that …" at bounding box center [545, 370] width 350 height 223
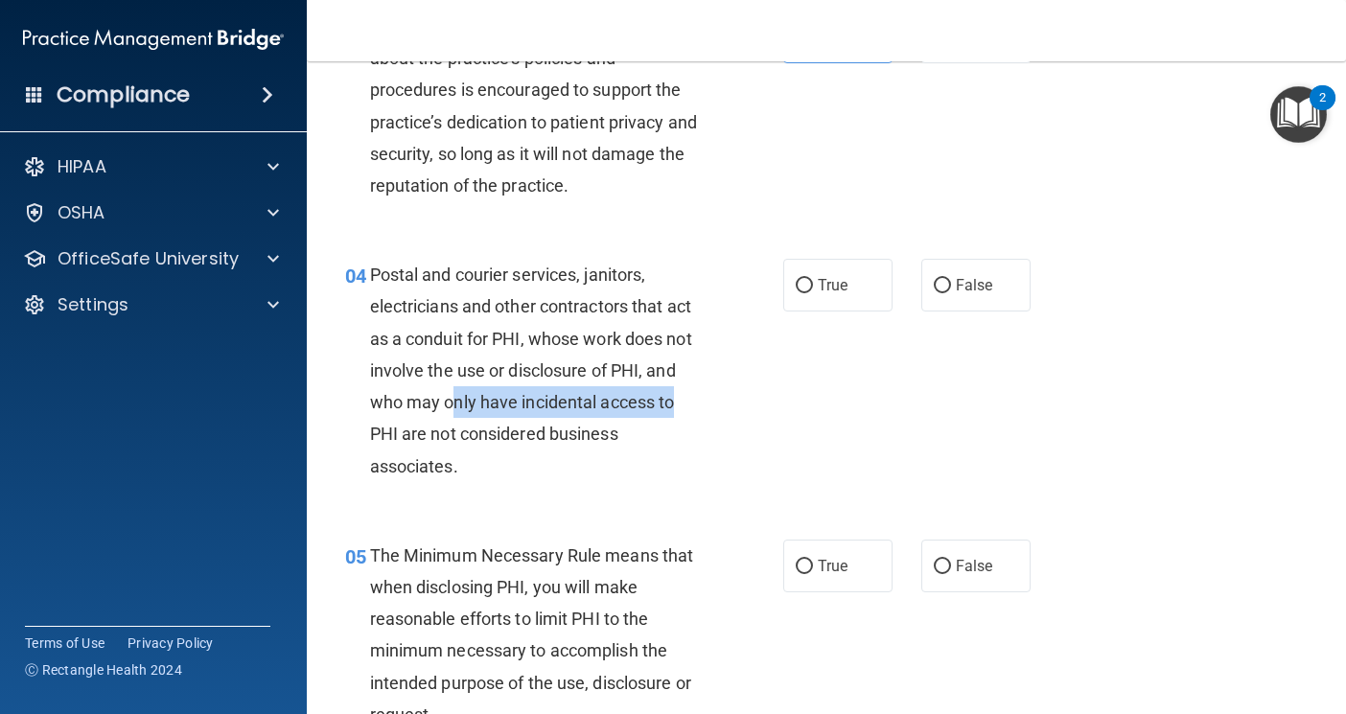
drag, startPoint x: 452, startPoint y: 406, endPoint x: 696, endPoint y: 398, distance: 244.6
click at [696, 398] on div "Postal and courier services, janitors, electricians and other contractors that …" at bounding box center [545, 370] width 350 height 223
click at [644, 444] on div "Postal and courier services, janitors, electricians and other contractors that …" at bounding box center [545, 370] width 350 height 223
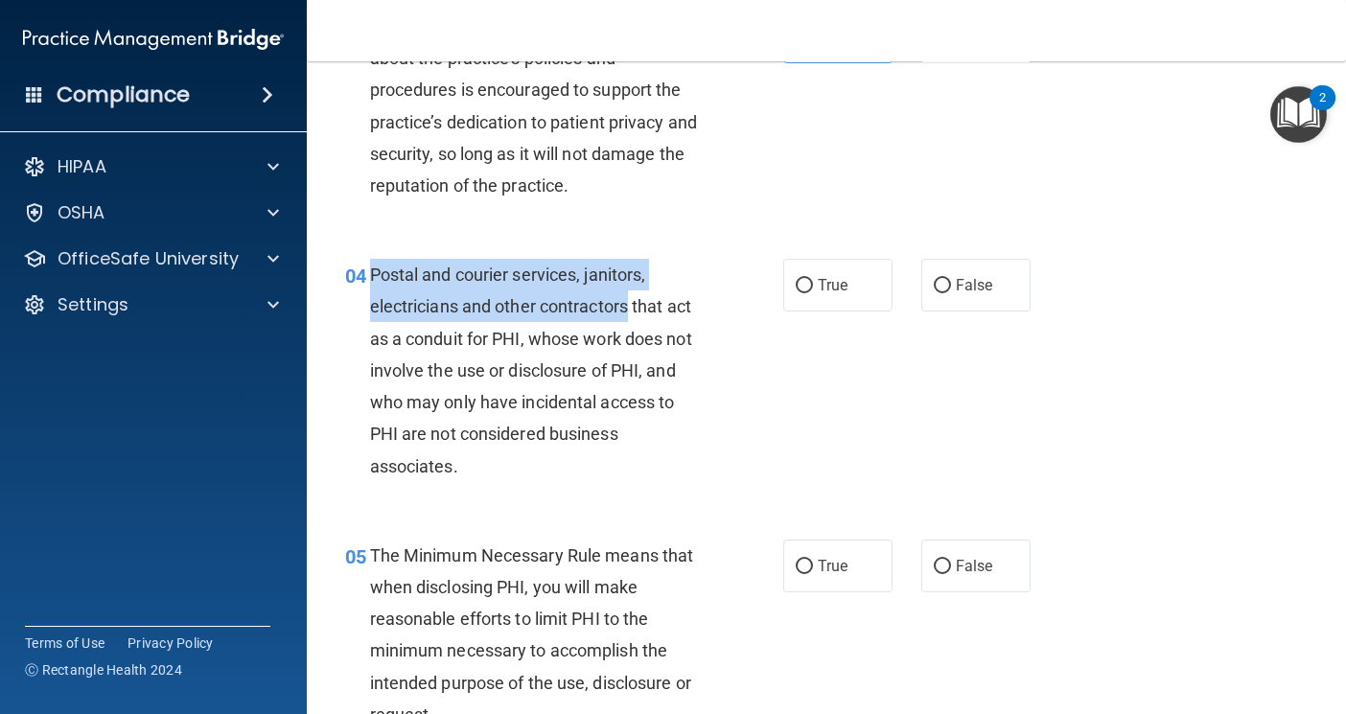
drag, startPoint x: 368, startPoint y: 273, endPoint x: 636, endPoint y: 302, distance: 269.1
click at [635, 302] on span "Postal and courier services, janitors, electricians and other contractors that …" at bounding box center [531, 370] width 322 height 211
drag, startPoint x: 652, startPoint y: 298, endPoint x: 365, endPoint y: 270, distance: 288.0
click at [365, 270] on div "04 Postal and courier services, janitors, electricians and other contractors th…" at bounding box center [564, 375] width 496 height 233
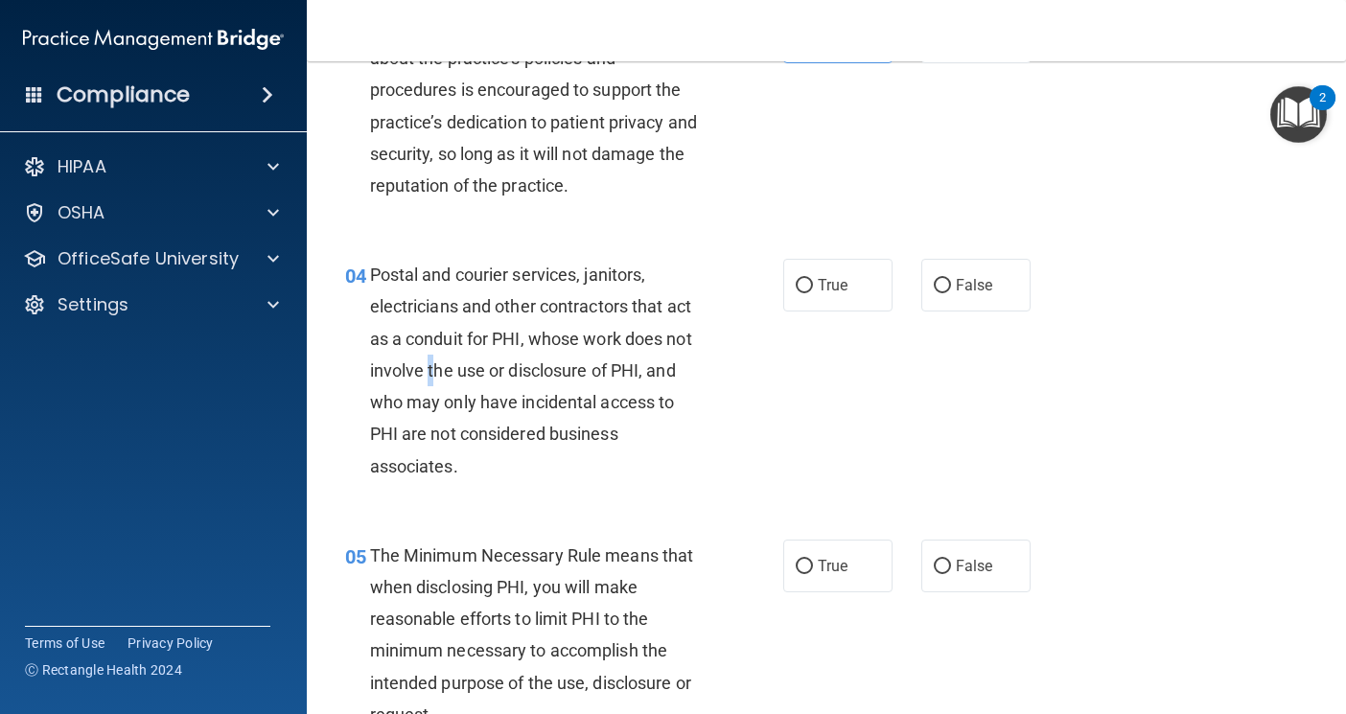
click at [431, 376] on span "Postal and courier services, janitors, electricians and other contractors that …" at bounding box center [531, 370] width 322 height 211
click at [513, 438] on span "Postal and courier services, janitors, electricians and other contractors that …" at bounding box center [531, 370] width 322 height 211
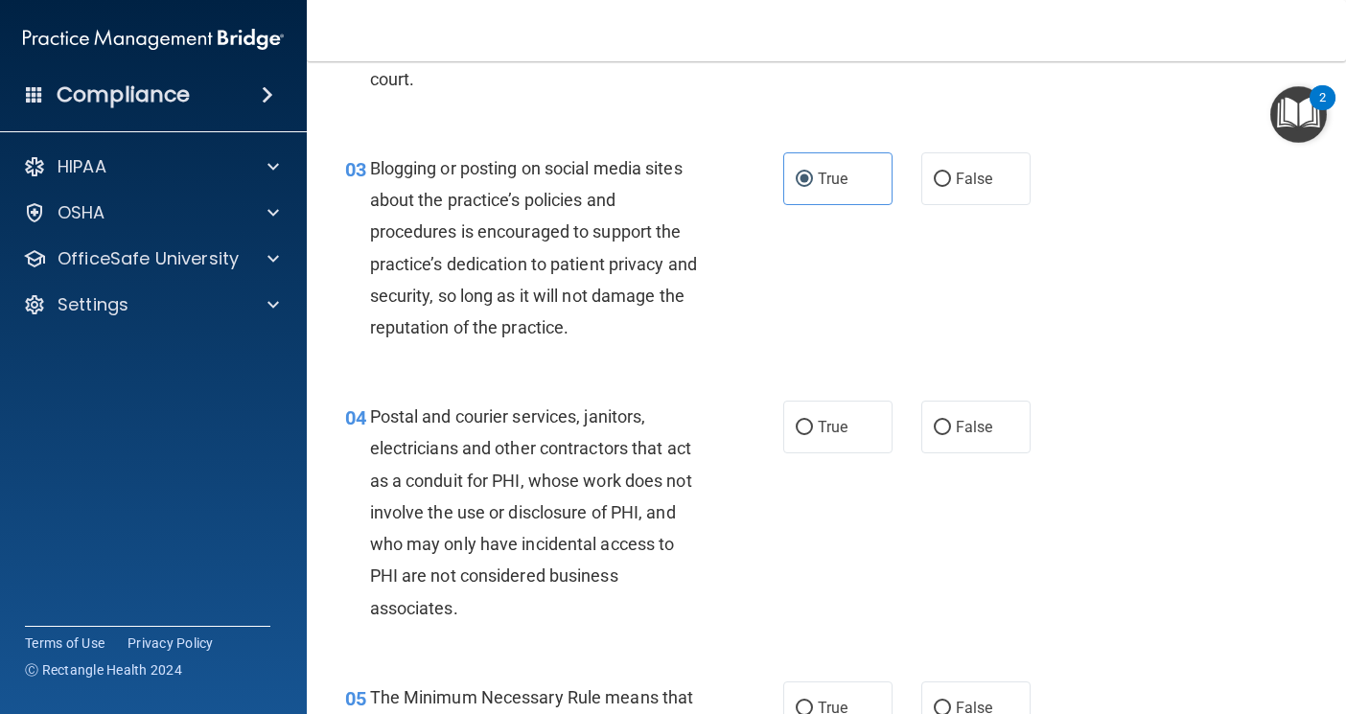
scroll to position [384, 0]
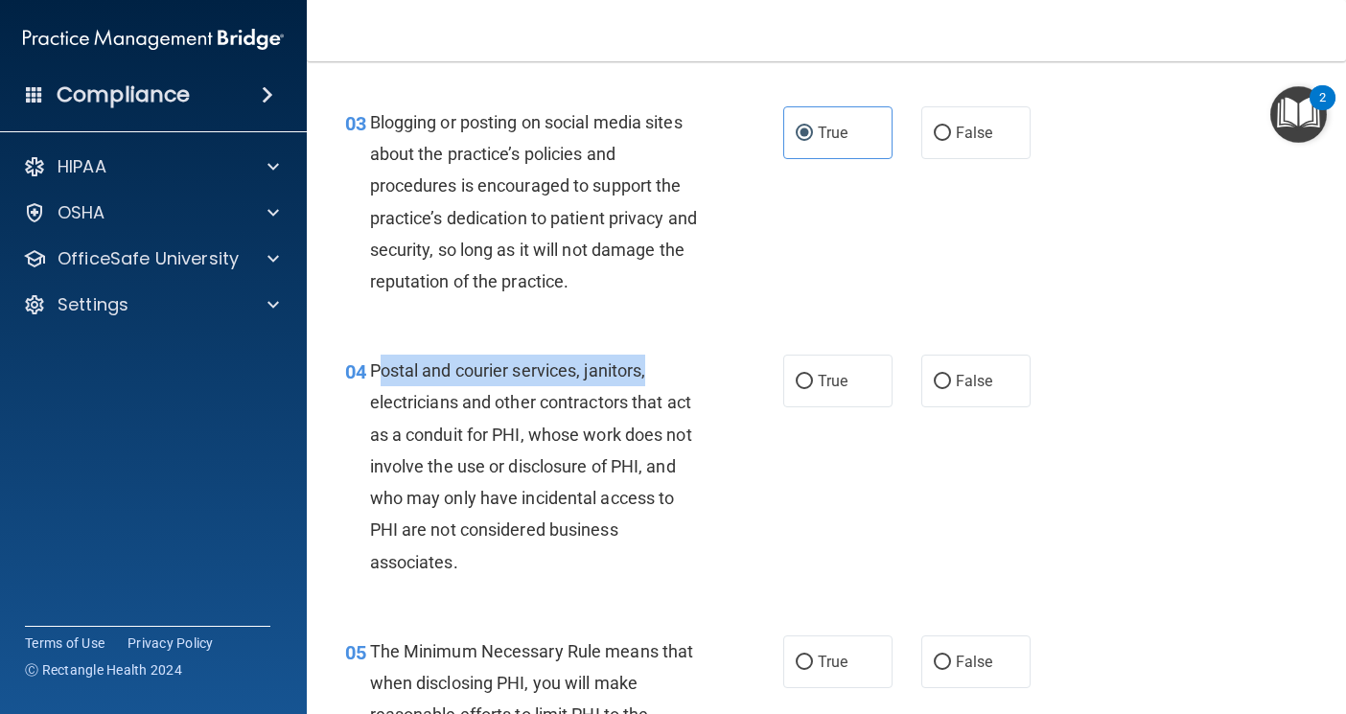
drag, startPoint x: 378, startPoint y: 371, endPoint x: 648, endPoint y: 369, distance: 270.4
click at [648, 369] on span "Postal and courier services, janitors, electricians and other contractors that …" at bounding box center [531, 466] width 322 height 211
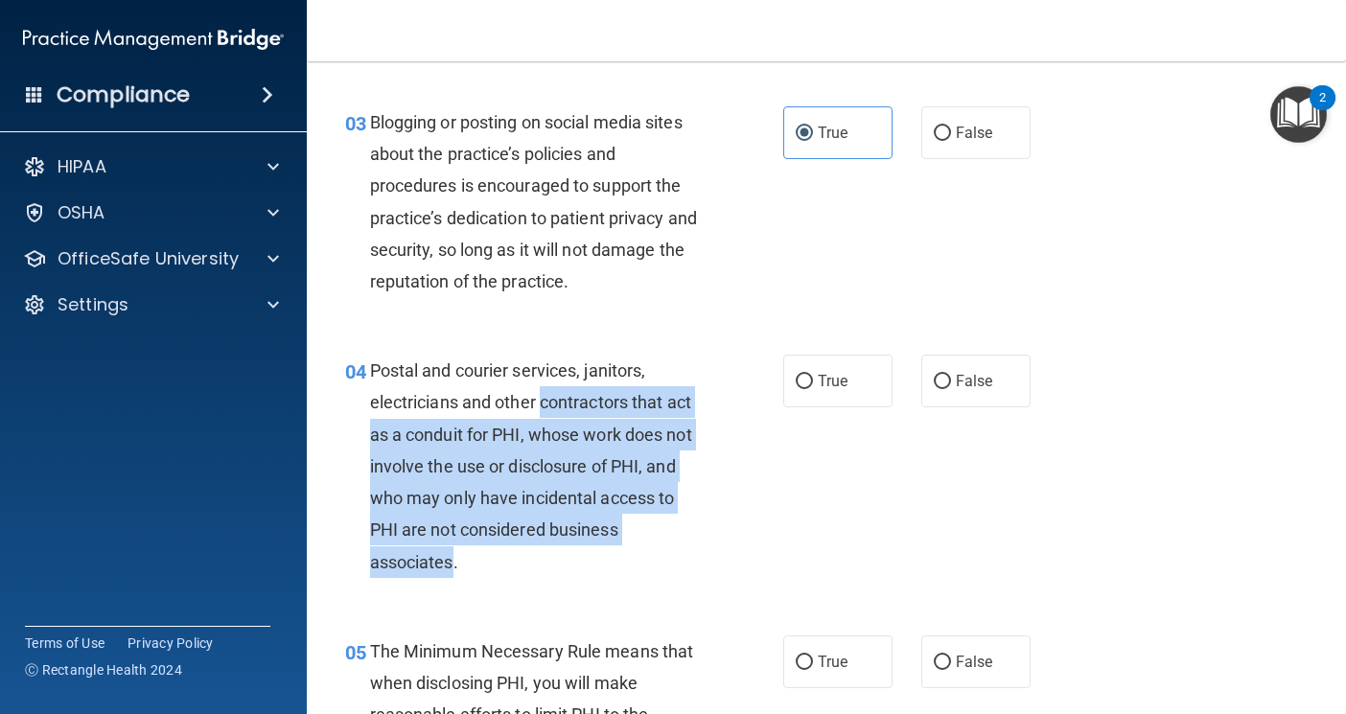
drag, startPoint x: 542, startPoint y: 393, endPoint x: 450, endPoint y: 574, distance: 203.3
click at [450, 574] on div "Postal and courier services, janitors, electricians and other contractors that …" at bounding box center [545, 466] width 350 height 223
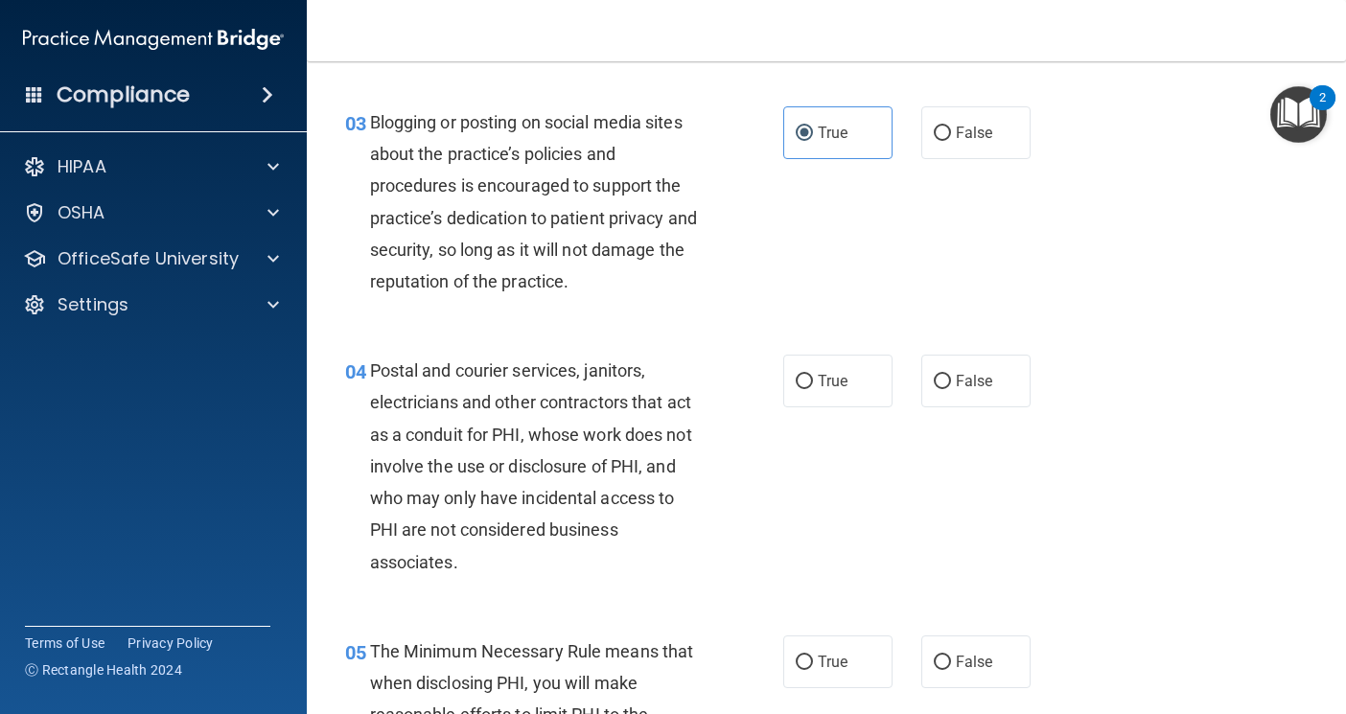
click at [362, 383] on span "04" at bounding box center [355, 372] width 21 height 23
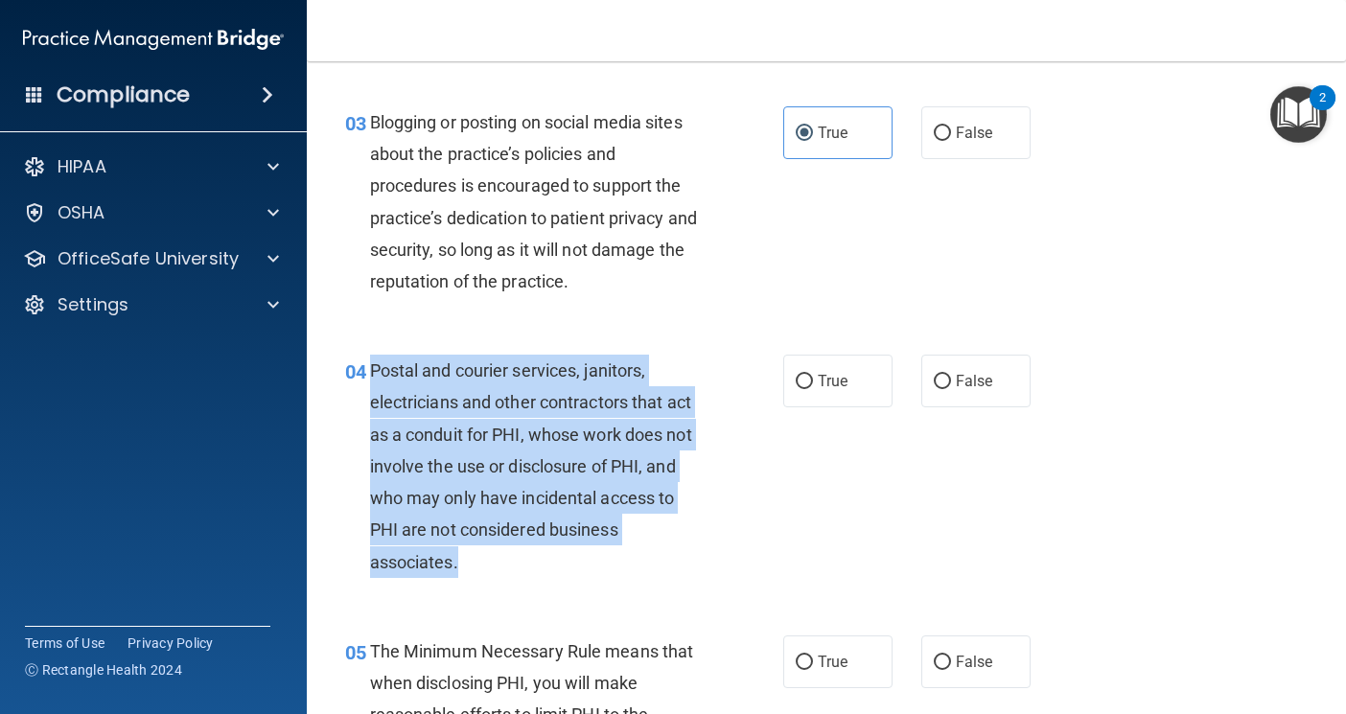
drag, startPoint x: 372, startPoint y: 367, endPoint x: 617, endPoint y: 563, distance: 313.9
click at [617, 563] on div "Postal and courier services, janitors, electricians and other contractors that …" at bounding box center [545, 466] width 350 height 223
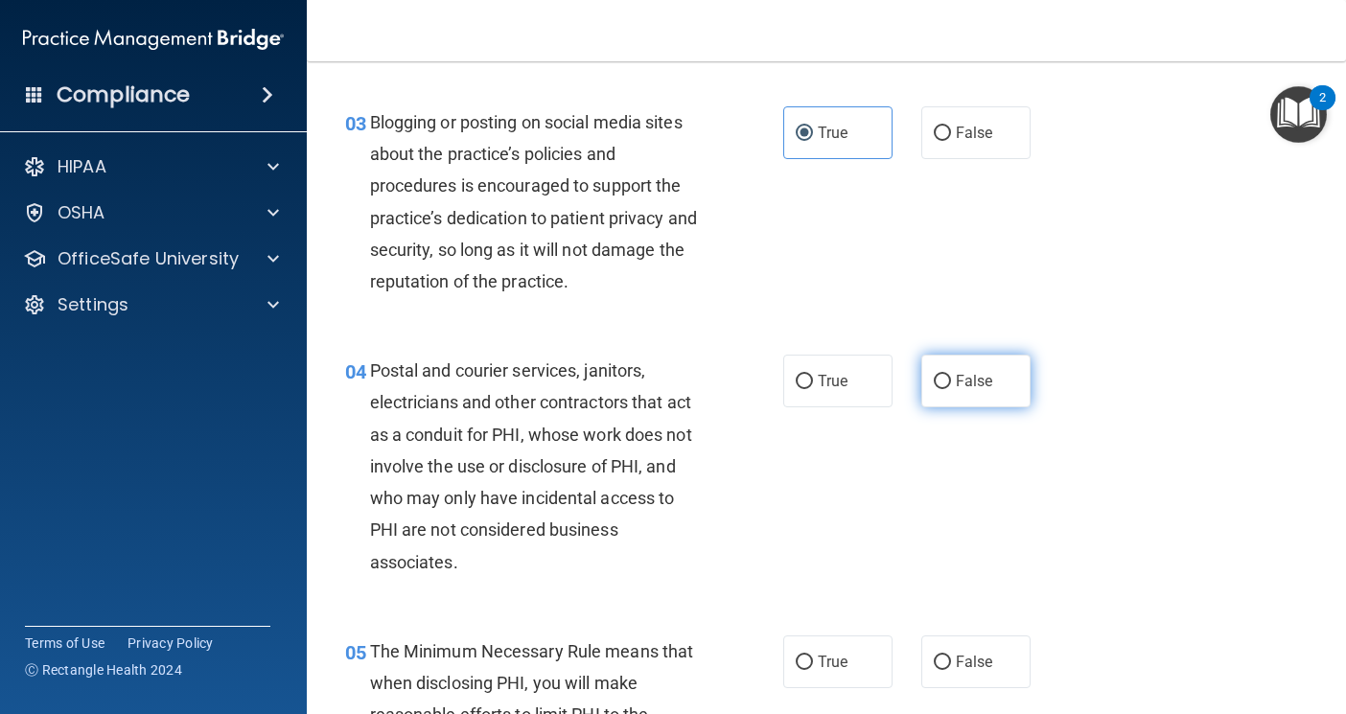
click at [1003, 364] on label "False" at bounding box center [975, 381] width 109 height 53
click at [951, 375] on input "False" at bounding box center [942, 382] width 17 height 14
radio input "true"
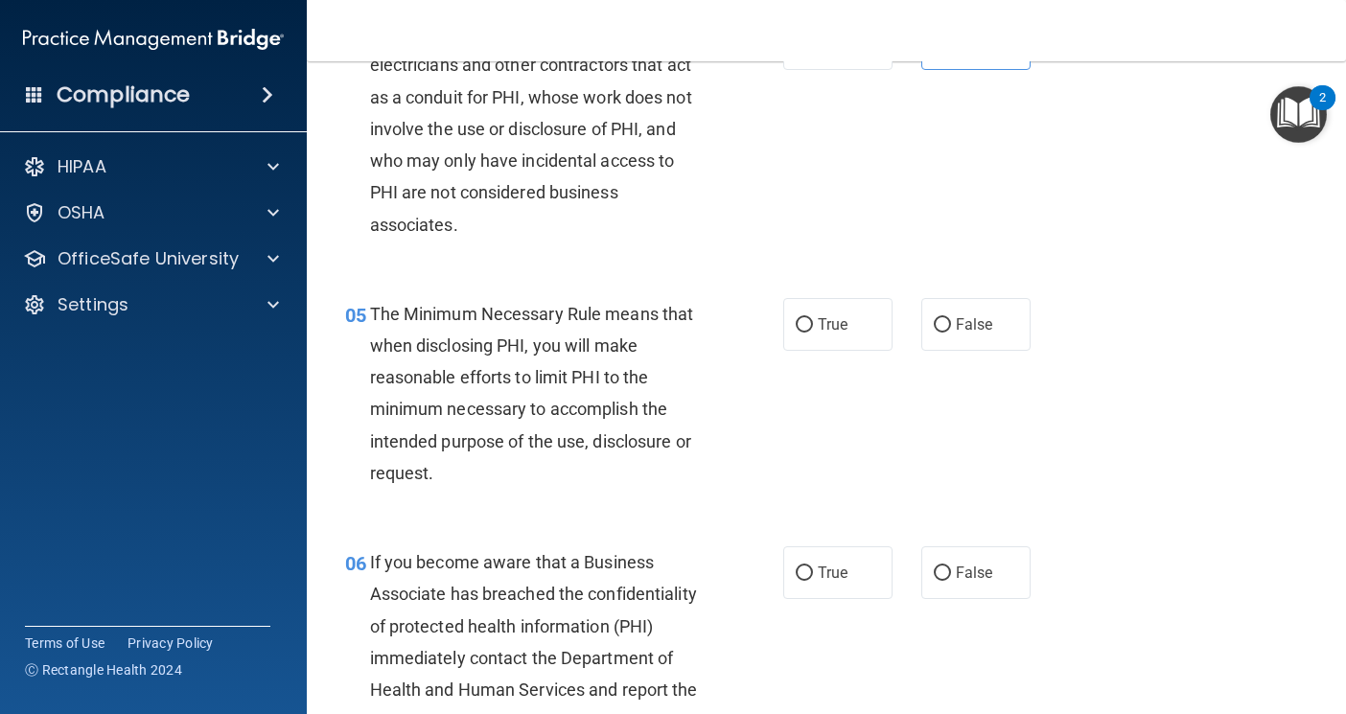
scroll to position [767, 0]
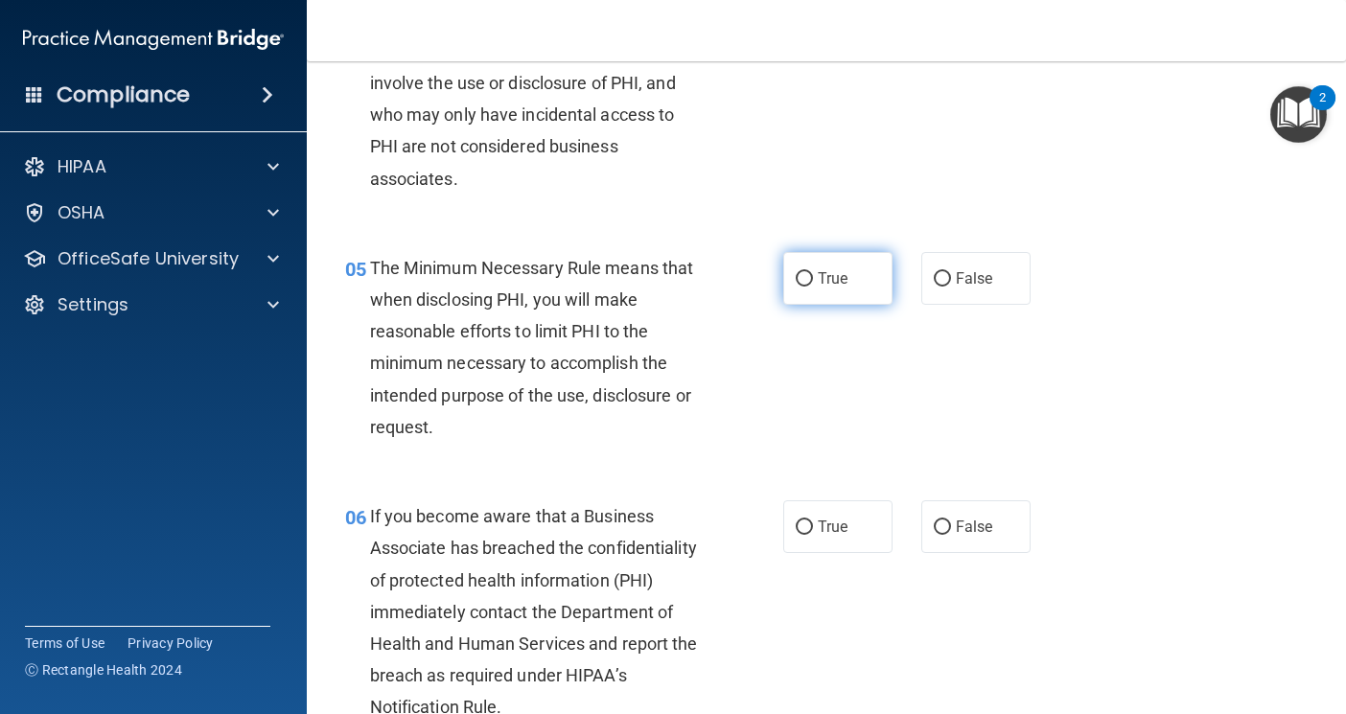
click at [783, 288] on label "True" at bounding box center [837, 278] width 109 height 53
click at [796, 287] on input "True" at bounding box center [804, 279] width 17 height 14
radio input "true"
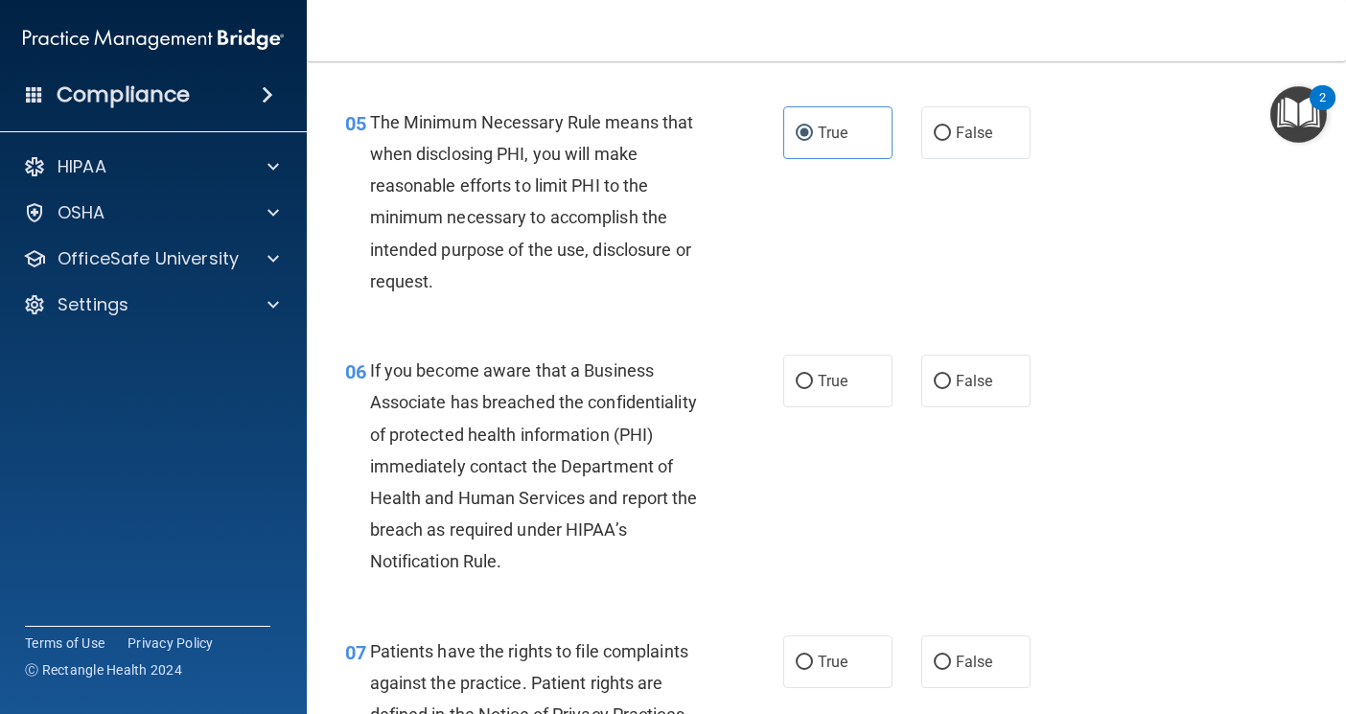
scroll to position [959, 0]
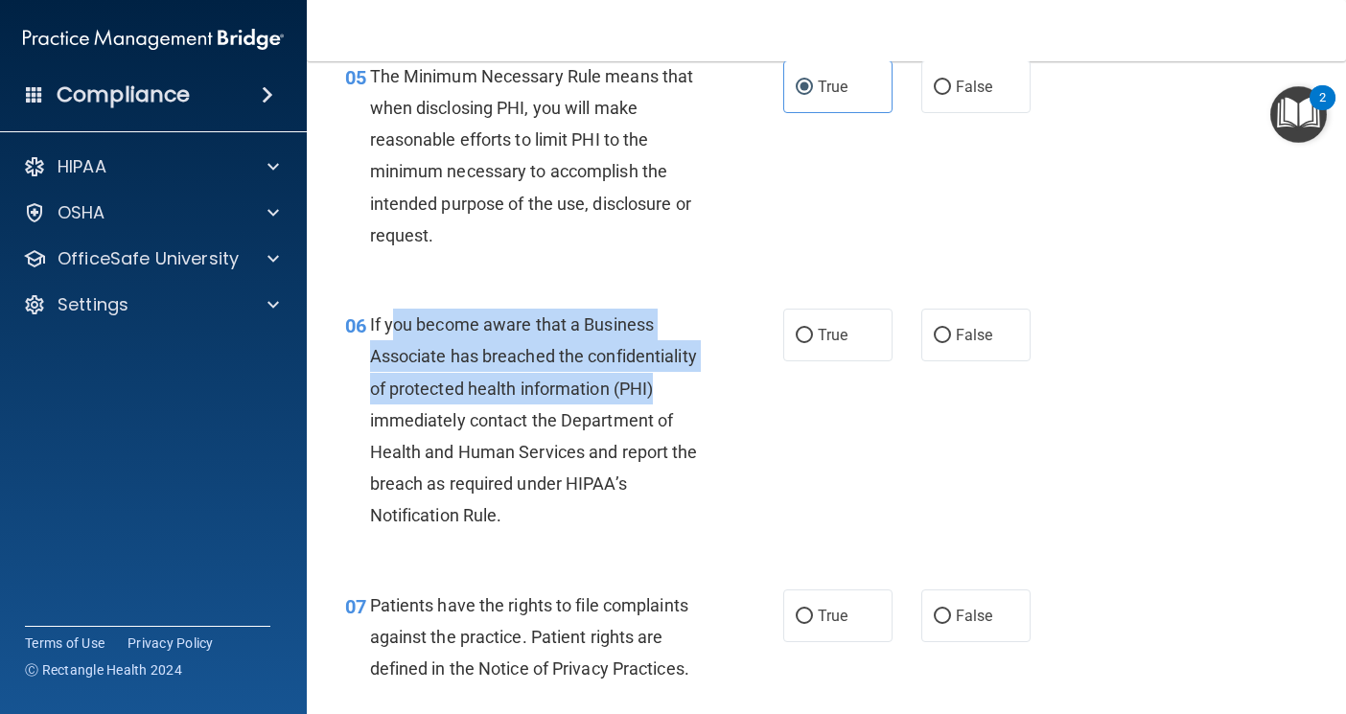
drag, startPoint x: 395, startPoint y: 328, endPoint x: 695, endPoint y: 390, distance: 306.5
click at [695, 390] on div "If you become aware that a Business Associate has breached the confidentiality …" at bounding box center [545, 420] width 350 height 223
click at [805, 338] on input "True" at bounding box center [804, 336] width 17 height 14
radio input "true"
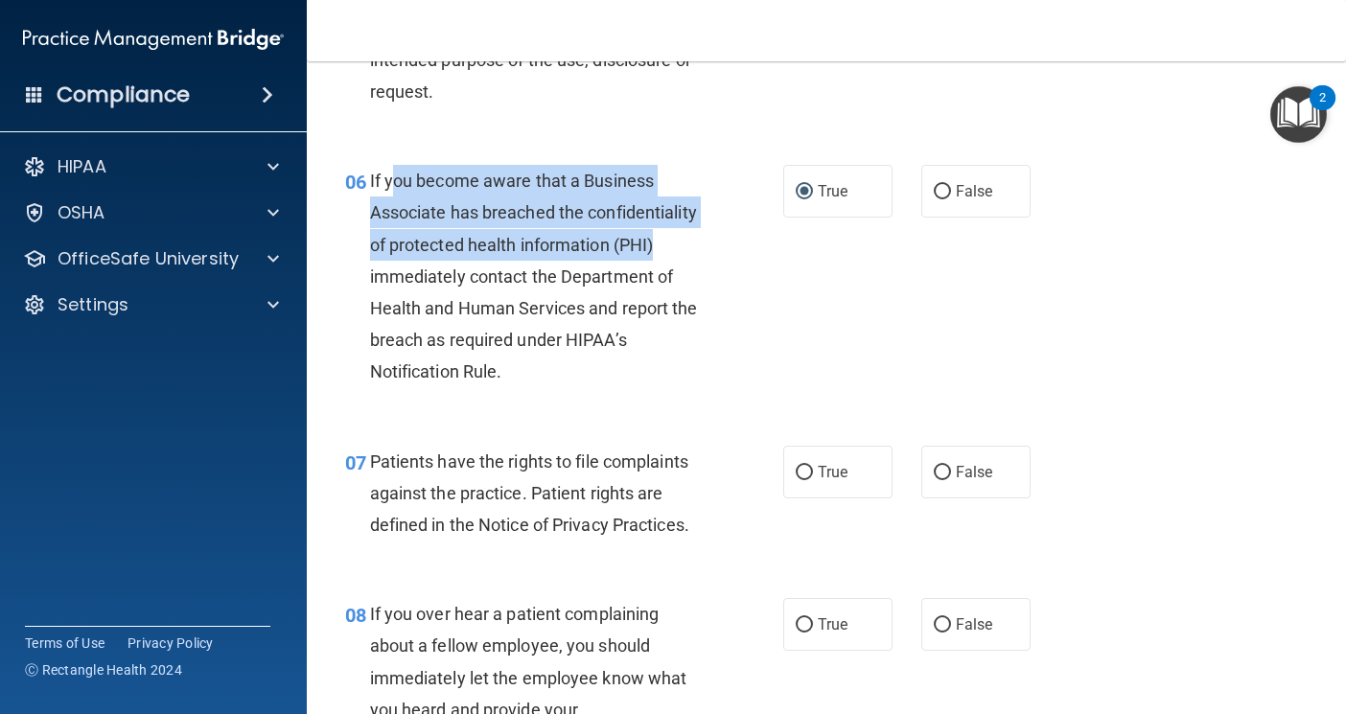
scroll to position [1151, 0]
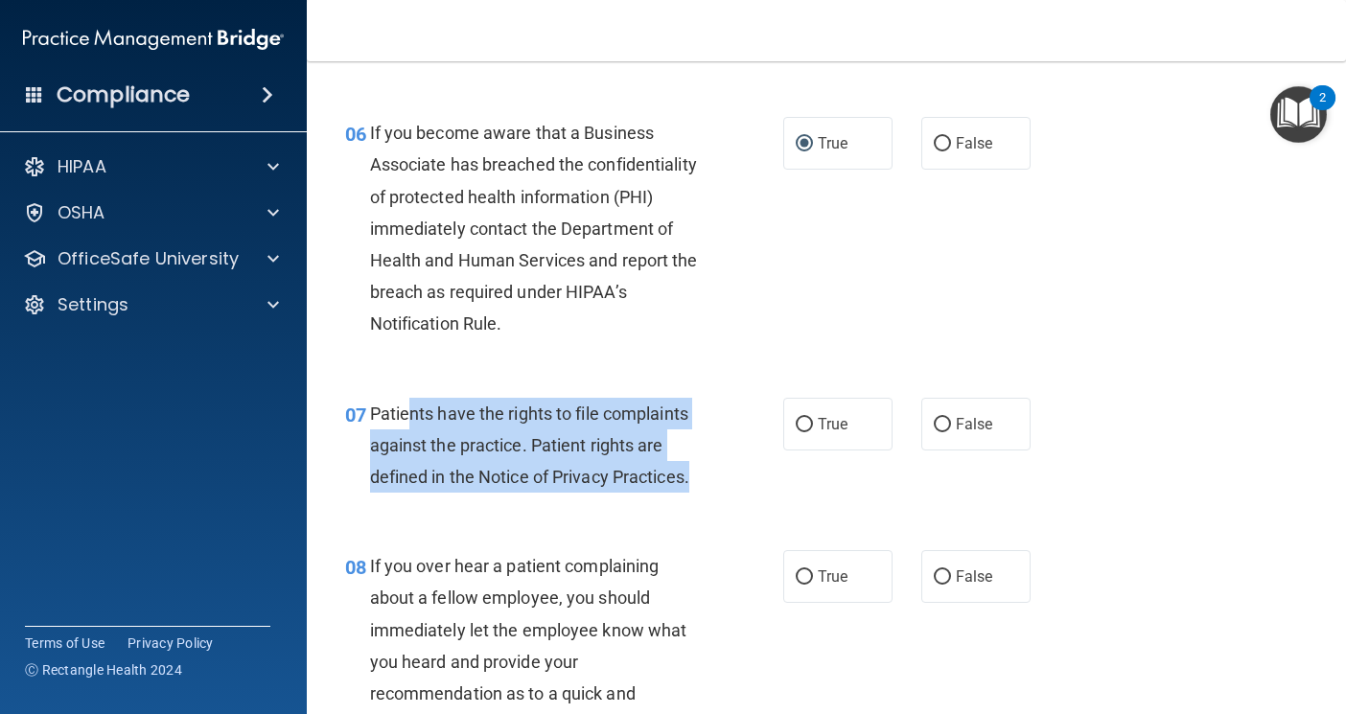
drag, startPoint x: 405, startPoint y: 416, endPoint x: 708, endPoint y: 485, distance: 310.7
click at [708, 485] on div "Patients have the rights to file complaints against the practice. Patient right…" at bounding box center [545, 446] width 350 height 96
click at [423, 411] on span "Patients have the rights to file complaints against the practice. Patient right…" at bounding box center [529, 445] width 319 height 83
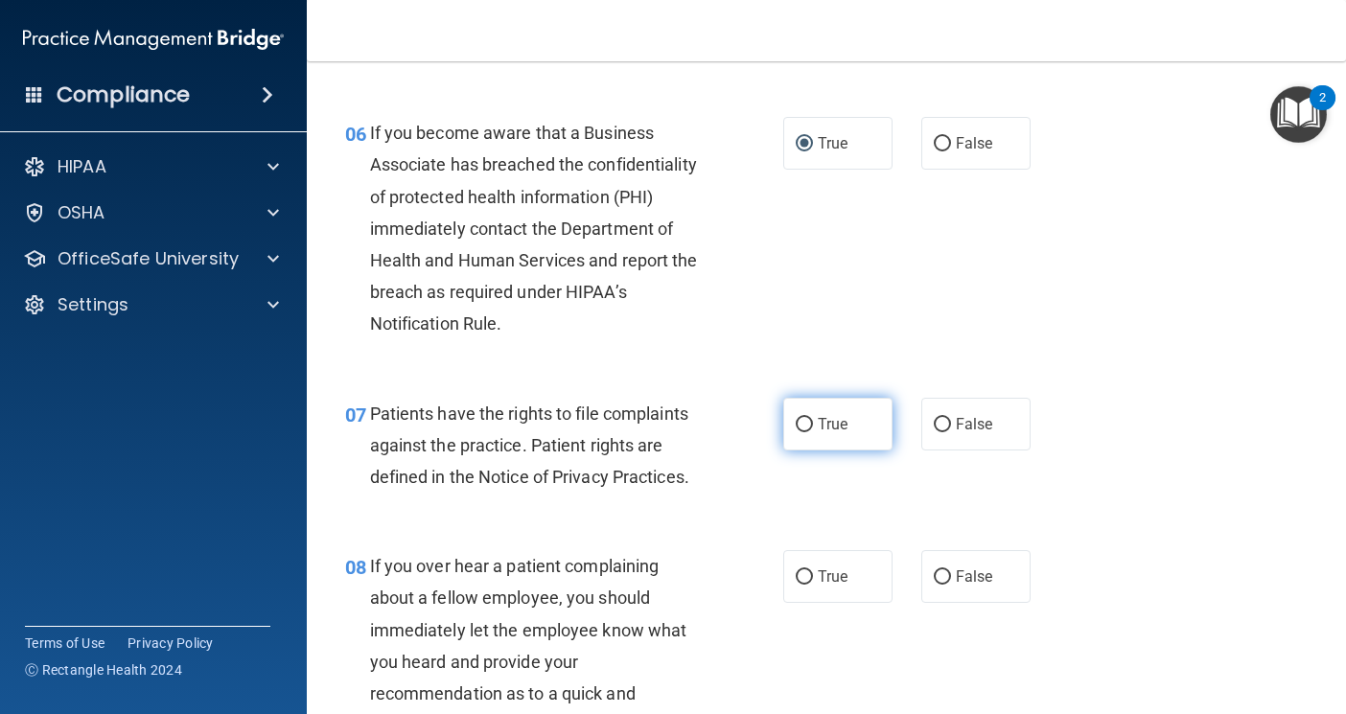
click at [783, 431] on label "True" at bounding box center [837, 424] width 109 height 53
click at [796, 431] on input "True" at bounding box center [804, 425] width 17 height 14
radio input "true"
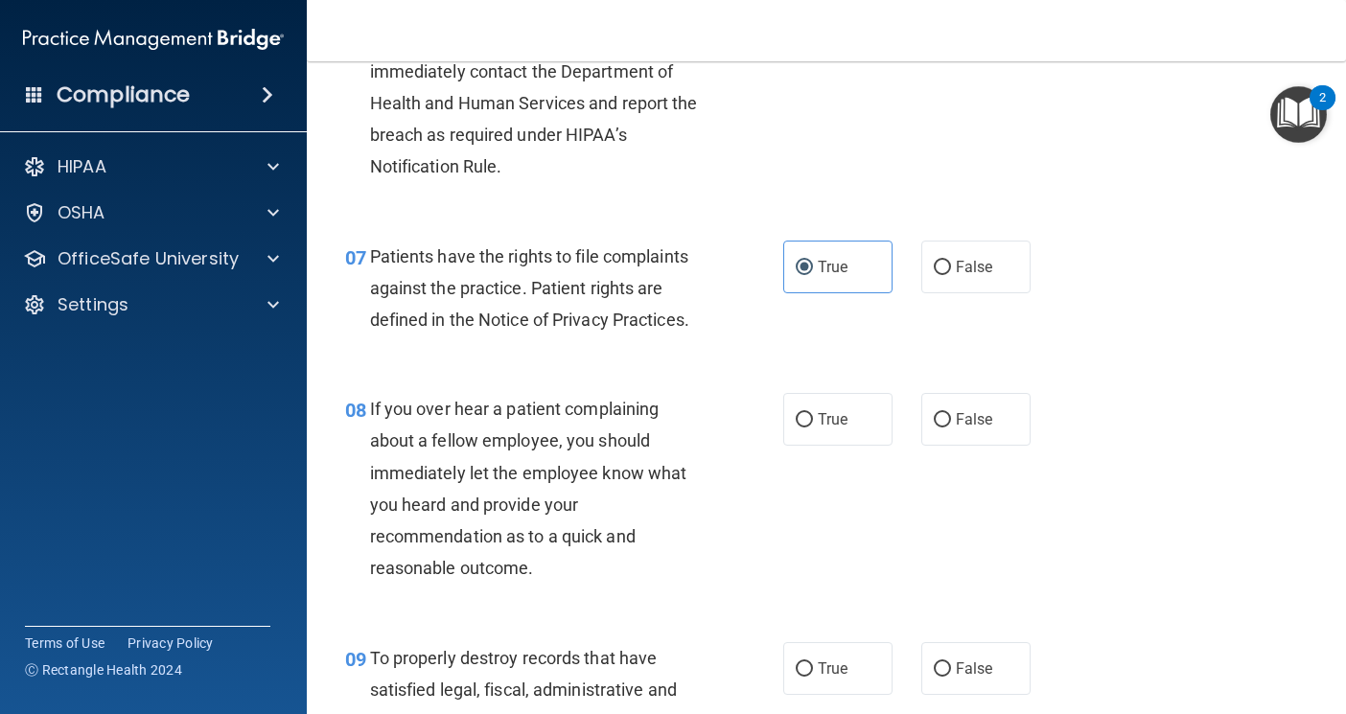
scroll to position [1342, 0]
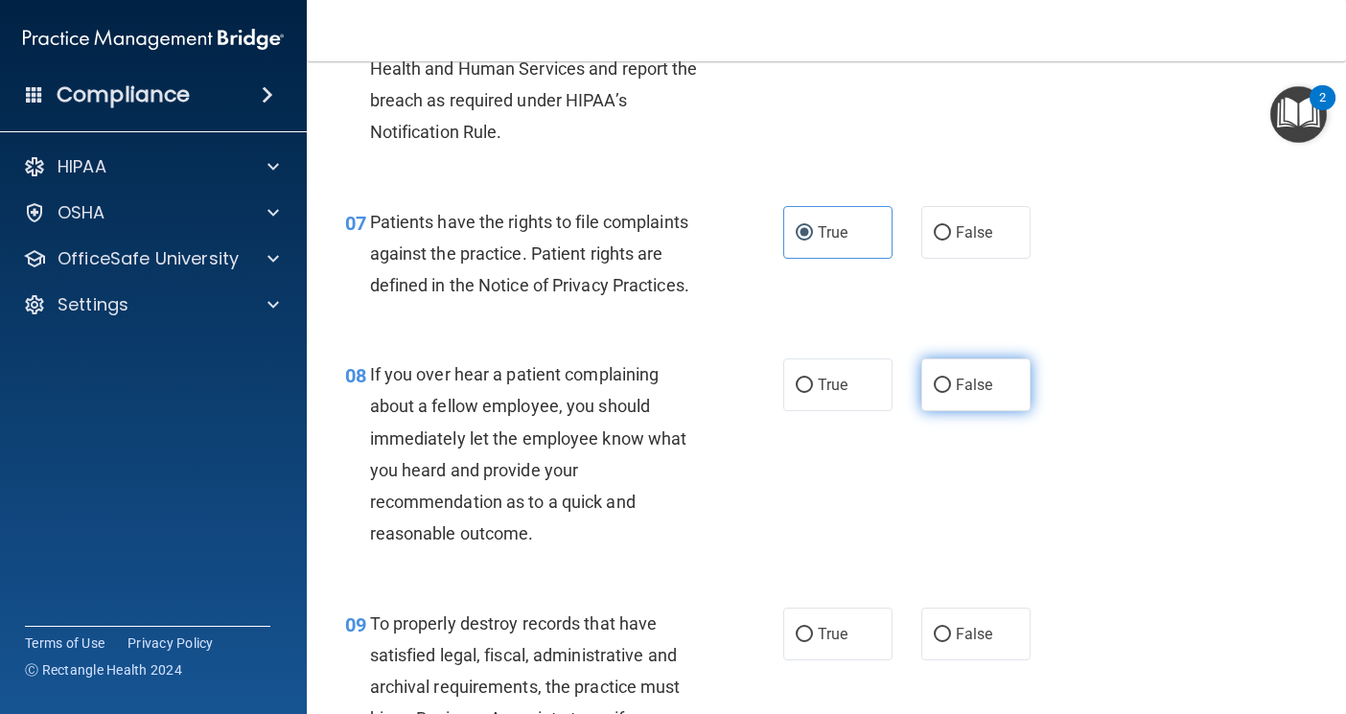
click at [939, 387] on input "False" at bounding box center [942, 386] width 17 height 14
radio input "true"
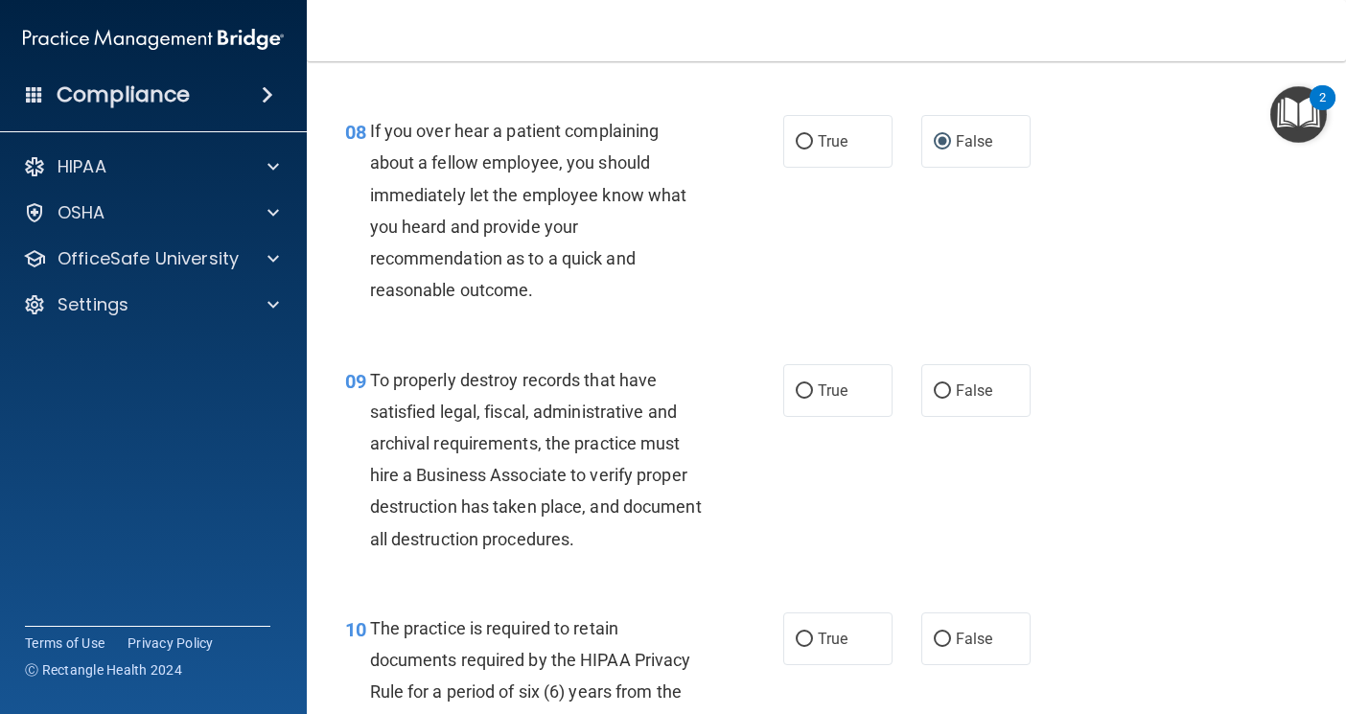
scroll to position [1630, 0]
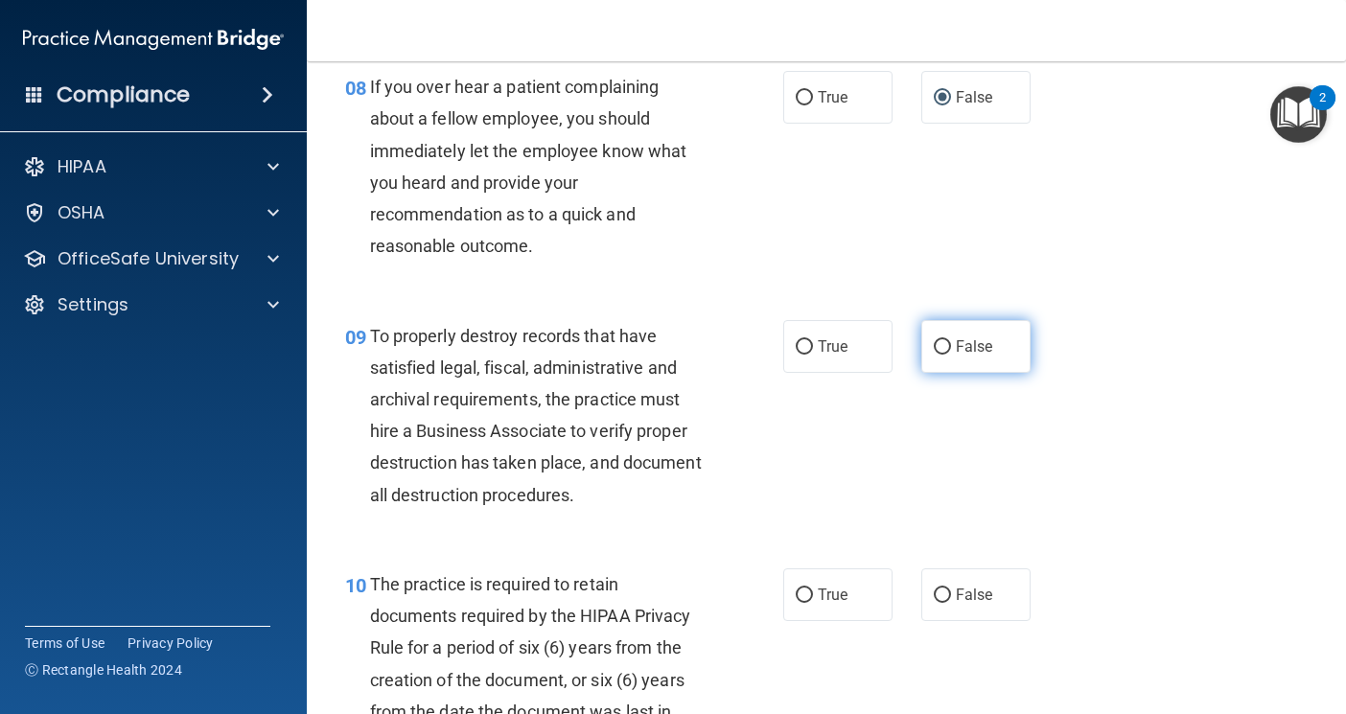
click at [955, 334] on label "False" at bounding box center [975, 346] width 109 height 53
click at [951, 340] on input "False" at bounding box center [942, 347] width 17 height 14
radio input "true"
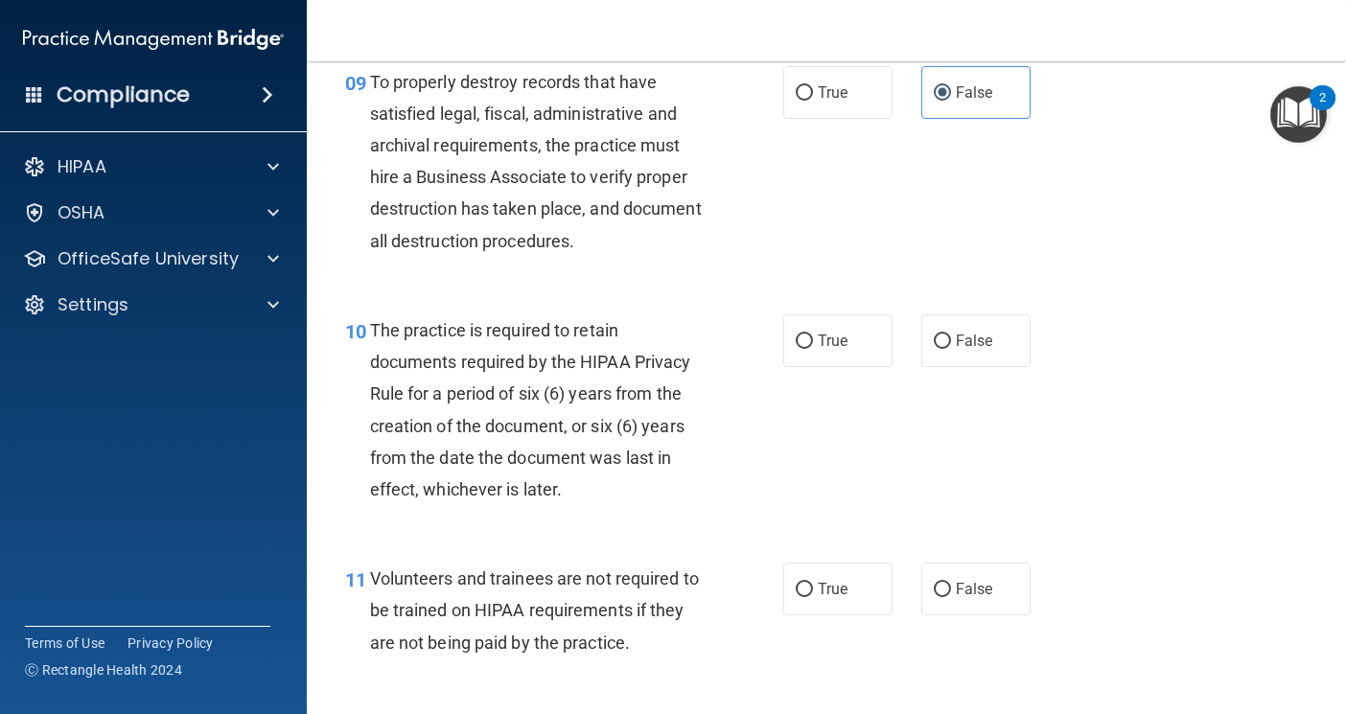
scroll to position [1918, 0]
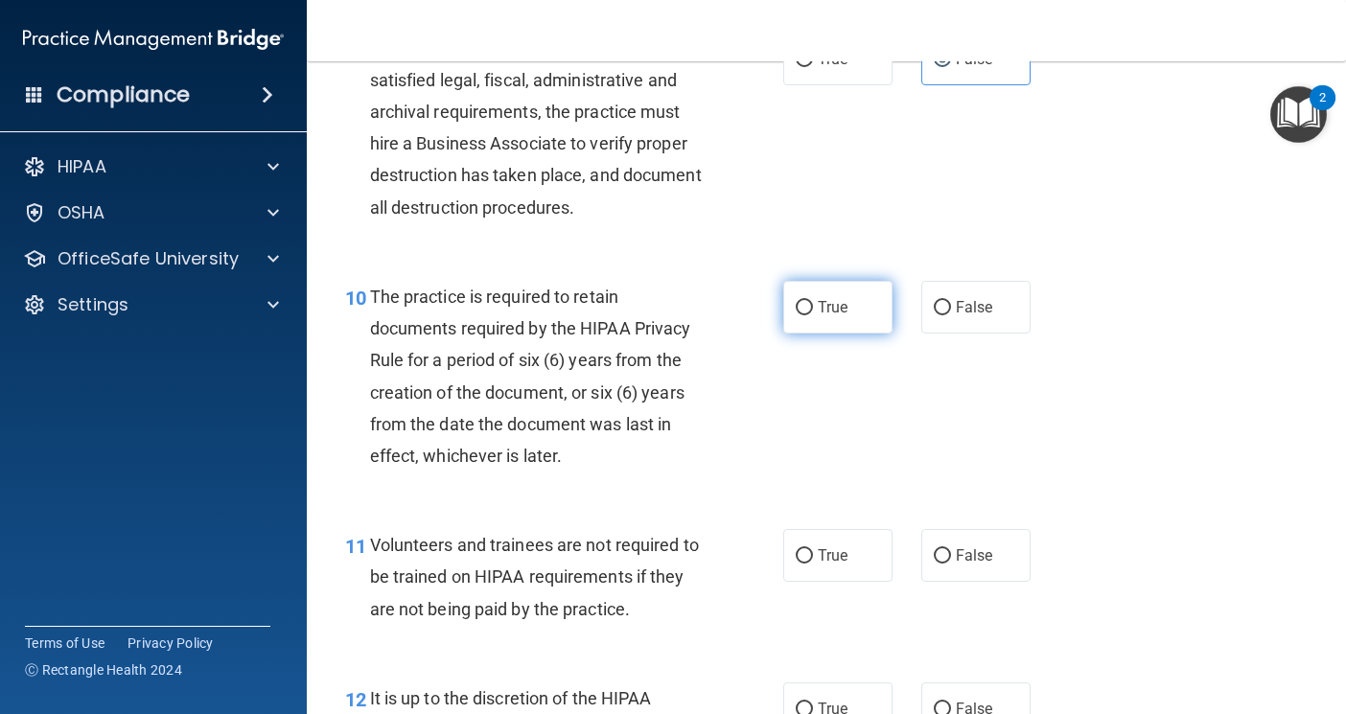
click at [826, 304] on span "True" at bounding box center [833, 307] width 30 height 18
click at [813, 304] on input "True" at bounding box center [804, 308] width 17 height 14
radio input "true"
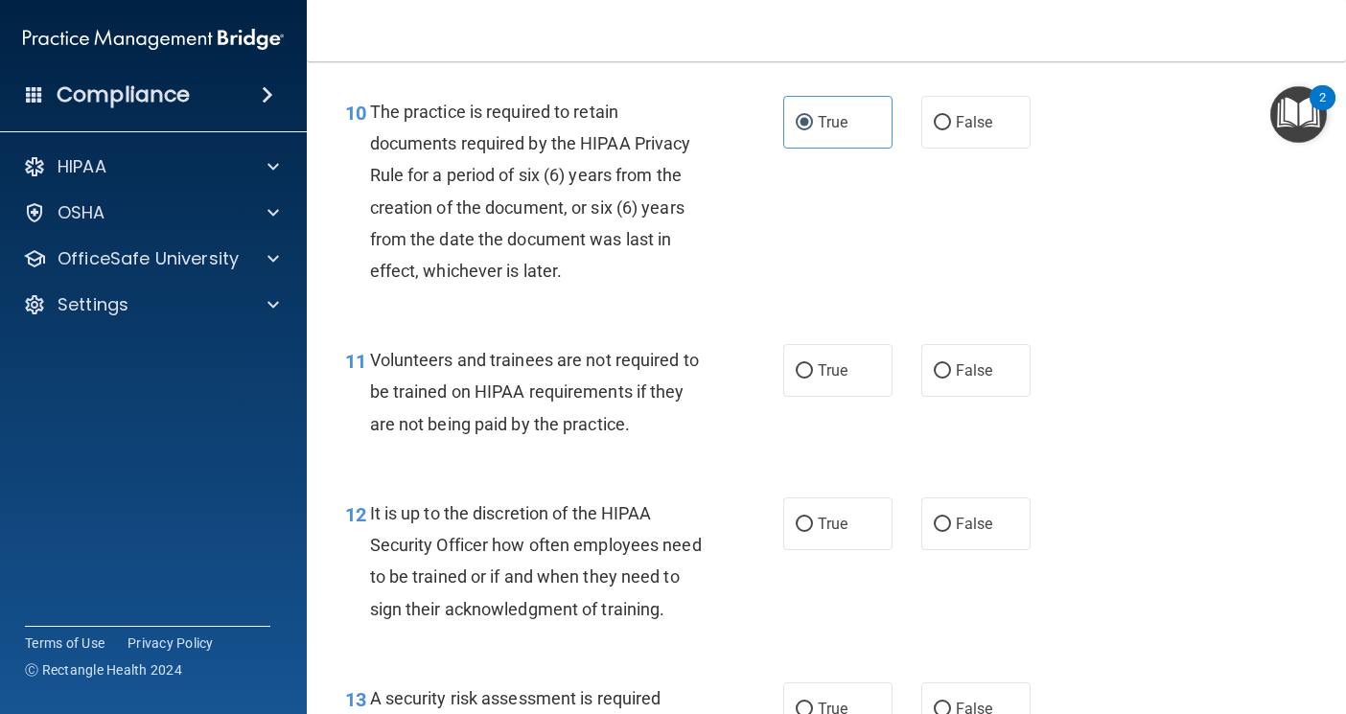
scroll to position [2109, 0]
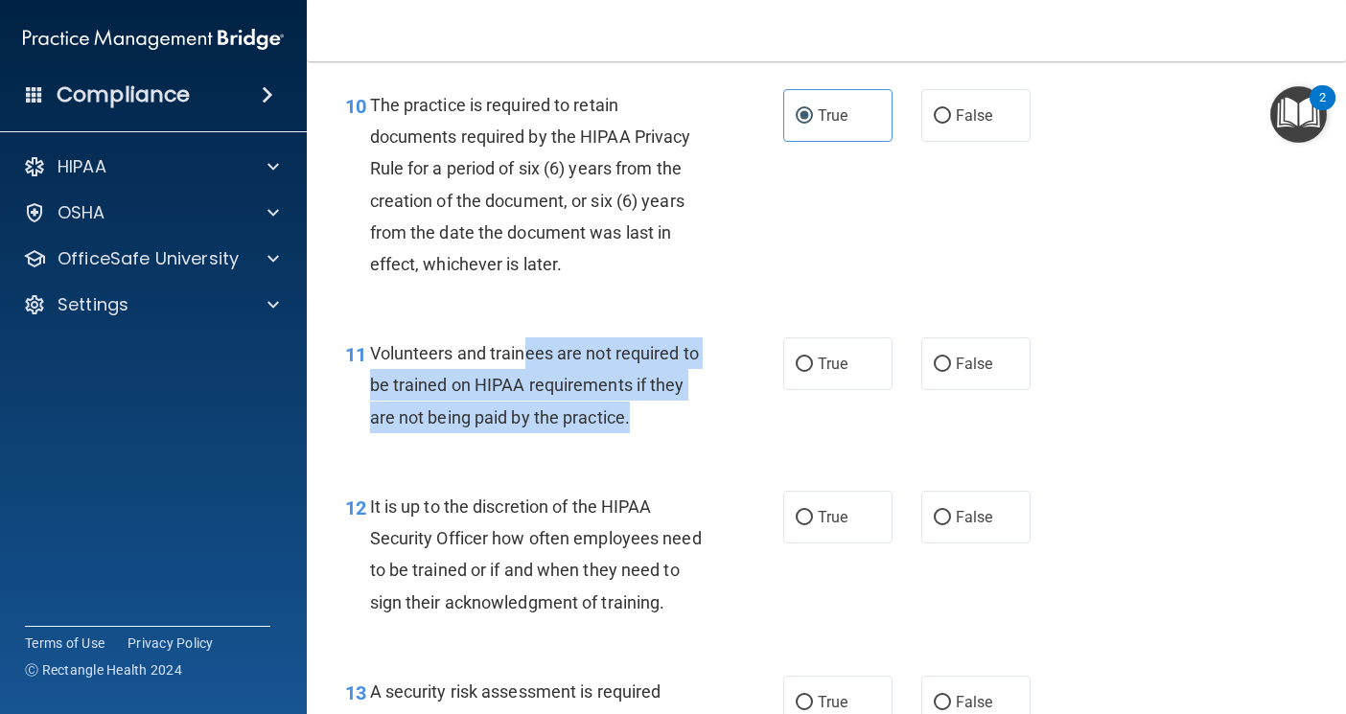
drag, startPoint x: 523, startPoint y: 361, endPoint x: 679, endPoint y: 424, distance: 168.6
click at [679, 424] on div "Volunteers and trainees are not required to be trained on HIPAA requirements if…" at bounding box center [545, 386] width 350 height 96
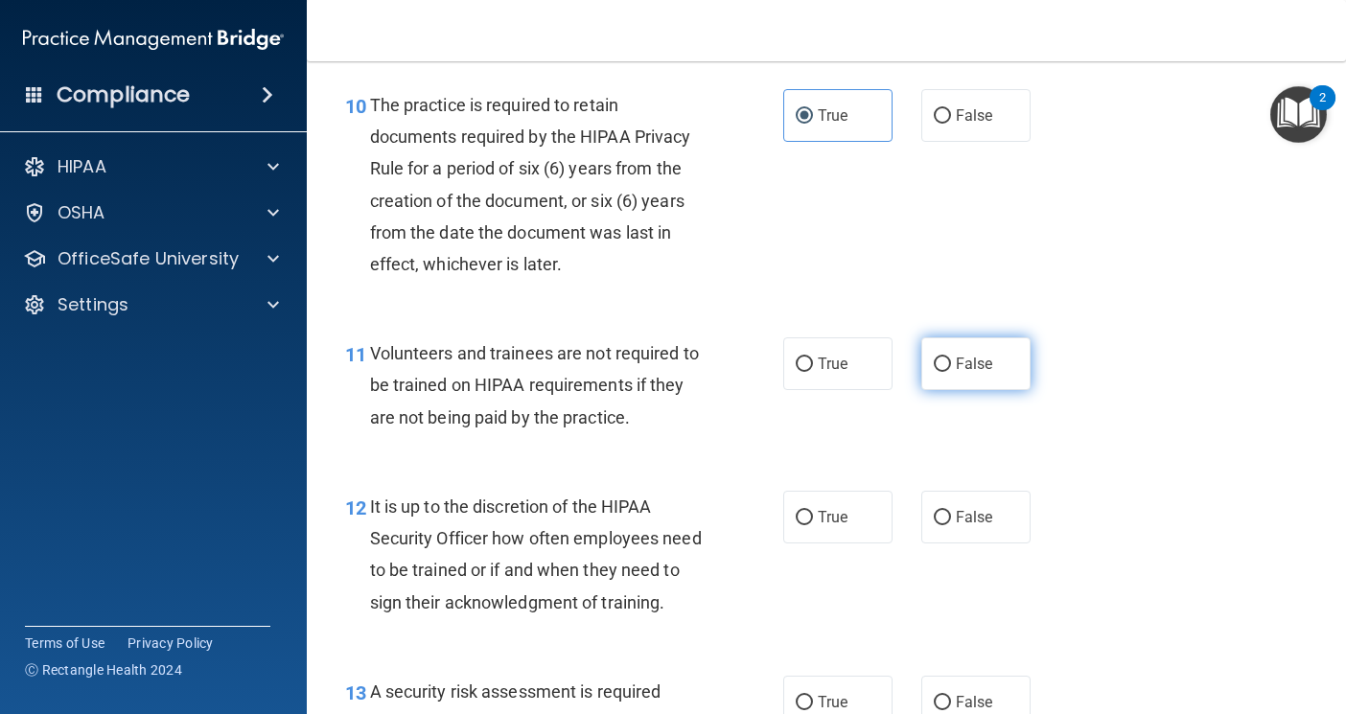
click at [942, 379] on label "False" at bounding box center [975, 364] width 109 height 53
click at [942, 372] on input "False" at bounding box center [942, 365] width 17 height 14
radio input "true"
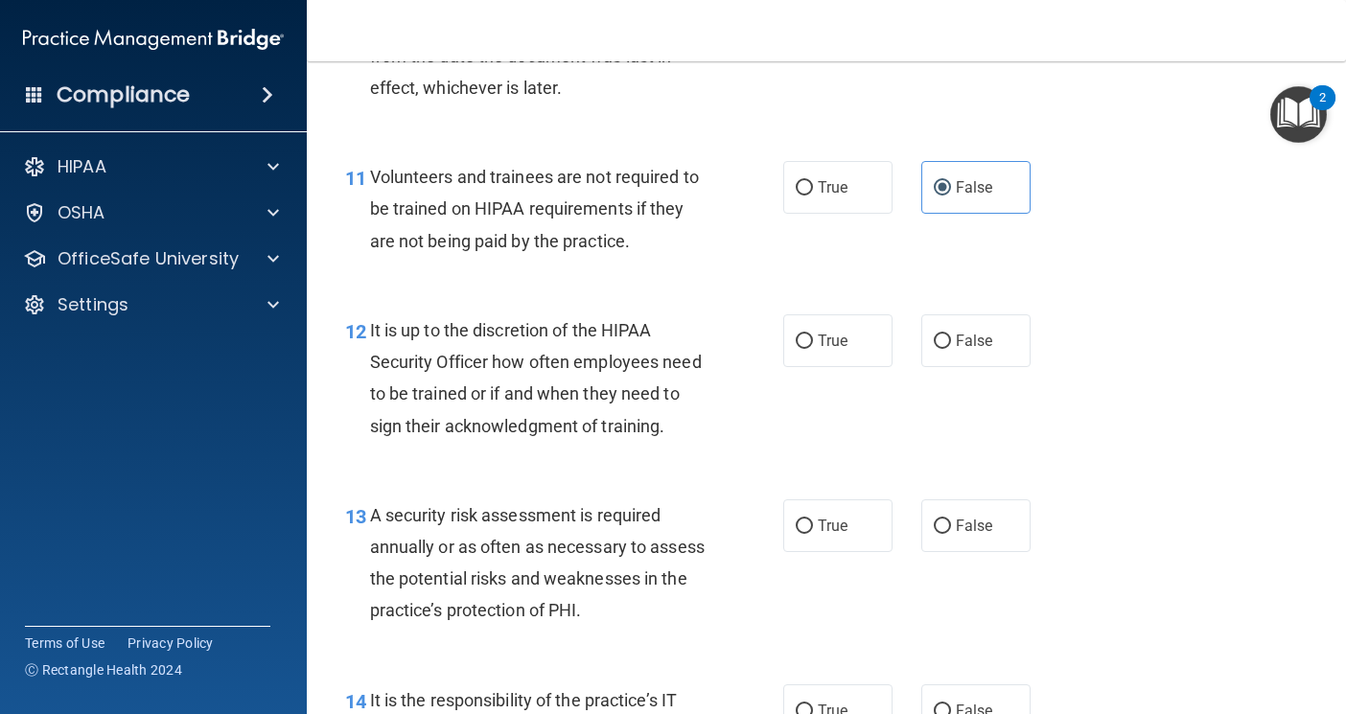
scroll to position [2301, 0]
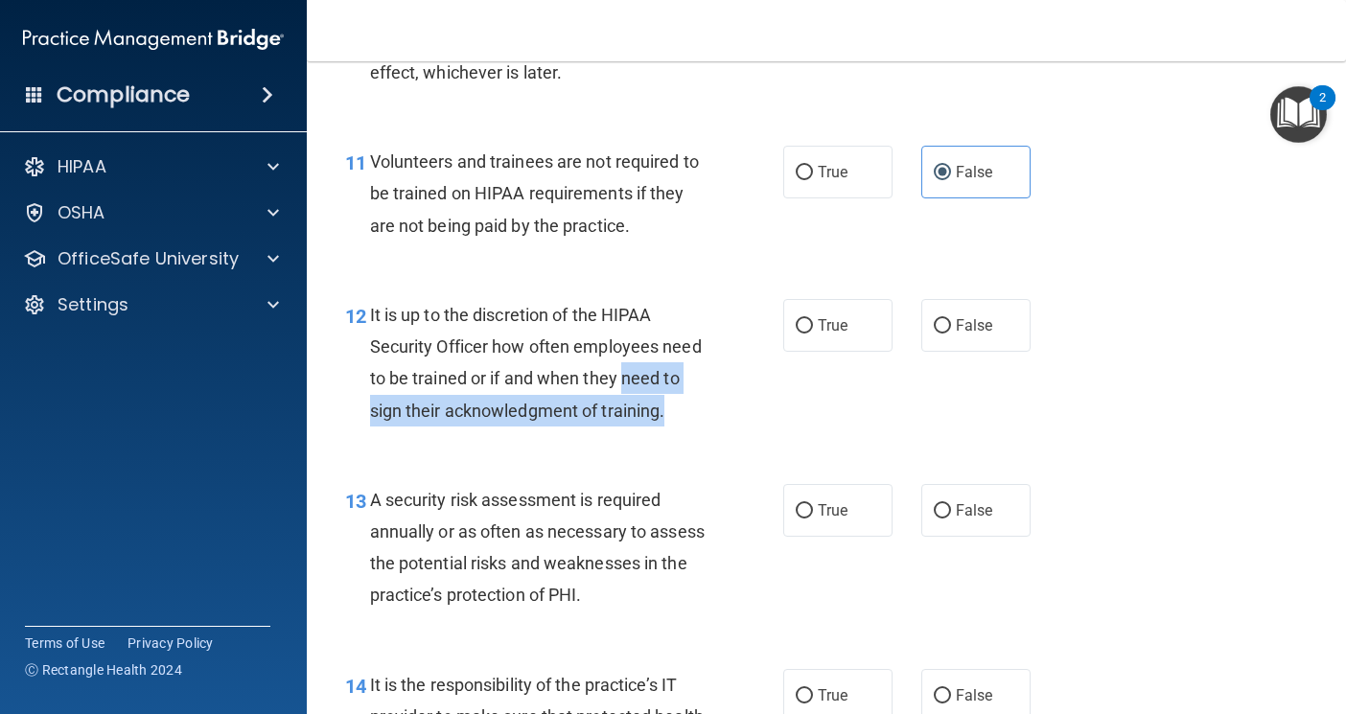
drag, startPoint x: 371, startPoint y: 418, endPoint x: 551, endPoint y: 432, distance: 180.8
click at [551, 427] on div "It is up to the discretion of the HIPAA Security Officer how often employees ne…" at bounding box center [545, 363] width 350 height 128
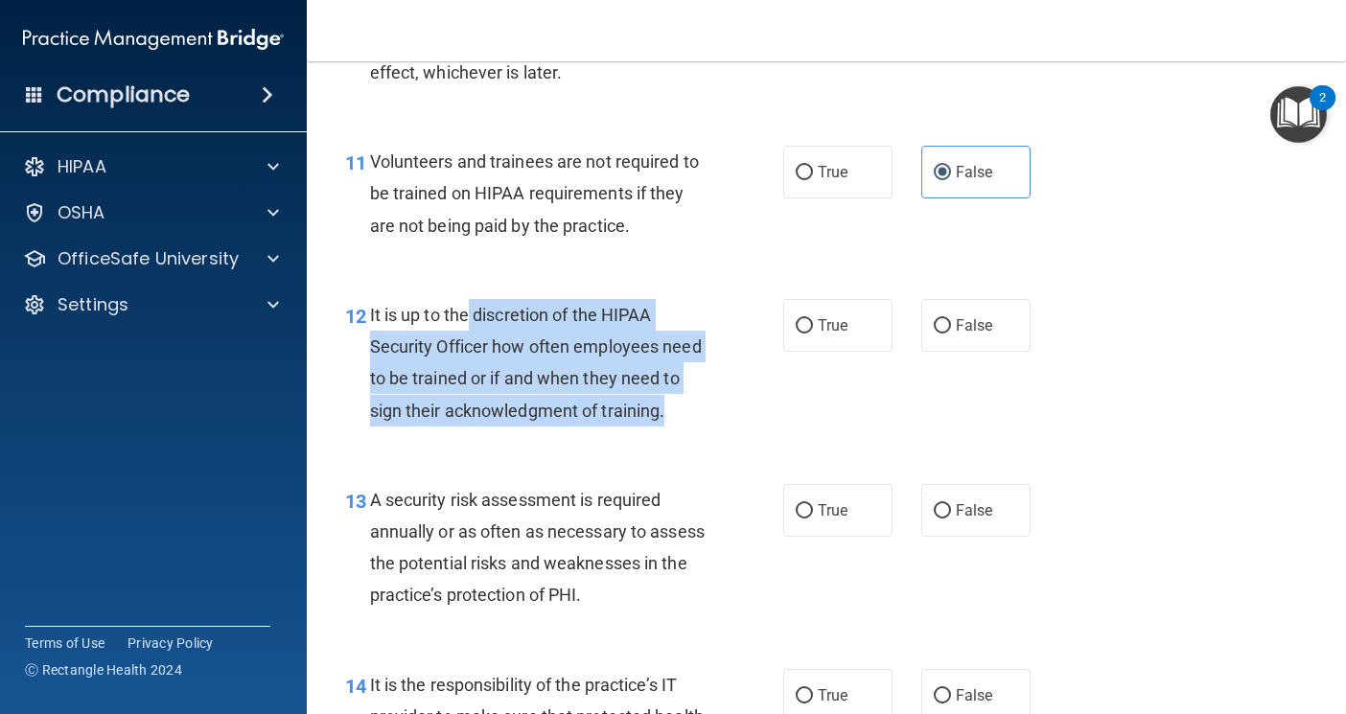
drag, startPoint x: 466, startPoint y: 316, endPoint x: 682, endPoint y: 445, distance: 251.1
click at [682, 427] on div "It is up to the discretion of the HIPAA Security Officer how often employees ne…" at bounding box center [545, 363] width 350 height 128
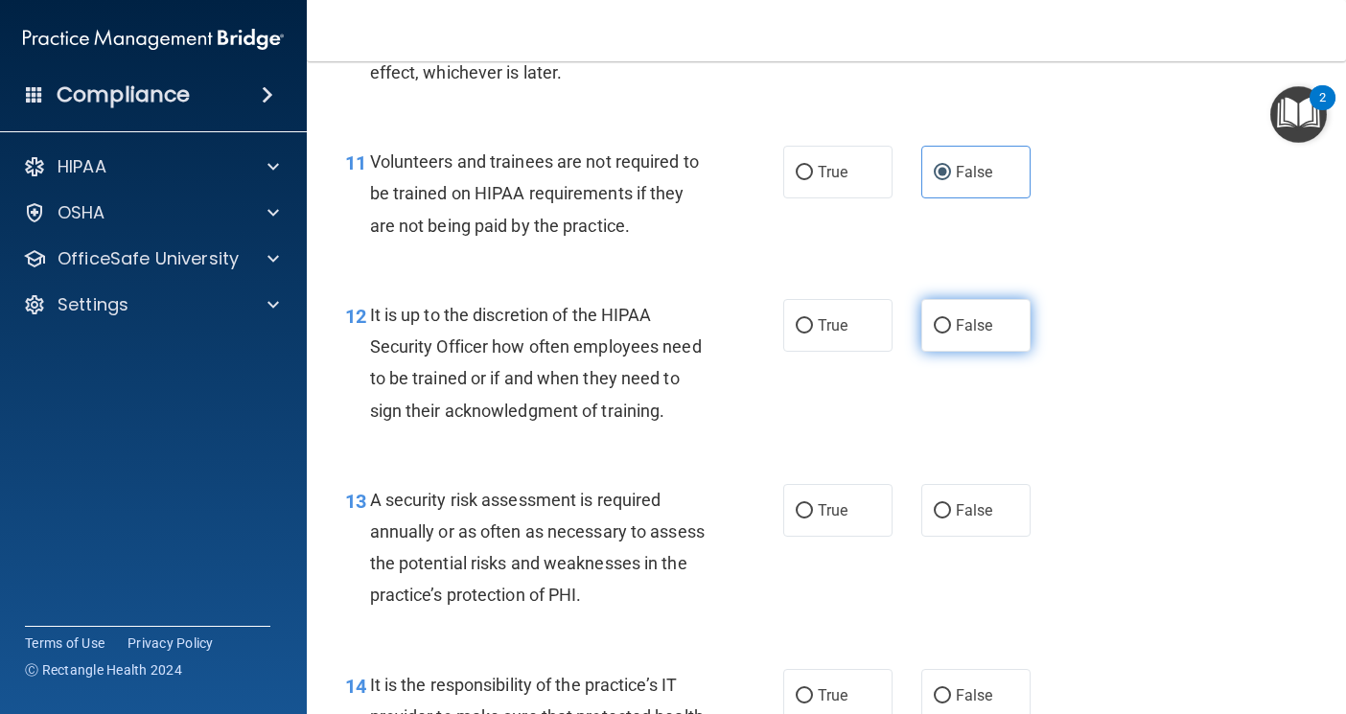
click at [925, 316] on label "False" at bounding box center [975, 325] width 109 height 53
click at [934, 319] on input "False" at bounding box center [942, 326] width 17 height 14
radio input "true"
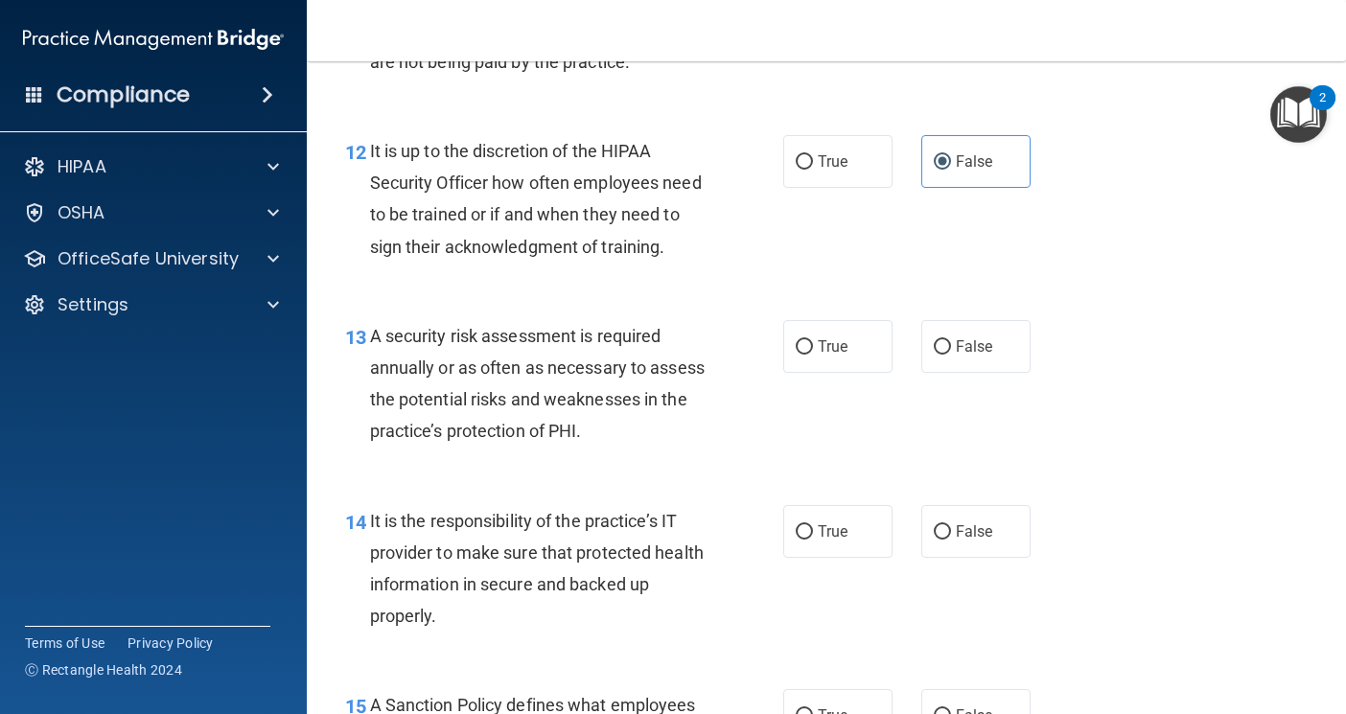
scroll to position [2493, 0]
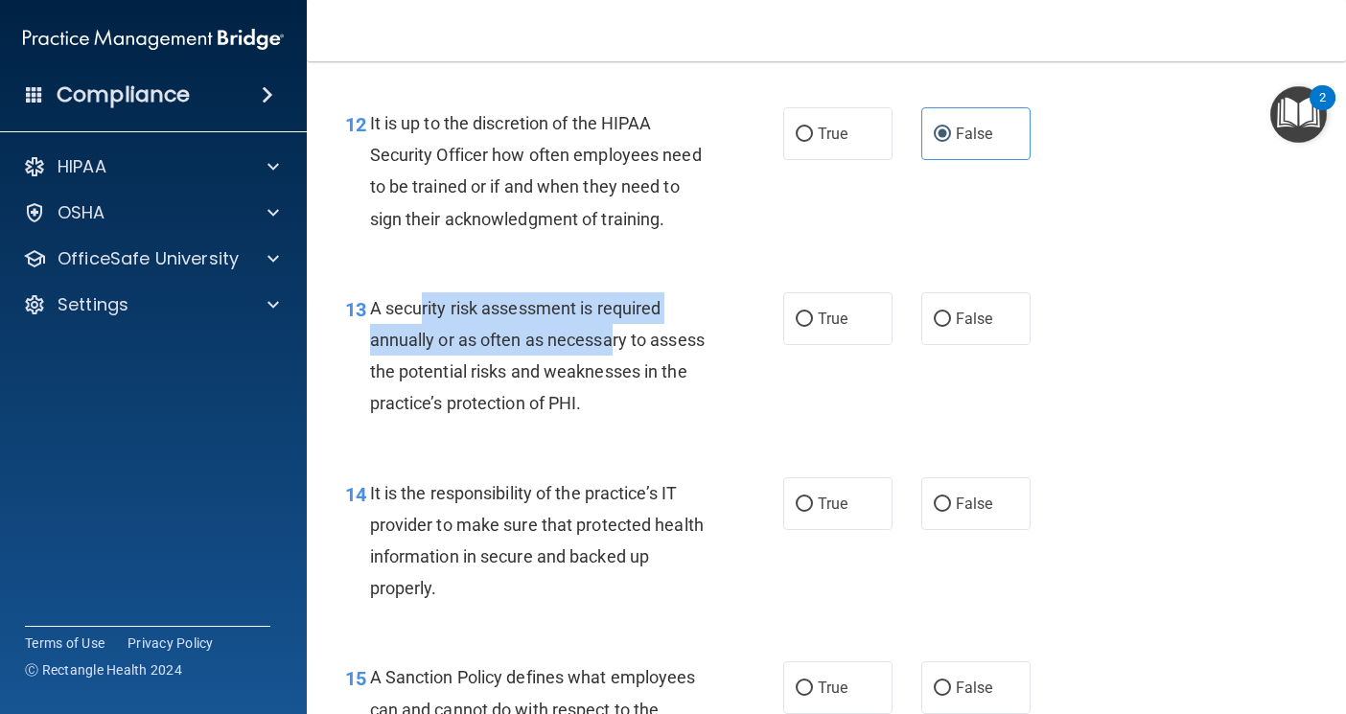
drag, startPoint x: 423, startPoint y: 346, endPoint x: 622, endPoint y: 367, distance: 200.5
click at [622, 367] on span "A security risk assessment is required annually or as often as necessary to ass…" at bounding box center [537, 356] width 335 height 116
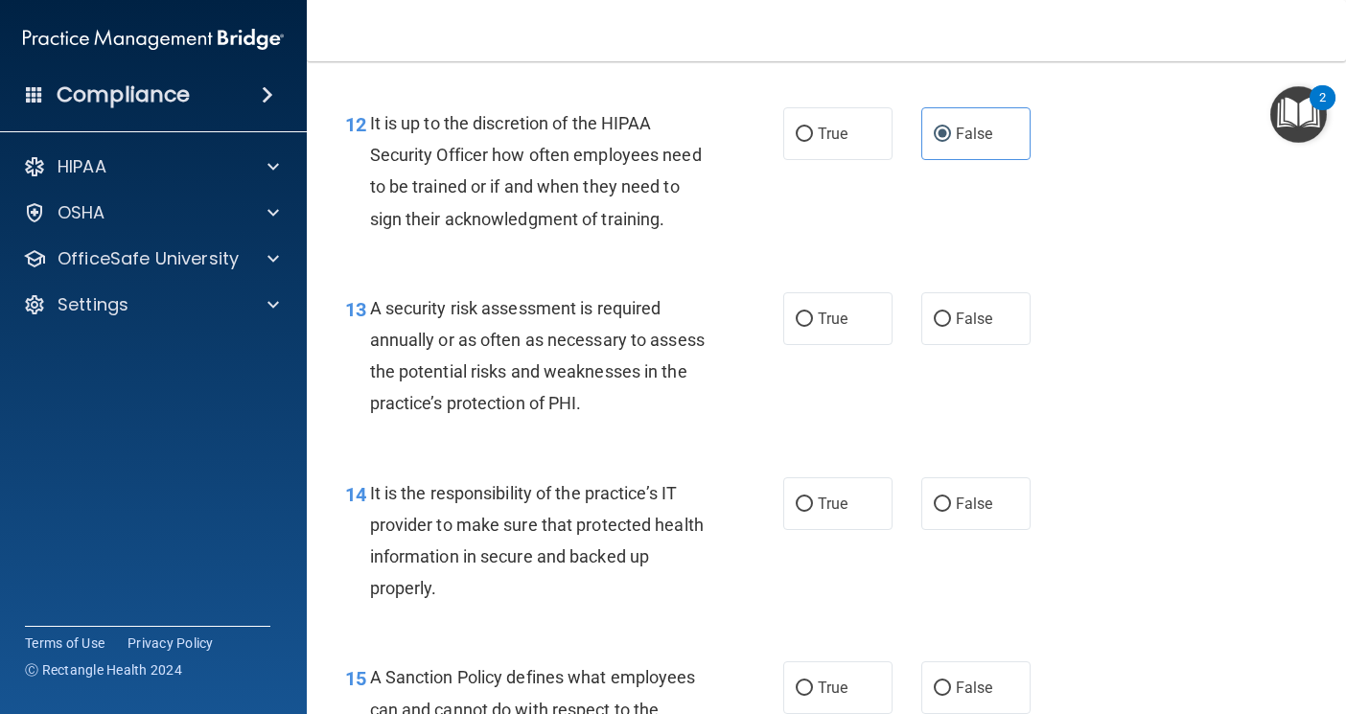
drag, startPoint x: 682, startPoint y: 368, endPoint x: 695, endPoint y: 362, distance: 14.6
click at [695, 362] on div "A security risk assessment is required annually or as often as necessary to ass…" at bounding box center [545, 356] width 350 height 128
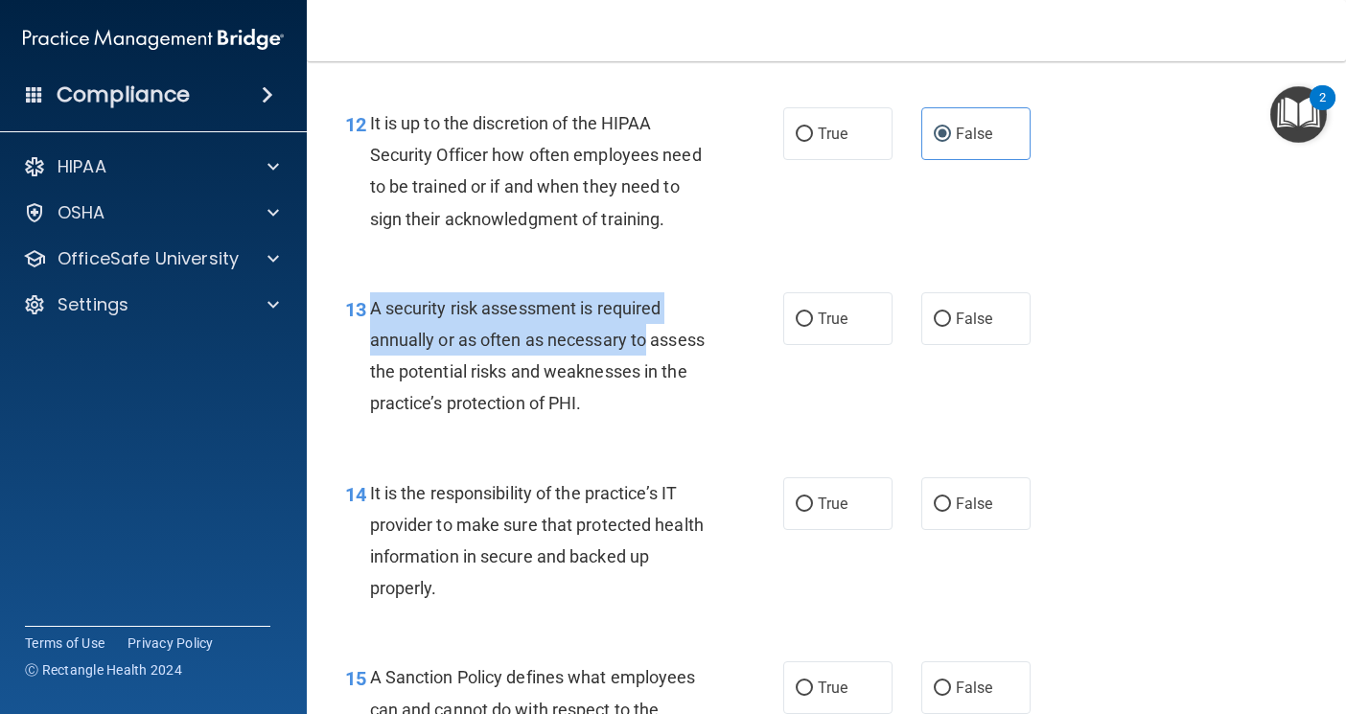
drag, startPoint x: 695, startPoint y: 362, endPoint x: 372, endPoint y: 333, distance: 324.5
click at [372, 333] on div "A security risk assessment is required annually or as often as necessary to ass…" at bounding box center [545, 356] width 350 height 128
click at [430, 345] on span "A security risk assessment is required annually or as often as necessary to ass…" at bounding box center [537, 356] width 335 height 116
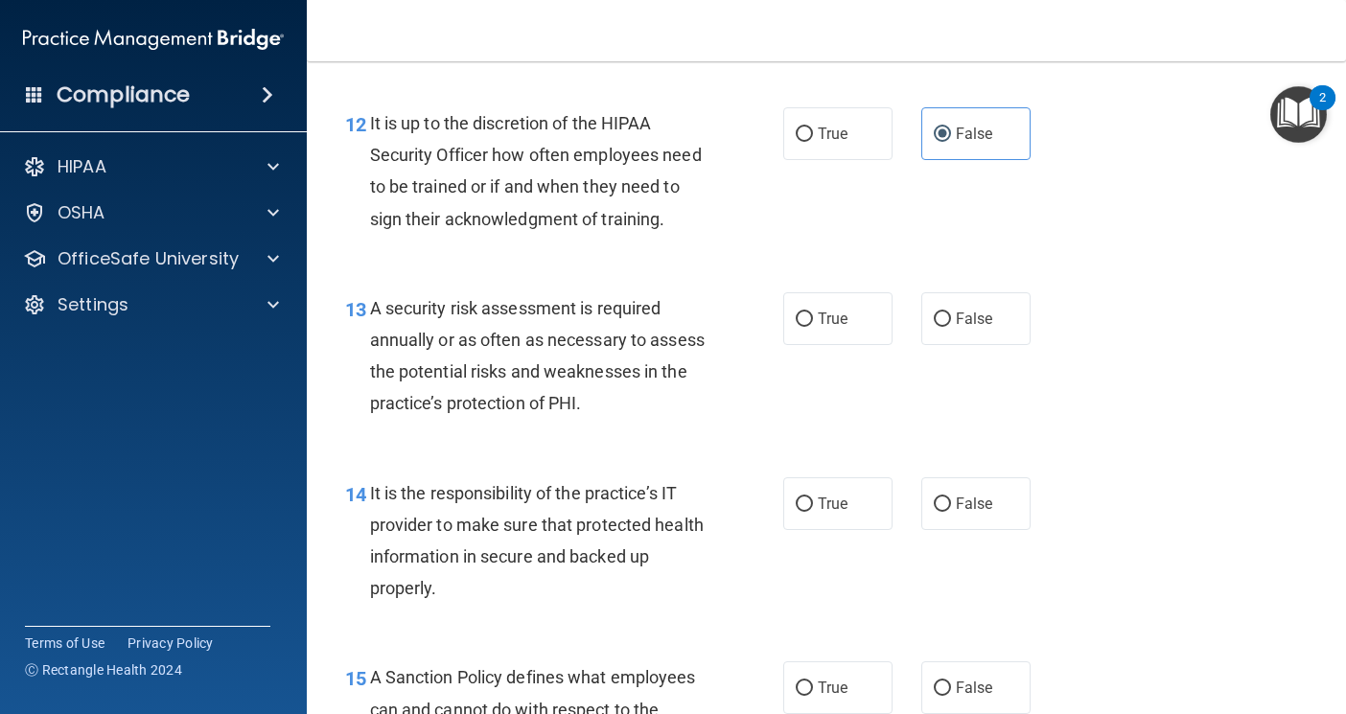
click at [624, 414] on span "A security risk assessment is required annually or as often as necessary to ass…" at bounding box center [537, 356] width 335 height 116
drag, startPoint x: 401, startPoint y: 392, endPoint x: 617, endPoint y: 415, distance: 217.0
click at [617, 415] on div "A security risk assessment is required annually or as often as necessary to ass…" at bounding box center [545, 356] width 350 height 128
drag, startPoint x: 603, startPoint y: 452, endPoint x: 571, endPoint y: 438, distance: 34.4
click at [574, 420] on div "A security risk assessment is required annually or as often as necessary to ass…" at bounding box center [545, 356] width 350 height 128
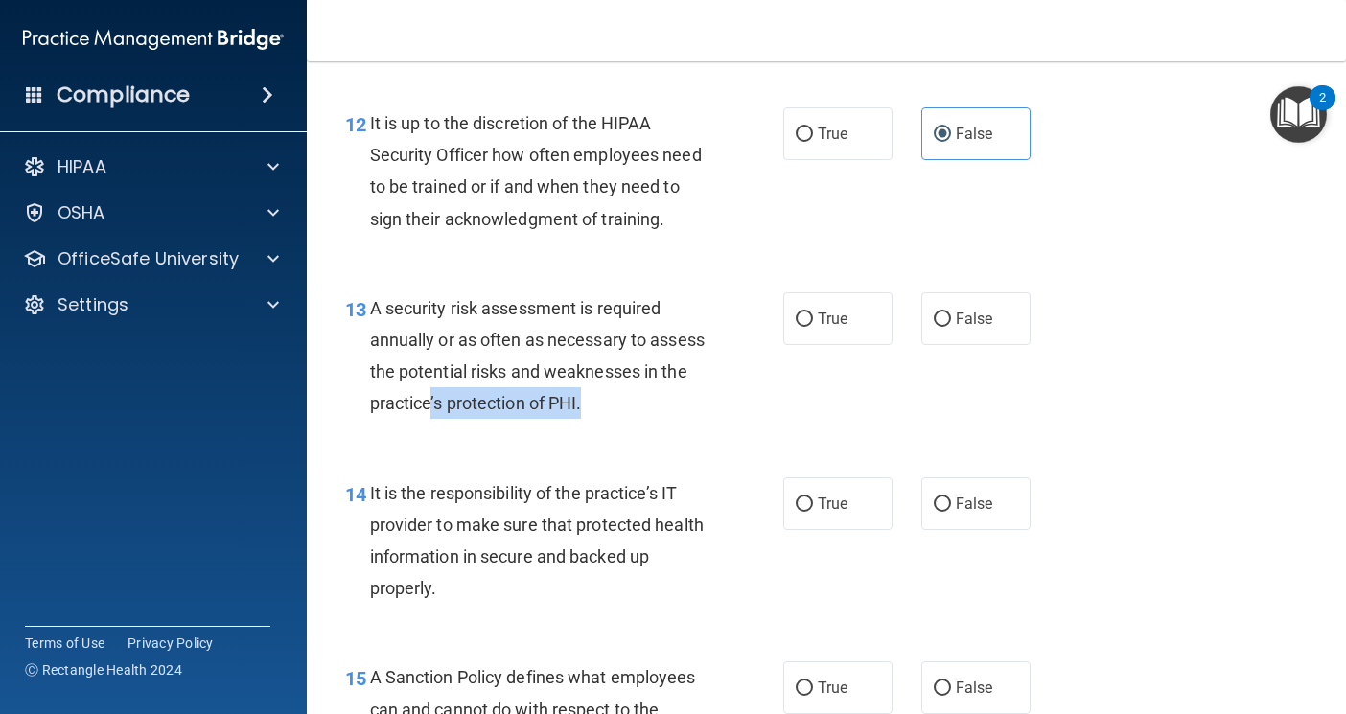
click at [458, 420] on div "A security risk assessment is required annually or as often as necessary to ass…" at bounding box center [545, 356] width 350 height 128
click at [806, 342] on label "True" at bounding box center [837, 318] width 109 height 53
click at [806, 327] on input "True" at bounding box center [804, 320] width 17 height 14
radio input "true"
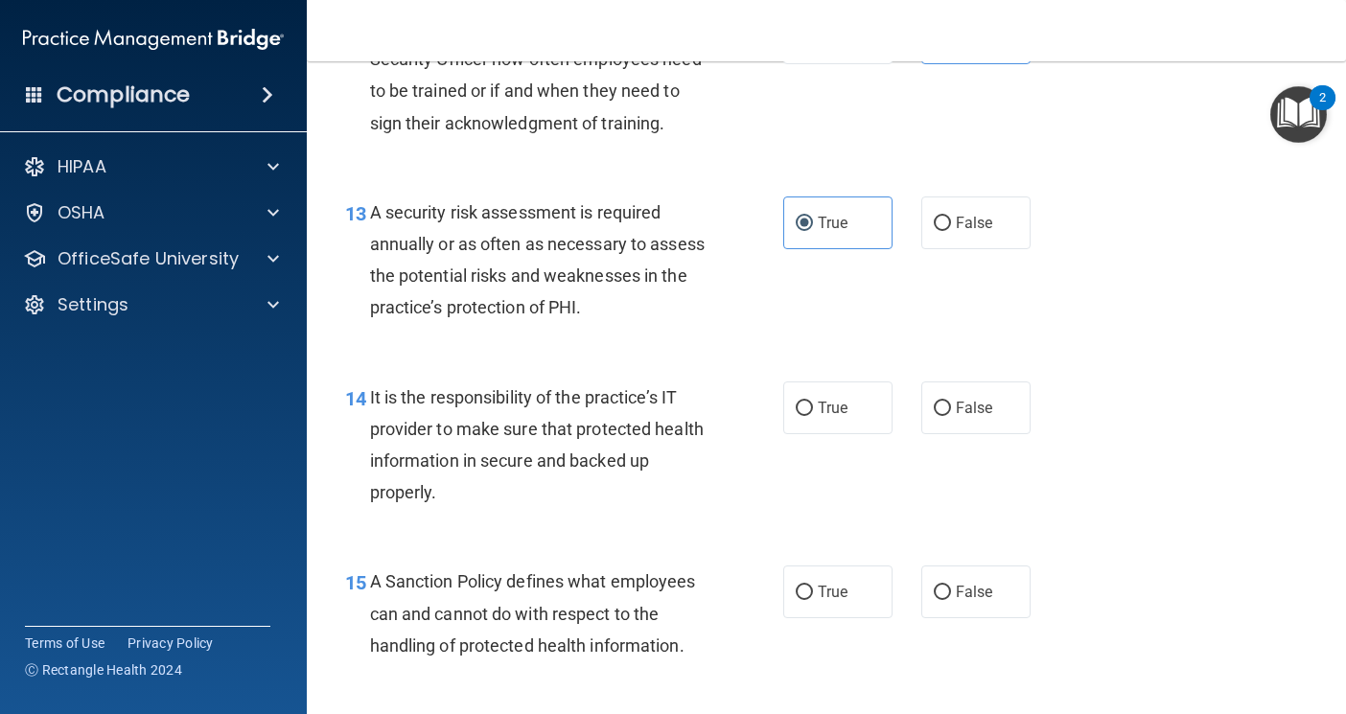
scroll to position [2685, 0]
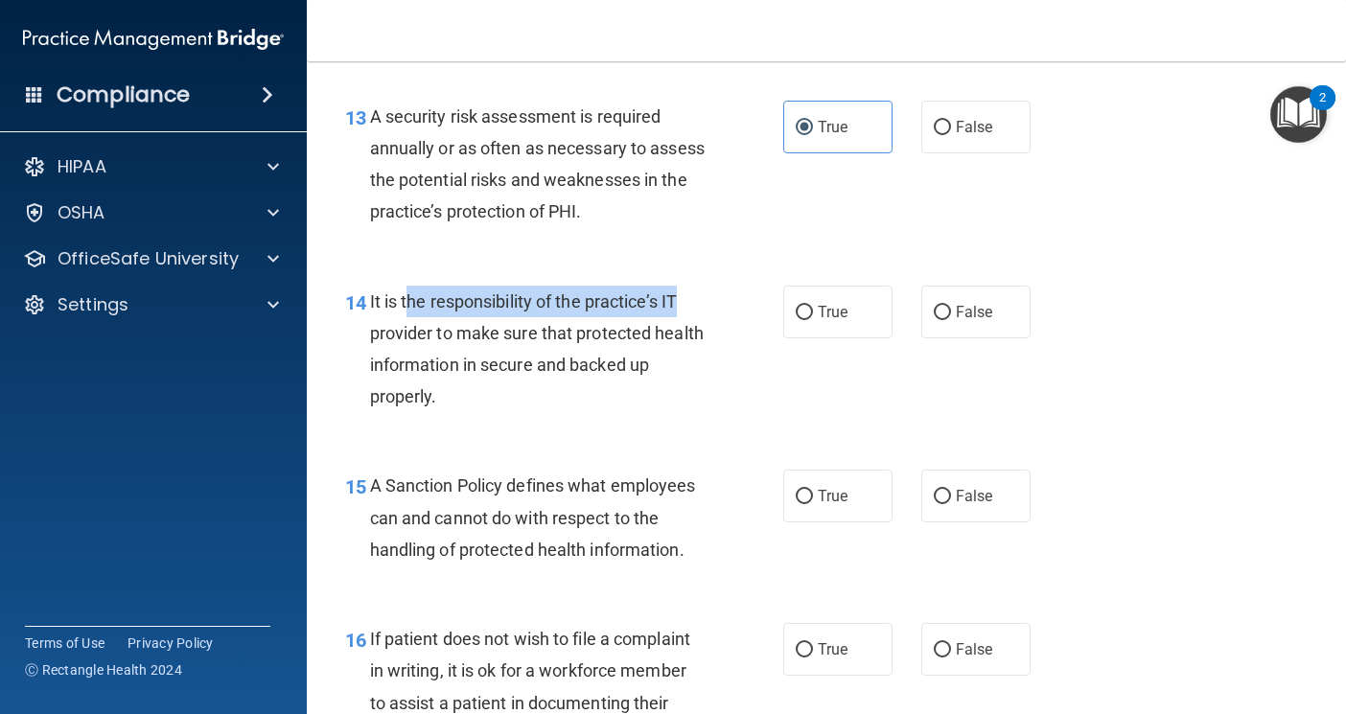
drag, startPoint x: 420, startPoint y: 372, endPoint x: 698, endPoint y: 355, distance: 278.6
click at [698, 355] on div "It is the responsibility of the practice’s IT provider to make sure that protec…" at bounding box center [545, 350] width 350 height 128
drag, startPoint x: 385, startPoint y: 371, endPoint x: 696, endPoint y: 393, distance: 311.4
click at [696, 393] on div "It is the responsibility of the practice’s IT provider to make sure that protec…" at bounding box center [545, 350] width 350 height 128
click at [566, 423] on div "14 It is the responsibility of the practice’s IT provider to make sure that pro…" at bounding box center [564, 354] width 496 height 137
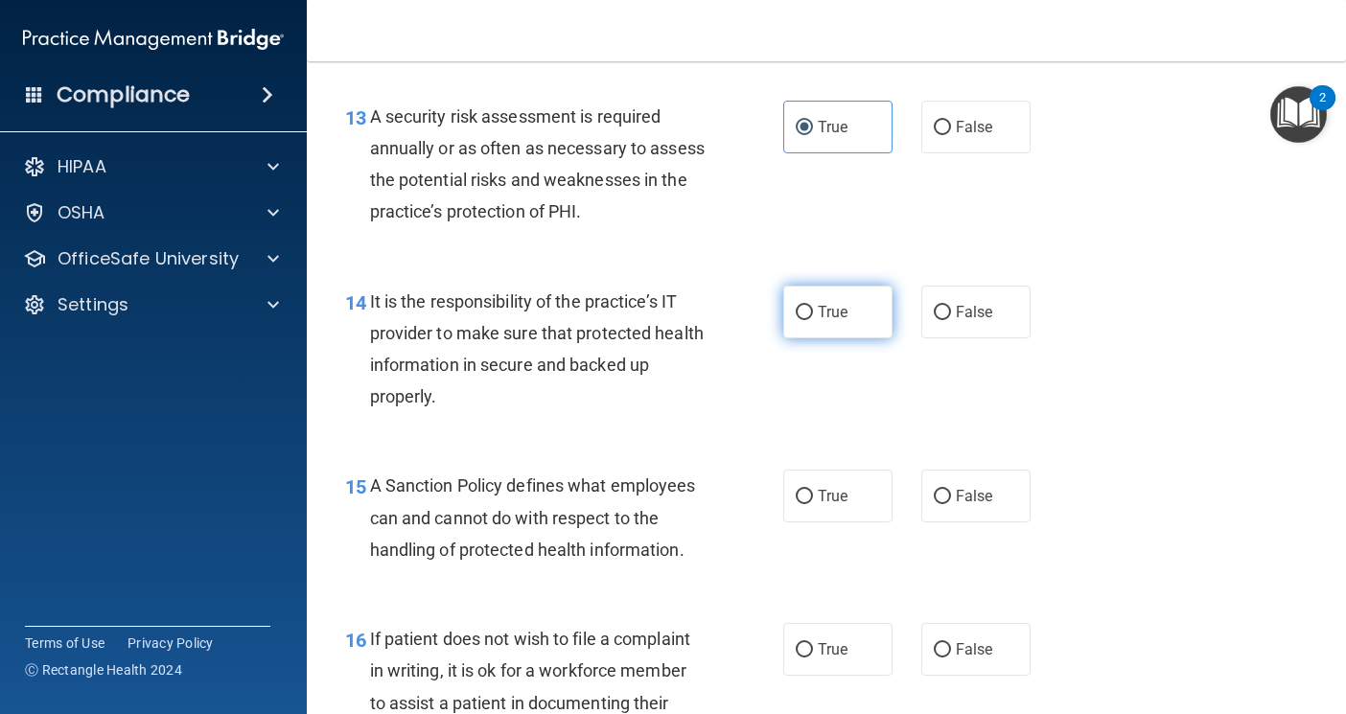
click at [838, 321] on span "True" at bounding box center [833, 312] width 30 height 18
click at [813, 320] on input "True" at bounding box center [804, 313] width 17 height 14
radio input "true"
drag, startPoint x: 584, startPoint y: 364, endPoint x: 683, endPoint y: 371, distance: 99.0
click at [683, 371] on div "It is the responsibility of the practice’s IT provider to make sure that protec…" at bounding box center [545, 350] width 350 height 128
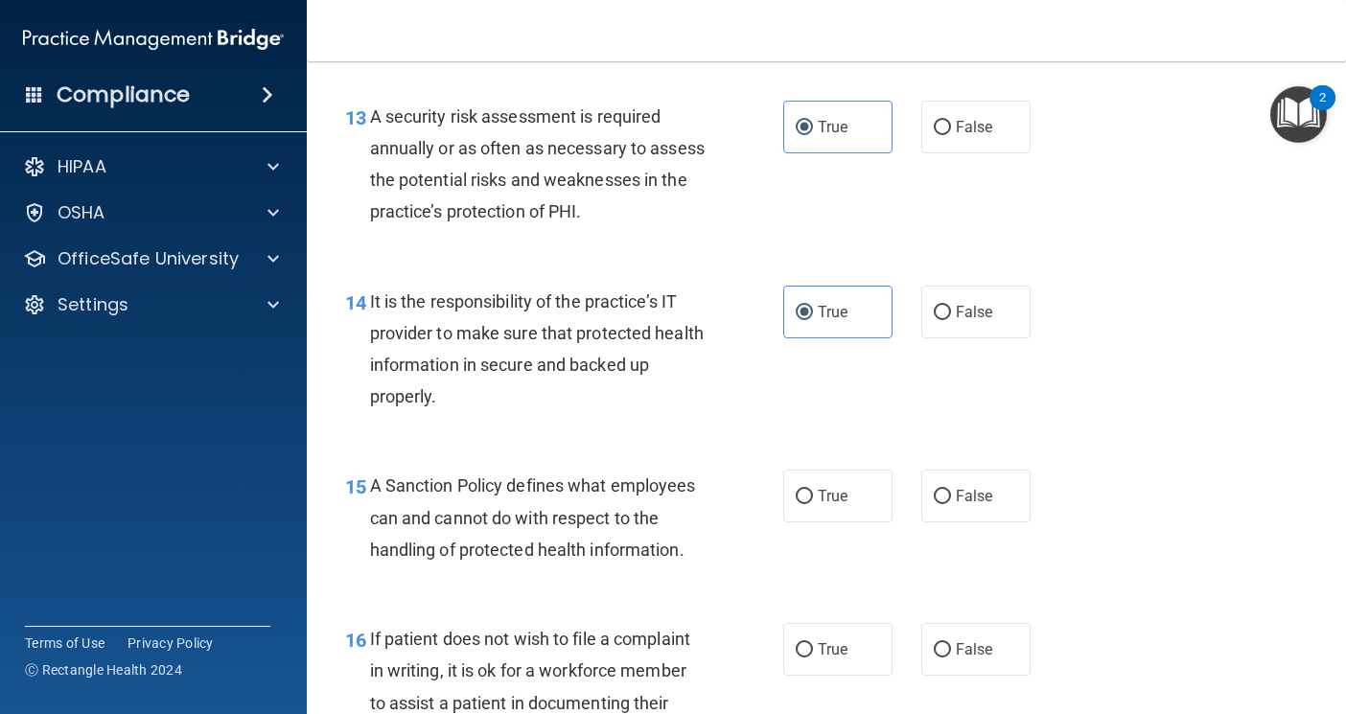
drag, startPoint x: 626, startPoint y: 391, endPoint x: 629, endPoint y: 419, distance: 28.0
click at [629, 413] on div "It is the responsibility of the practice’s IT provider to make sure that protec…" at bounding box center [545, 350] width 350 height 128
click at [423, 368] on span "It is the responsibility of the practice’s IT provider to make sure that protec…" at bounding box center [537, 349] width 334 height 116
drag, startPoint x: 401, startPoint y: 360, endPoint x: 698, endPoint y: 370, distance: 297.4
click at [698, 358] on div "It is the responsibility of the practice’s IT provider to make sure that protec…" at bounding box center [545, 350] width 350 height 128
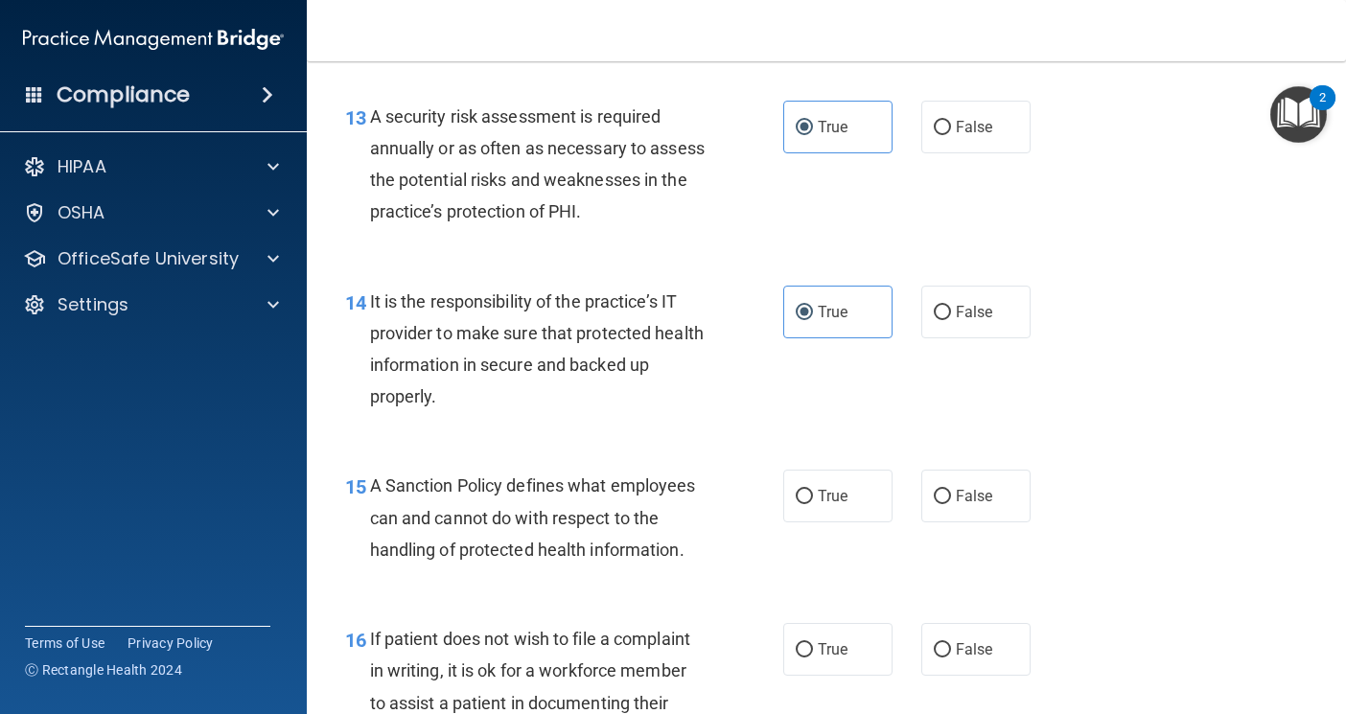
click at [693, 400] on div "It is the responsibility of the practice’s IT provider to make sure that protec…" at bounding box center [545, 350] width 350 height 128
click at [495, 399] on span "It is the responsibility of the practice’s IT provider to make sure that protec…" at bounding box center [537, 349] width 334 height 116
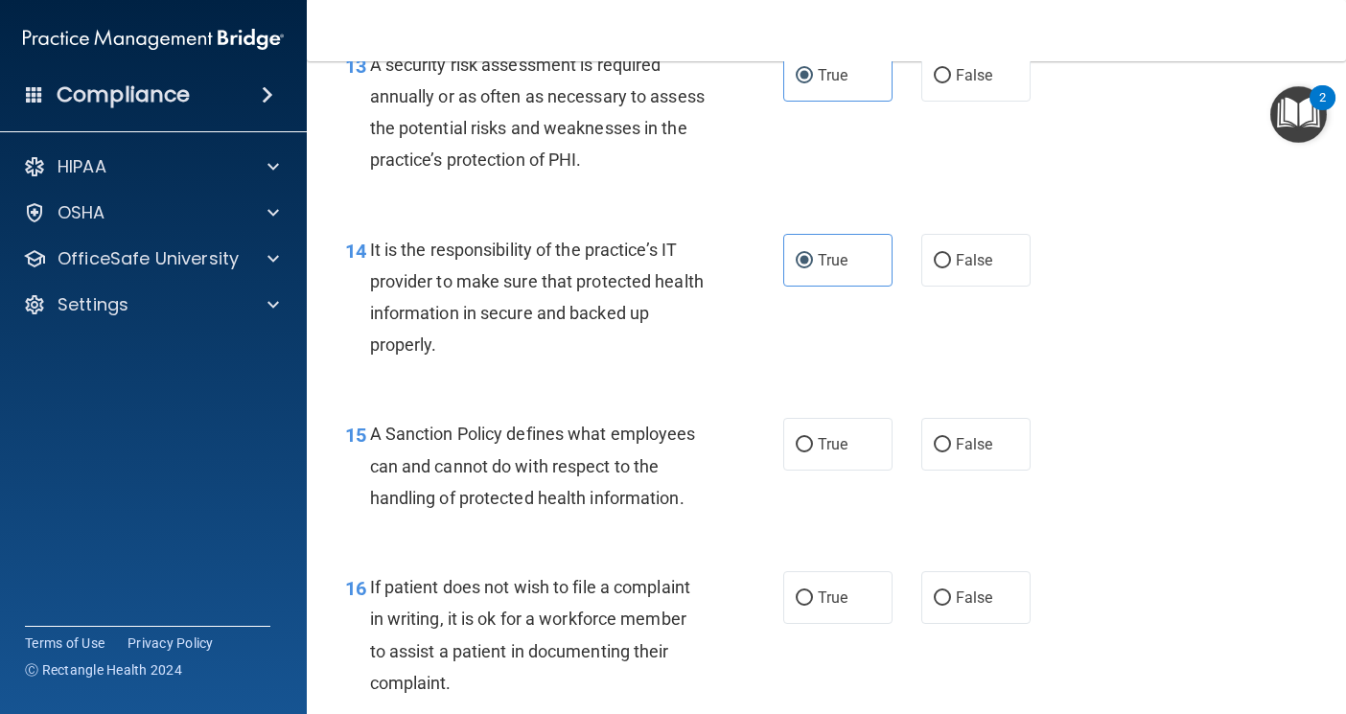
scroll to position [2781, 0]
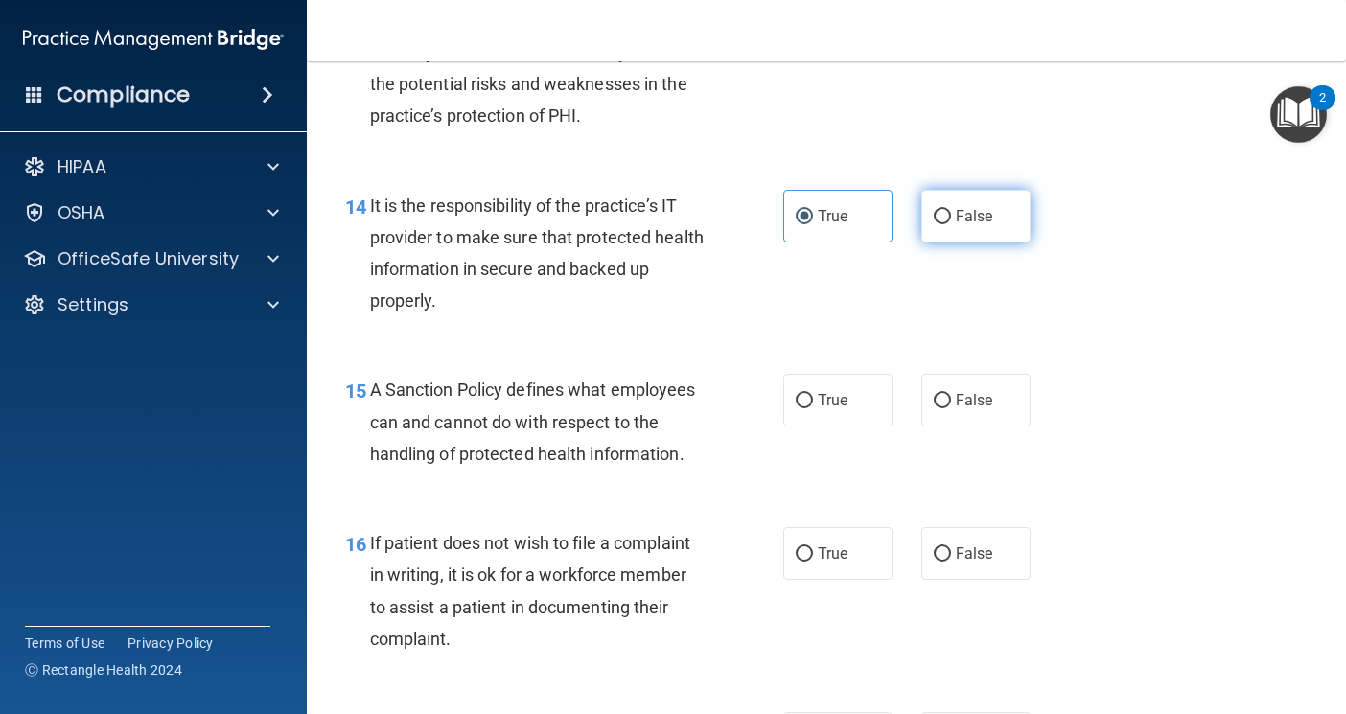
click at [936, 243] on label "False" at bounding box center [975, 216] width 109 height 53
click at [936, 224] on input "False" at bounding box center [942, 217] width 17 height 14
radio input "true"
radio input "false"
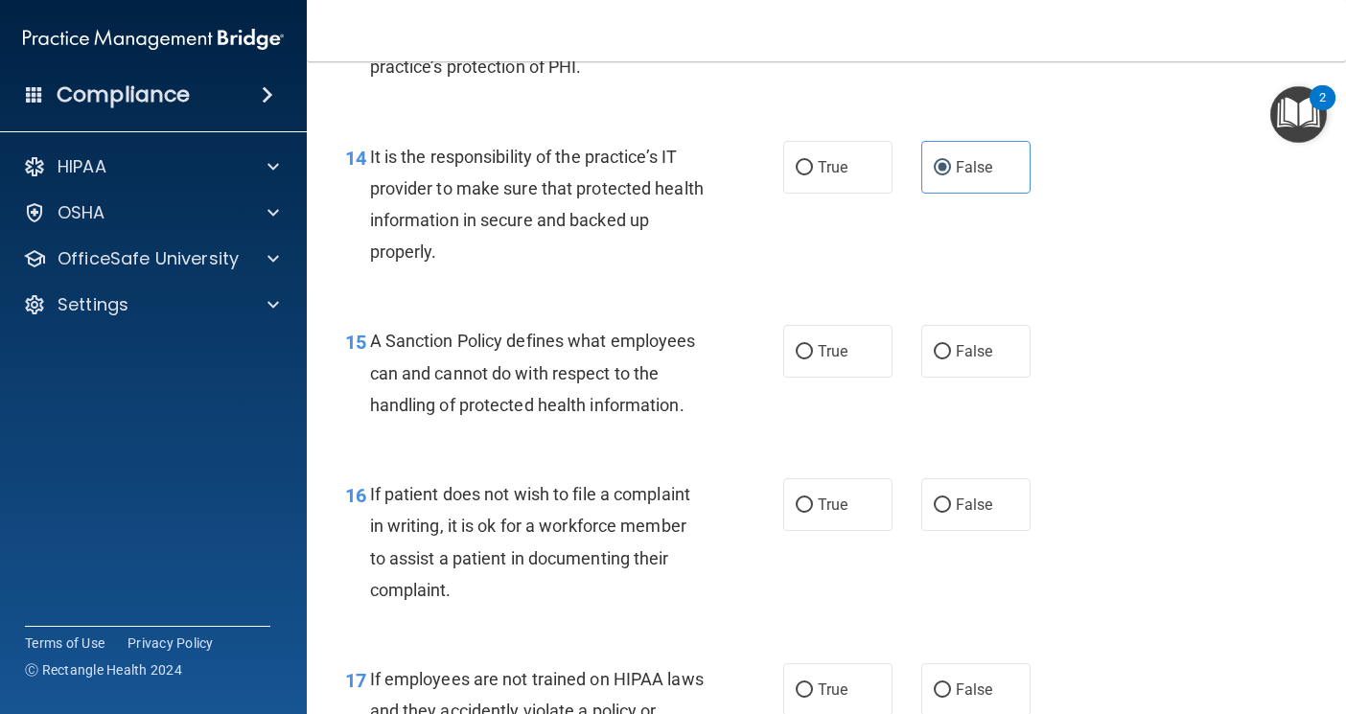
scroll to position [2876, 0]
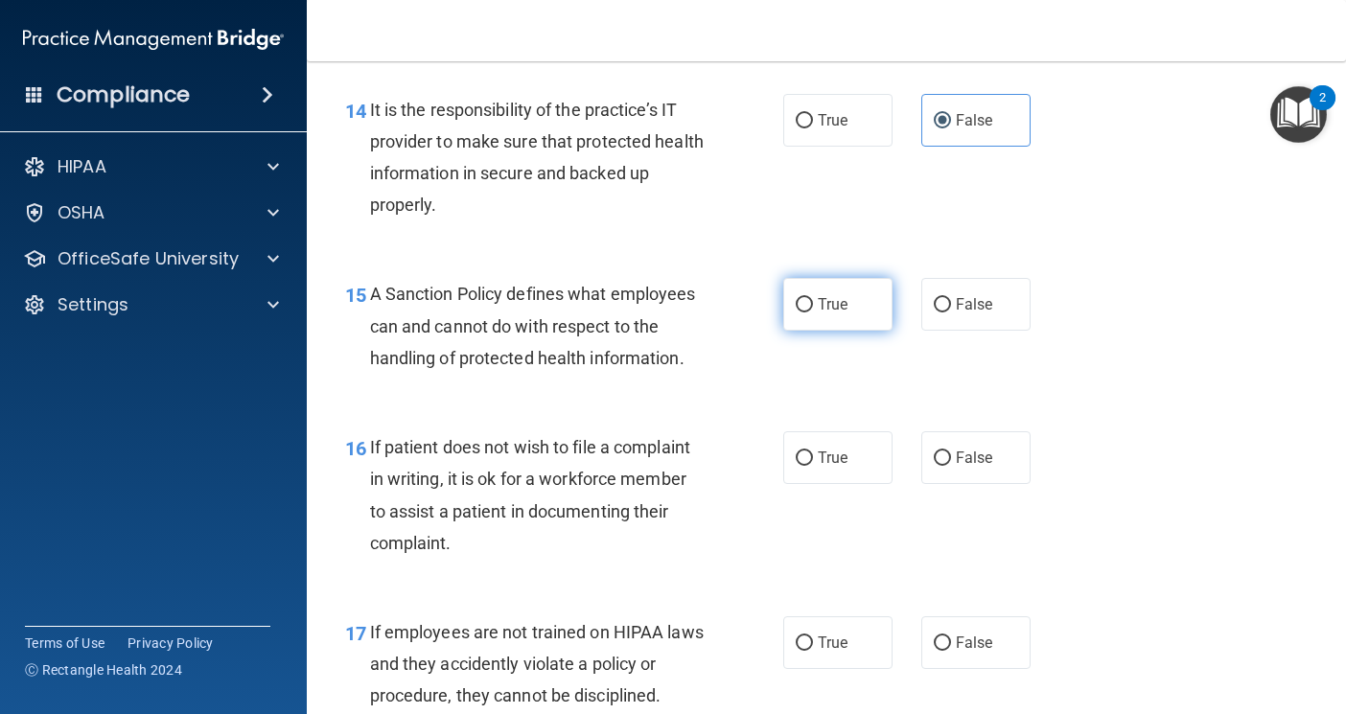
click at [834, 331] on label "True" at bounding box center [837, 304] width 109 height 53
click at [813, 313] on input "True" at bounding box center [804, 305] width 17 height 14
radio input "true"
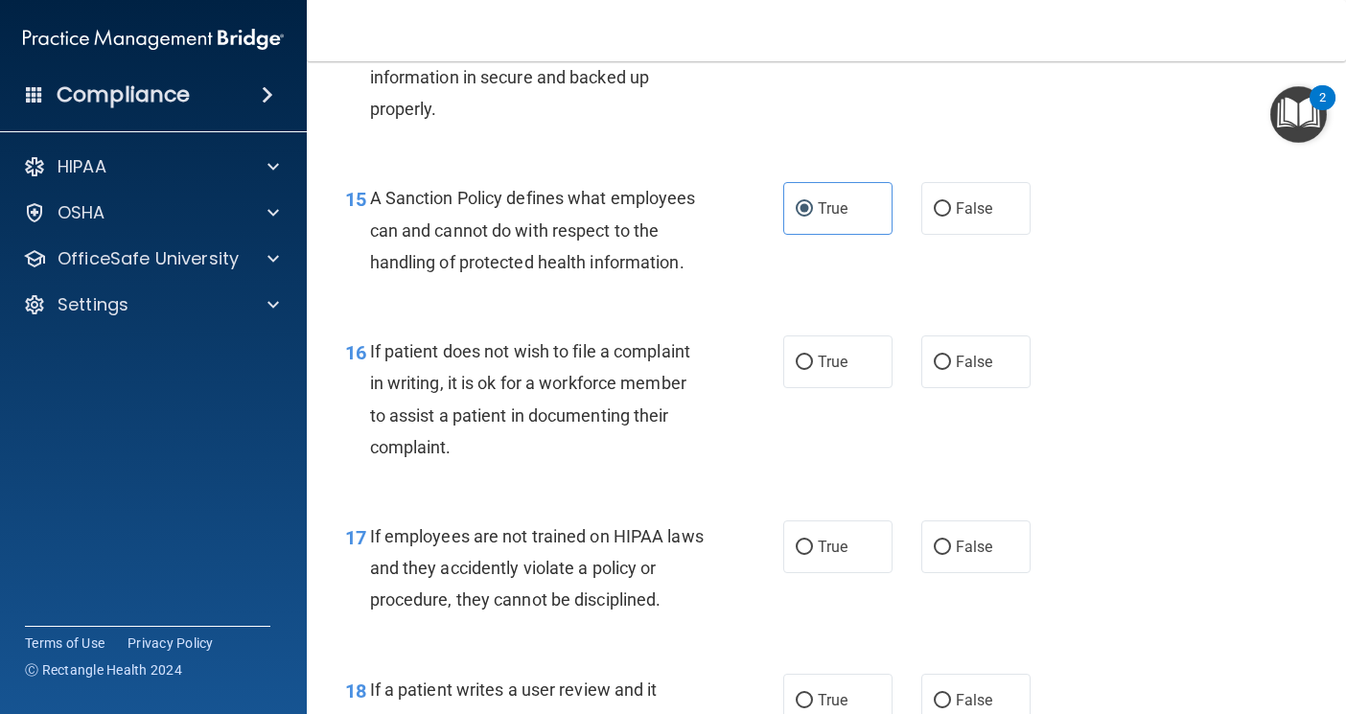
scroll to position [3068, 0]
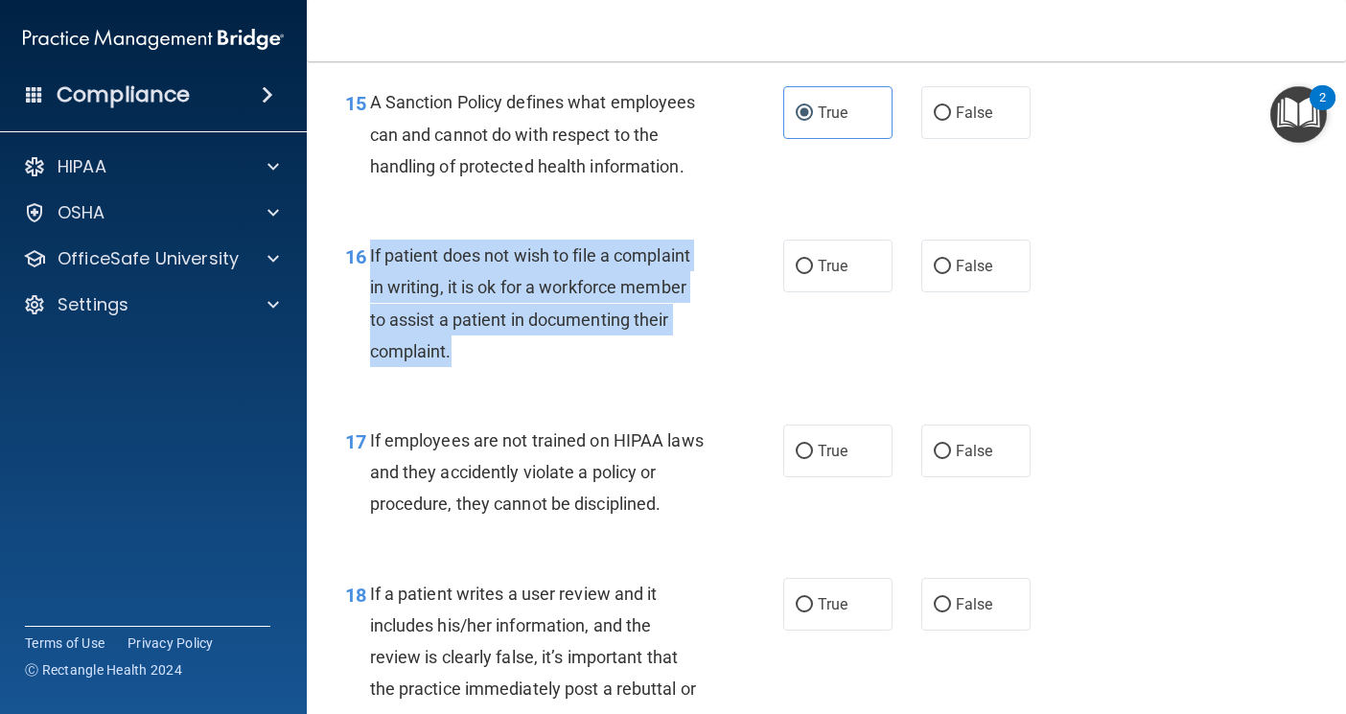
drag, startPoint x: 369, startPoint y: 325, endPoint x: 738, endPoint y: 411, distance: 379.1
click at [738, 377] on div "16 If patient does not wish to file a complaint in writing, it is ok for a work…" at bounding box center [564, 308] width 496 height 137
click at [534, 361] on span "If patient does not wish to file a complaint in writing, it is ok for a workfor…" at bounding box center [530, 303] width 320 height 116
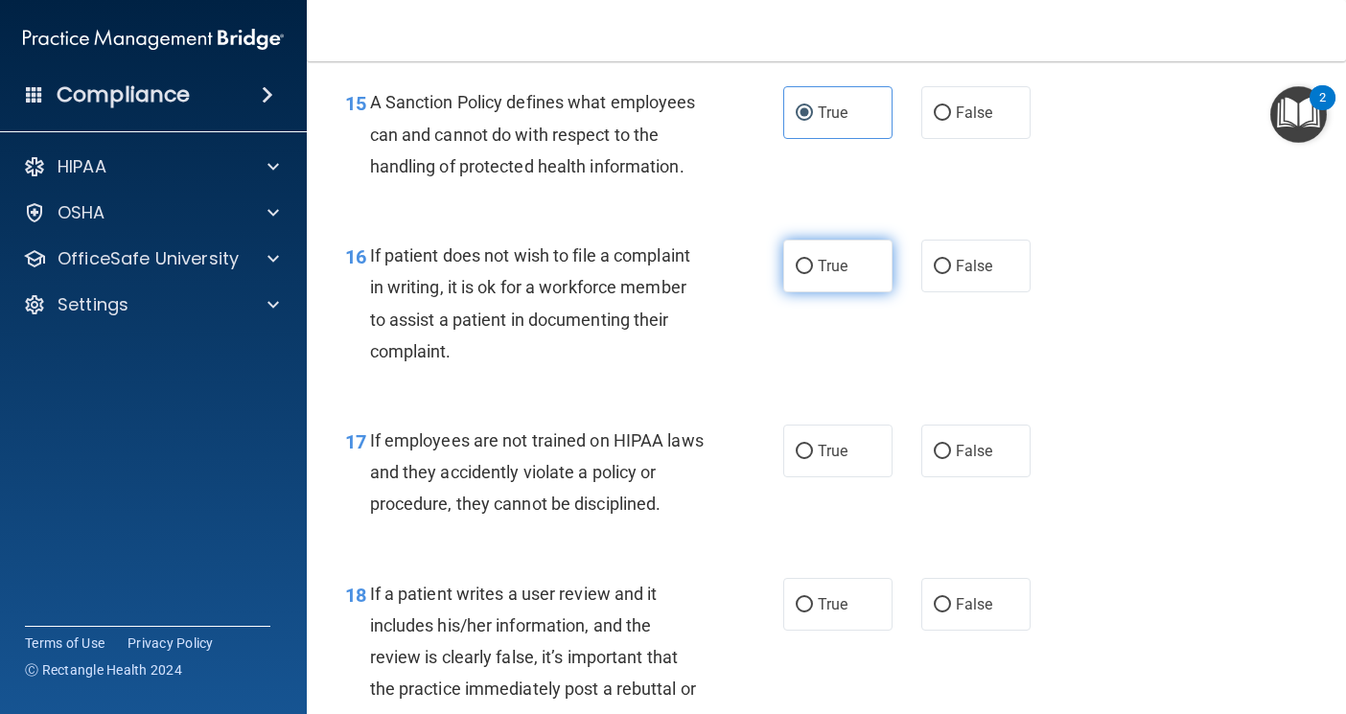
click at [854, 292] on label "True" at bounding box center [837, 266] width 109 height 53
click at [813, 274] on input "True" at bounding box center [804, 267] width 17 height 14
radio input "true"
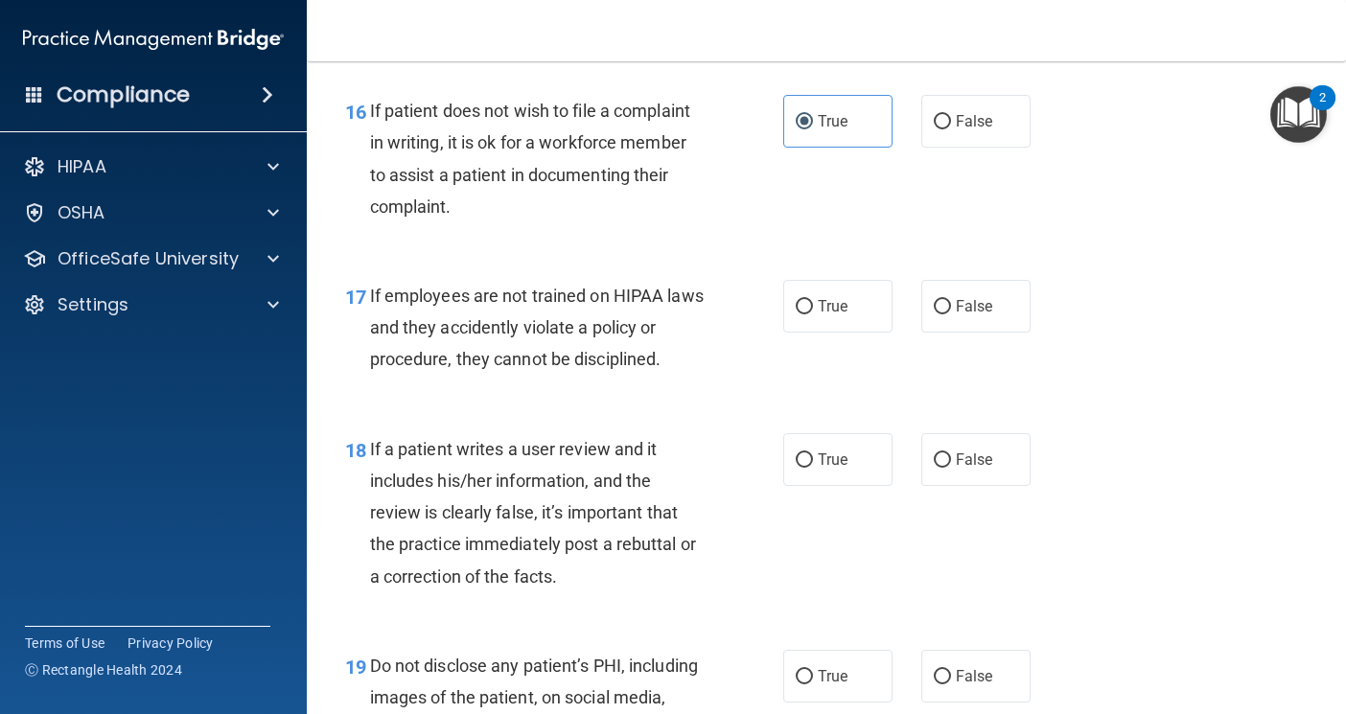
scroll to position [3260, 0]
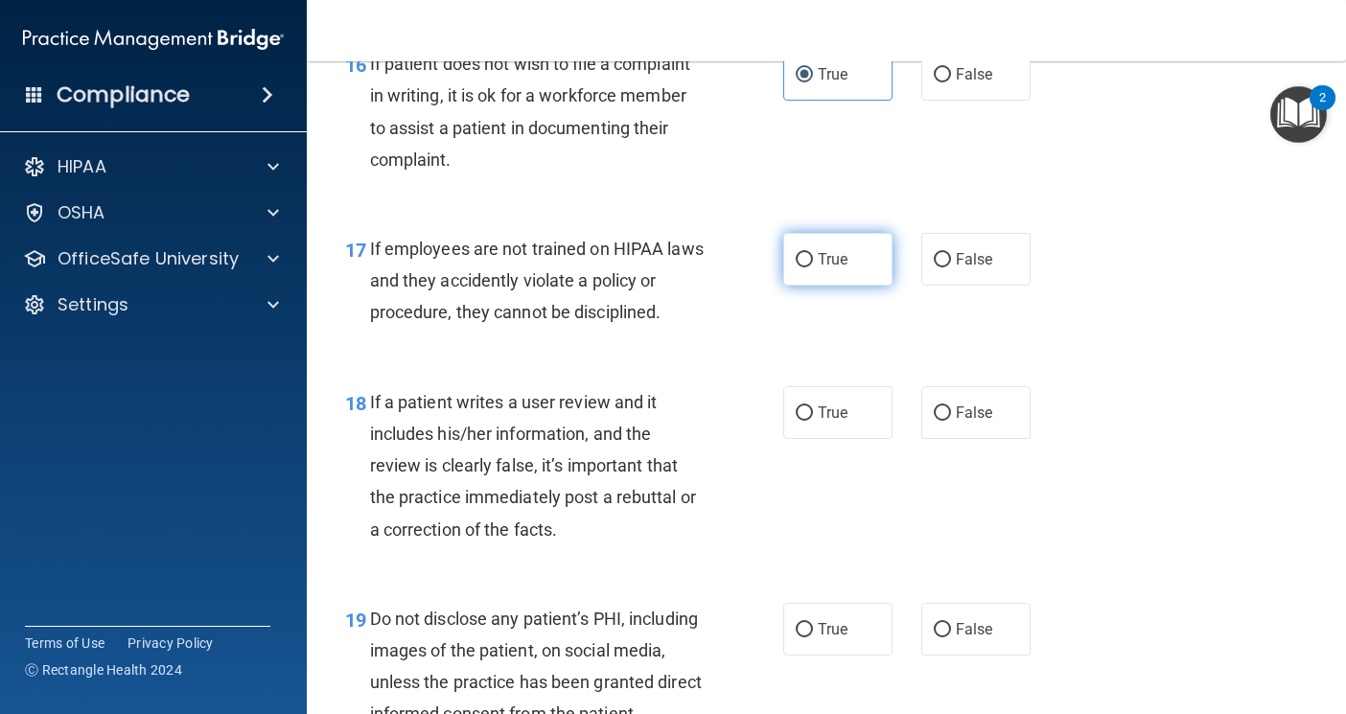
click at [799, 286] on label "True" at bounding box center [837, 259] width 109 height 53
click at [799, 268] on input "True" at bounding box center [804, 260] width 17 height 14
radio input "true"
click at [981, 268] on span "False" at bounding box center [974, 259] width 37 height 18
click at [951, 268] on input "False" at bounding box center [942, 260] width 17 height 14
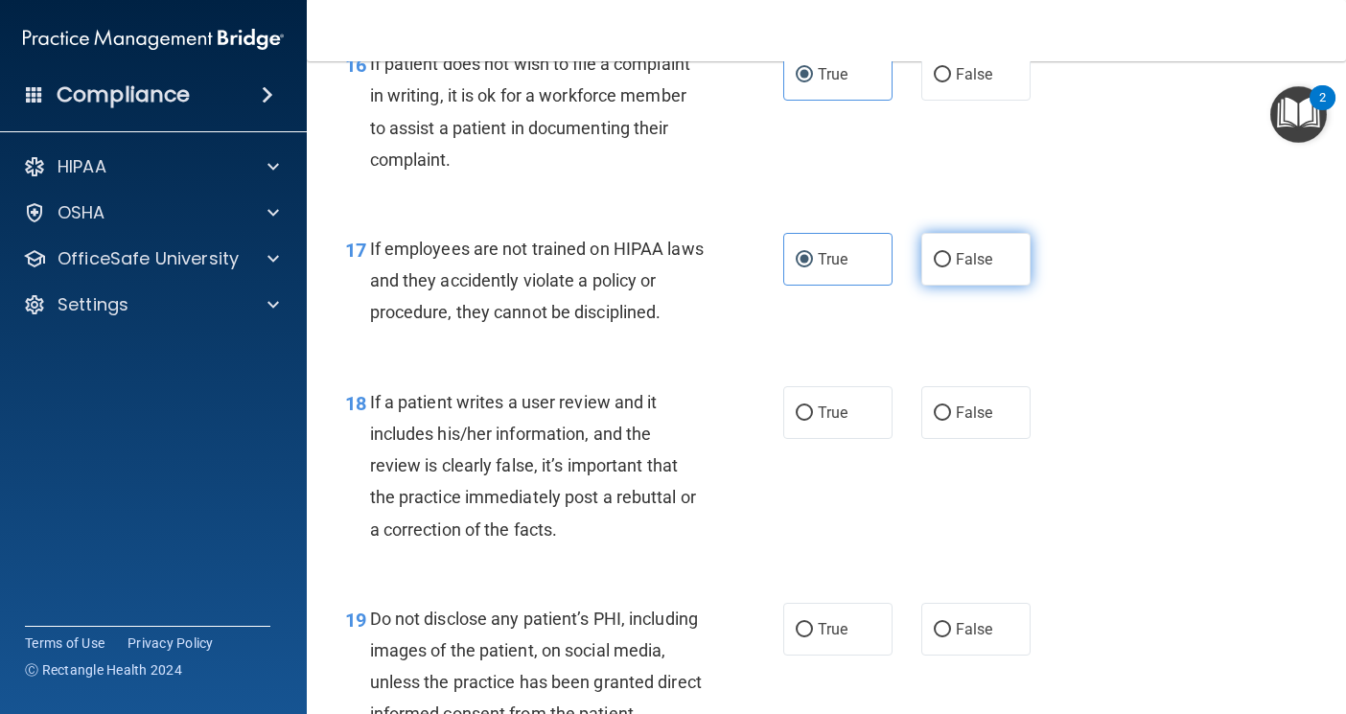
radio input "true"
radio input "false"
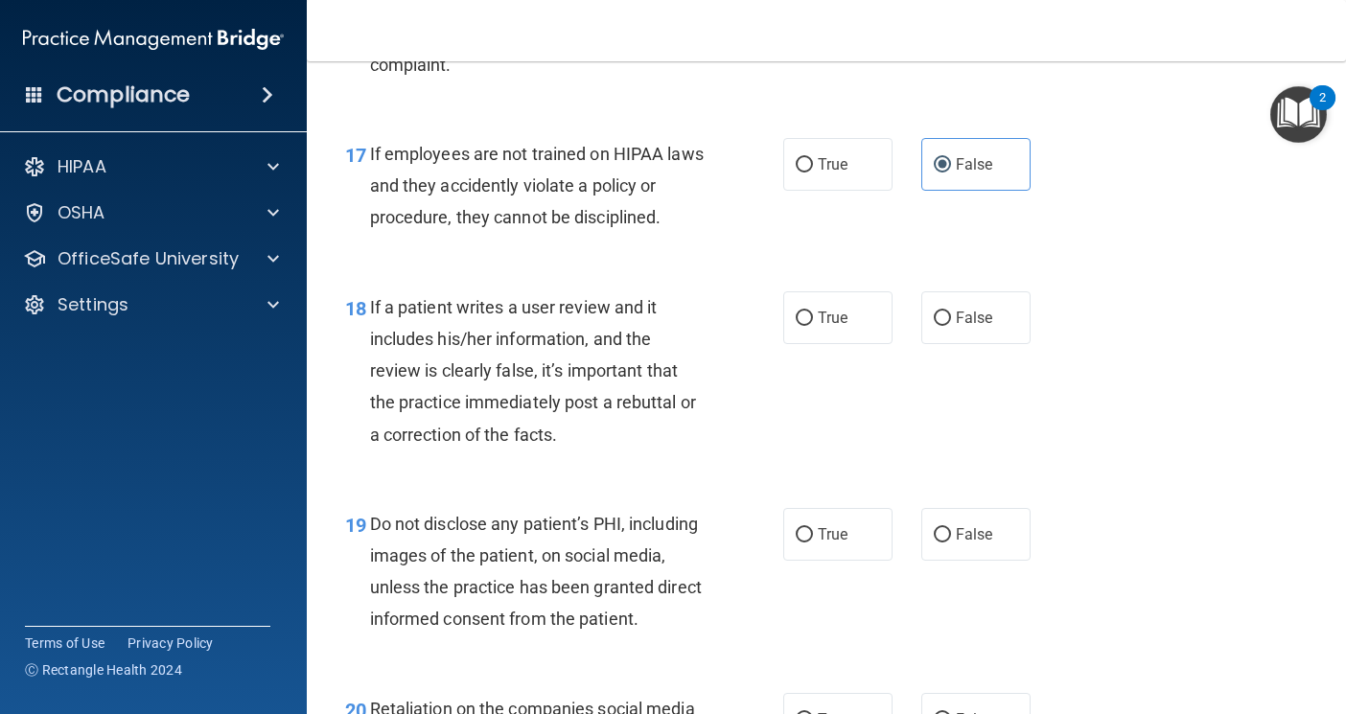
scroll to position [3356, 0]
drag, startPoint x: 906, startPoint y: 393, endPoint x: 917, endPoint y: 392, distance: 10.6
click at [906, 343] on div "True False" at bounding box center [914, 317] width 263 height 53
click at [930, 343] on label "False" at bounding box center [975, 317] width 109 height 53
click at [934, 325] on input "False" at bounding box center [942, 318] width 17 height 14
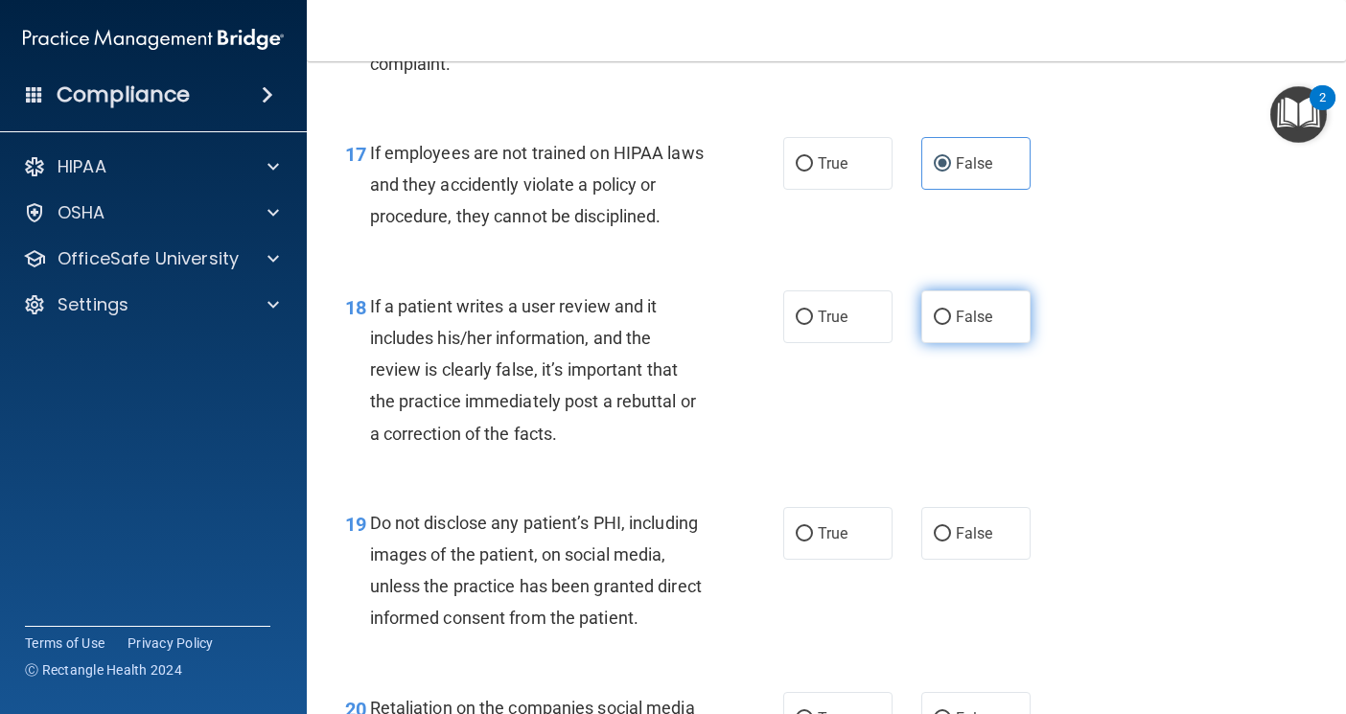
radio input "true"
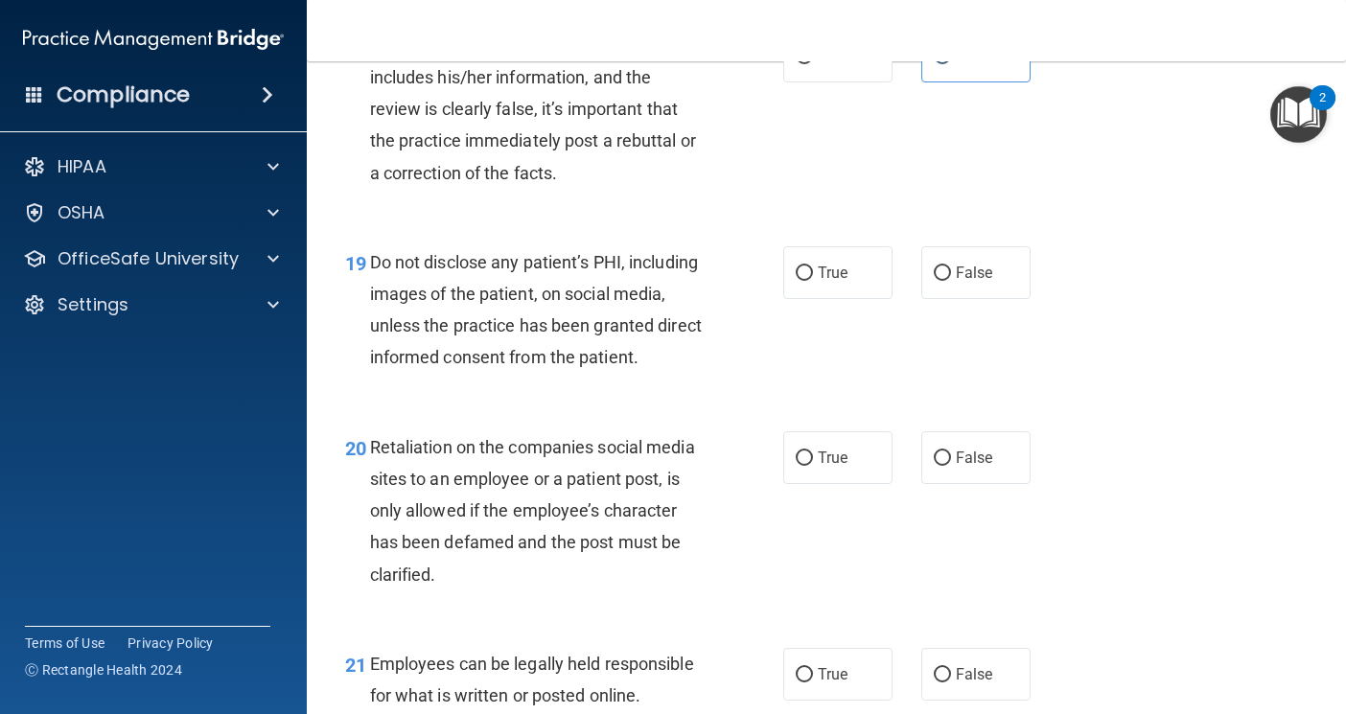
scroll to position [3643, 0]
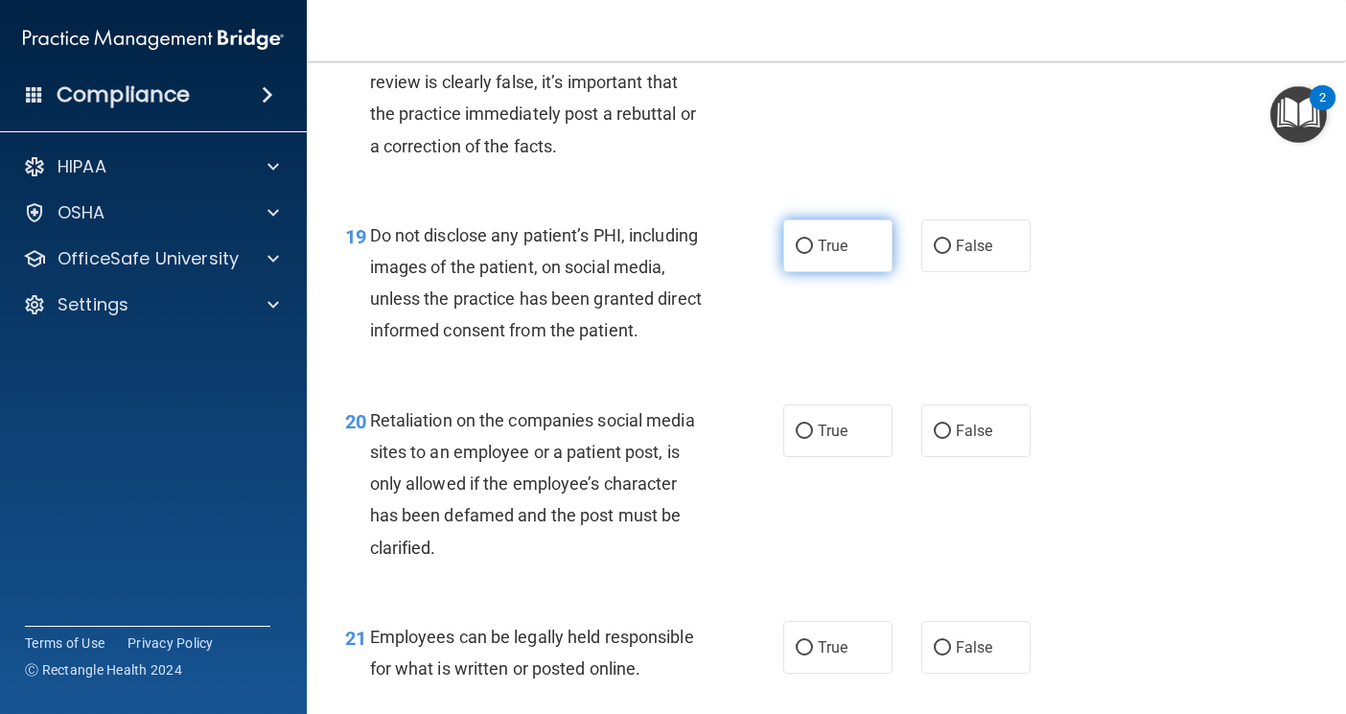
click at [837, 255] on span "True" at bounding box center [833, 246] width 30 height 18
click at [813, 254] on input "True" at bounding box center [804, 247] width 17 height 14
radio input "true"
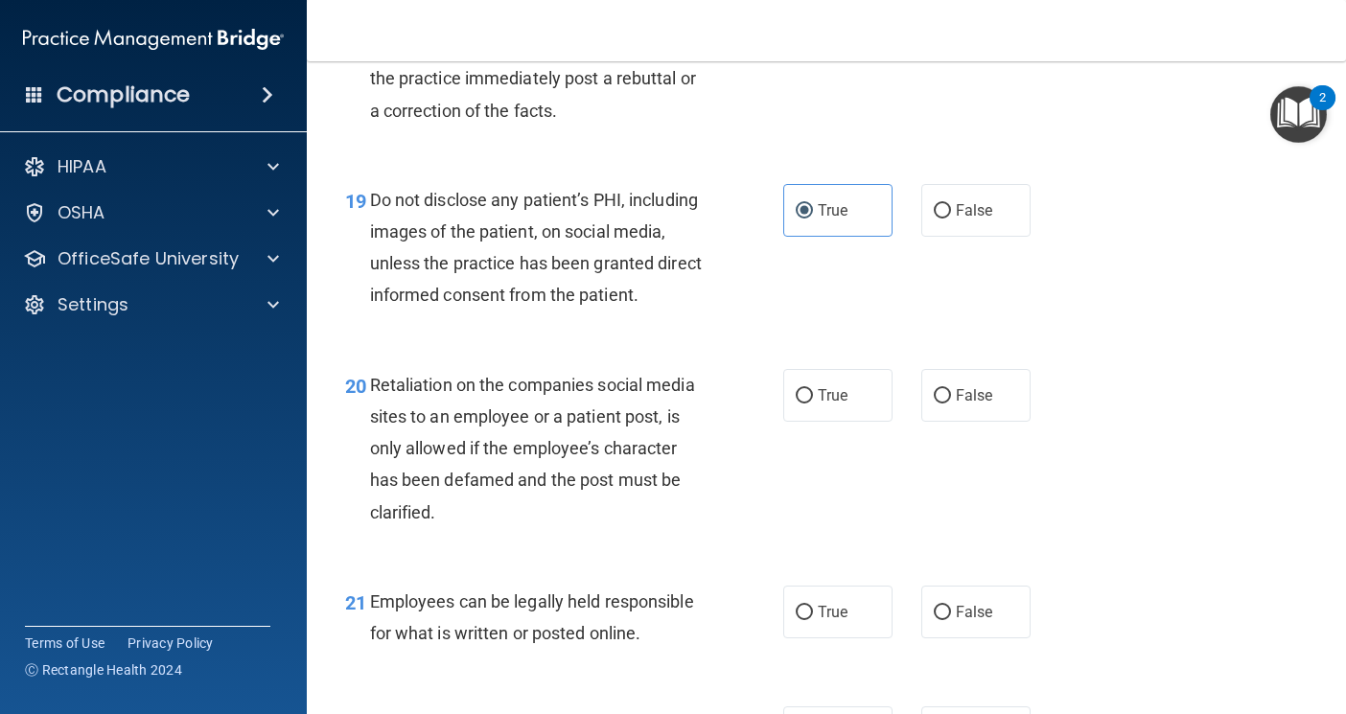
scroll to position [3739, 0]
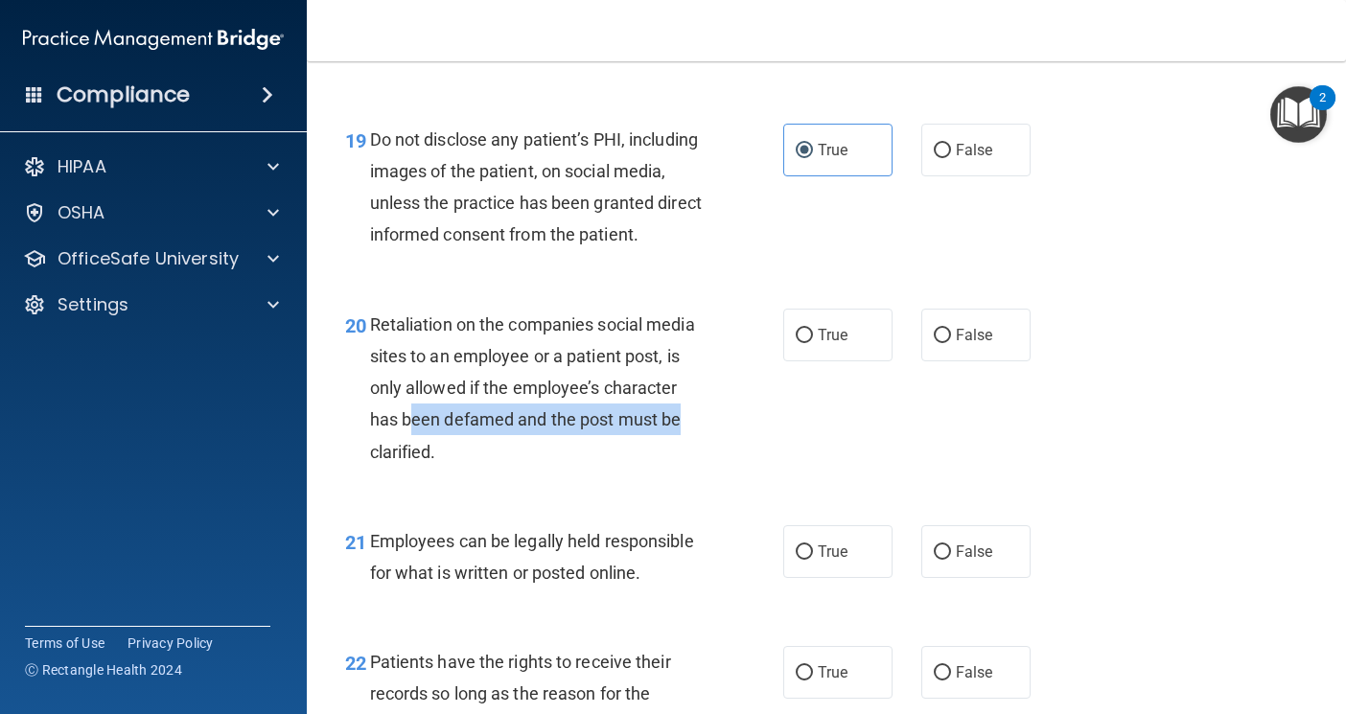
drag, startPoint x: 415, startPoint y: 512, endPoint x: 695, endPoint y: 517, distance: 280.0
click at [695, 468] on div "Retaliation on the companies social media sites to an employee or a patient pos…" at bounding box center [545, 388] width 350 height 159
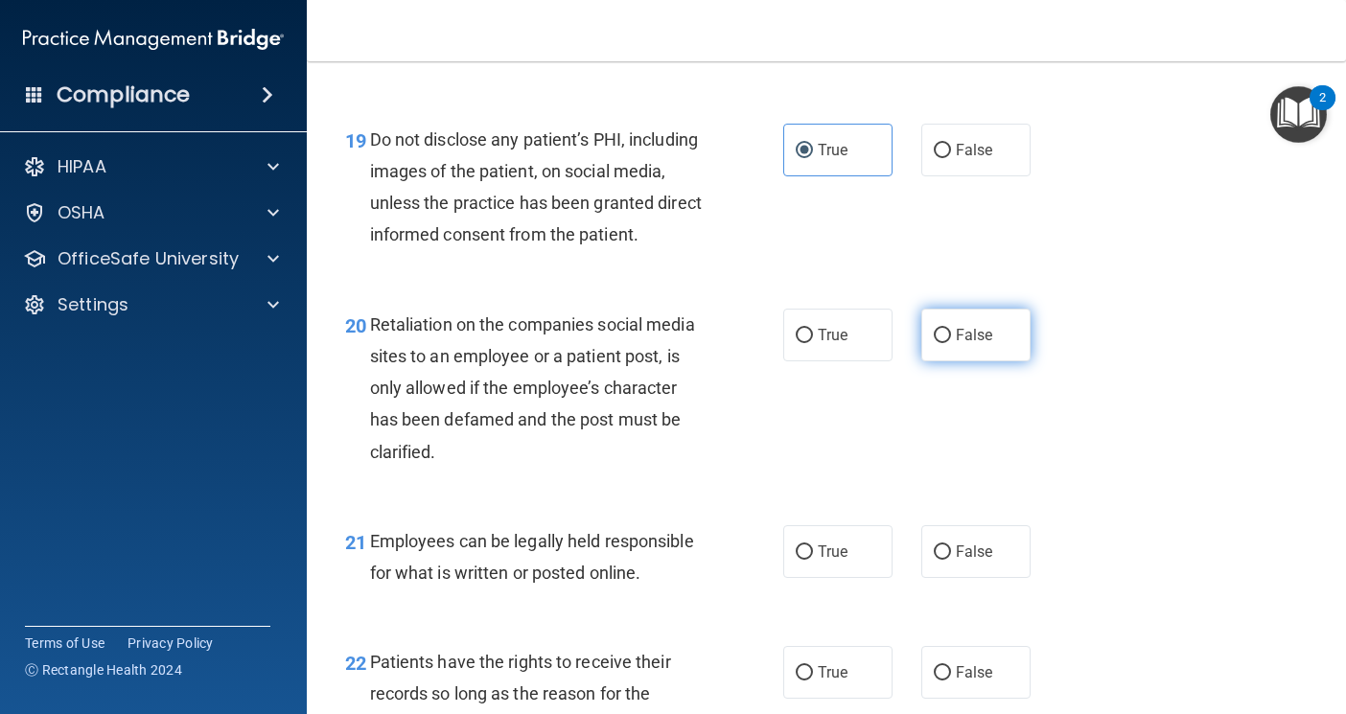
click at [921, 361] on label "False" at bounding box center [975, 335] width 109 height 53
click at [934, 343] on input "False" at bounding box center [942, 336] width 17 height 14
radio input "true"
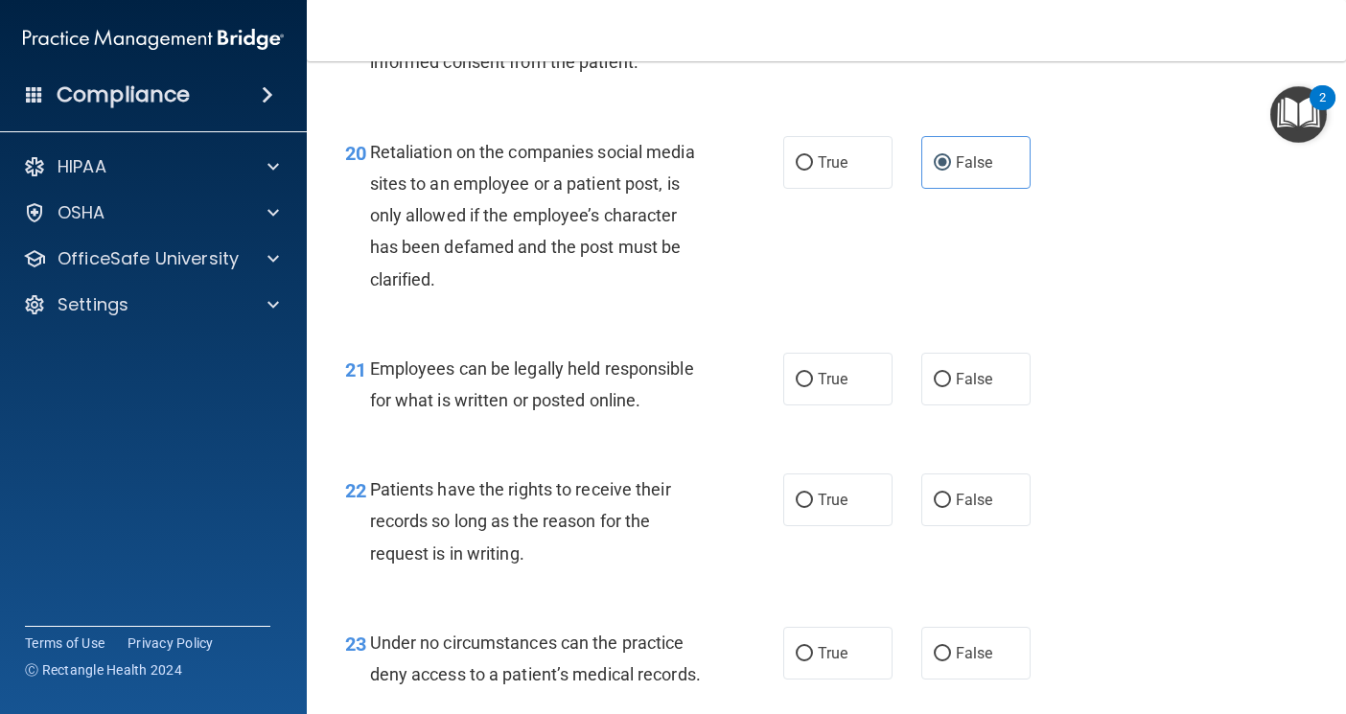
scroll to position [3931, 0]
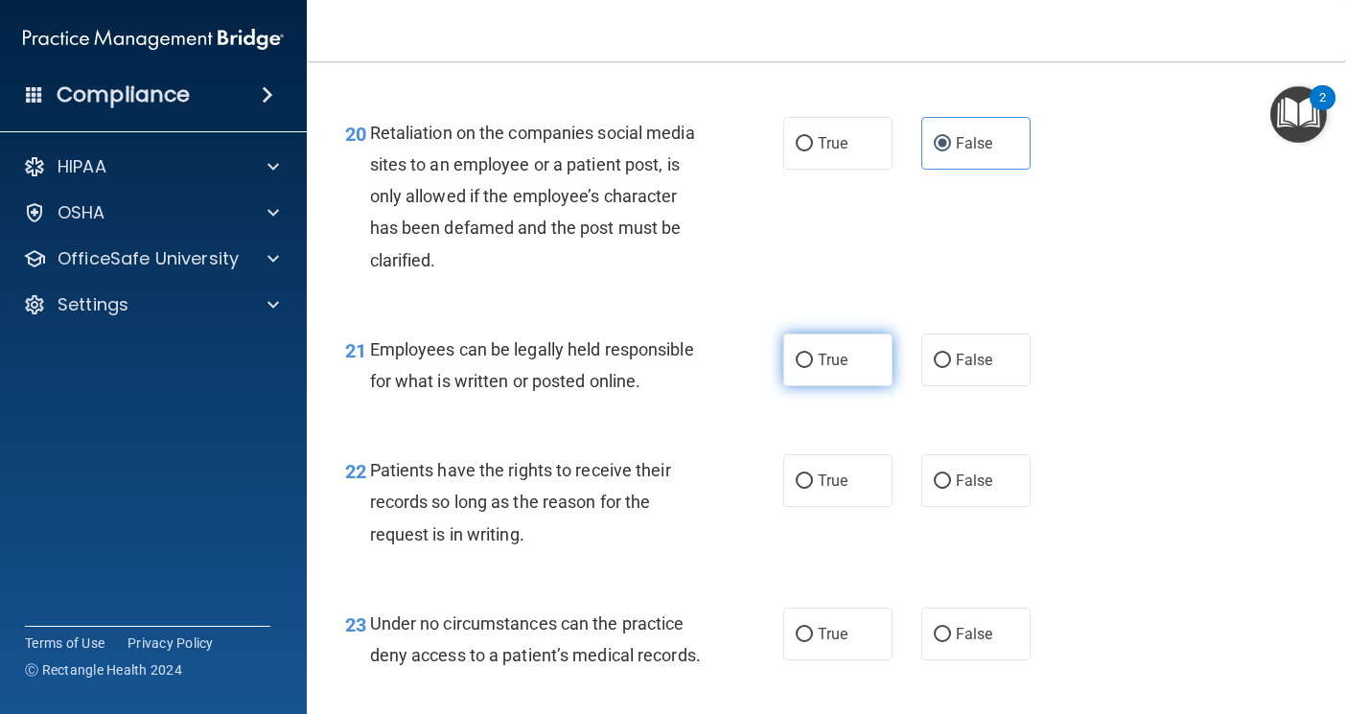
click at [844, 386] on label "True" at bounding box center [837, 360] width 109 height 53
click at [813, 368] on input "True" at bounding box center [804, 361] width 17 height 14
radio input "true"
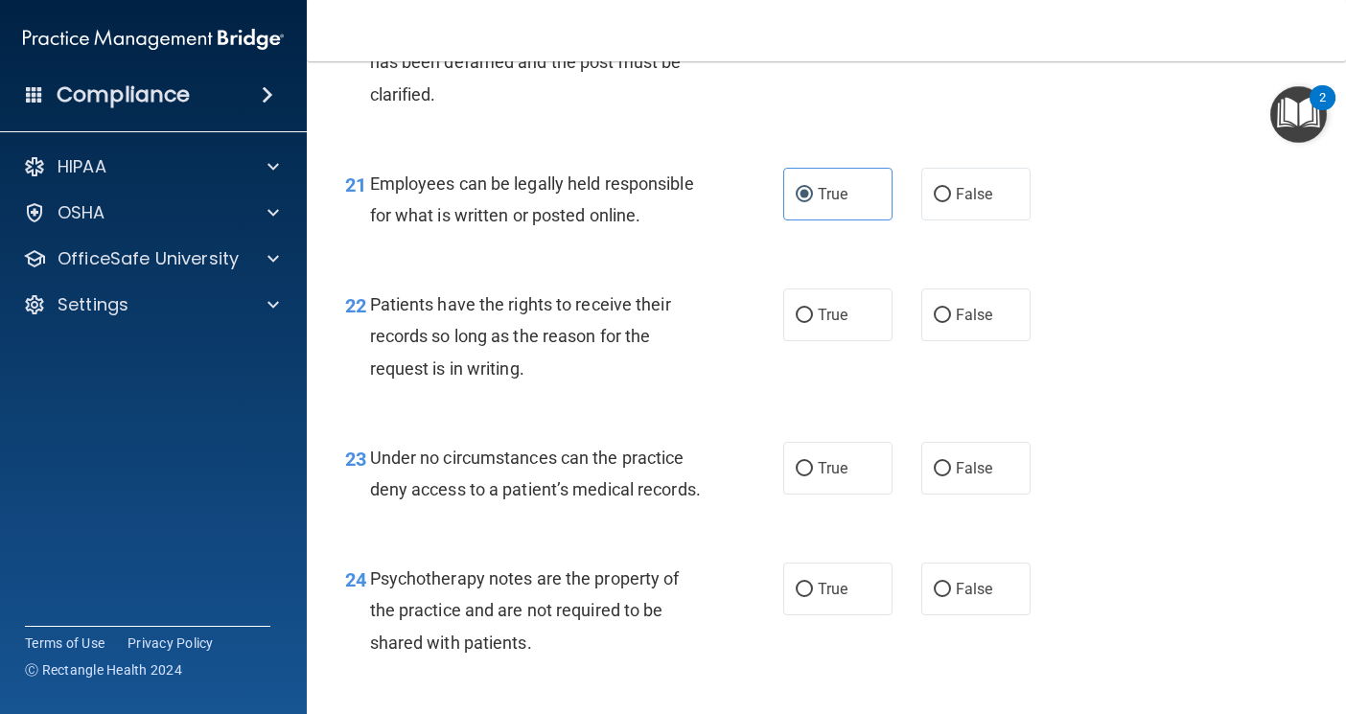
scroll to position [4123, 0]
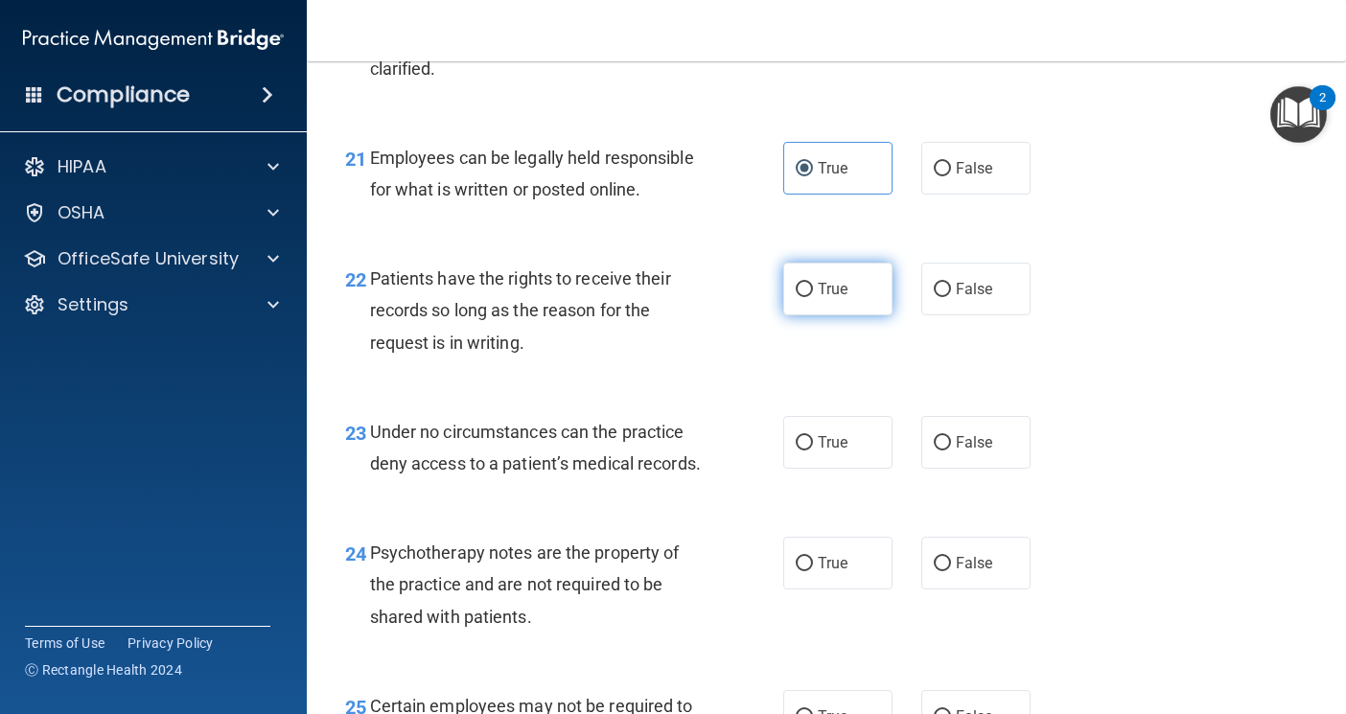
click at [828, 315] on label "True" at bounding box center [837, 289] width 109 height 53
click at [813, 297] on input "True" at bounding box center [804, 290] width 17 height 14
radio input "true"
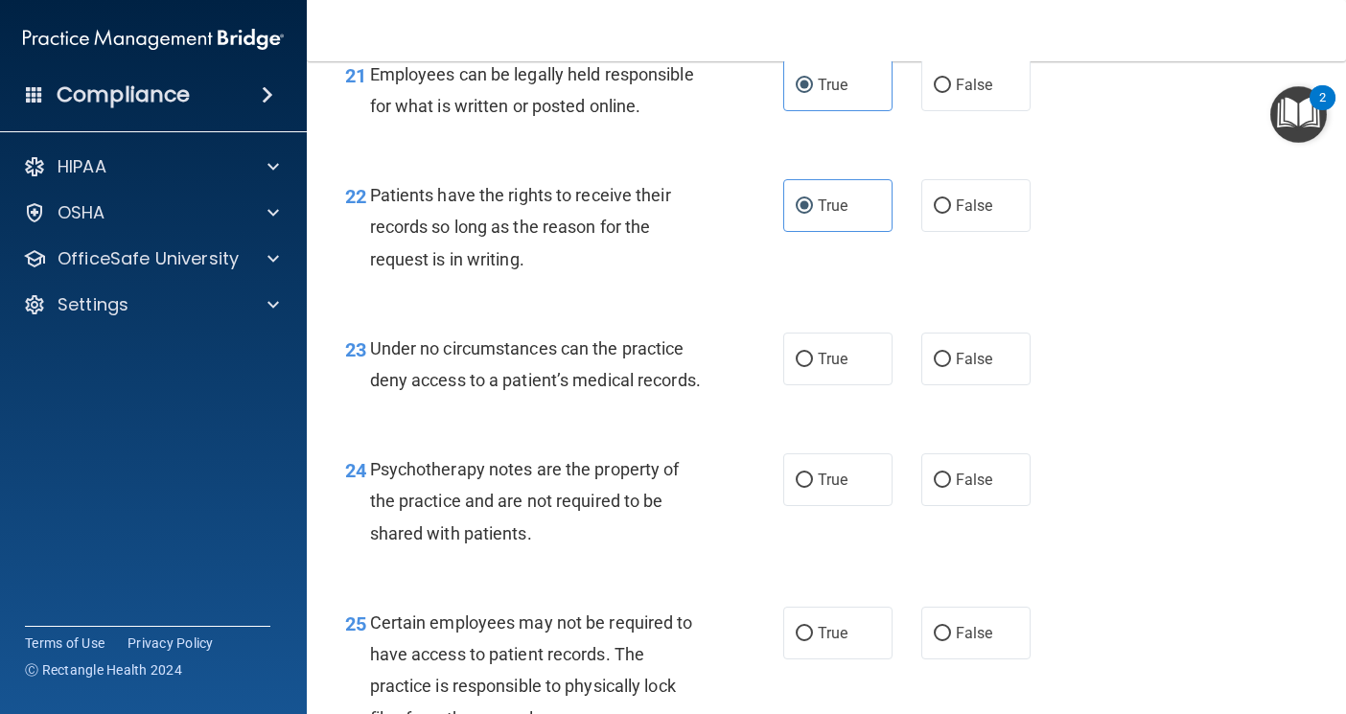
scroll to position [4315, 0]
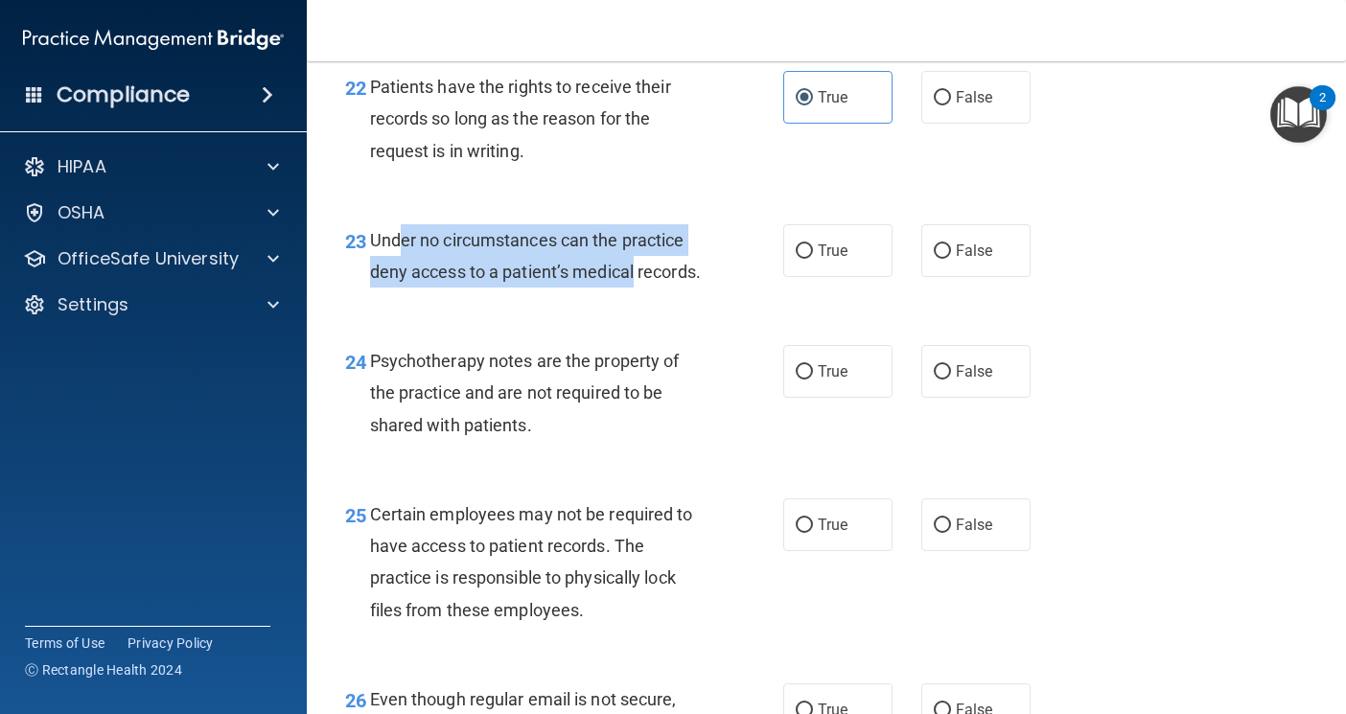
drag, startPoint x: 404, startPoint y: 332, endPoint x: 696, endPoint y: 357, distance: 293.5
click at [696, 288] on div "Under no circumstances can the practice deny access to a patient’s medical reco…" at bounding box center [545, 255] width 350 height 63
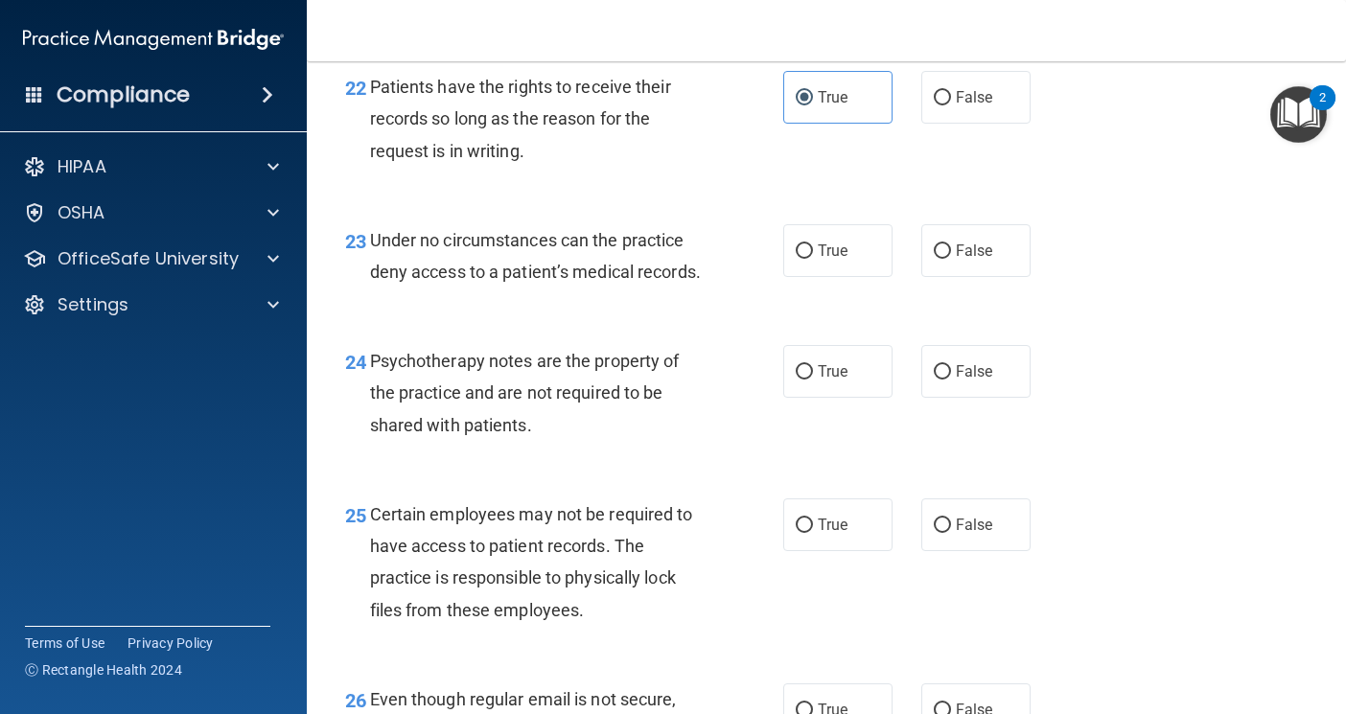
click at [610, 288] on div "Under no circumstances can the practice deny access to a patient’s medical reco…" at bounding box center [545, 255] width 350 height 63
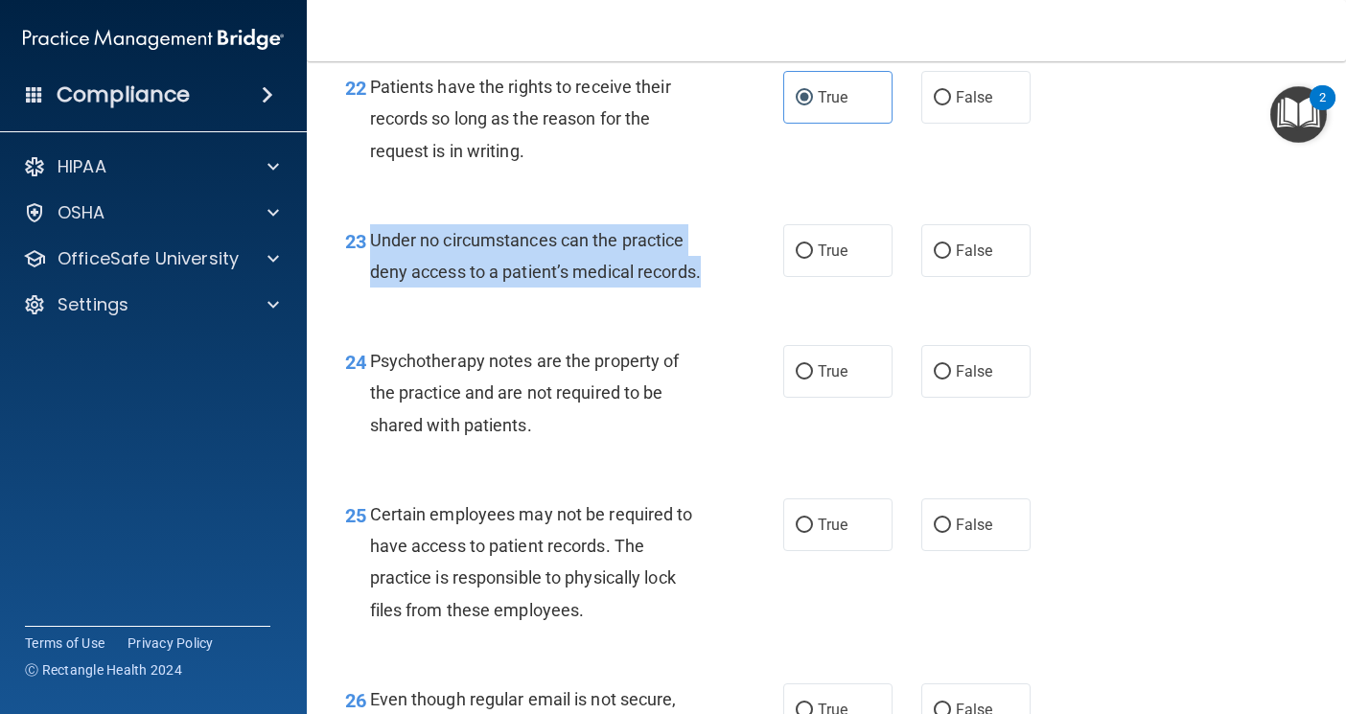
drag, startPoint x: 369, startPoint y: 333, endPoint x: 467, endPoint y: 388, distance: 112.5
click at [467, 288] on div "Under no circumstances can the practice deny access to a patient’s medical reco…" at bounding box center [545, 255] width 350 height 63
click at [512, 288] on div "Under no circumstances can the practice deny access to a patient’s medical reco…" at bounding box center [545, 255] width 350 height 63
click at [501, 288] on div "Under no circumstances can the practice deny access to a patient’s medical reco…" at bounding box center [545, 255] width 350 height 63
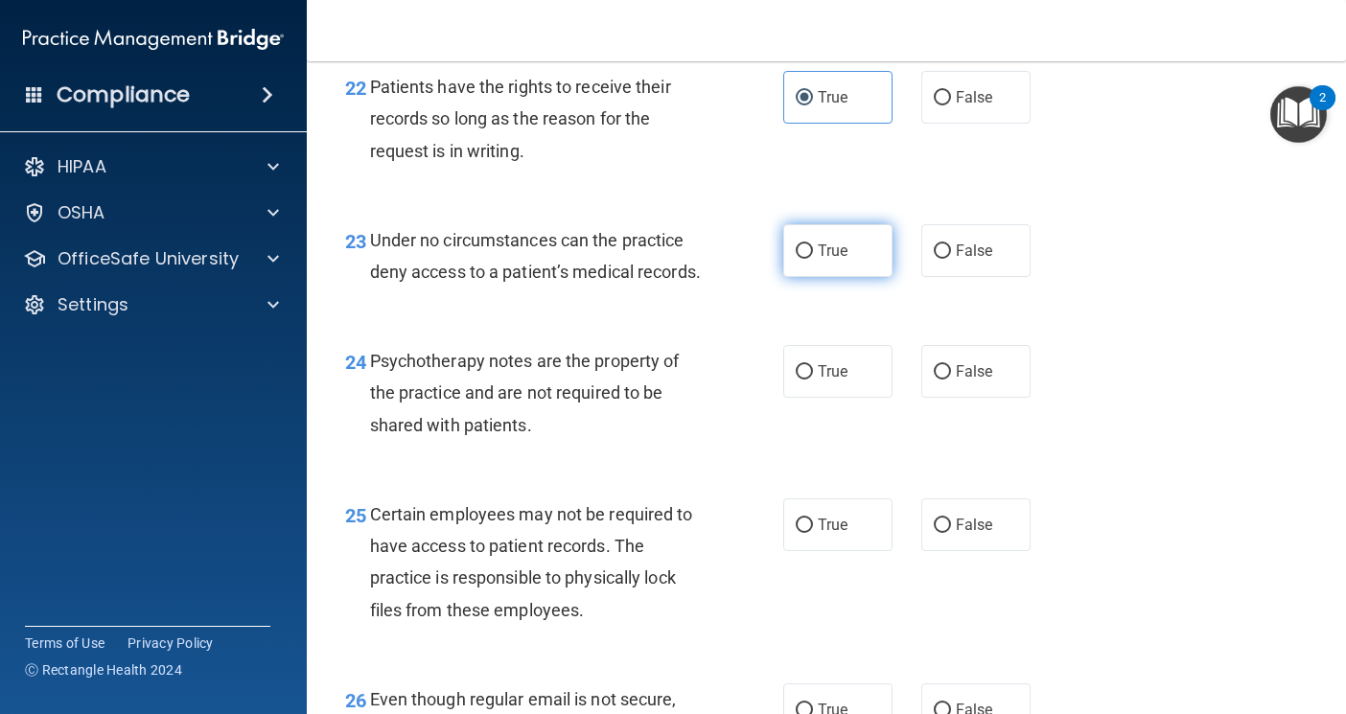
click at [787, 277] on label "True" at bounding box center [837, 250] width 109 height 53
click at [796, 259] on input "True" at bounding box center [804, 251] width 17 height 14
radio input "true"
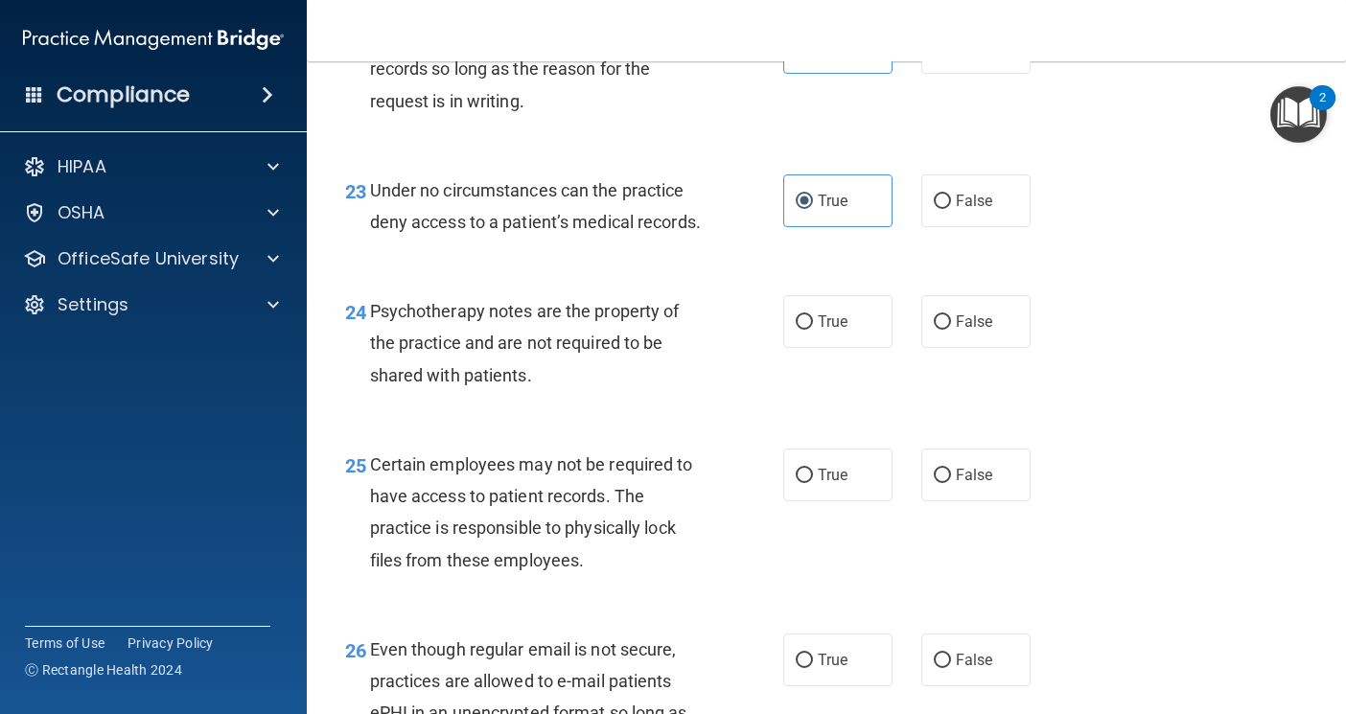
scroll to position [4506, 0]
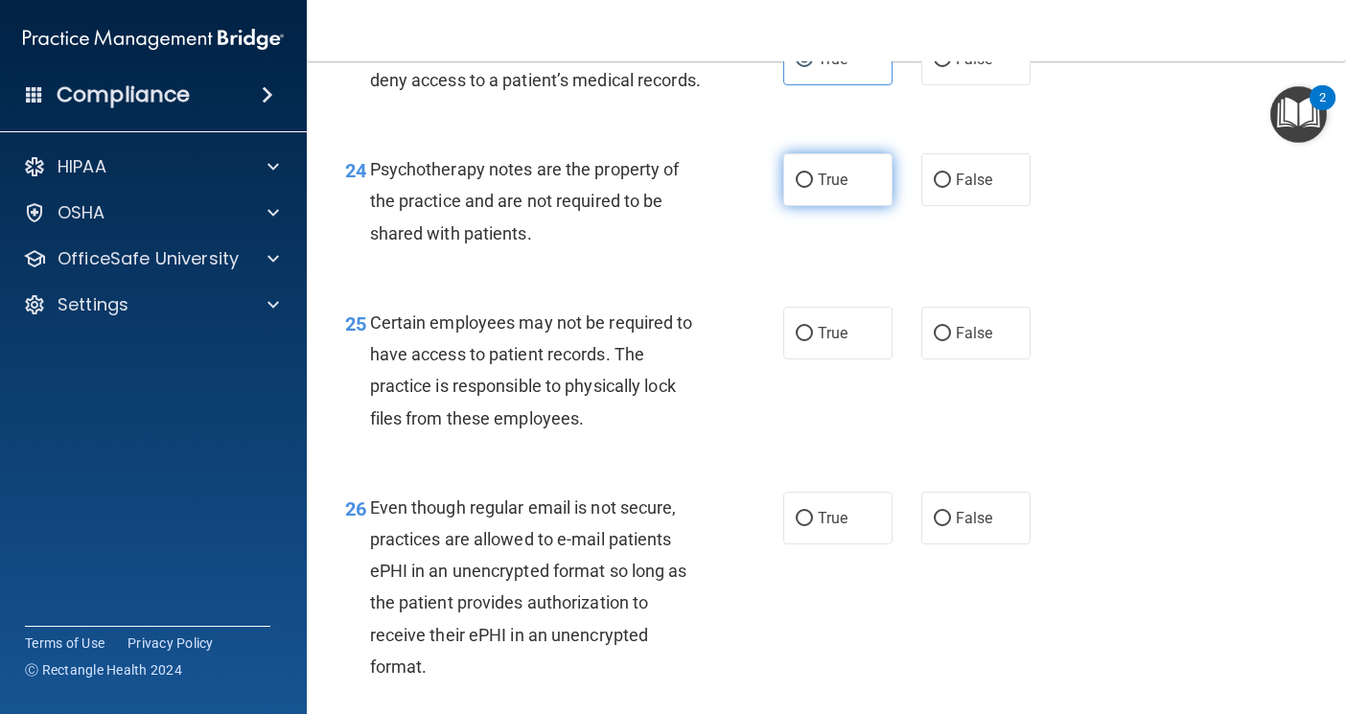
click at [817, 206] on label "True" at bounding box center [837, 179] width 109 height 53
click at [813, 188] on input "True" at bounding box center [804, 181] width 17 height 14
radio input "true"
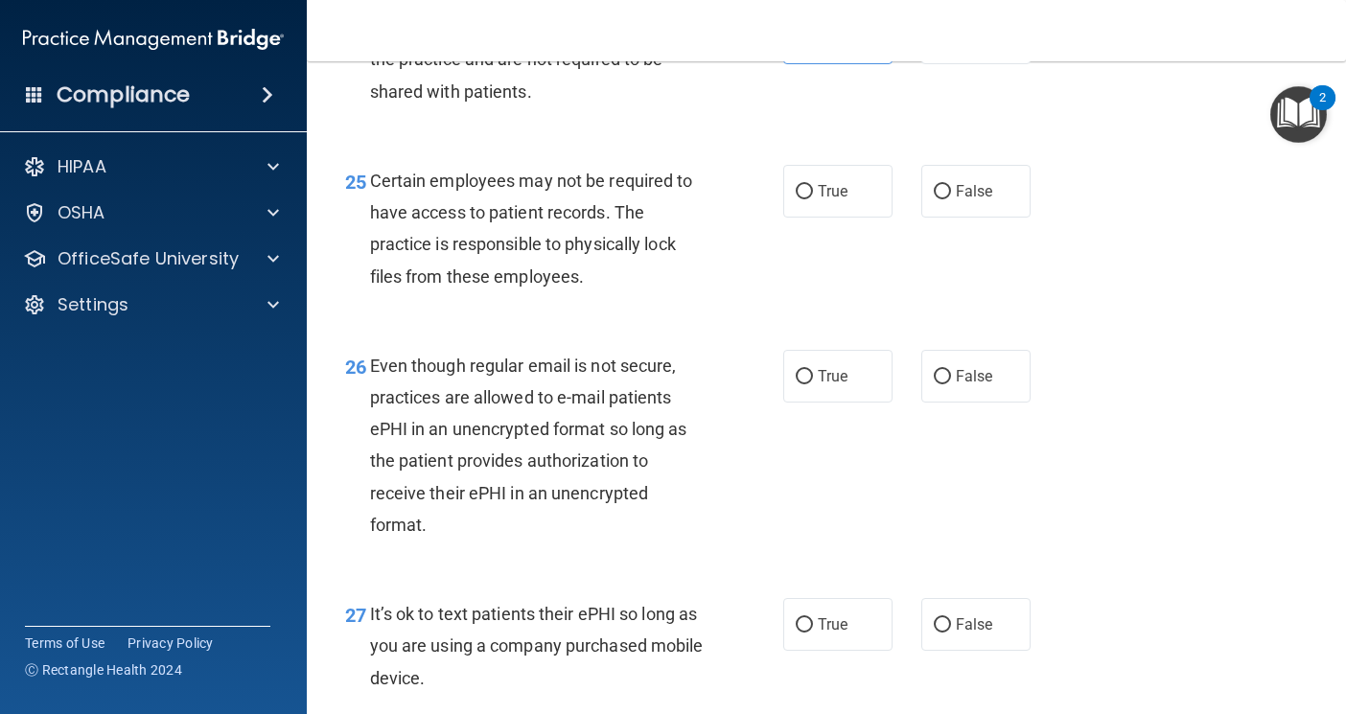
scroll to position [4698, 0]
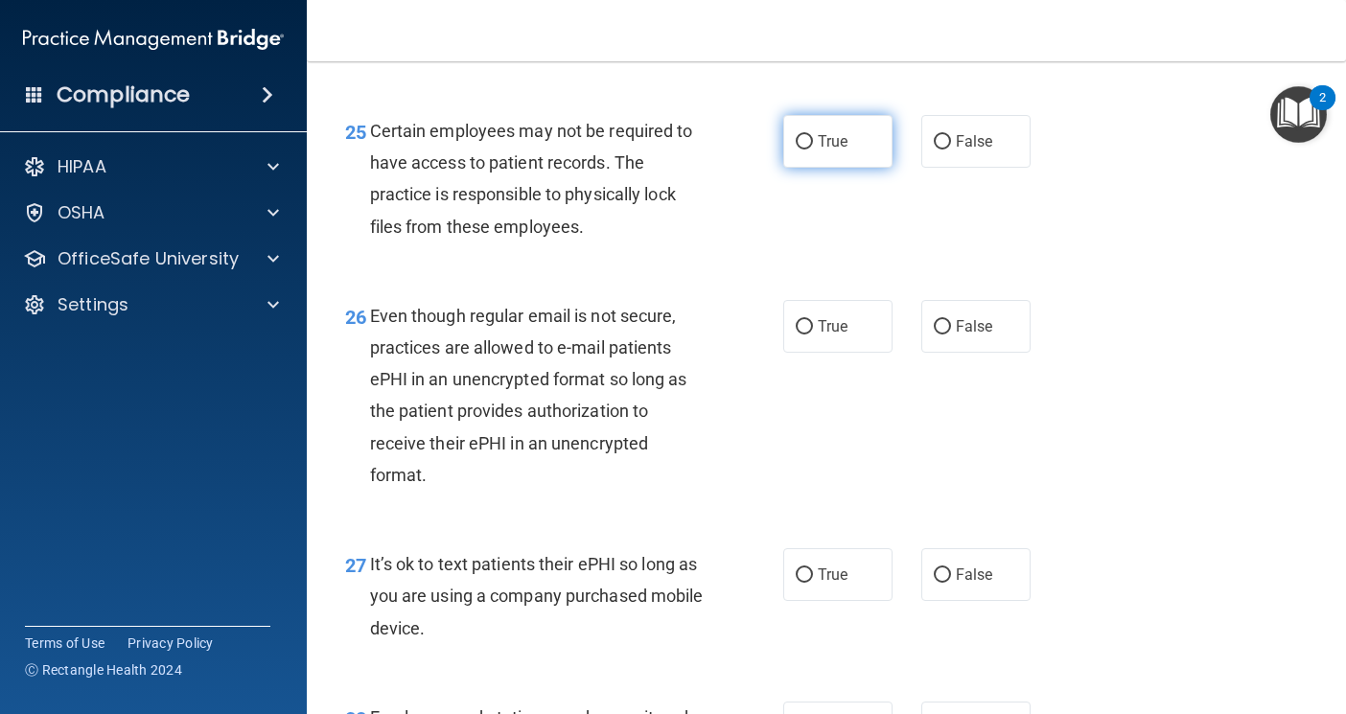
click at [824, 151] on span "True" at bounding box center [833, 141] width 30 height 18
click at [813, 150] on input "True" at bounding box center [804, 142] width 17 height 14
radio input "true"
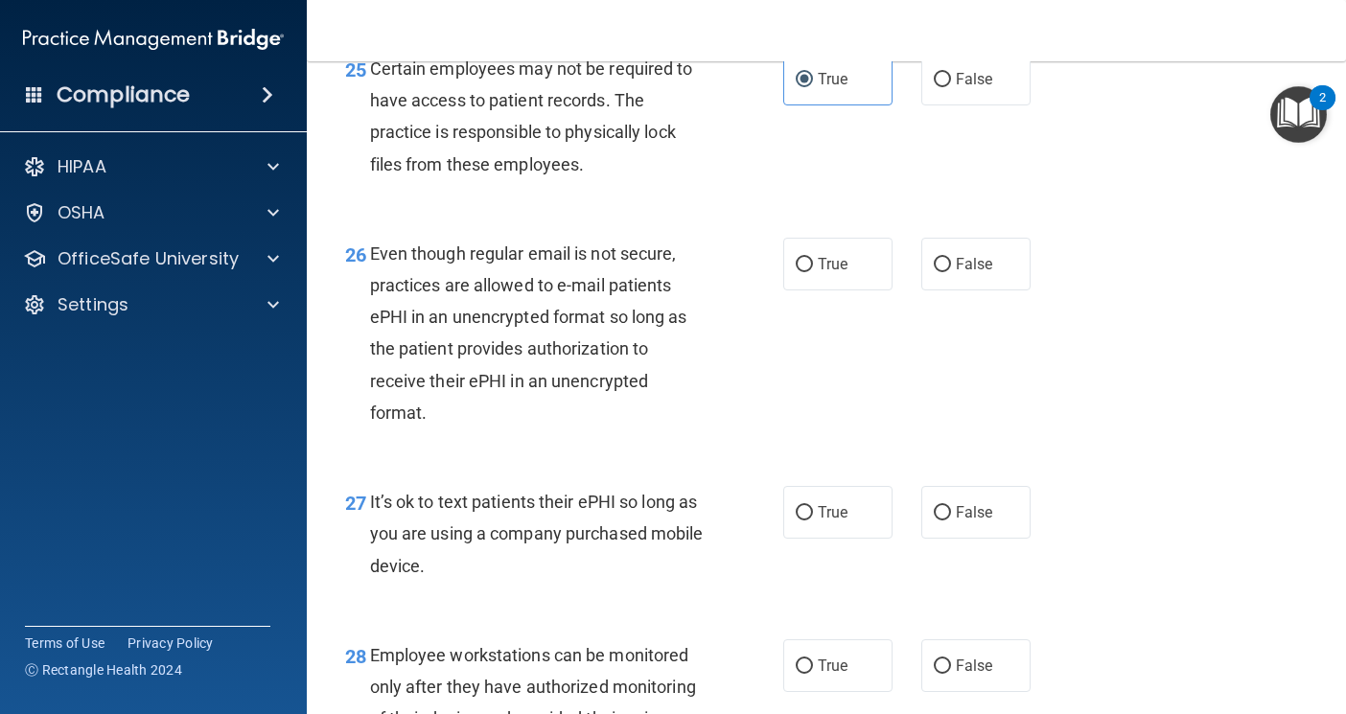
scroll to position [4794, 0]
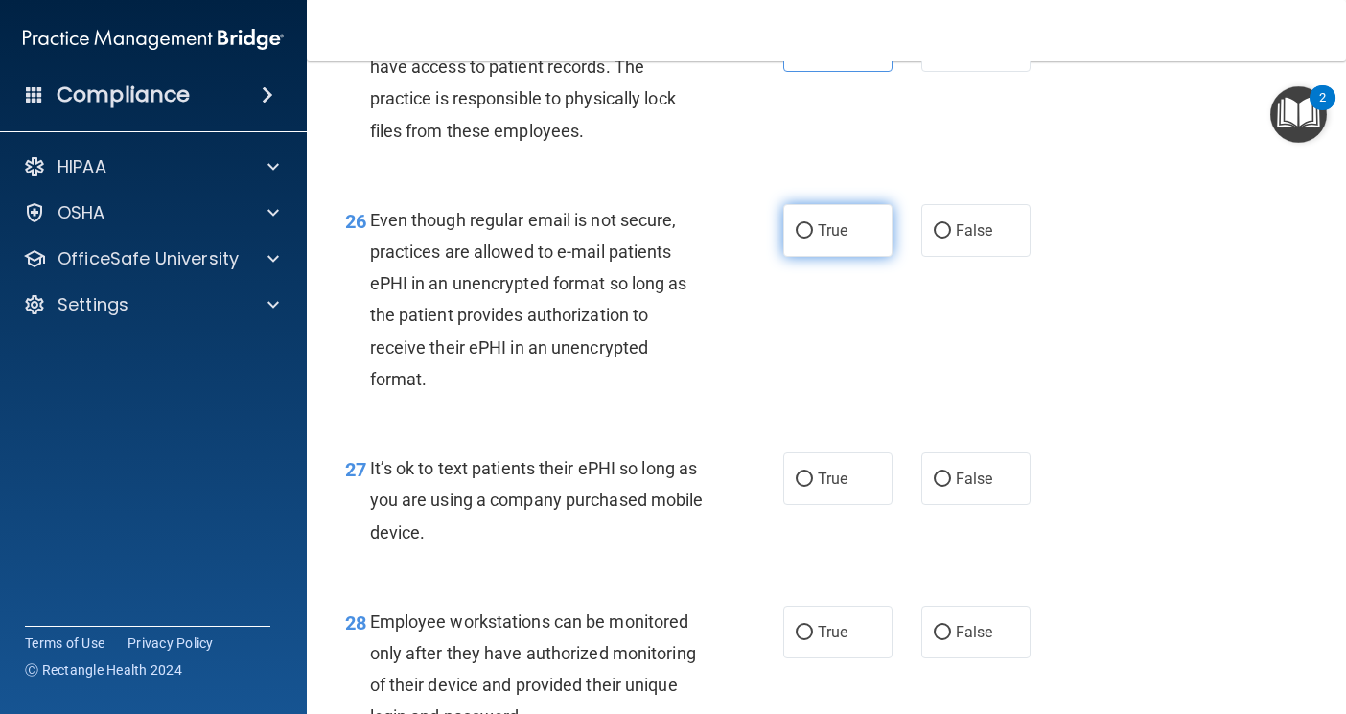
click at [796, 239] on input "True" at bounding box center [804, 231] width 17 height 14
radio input "true"
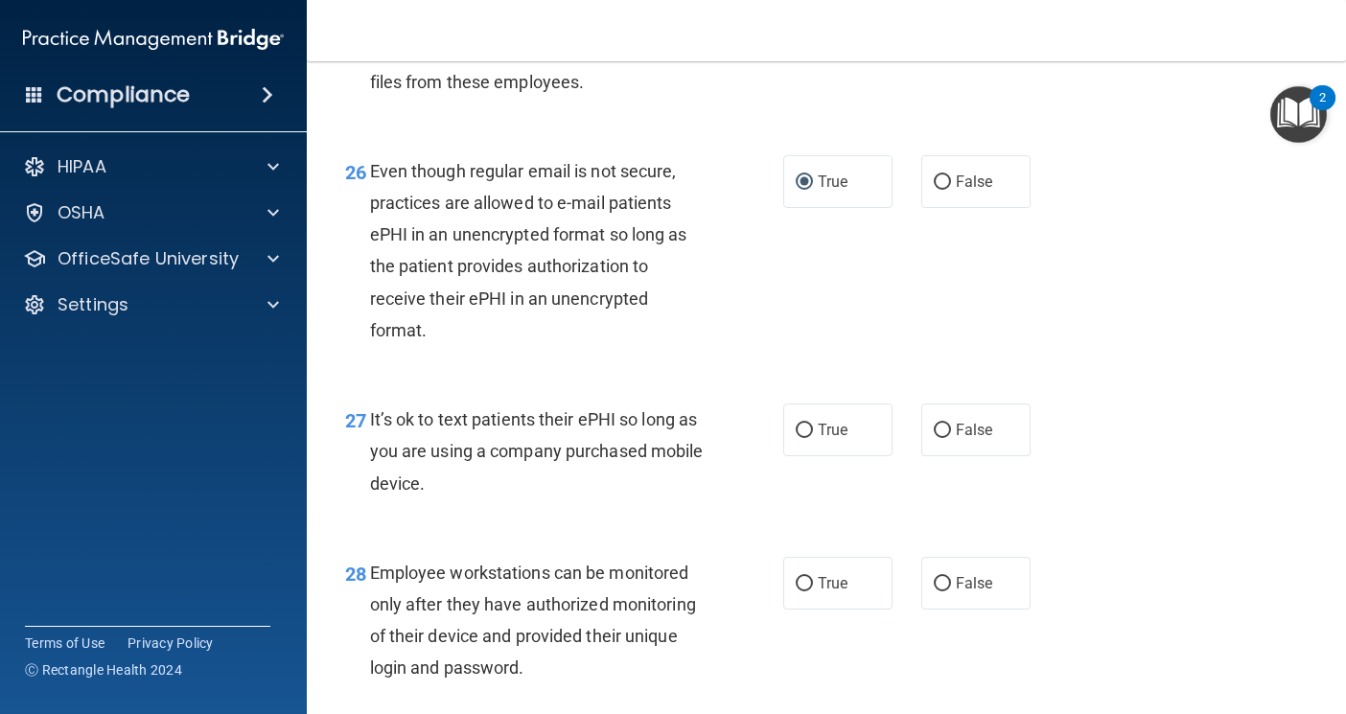
scroll to position [4890, 0]
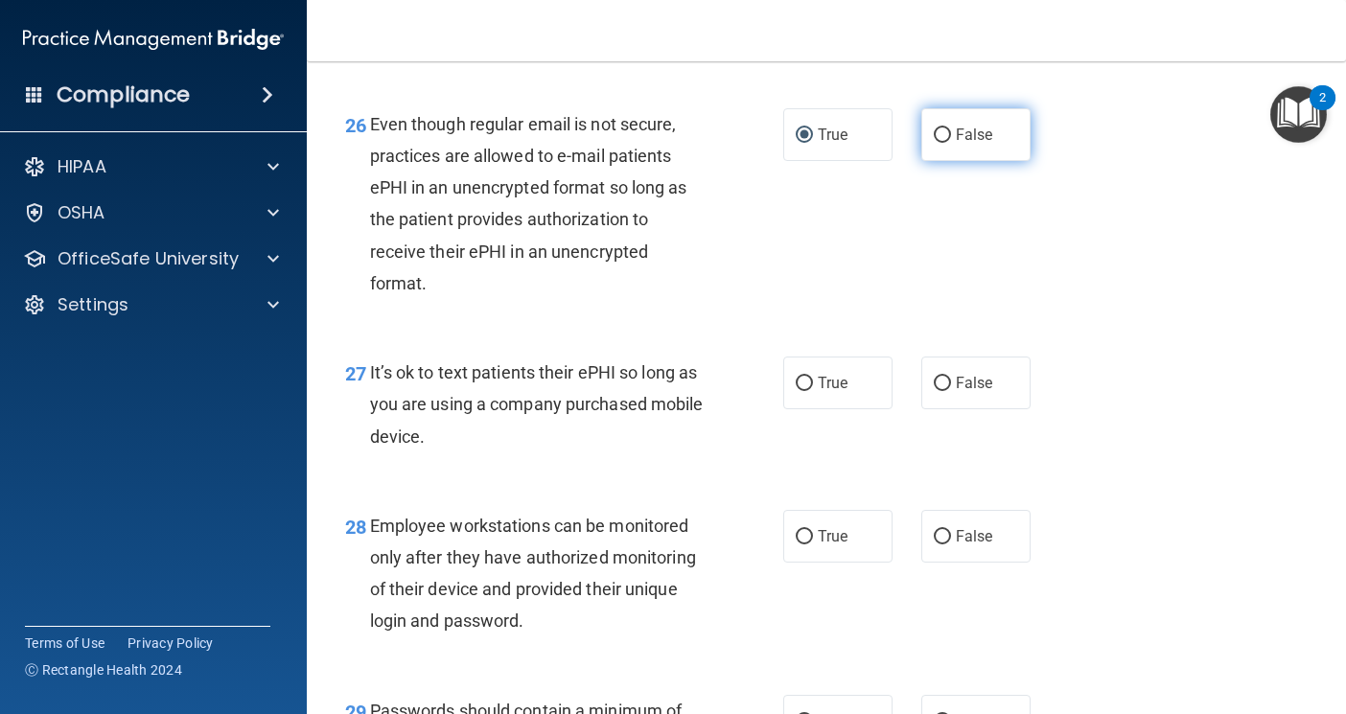
click at [950, 161] on label "False" at bounding box center [975, 134] width 109 height 53
click at [950, 143] on input "False" at bounding box center [942, 135] width 17 height 14
radio input "true"
radio input "false"
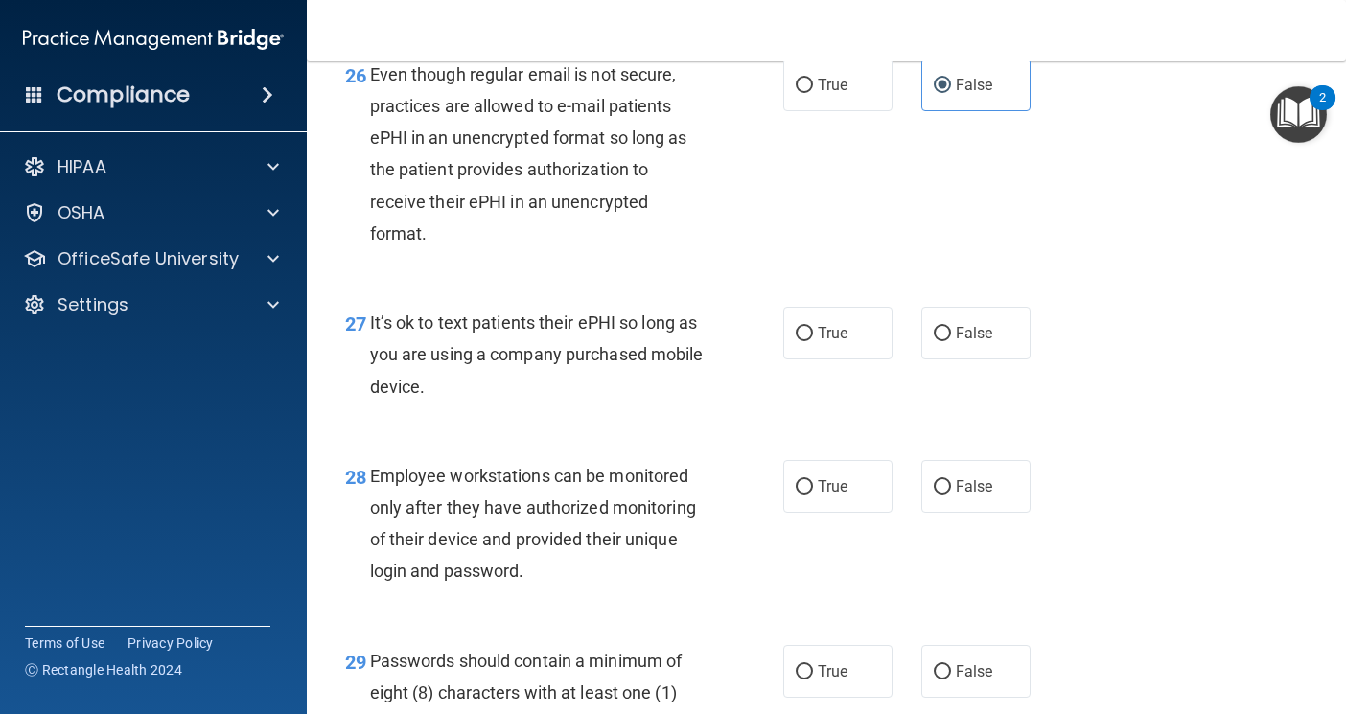
scroll to position [4986, 0]
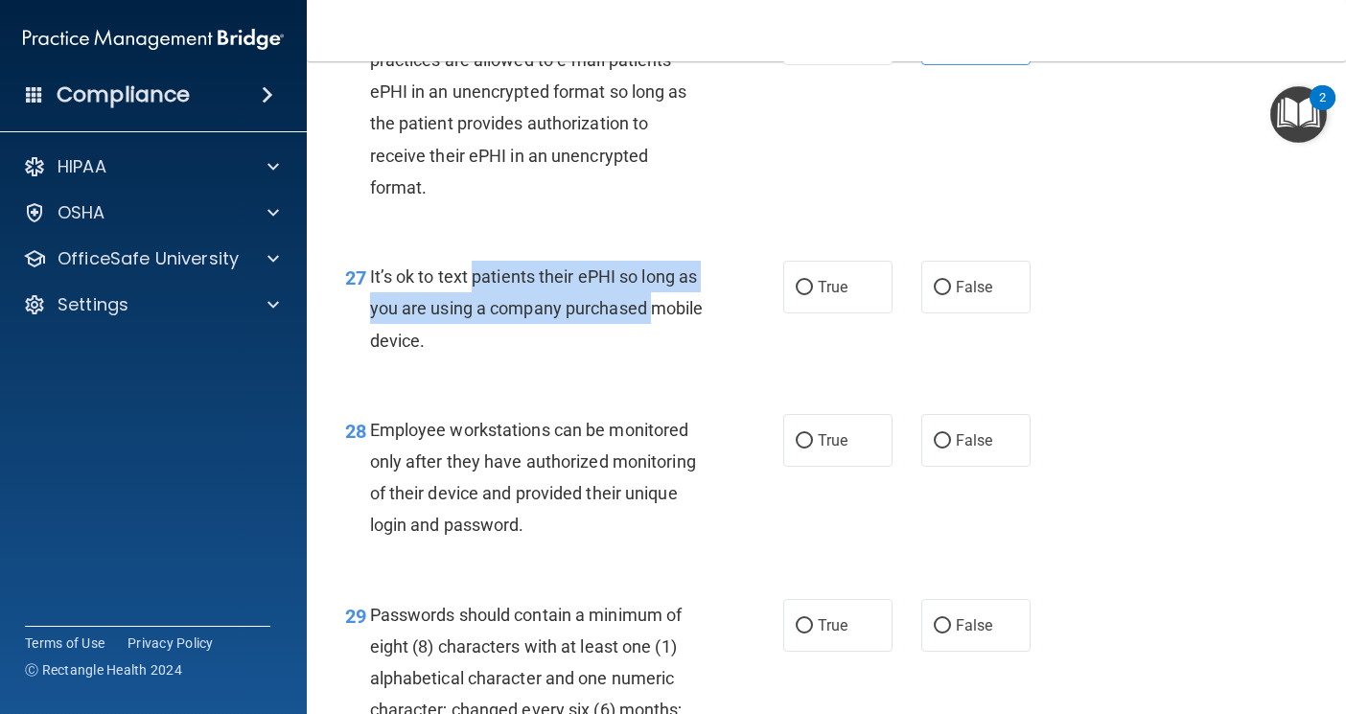
drag, startPoint x: 468, startPoint y: 401, endPoint x: 698, endPoint y: 422, distance: 231.1
click at [698, 357] on div "It’s ok to text patients their ePHI so long as you are using a company purchase…" at bounding box center [545, 309] width 350 height 96
click at [710, 357] on div "It’s ok to text patients their ePHI so long as you are using a company purchase…" at bounding box center [545, 309] width 350 height 96
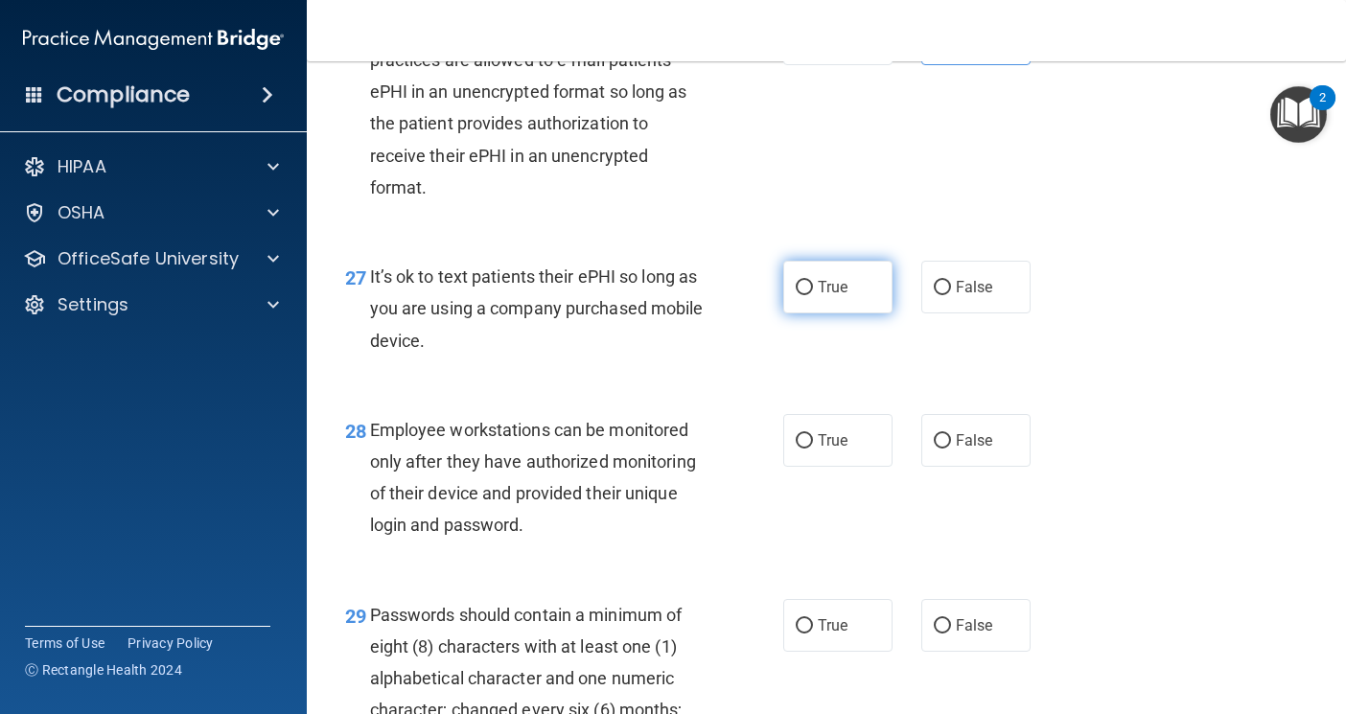
click at [824, 296] on span "True" at bounding box center [833, 287] width 30 height 18
click at [813, 295] on input "True" at bounding box center [804, 288] width 17 height 14
radio input "true"
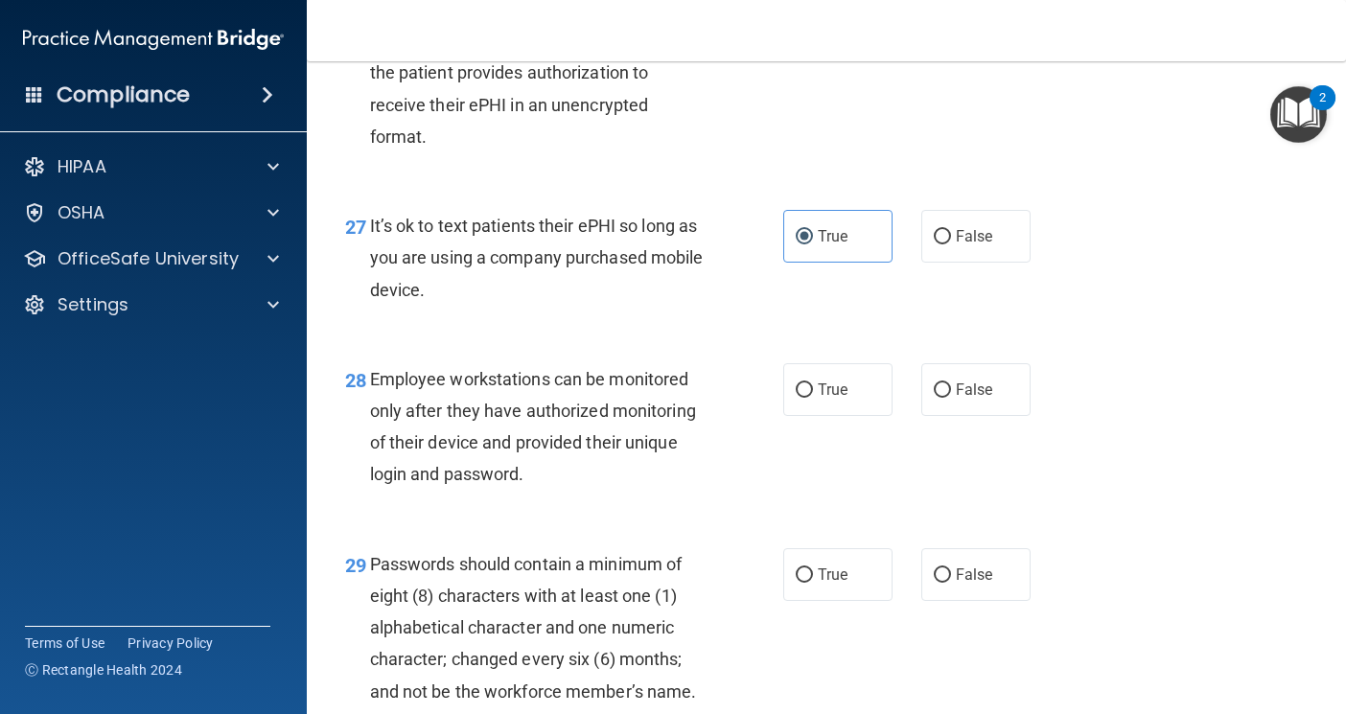
scroll to position [5082, 0]
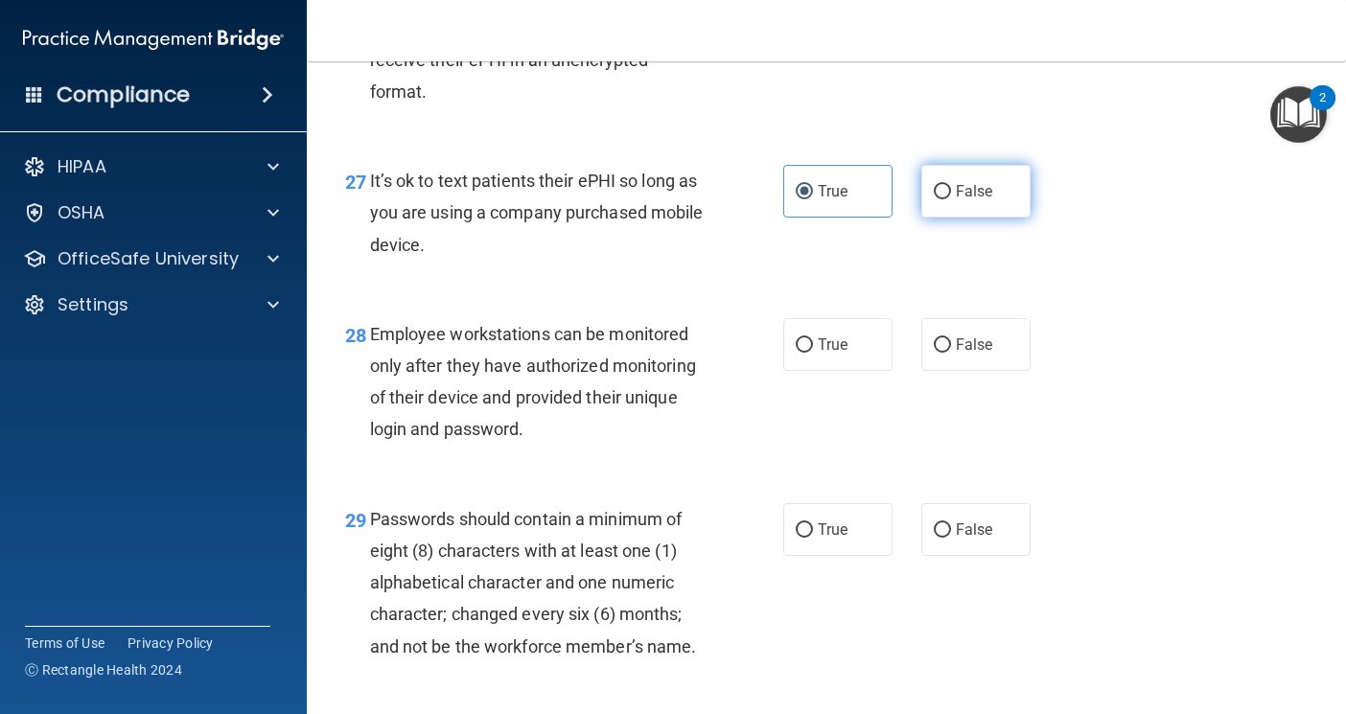
click at [921, 218] on label "False" at bounding box center [975, 191] width 109 height 53
click at [934, 199] on input "False" at bounding box center [942, 192] width 17 height 14
radio input "true"
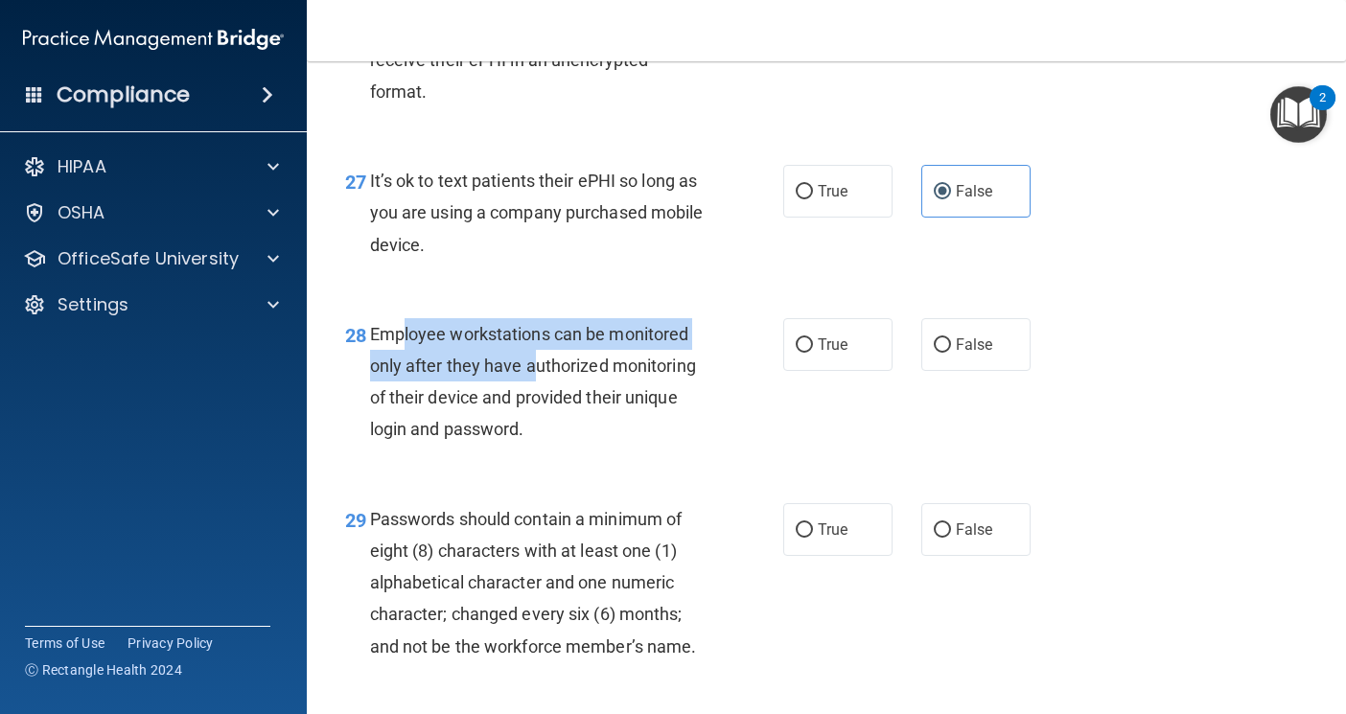
drag, startPoint x: 405, startPoint y: 455, endPoint x: 552, endPoint y: 474, distance: 148.8
click at [550, 446] on div "Employee workstations can be monitored only after they have authorized monitori…" at bounding box center [545, 382] width 350 height 128
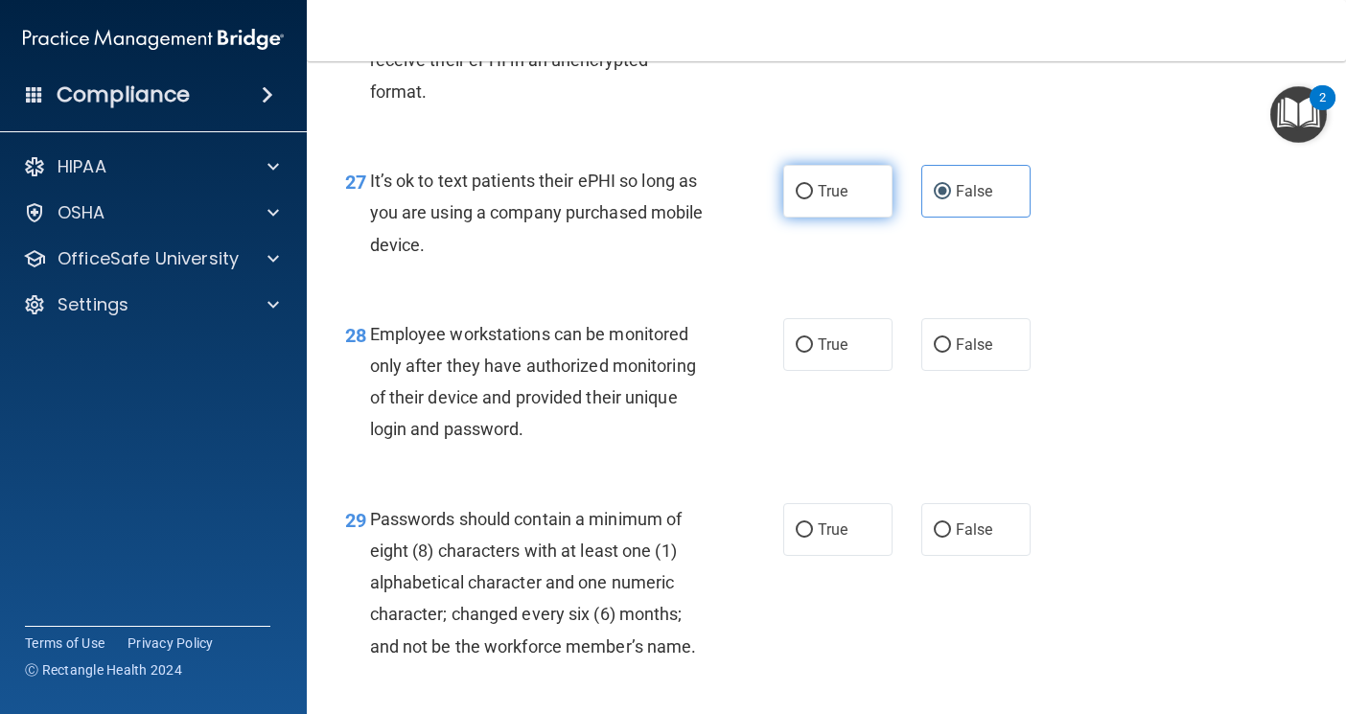
click at [791, 218] on label "True" at bounding box center [837, 191] width 109 height 53
click at [796, 199] on input "True" at bounding box center [804, 192] width 17 height 14
radio input "true"
radio input "false"
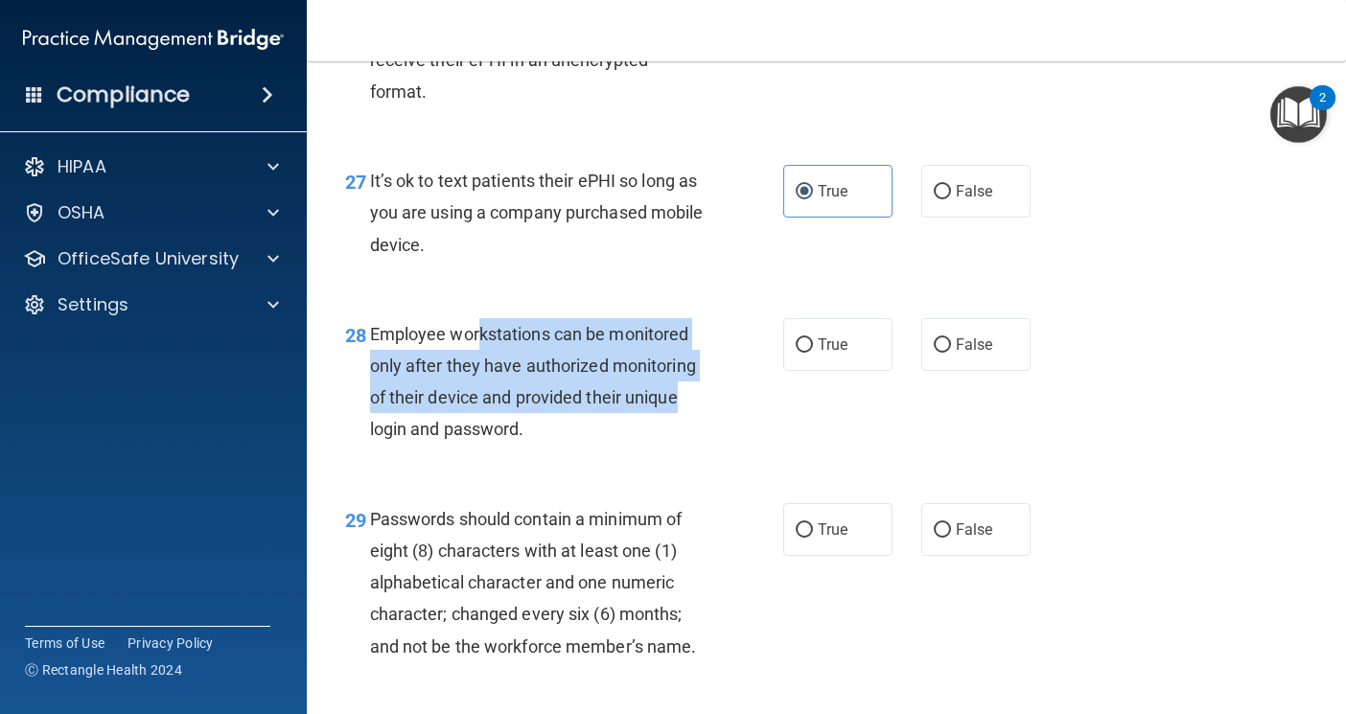
drag, startPoint x: 478, startPoint y: 462, endPoint x: 690, endPoint y: 528, distance: 222.0
click at [690, 446] on div "Employee workstations can be monitored only after they have authorized monitori…" at bounding box center [545, 382] width 350 height 128
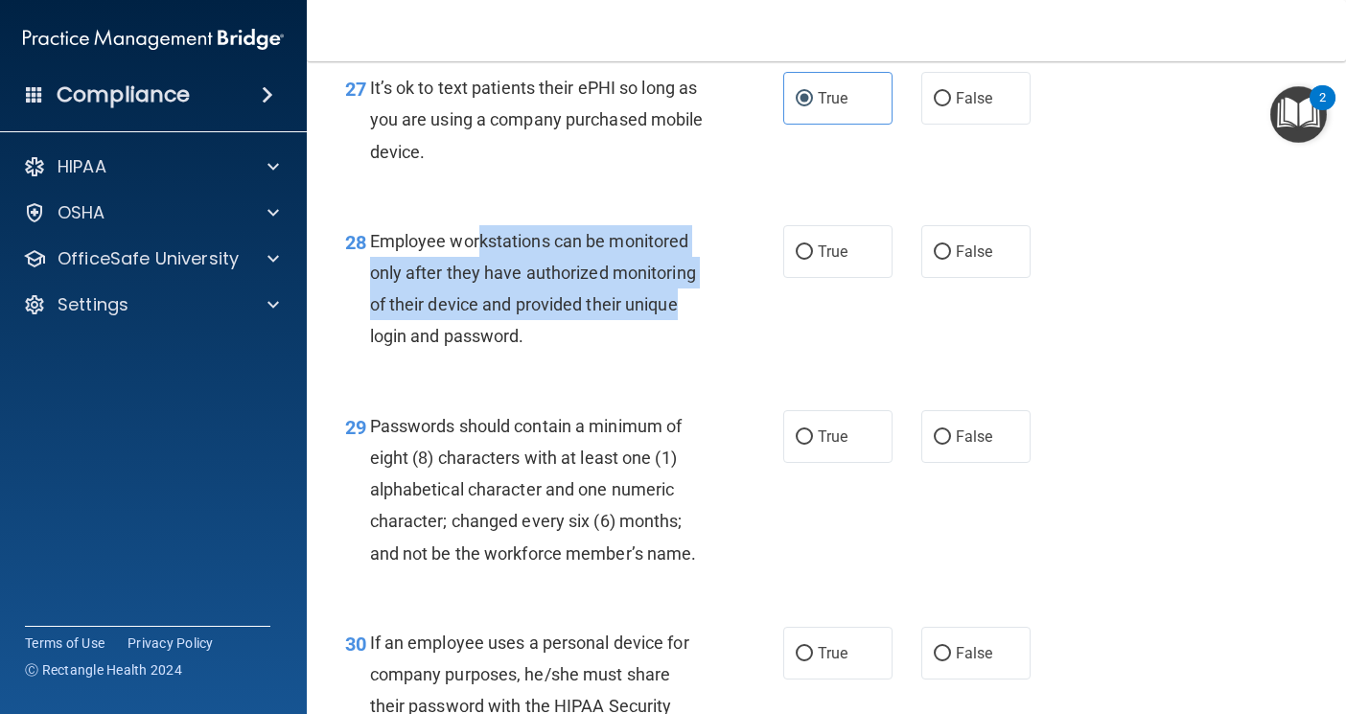
scroll to position [5178, 0]
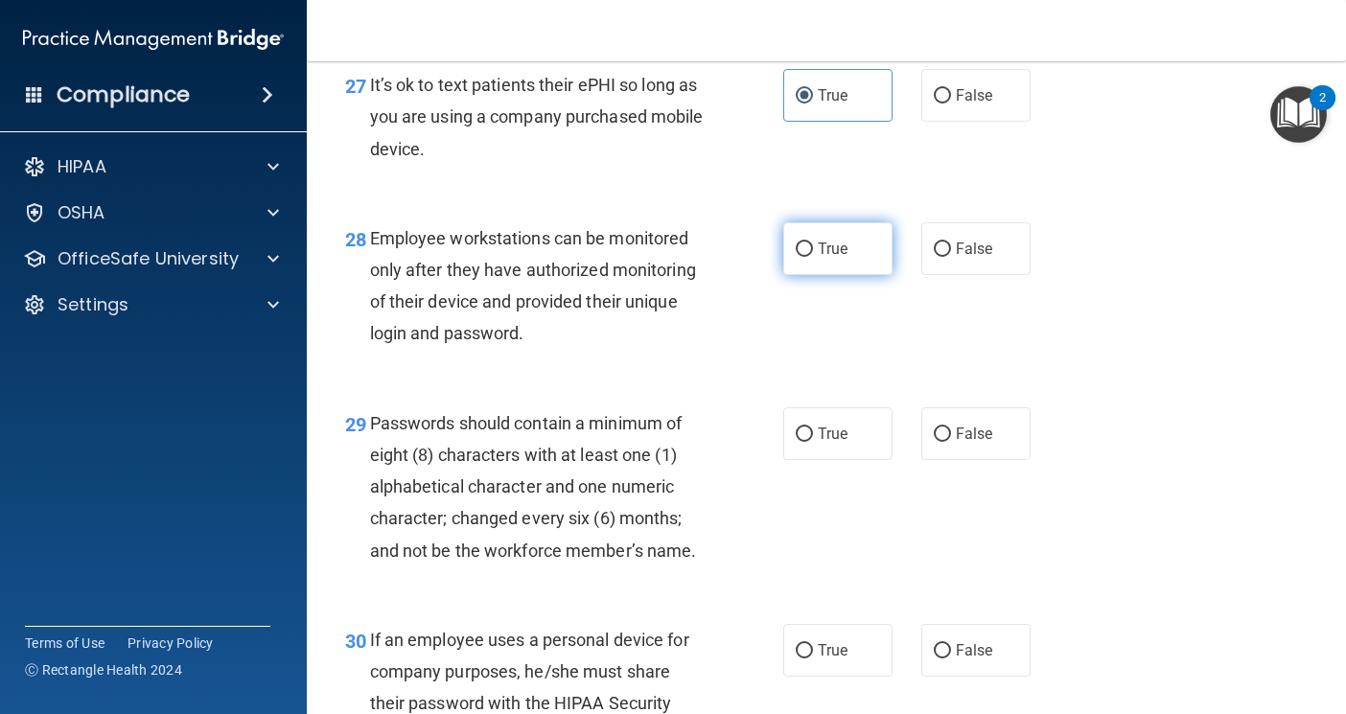
click at [815, 275] on label "True" at bounding box center [837, 248] width 109 height 53
click at [813, 257] on input "True" at bounding box center [804, 250] width 17 height 14
radio input "true"
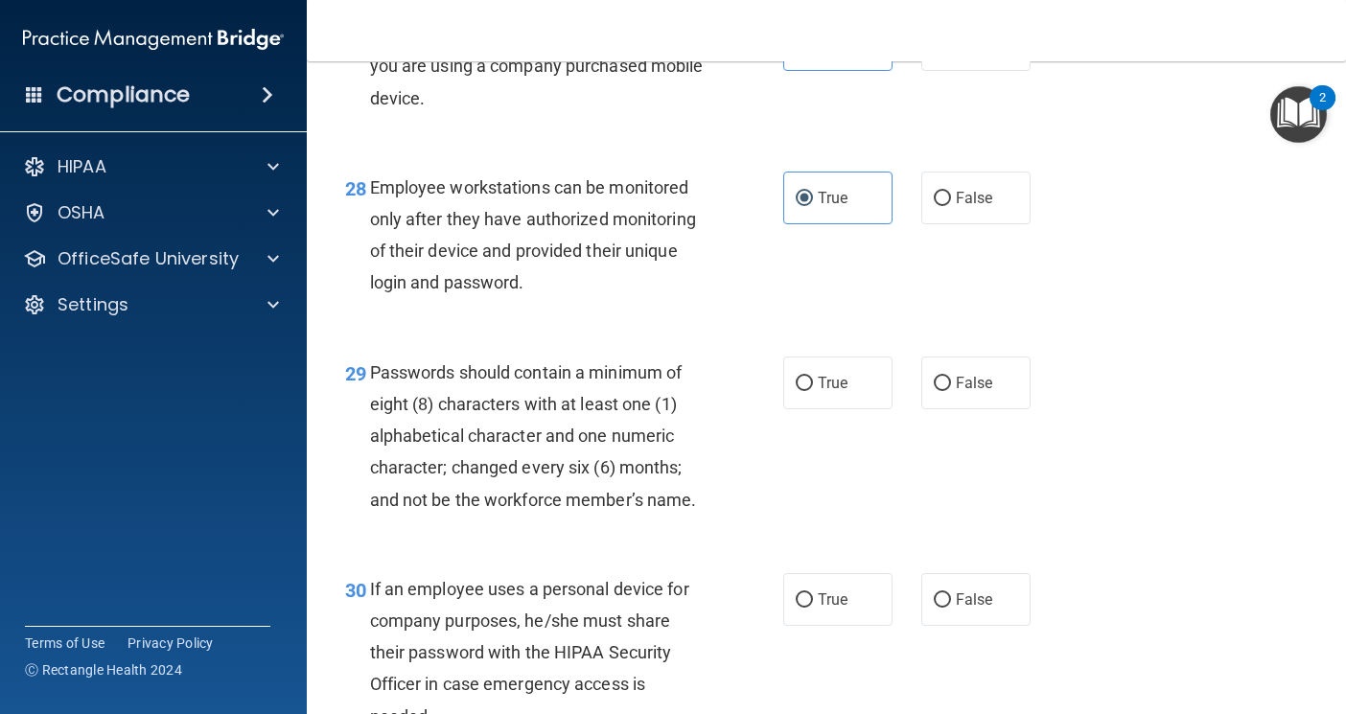
scroll to position [5369, 0]
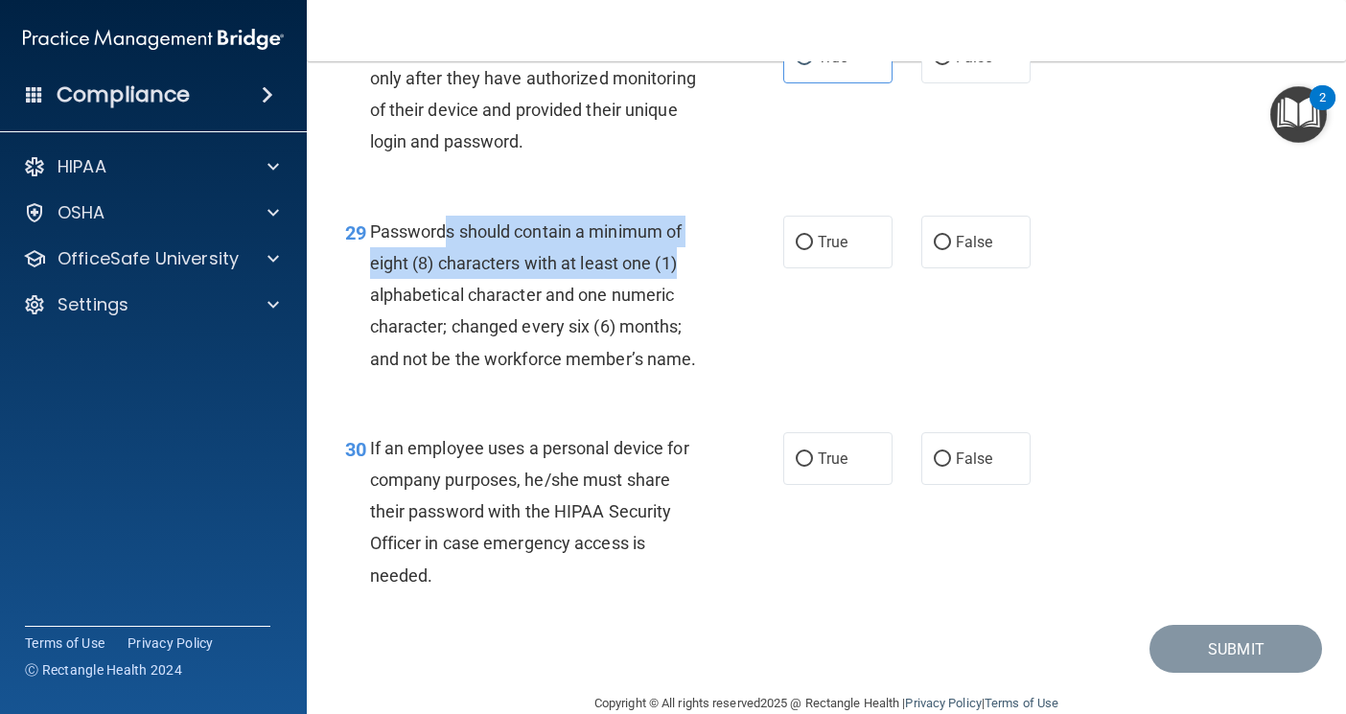
drag, startPoint x: 493, startPoint y: 363, endPoint x: 707, endPoint y: 379, distance: 214.4
click at [707, 375] on div "Passwords should contain a minimum of eight (8) characters with at least one (1…" at bounding box center [545, 295] width 350 height 159
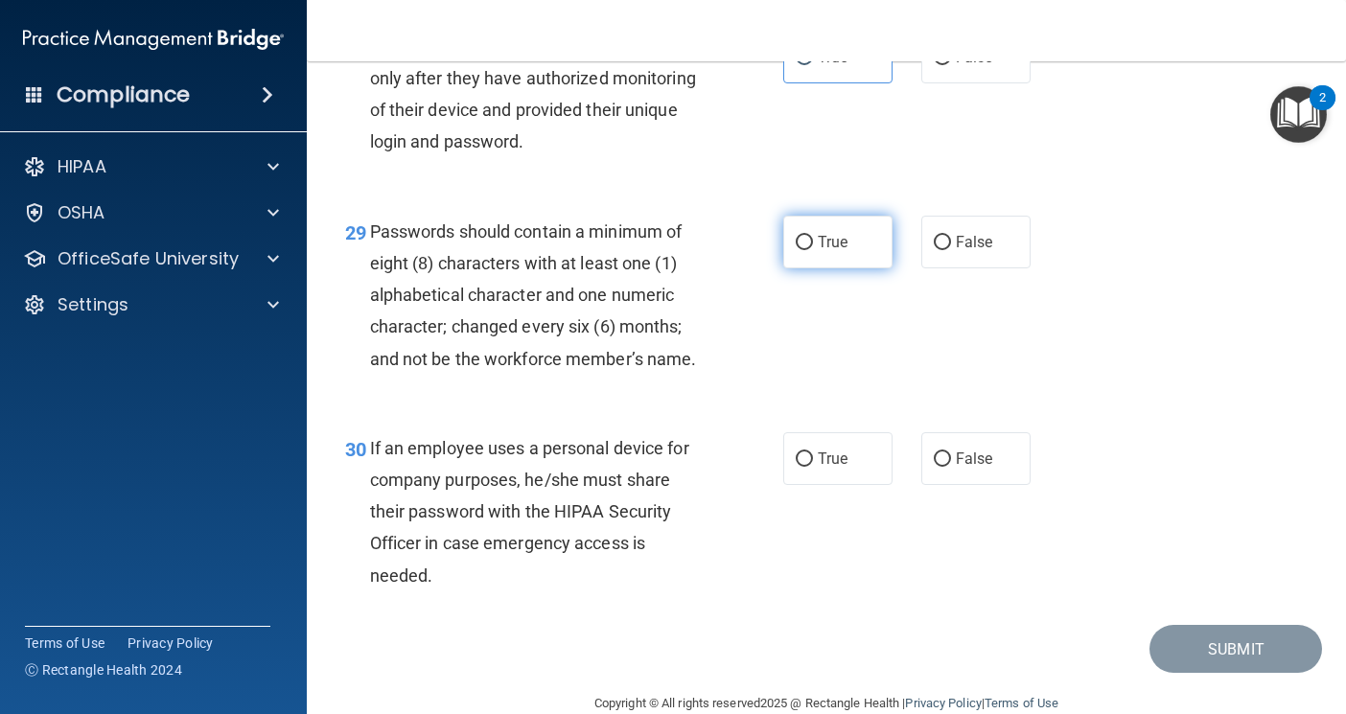
click at [787, 268] on label "True" at bounding box center [837, 242] width 109 height 53
click at [796, 250] on input "True" at bounding box center [804, 243] width 17 height 14
radio input "true"
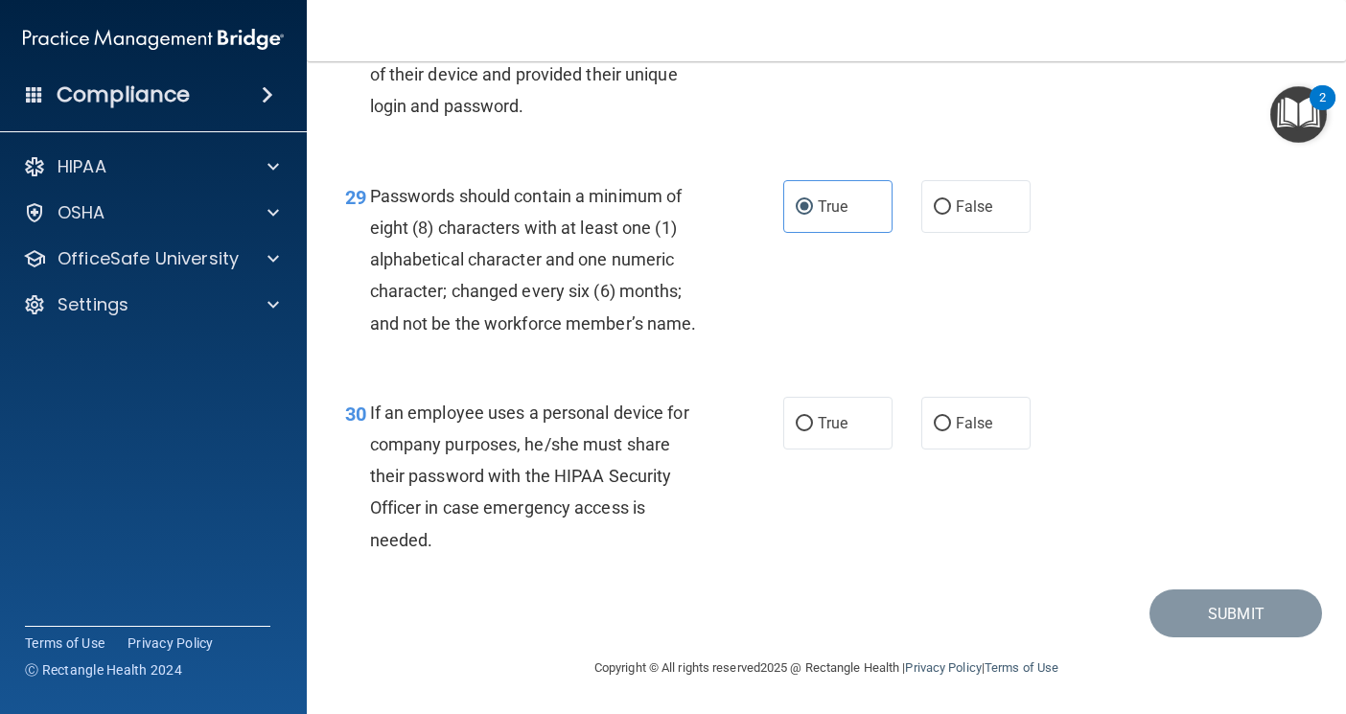
scroll to position [5532, 0]
click at [922, 439] on label "False" at bounding box center [975, 423] width 109 height 53
click at [934, 431] on input "False" at bounding box center [942, 424] width 17 height 14
radio input "true"
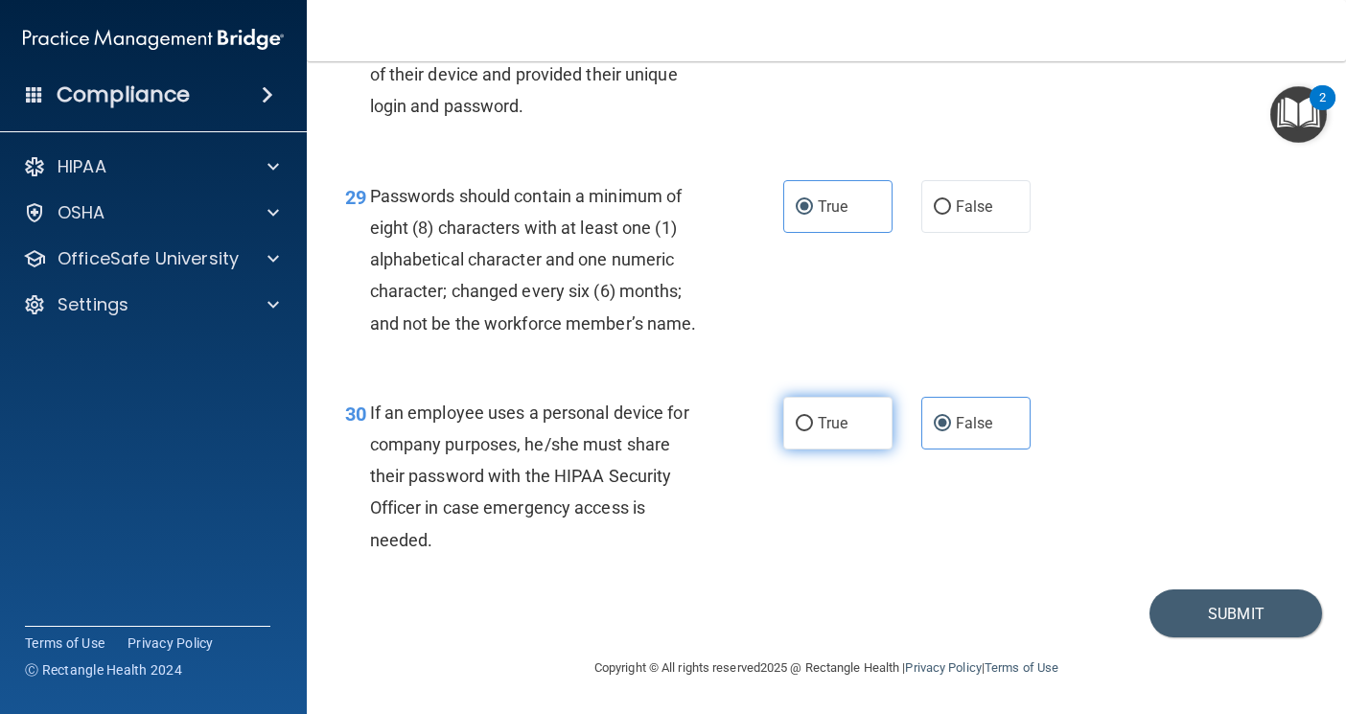
click at [801, 421] on input "True" at bounding box center [804, 424] width 17 height 14
radio input "true"
radio input "false"
click at [1150, 610] on button "Submit" at bounding box center [1236, 614] width 173 height 49
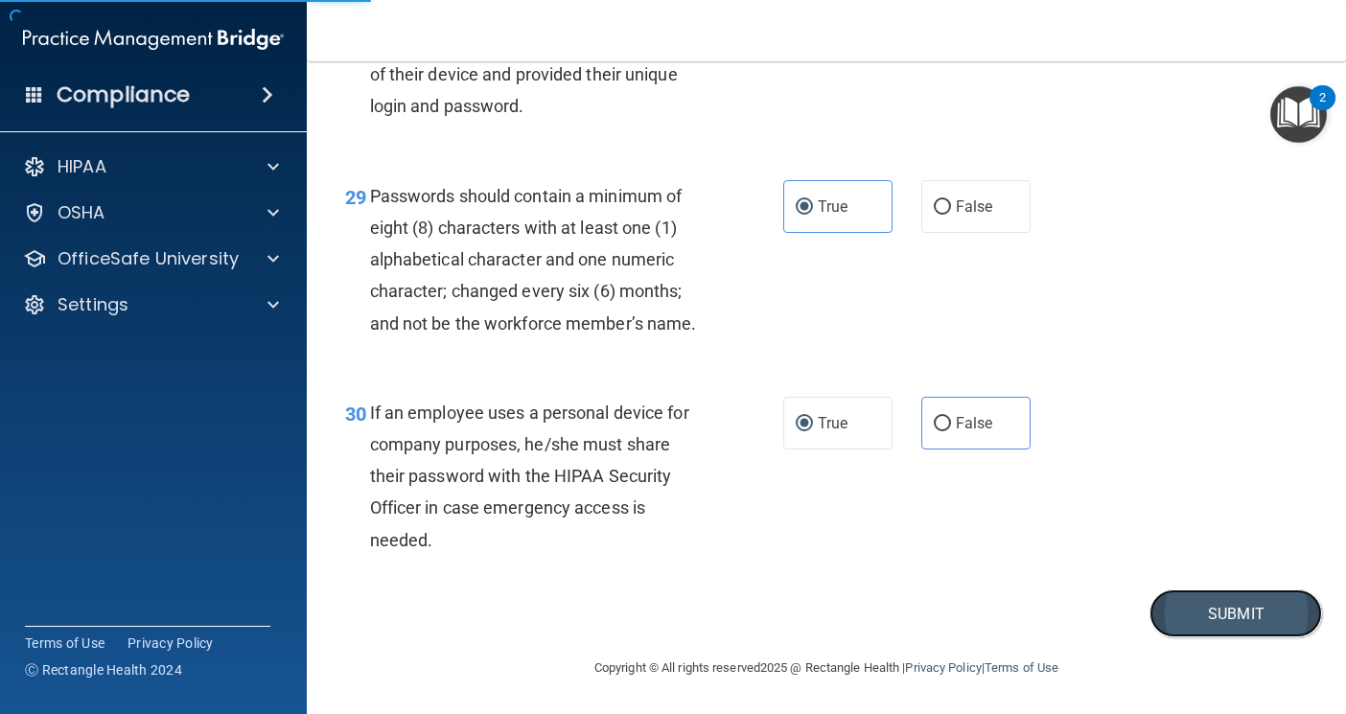
click at [1192, 617] on button "Submit" at bounding box center [1236, 614] width 173 height 49
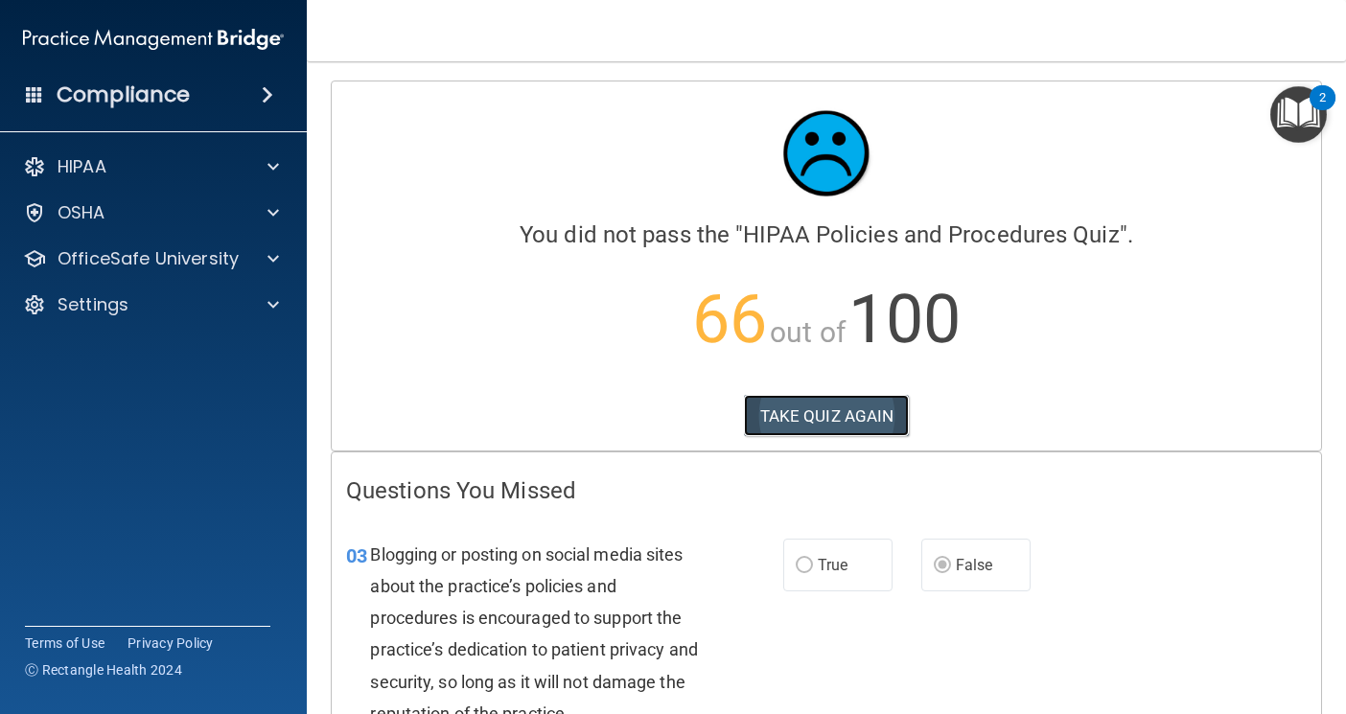
click at [843, 400] on button "TAKE QUIZ AGAIN" at bounding box center [827, 416] width 166 height 42
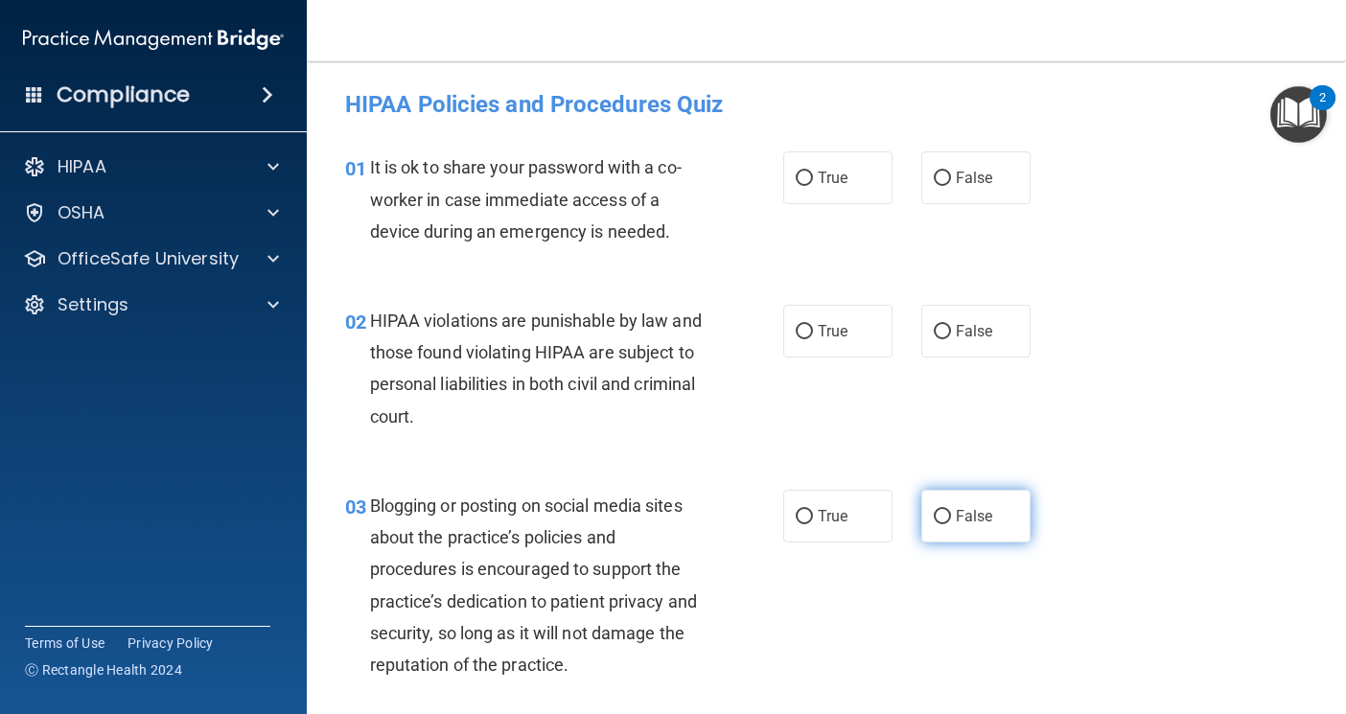
click at [931, 524] on label "False" at bounding box center [975, 516] width 109 height 53
click at [934, 524] on input "False" at bounding box center [942, 517] width 17 height 14
radio input "true"
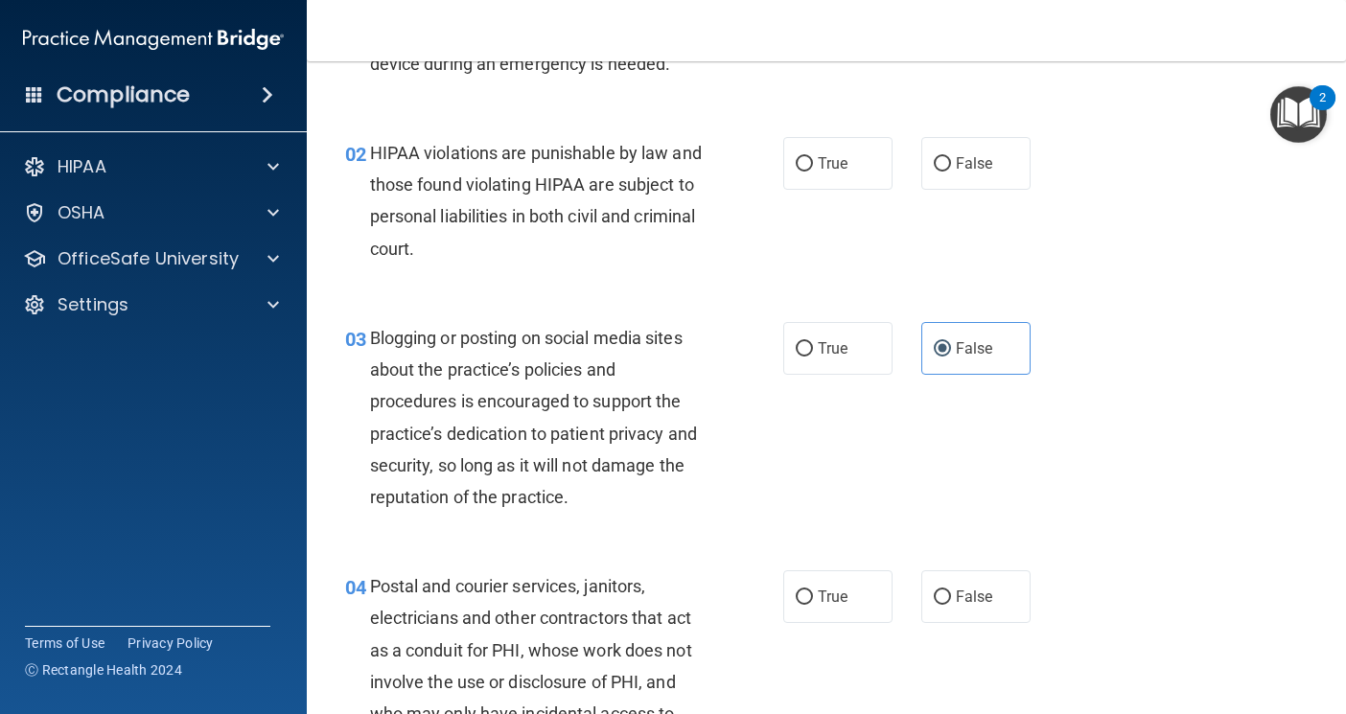
scroll to position [384, 0]
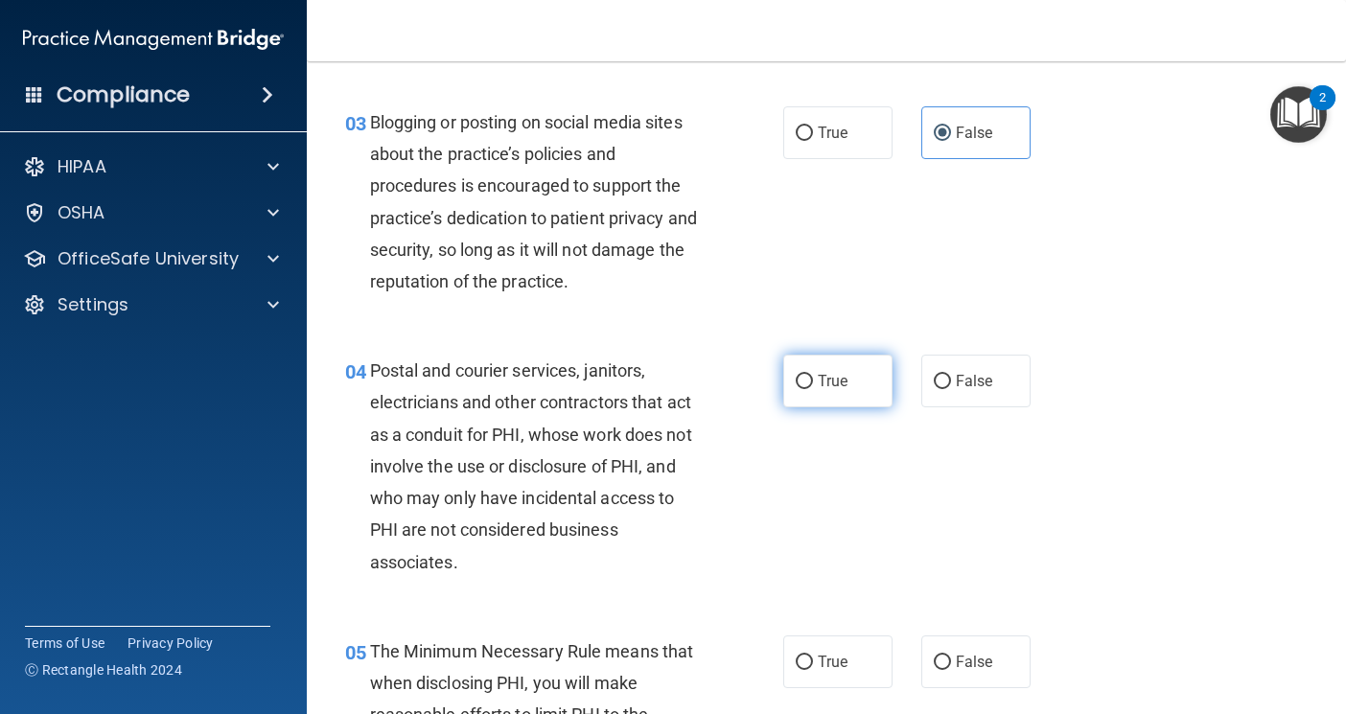
click at [796, 382] on input "True" at bounding box center [804, 382] width 17 height 14
radio input "true"
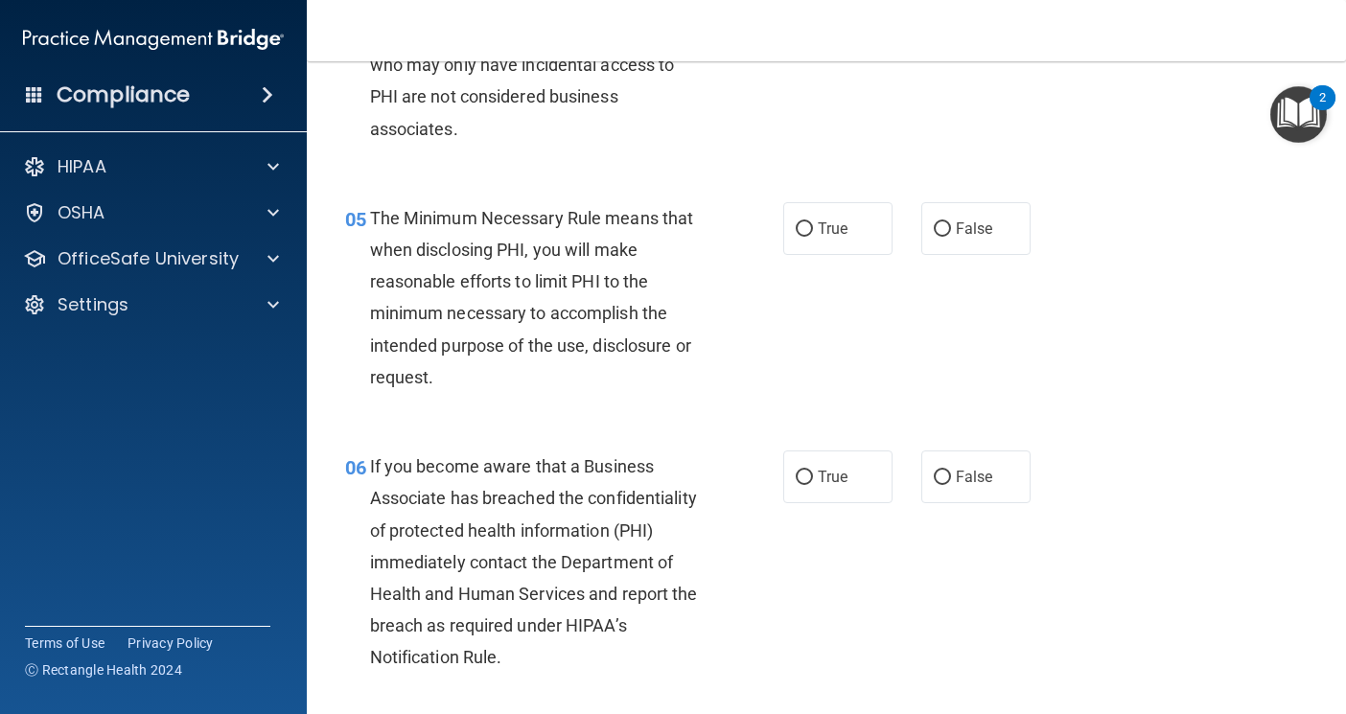
scroll to position [863, 0]
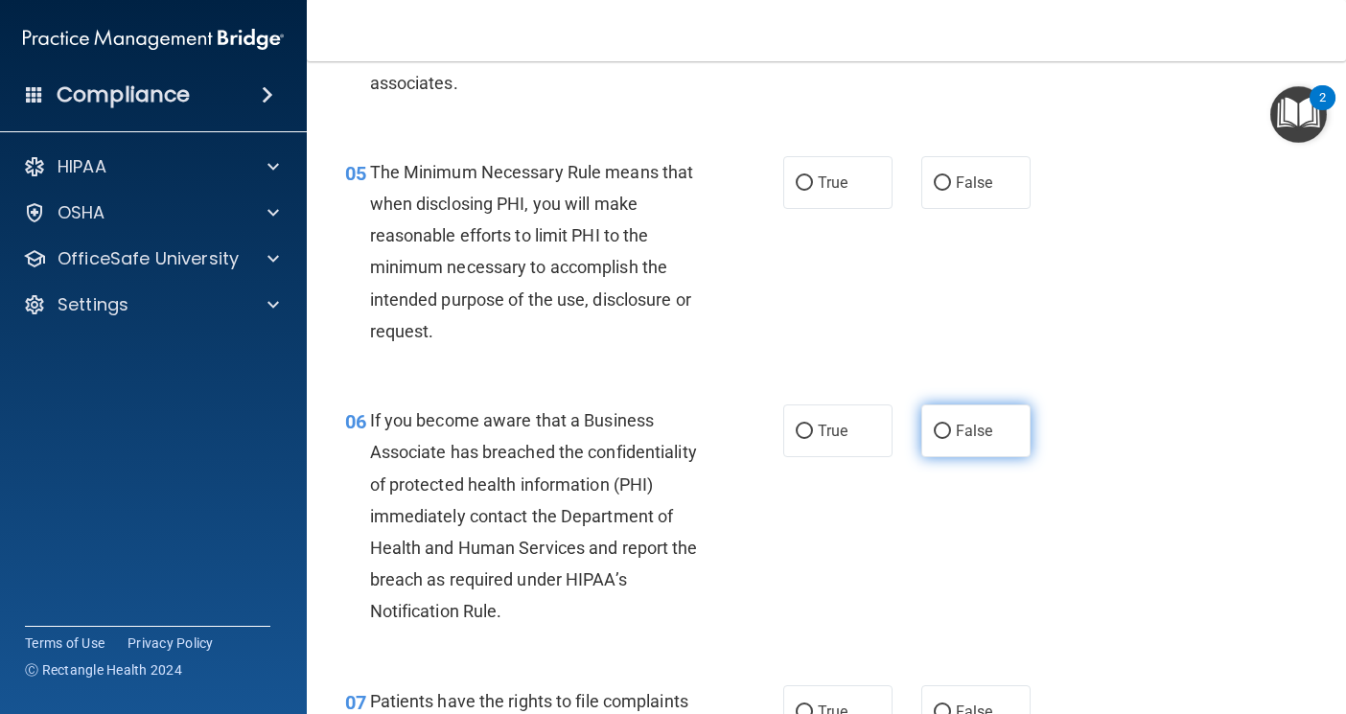
click at [934, 425] on input "False" at bounding box center [942, 432] width 17 height 14
radio input "true"
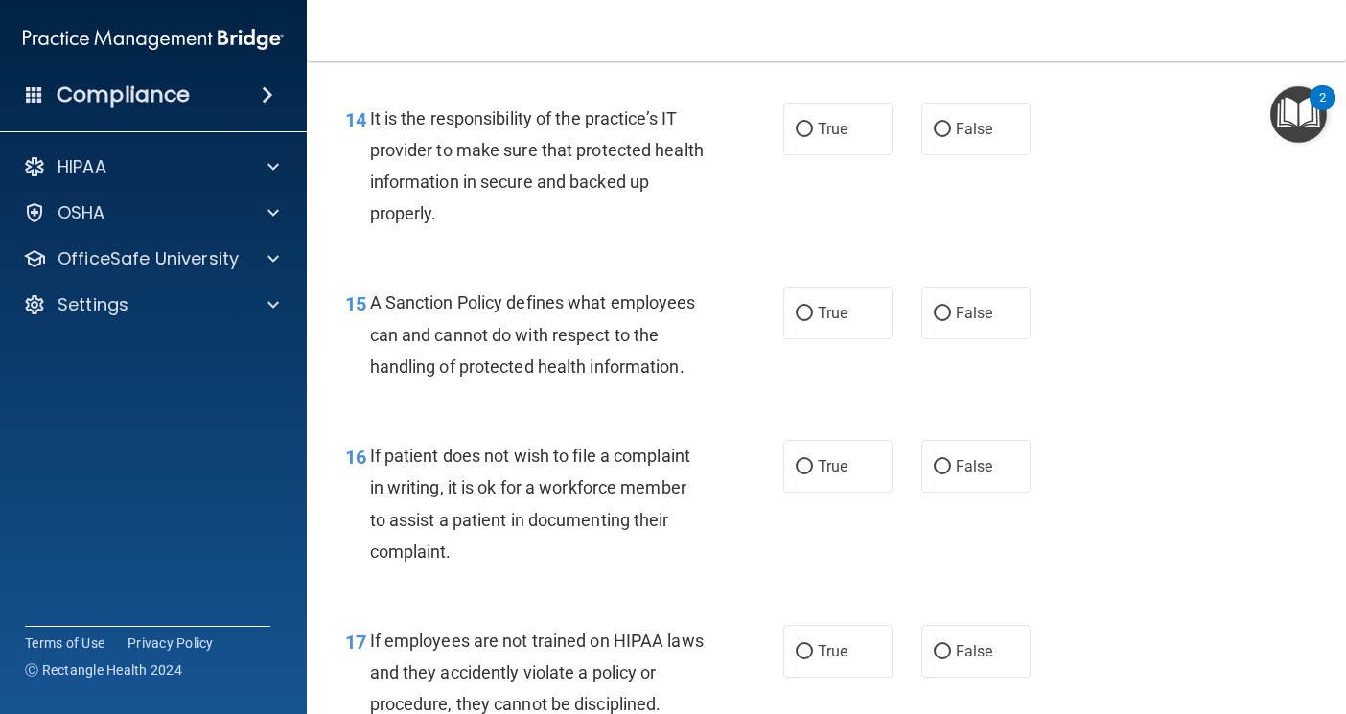
scroll to position [2876, 0]
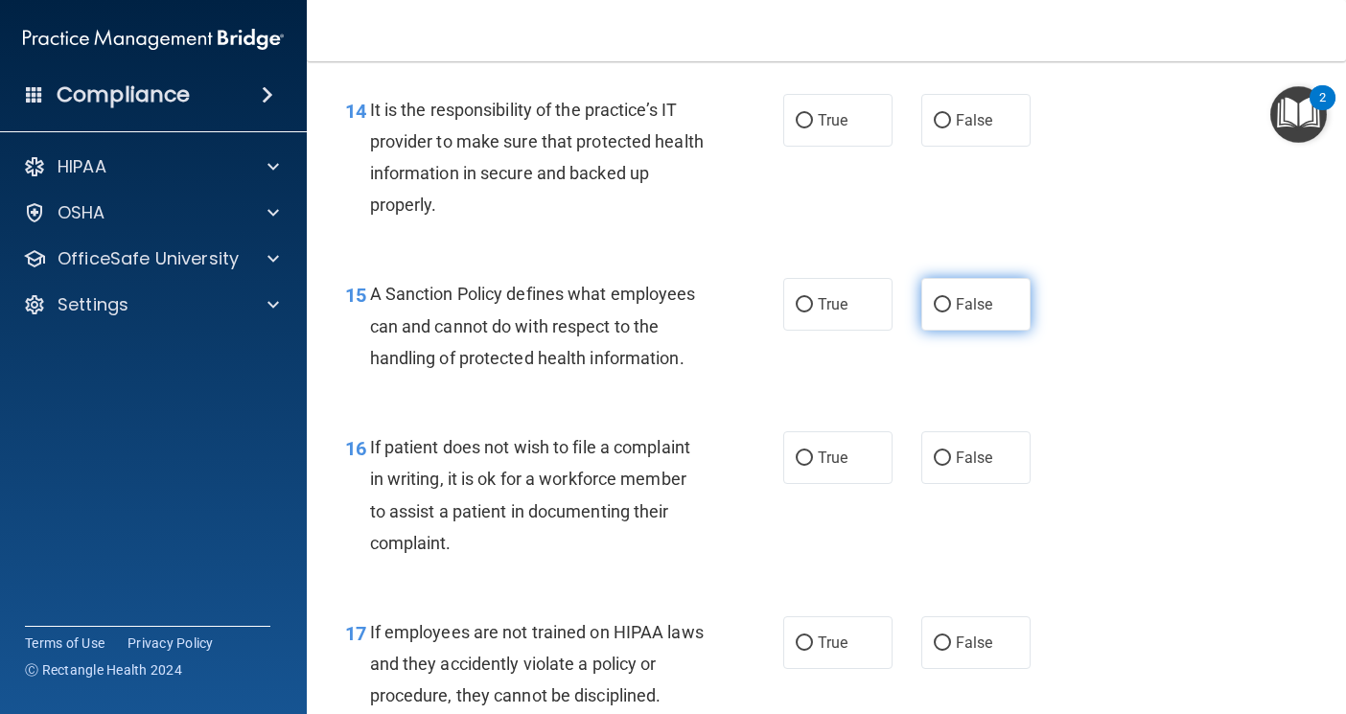
click at [954, 331] on label "False" at bounding box center [975, 304] width 109 height 53
click at [951, 313] on input "False" at bounding box center [942, 305] width 17 height 14
radio input "true"
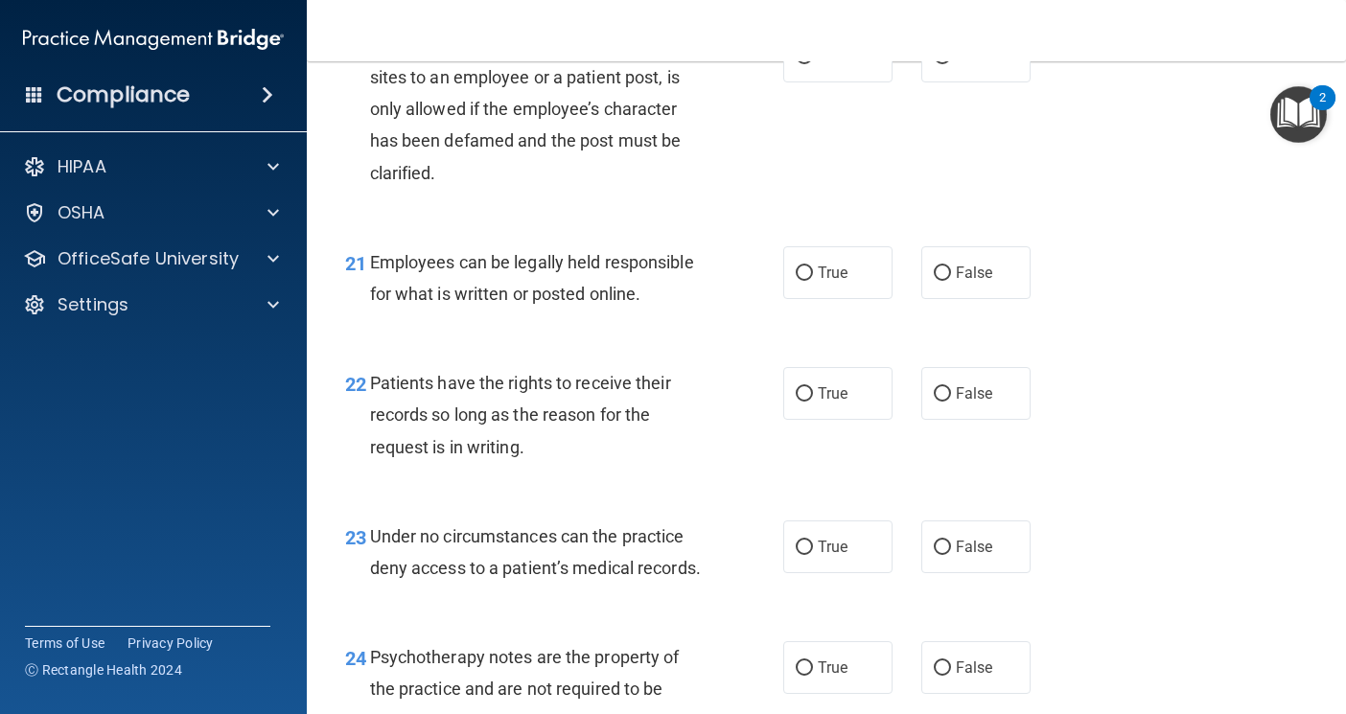
scroll to position [4027, 0]
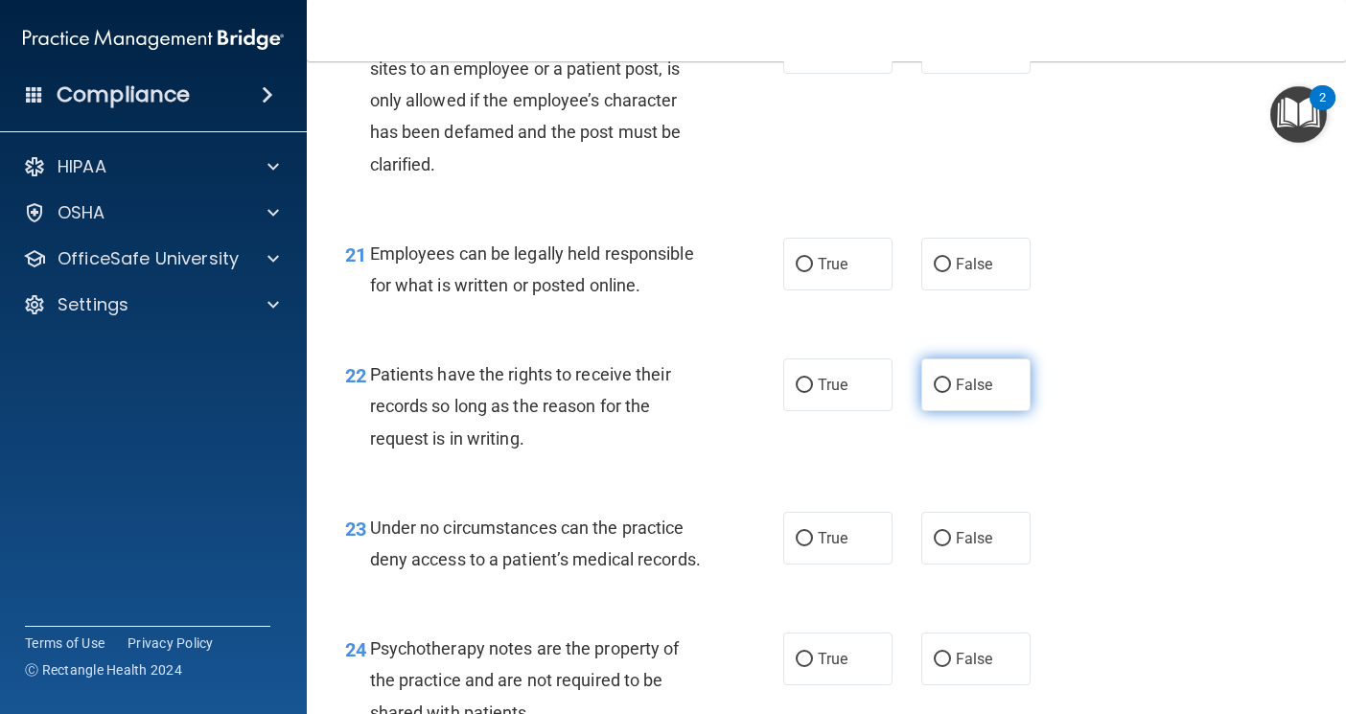
click at [991, 411] on label "False" at bounding box center [975, 385] width 109 height 53
click at [951, 393] on input "False" at bounding box center [942, 386] width 17 height 14
radio input "true"
click at [962, 565] on label "False" at bounding box center [975, 538] width 109 height 53
click at [951, 547] on input "False" at bounding box center [942, 539] width 17 height 14
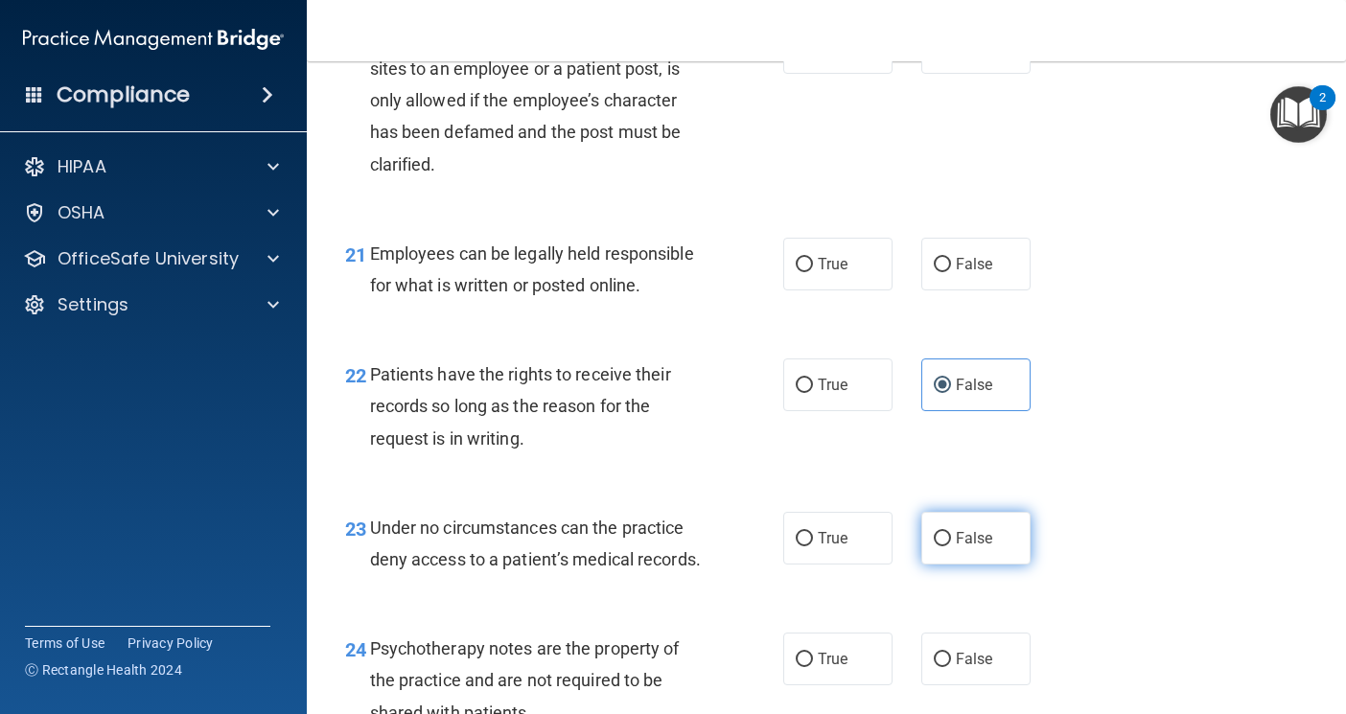
radio input "true"
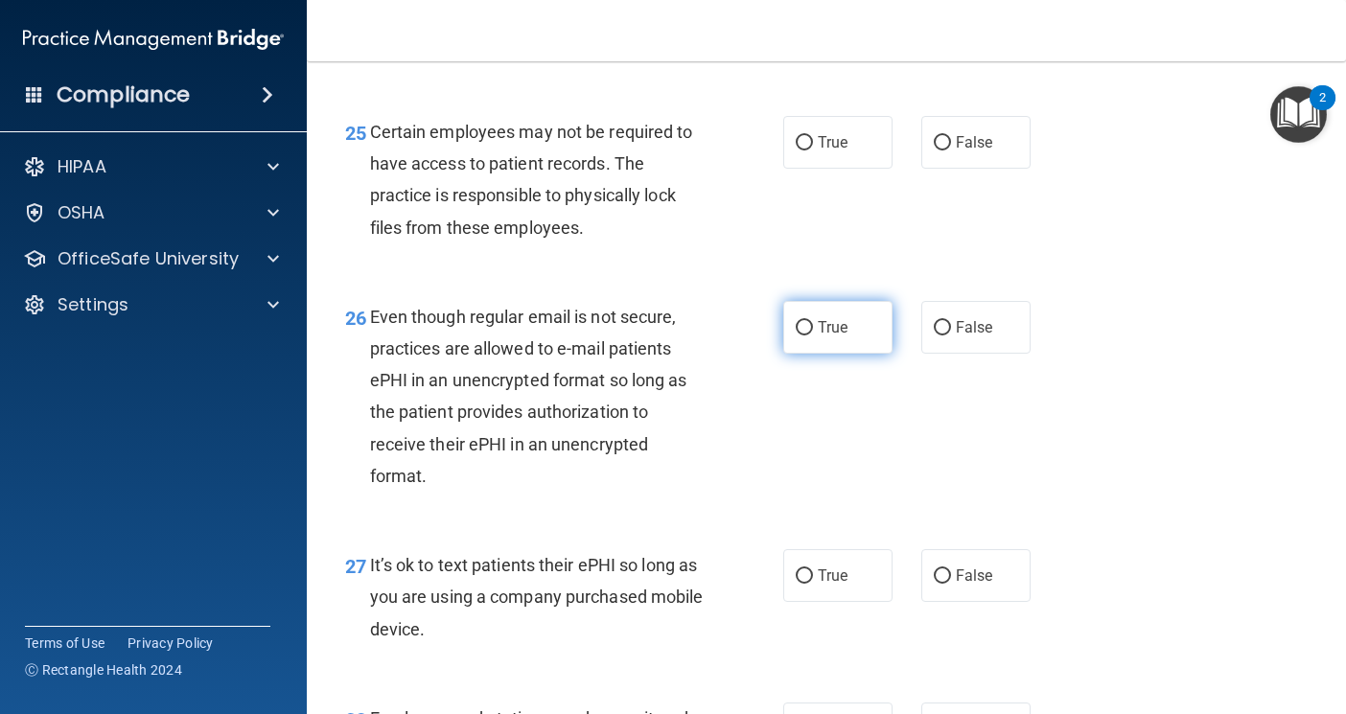
scroll to position [4698, 0]
click at [822, 336] on span "True" at bounding box center [833, 326] width 30 height 18
click at [813, 335] on input "True" at bounding box center [804, 327] width 17 height 14
radio input "true"
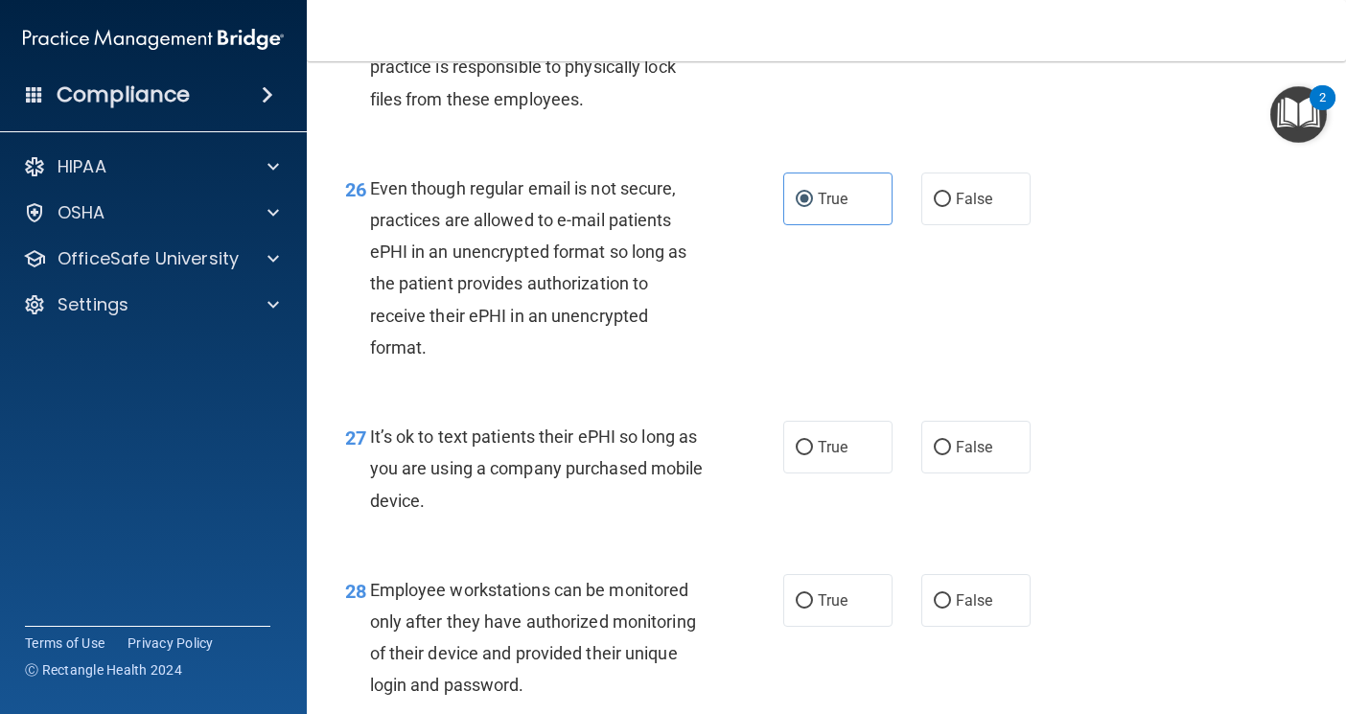
scroll to position [4890, 0]
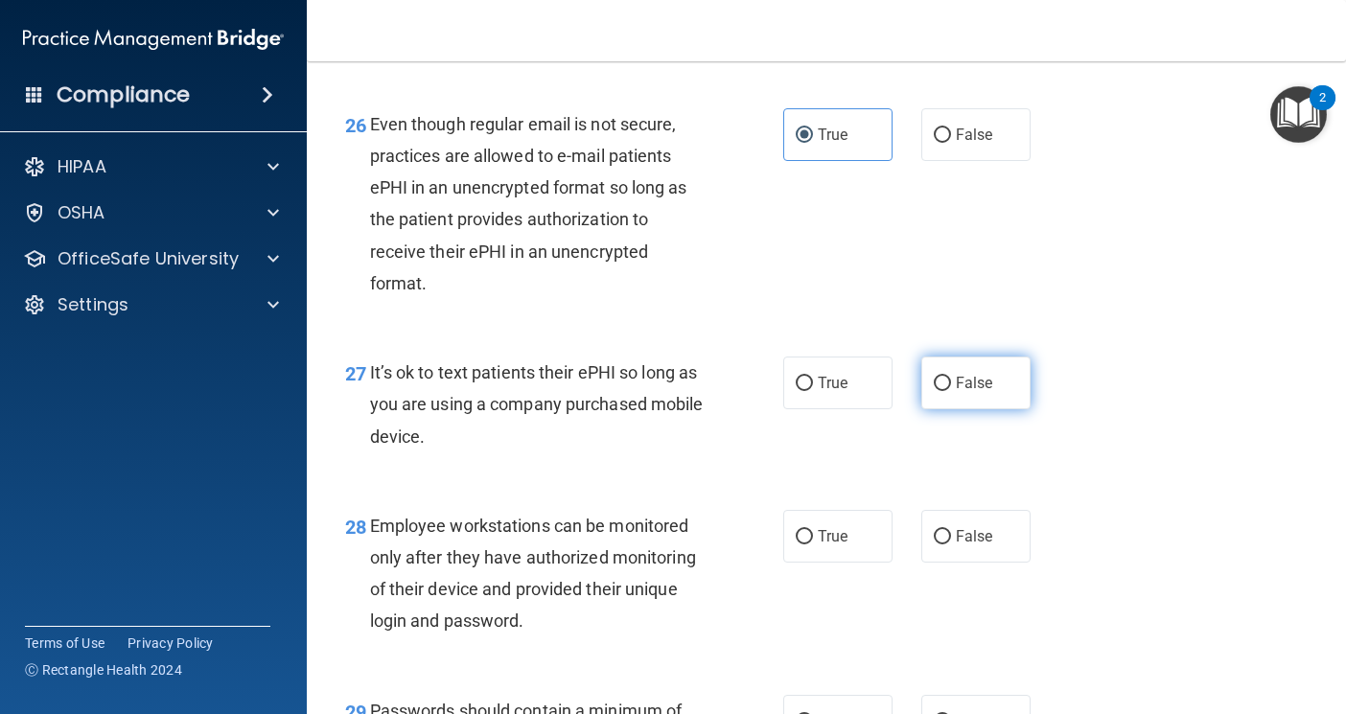
click at [921, 409] on label "False" at bounding box center [975, 383] width 109 height 53
click at [934, 391] on input "False" at bounding box center [942, 384] width 17 height 14
radio input "true"
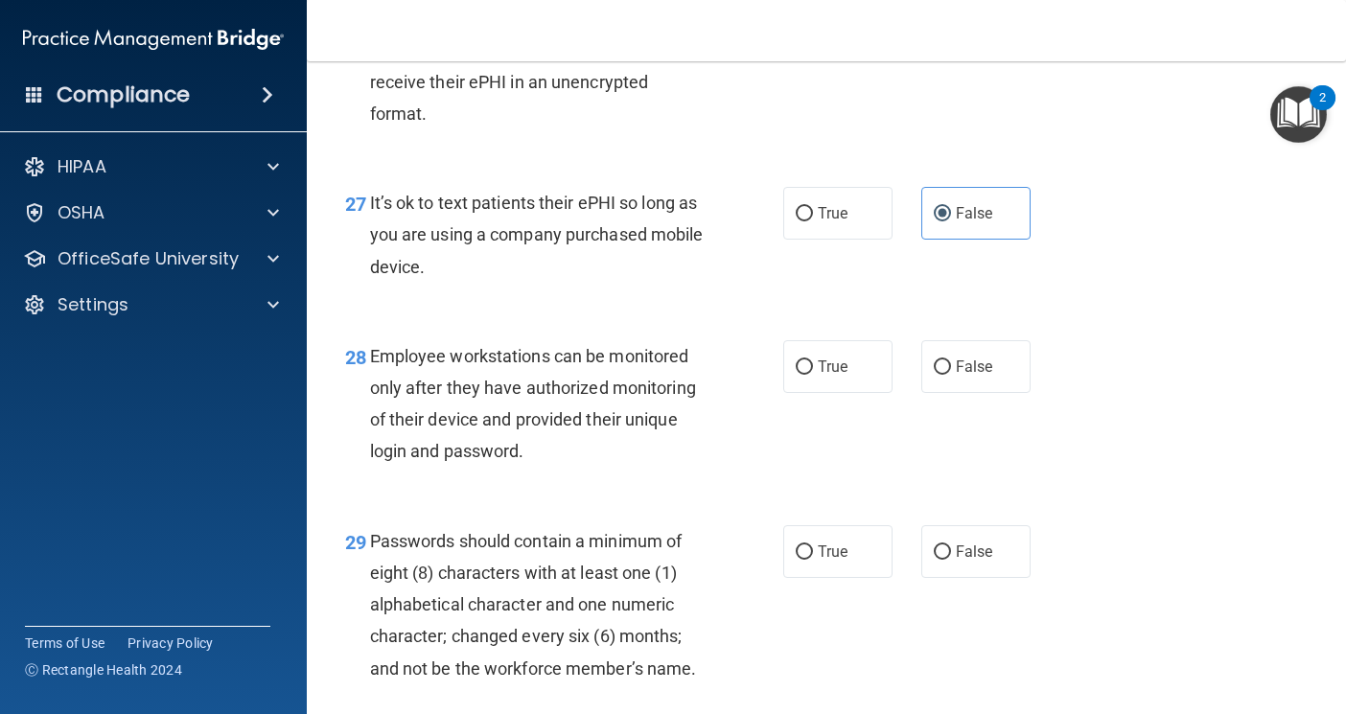
scroll to position [5082, 0]
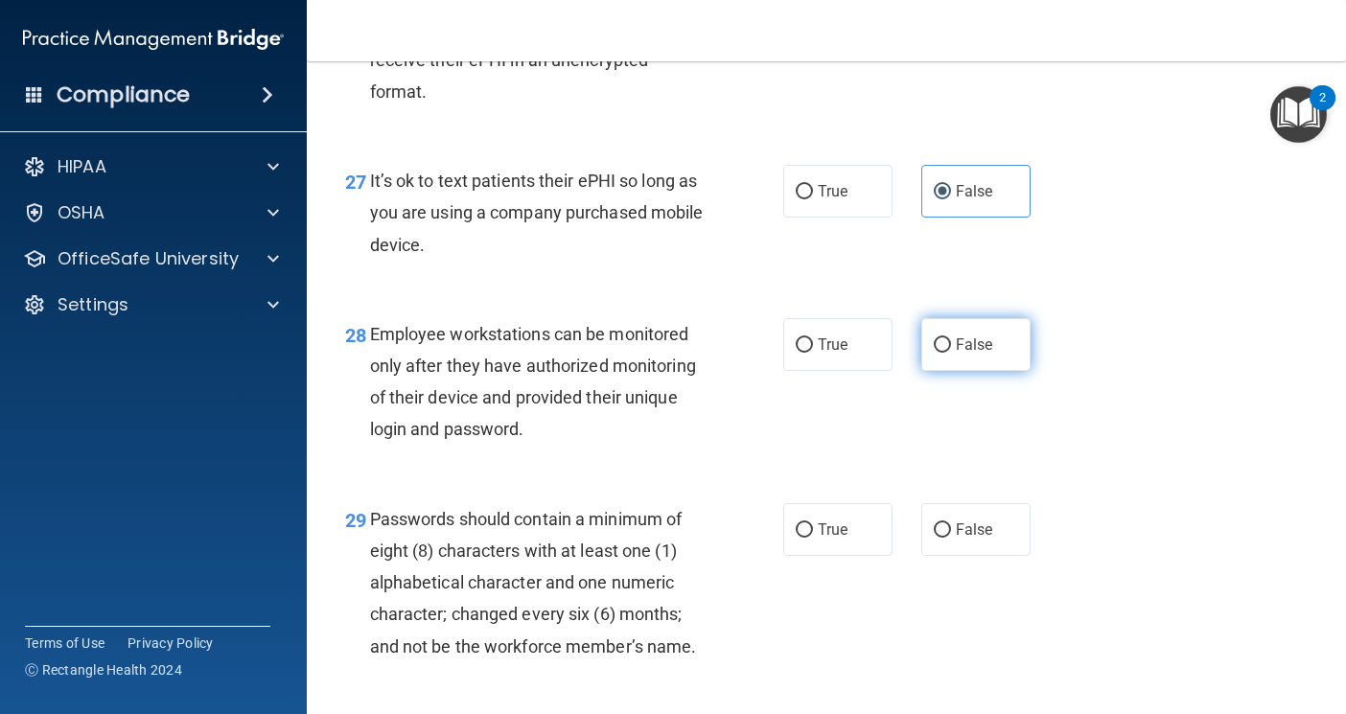
click at [938, 371] on label "False" at bounding box center [975, 344] width 109 height 53
click at [938, 353] on input "False" at bounding box center [942, 345] width 17 height 14
radio input "true"
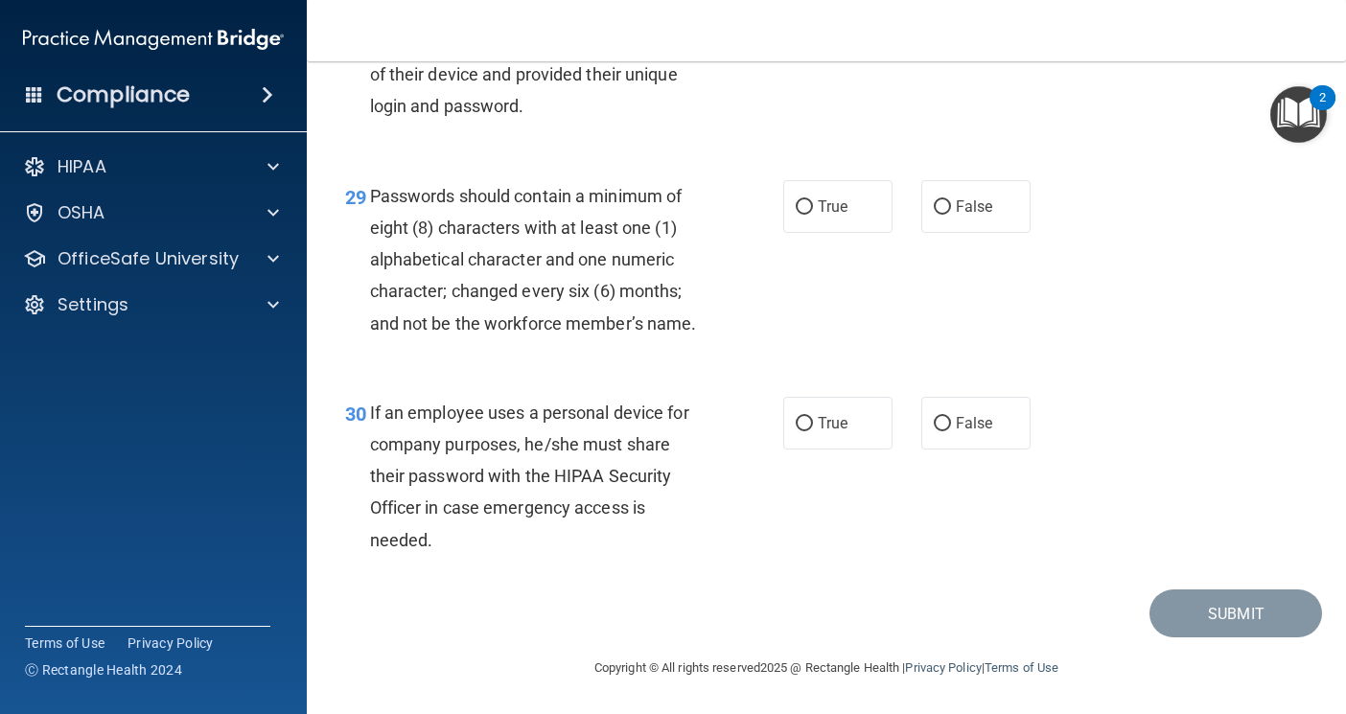
scroll to position [5465, 0]
click at [934, 431] on input "False" at bounding box center [942, 424] width 17 height 14
radio input "true"
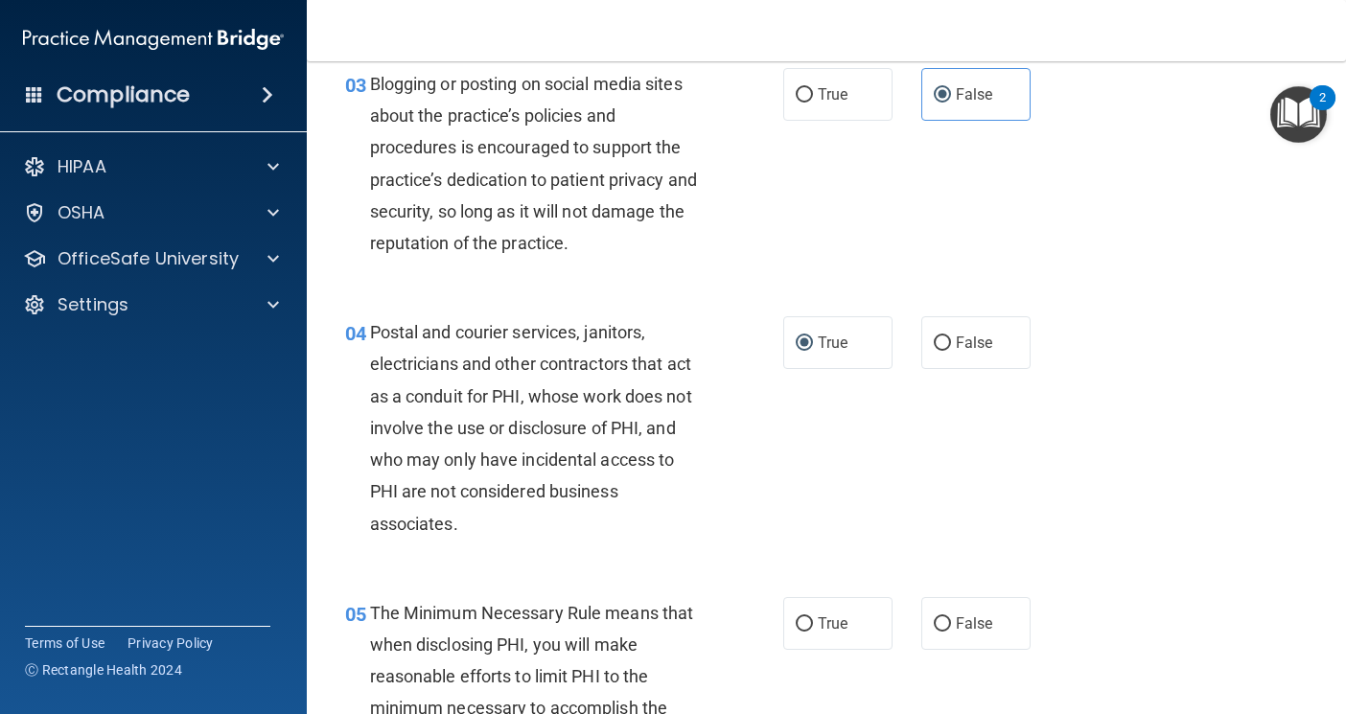
scroll to position [0, 0]
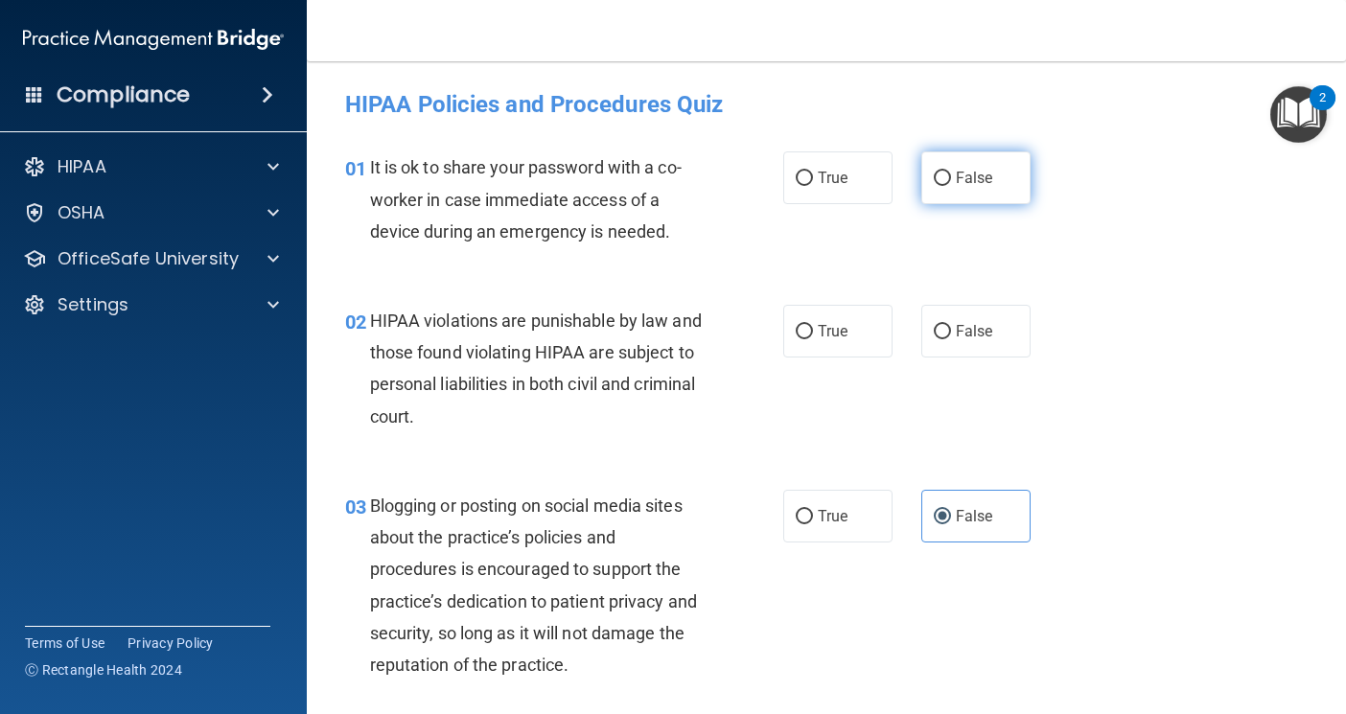
click at [956, 184] on span "False" at bounding box center [974, 178] width 37 height 18
click at [947, 184] on input "False" at bounding box center [942, 179] width 17 height 14
radio input "true"
click at [856, 338] on label "True" at bounding box center [837, 331] width 109 height 53
click at [813, 338] on input "True" at bounding box center [804, 332] width 17 height 14
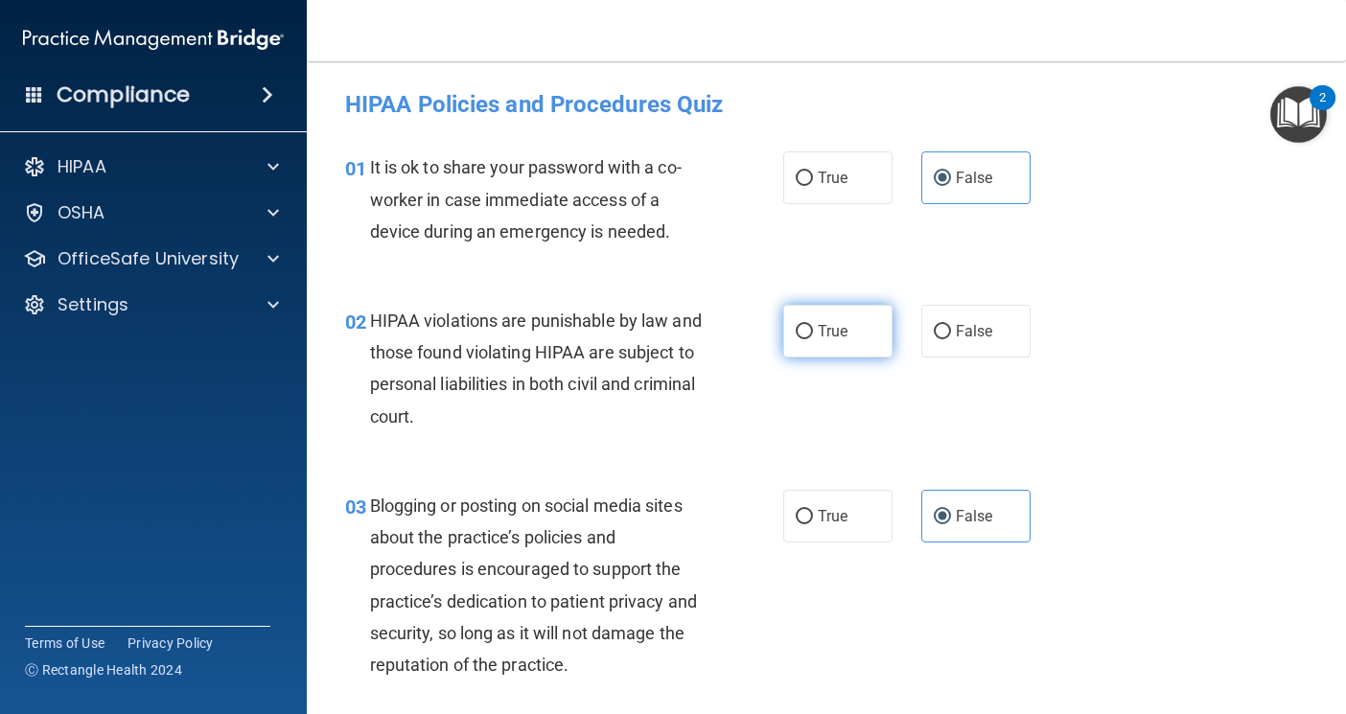
radio input "true"
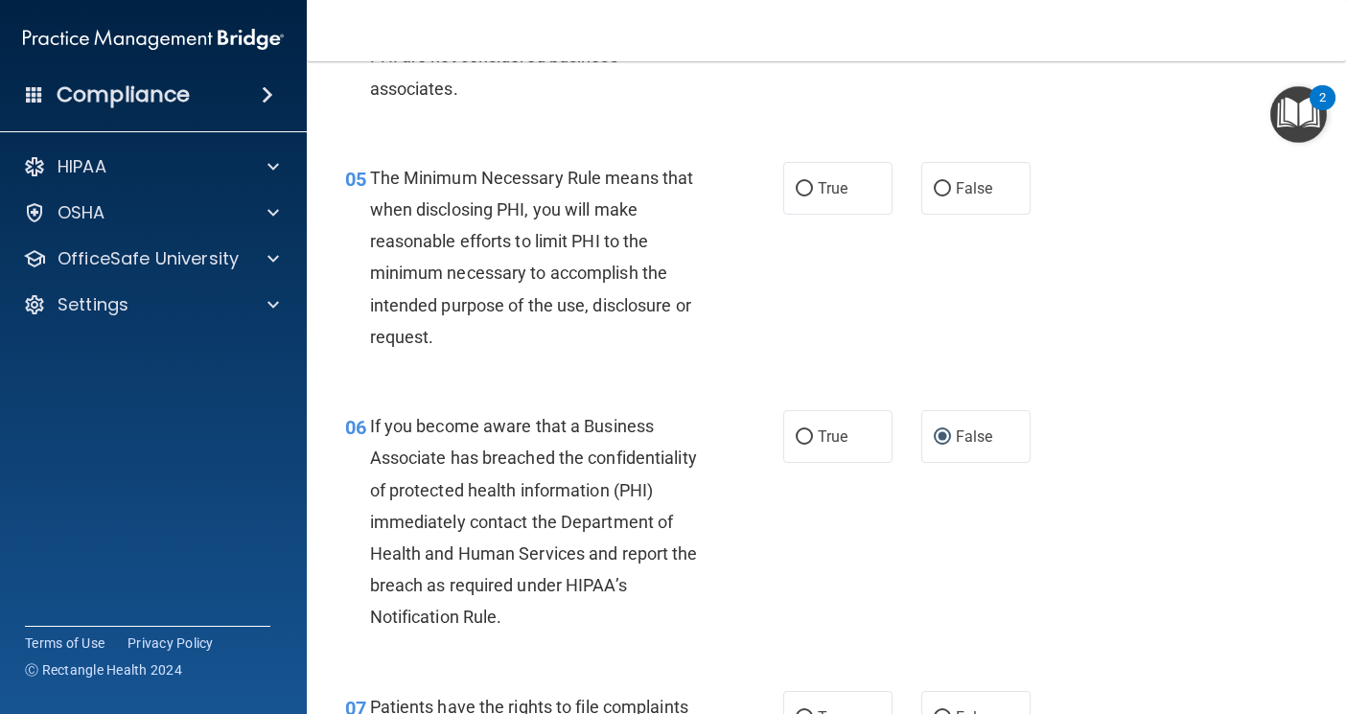
scroll to position [863, 0]
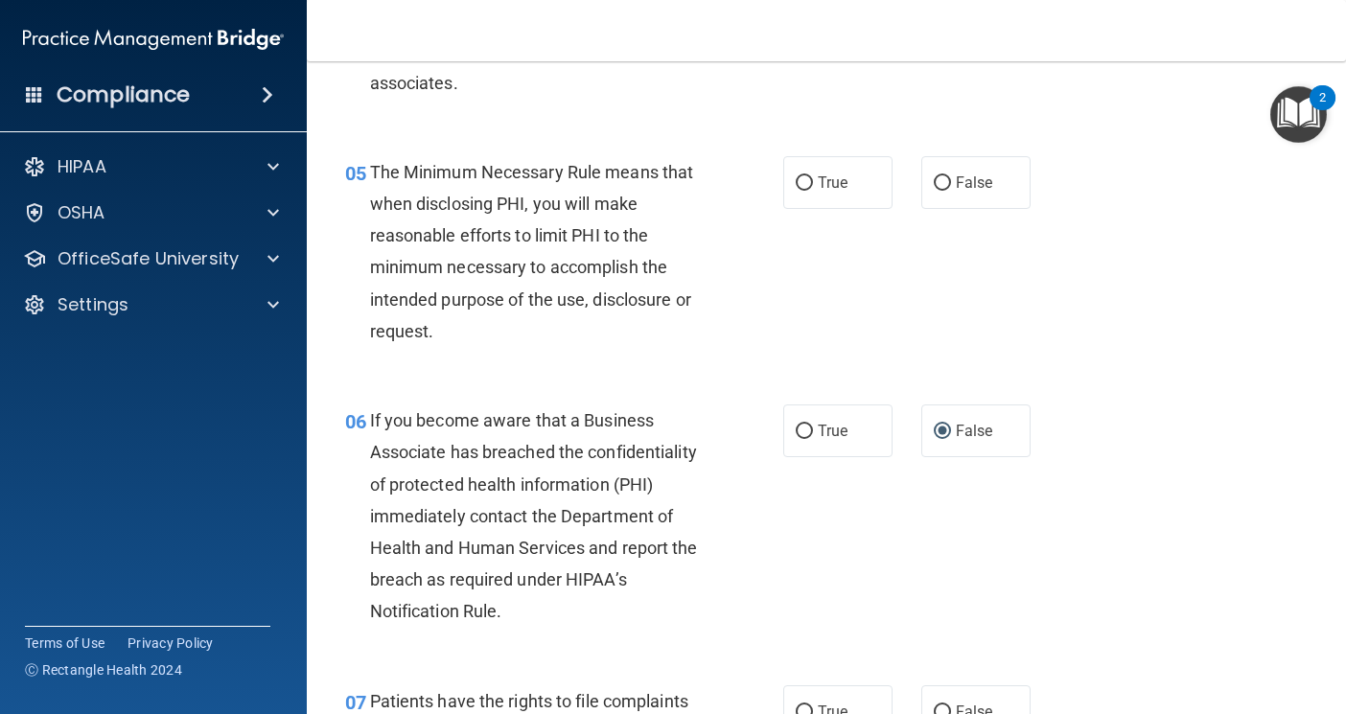
click at [773, 192] on div "05 The Minimum Necessary Rule means that when disclosing PHI, you will make rea…" at bounding box center [564, 256] width 496 height 200
click at [797, 190] on input "True" at bounding box center [804, 183] width 17 height 14
radio input "true"
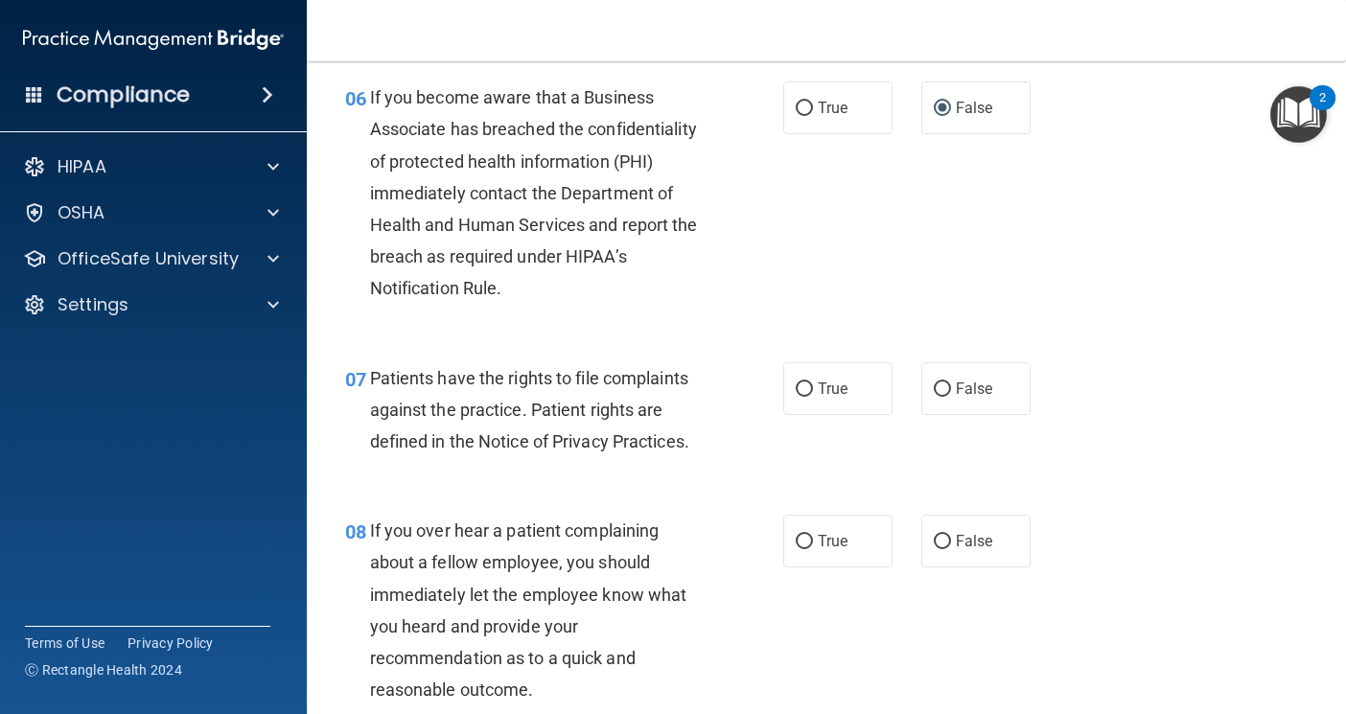
scroll to position [1246, 0]
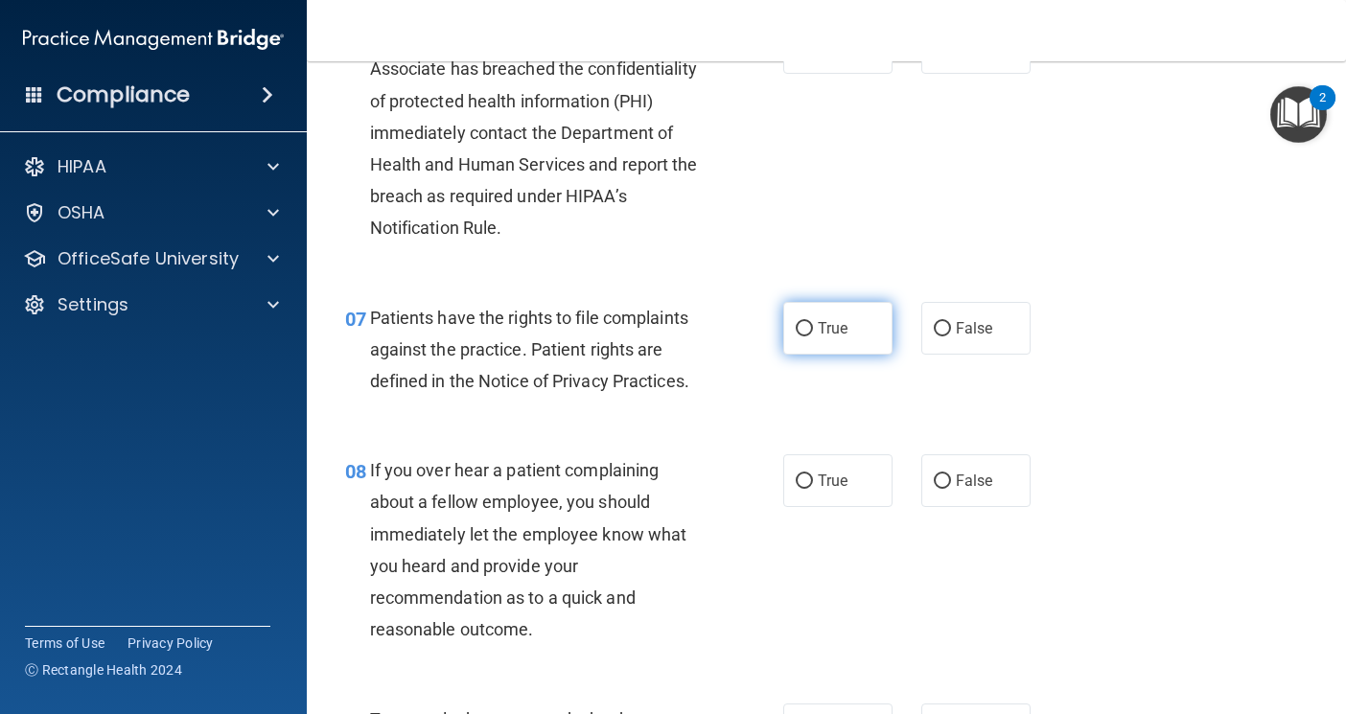
click at [840, 347] on label "True" at bounding box center [837, 328] width 109 height 53
click at [813, 337] on input "True" at bounding box center [804, 329] width 17 height 14
radio input "true"
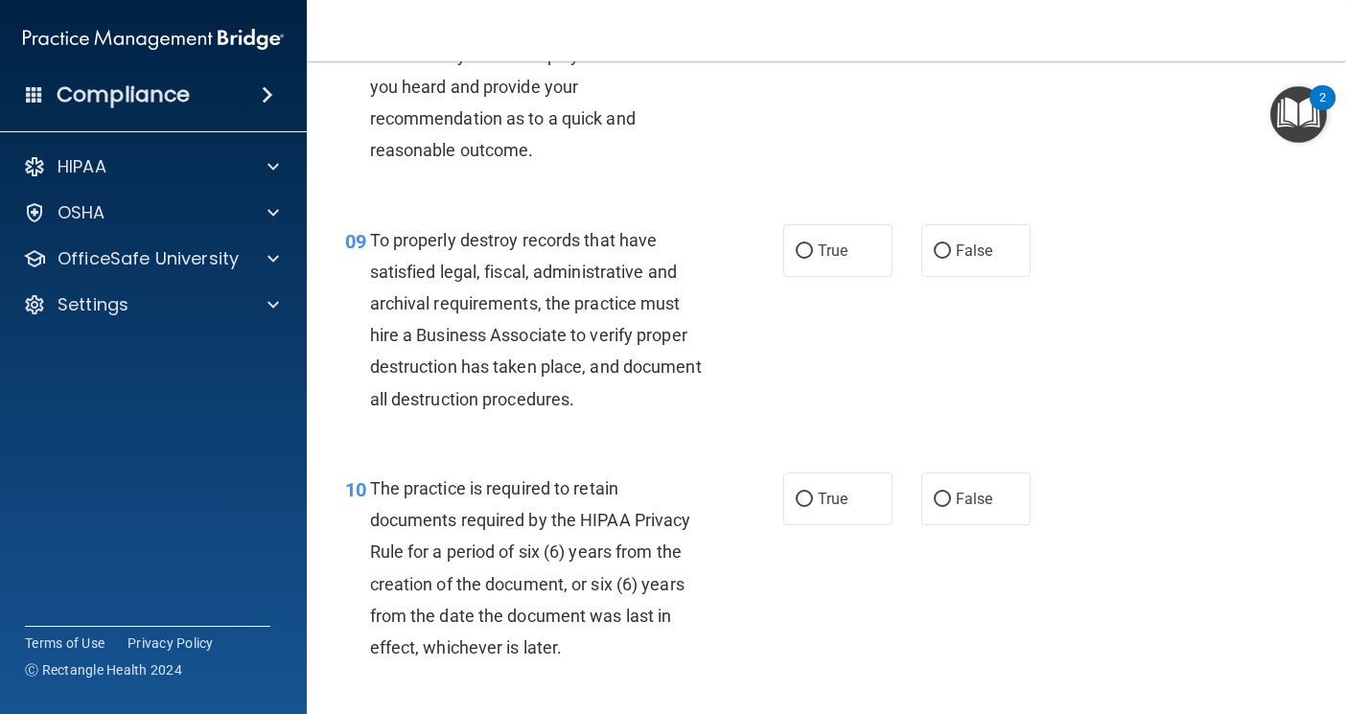
scroll to position [1438, 0]
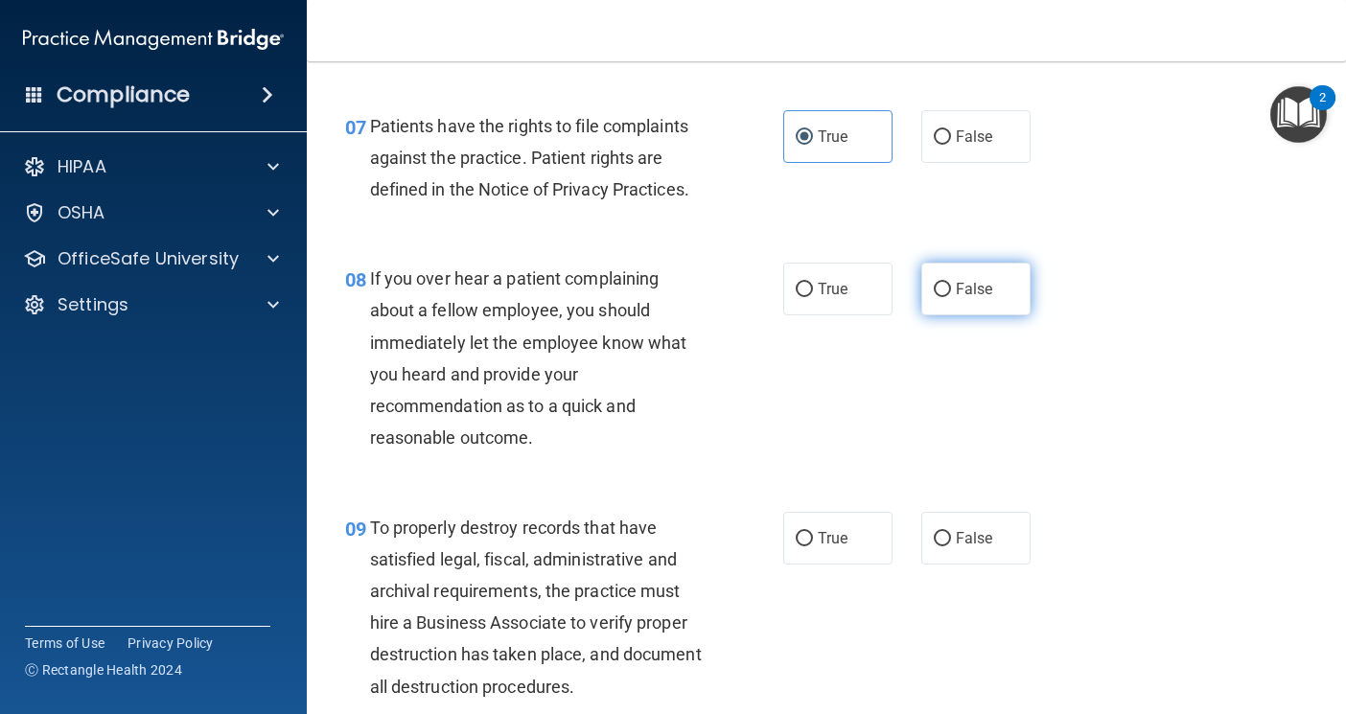
click at [938, 300] on label "False" at bounding box center [975, 289] width 109 height 53
click at [938, 297] on input "False" at bounding box center [942, 290] width 17 height 14
radio input "true"
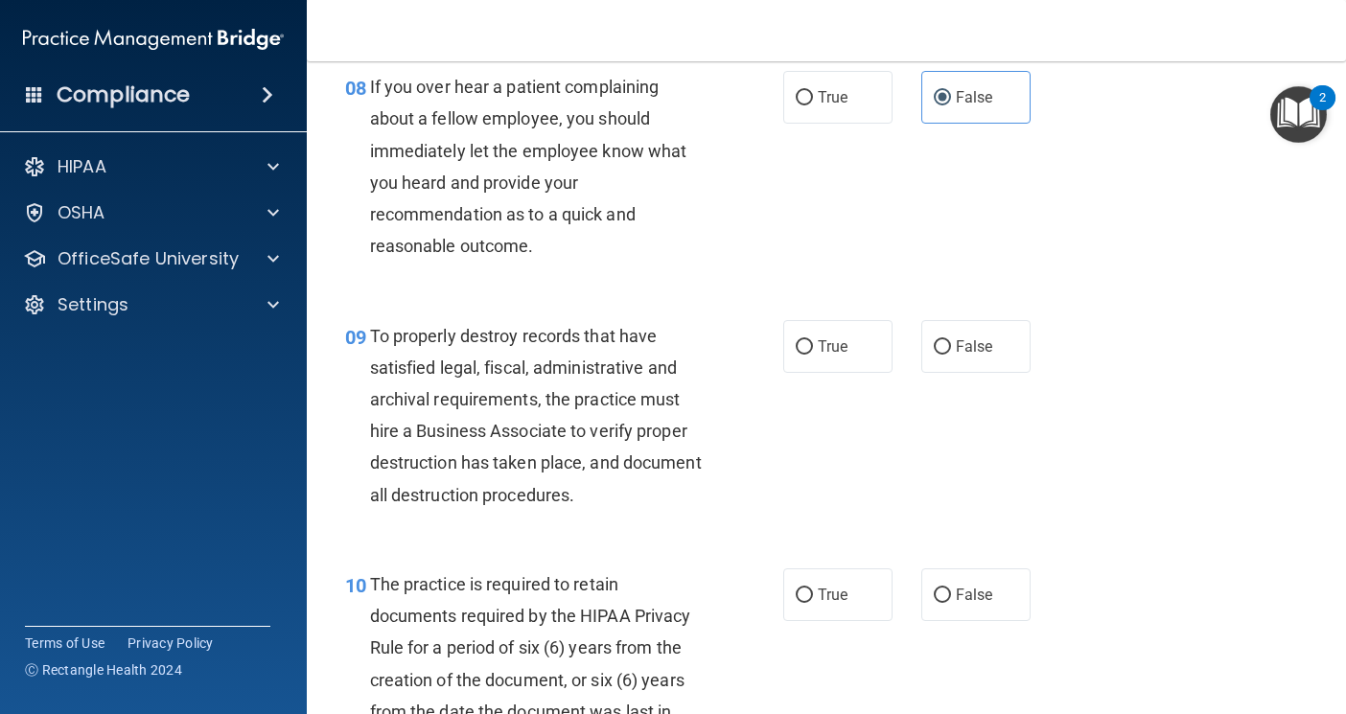
scroll to position [1726, 0]
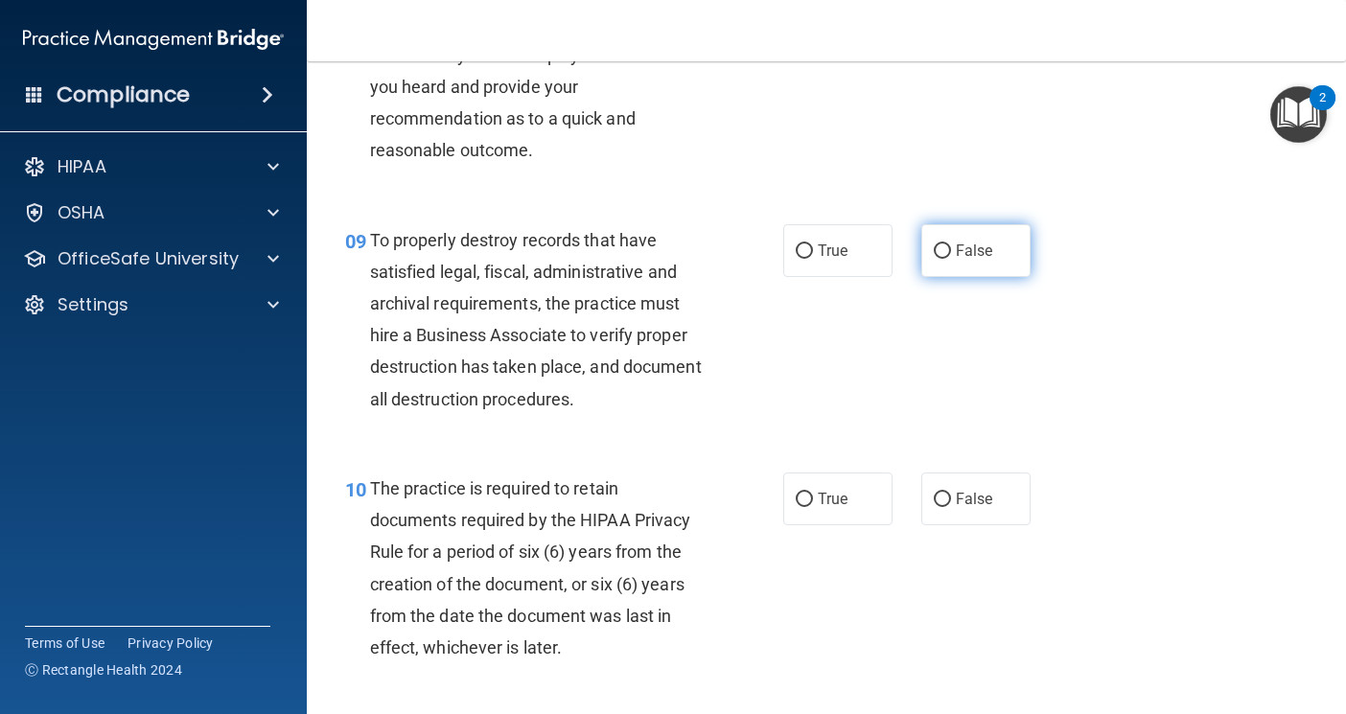
drag, startPoint x: 948, startPoint y: 247, endPoint x: 935, endPoint y: 246, distance: 13.5
click at [956, 246] on span "False" at bounding box center [974, 251] width 37 height 18
click at [948, 246] on input "False" at bounding box center [942, 251] width 17 height 14
radio input "true"
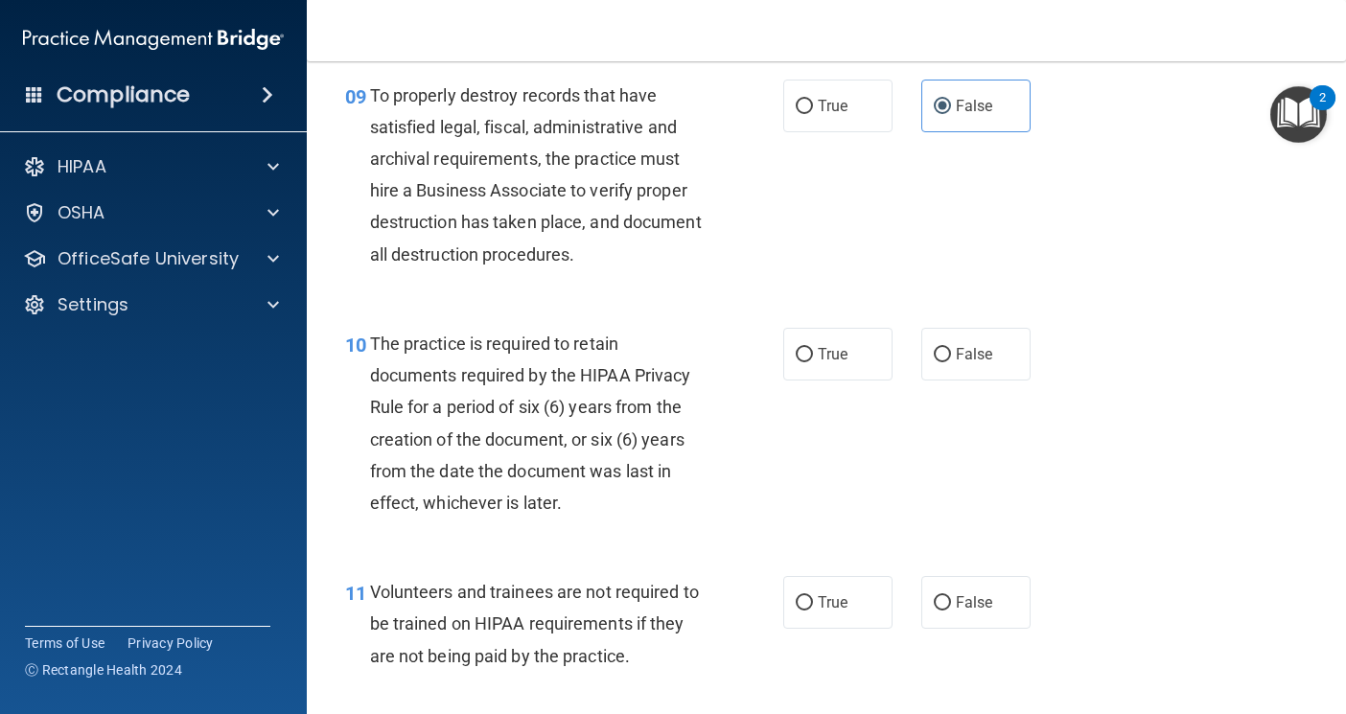
scroll to position [1918, 0]
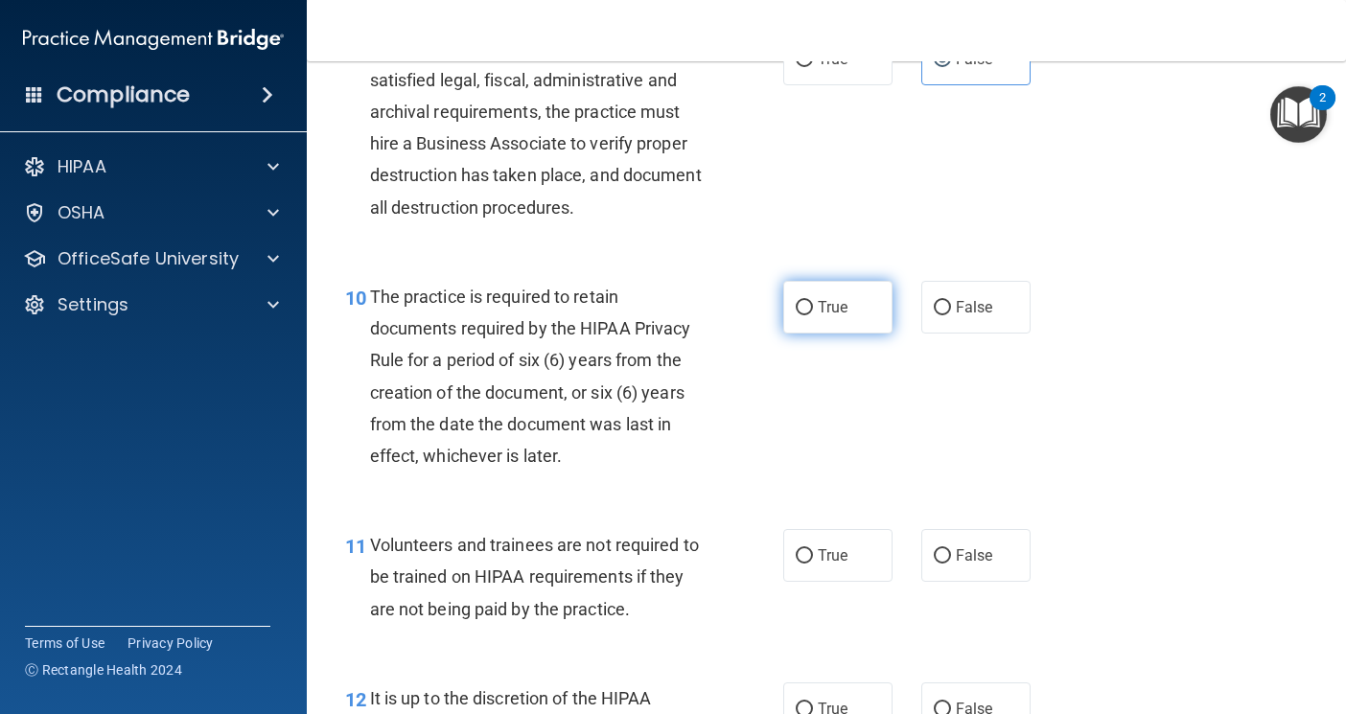
click at [796, 314] on input "True" at bounding box center [804, 308] width 17 height 14
radio input "true"
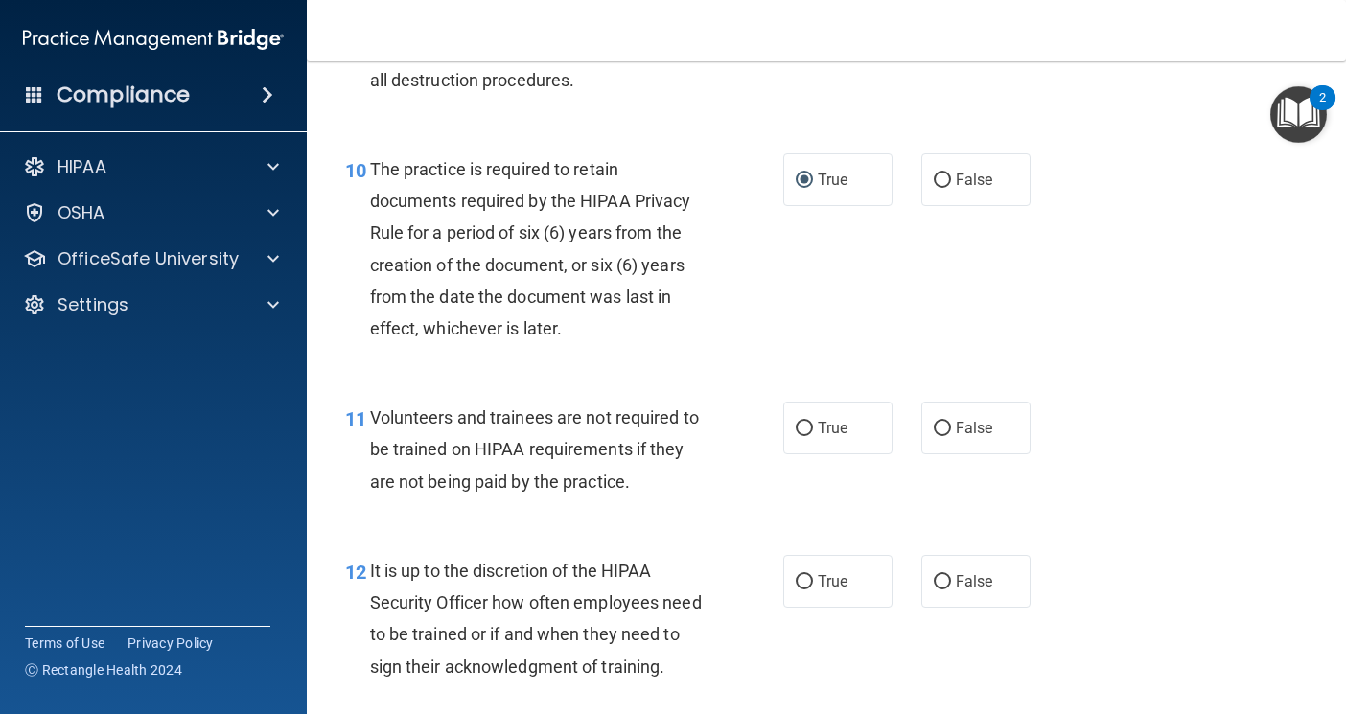
scroll to position [2014, 0]
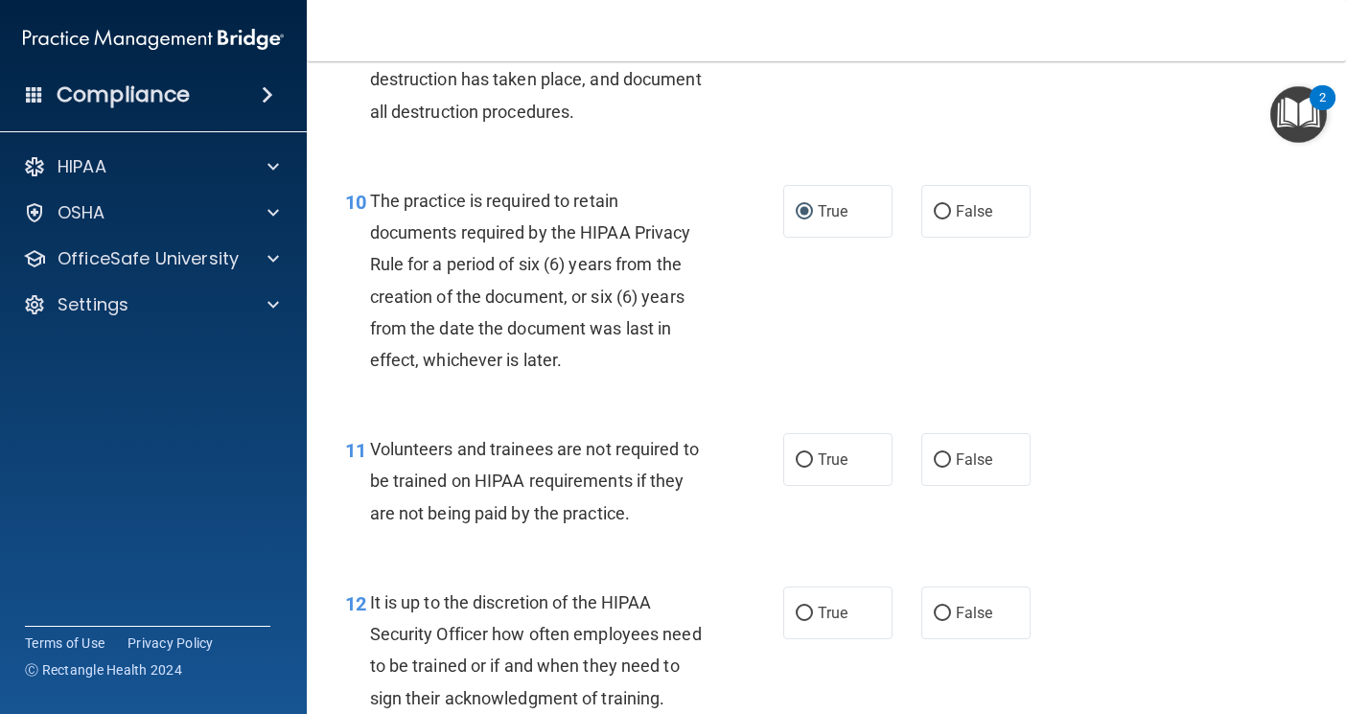
click at [965, 490] on div "11 Volunteers and trainees are not required to be trained on HIPAA requirements…" at bounding box center [826, 485] width 991 height 153
click at [959, 450] on label "False" at bounding box center [975, 459] width 109 height 53
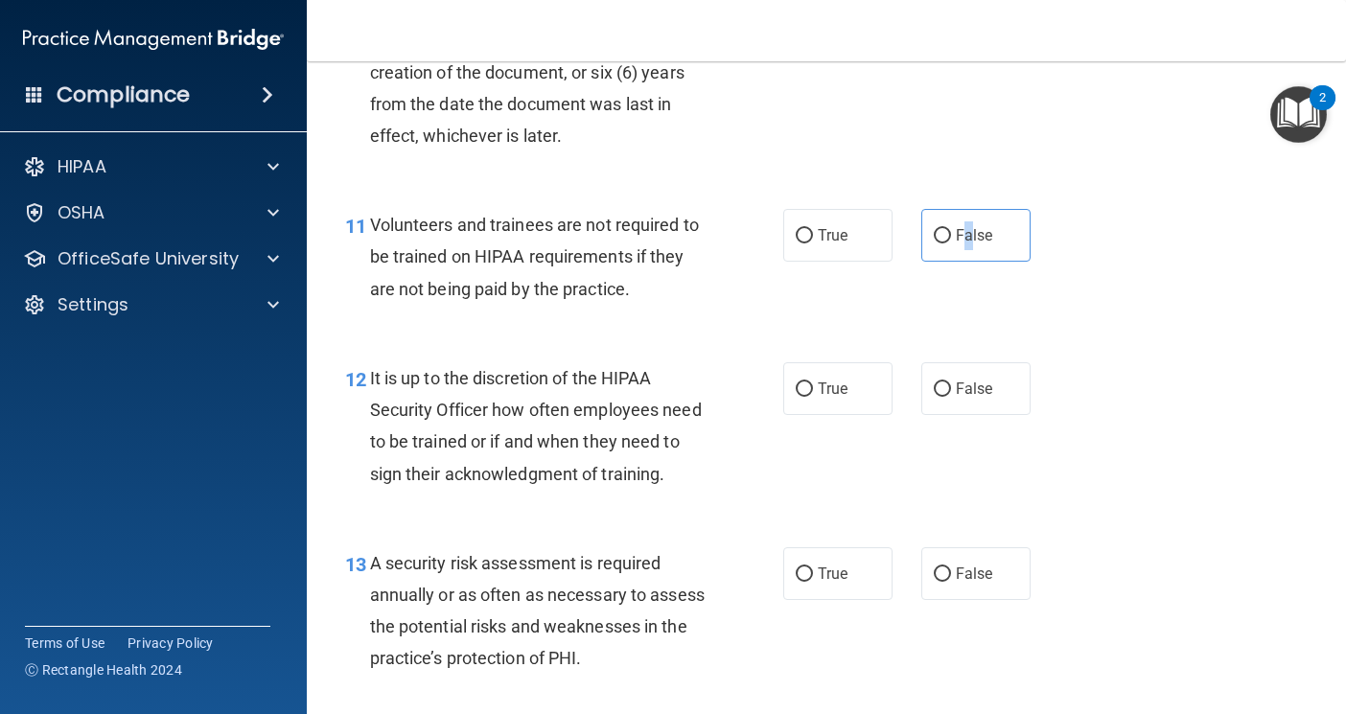
scroll to position [2301, 0]
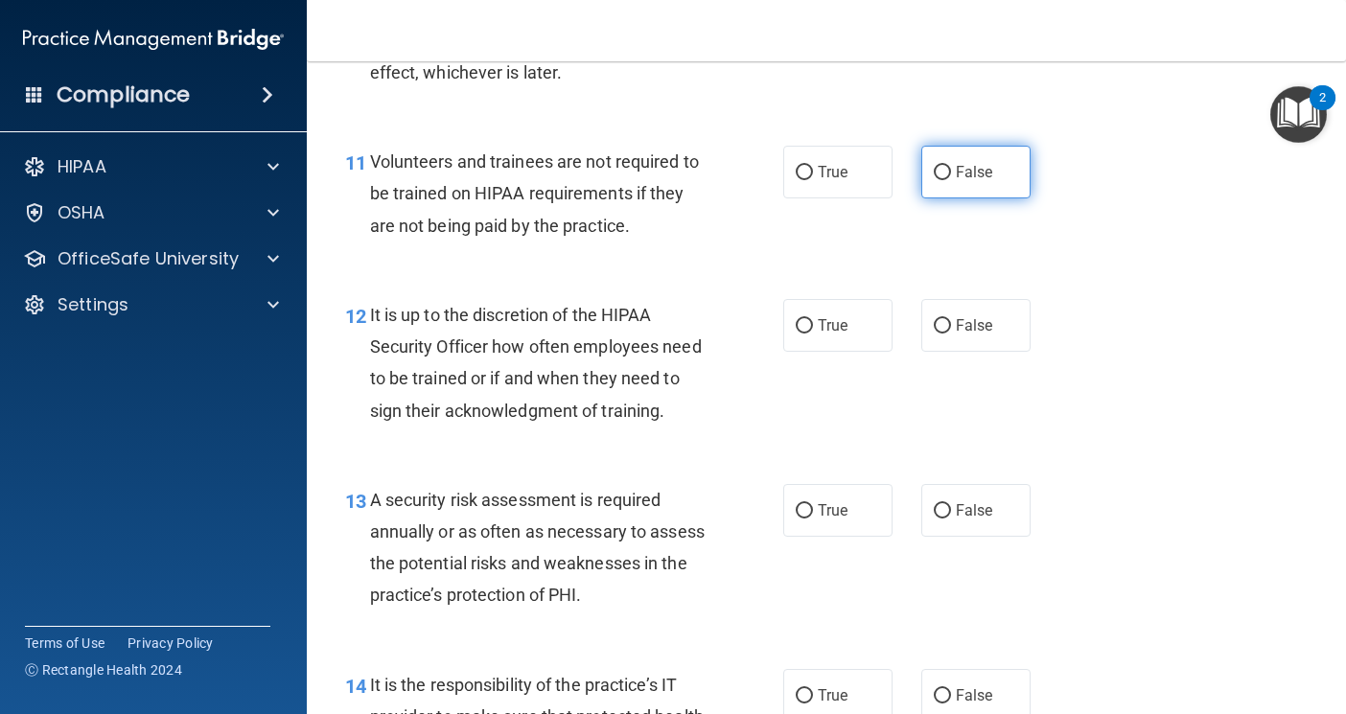
click at [921, 184] on label "False" at bounding box center [975, 172] width 109 height 53
click at [934, 180] on input "False" at bounding box center [942, 173] width 17 height 14
radio input "true"
click at [935, 334] on label "False" at bounding box center [975, 325] width 109 height 53
click at [935, 334] on input "False" at bounding box center [942, 326] width 17 height 14
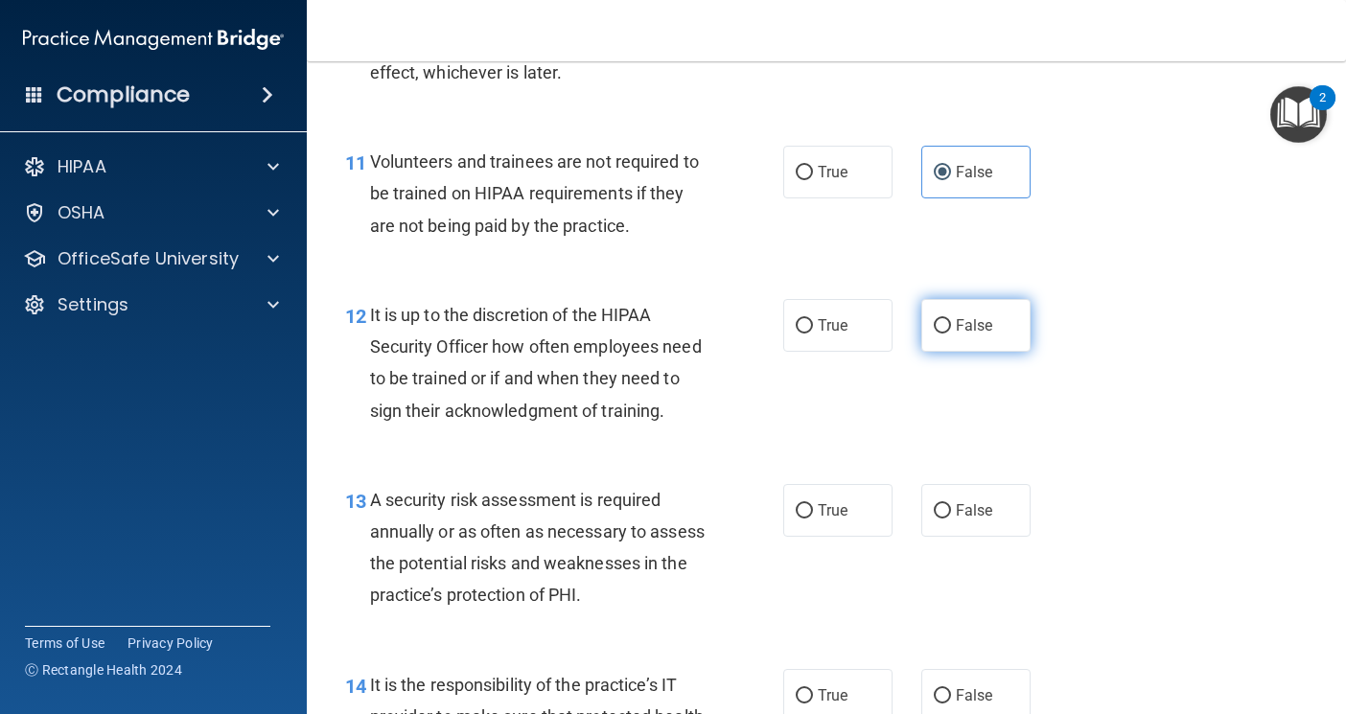
radio input "true"
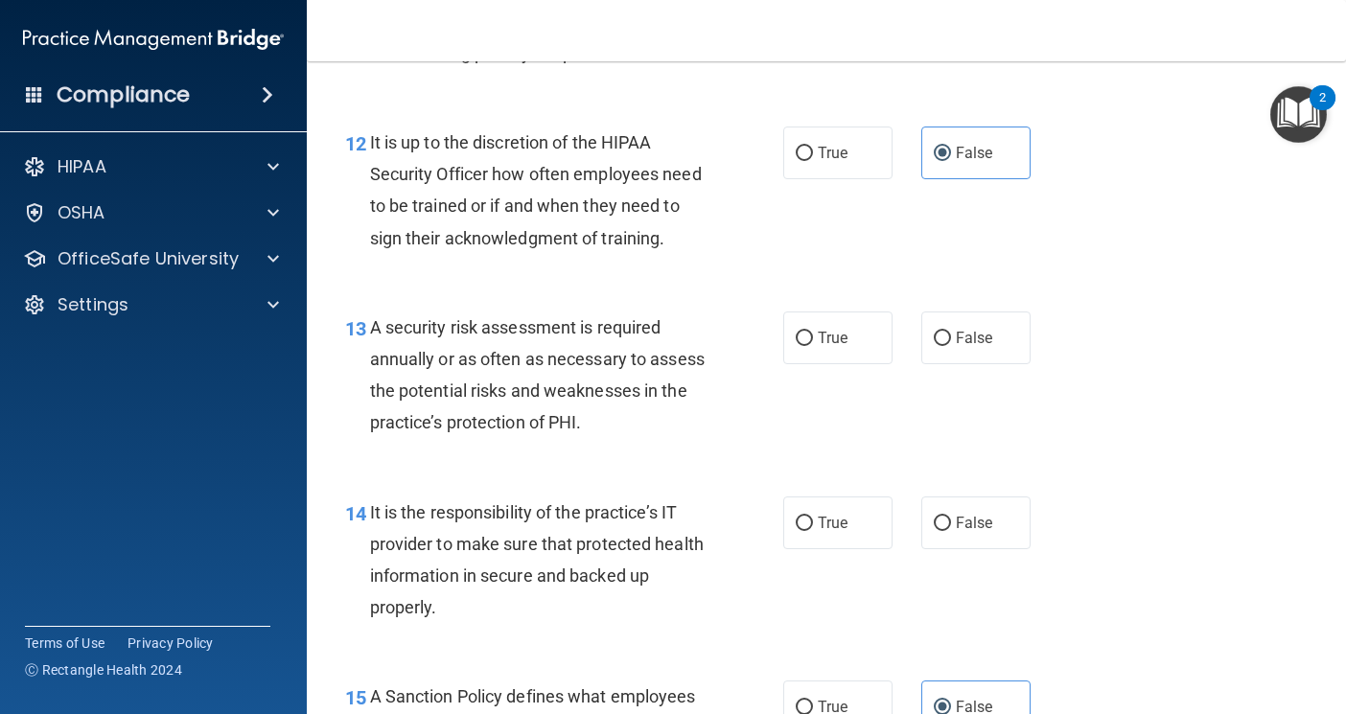
scroll to position [2493, 0]
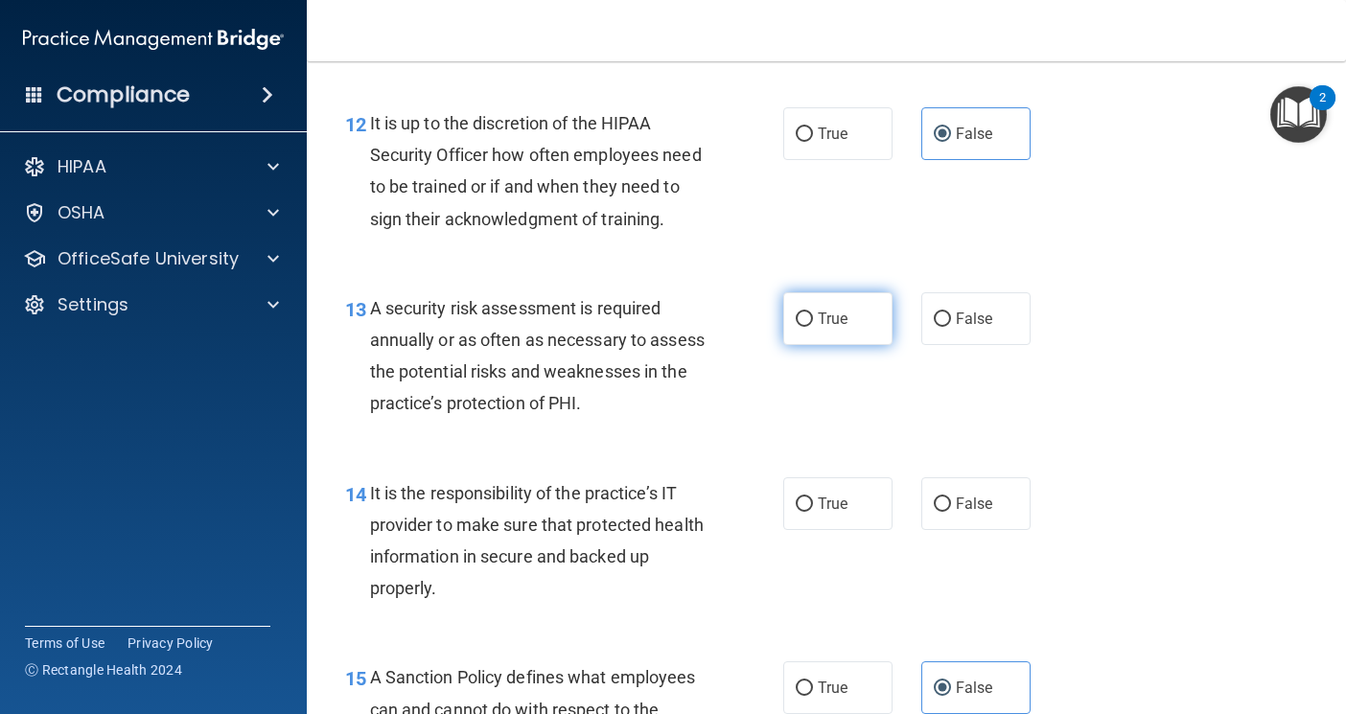
click at [808, 345] on label "True" at bounding box center [837, 318] width 109 height 53
click at [808, 327] on input "True" at bounding box center [804, 320] width 17 height 14
radio input "true"
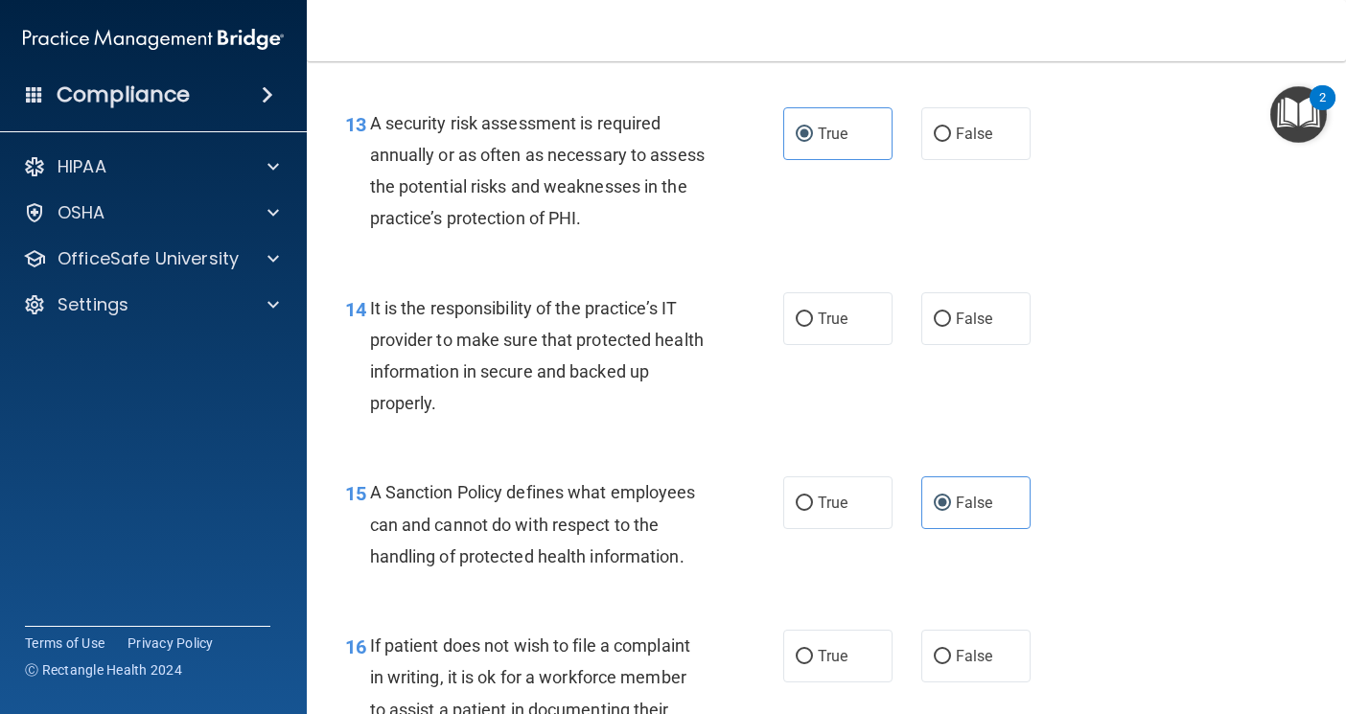
scroll to position [2685, 0]
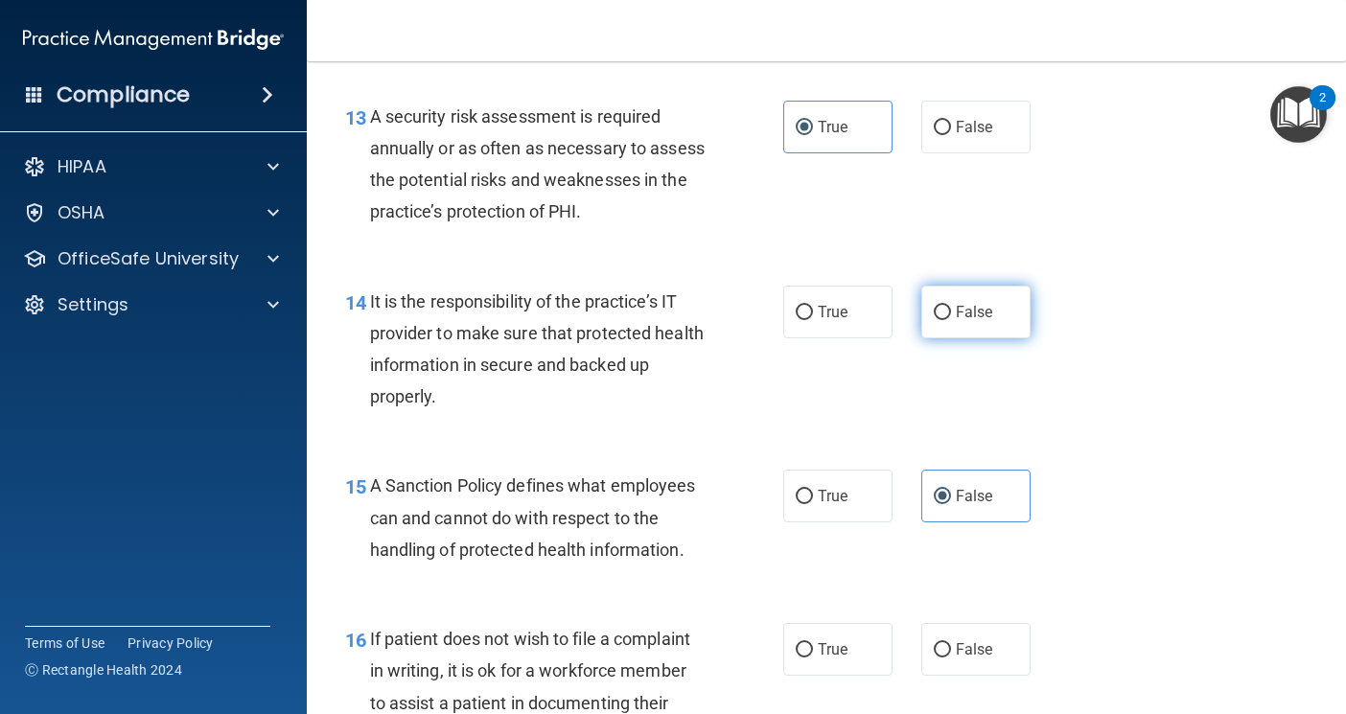
click at [987, 338] on label "False" at bounding box center [975, 312] width 109 height 53
click at [951, 320] on input "False" at bounding box center [942, 313] width 17 height 14
radio input "true"
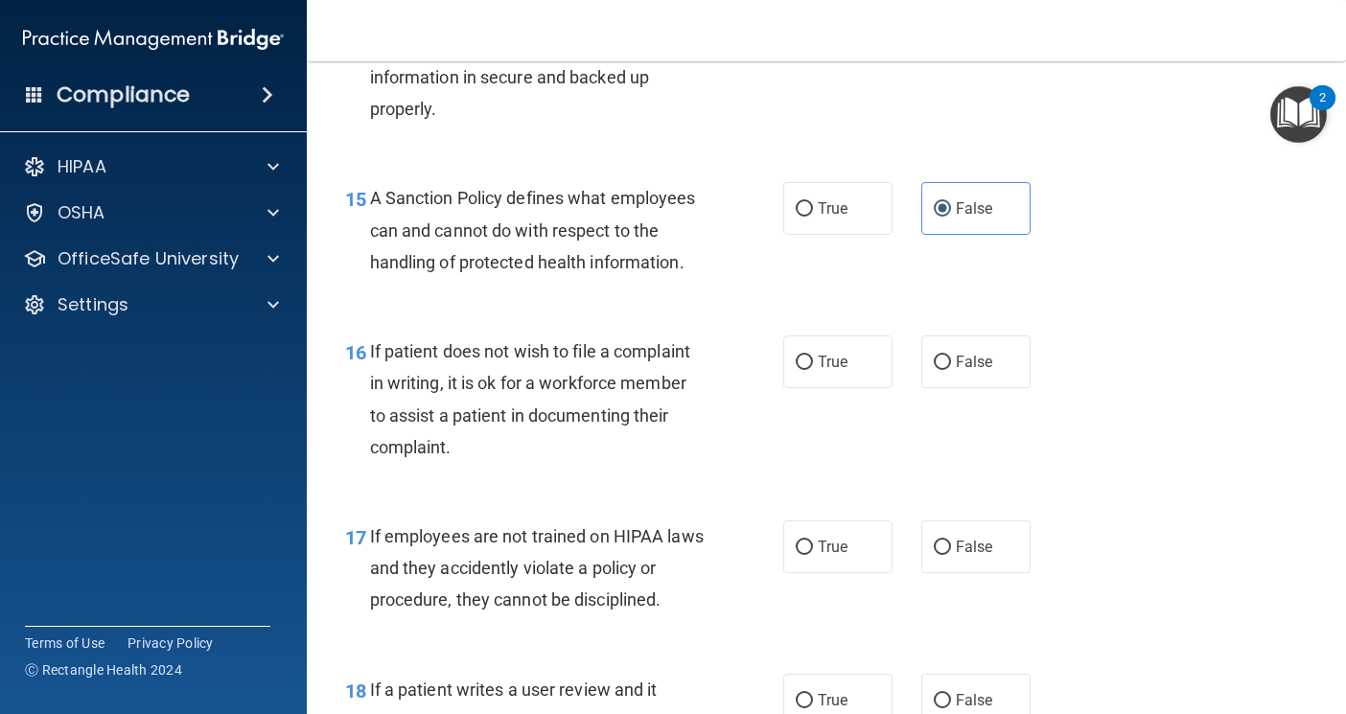
scroll to position [3068, 0]
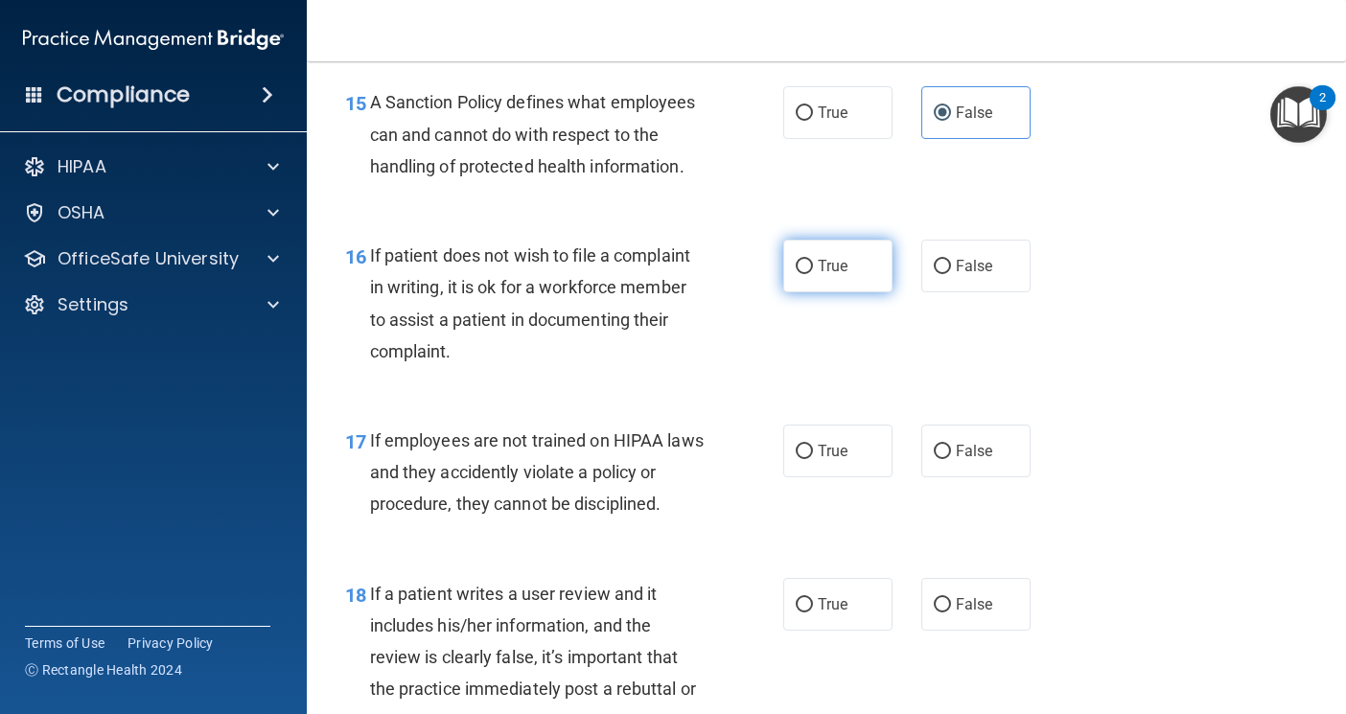
click at [825, 292] on label "True" at bounding box center [837, 266] width 109 height 53
click at [813, 274] on input "True" at bounding box center [804, 267] width 17 height 14
radio input "true"
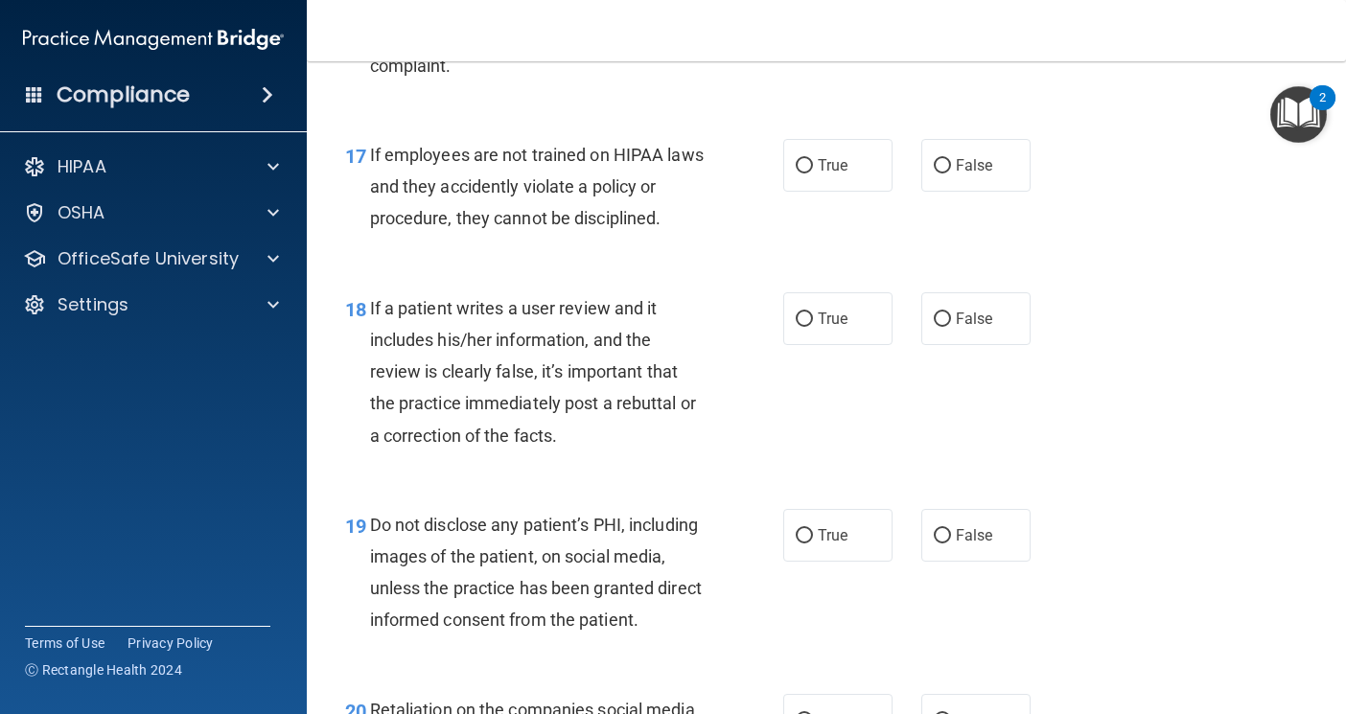
scroll to position [3356, 0]
click at [966, 173] on span "False" at bounding box center [974, 163] width 37 height 18
click at [951, 172] on input "False" at bounding box center [942, 164] width 17 height 14
radio input "true"
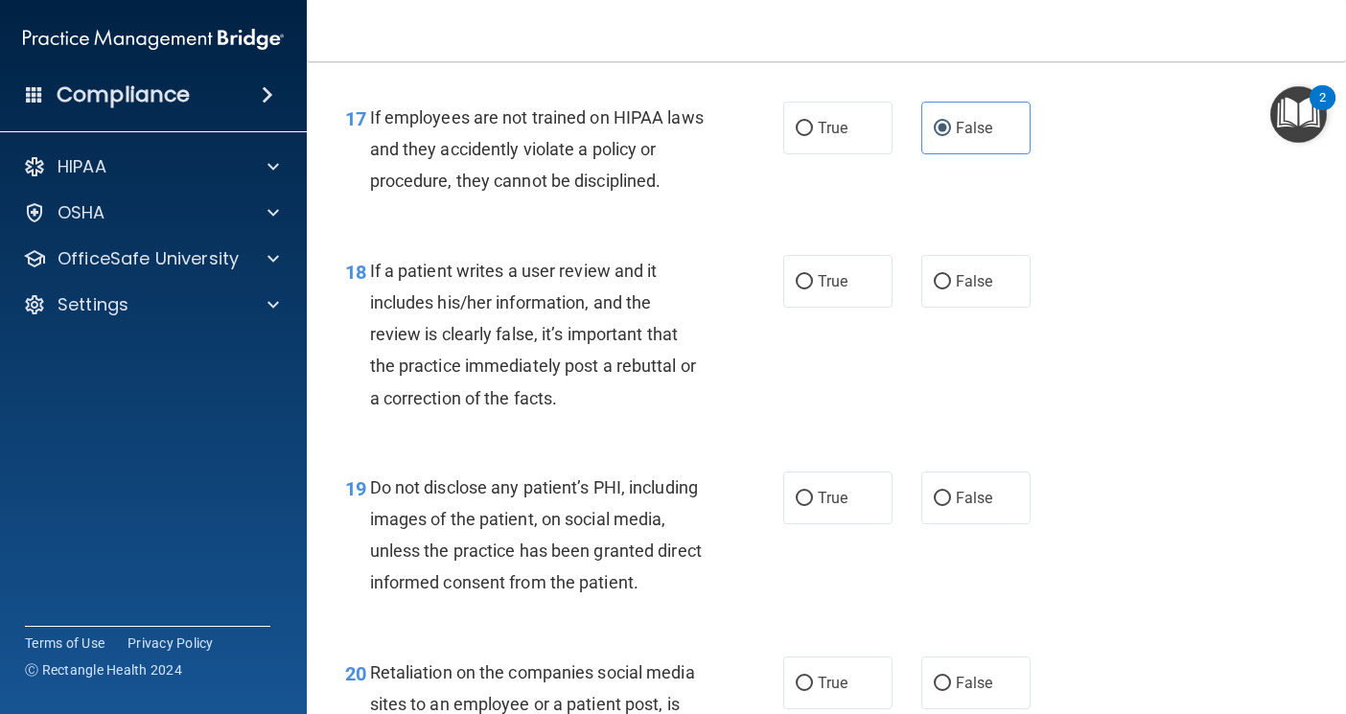
scroll to position [3452, 0]
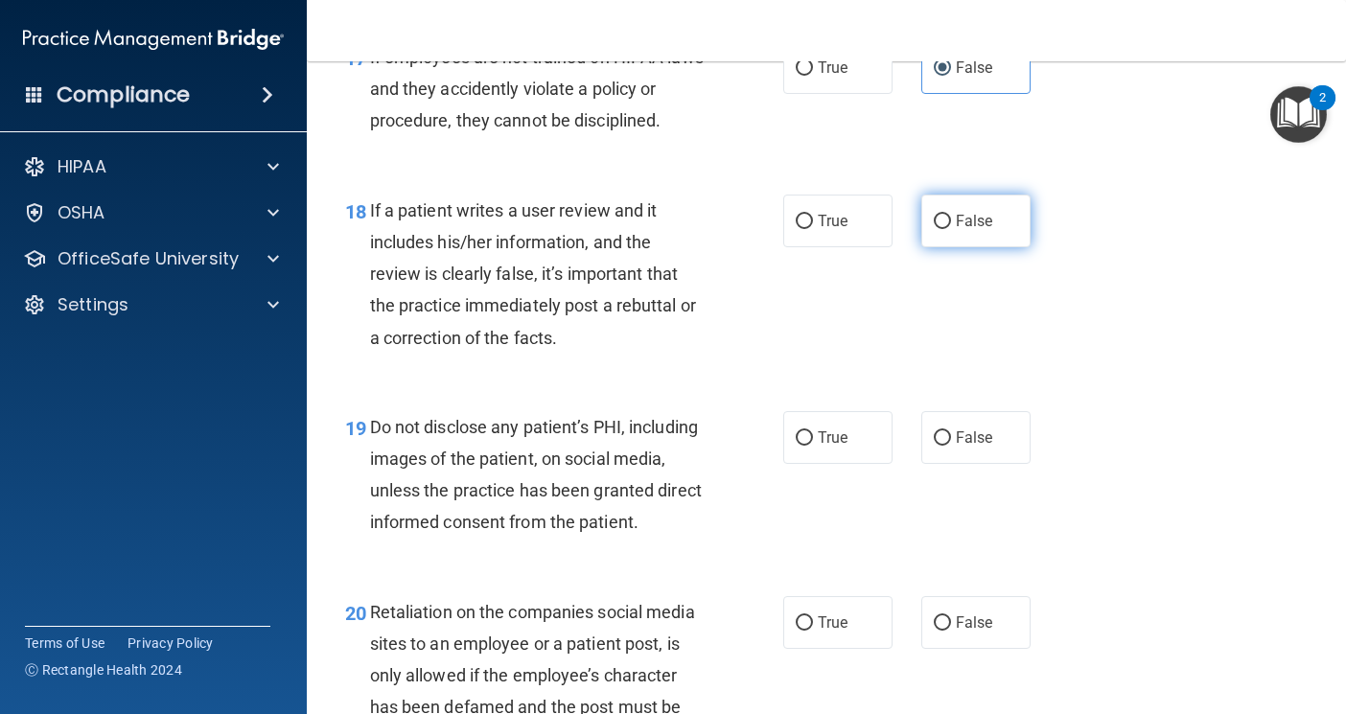
click at [976, 230] on span "False" at bounding box center [974, 221] width 37 height 18
click at [951, 229] on input "False" at bounding box center [942, 222] width 17 height 14
radio input "true"
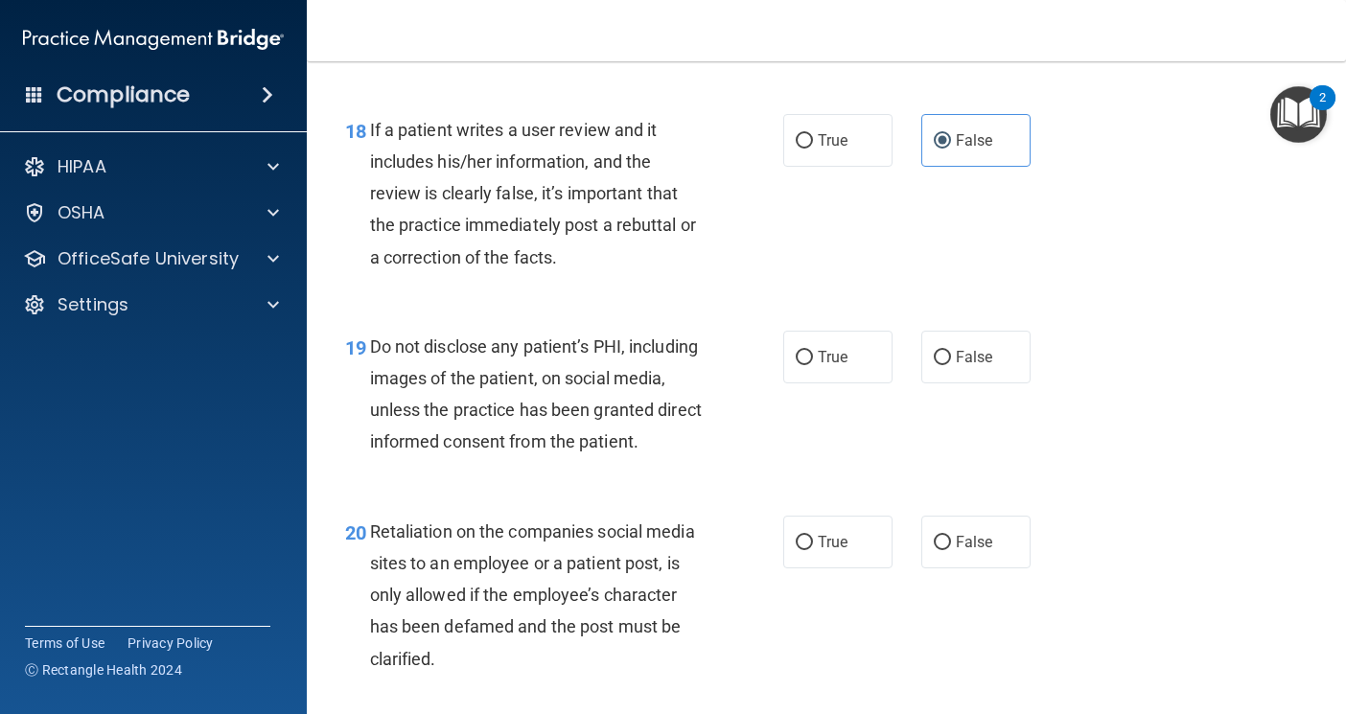
scroll to position [3643, 0]
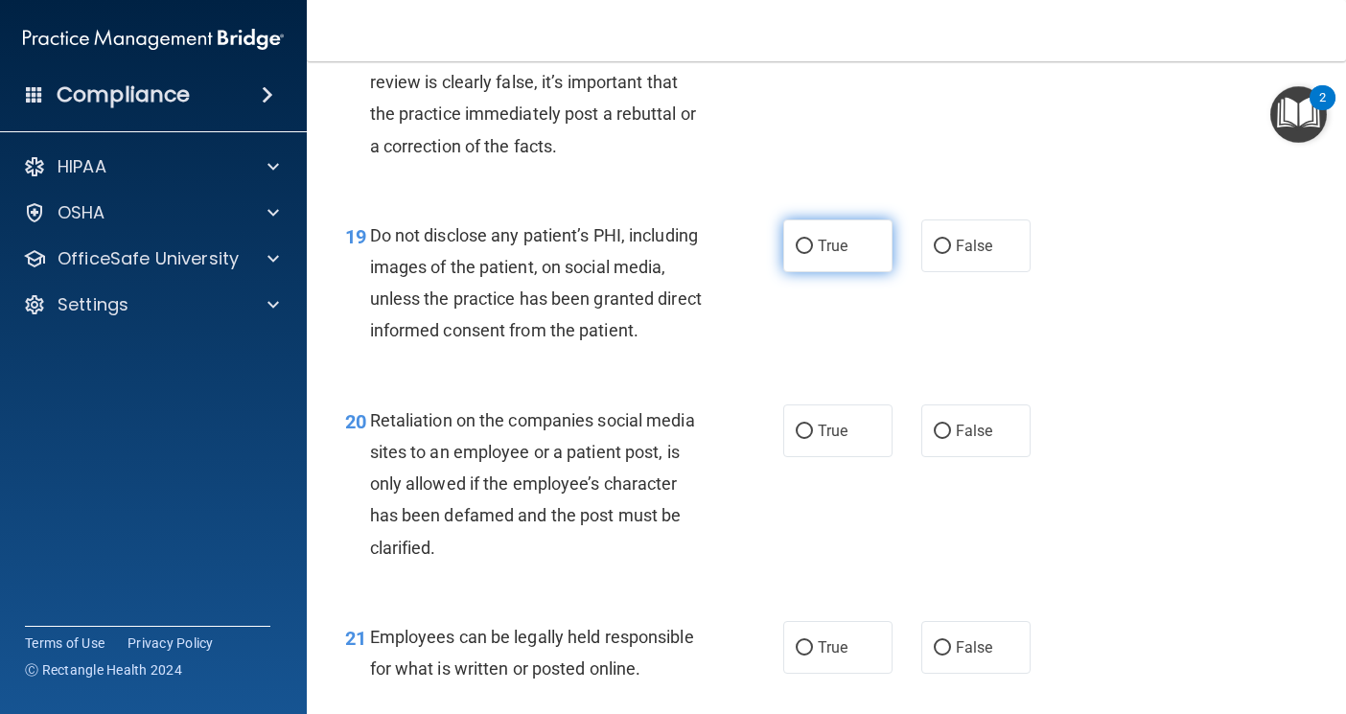
click at [825, 255] on span "True" at bounding box center [833, 246] width 30 height 18
click at [813, 254] on input "True" at bounding box center [804, 247] width 17 height 14
radio input "true"
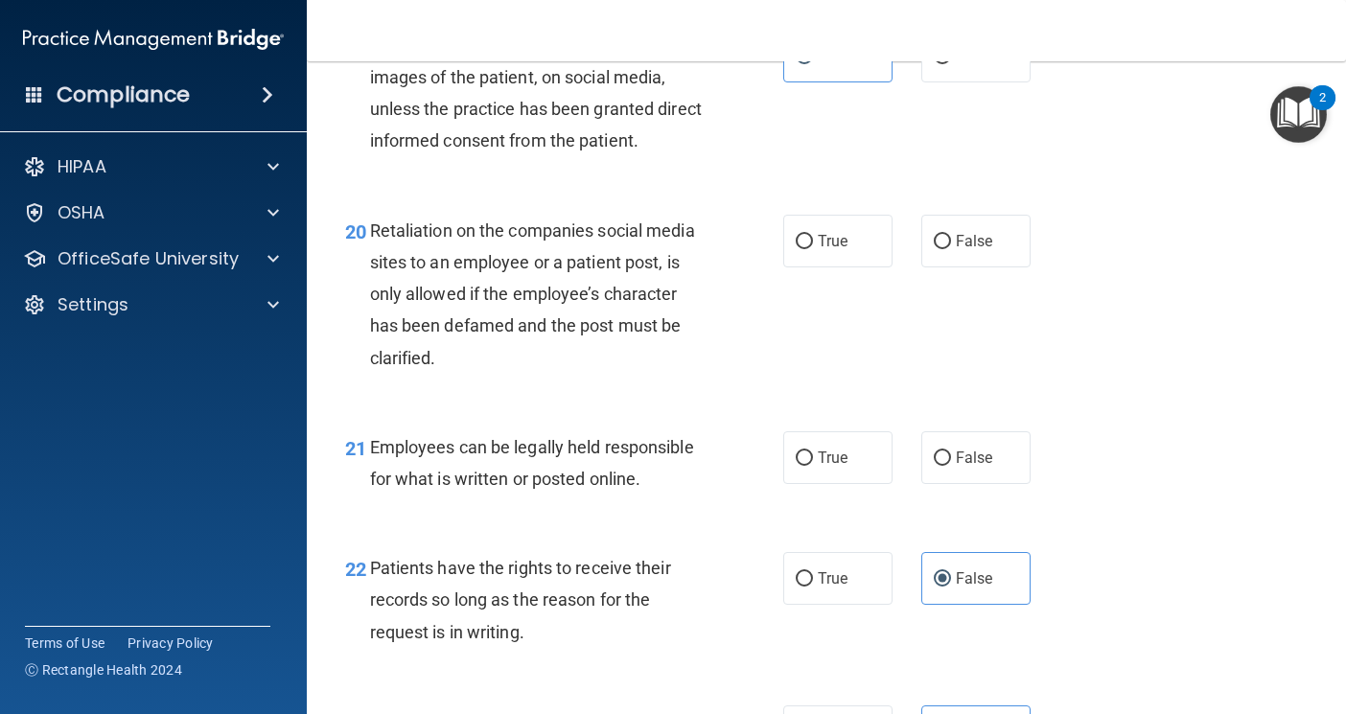
scroll to position [3835, 0]
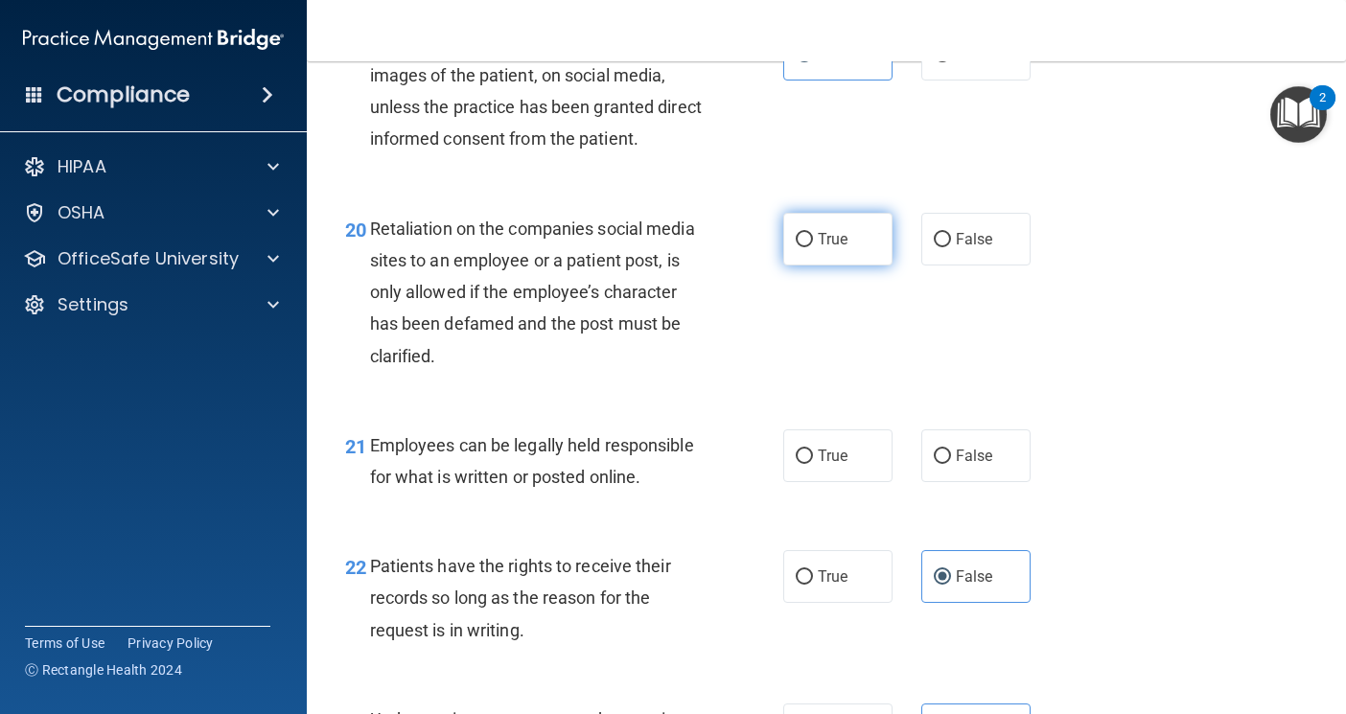
click at [836, 248] on span "True" at bounding box center [833, 239] width 30 height 18
click at [813, 247] on input "True" at bounding box center [804, 240] width 17 height 14
radio input "true"
click at [836, 248] on span "True" at bounding box center [833, 239] width 30 height 18
click at [813, 247] on input "True" at bounding box center [804, 240] width 17 height 14
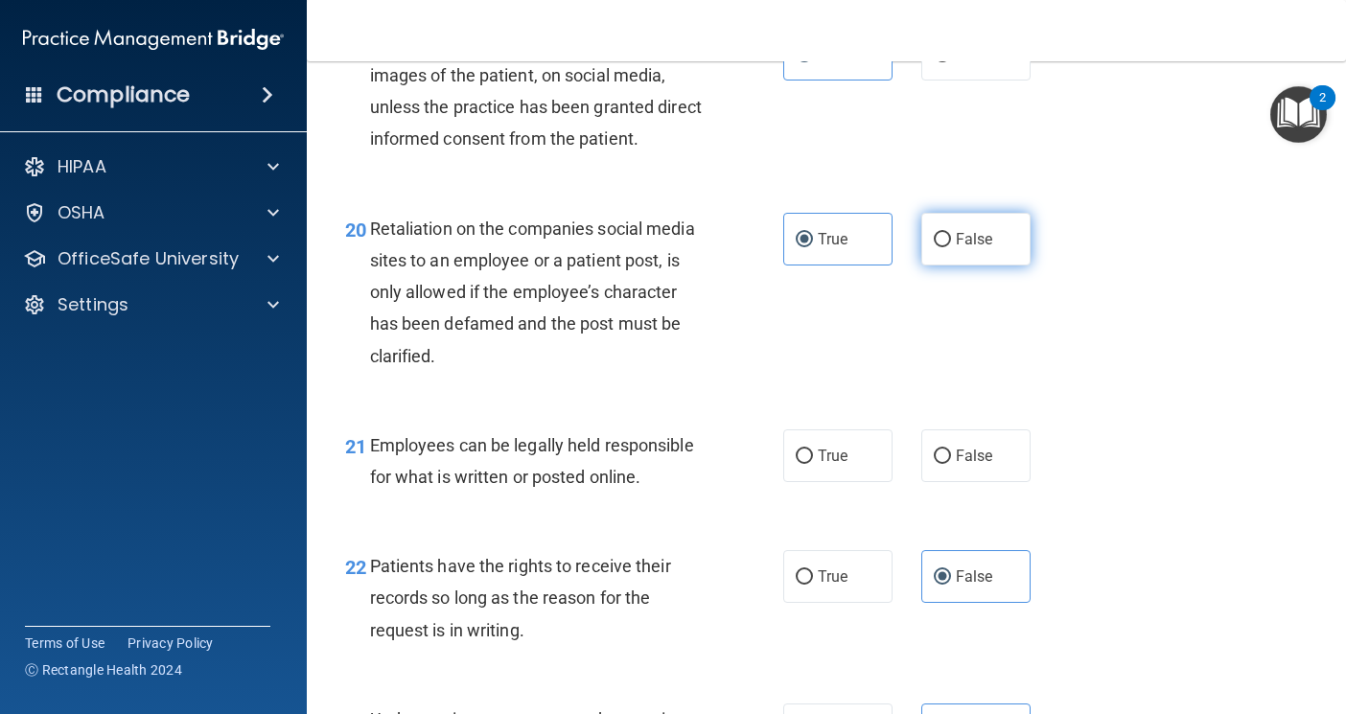
click at [957, 248] on span "False" at bounding box center [974, 239] width 37 height 18
click at [951, 247] on input "False" at bounding box center [942, 240] width 17 height 14
radio input "true"
radio input "false"
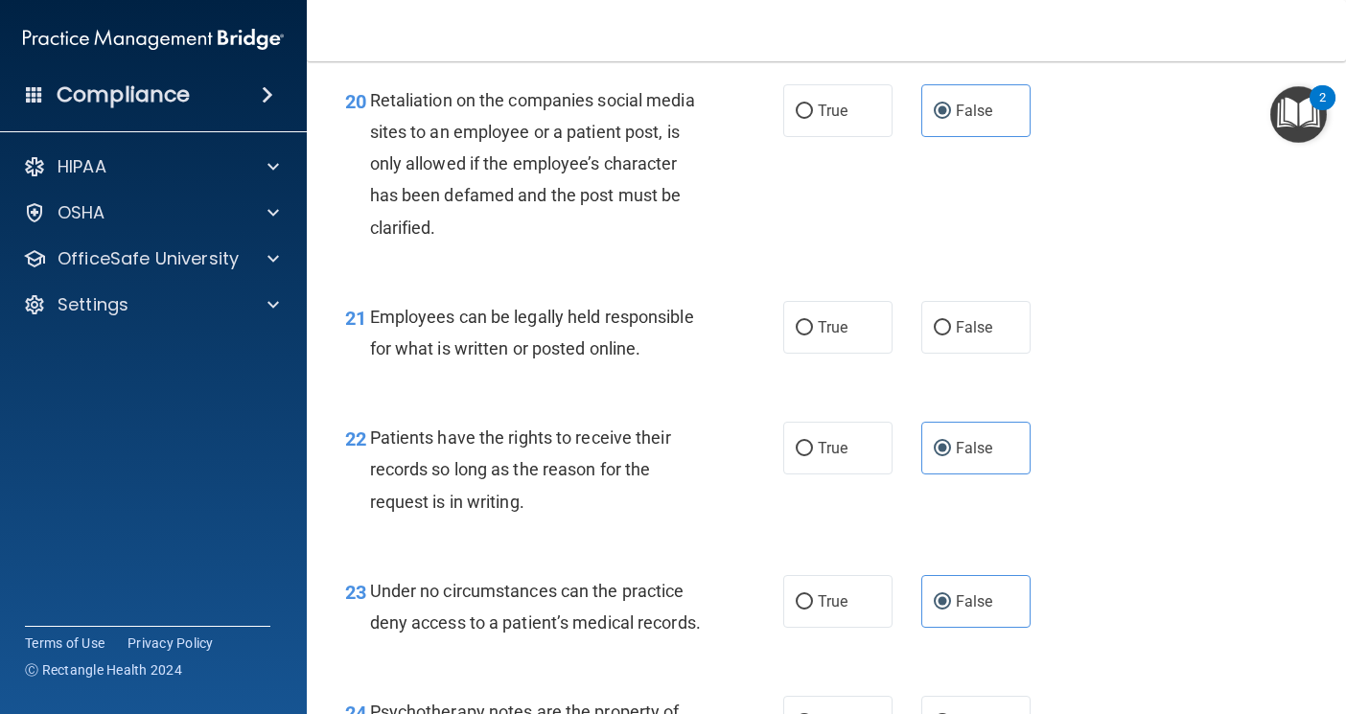
scroll to position [4027, 0]
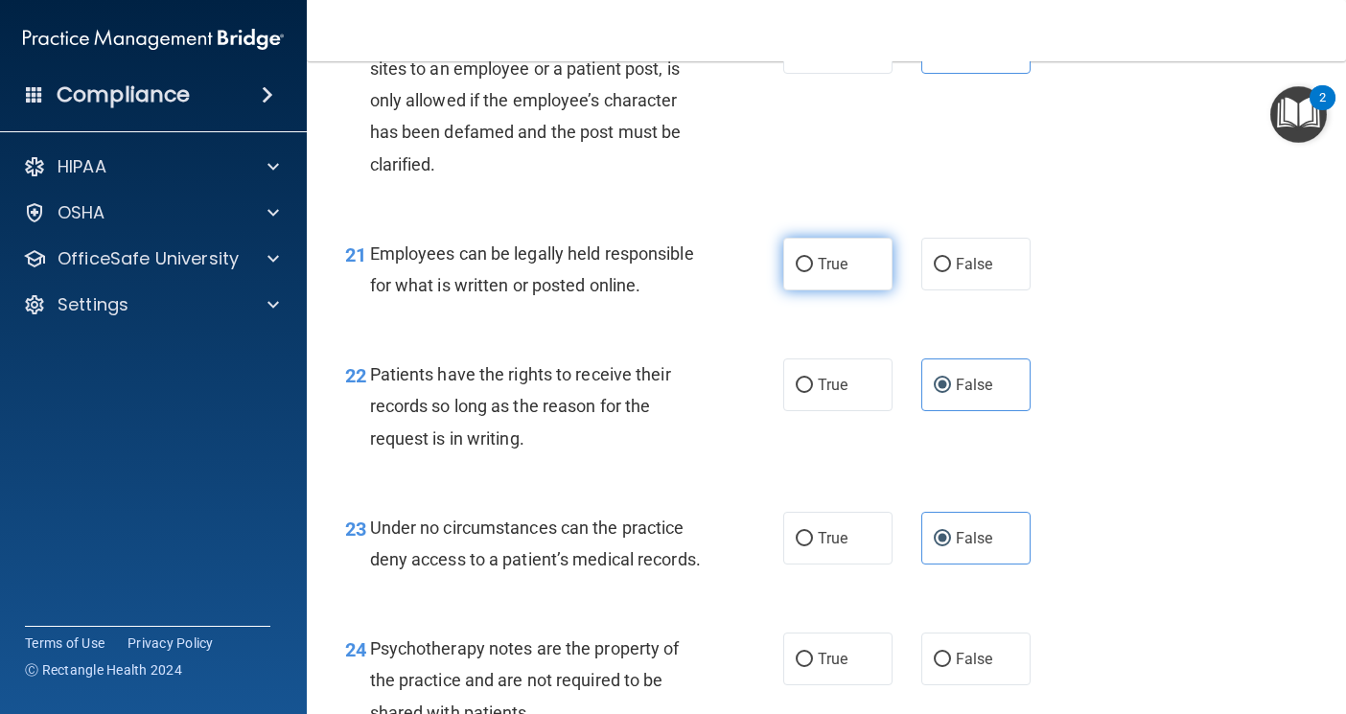
click at [846, 291] on label "True" at bounding box center [837, 264] width 109 height 53
click at [813, 272] on input "True" at bounding box center [804, 265] width 17 height 14
radio input "true"
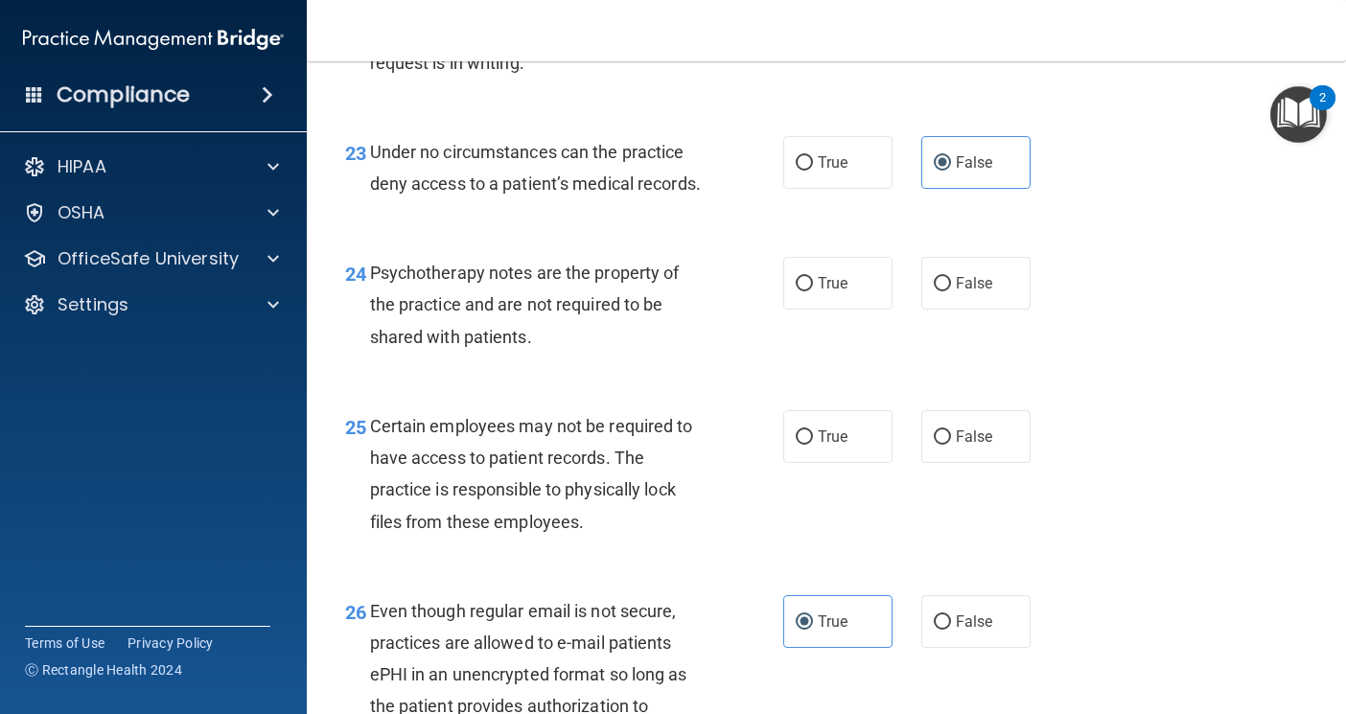
scroll to position [4411, 0]
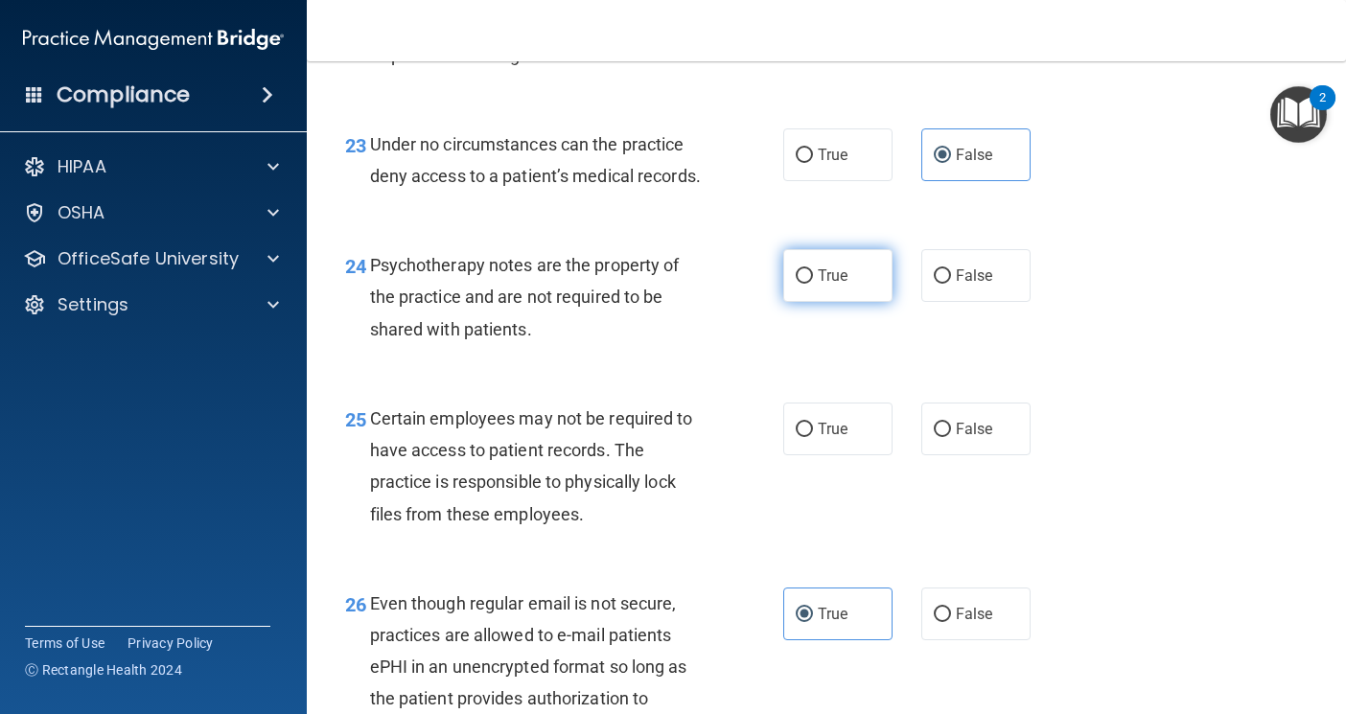
click at [857, 302] on label "True" at bounding box center [837, 275] width 109 height 53
click at [813, 284] on input "True" at bounding box center [804, 276] width 17 height 14
radio input "true"
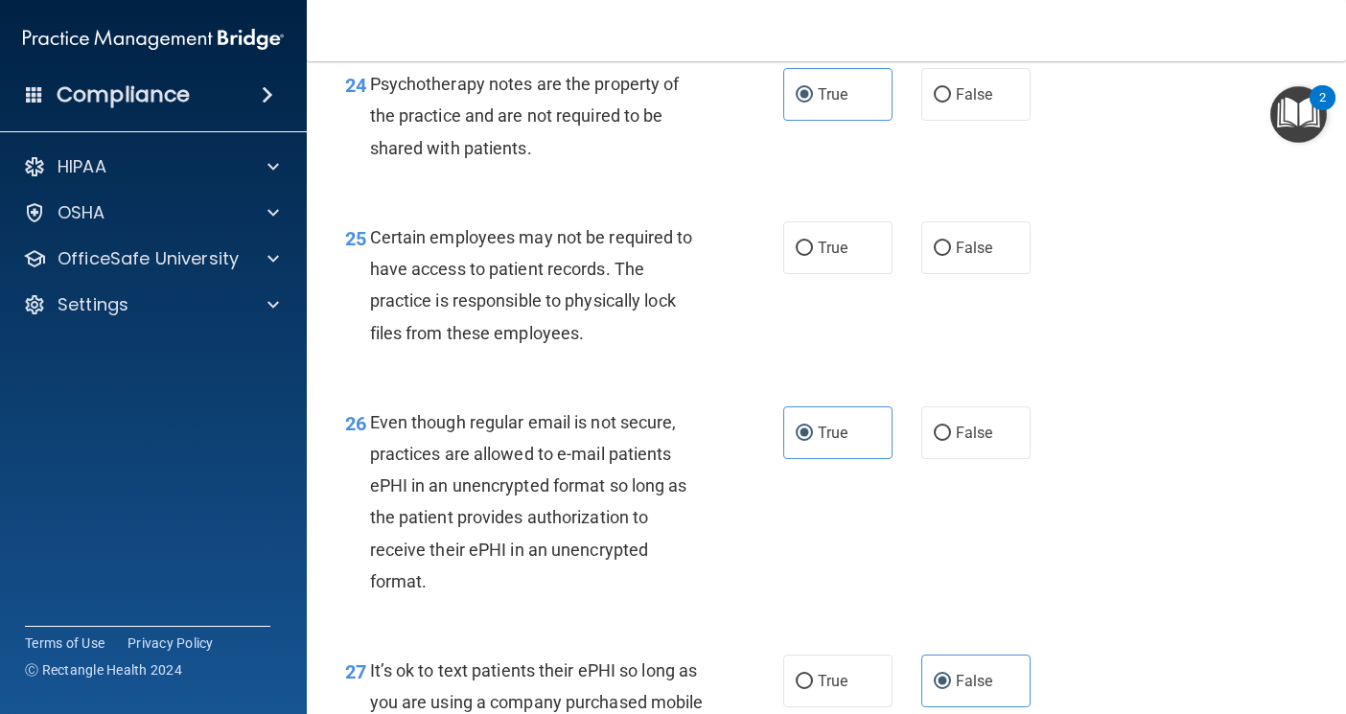
scroll to position [4698, 0]
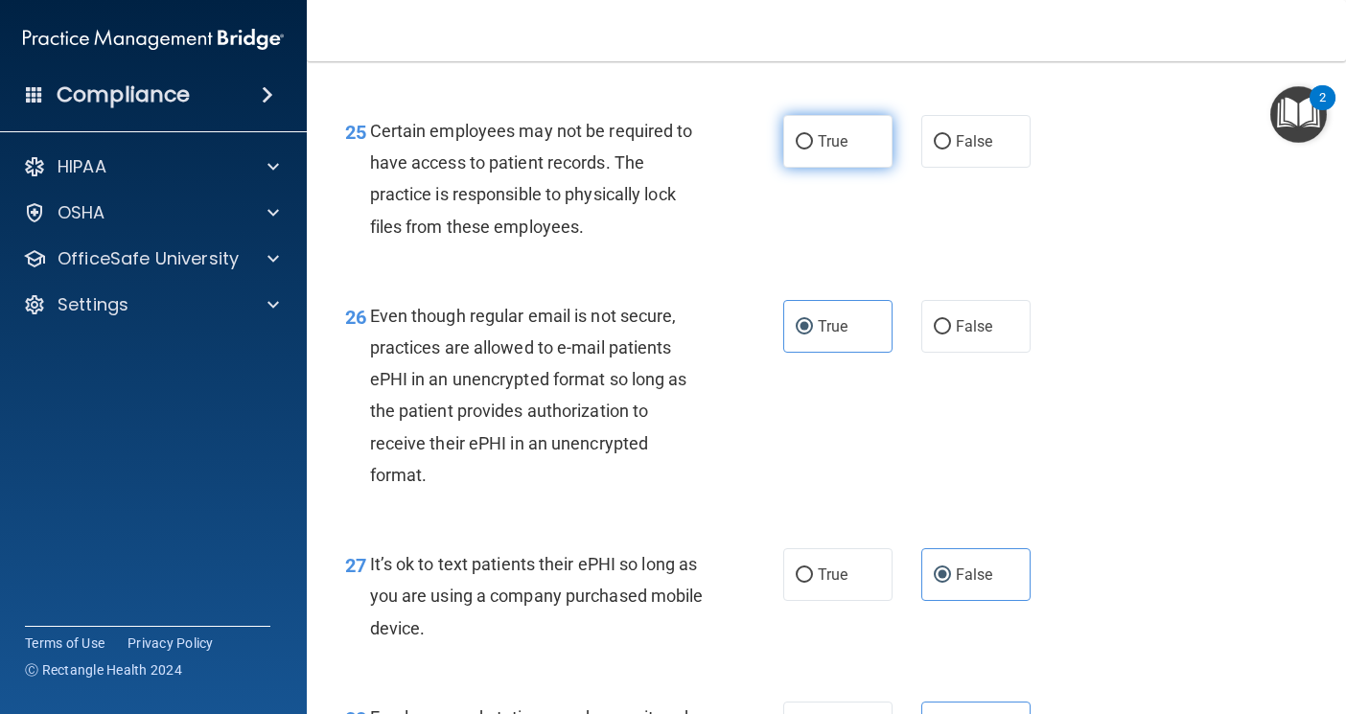
click at [831, 168] on label "True" at bounding box center [837, 141] width 109 height 53
click at [813, 150] on input "True" at bounding box center [804, 142] width 17 height 14
radio input "true"
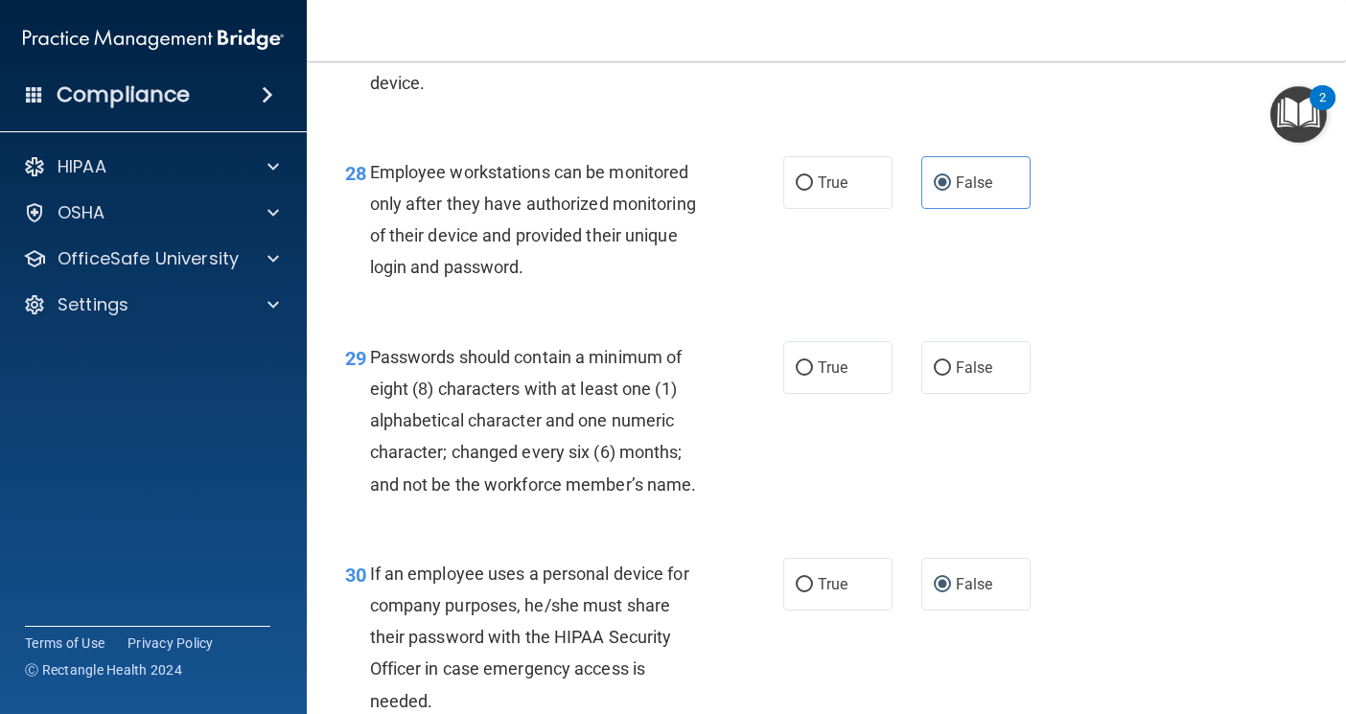
scroll to position [5465, 0]
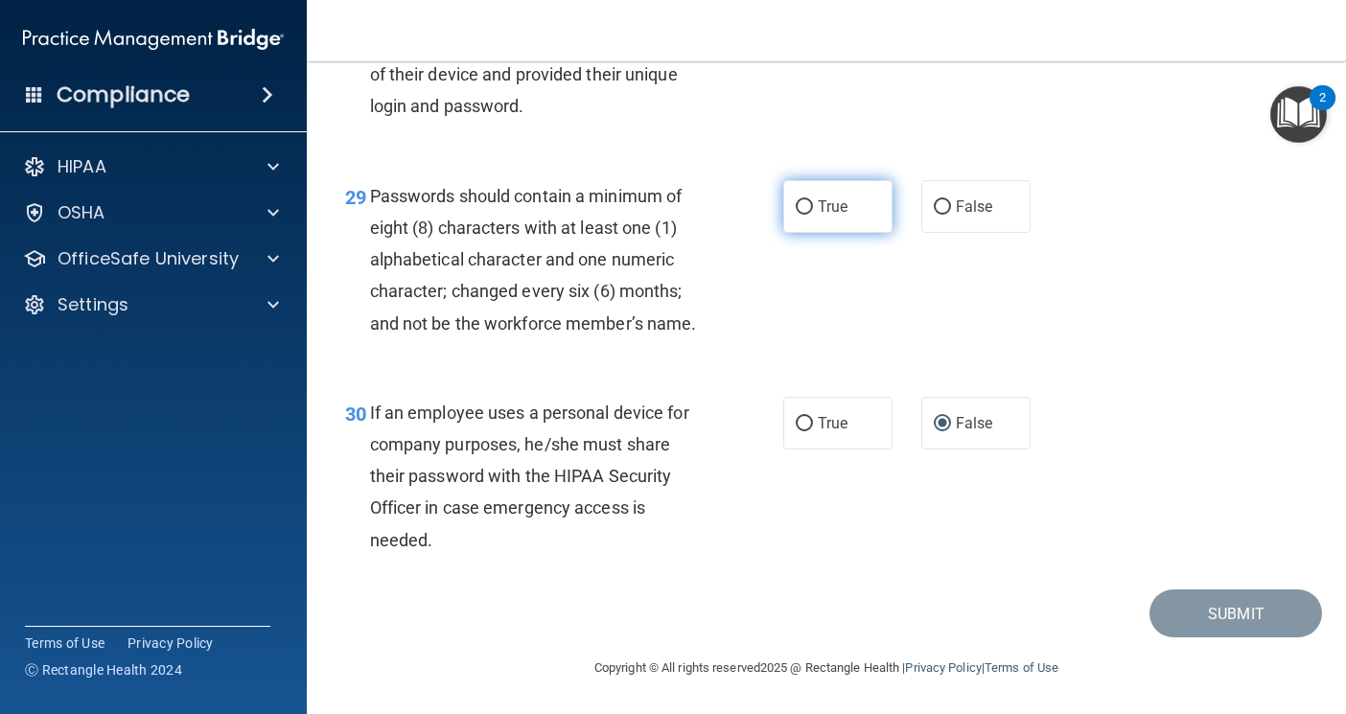
click at [807, 233] on label "True" at bounding box center [837, 206] width 109 height 53
click at [807, 215] on input "True" at bounding box center [804, 207] width 17 height 14
radio input "true"
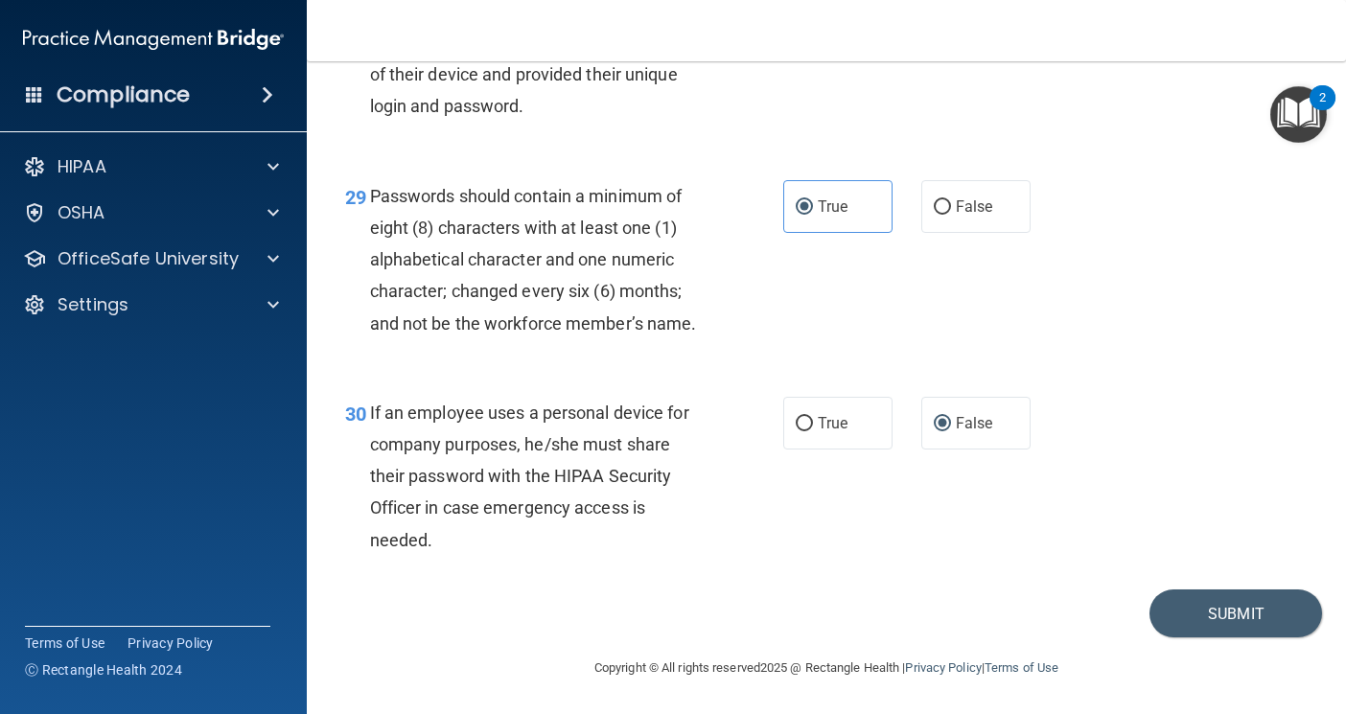
scroll to position [5532, 0]
click at [1176, 628] on button "Submit" at bounding box center [1236, 614] width 173 height 49
click at [1178, 629] on button "Submit" at bounding box center [1236, 614] width 173 height 49
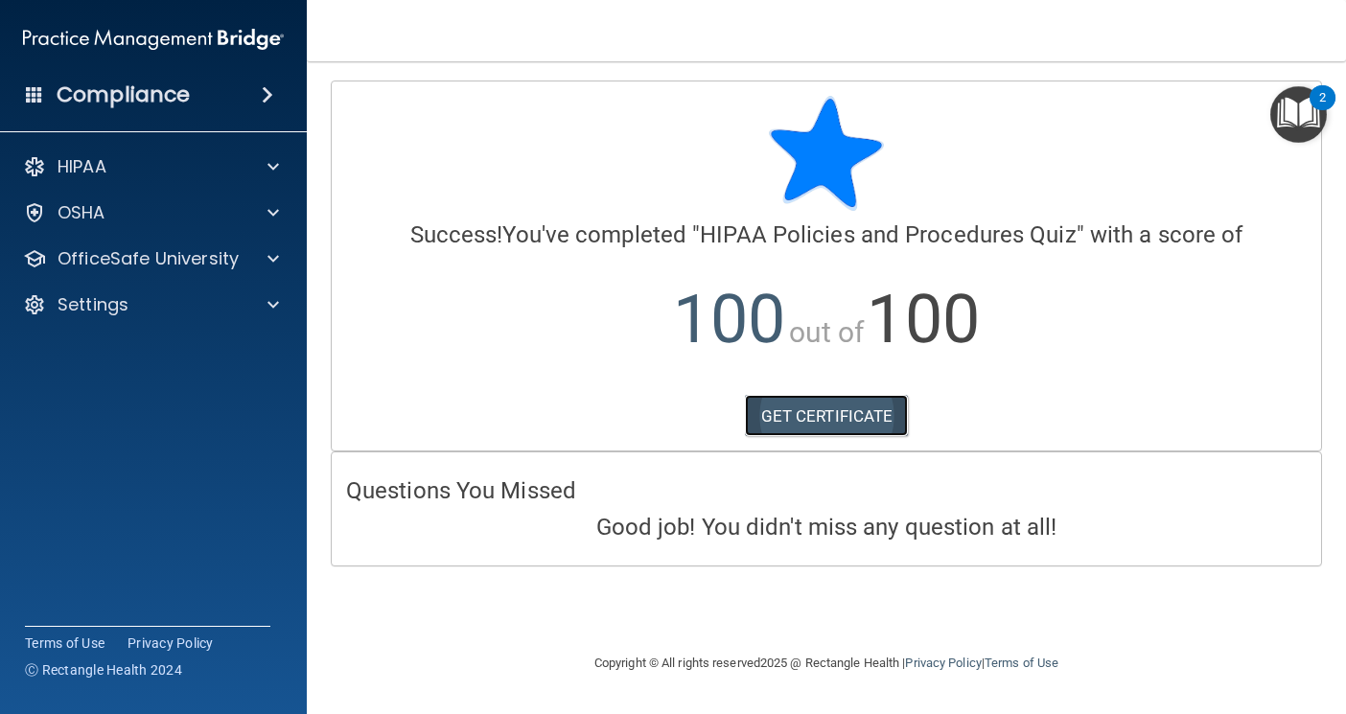
click at [847, 404] on link "GET CERTIFICATE" at bounding box center [827, 416] width 164 height 42
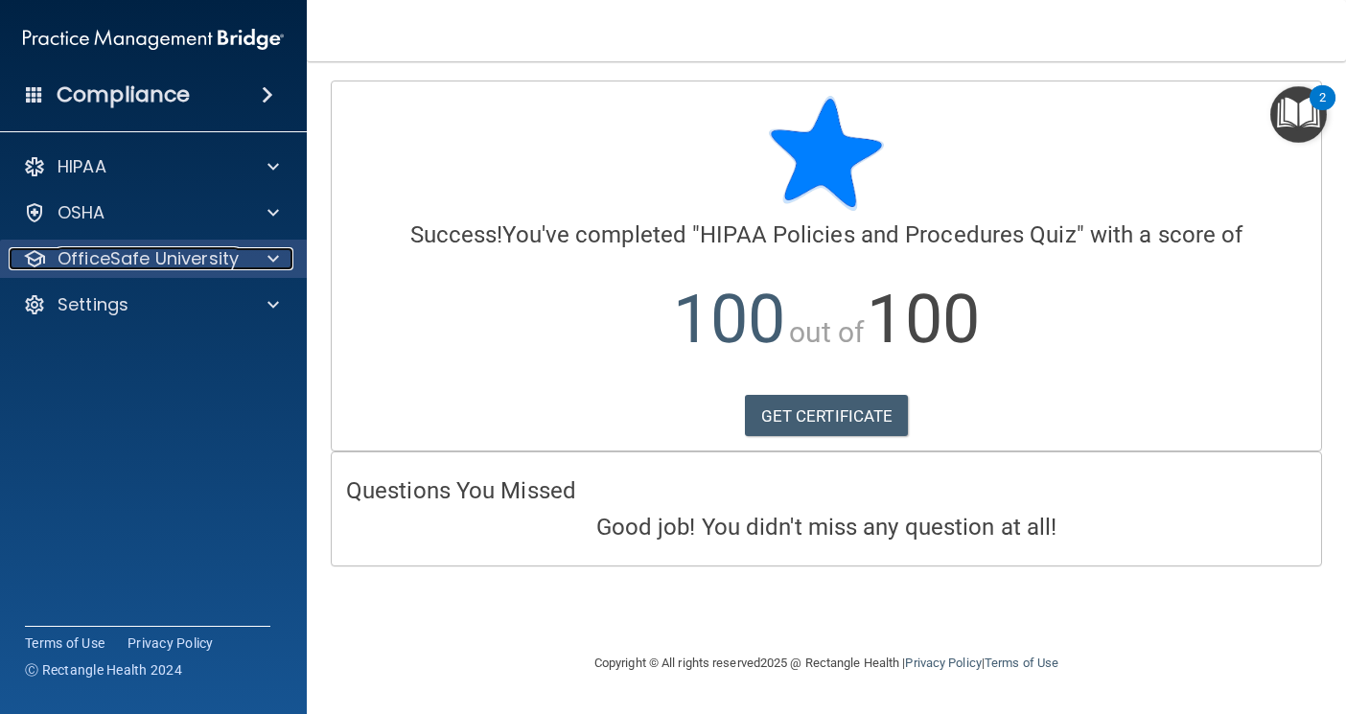
click at [280, 248] on div at bounding box center [270, 258] width 48 height 23
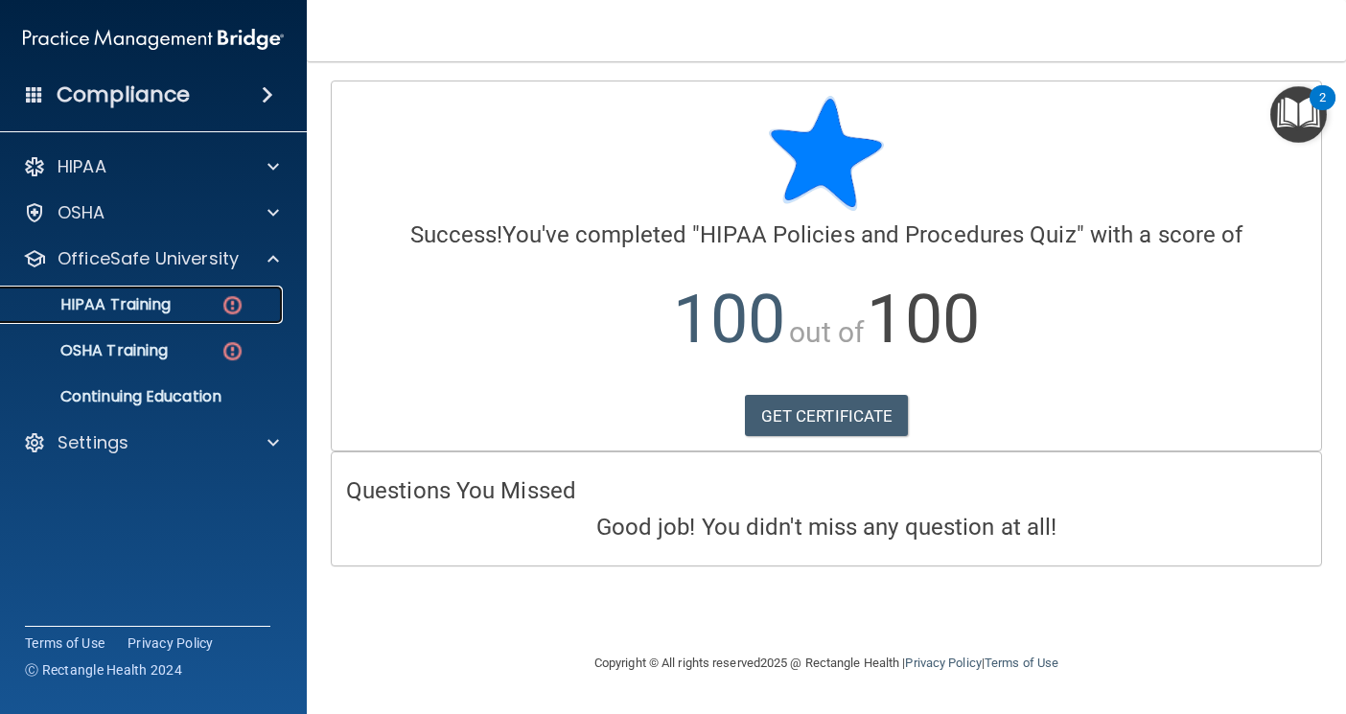
click at [229, 314] on img at bounding box center [233, 305] width 24 height 24
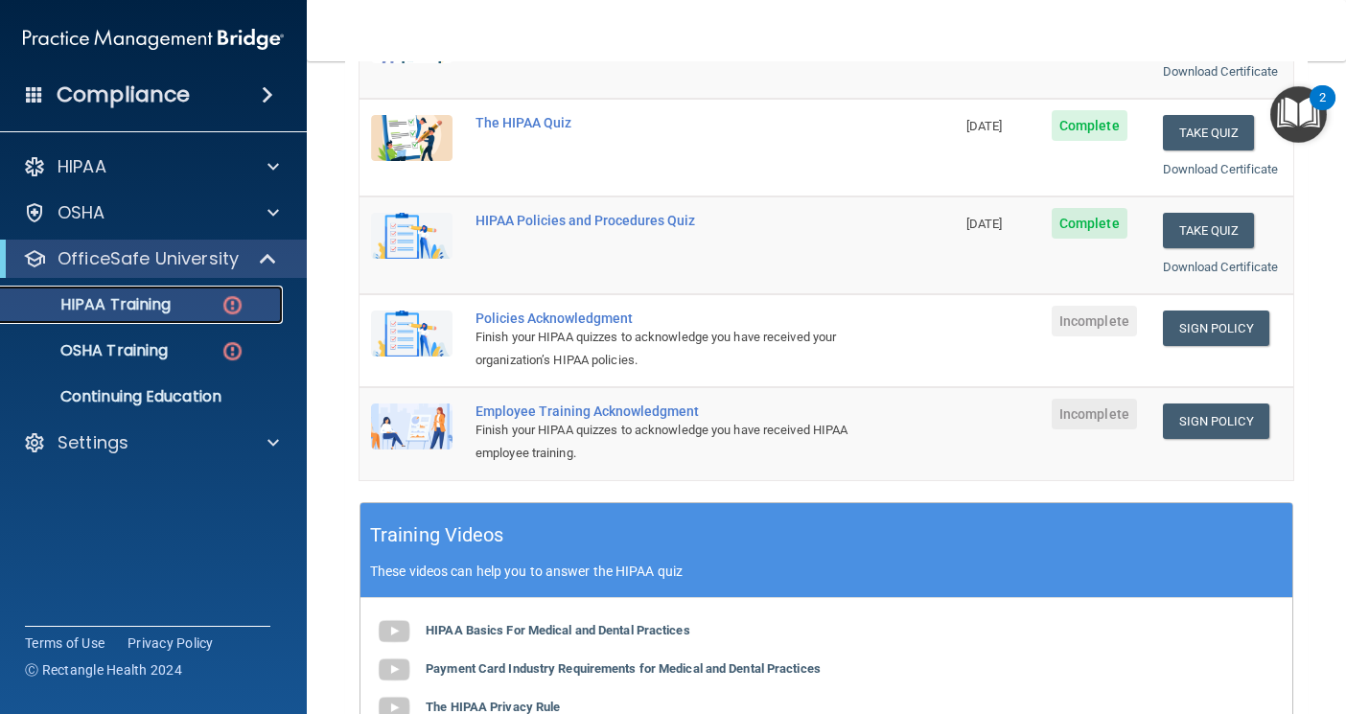
scroll to position [384, 0]
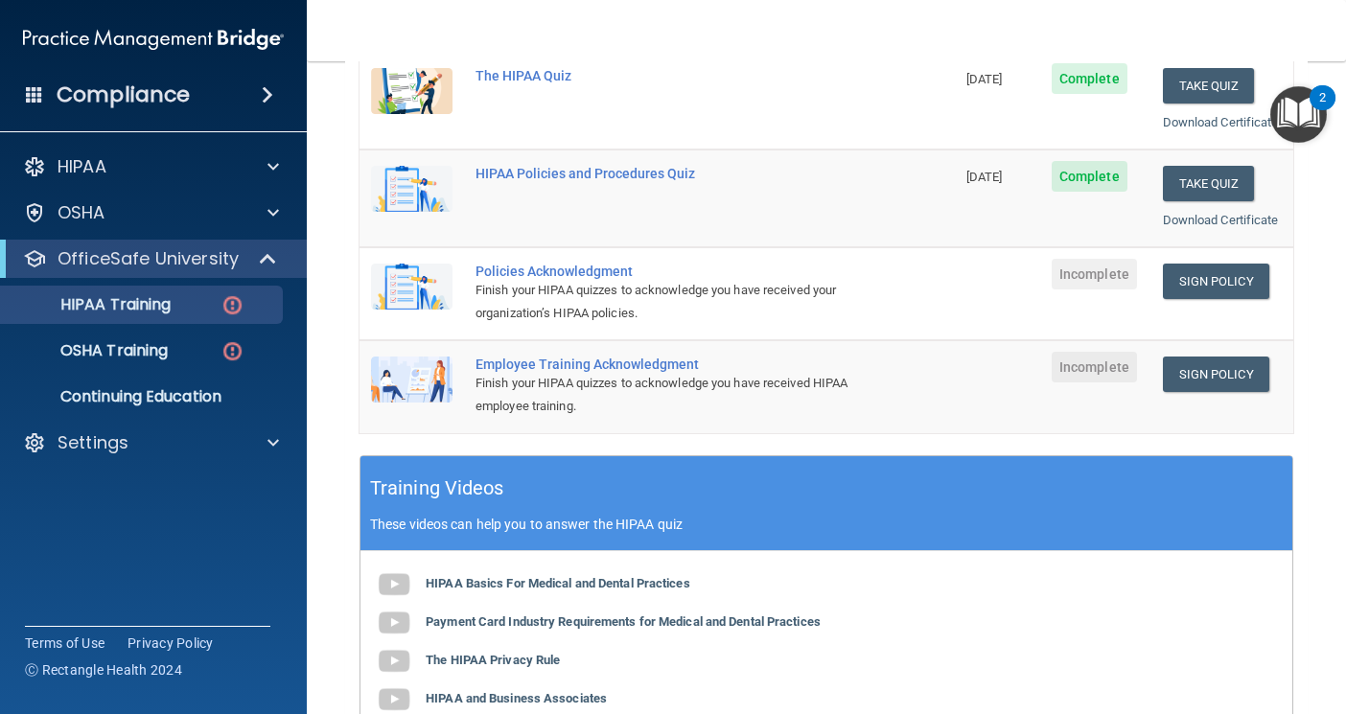
click at [1177, 330] on td "Sign Policy Sign Policy Download Policy" at bounding box center [1223, 293] width 142 height 93
click at [1191, 299] on link "Sign Policy" at bounding box center [1216, 281] width 106 height 35
click at [1191, 392] on link "Sign Policy" at bounding box center [1216, 374] width 106 height 35
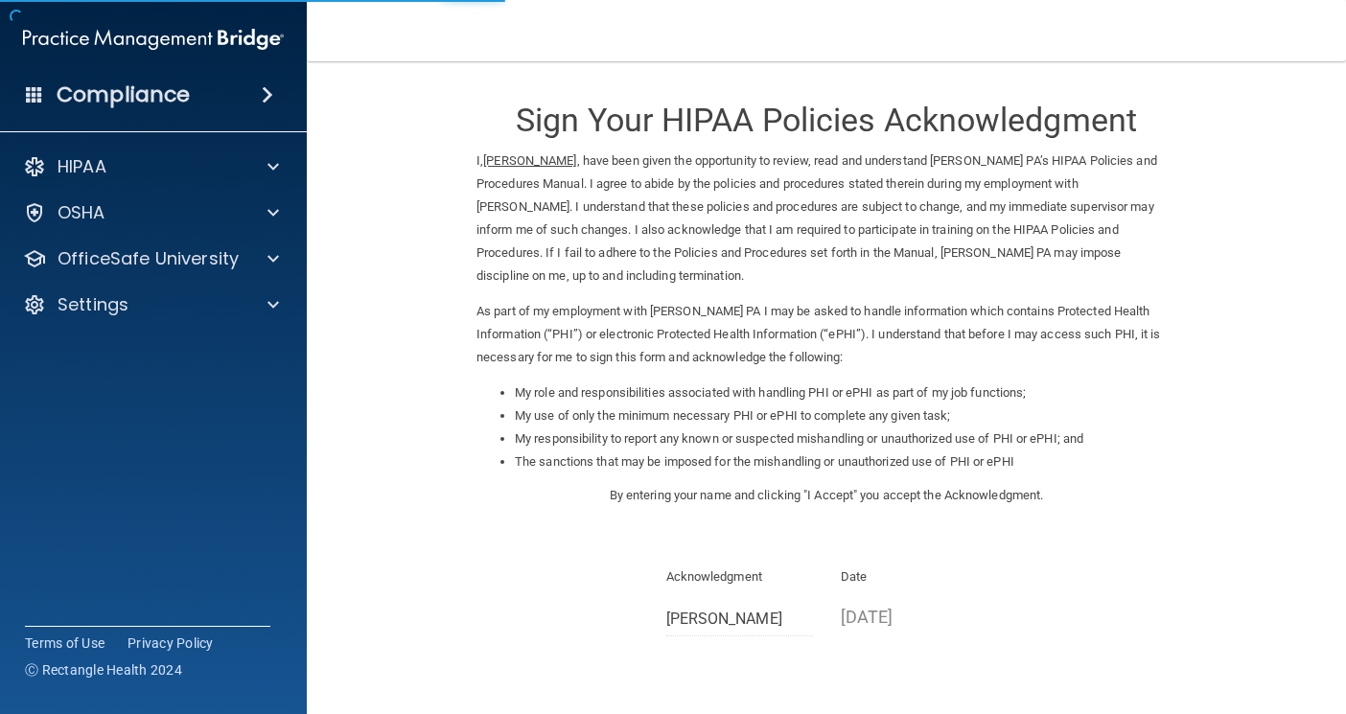
scroll to position [164, 0]
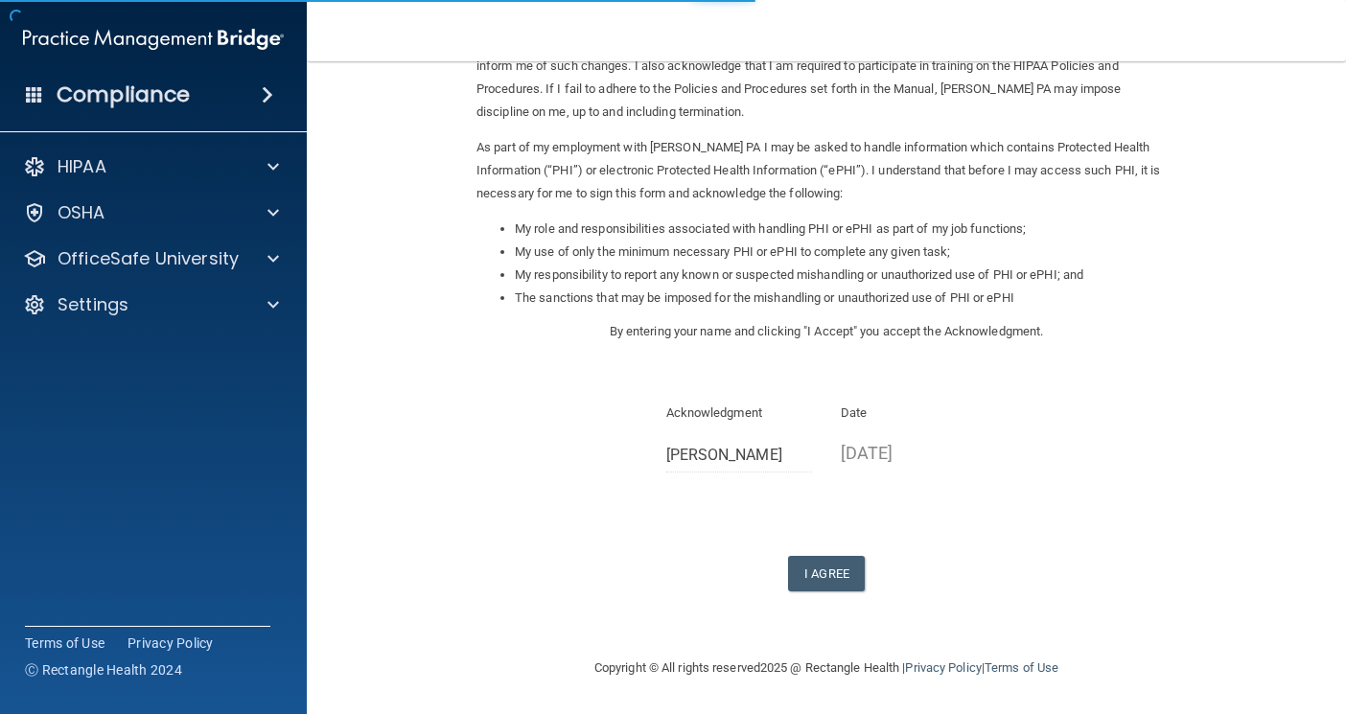
click at [836, 601] on form "Sign Your HIPAA Policies Acknowledgment I, [PERSON_NAME] , have been given the …" at bounding box center [826, 277] width 963 height 721
click at [835, 583] on button "I Agree" at bounding box center [826, 573] width 77 height 35
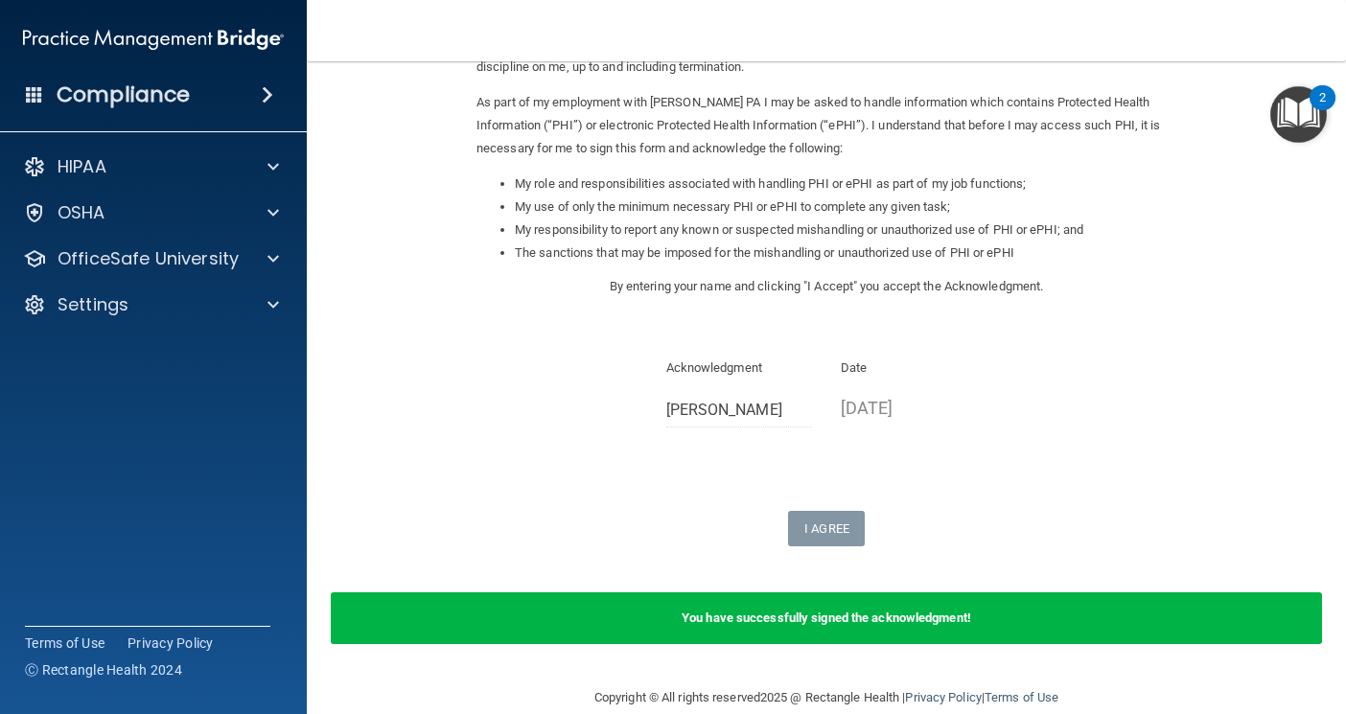
scroll to position [239, 0]
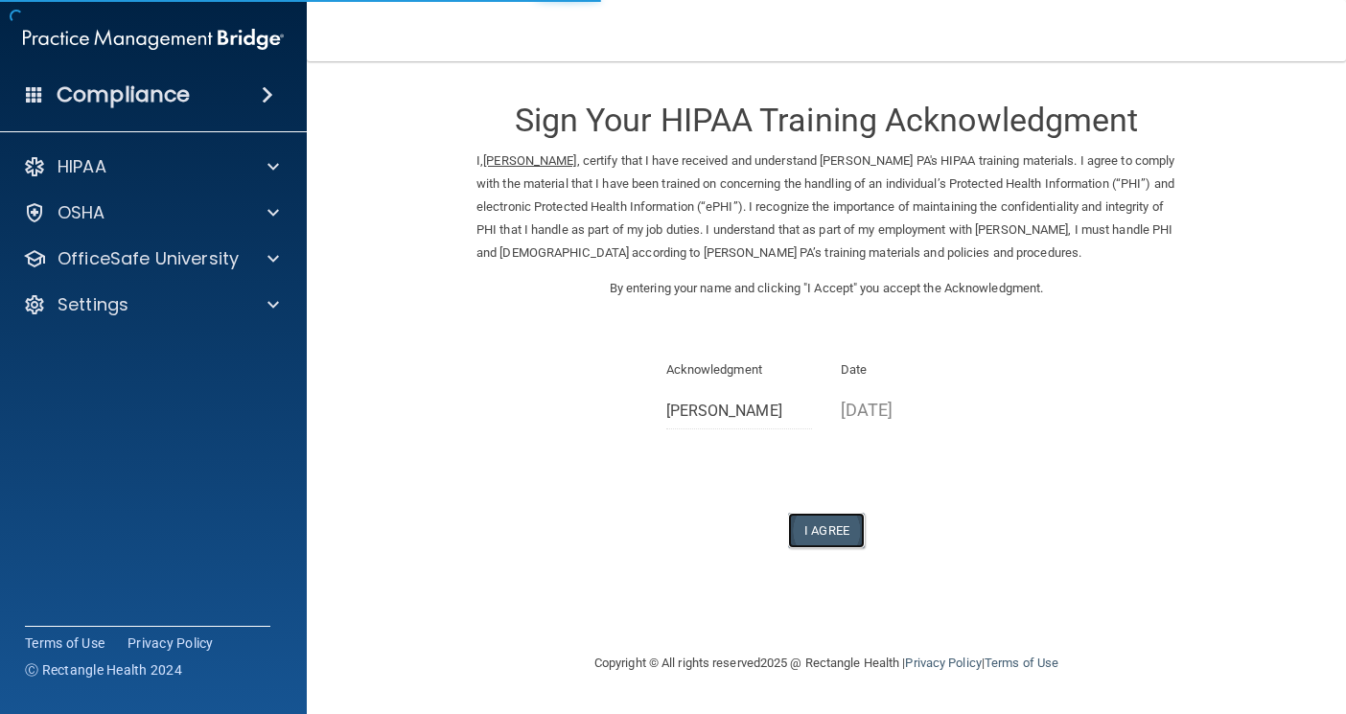
click at [818, 529] on button "I Agree" at bounding box center [826, 530] width 77 height 35
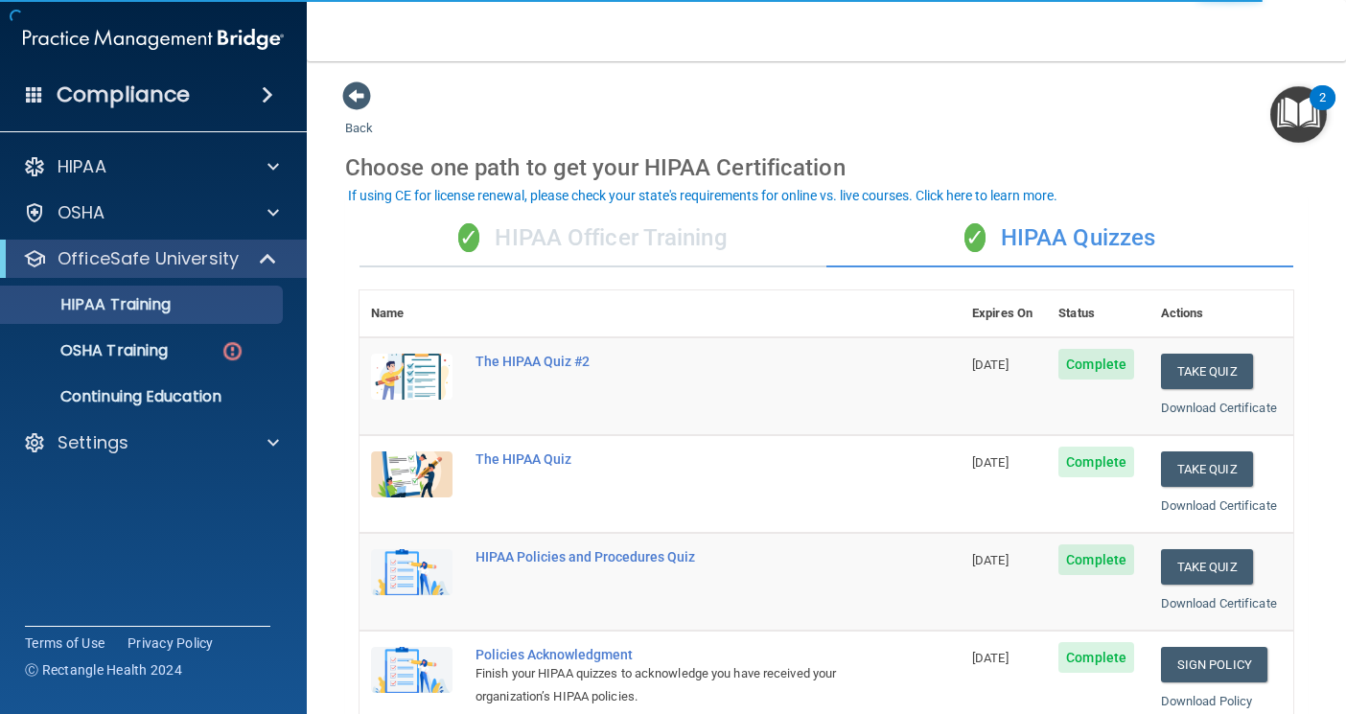
click at [539, 234] on div "✓ HIPAA Officer Training" at bounding box center [593, 239] width 467 height 58
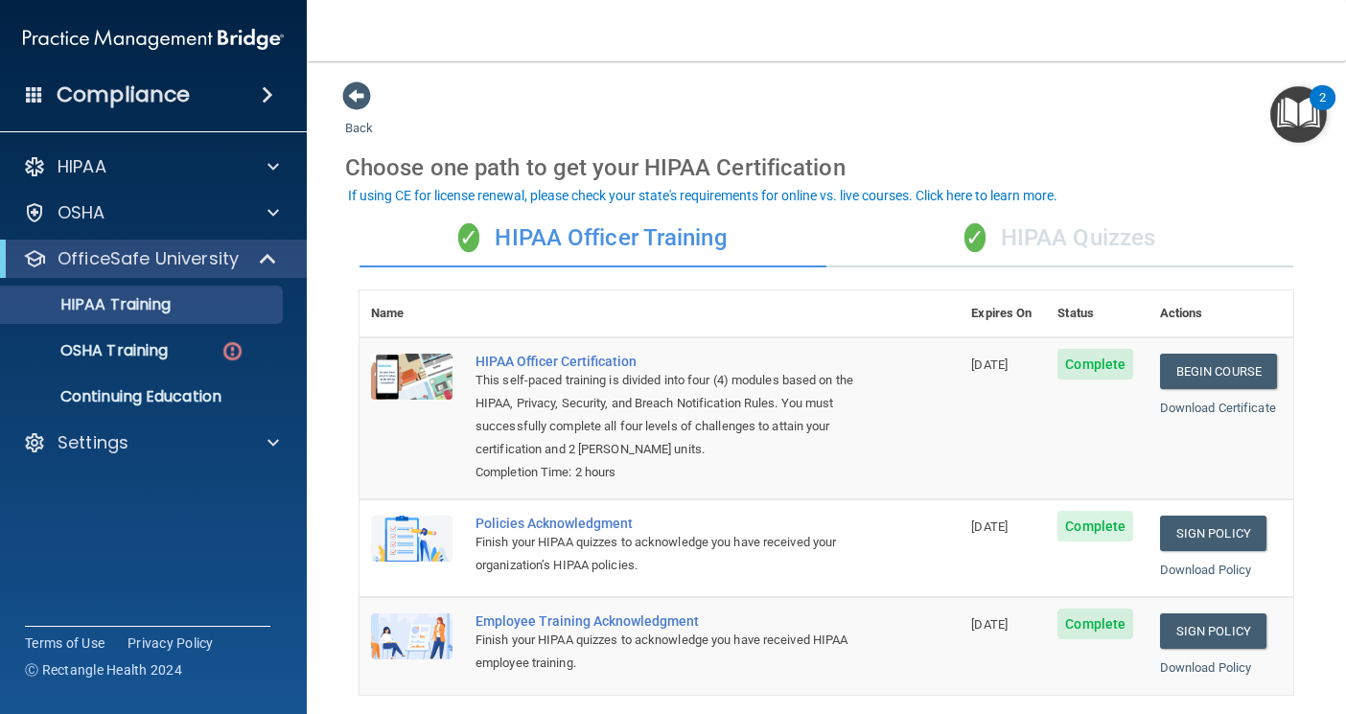
click at [962, 262] on div "✓ HIPAA Quizzes" at bounding box center [1059, 239] width 467 height 58
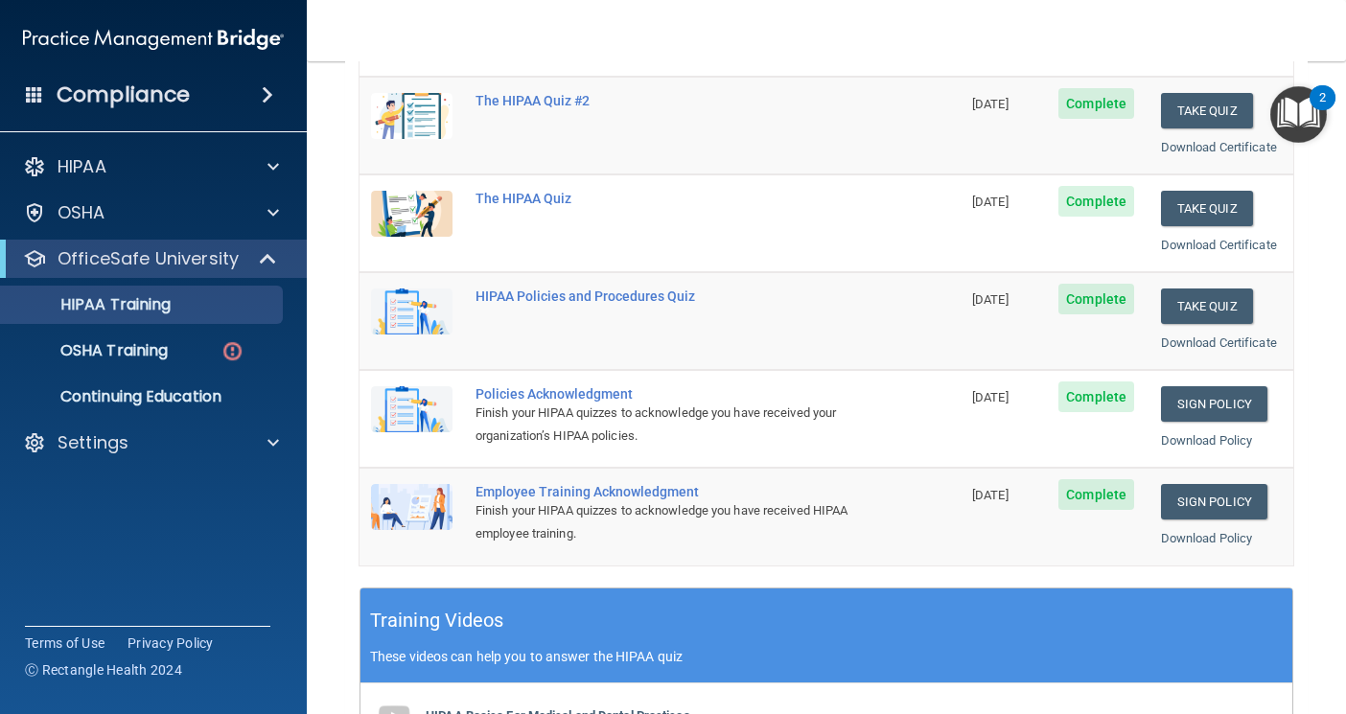
scroll to position [288, 0]
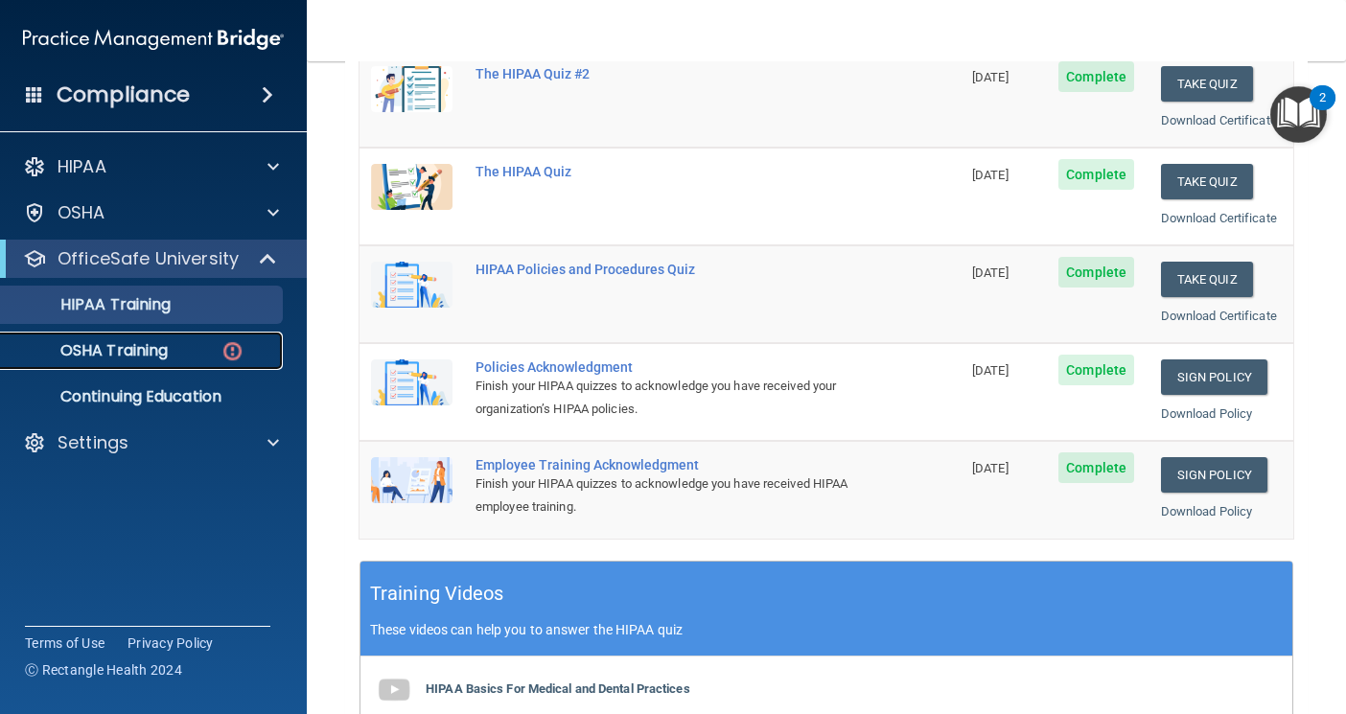
click at [129, 343] on p "OSHA Training" at bounding box center [89, 350] width 155 height 19
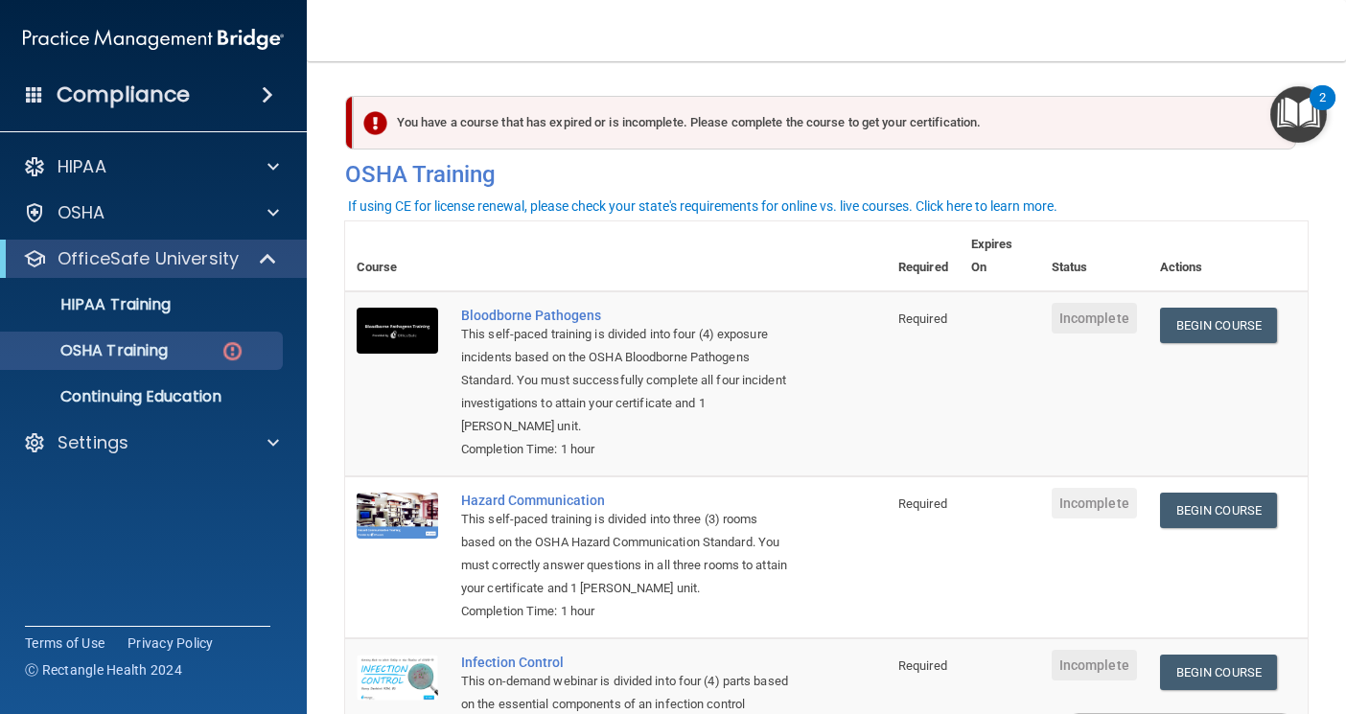
click at [518, 110] on div "You have a course that has expired or is incomplete. Please complete the course…" at bounding box center [824, 123] width 943 height 54
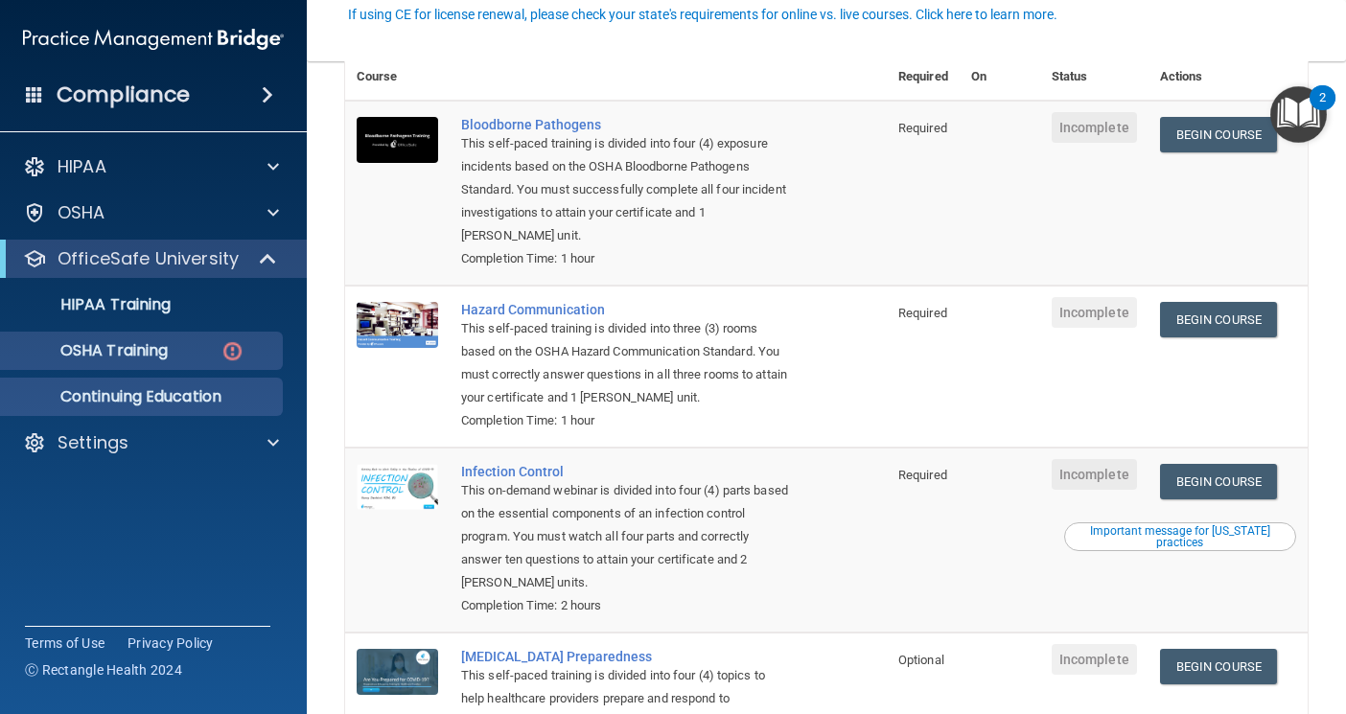
scroll to position [192, 0]
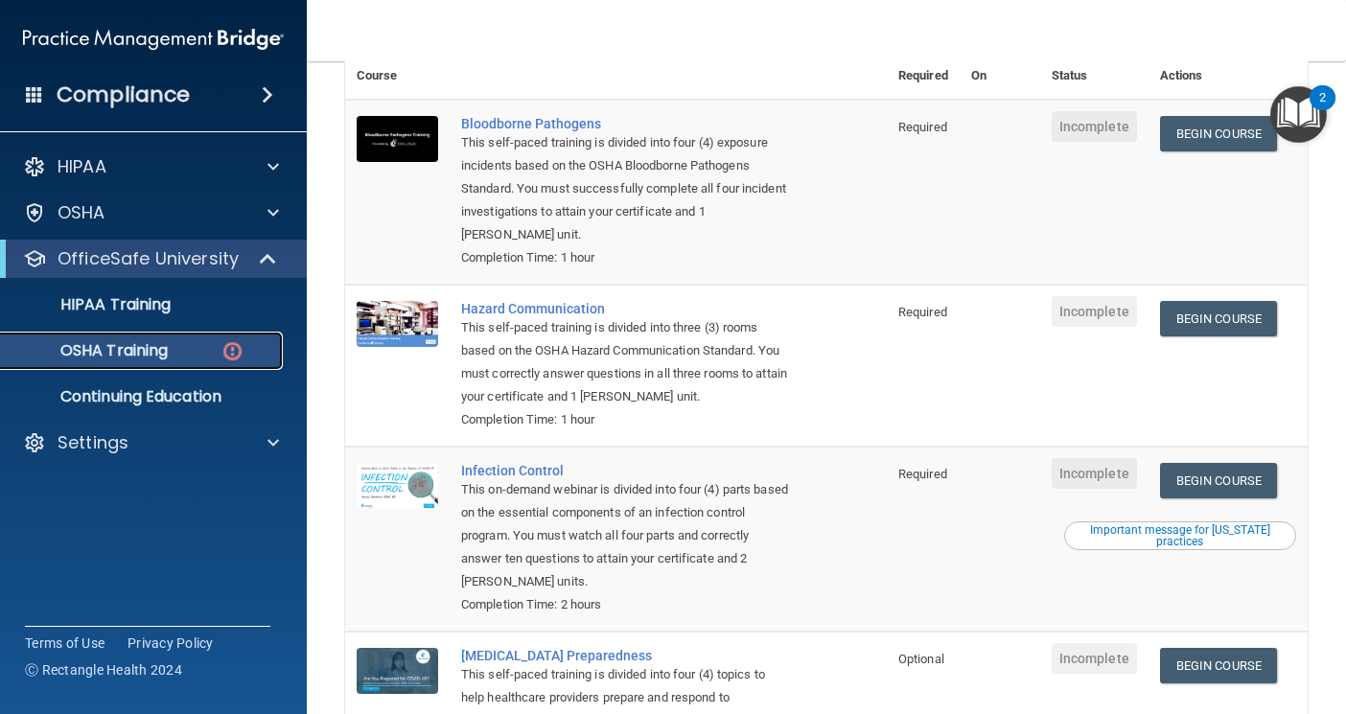
click at [115, 356] on p "OSHA Training" at bounding box center [89, 350] width 155 height 19
click at [1222, 487] on link "Begin Course" at bounding box center [1218, 480] width 117 height 35
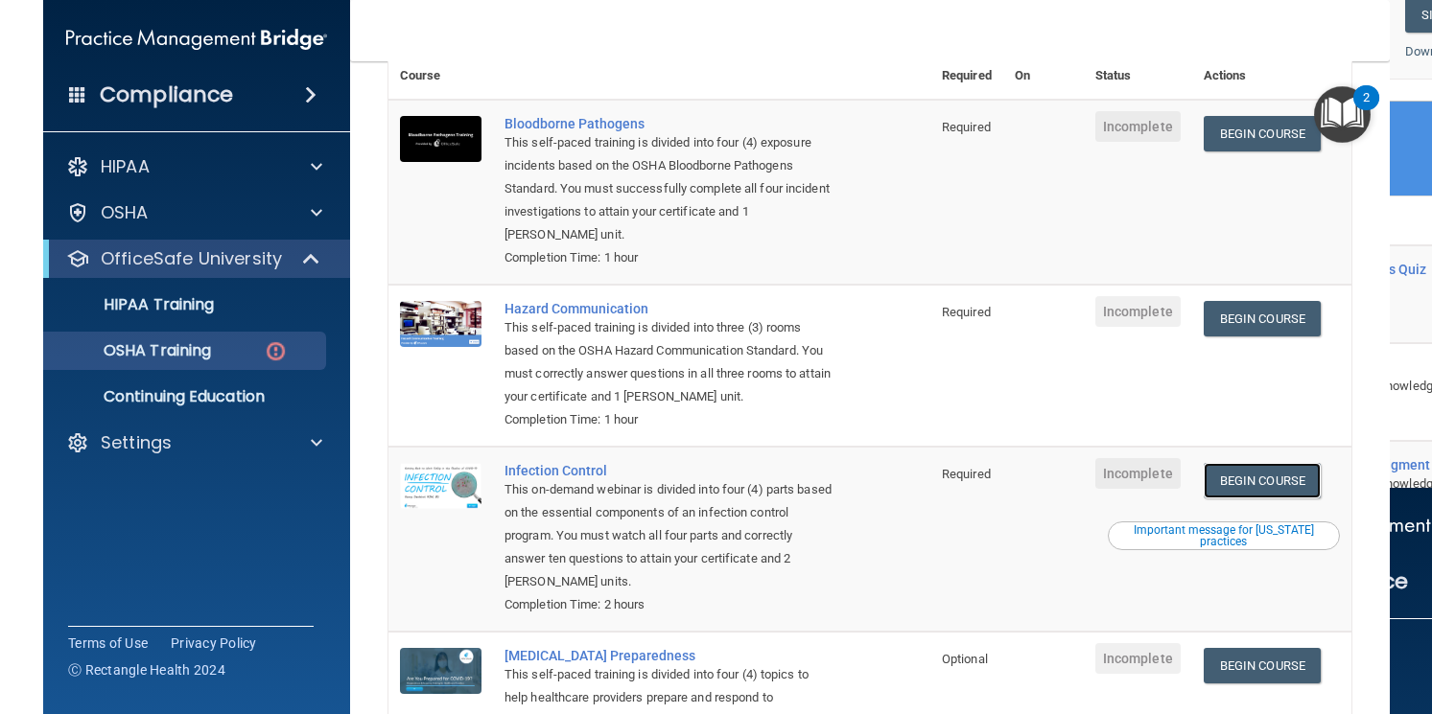
scroll to position [0, 0]
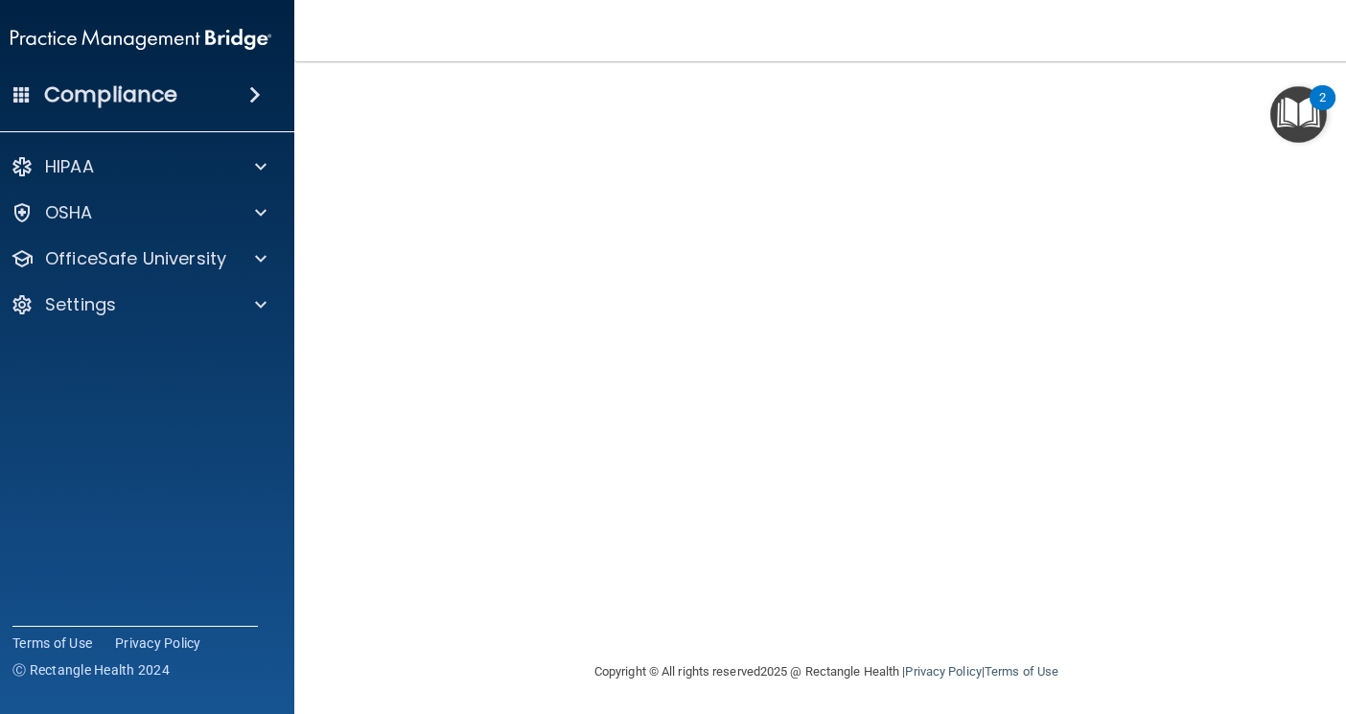
scroll to position [106, 0]
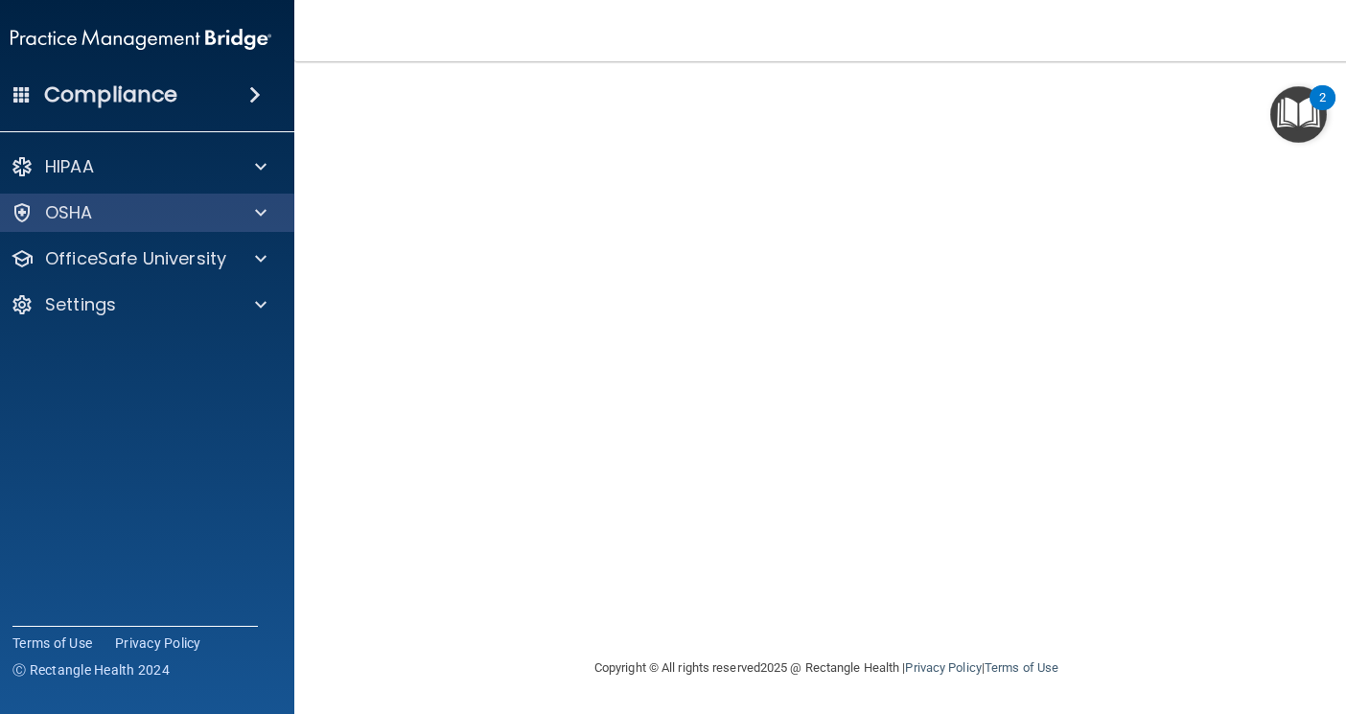
click at [144, 229] on div "OSHA" at bounding box center [142, 213] width 308 height 38
click at [255, 207] on span at bounding box center [261, 212] width 12 height 23
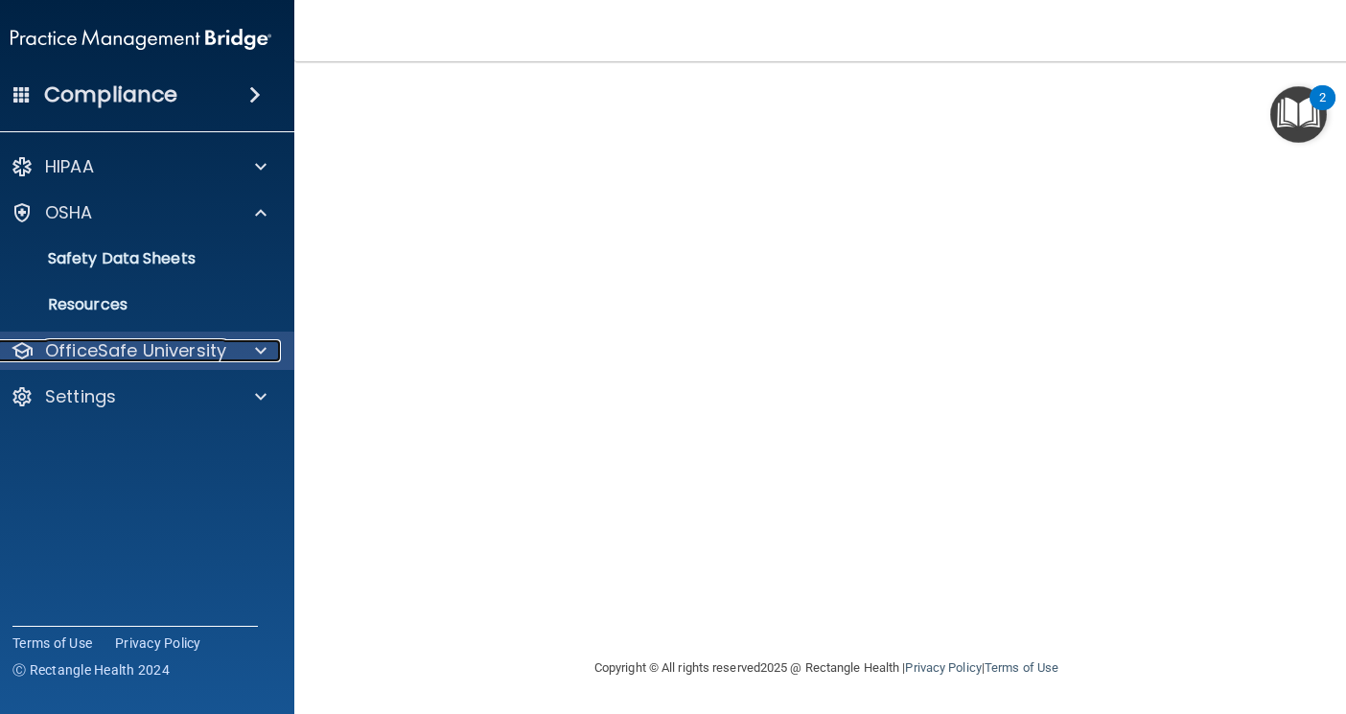
click at [257, 351] on span at bounding box center [261, 350] width 12 height 23
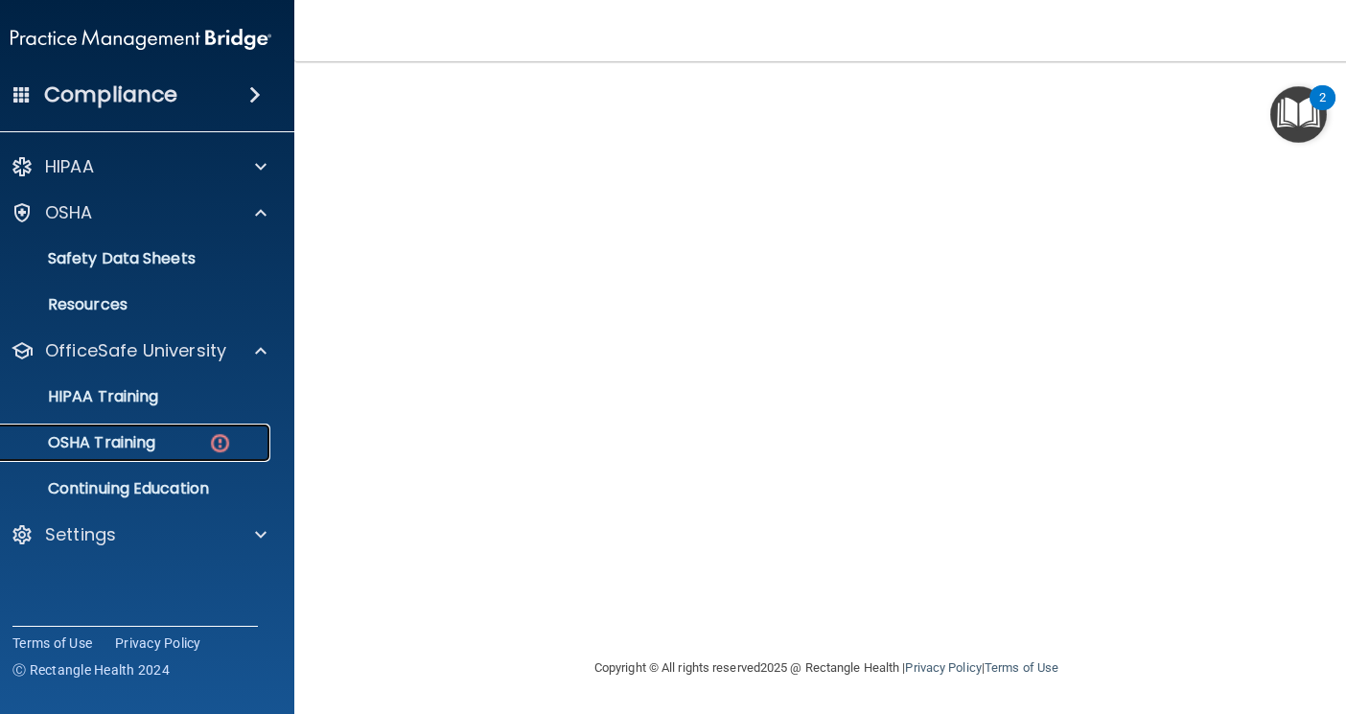
click at [219, 449] on img at bounding box center [220, 443] width 24 height 24
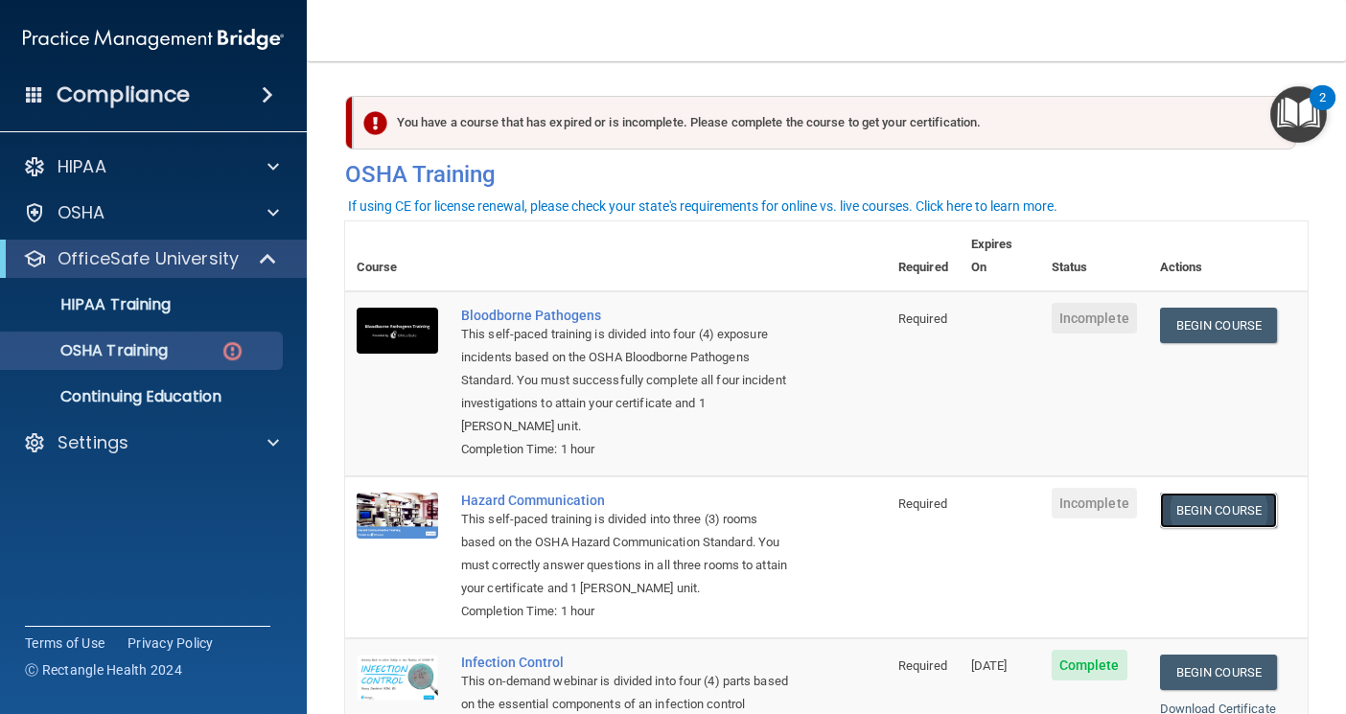
click at [1216, 493] on link "Begin Course" at bounding box center [1218, 510] width 117 height 35
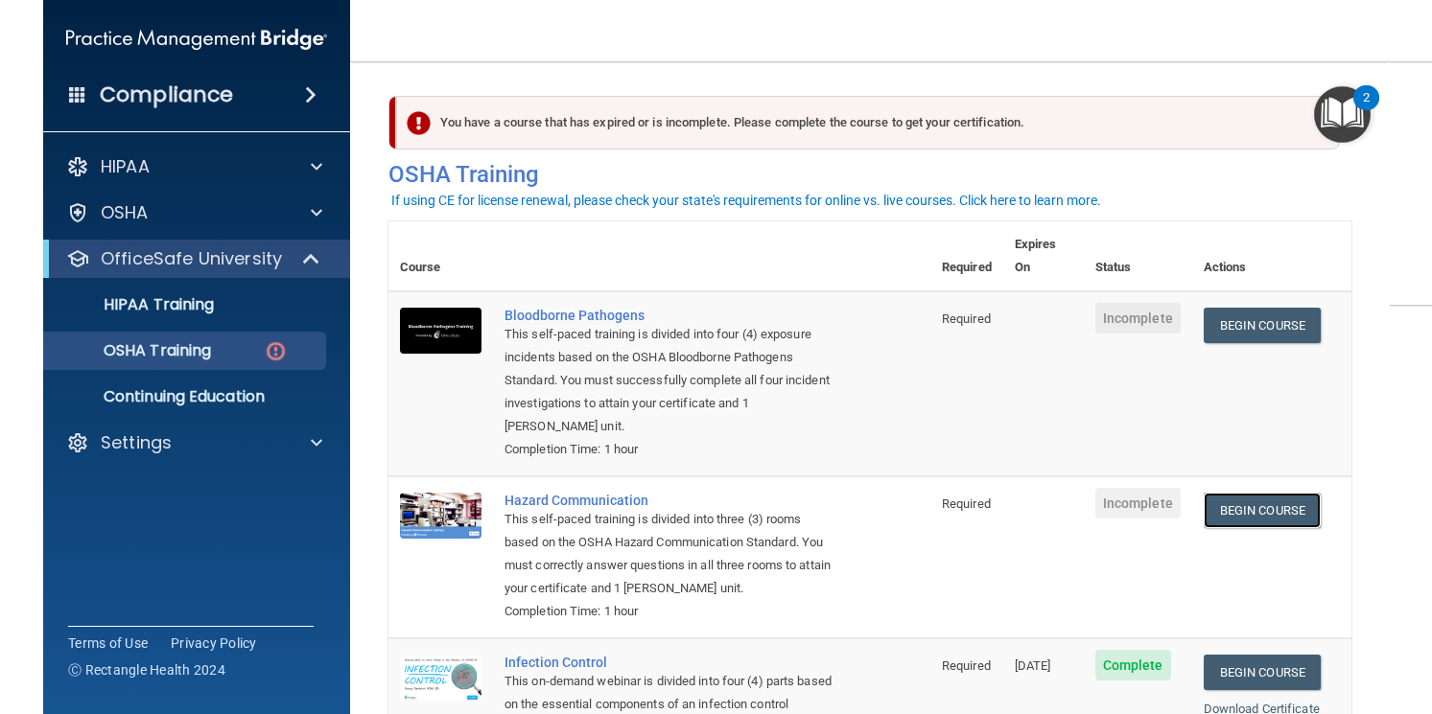
scroll to position [96, 0]
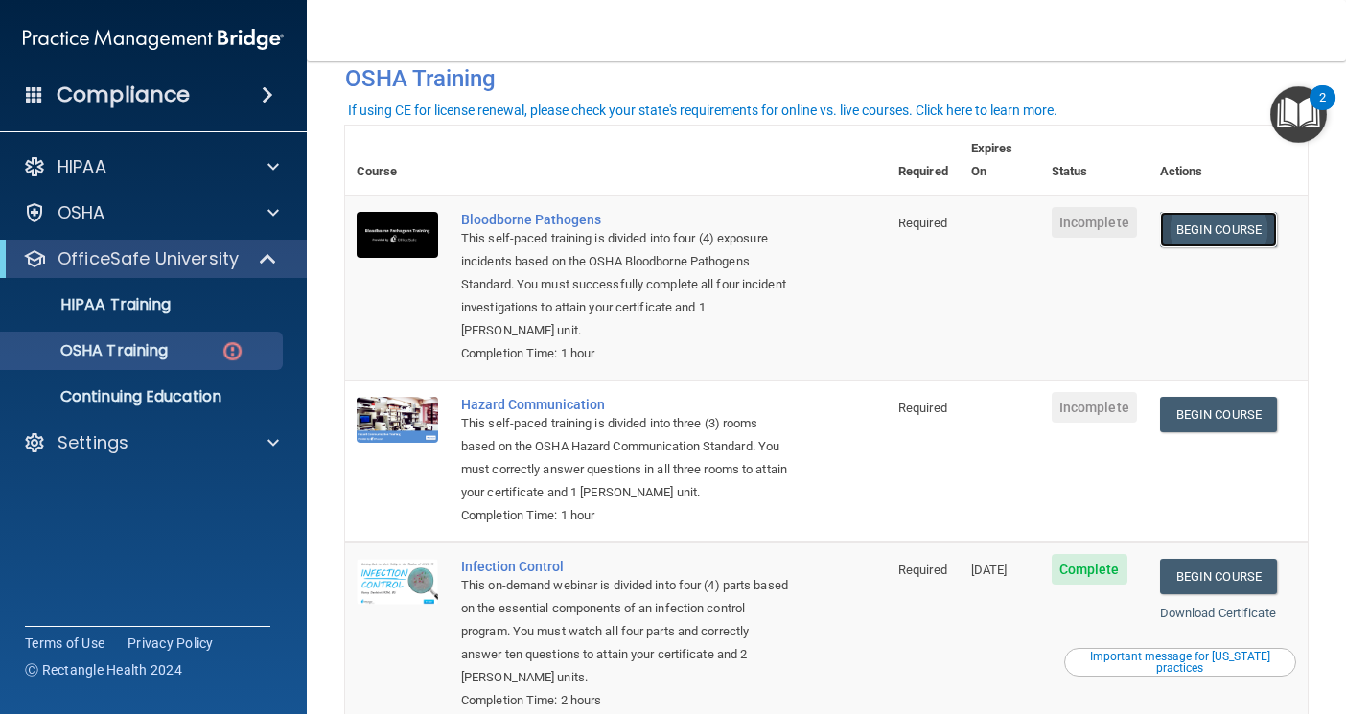
click at [1165, 212] on link "Begin Course" at bounding box center [1218, 229] width 117 height 35
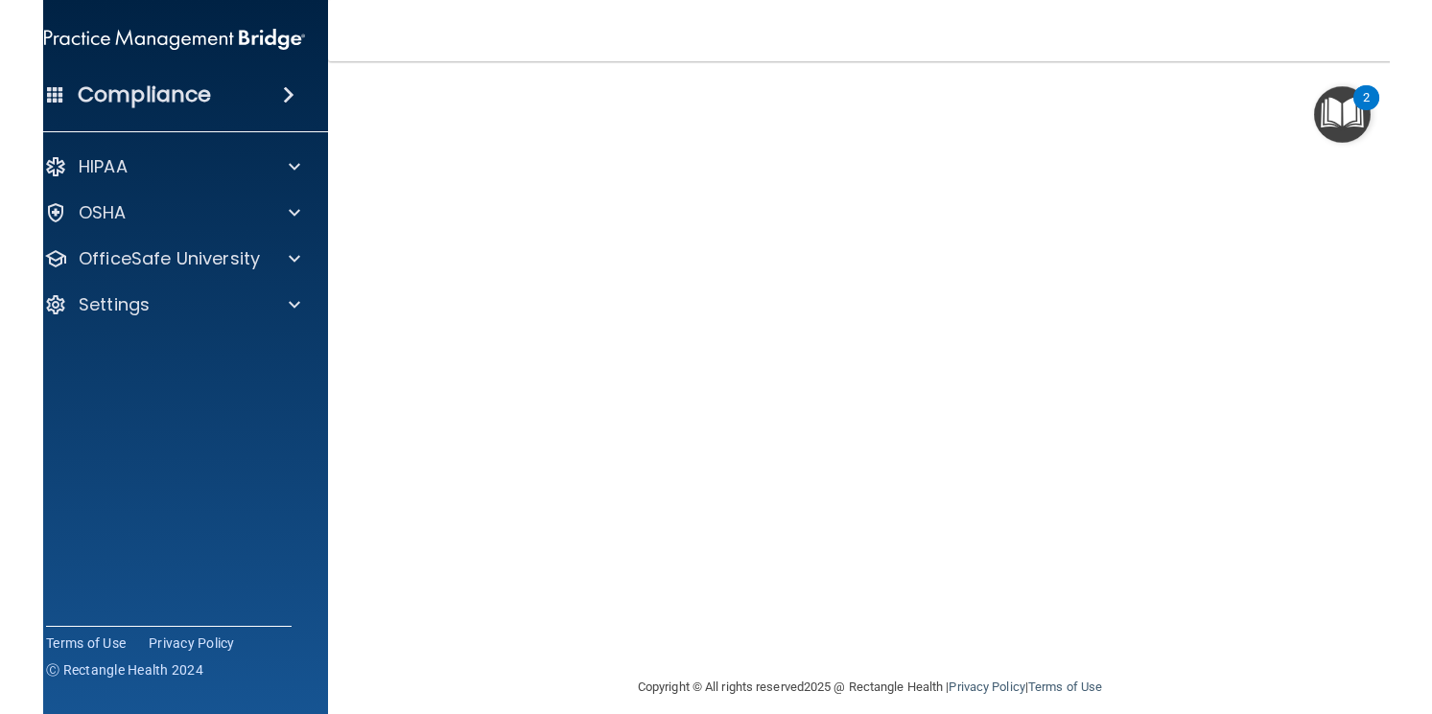
scroll to position [150, 0]
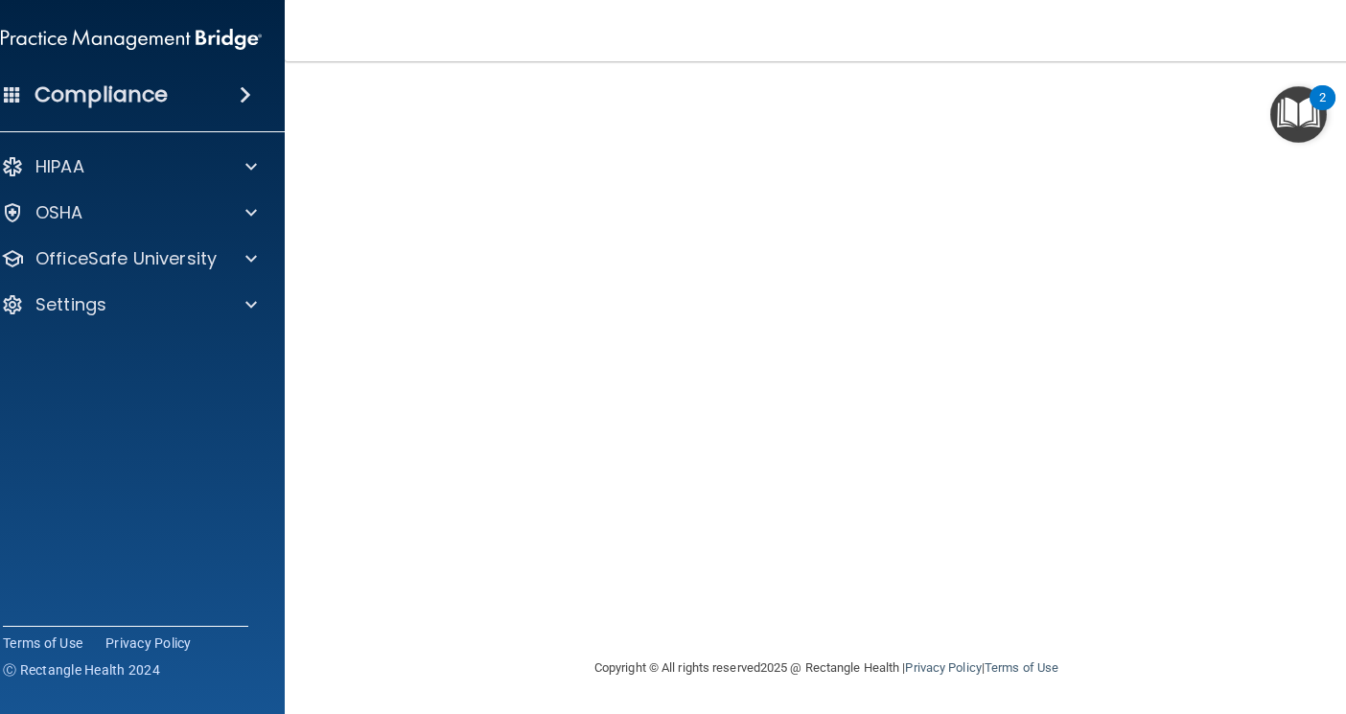
click at [1, 489] on div "Compliance HIPAA Documents and Policies Report an Incident Business Associates …" at bounding box center [131, 357] width 307 height 714
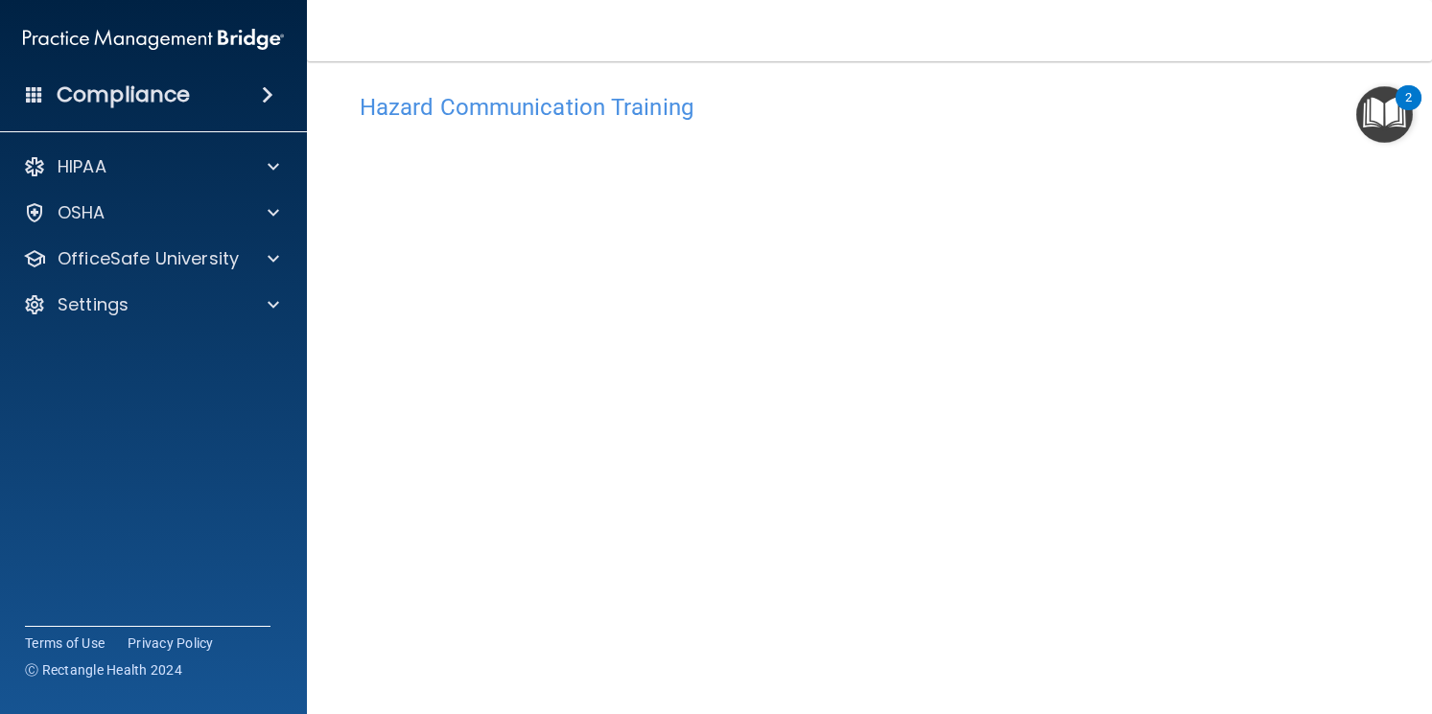
scroll to position [0, 0]
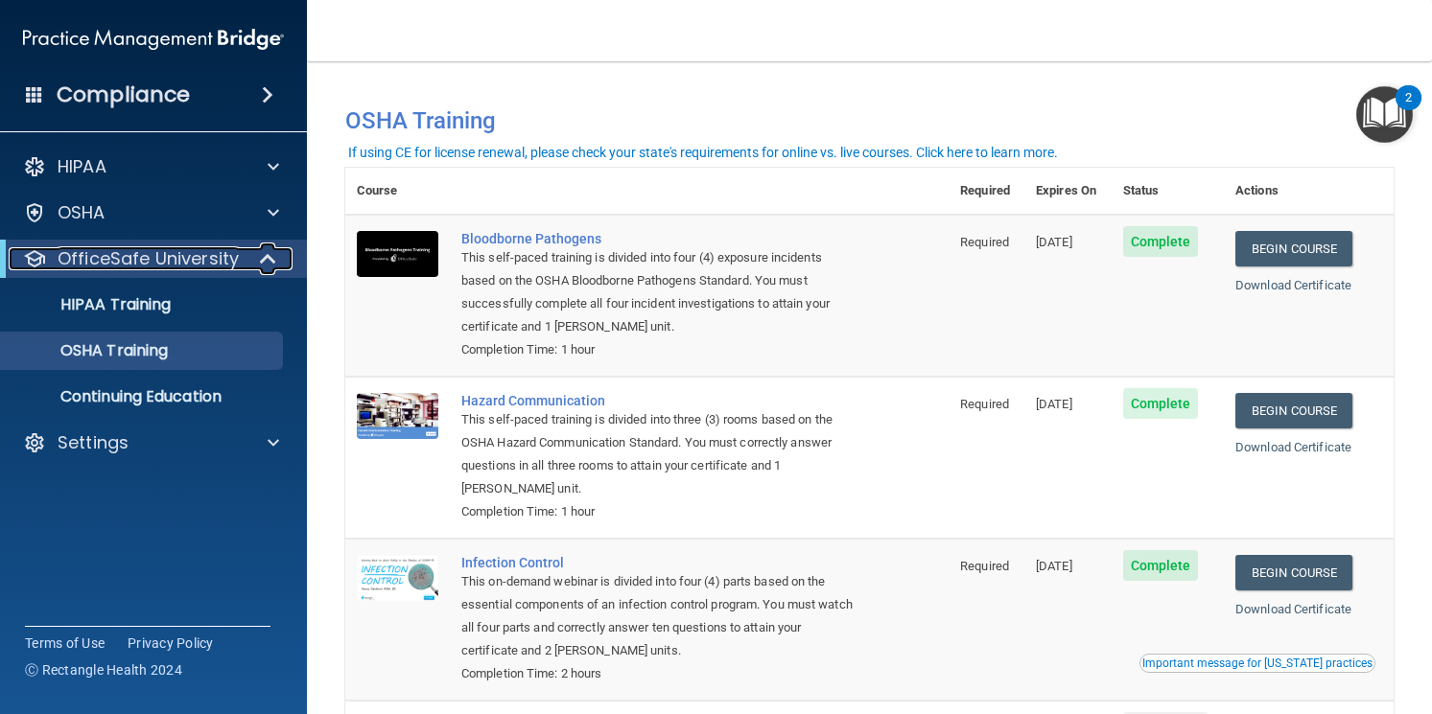
click at [279, 256] on div at bounding box center [268, 258] width 47 height 23
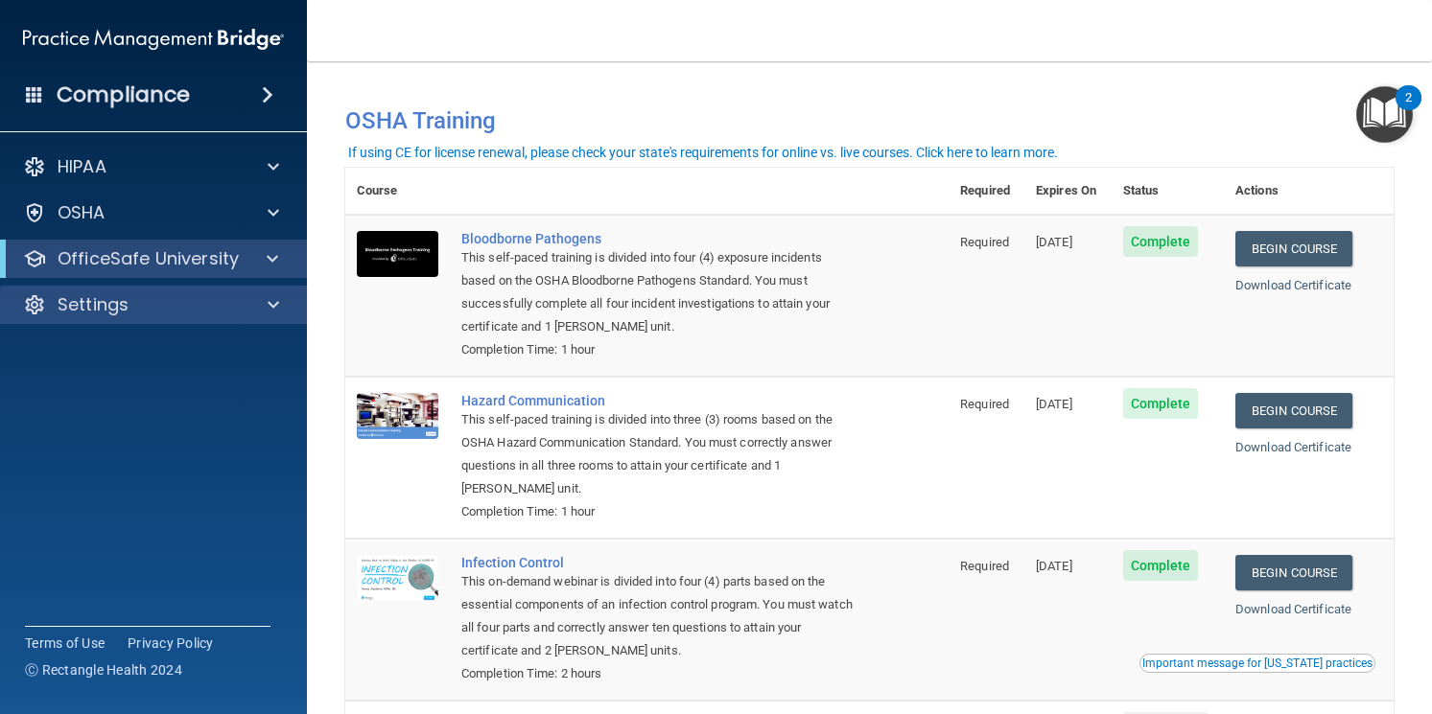
drag, startPoint x: 290, startPoint y: 281, endPoint x: 283, endPoint y: 294, distance: 15.0
click at [290, 281] on div "HIPAA Documents and Policies Report an Incident Business Associates Emergency P…" at bounding box center [154, 239] width 308 height 199
click at [275, 306] on span at bounding box center [274, 304] width 12 height 23
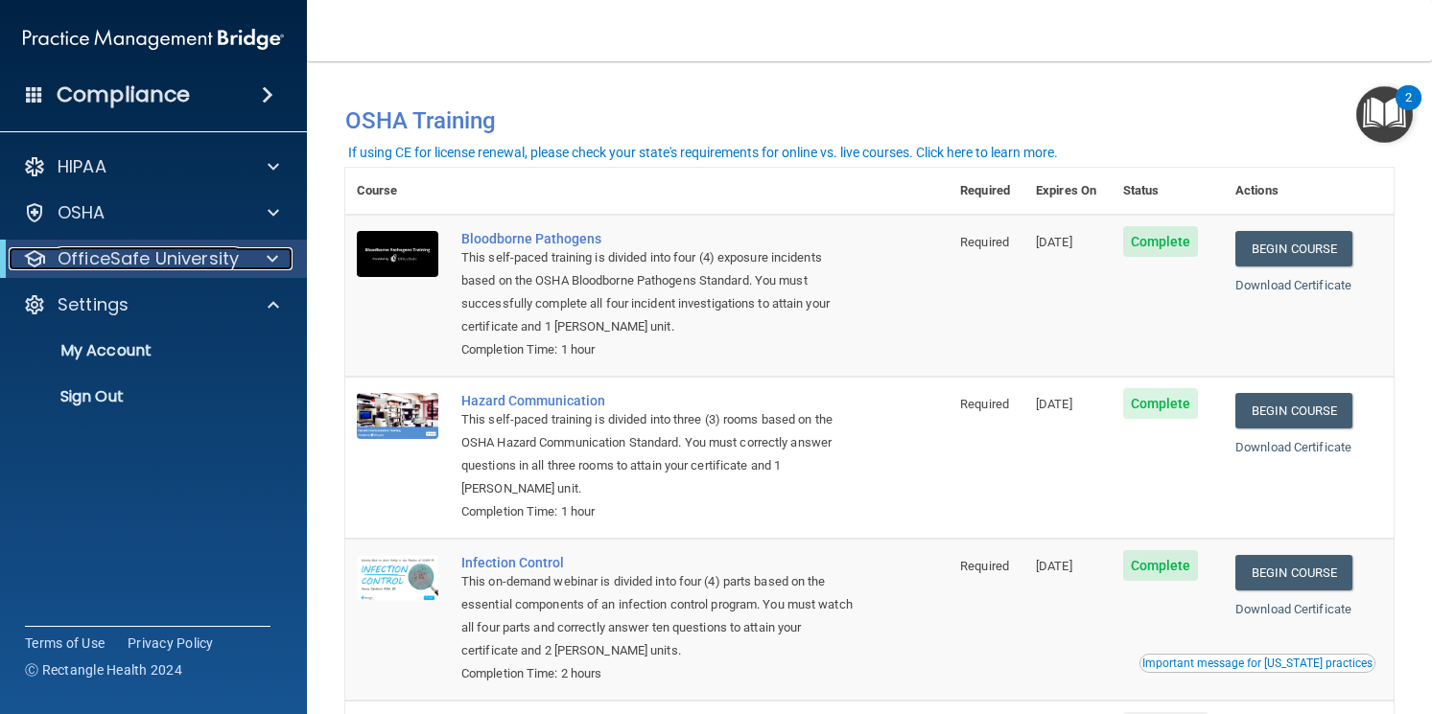
click at [278, 261] on div at bounding box center [268, 258] width 47 height 23
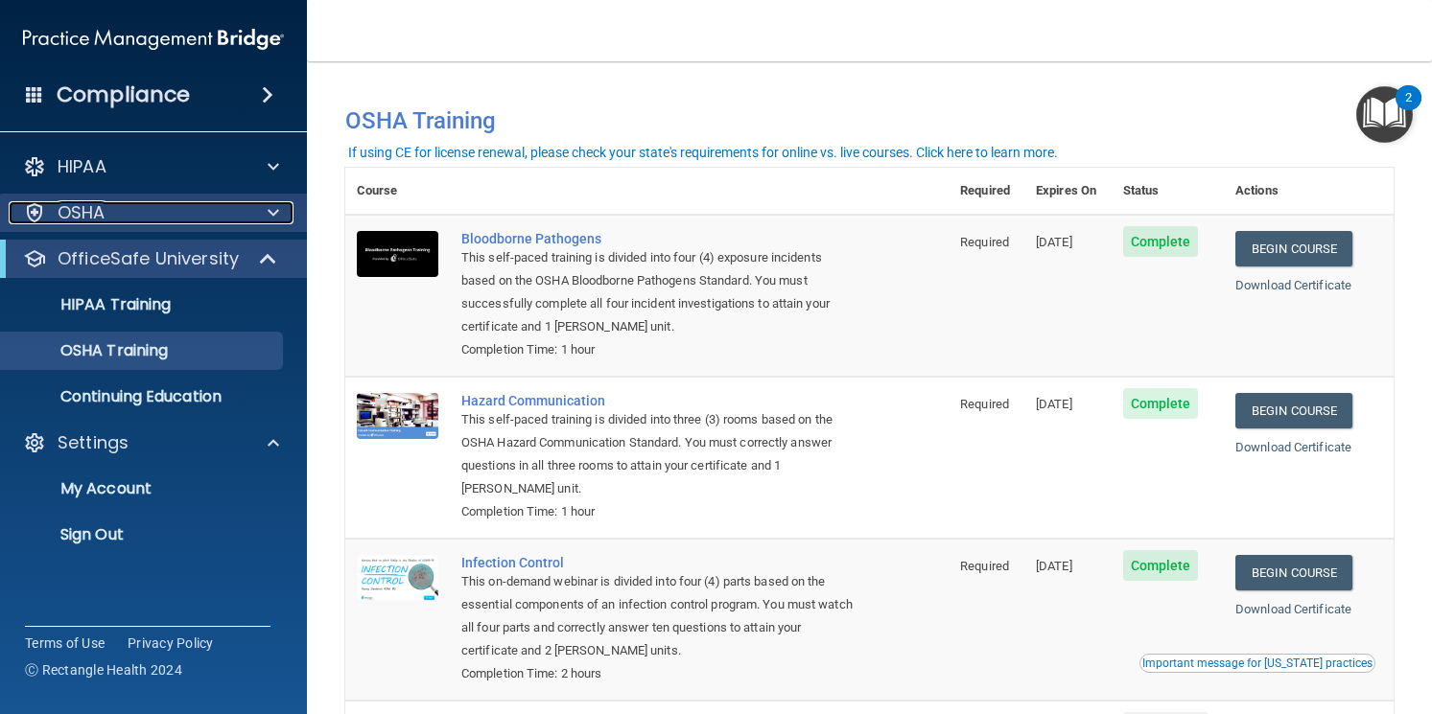
click at [273, 221] on span at bounding box center [274, 212] width 12 height 23
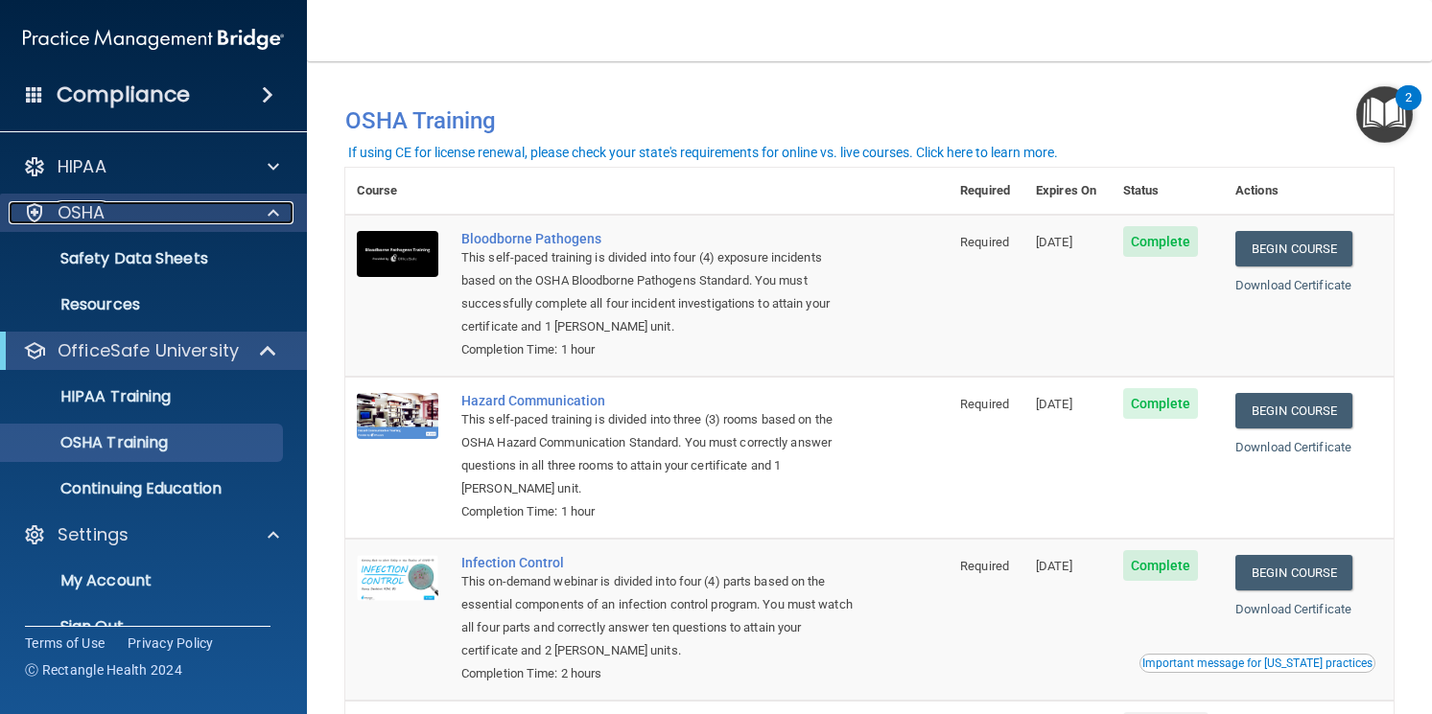
click at [272, 216] on span at bounding box center [274, 212] width 12 height 23
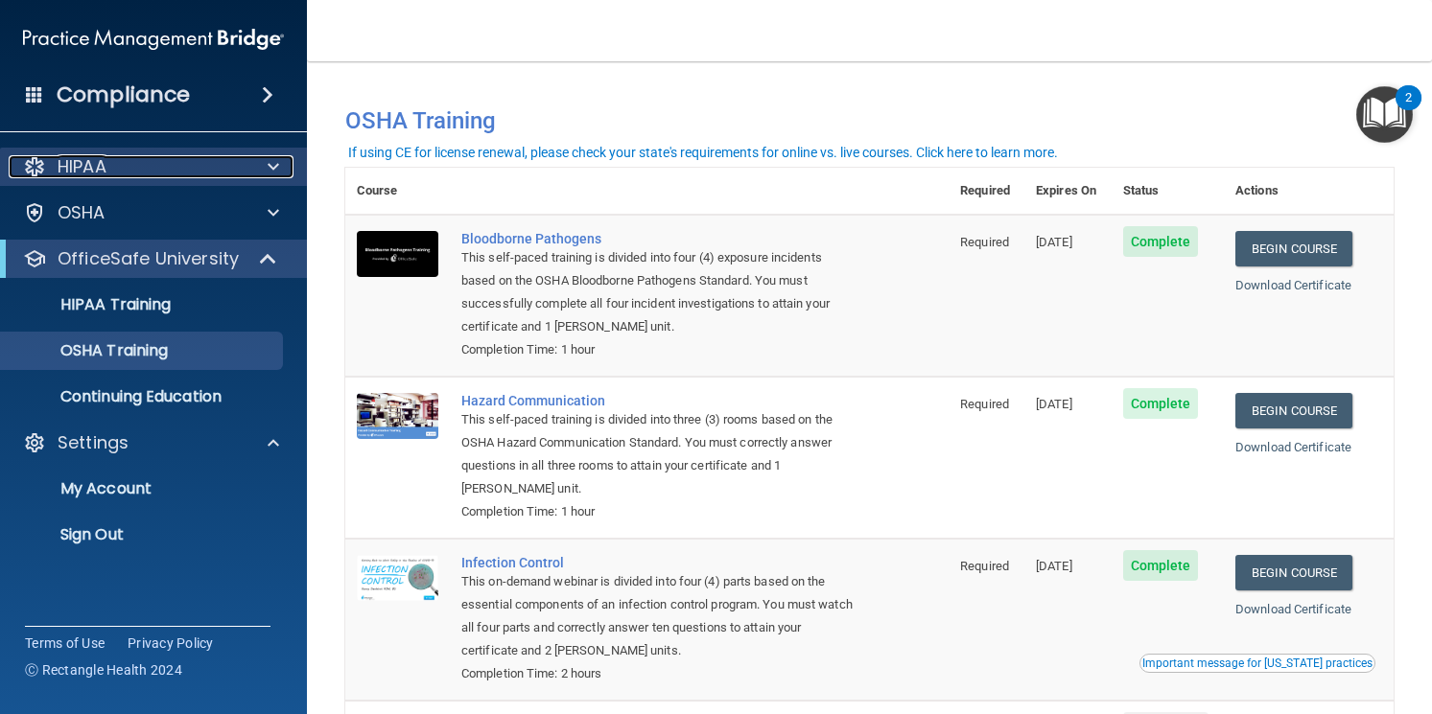
click at [275, 171] on span at bounding box center [274, 166] width 12 height 23
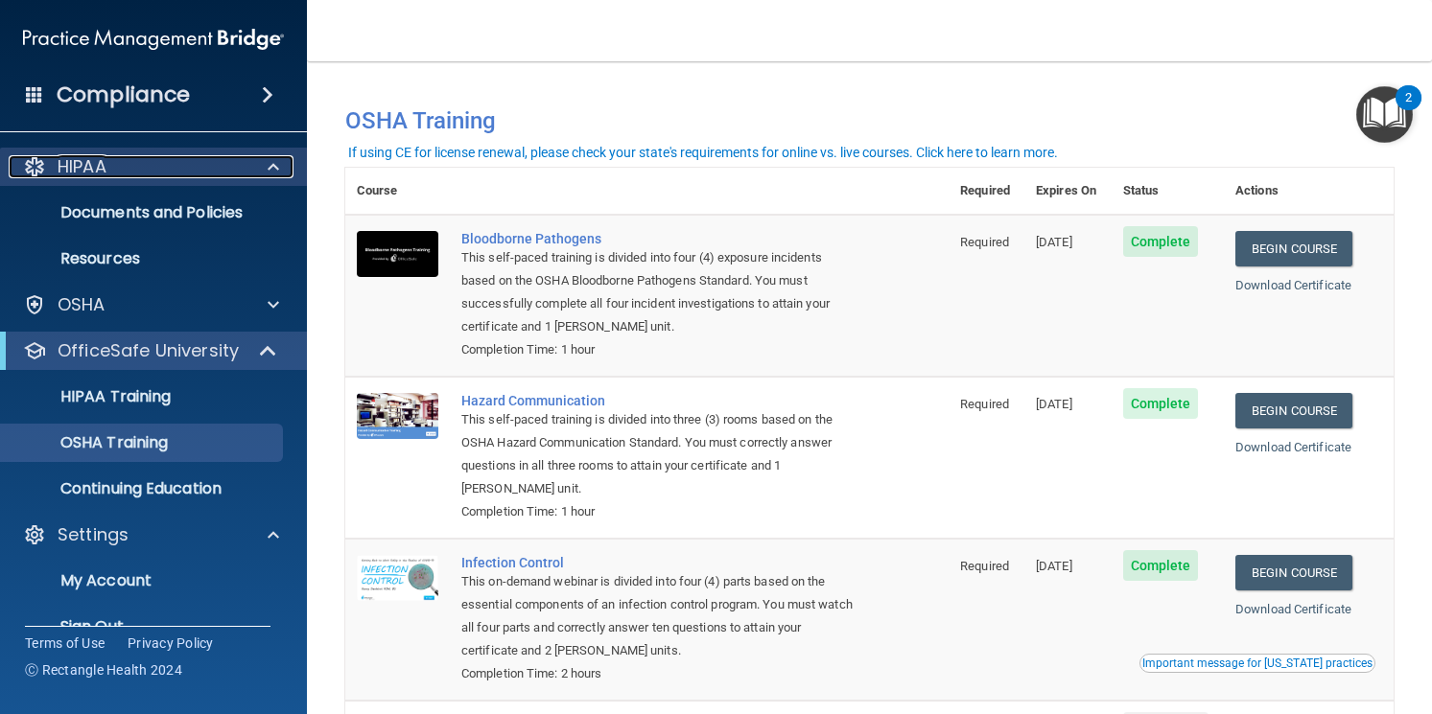
click at [275, 171] on span at bounding box center [274, 166] width 12 height 23
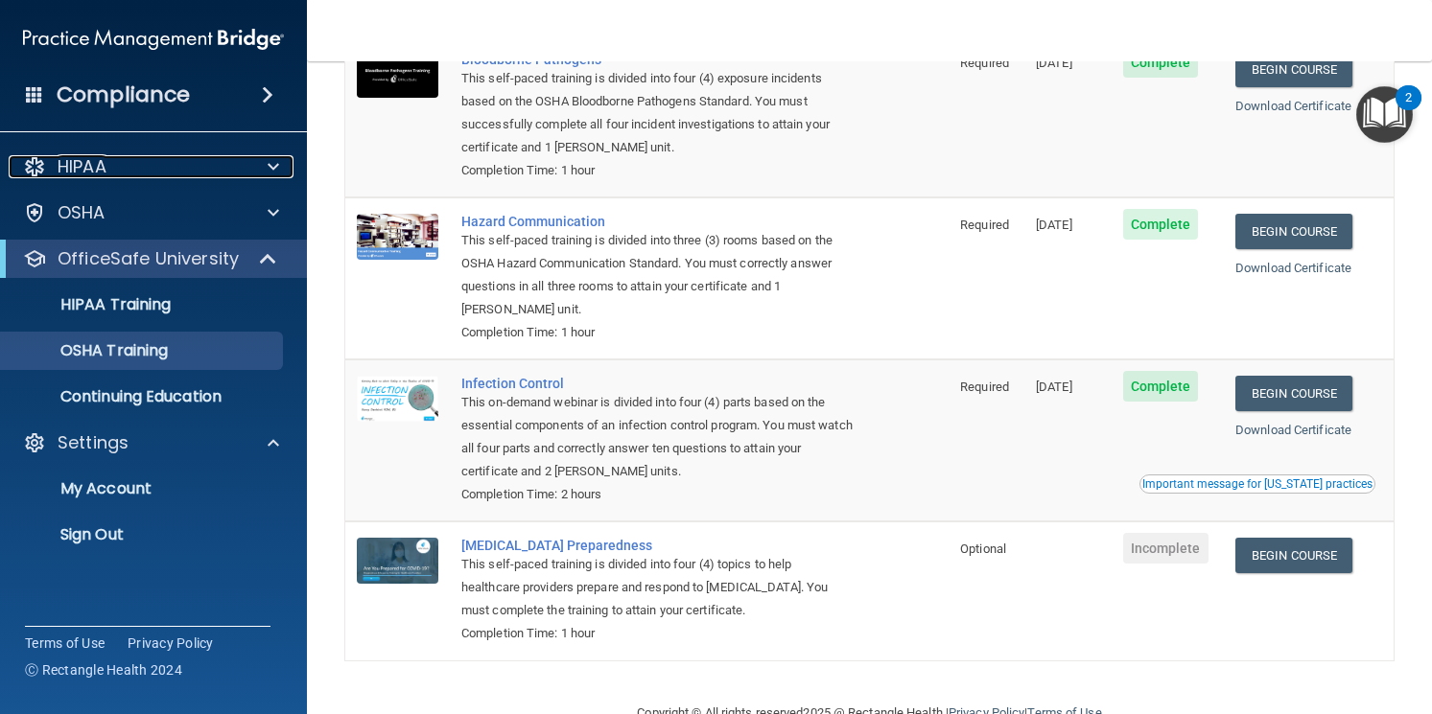
scroll to position [133, 0]
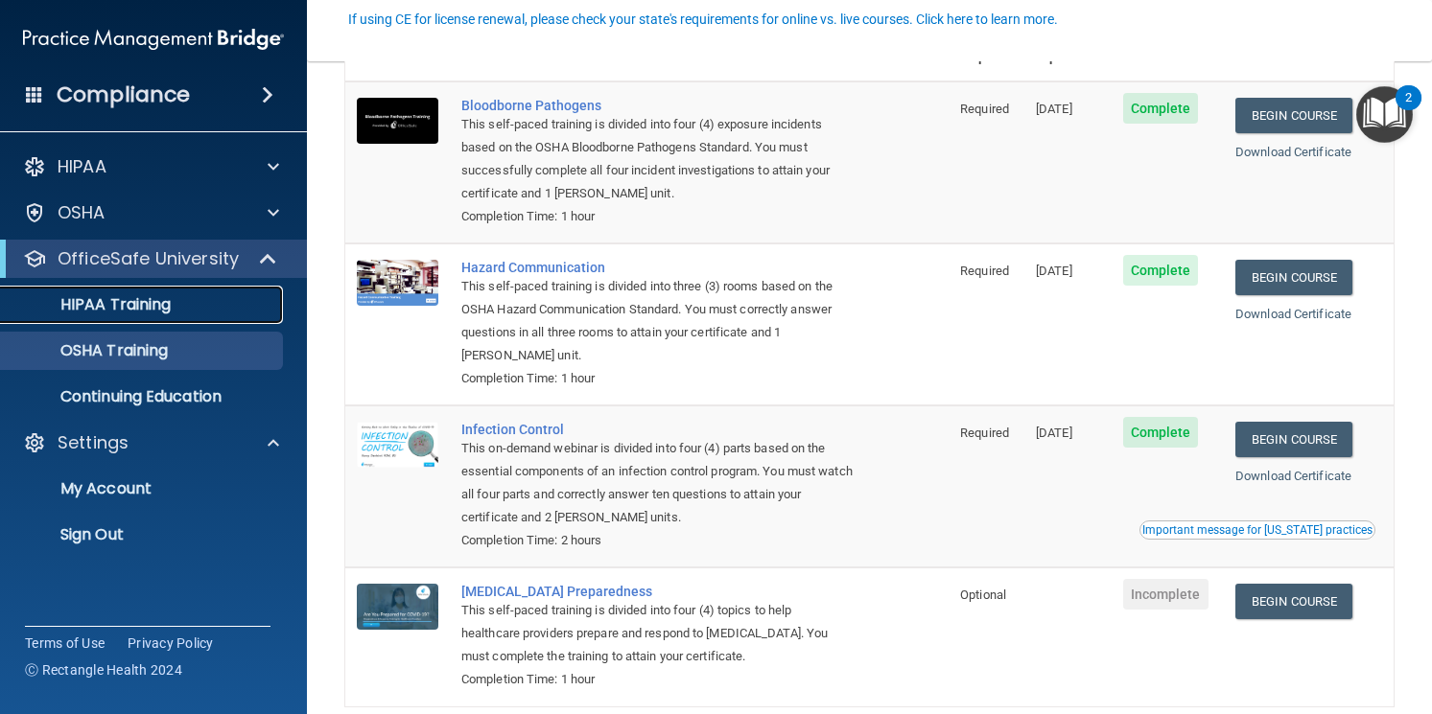
click at [182, 310] on div "HIPAA Training" at bounding box center [143, 304] width 262 height 19
